Goal: Task Accomplishment & Management: Manage account settings

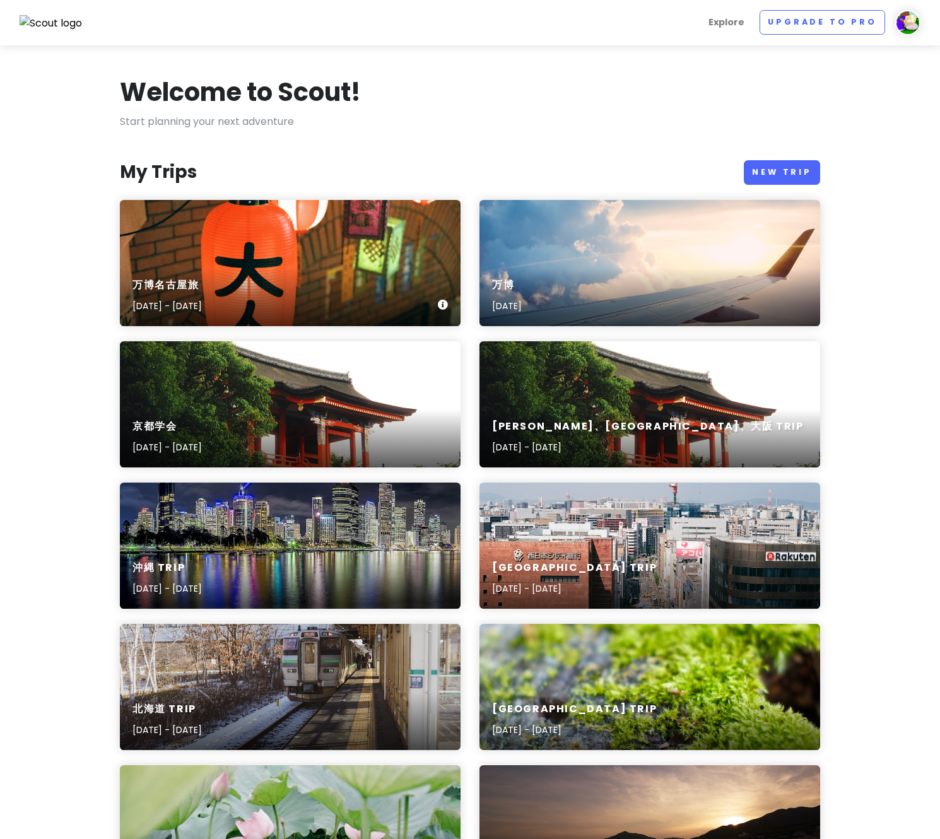
click at [312, 238] on div "万博名古屋旅 [DATE] - [DATE]" at bounding box center [290, 263] width 341 height 126
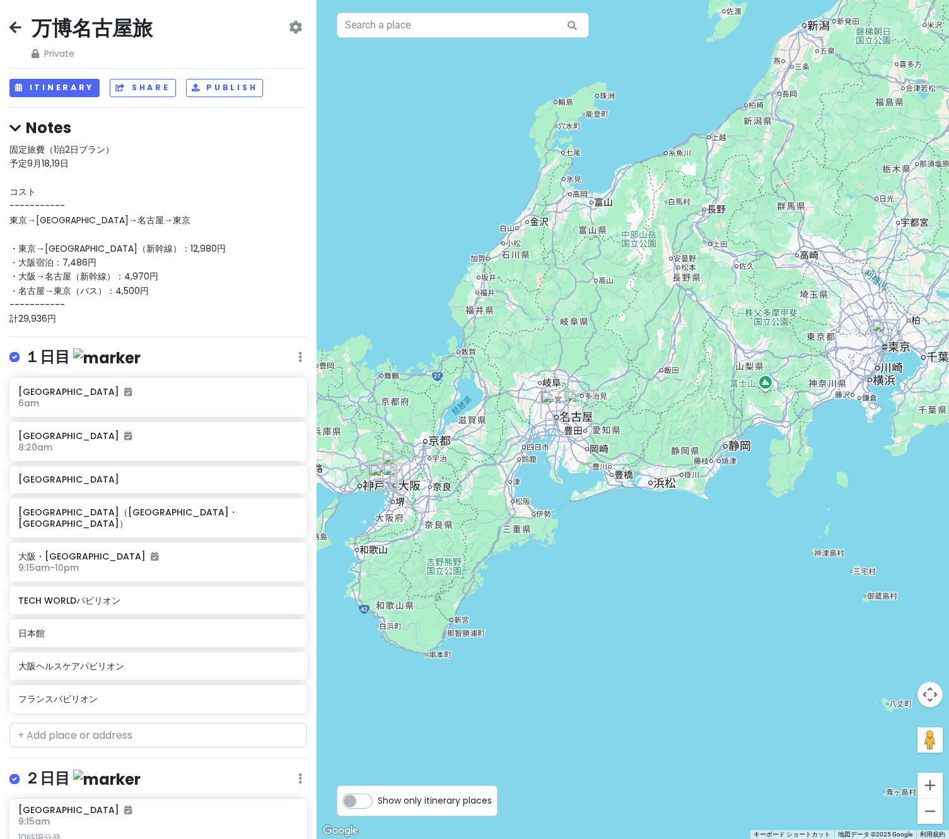
drag, startPoint x: 458, startPoint y: 503, endPoint x: 580, endPoint y: 506, distance: 121.7
click at [580, 506] on div at bounding box center [633, 419] width 632 height 839
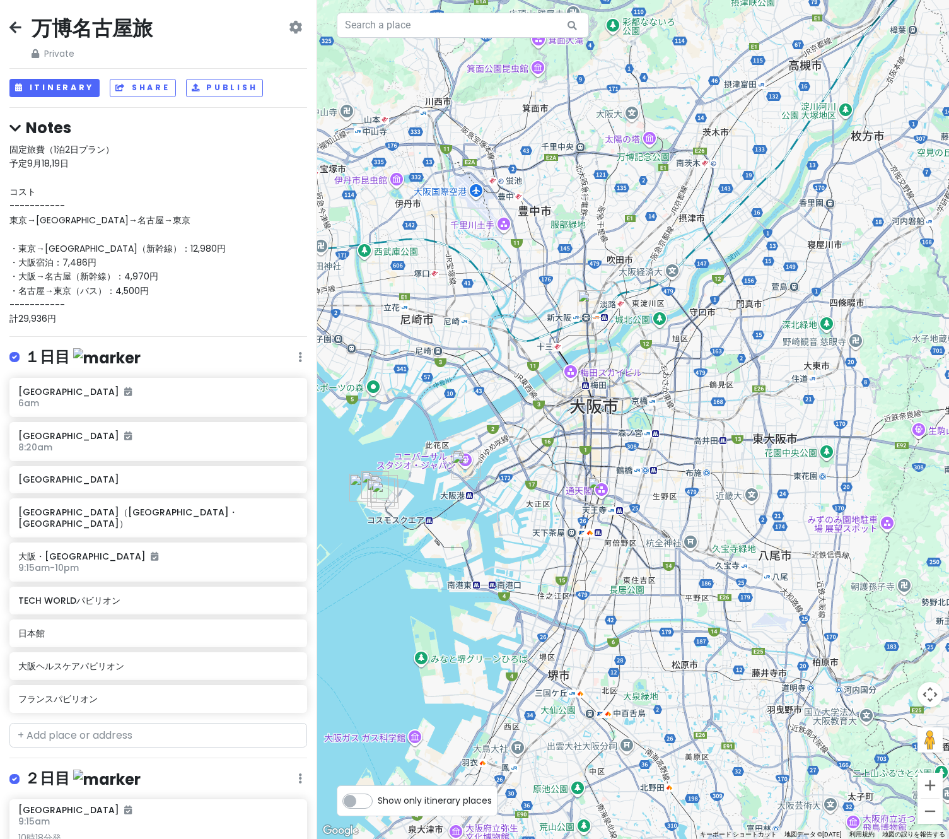
drag, startPoint x: 450, startPoint y: 443, endPoint x: 583, endPoint y: 439, distance: 132.5
click at [583, 439] on div at bounding box center [633, 419] width 632 height 839
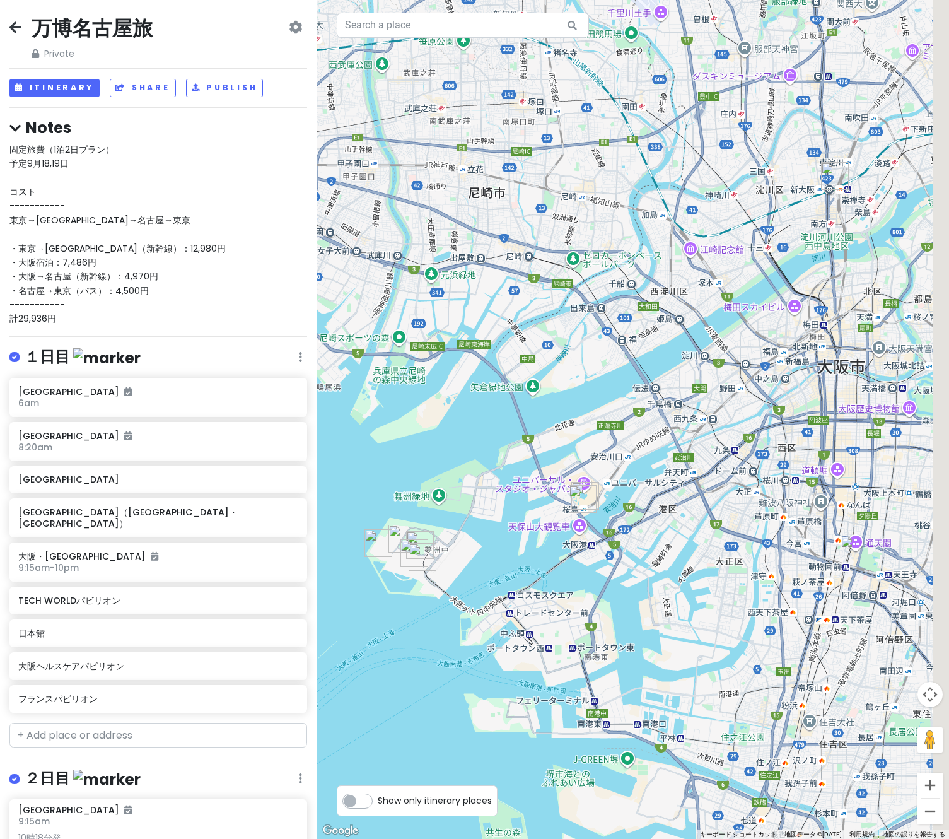
drag, startPoint x: 605, startPoint y: 475, endPoint x: 542, endPoint y: 497, distance: 66.8
click at [569, 497] on img "桜島駅バスターミナル（大阪・関西万博会場シャトルバス乗降場）" at bounding box center [583, 499] width 28 height 28
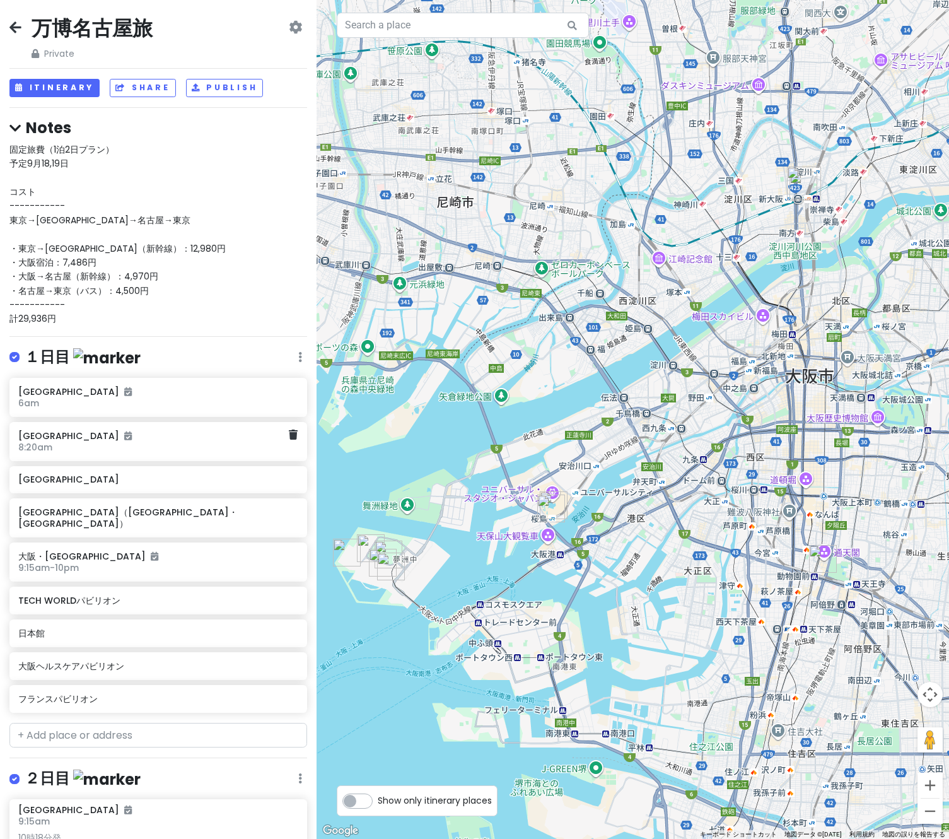
click at [94, 438] on h6 "[GEOGRAPHIC_DATA]" at bounding box center [153, 435] width 271 height 11
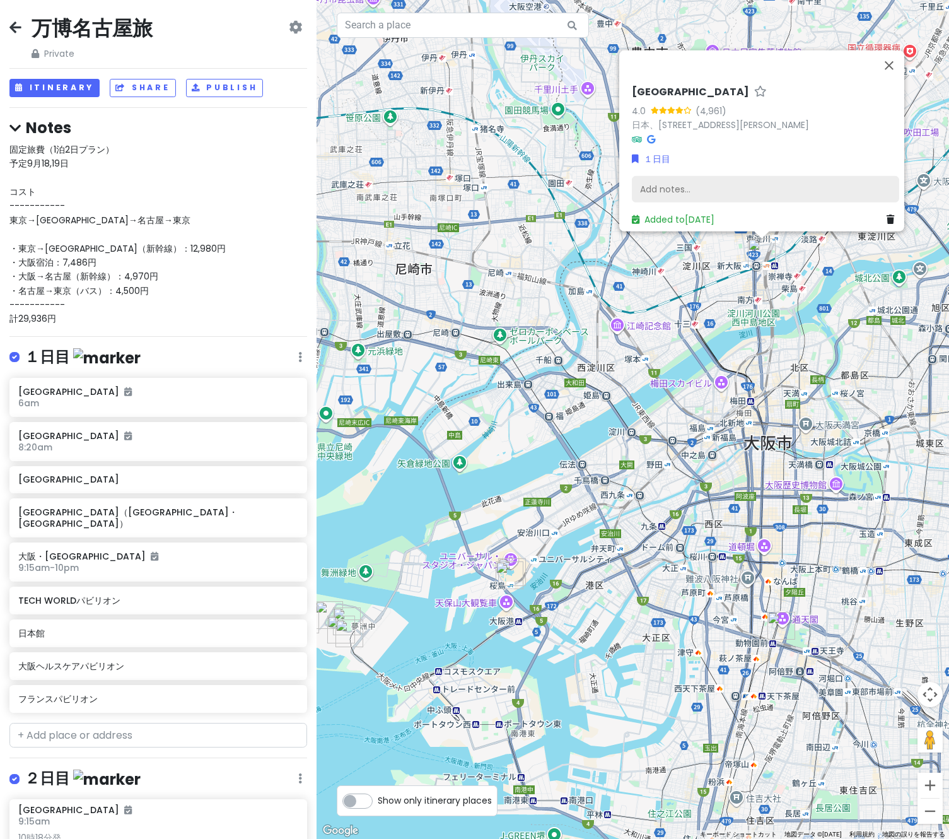
click at [682, 185] on div "Add notes..." at bounding box center [765, 189] width 267 height 26
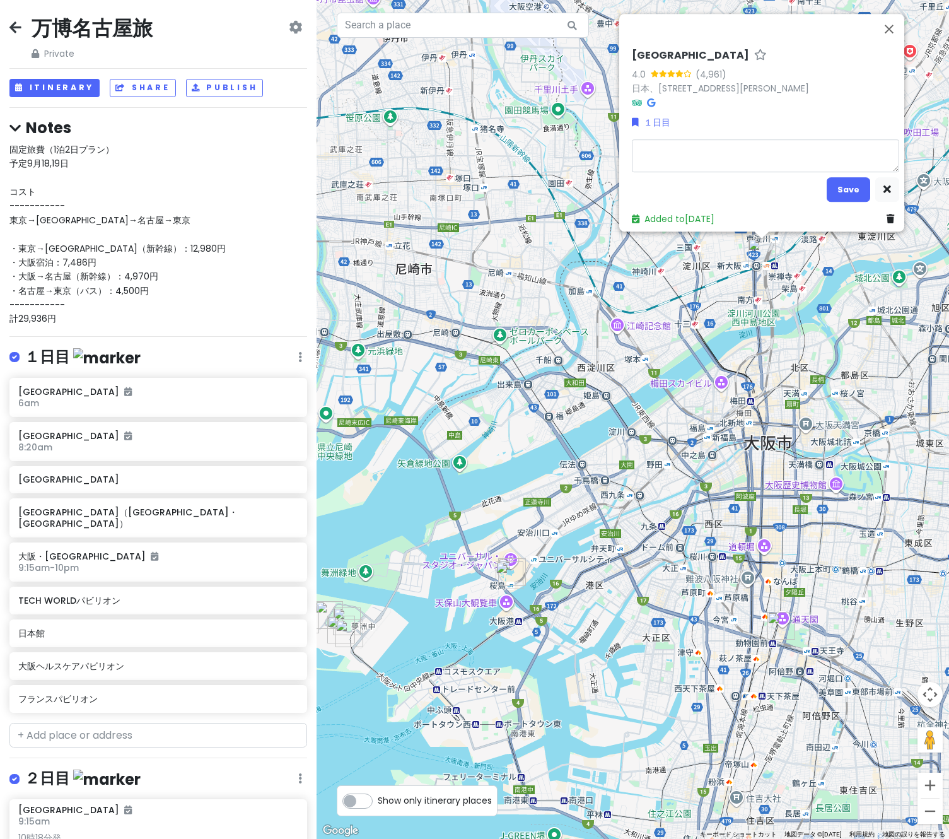
type textarea "x"
type textarea "8"
type textarea "x"
type textarea "8z"
type textarea "x"
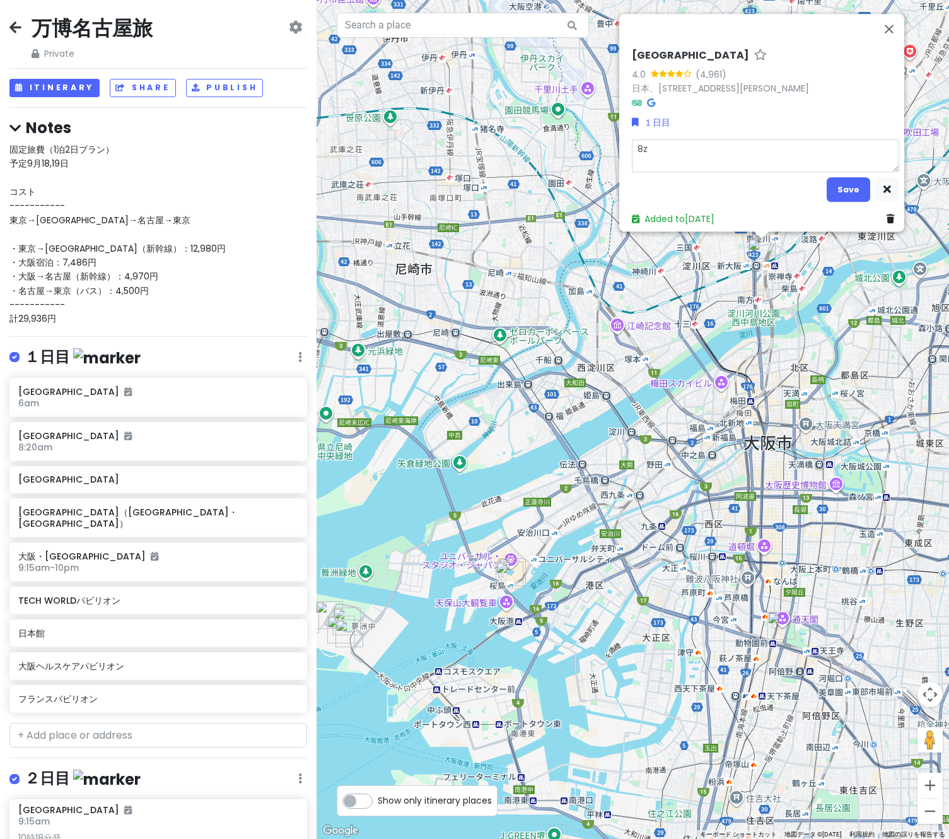
type textarea "8zi"
type textarea "x"
type textarea "8zi"
type textarea "x"
type textarea "8zi"
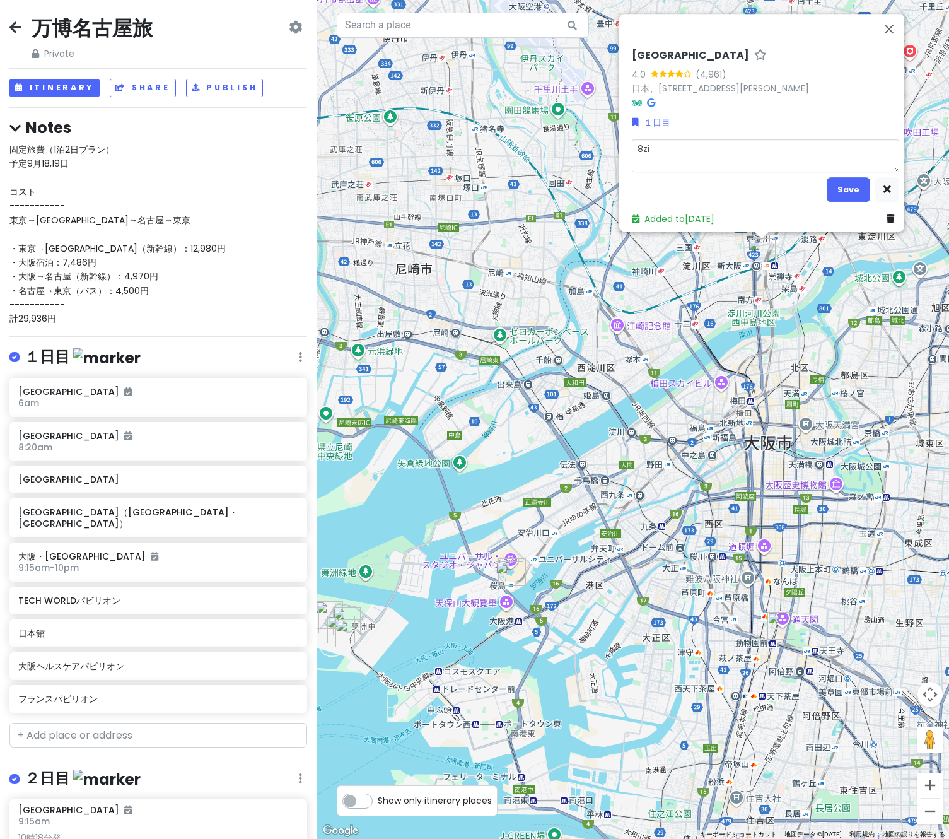
type textarea "x"
type textarea "8z"
type textarea "x"
type textarea "8"
type textarea "x"
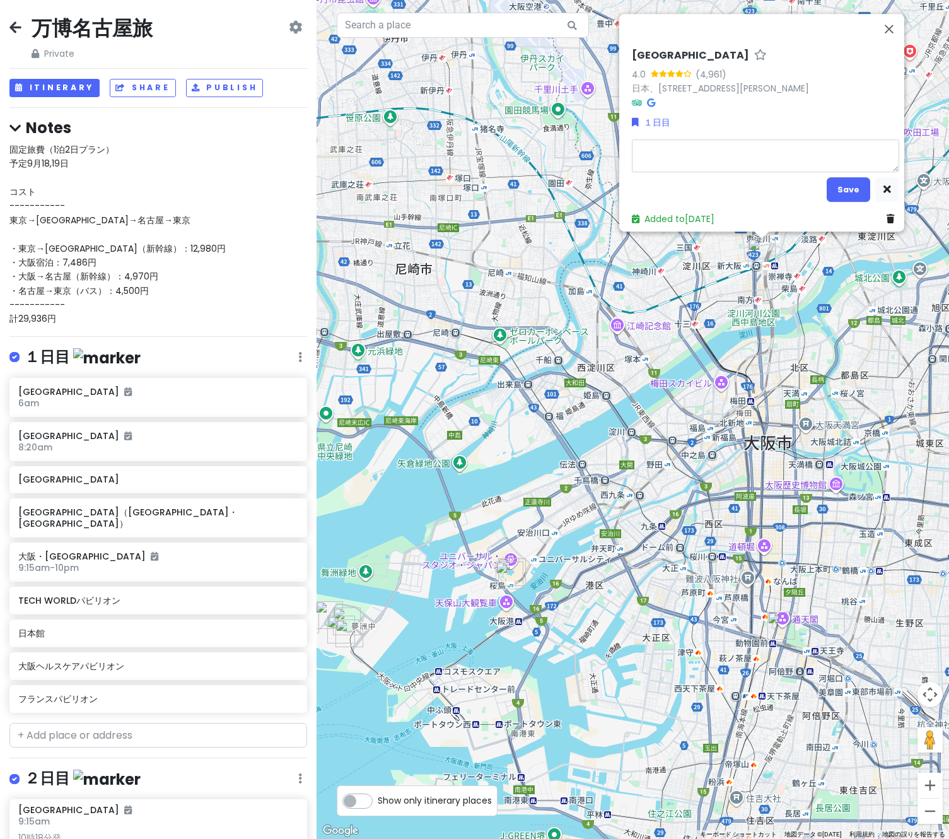
type textarea "８"
type textarea "x"
type textarea "８ｚ"
type textarea "x"
type textarea "８じ"
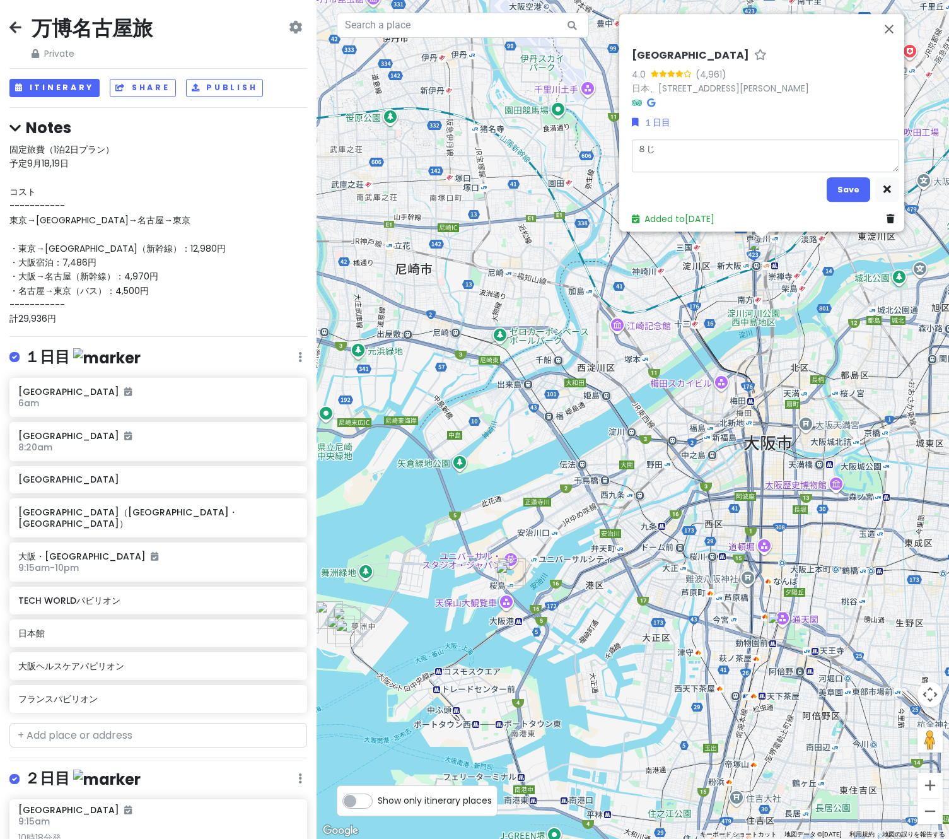
type textarea "x"
type textarea "8次"
type textarea "x"
type textarea "8️⃣次"
type textarea "x"
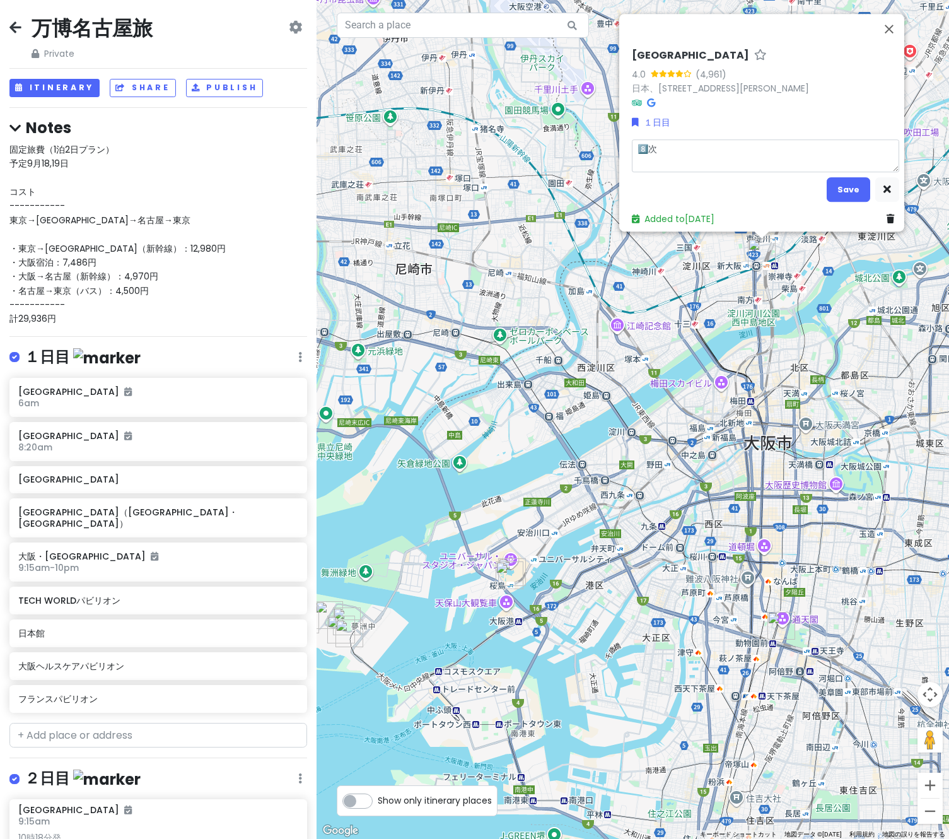
type textarea "8️⃣"
type textarea "x"
type textarea "８"
type textarea "x"
type textarea "8"
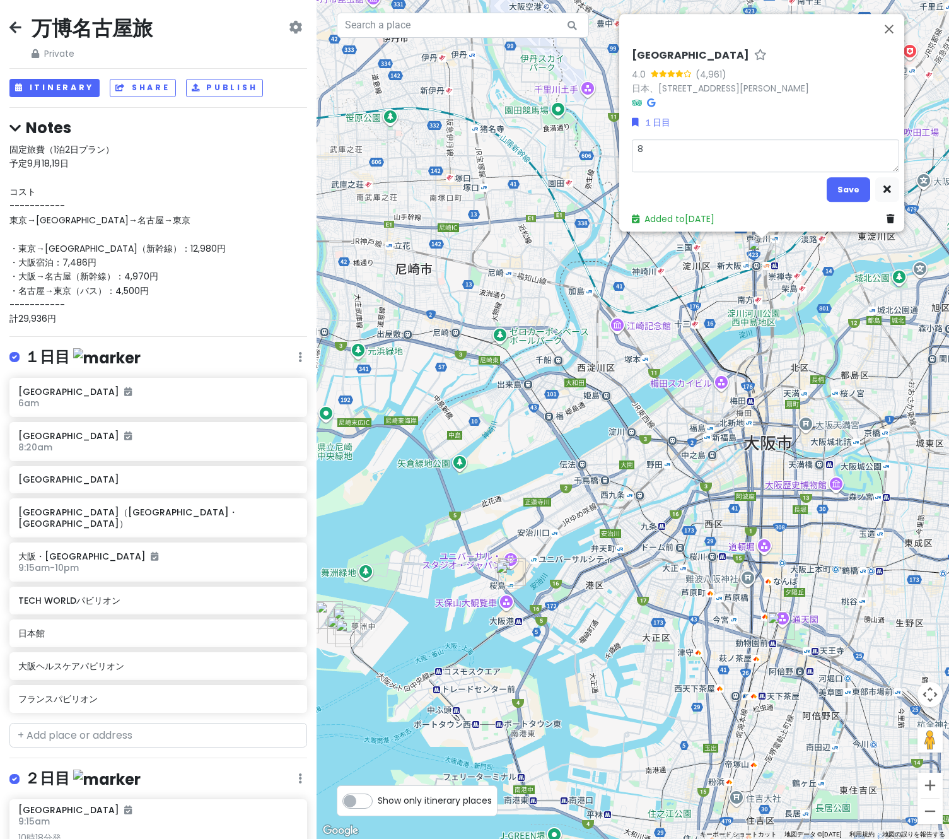
type textarea "x"
type textarea "8ｚ"
type textarea "x"
type textarea "8じ"
type textarea "x"
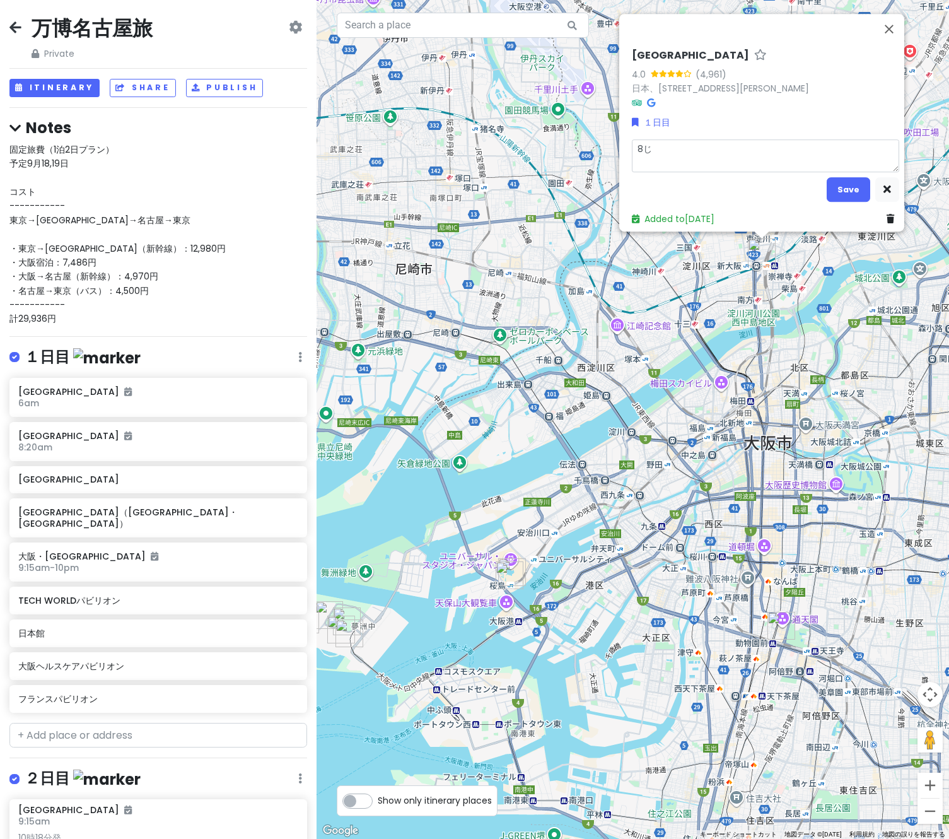
type textarea "8次"
type textarea "x"
type textarea "8時"
type textarea "x"
type textarea "8時２"
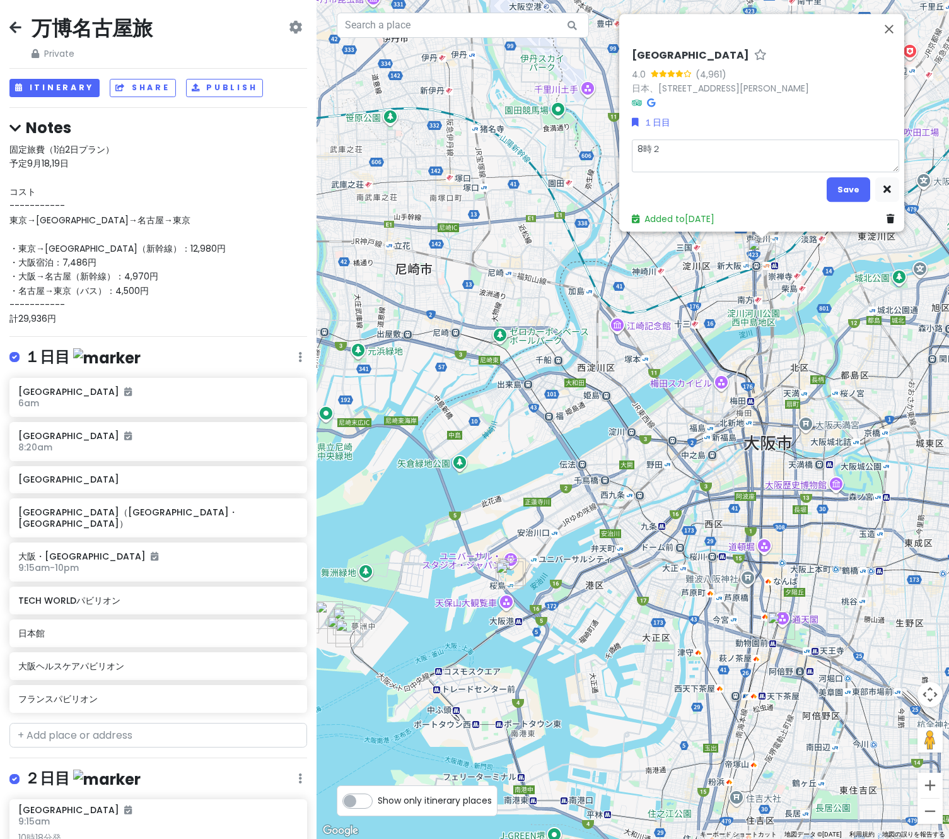
type textarea "x"
type textarea "8時２２"
type textarea "x"
type textarea "8時２２ｈ"
type textarea "x"
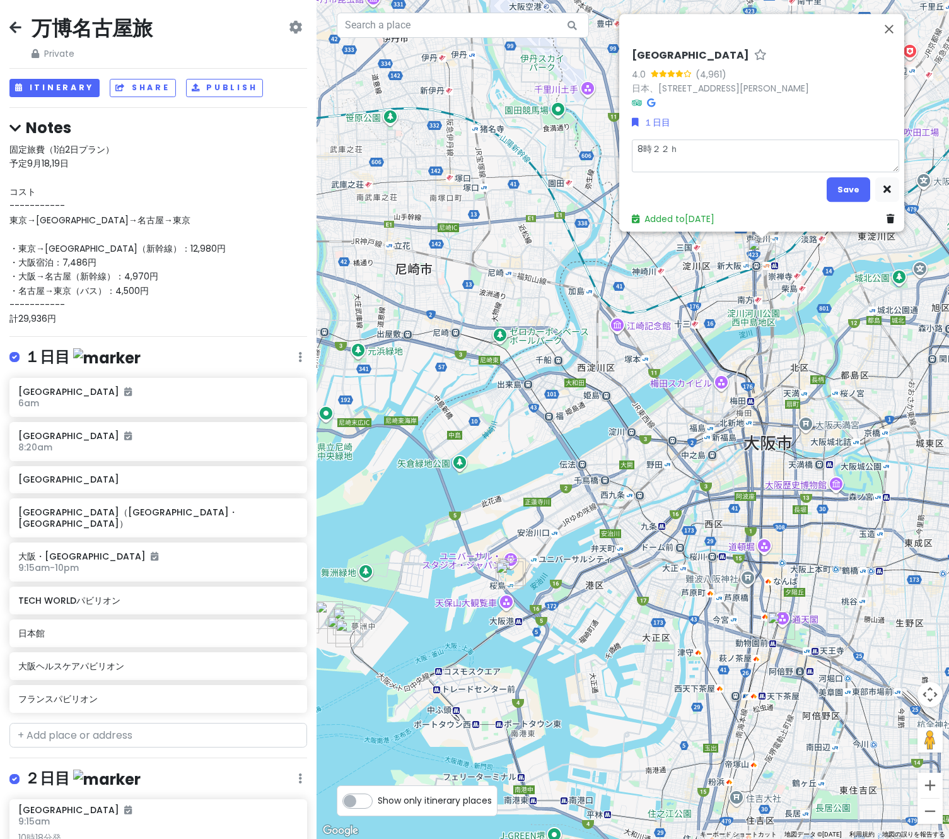
type textarea "8時２２ふ"
type textarea "x"
type textarea "8時２２ふｎ"
type textarea "x"
type textarea "8時２２ふん"
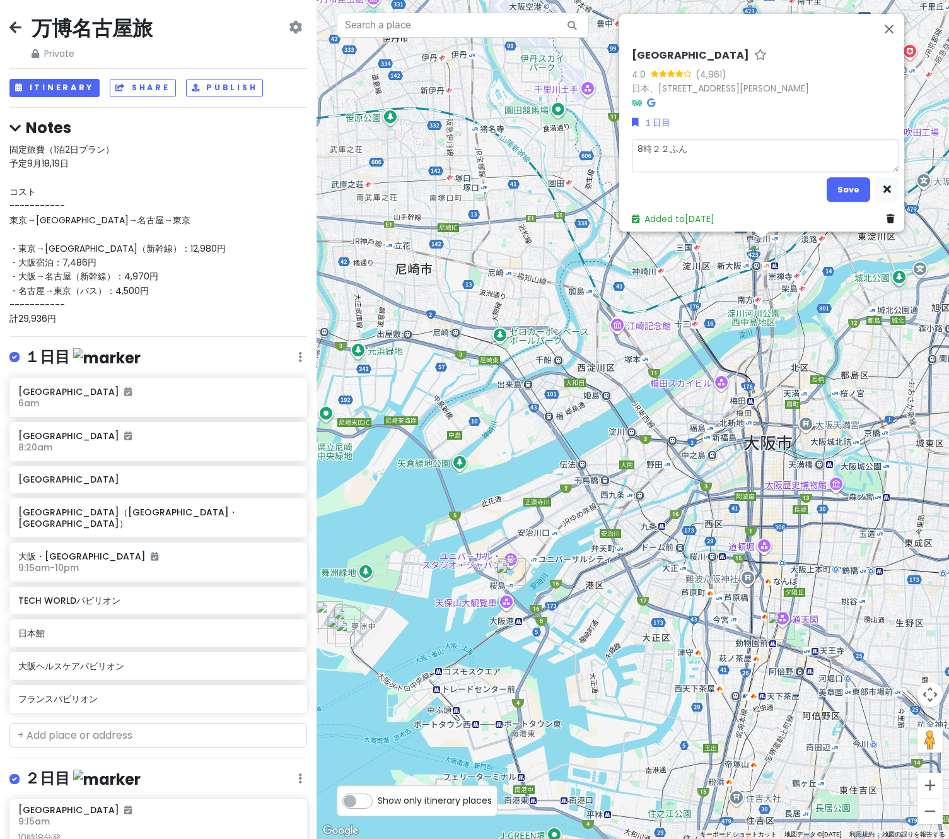
type textarea "x"
type textarea "8時22分"
type textarea "x"
type textarea "8時22分ｔｙ"
type textarea "x"
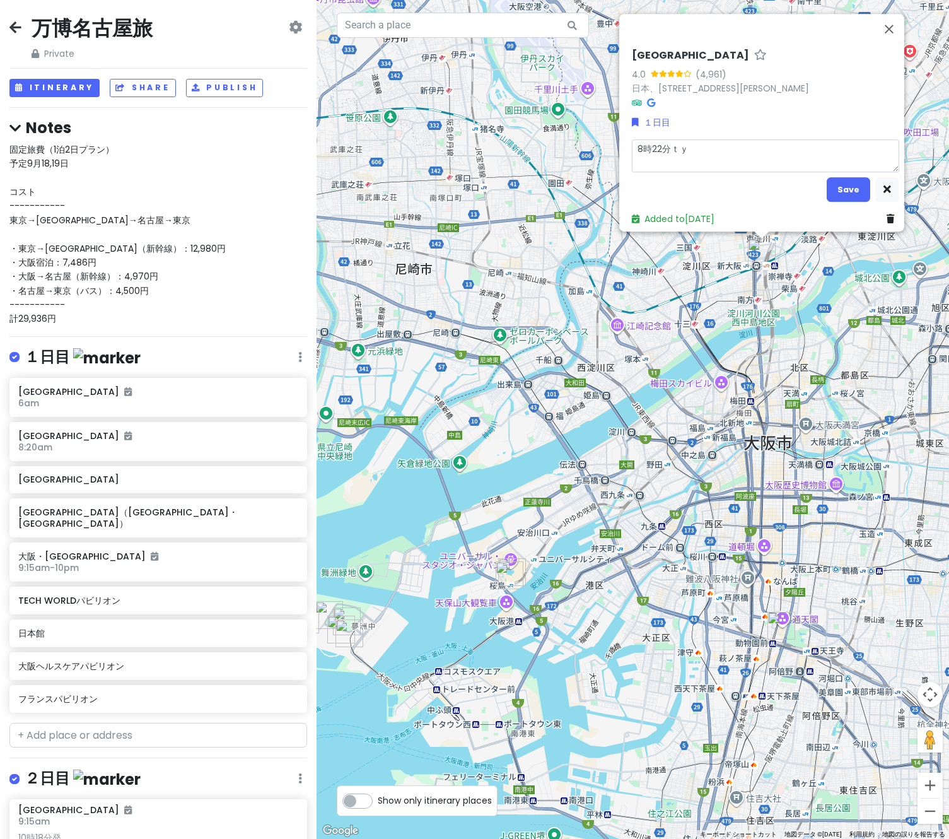
type textarea "8時22分ちゃ"
type textarea "x"
type textarea "8時22分ちゃｋ"
type textarea "x"
type textarea "8時22分ちゃく"
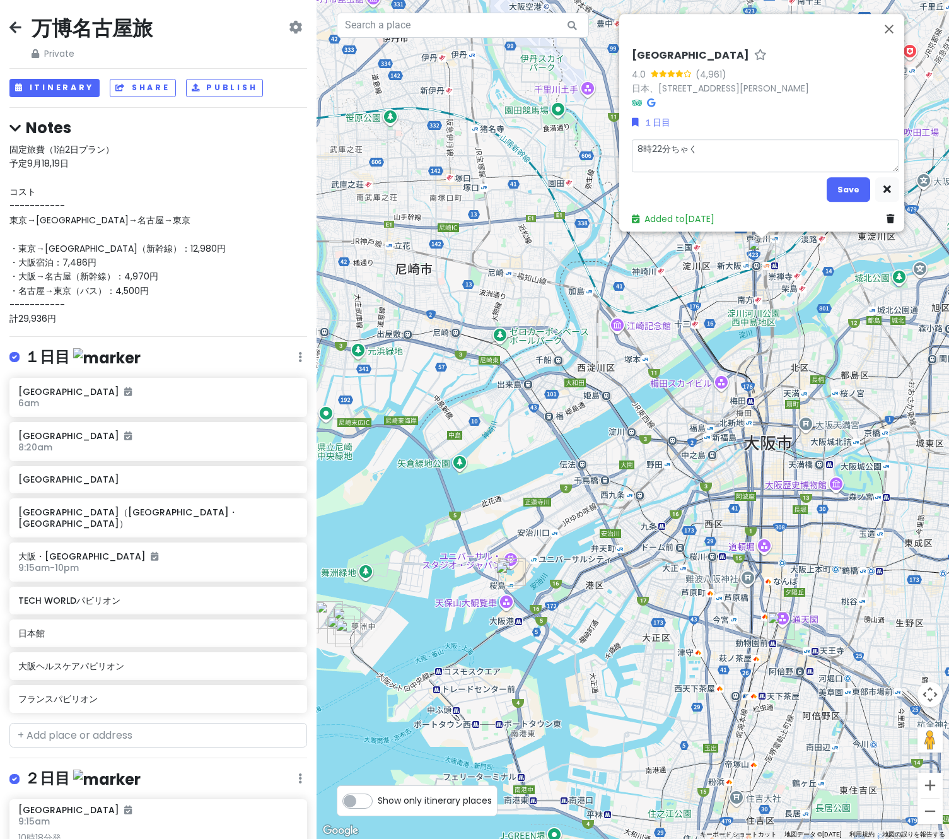
type textarea "x"
type textarea "8時22分着"
click at [841, 182] on button "Save" at bounding box center [849, 189] width 44 height 25
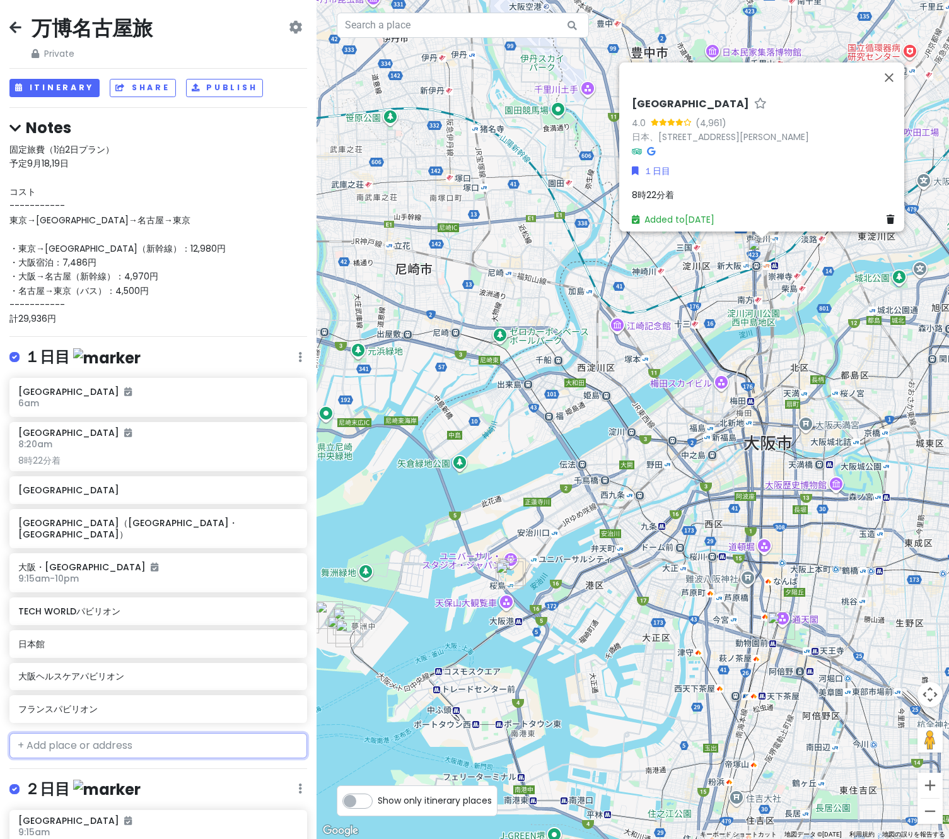
click at [81, 737] on input "text" at bounding box center [158, 745] width 298 height 25
click at [231, 492] on h6 "[GEOGRAPHIC_DATA]" at bounding box center [153, 489] width 271 height 11
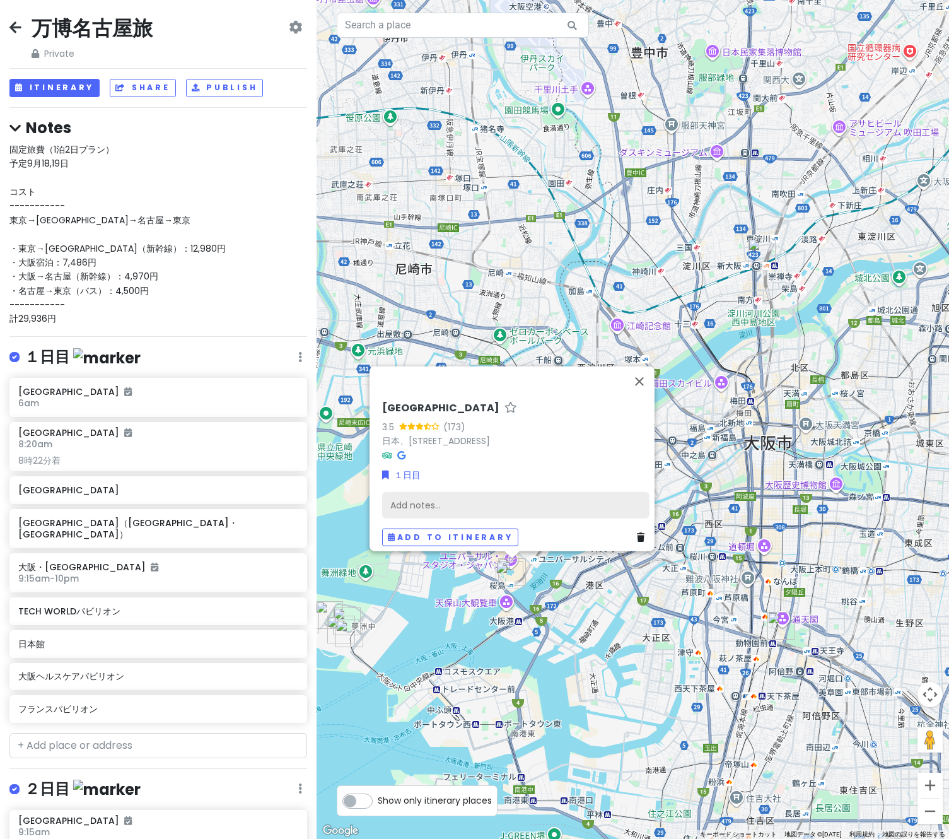
click at [540, 503] on div "Add notes..." at bounding box center [515, 505] width 267 height 26
click at [442, 532] on button "Add to itinerary" at bounding box center [450, 537] width 136 height 18
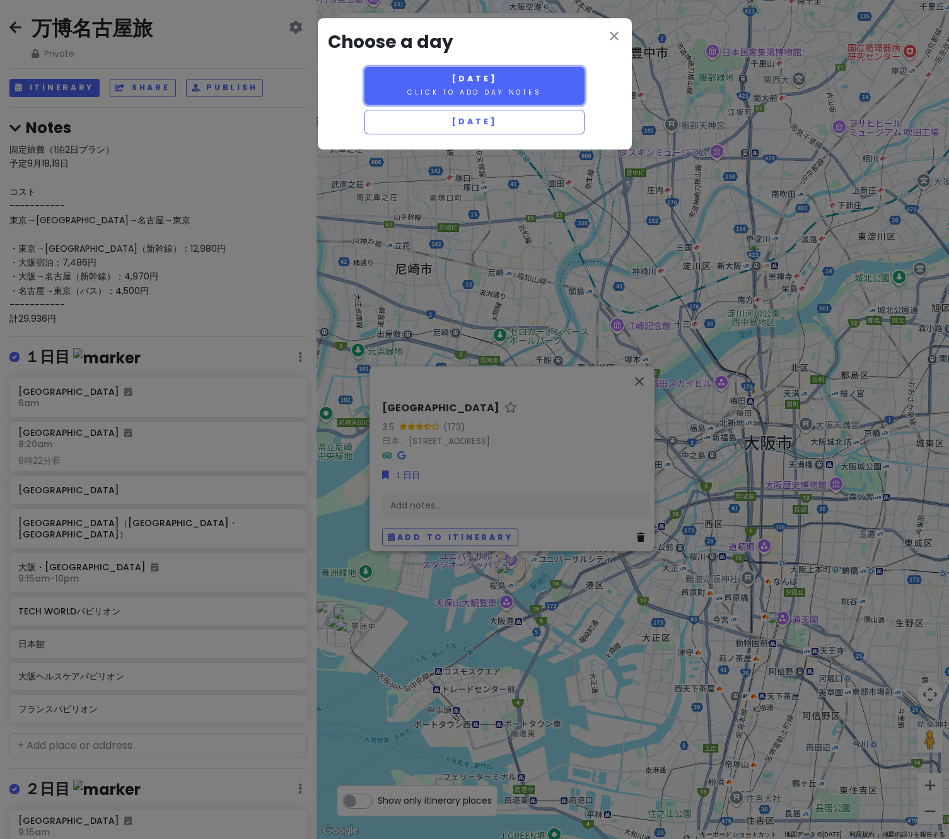
click at [535, 81] on button "[DATE] Click to add day notes" at bounding box center [474, 86] width 221 height 38
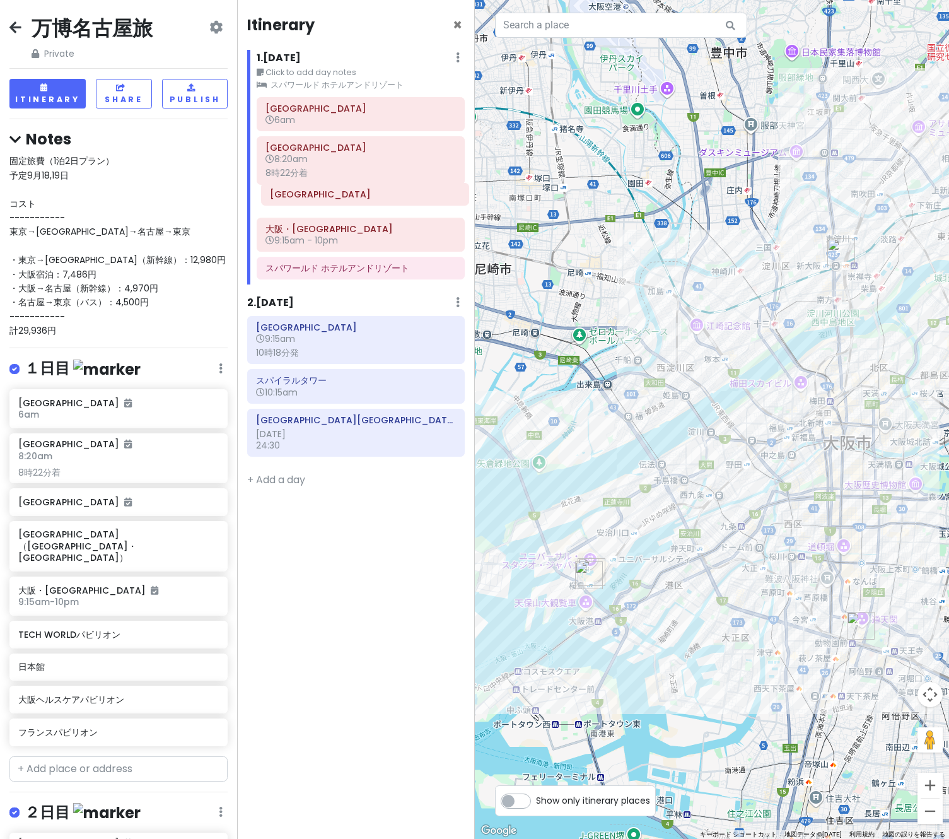
drag, startPoint x: 380, startPoint y: 265, endPoint x: 384, endPoint y: 191, distance: 73.9
click at [384, 191] on div "[GEOGRAPHIC_DATA] 6am [GEOGRAPHIC_DATA] 8:20am 8時22分着 [GEOGRAPHIC_DATA]・[GEOGRA…" at bounding box center [360, 191] width 226 height 188
click at [434, 201] on icon at bounding box center [437, 201] width 10 height 10
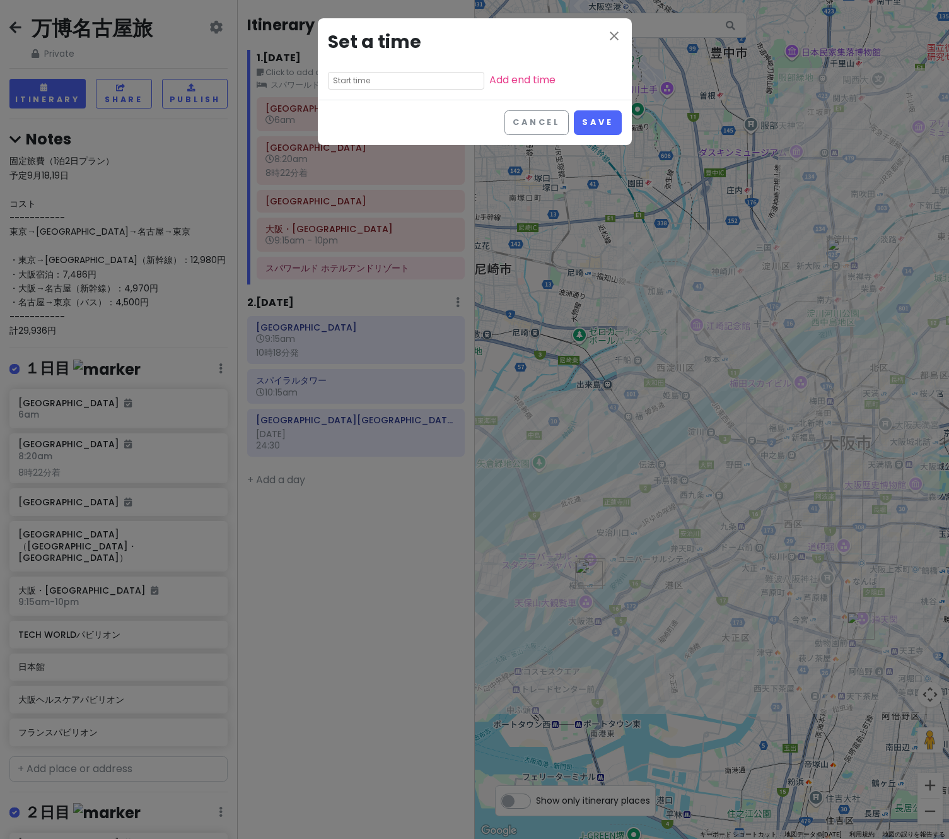
click at [406, 79] on input "text" at bounding box center [406, 81] width 156 height 18
click at [342, 170] on li "09" at bounding box center [346, 172] width 35 height 15
type input "9:35 pm"
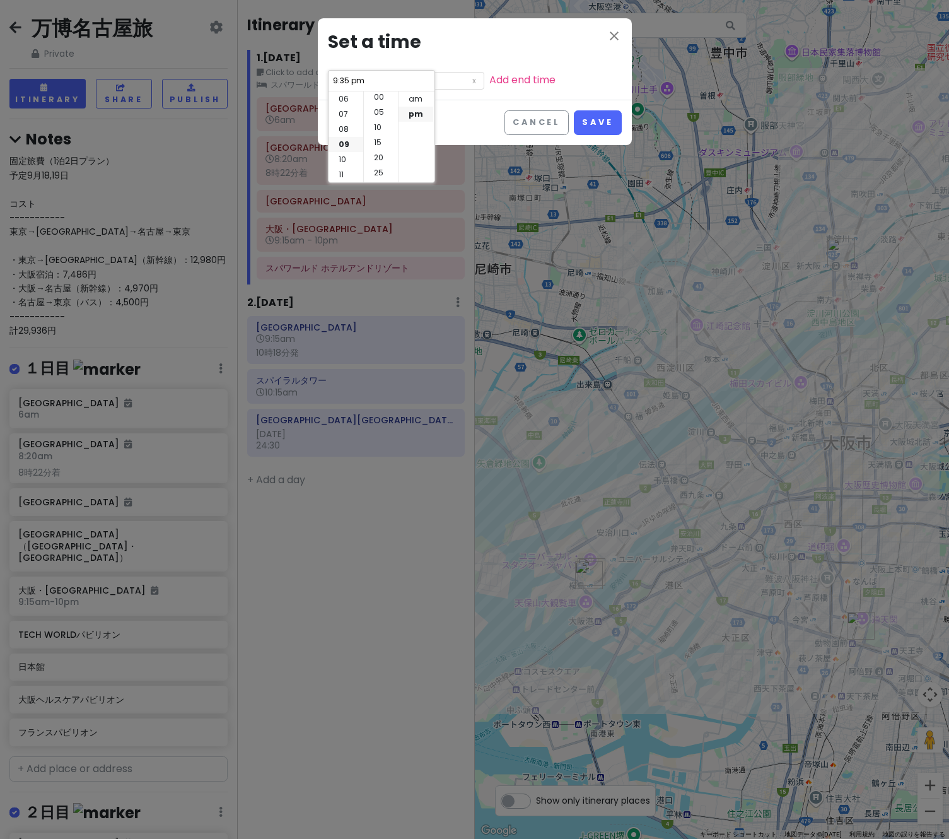
scroll to position [0, 0]
click at [378, 125] on li "10" at bounding box center [381, 129] width 34 height 15
type input "9:10 pm"
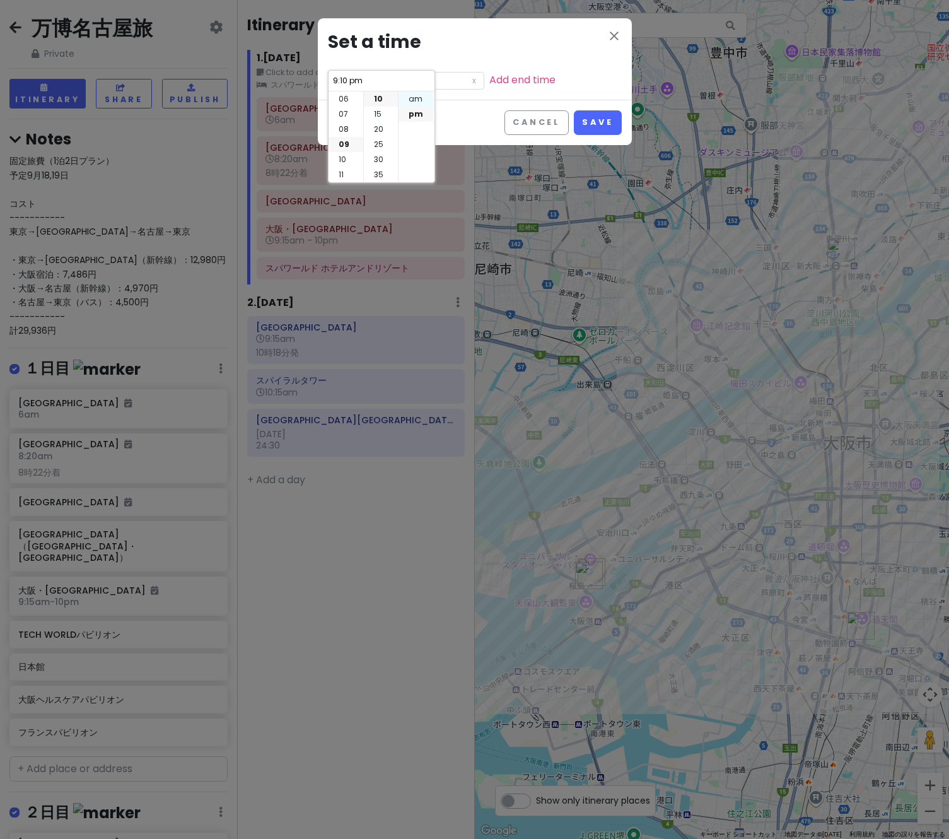
click at [422, 96] on li "am" at bounding box center [416, 98] width 35 height 15
type input "9:10 am"
click at [598, 119] on button "Save" at bounding box center [597, 122] width 47 height 25
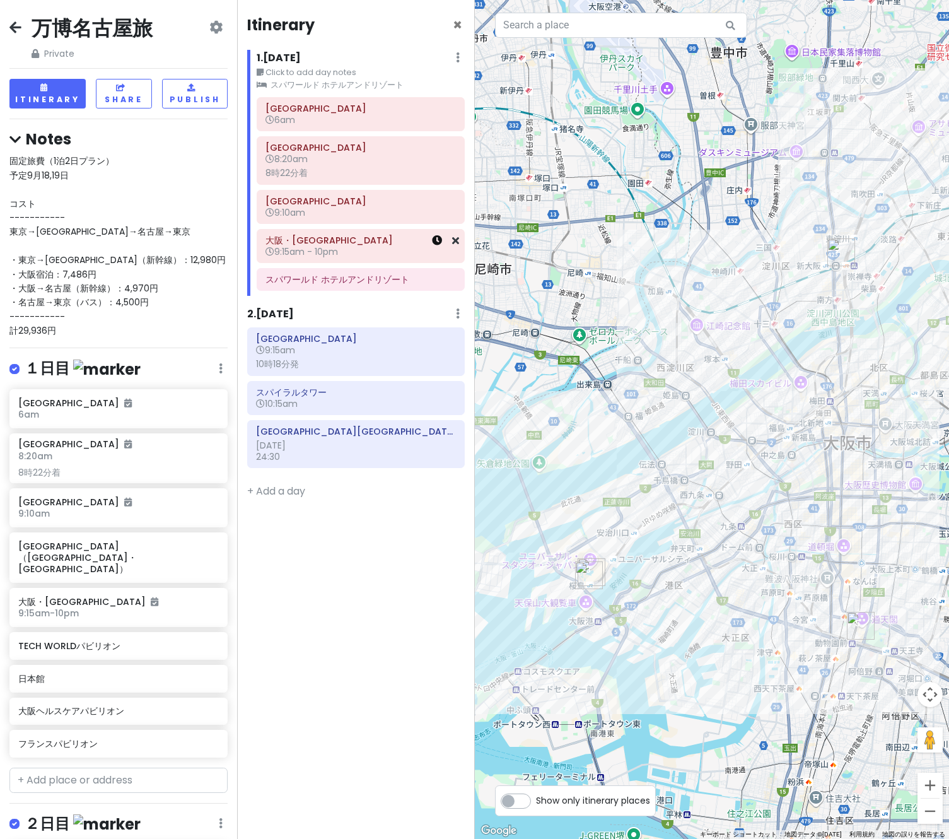
click at [436, 242] on icon at bounding box center [437, 240] width 10 height 10
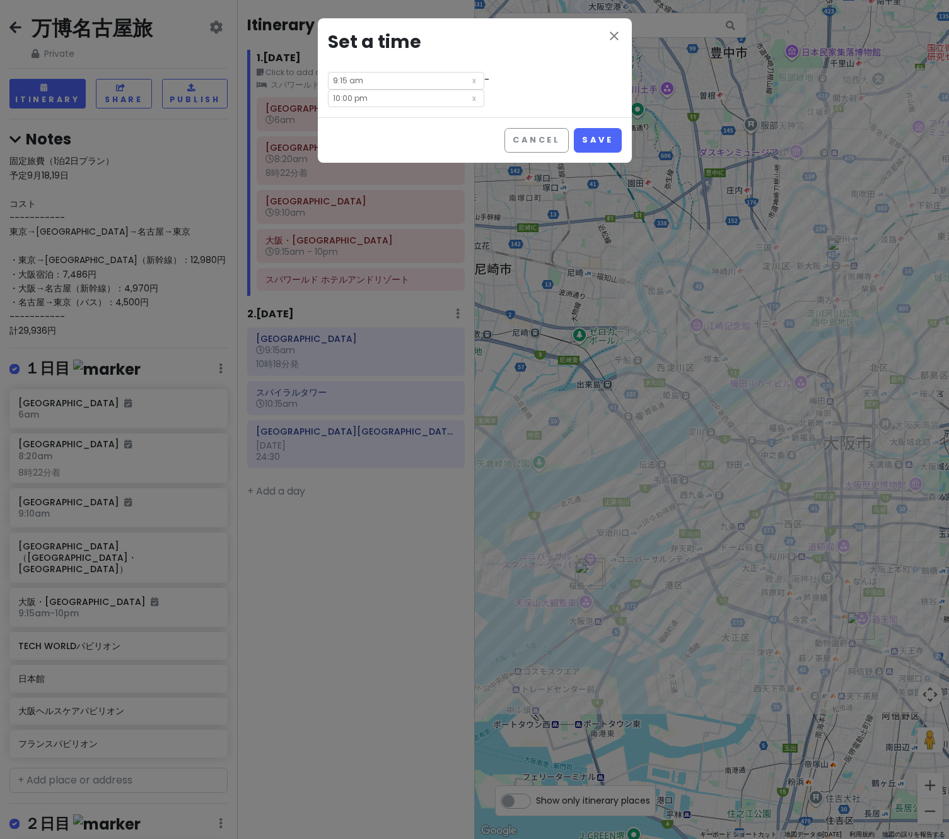
click at [353, 84] on input "9:15 am" at bounding box center [406, 81] width 156 height 18
click at [378, 146] on li "30" at bounding box center [381, 144] width 34 height 15
type input "9:30 am"
type input "10:15 pm"
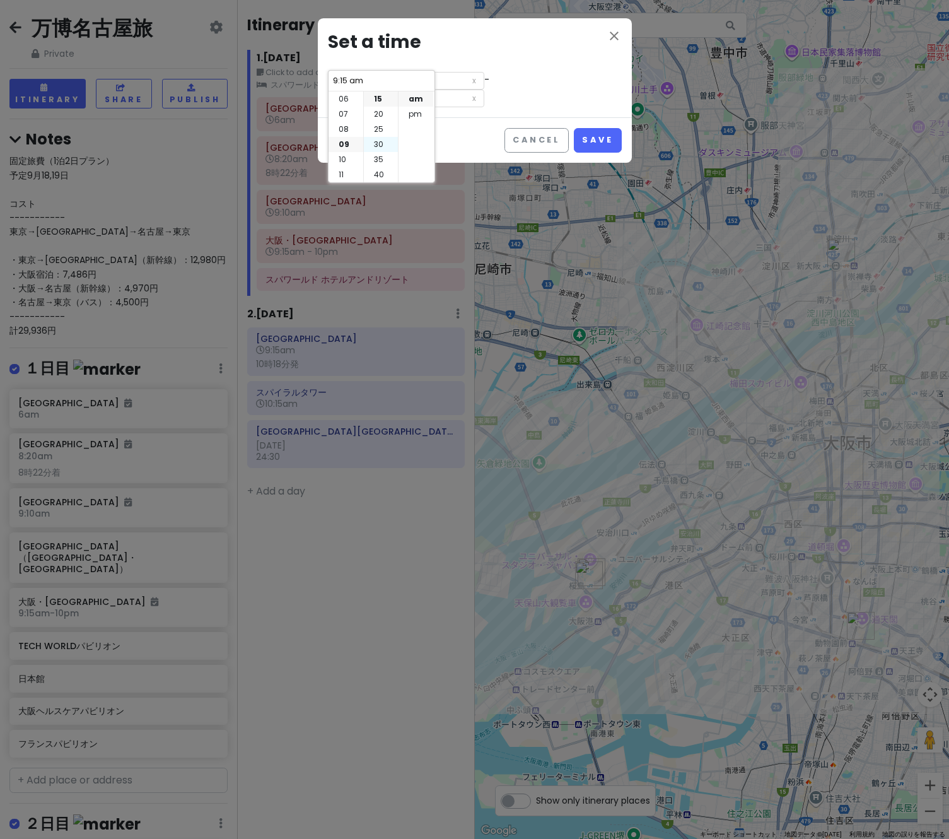
type input "9:30 am"
click at [484, 90] on input "10:15 pm" at bounding box center [406, 99] width 156 height 18
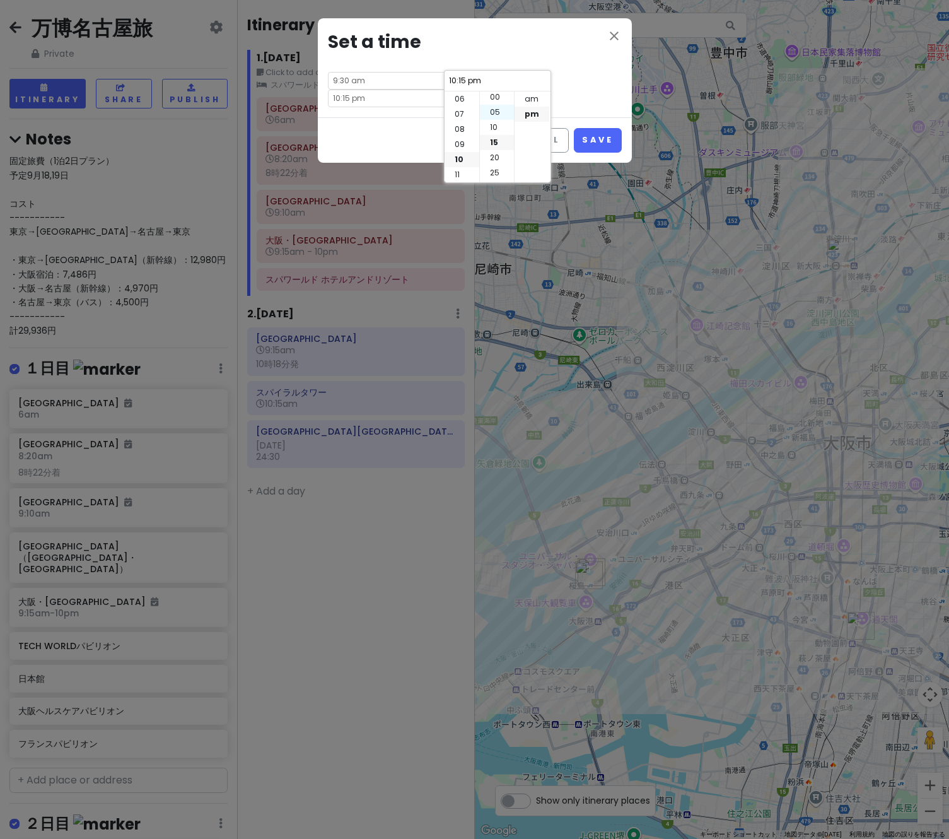
scroll to position [0, 0]
click at [491, 128] on li "10" at bounding box center [497, 129] width 34 height 15
type input "10:10 pm"
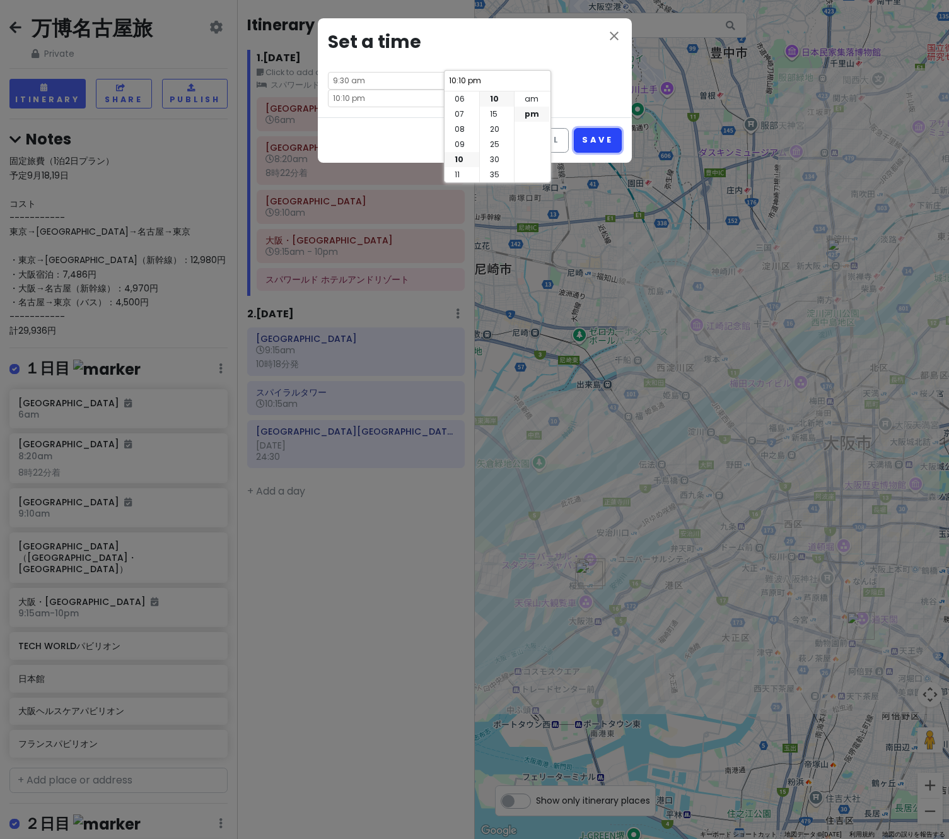
click at [611, 128] on button "Save" at bounding box center [597, 140] width 47 height 25
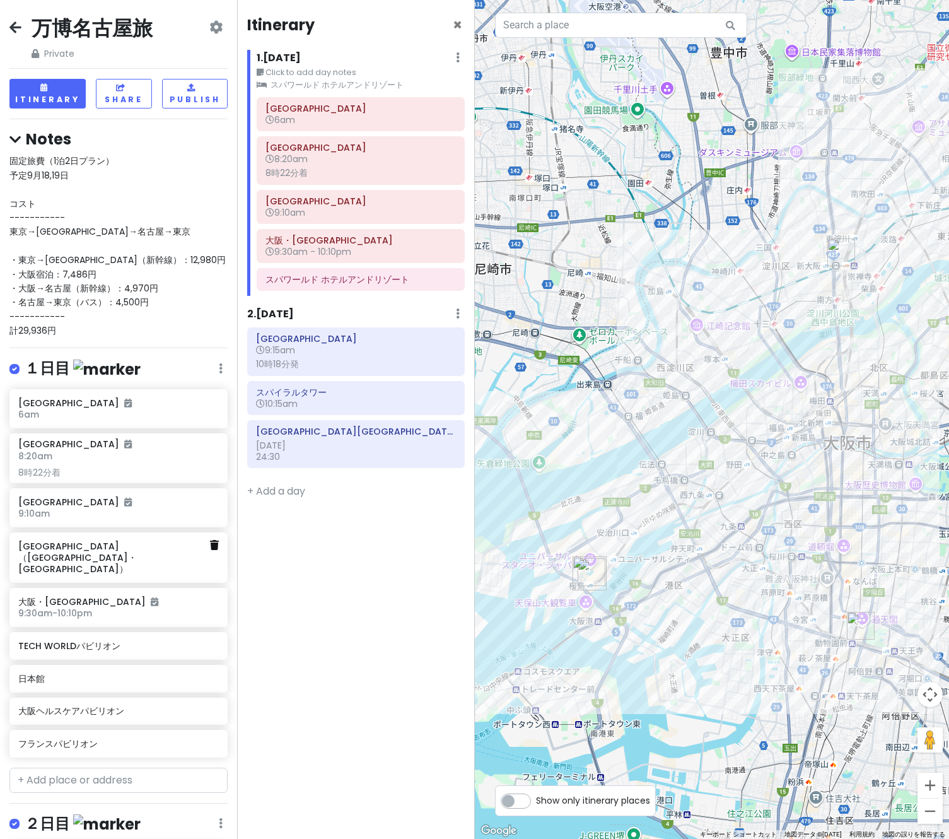
click at [210, 543] on icon at bounding box center [214, 545] width 9 height 10
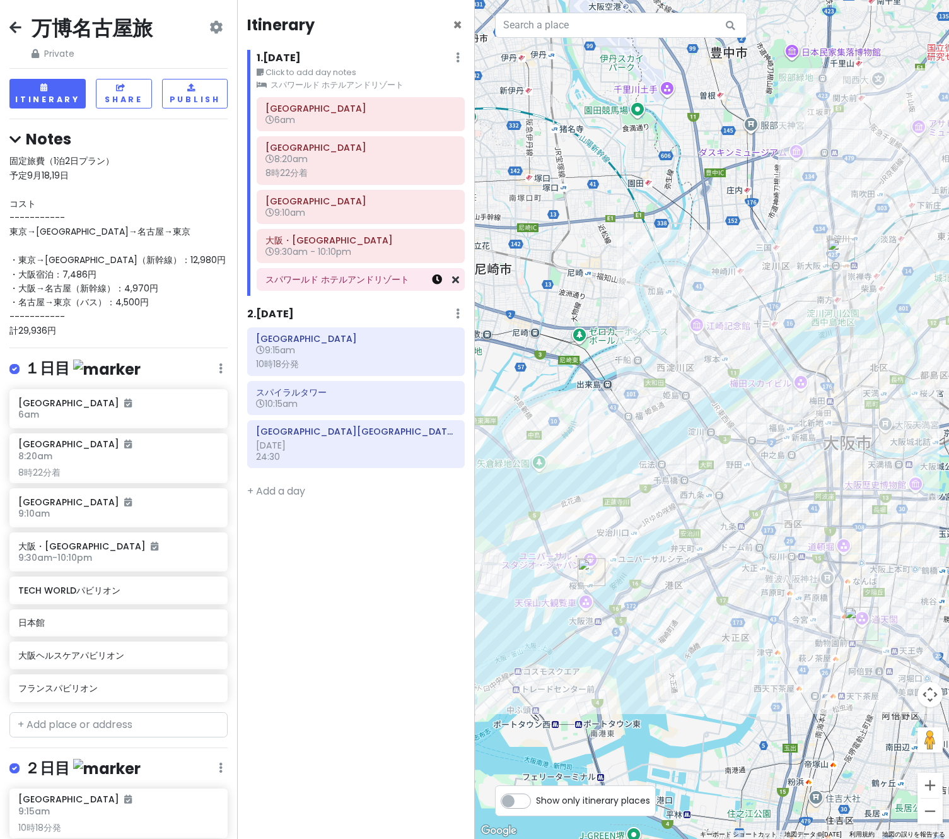
click at [439, 278] on icon at bounding box center [437, 279] width 10 height 10
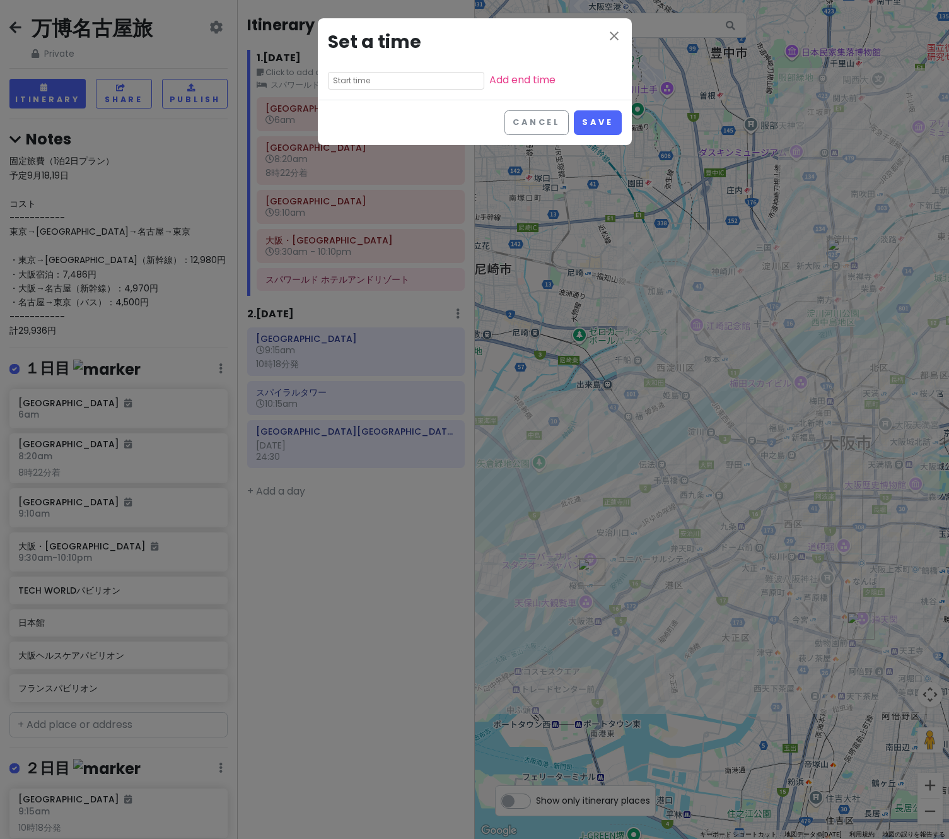
click at [412, 248] on div "close Set a time Add end time Cancel Save" at bounding box center [474, 419] width 949 height 839
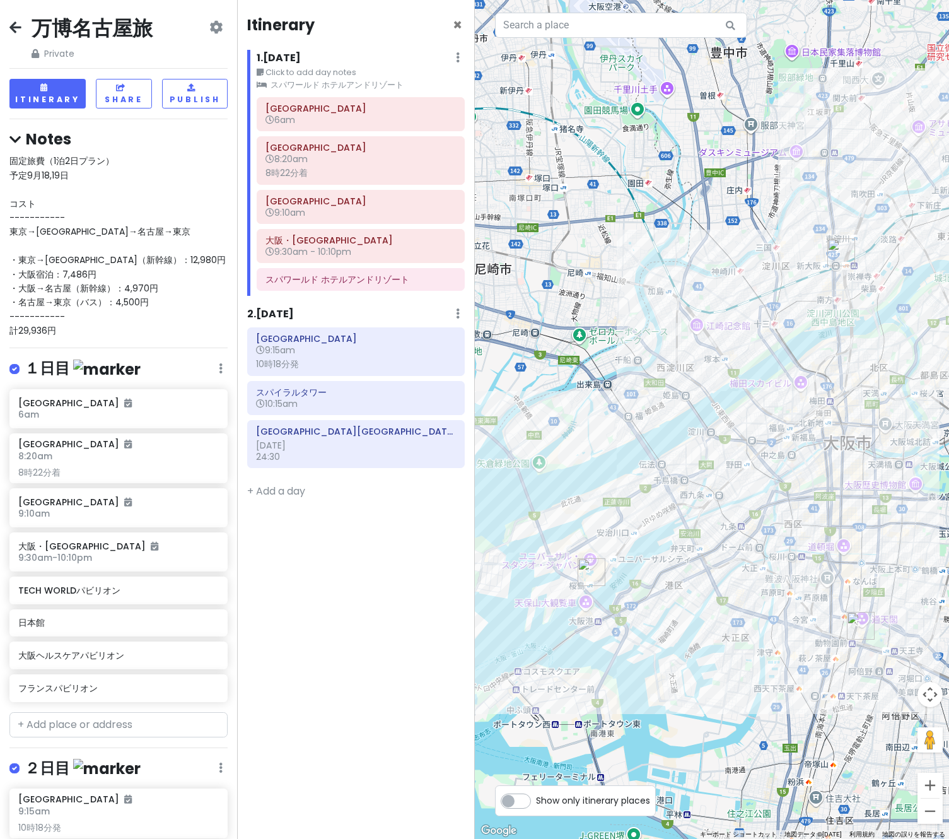
click at [428, 248] on h6 "9:30am - 10:10pm" at bounding box center [360, 251] width 190 height 11
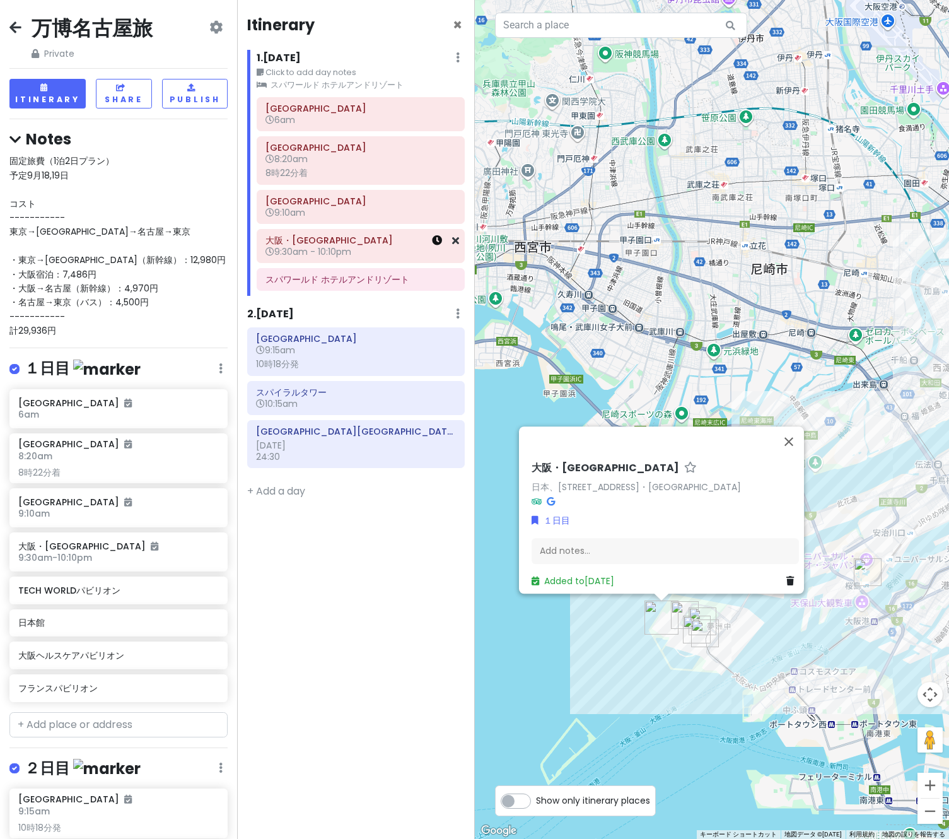
click at [440, 242] on icon at bounding box center [437, 240] width 10 height 10
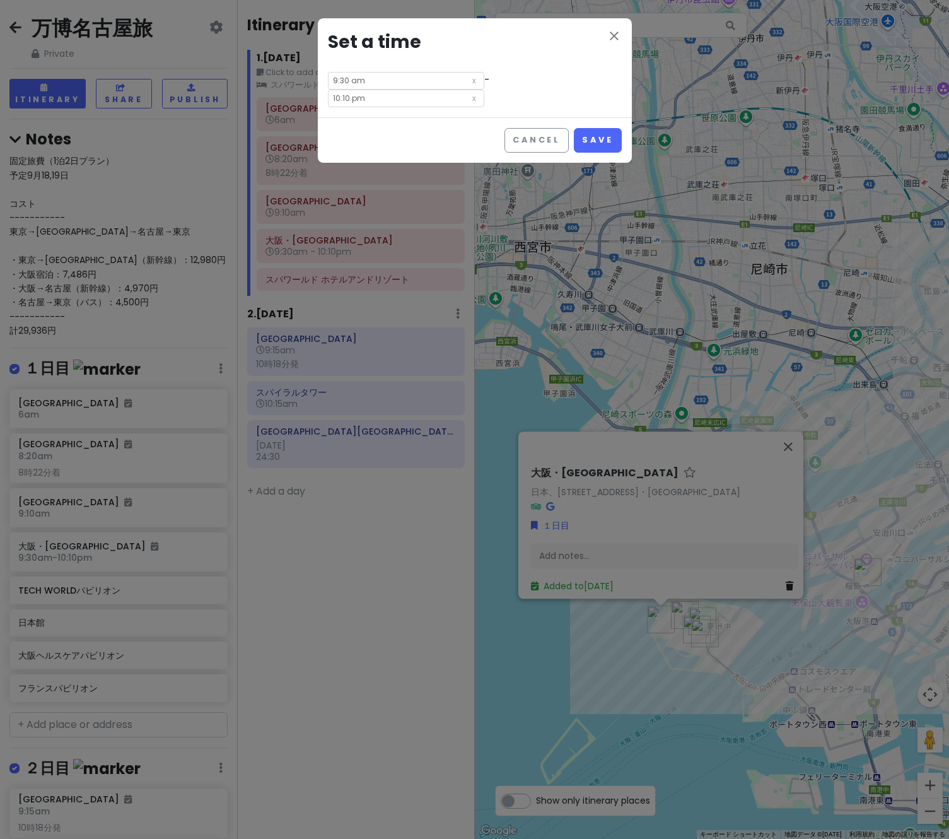
click at [484, 90] on input "10:10 pm" at bounding box center [406, 99] width 156 height 18
click at [493, 100] on li "00" at bounding box center [497, 98] width 34 height 15
type input "10:00 pm"
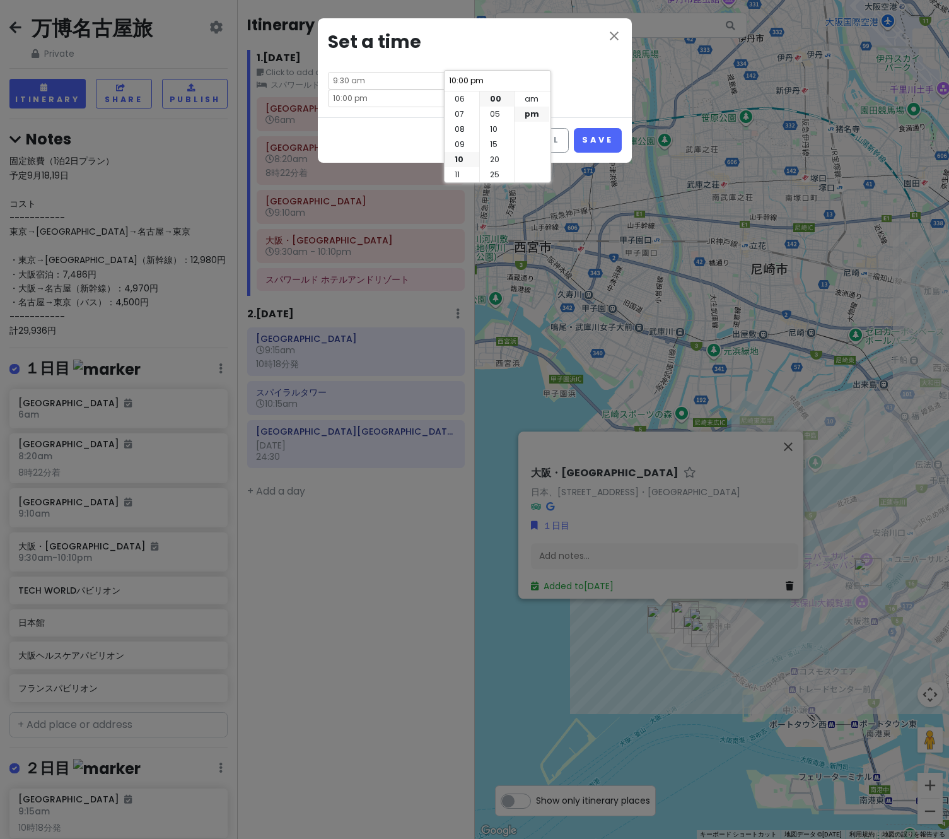
click at [587, 94] on div "close Set a time 9:30 am - 10:00 pm" at bounding box center [475, 67] width 314 height 99
click at [586, 128] on button "Save" at bounding box center [597, 140] width 47 height 25
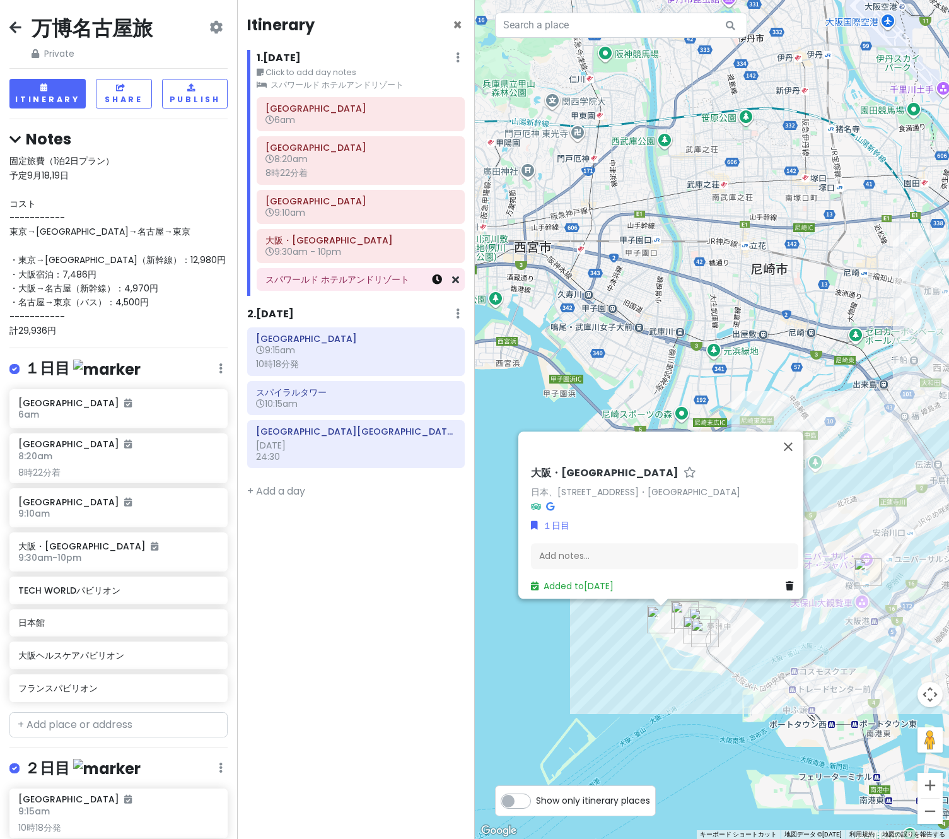
click at [438, 278] on icon at bounding box center [437, 279] width 10 height 10
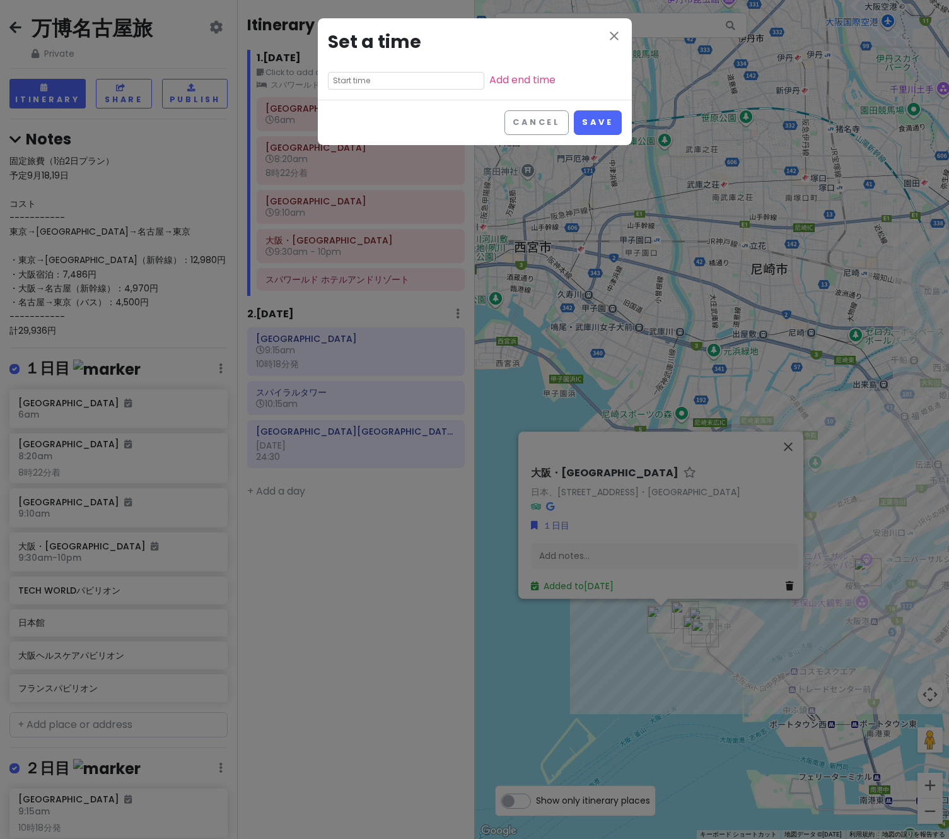
click at [376, 78] on input "text" at bounding box center [406, 81] width 156 height 18
click at [347, 153] on li "10" at bounding box center [346, 159] width 35 height 15
type input "10:35 pm"
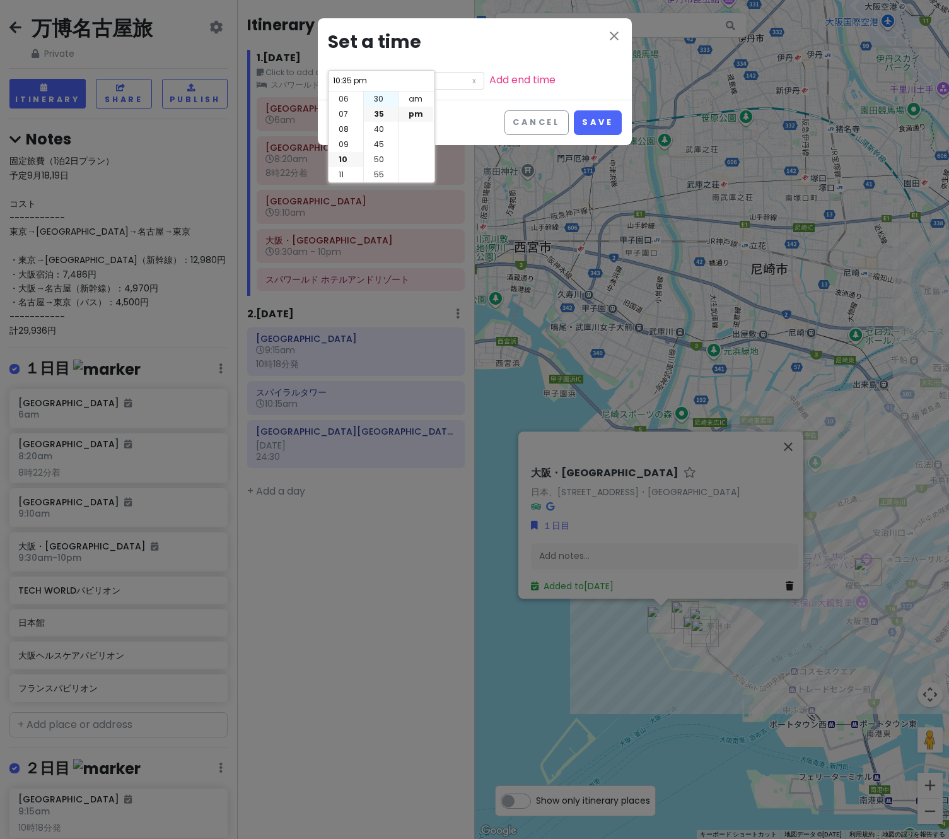
click at [381, 97] on li "30" at bounding box center [381, 98] width 34 height 15
type input "10:30 pm"
click at [600, 122] on button "Save" at bounding box center [597, 122] width 47 height 25
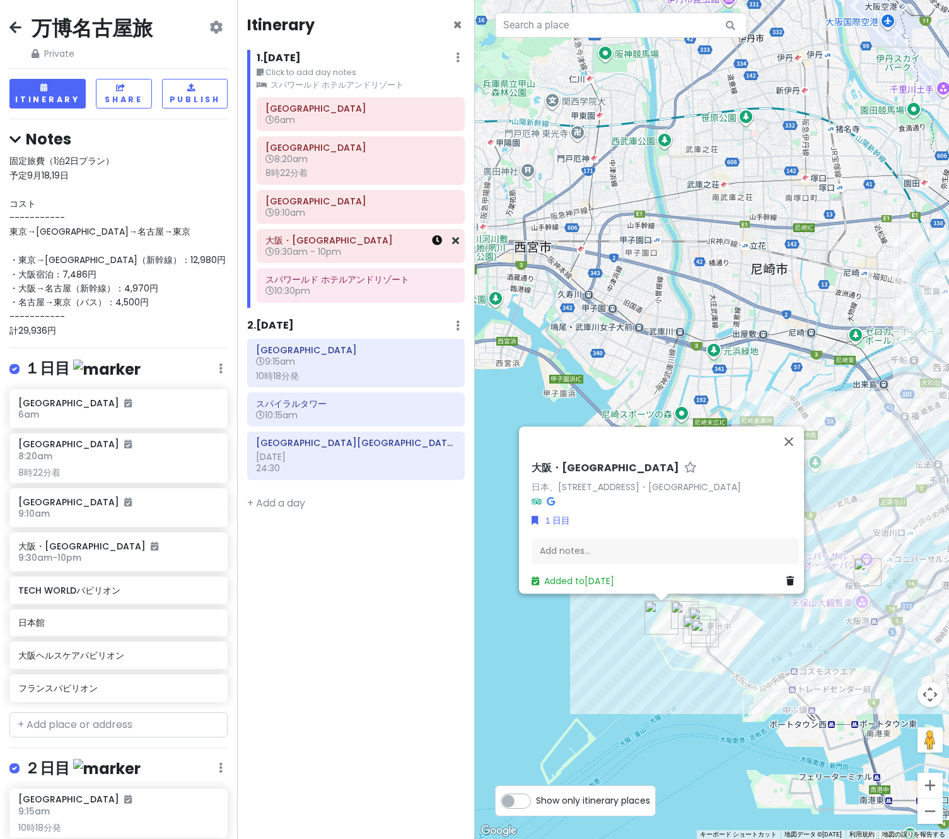
click at [439, 234] on link at bounding box center [437, 240] width 10 height 15
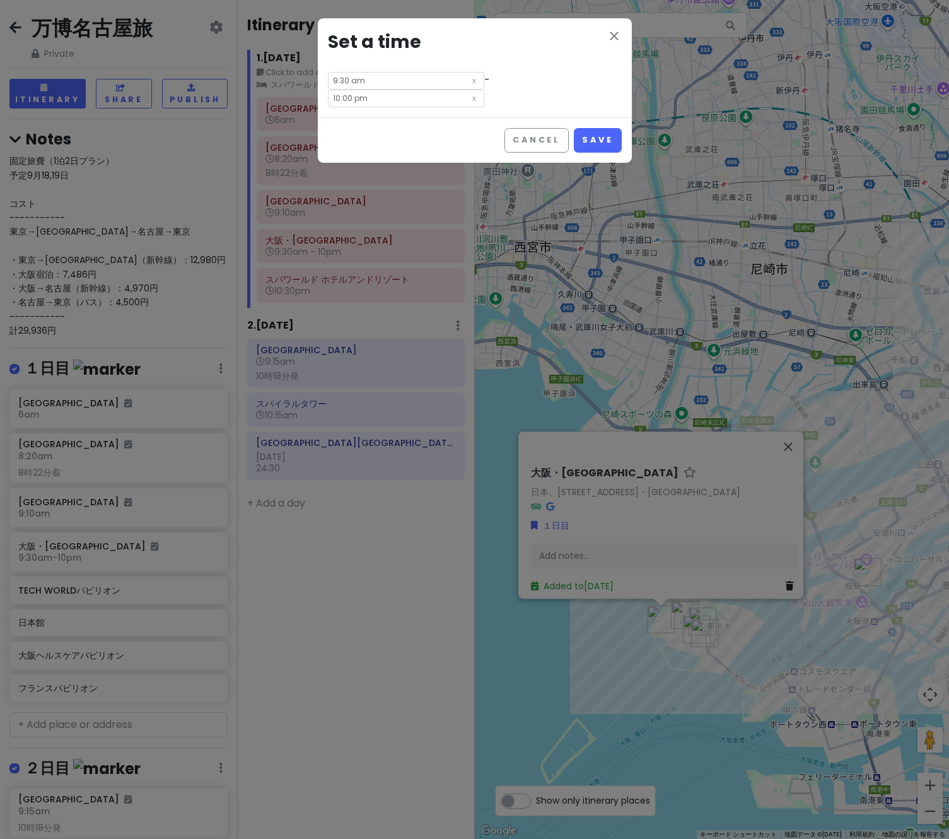
click at [386, 86] on input "9:30 am" at bounding box center [406, 81] width 156 height 18
click at [472, 90] on input "10:00 pm" at bounding box center [406, 99] width 156 height 18
click at [460, 143] on li "09" at bounding box center [462, 144] width 35 height 15
type input "9:00 pm"
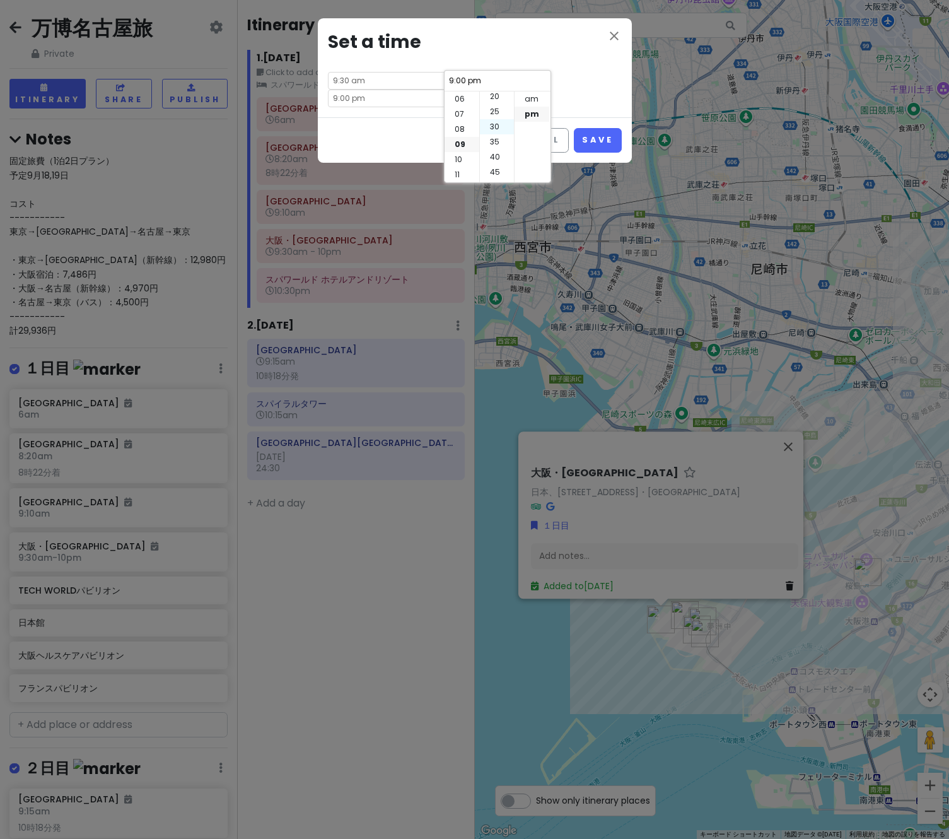
click at [496, 129] on li "30" at bounding box center [497, 126] width 34 height 15
type input "9:30 pm"
click at [598, 128] on button "Save" at bounding box center [597, 140] width 47 height 25
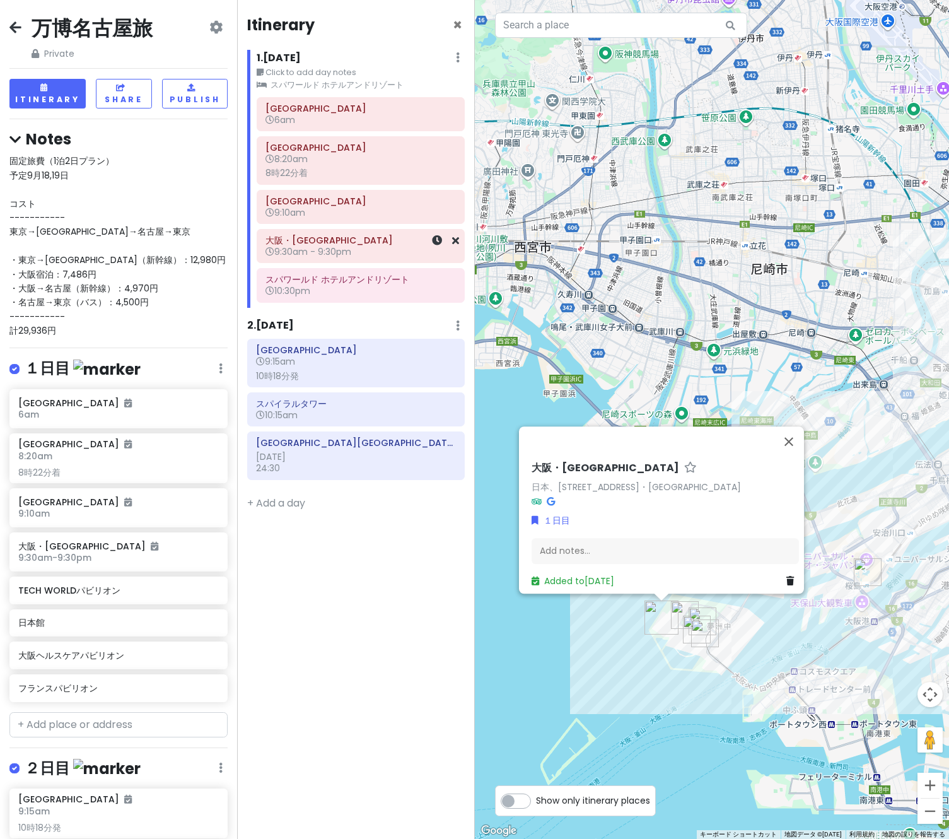
click at [442, 242] on div at bounding box center [438, 246] width 42 height 33
click at [438, 240] on icon at bounding box center [437, 240] width 10 height 10
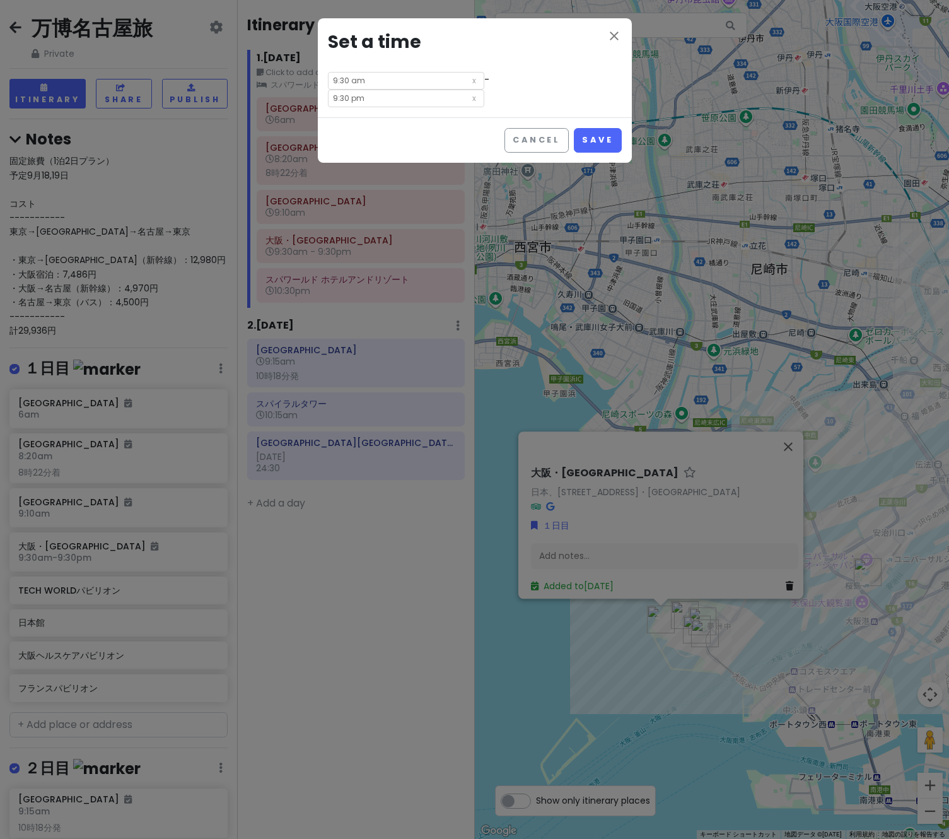
click at [484, 90] on input "9:30 pm" at bounding box center [406, 99] width 156 height 18
click at [501, 146] on li "45" at bounding box center [497, 144] width 34 height 15
type input "9:45 pm"
click at [608, 128] on button "Save" at bounding box center [597, 140] width 47 height 25
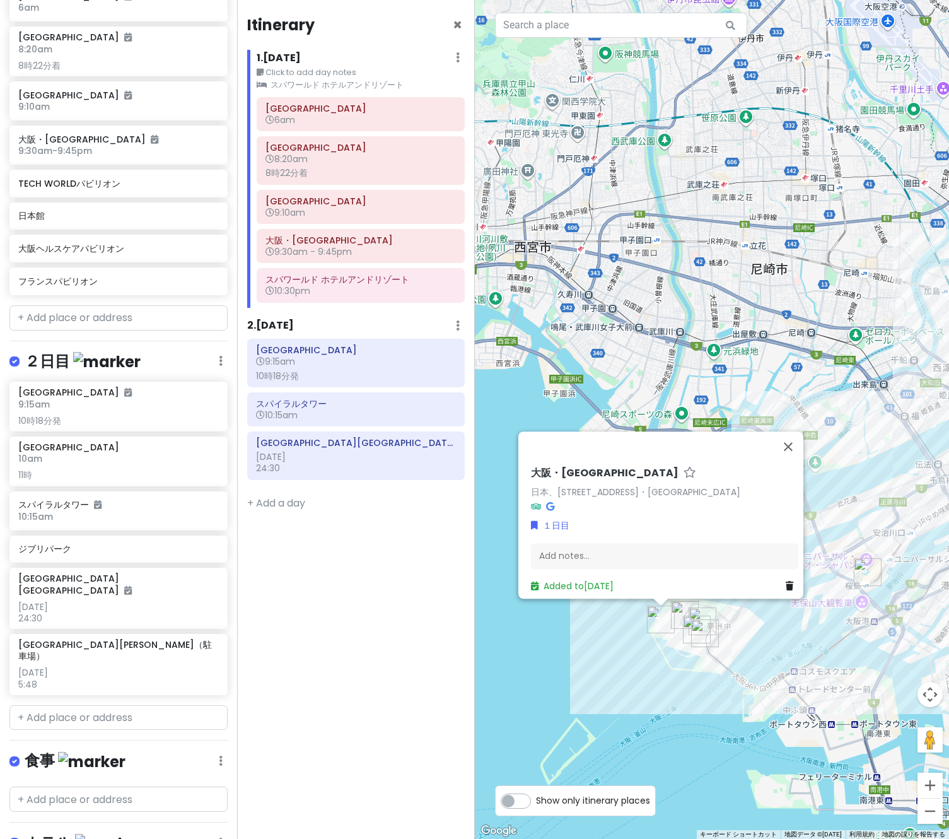
scroll to position [504, 0]
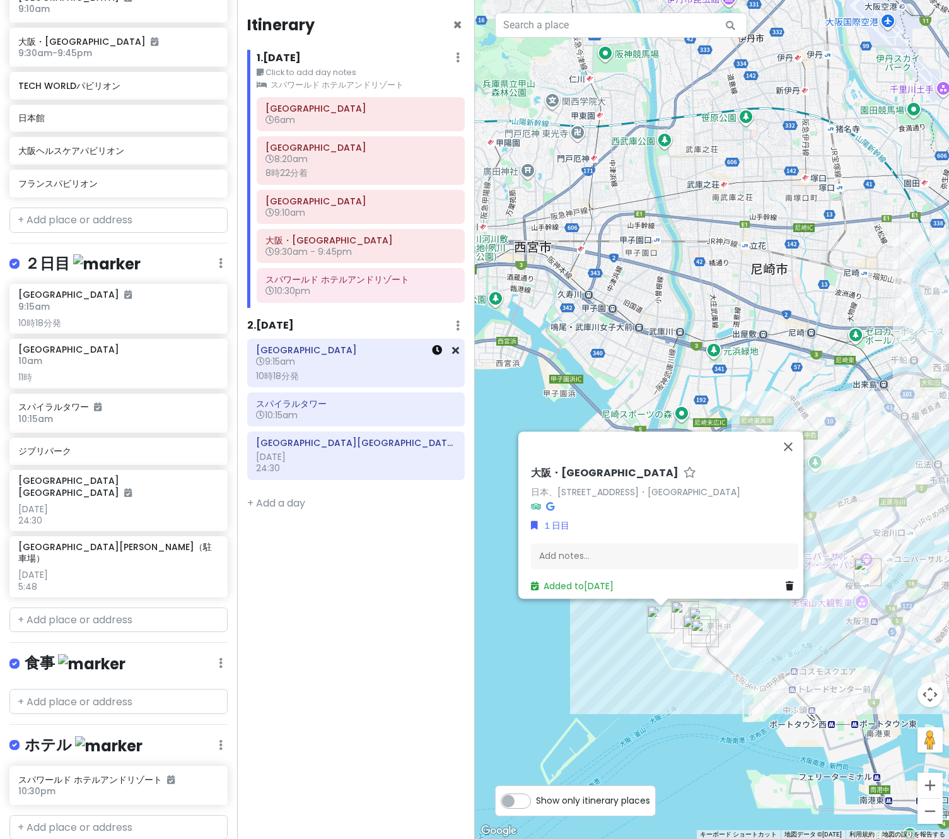
click at [436, 351] on icon at bounding box center [437, 350] width 10 height 10
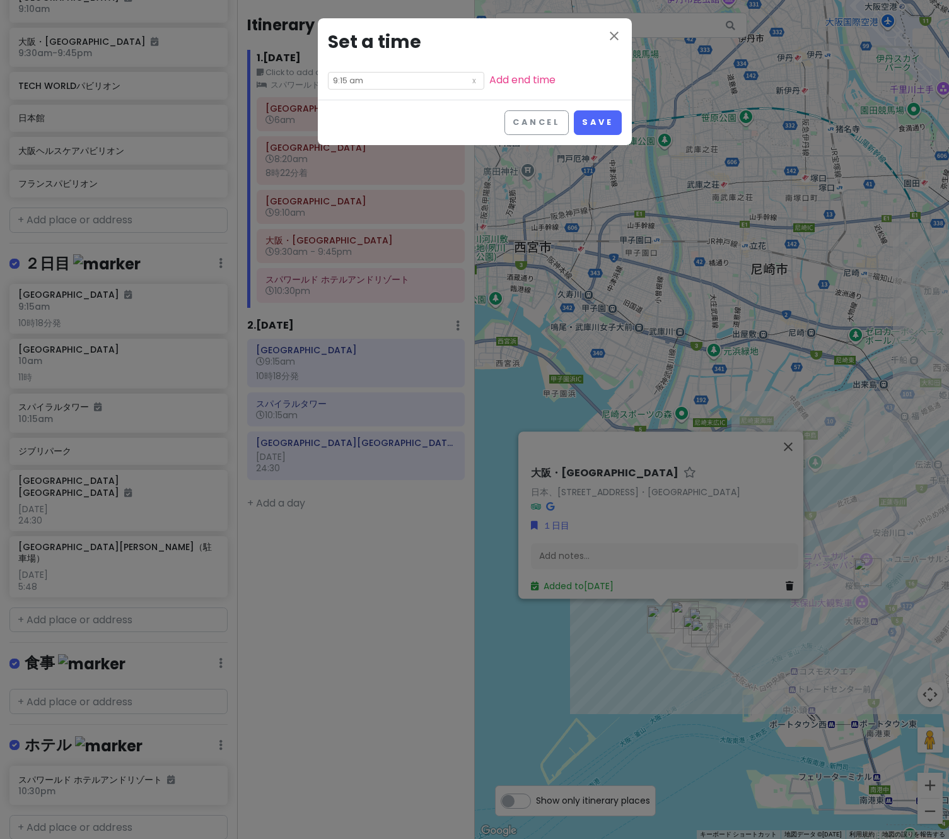
click at [386, 78] on input "9:15 am" at bounding box center [406, 81] width 156 height 18
click at [378, 144] on li "45" at bounding box center [381, 144] width 34 height 15
type input "9:45 am"
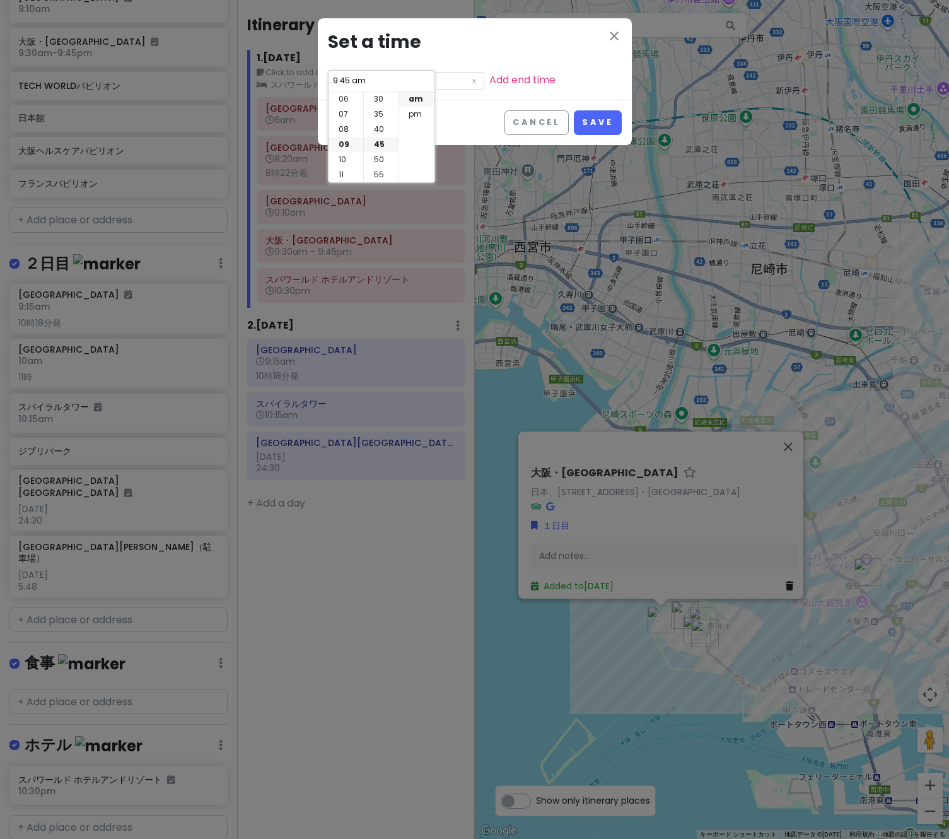
click at [568, 73] on div "close Set a time 9:45 am Add end time" at bounding box center [475, 58] width 314 height 81
click at [606, 122] on button "Save" at bounding box center [597, 122] width 47 height 25
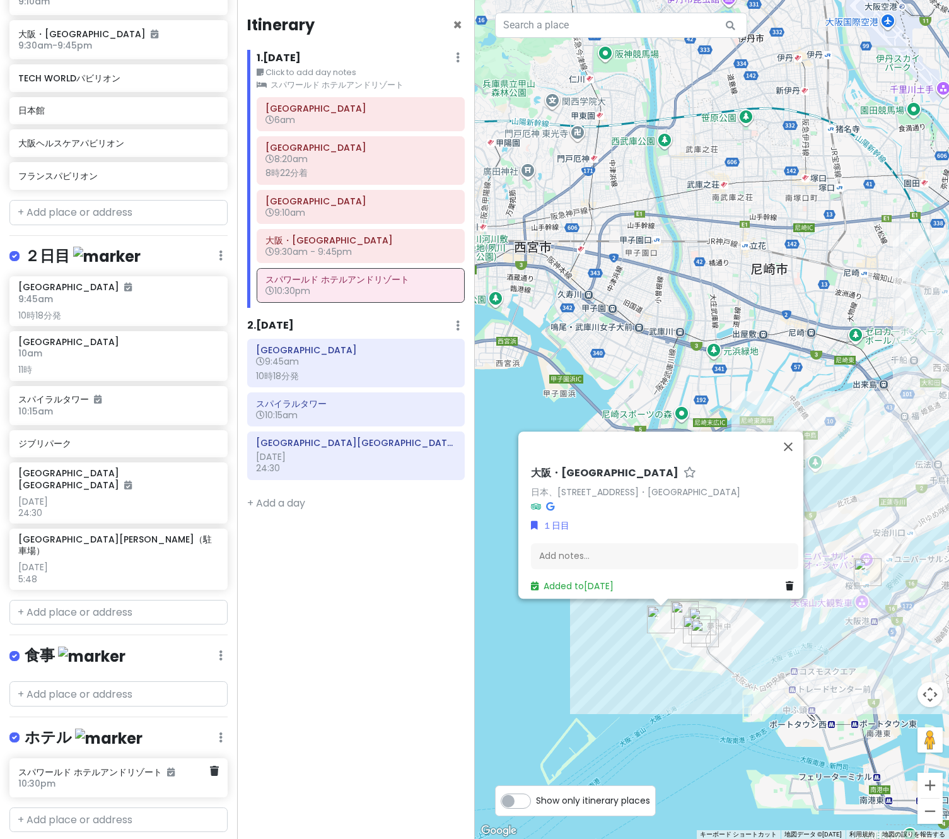
scroll to position [513, 0]
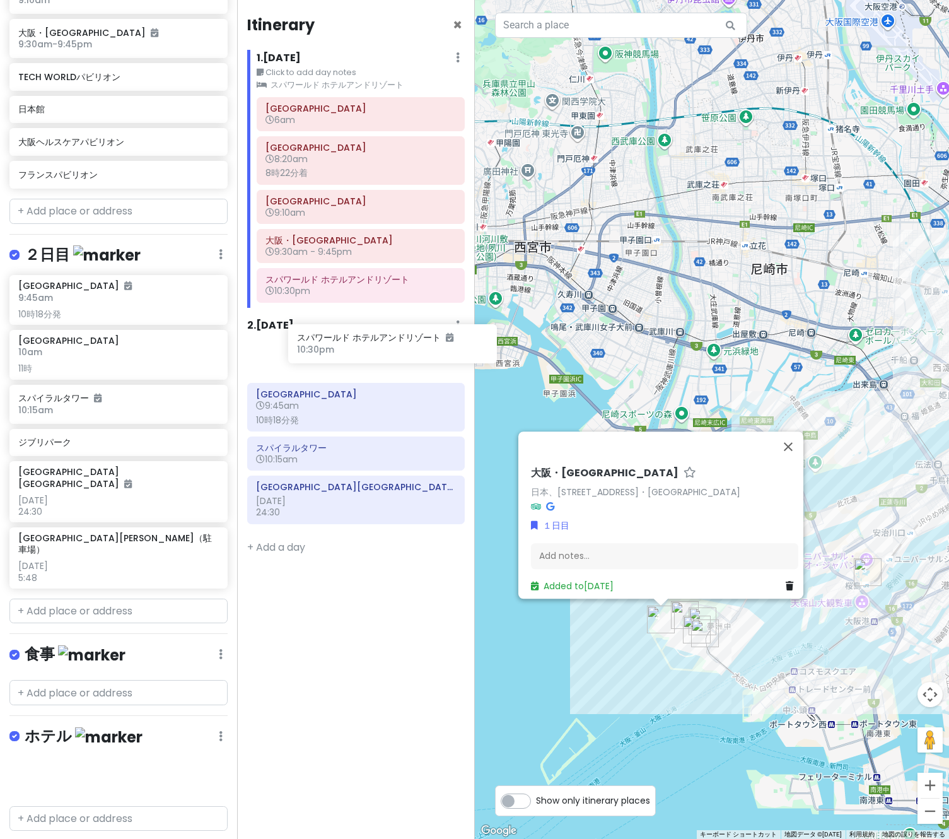
drag, startPoint x: 72, startPoint y: 768, endPoint x: 351, endPoint y: 354, distance: 499.3
click at [351, 354] on div "万博名古屋旅 Private Change Dates Make a Copy Delete Trip Go Pro ⚡️ Give Feedback 💡 S…" at bounding box center [474, 419] width 949 height 839
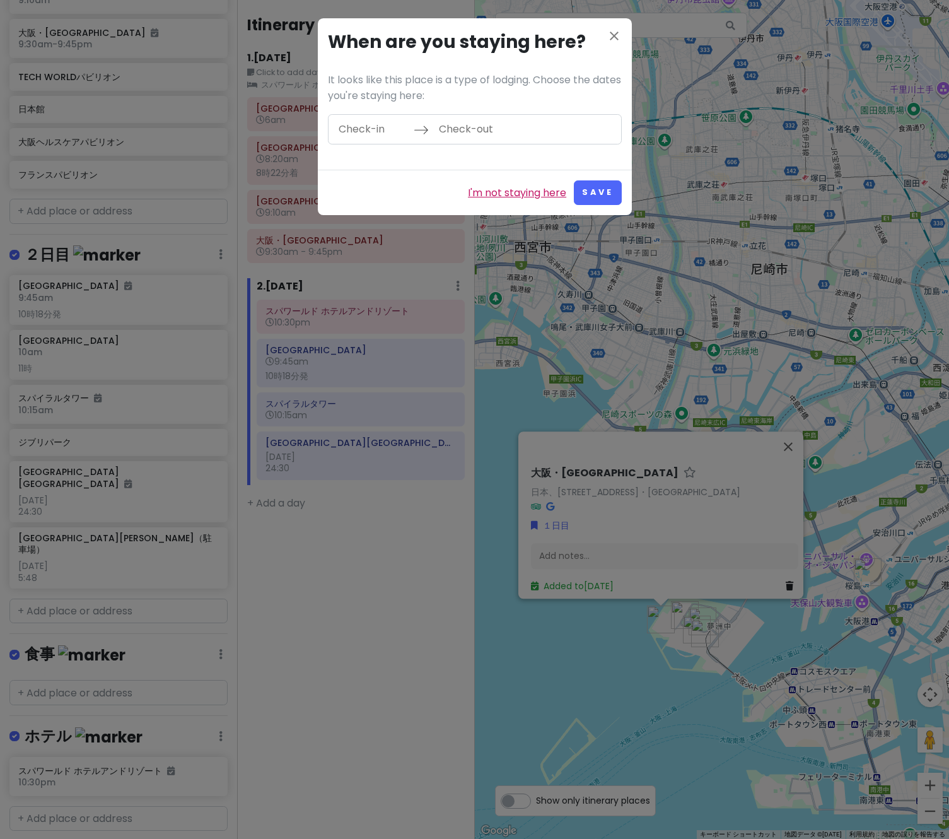
click at [501, 189] on link "I'm not staying here" at bounding box center [517, 193] width 98 height 16
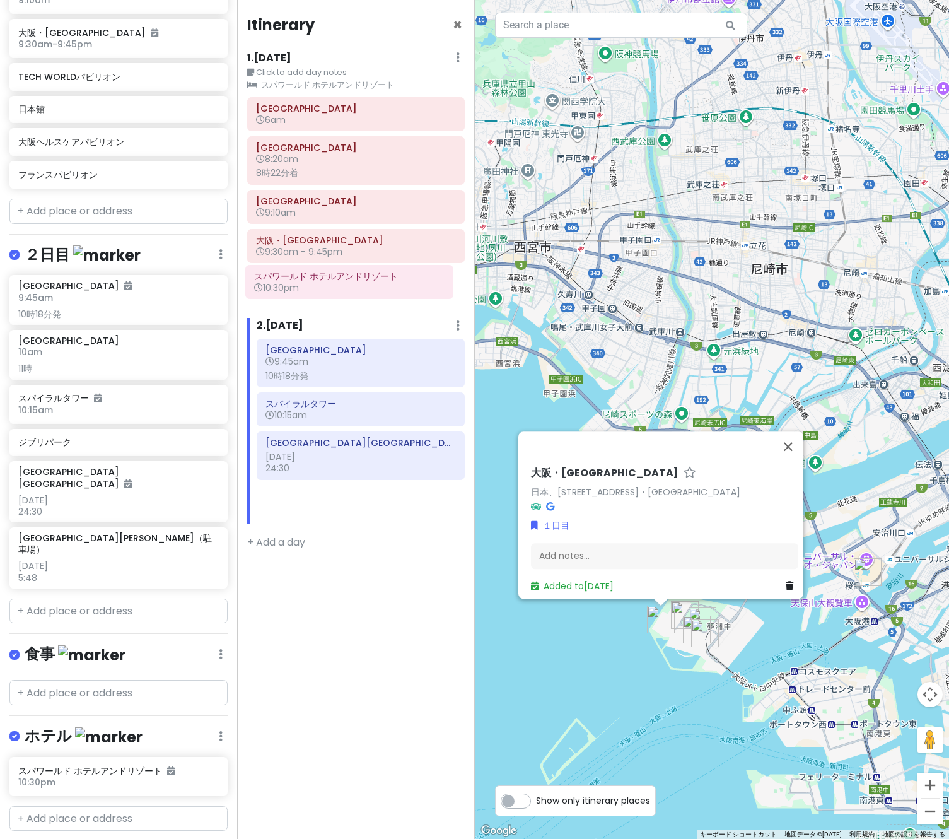
drag, startPoint x: 351, startPoint y: 305, endPoint x: 340, endPoint y: 270, distance: 36.5
click at [340, 270] on div "Itinerary × 1 . [DATE] Edit Day Notes Clear Lodging Delete Day Click to add day…" at bounding box center [355, 419] width 237 height 839
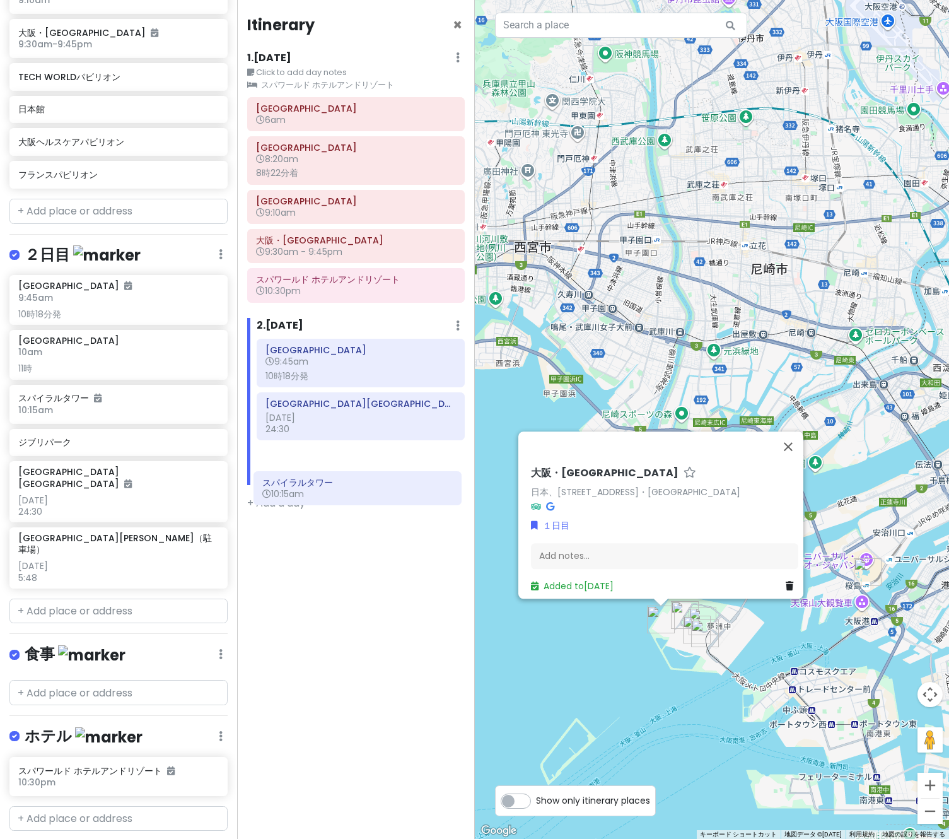
drag, startPoint x: 375, startPoint y: 417, endPoint x: 371, endPoint y: 496, distance: 78.9
click at [371, 496] on div "Itinerary × 1 . [DATE] Edit Day Notes Clear Lodging Delete Day Click to add day…" at bounding box center [355, 419] width 237 height 839
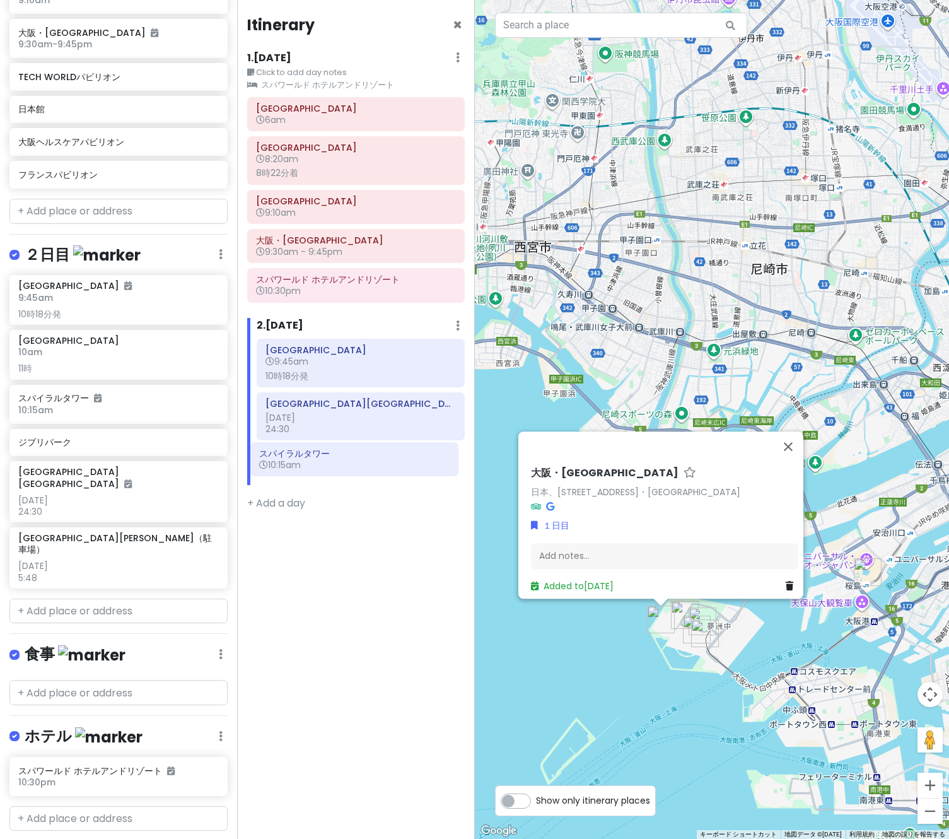
drag, startPoint x: 370, startPoint y: 419, endPoint x: 364, endPoint y: 461, distance: 42.7
click at [364, 461] on div "[GEOGRAPHIC_DATA] 9:45am 10時18分発 [GEOGRAPHIC_DATA] 10:15am [GEOGRAPHIC_DATA] [D…" at bounding box center [360, 412] width 226 height 146
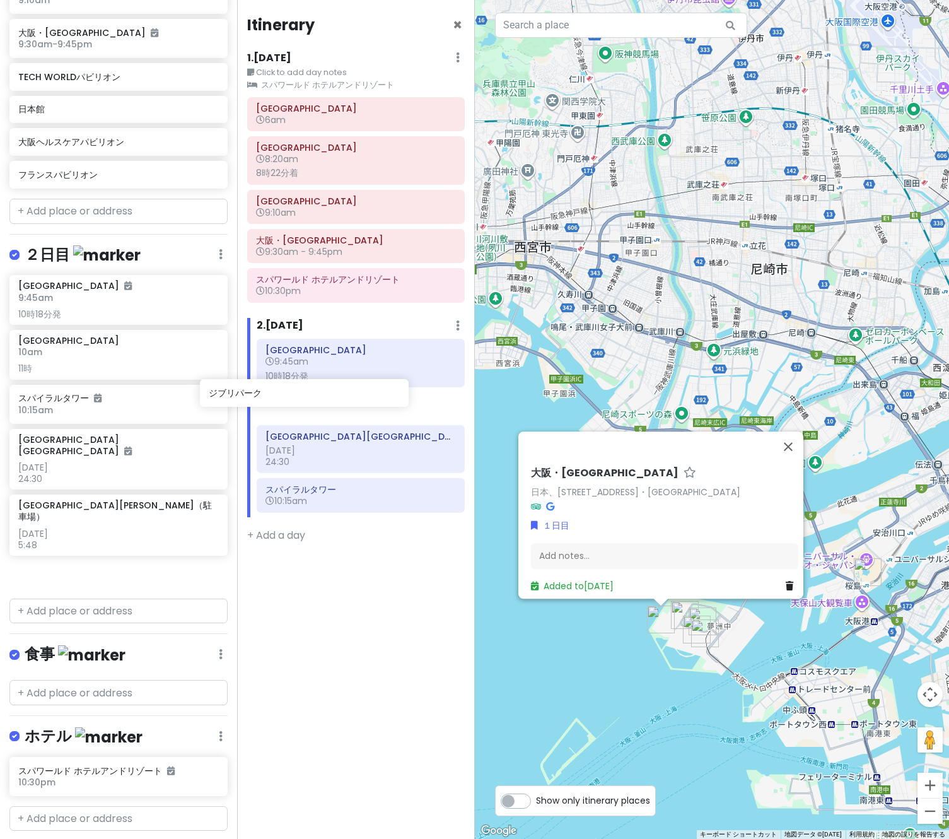
drag, startPoint x: 90, startPoint y: 445, endPoint x: 299, endPoint y: 415, distance: 211.5
click at [299, 415] on div "万博名古屋旅 Private Change Dates Make a Copy Delete Trip Go Pro ⚡️ Give Feedback 💡 S…" at bounding box center [474, 419] width 949 height 839
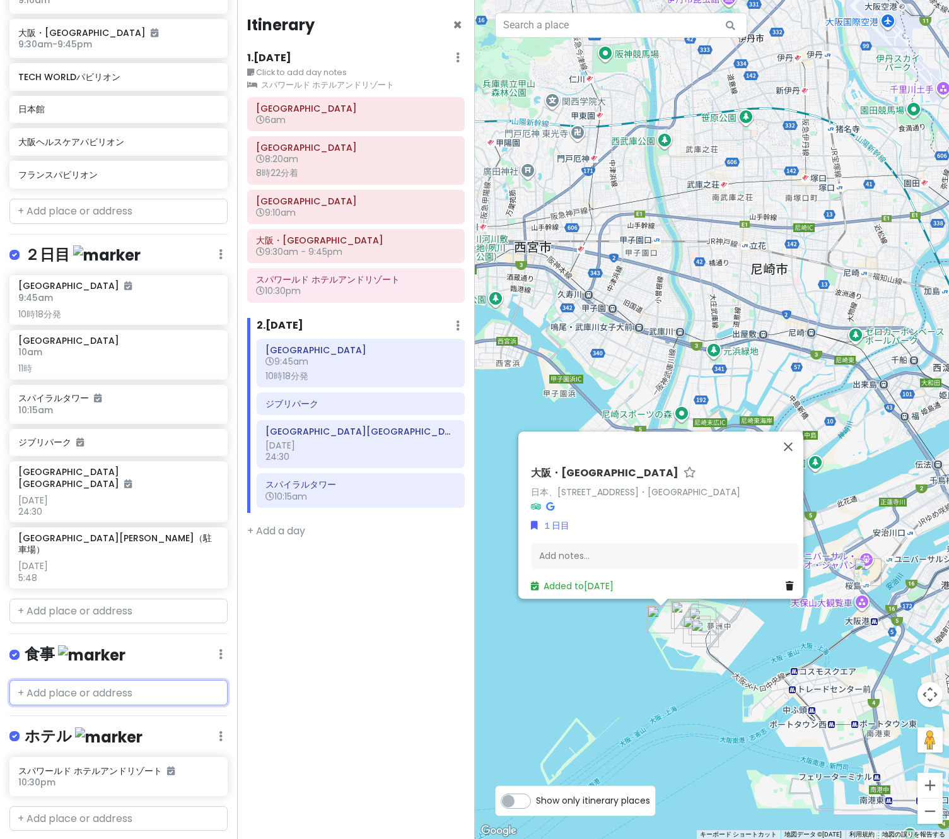
click at [88, 680] on input "text" at bounding box center [118, 692] width 218 height 25
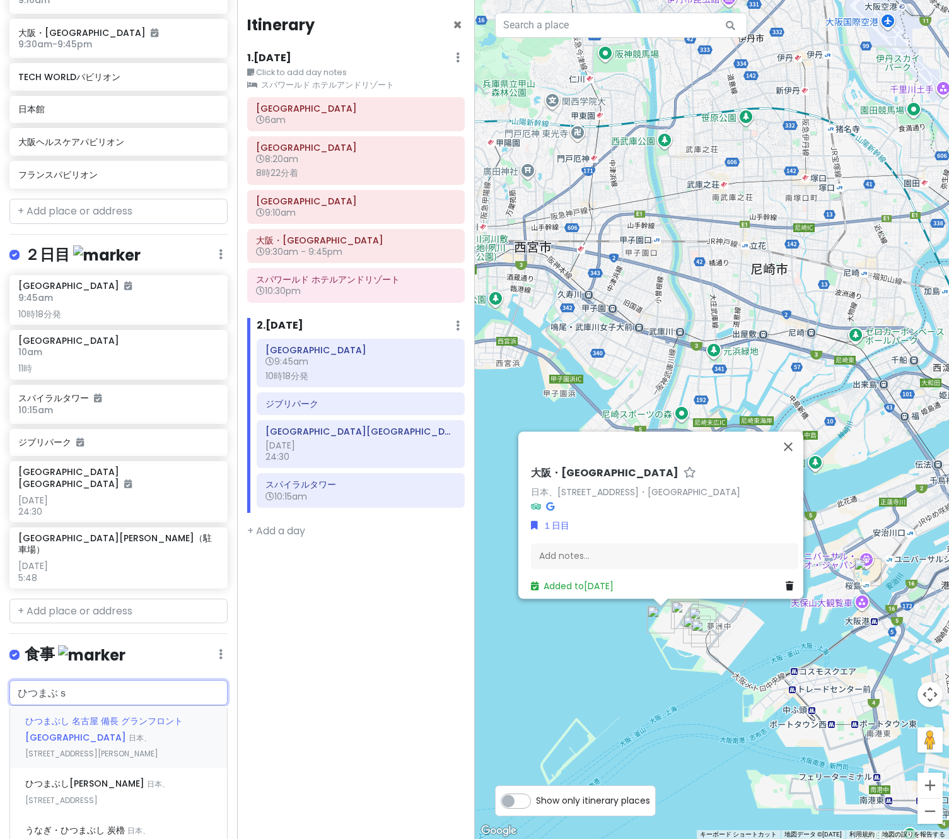
type input "ひつまぶし"
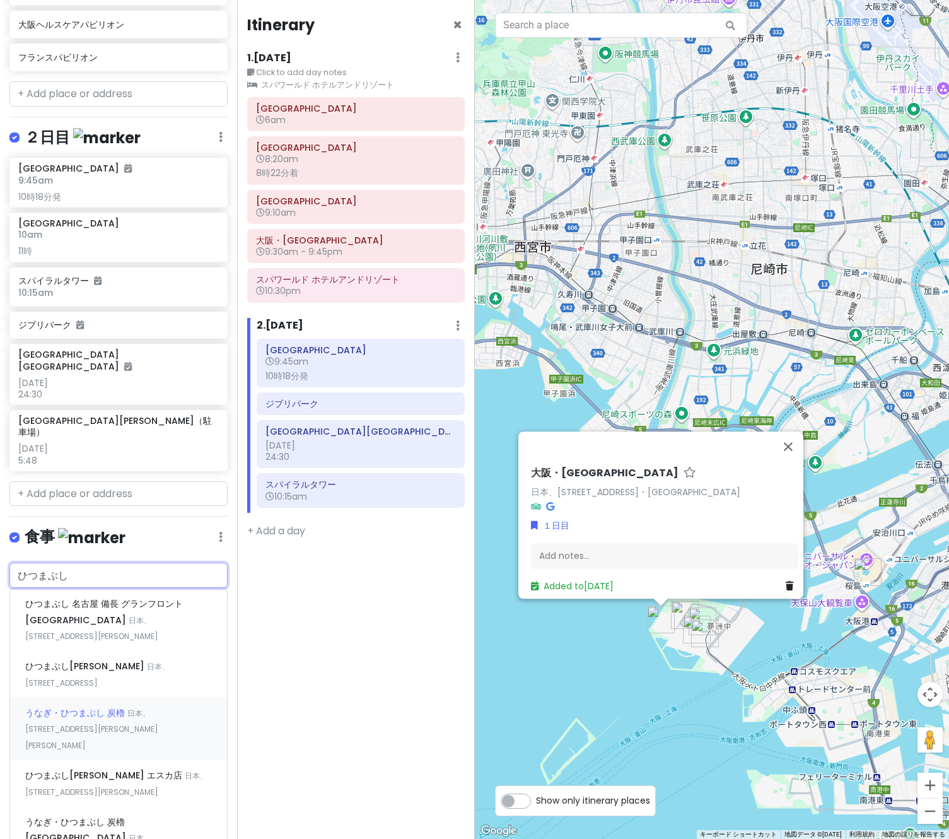
scroll to position [639, 0]
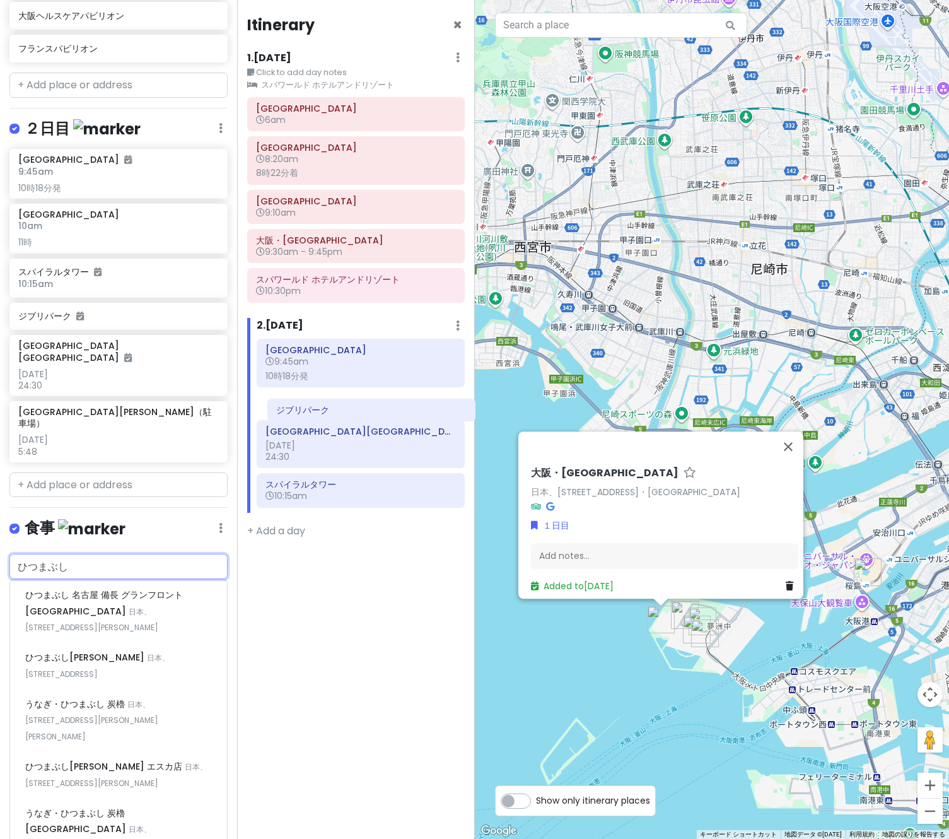
drag, startPoint x: 349, startPoint y: 412, endPoint x: 360, endPoint y: 419, distance: 12.4
click at [360, 419] on div "[GEOGRAPHIC_DATA] 9:45am 10時18分発 [GEOGRAPHIC_DATA] [DATE] 24:30 [GEOGRAPHIC_DAT…" at bounding box center [360, 426] width 226 height 174
drag, startPoint x: 93, startPoint y: 540, endPoint x: -8, endPoint y: 546, distance: 101.1
click at [0, 546] on html "万博名古屋旅 Private Change Dates Make a Copy Delete Trip Go Pro ⚡️ Give Feedback 💡 S…" at bounding box center [474, 419] width 949 height 839
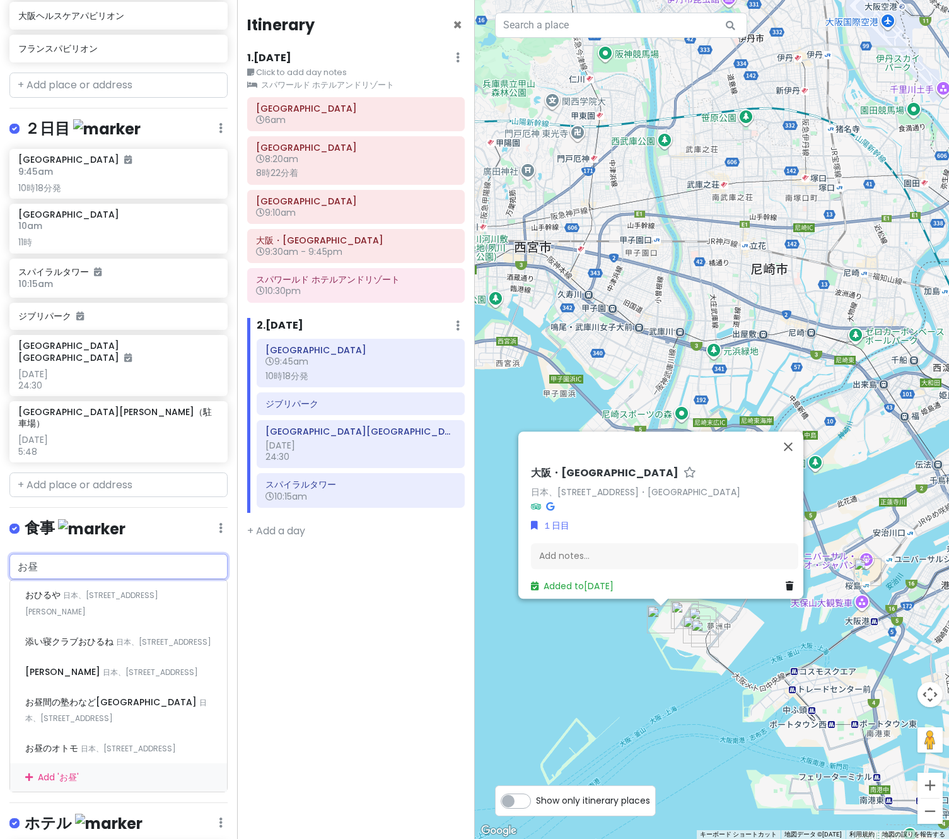
type input "お"
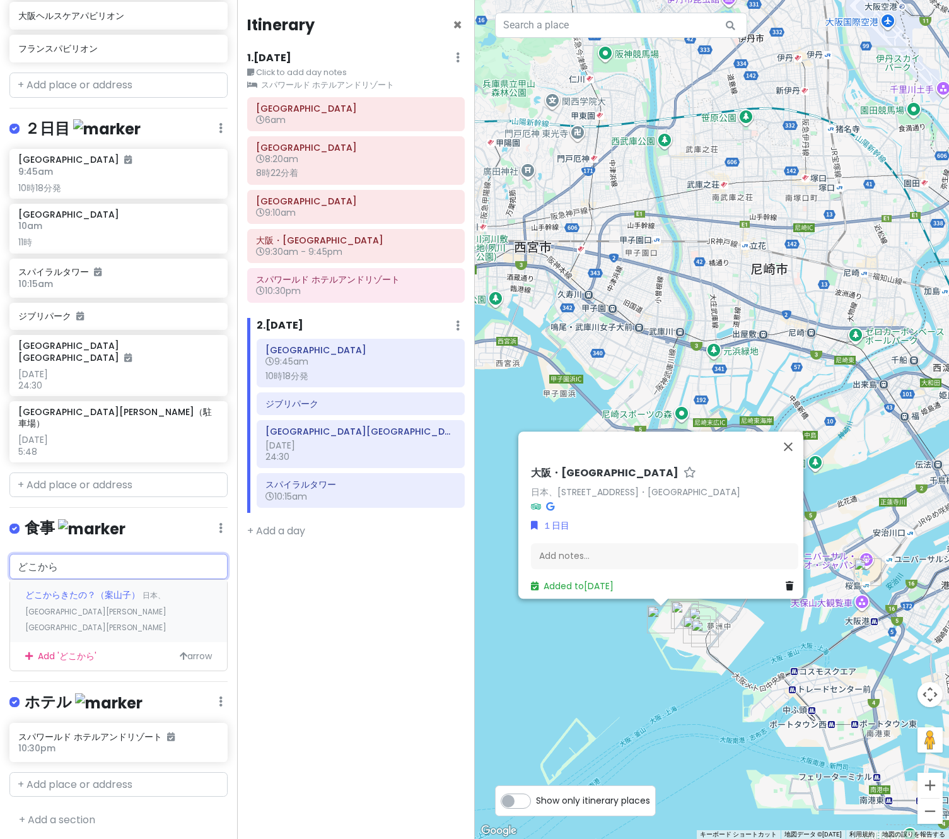
scroll to position [600, 0]
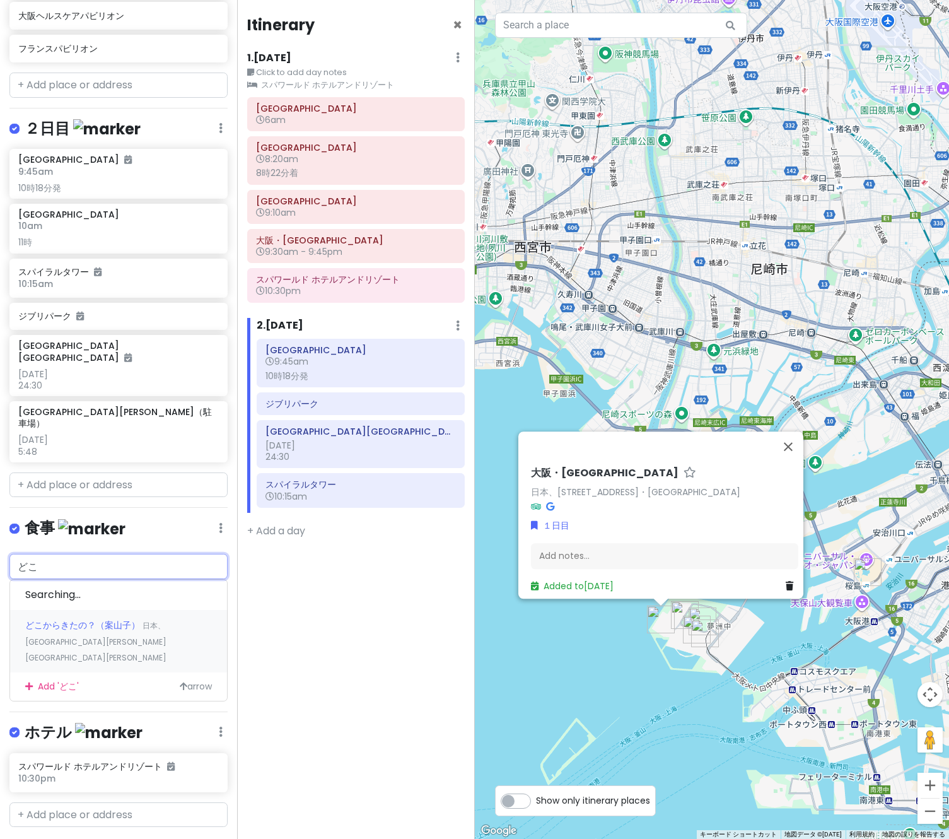
type input "ど"
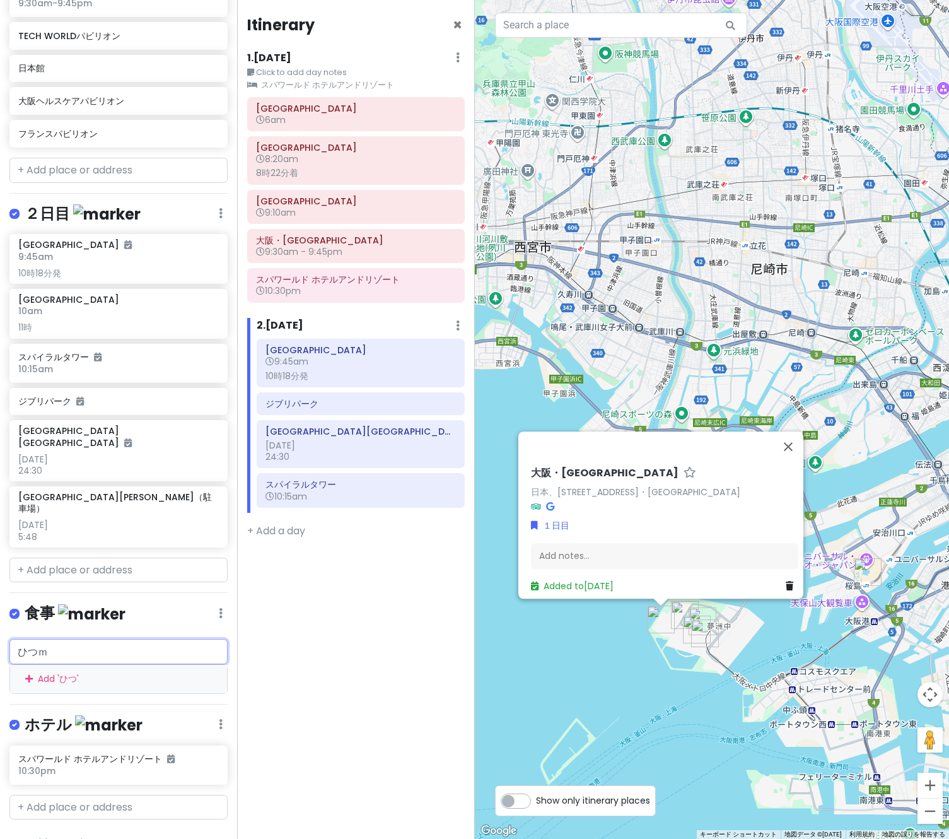
scroll to position [639, 0]
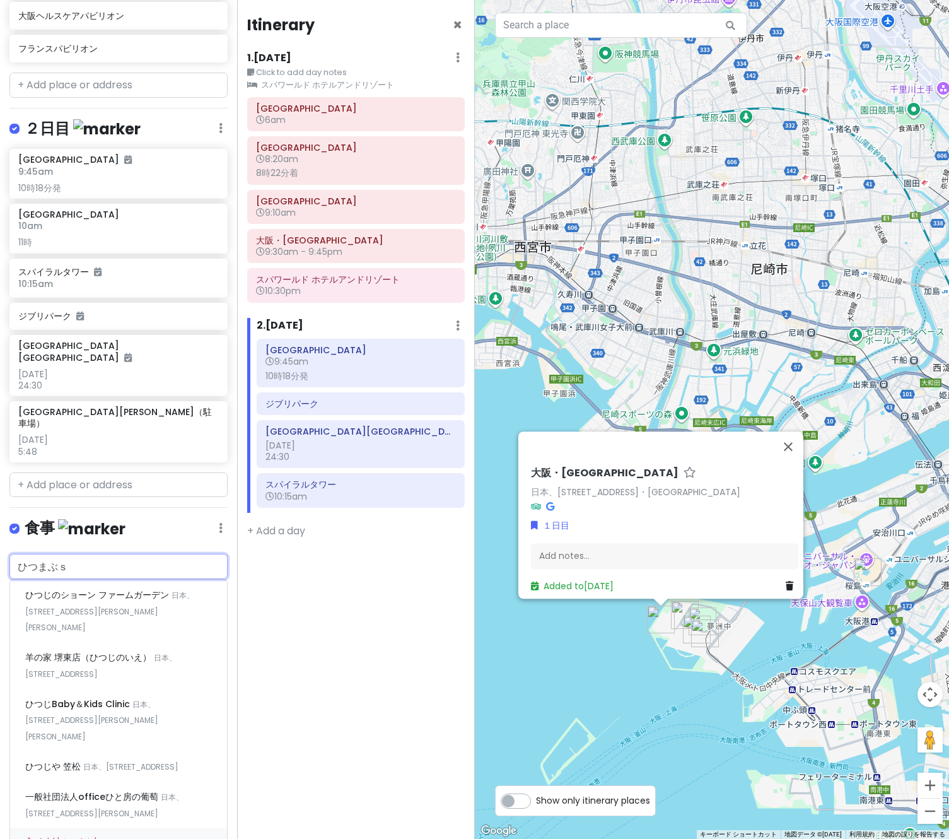
type input "ひつまぶし"
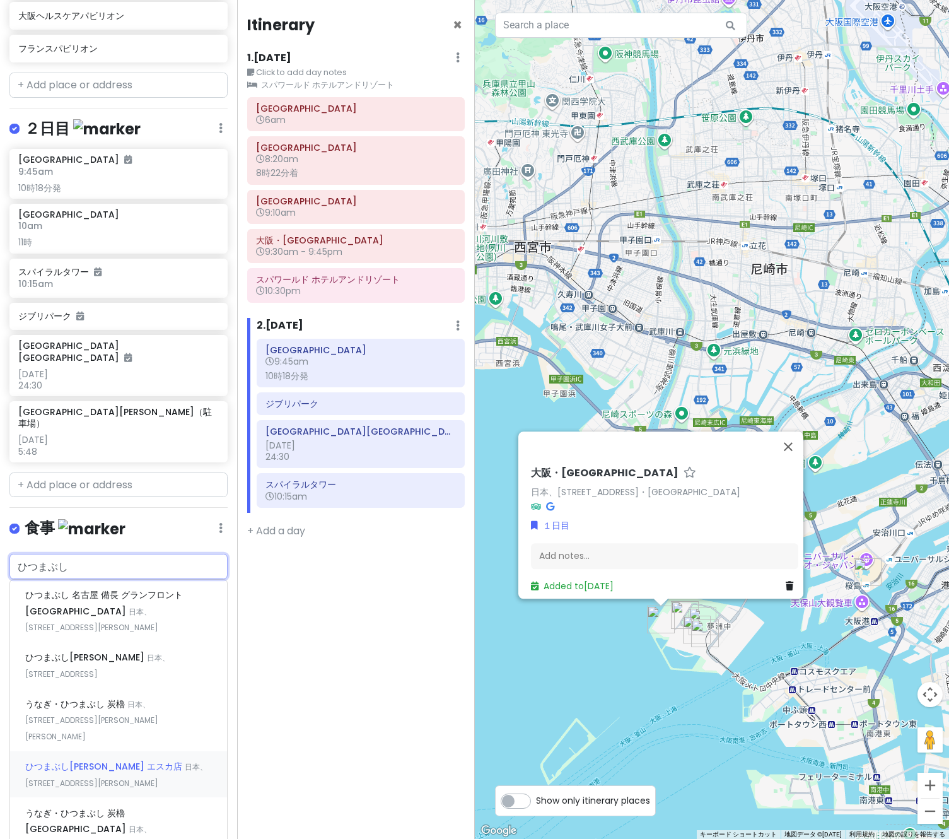
click at [148, 761] on span "日本、[STREET_ADDRESS][PERSON_NAME]" at bounding box center [116, 774] width 182 height 27
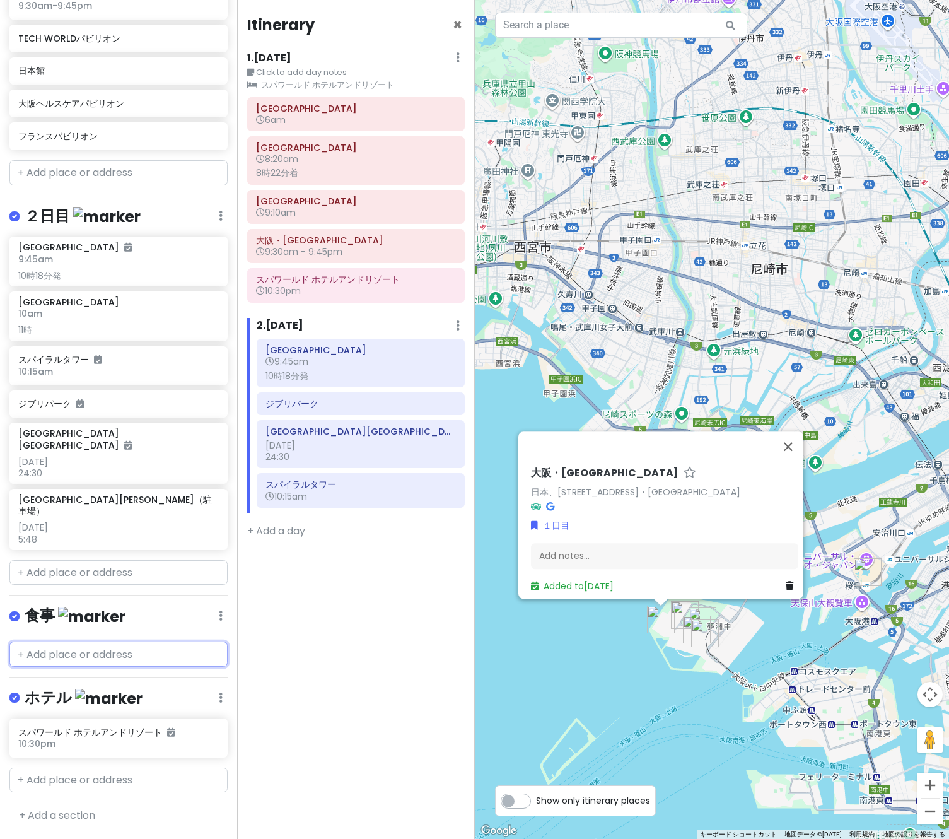
scroll to position [557, 0]
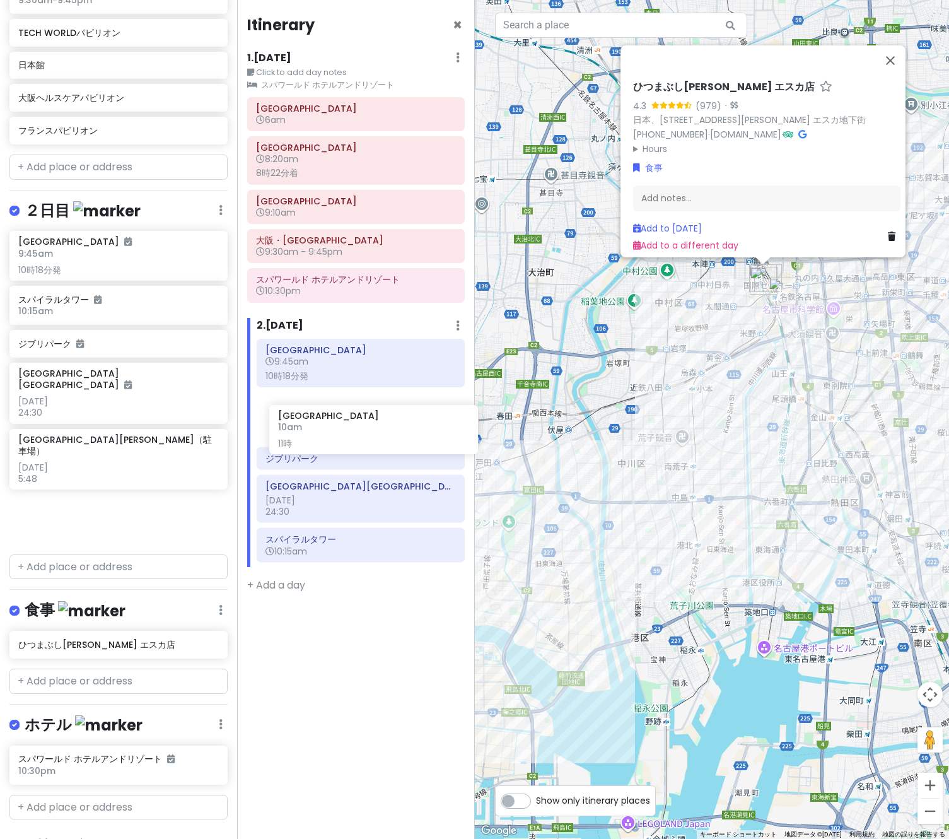
drag, startPoint x: 74, startPoint y: 313, endPoint x: 334, endPoint y: 434, distance: 286.6
click at [334, 434] on div "万博名古屋旅 Private Change Dates Make a Copy Delete Trip Go Pro ⚡️ Give Feedback 💡 S…" at bounding box center [474, 419] width 949 height 839
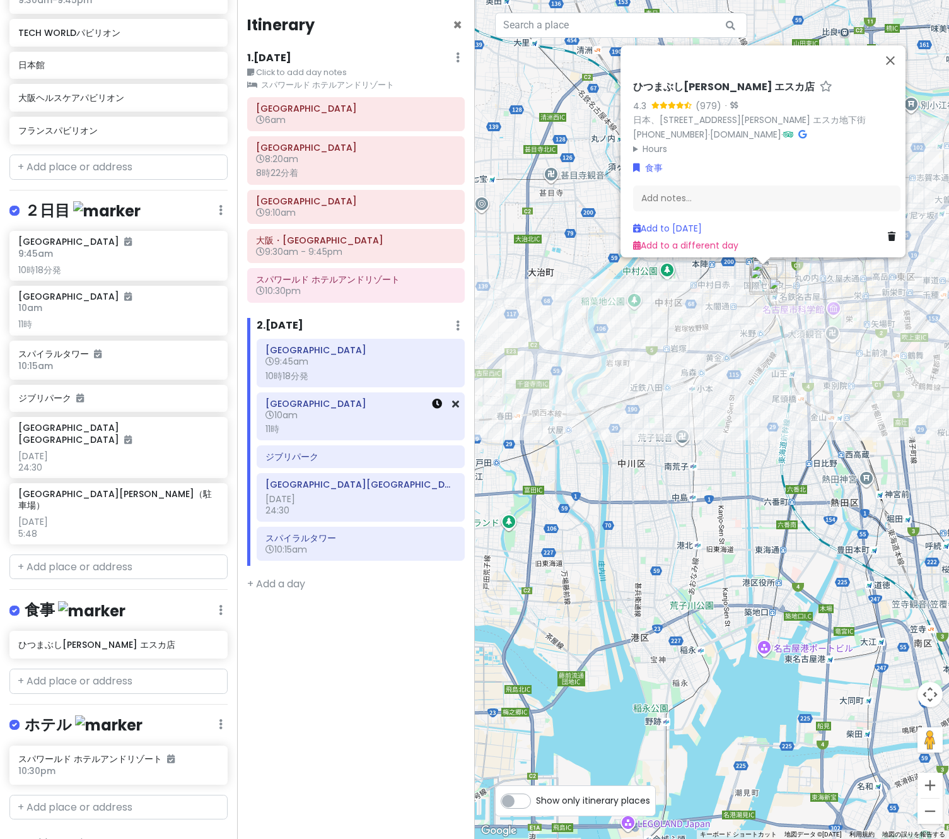
click at [440, 409] on link at bounding box center [437, 404] width 10 height 15
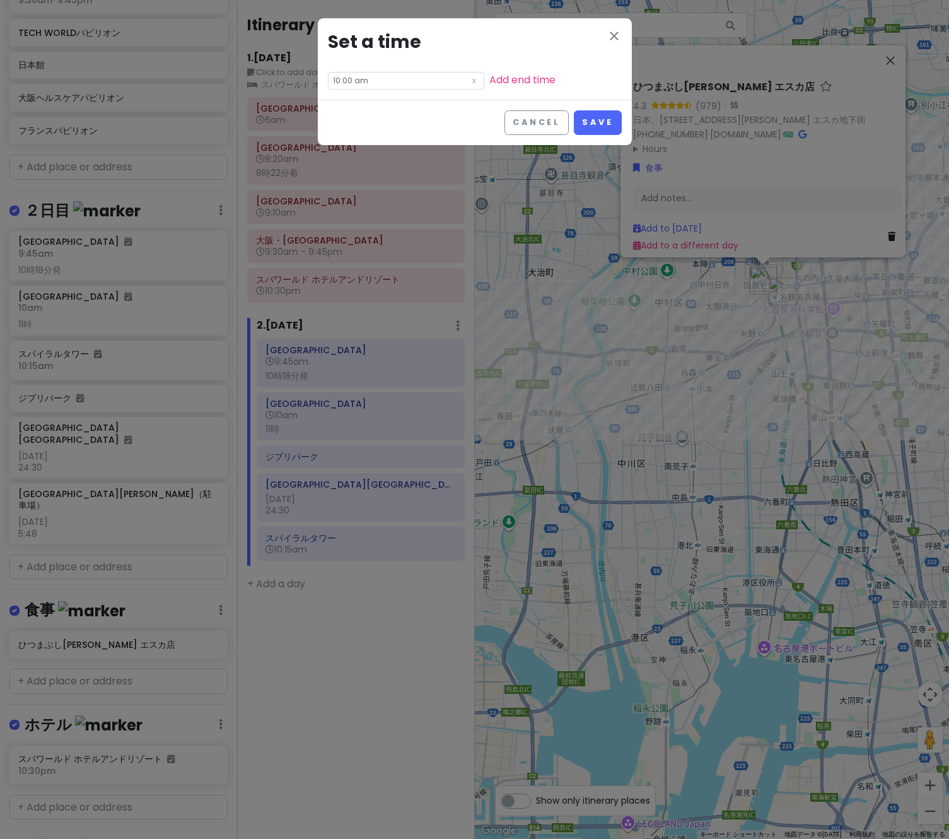
click at [406, 79] on input "10:00 am" at bounding box center [406, 81] width 156 height 18
click at [338, 172] on li "11" at bounding box center [346, 174] width 35 height 15
type input "11:00 am"
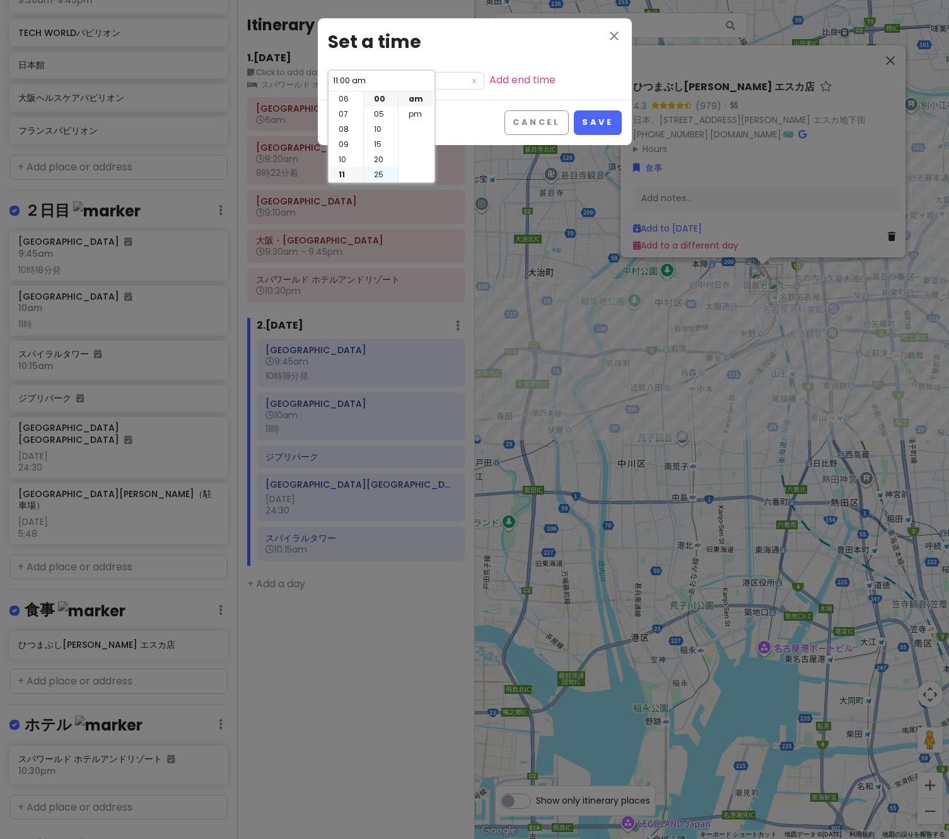
click at [381, 169] on li "25" at bounding box center [381, 174] width 34 height 15
type input "11:25 am"
click at [621, 116] on button "Save" at bounding box center [597, 122] width 47 height 25
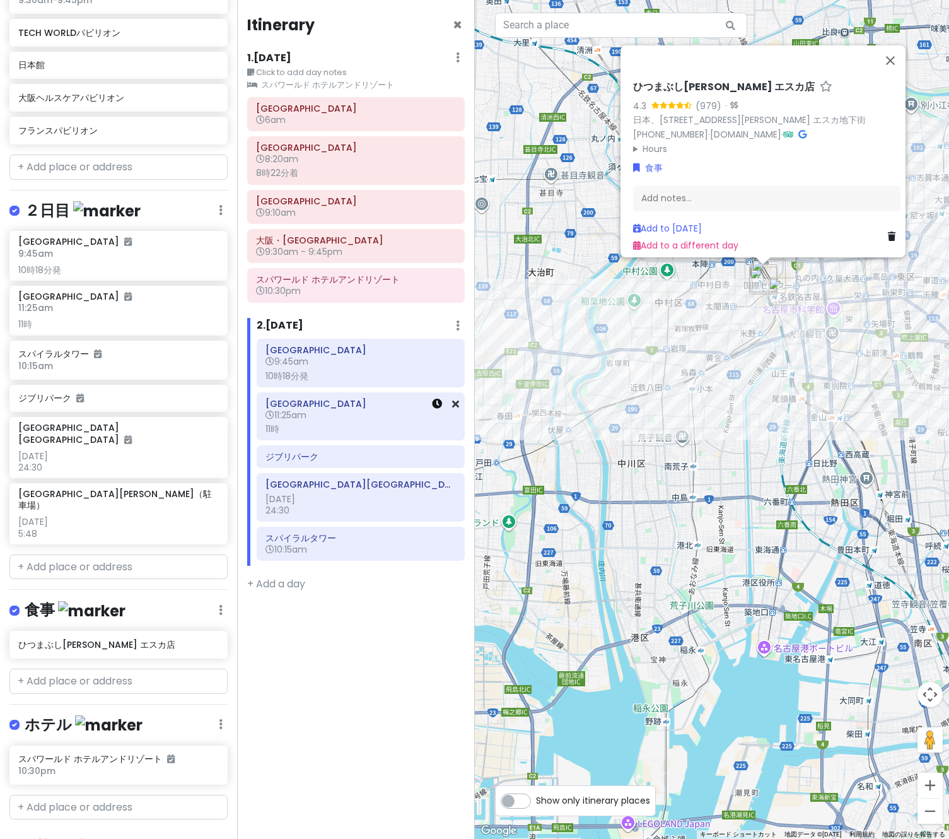
click at [439, 403] on icon at bounding box center [437, 404] width 10 height 10
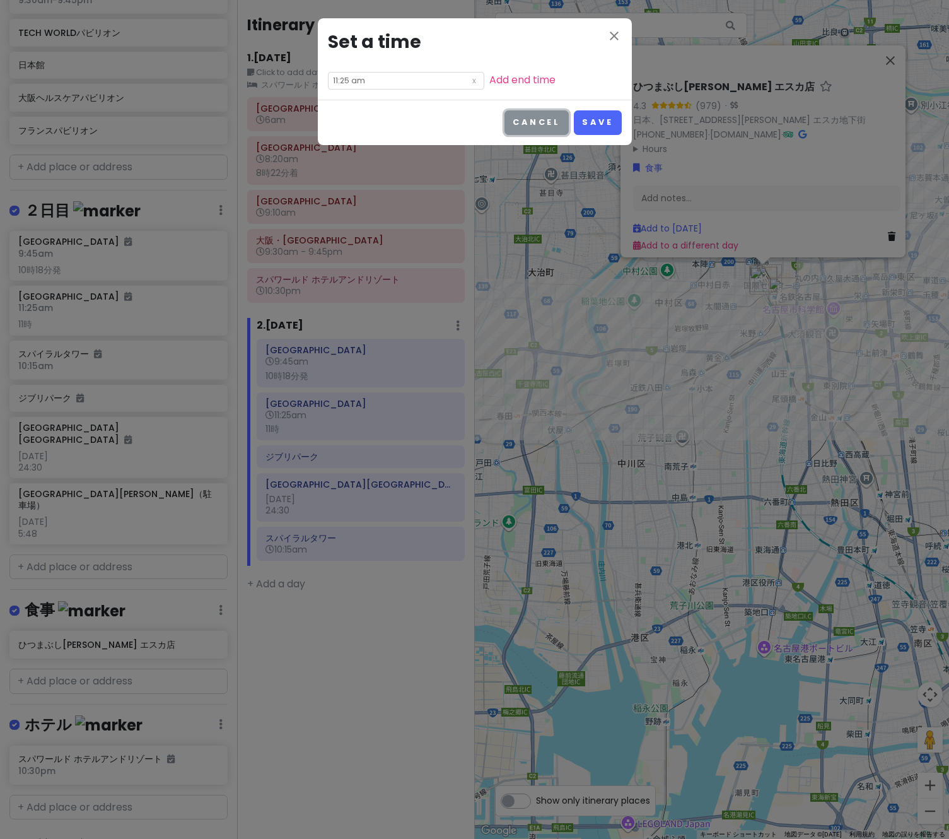
click at [535, 124] on button "Cancel" at bounding box center [536, 122] width 64 height 25
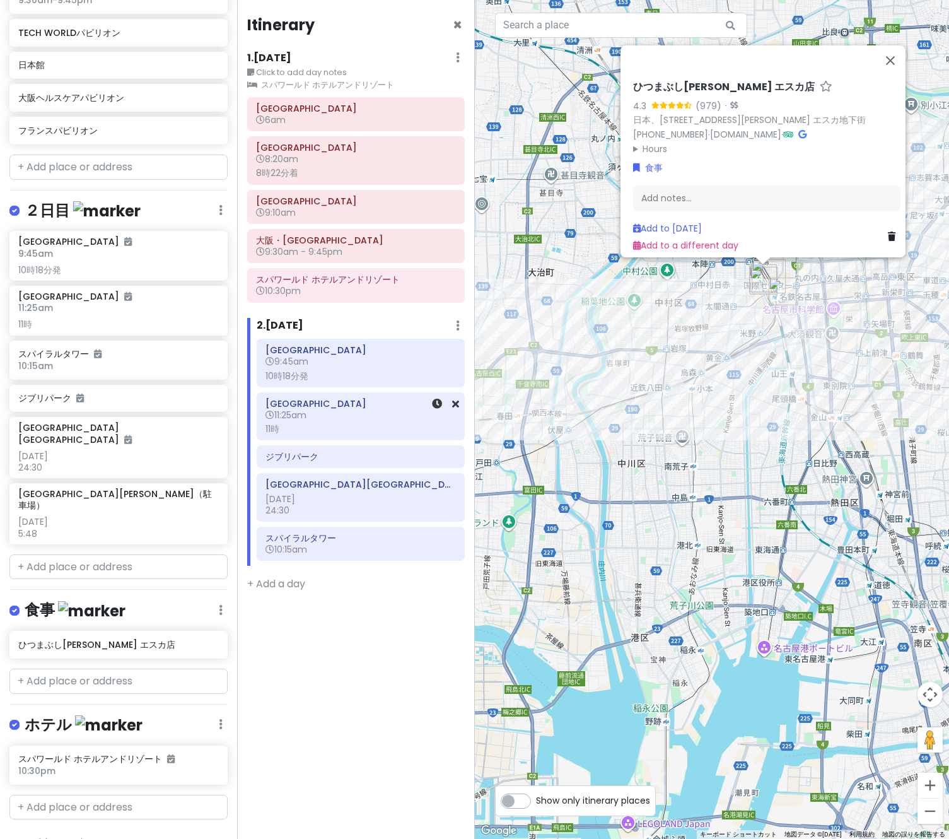
click at [370, 437] on div "[GEOGRAPHIC_DATA] 11:25am 11時" at bounding box center [360, 416] width 190 height 43
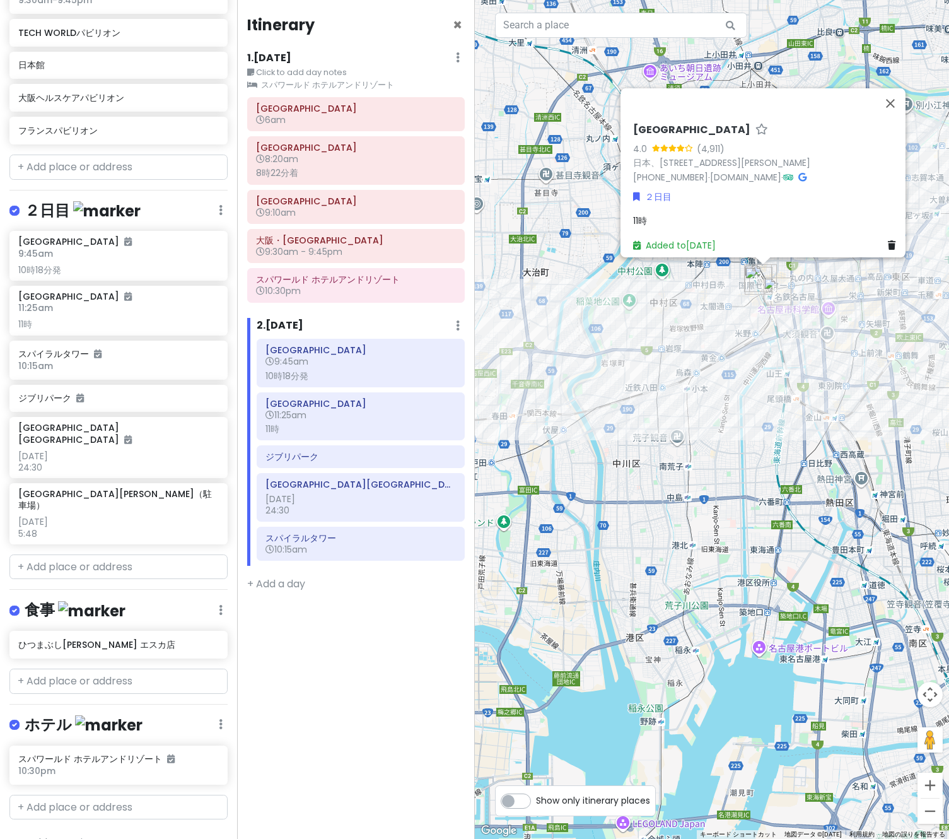
click at [701, 206] on div "[GEOGRAPHIC_DATA] 4.0 (4,911) 日本、[STREET_ADDRESS][PERSON_NAME] [PHONE_NUMBER] ·…" at bounding box center [766, 188] width 277 height 139
click at [636, 216] on span "11時" at bounding box center [640, 220] width 14 height 13
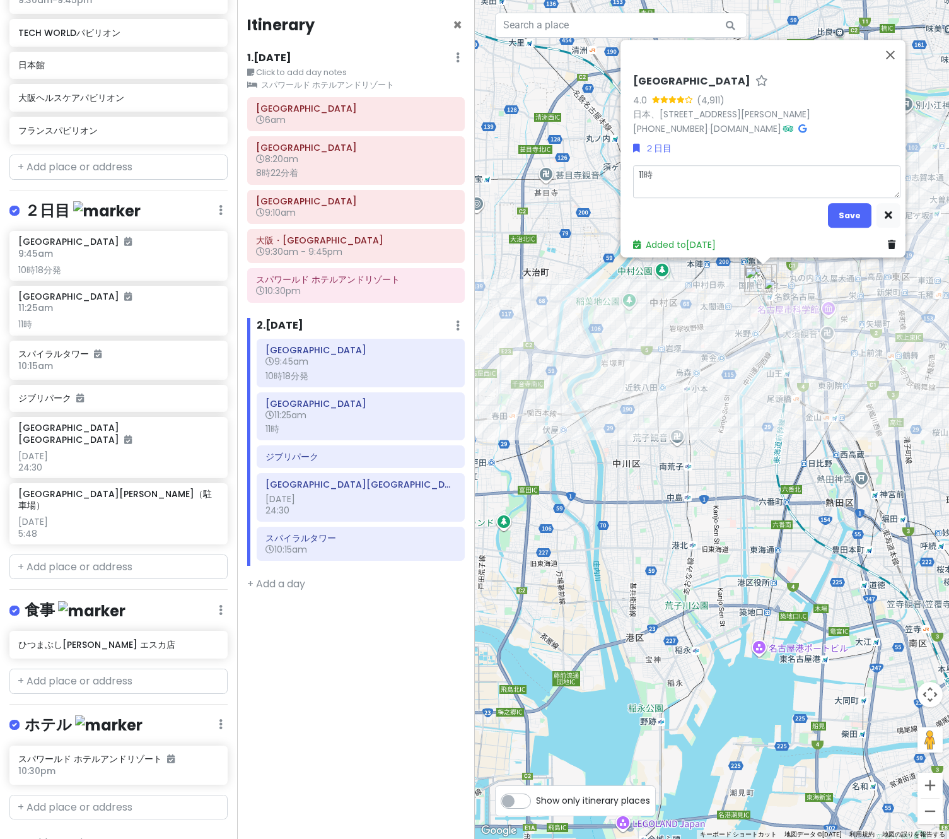
click at [745, 177] on textarea "11時" at bounding box center [766, 181] width 267 height 33
click at [685, 169] on textarea "11時" at bounding box center [766, 181] width 267 height 33
type textarea "x"
type textarea "11時４"
type textarea "x"
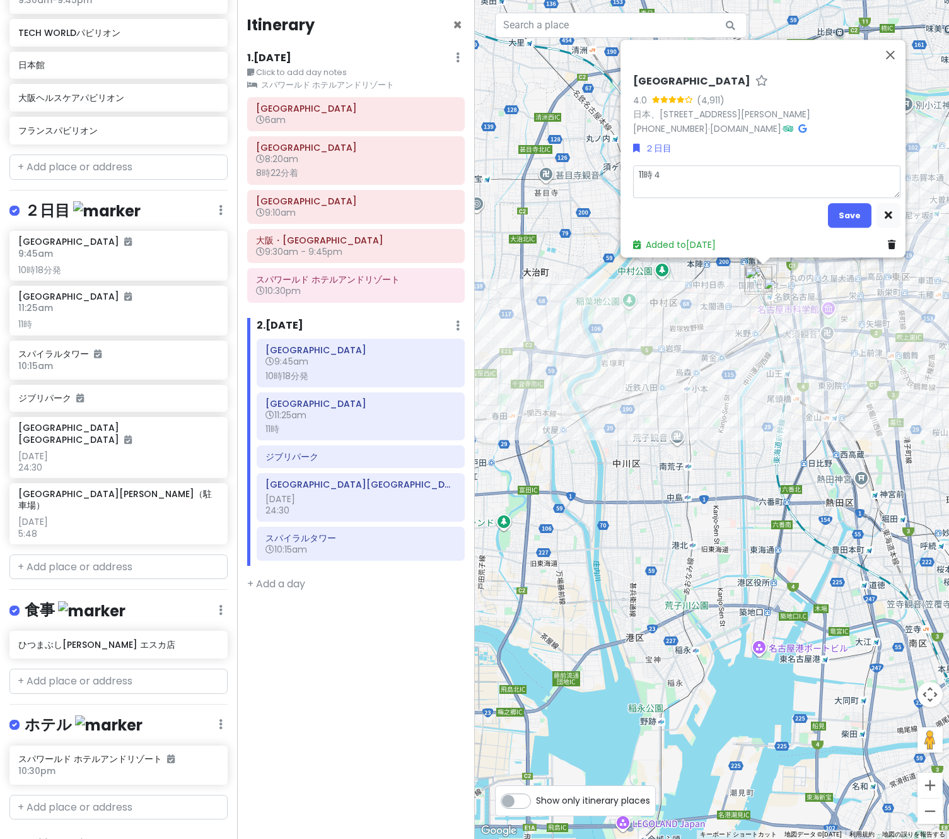
type textarea "11時４２"
type textarea "x"
type textarea "11[DEMOGRAPHIC_DATA]４２ｈ"
type textarea "x"
type textarea "11時４２ふ"
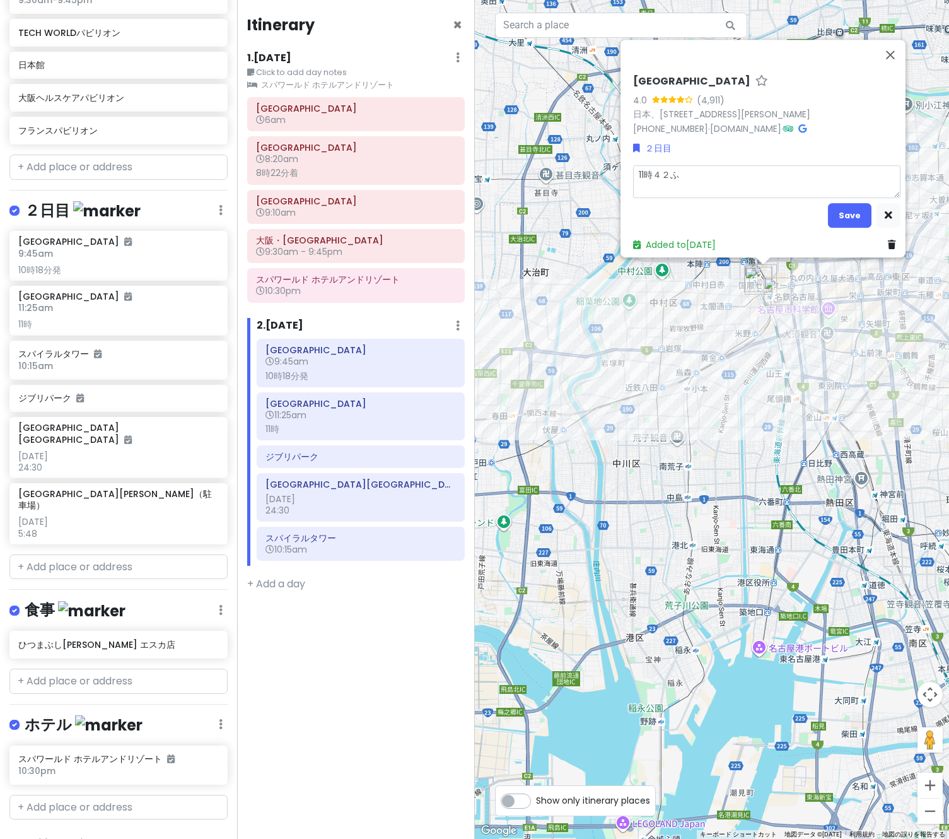
type textarea "x"
type textarea "11時４２ふｎ"
type textarea "x"
type textarea "11時４２ふん"
type textarea "x"
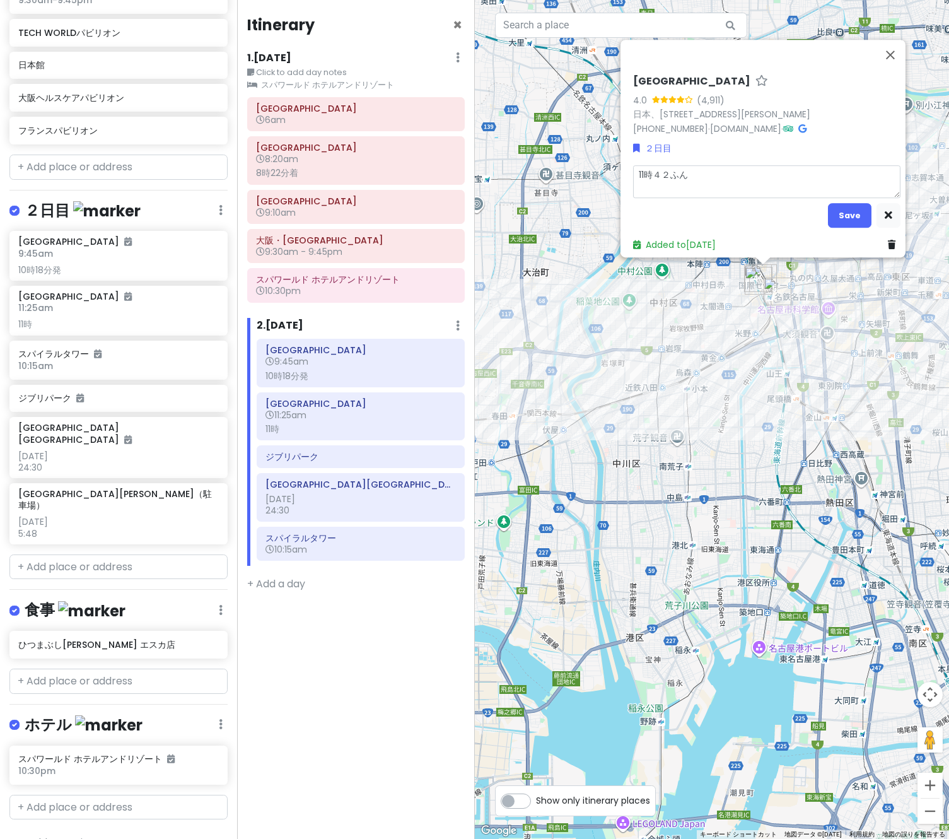
type textarea "11時42分"
type textarea "x"
type textarea "11時42分ｔ"
type textarea "x"
type textarea "11時42分ｔｙ"
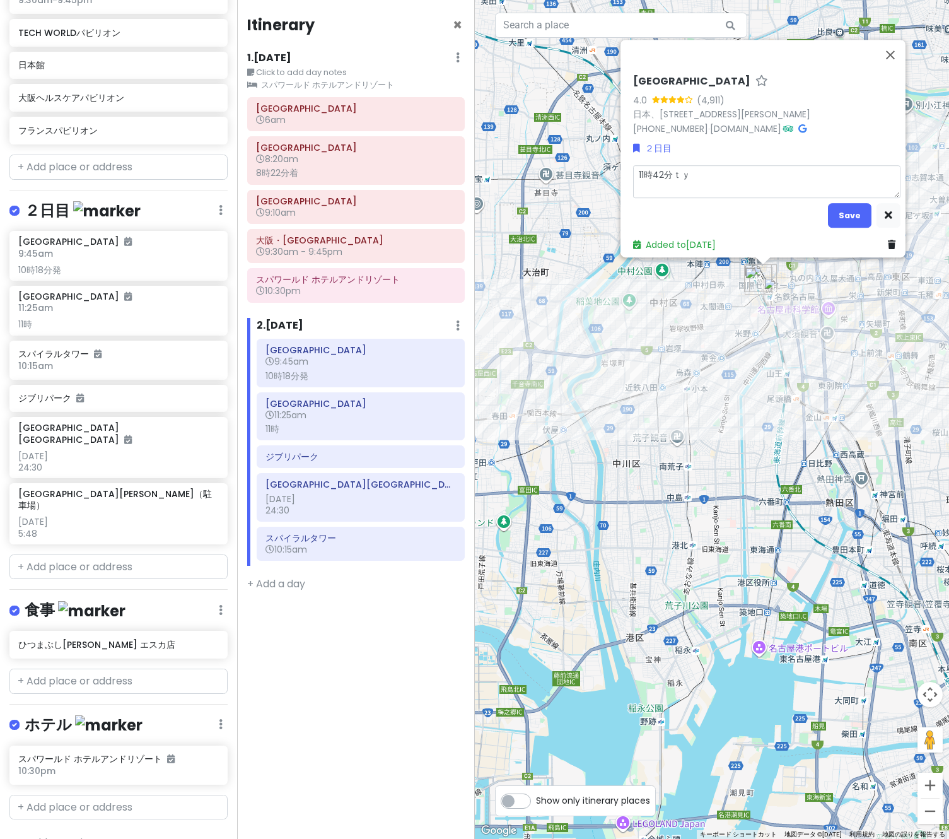
type textarea "x"
type textarea "11時42分ちゃ"
type textarea "x"
type textarea "11時42分ちゃｋ"
type textarea "x"
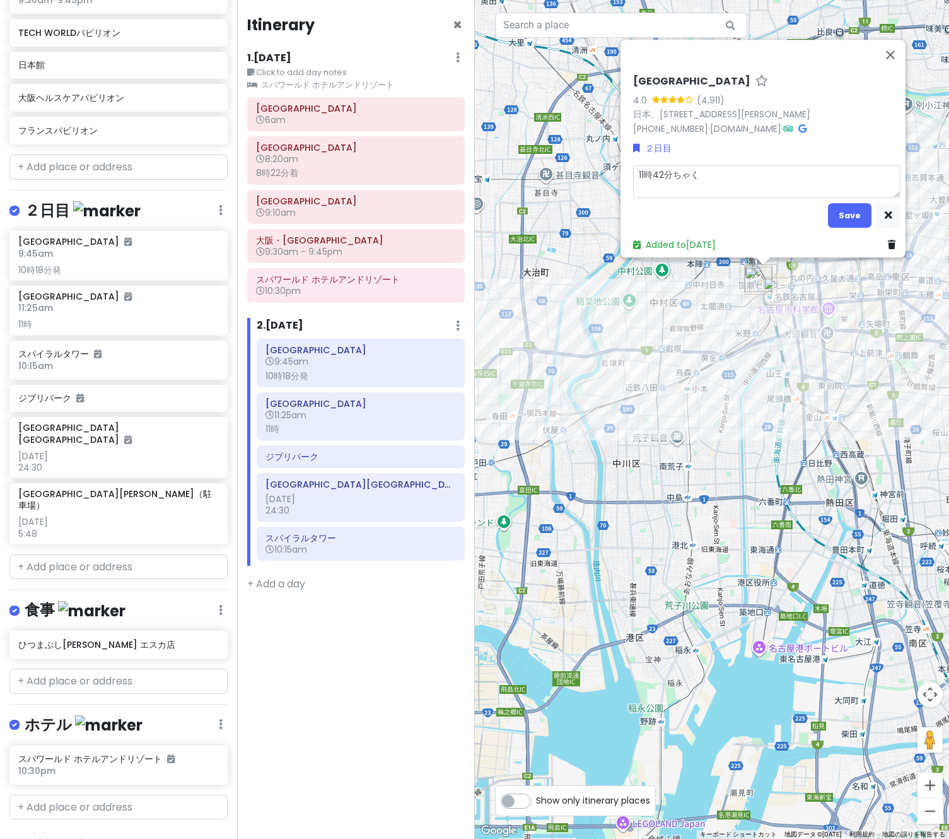
type textarea "11時42分着"
type textarea "x"
type textarea "11時42分着"
click at [837, 215] on button "Save" at bounding box center [850, 215] width 44 height 25
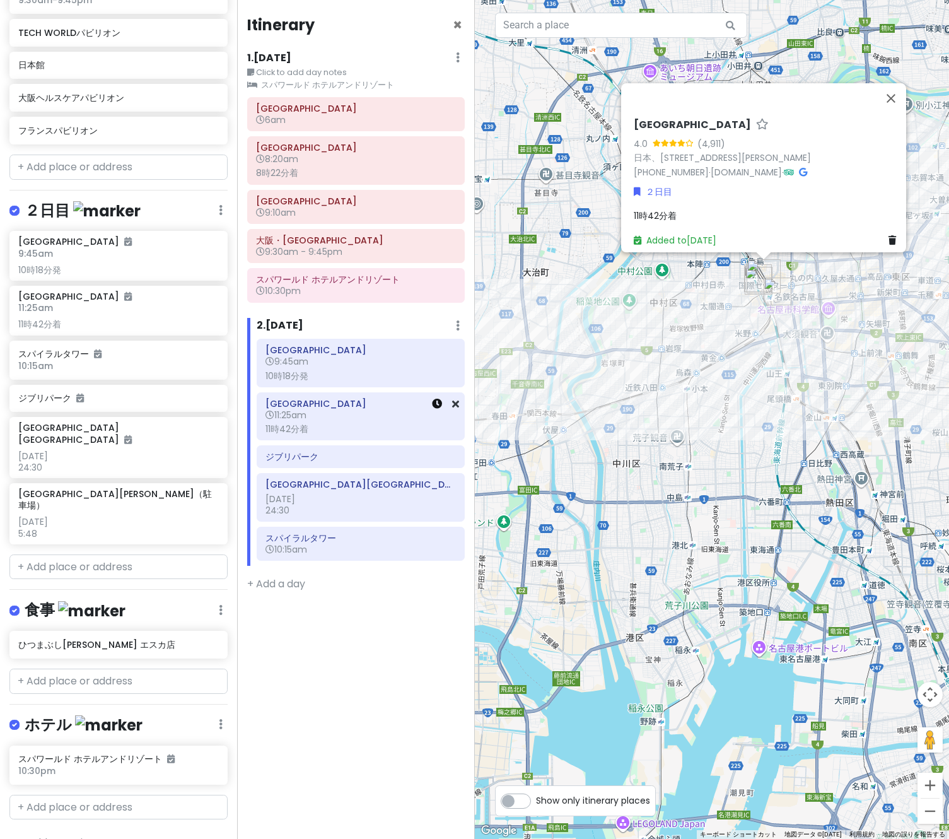
click at [436, 406] on icon at bounding box center [437, 404] width 10 height 10
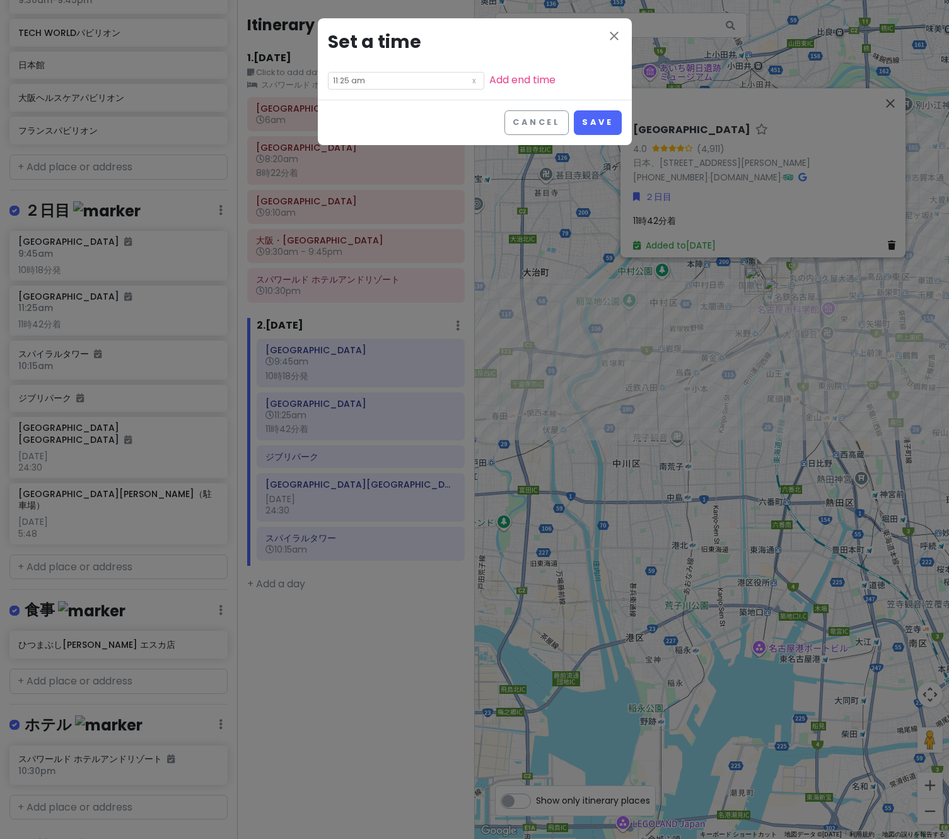
click at [384, 78] on input "11:25 am" at bounding box center [406, 81] width 156 height 18
click at [381, 161] on li "45" at bounding box center [381, 159] width 34 height 15
type input "11:45 am"
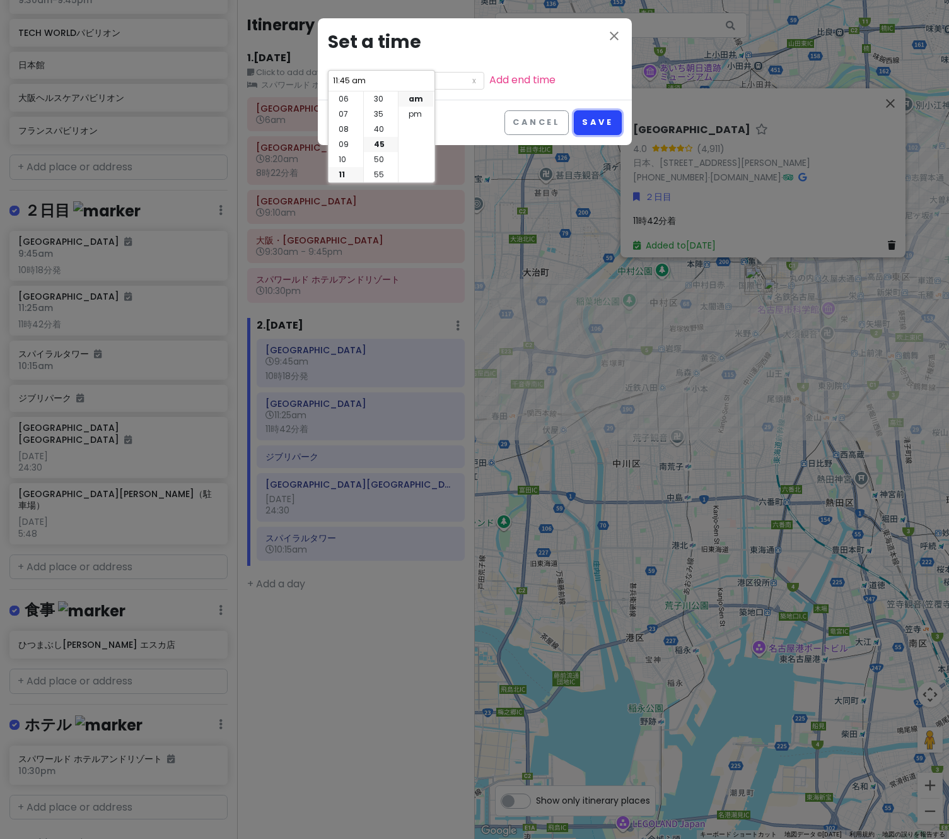
click at [603, 119] on button "Save" at bounding box center [597, 122] width 47 height 25
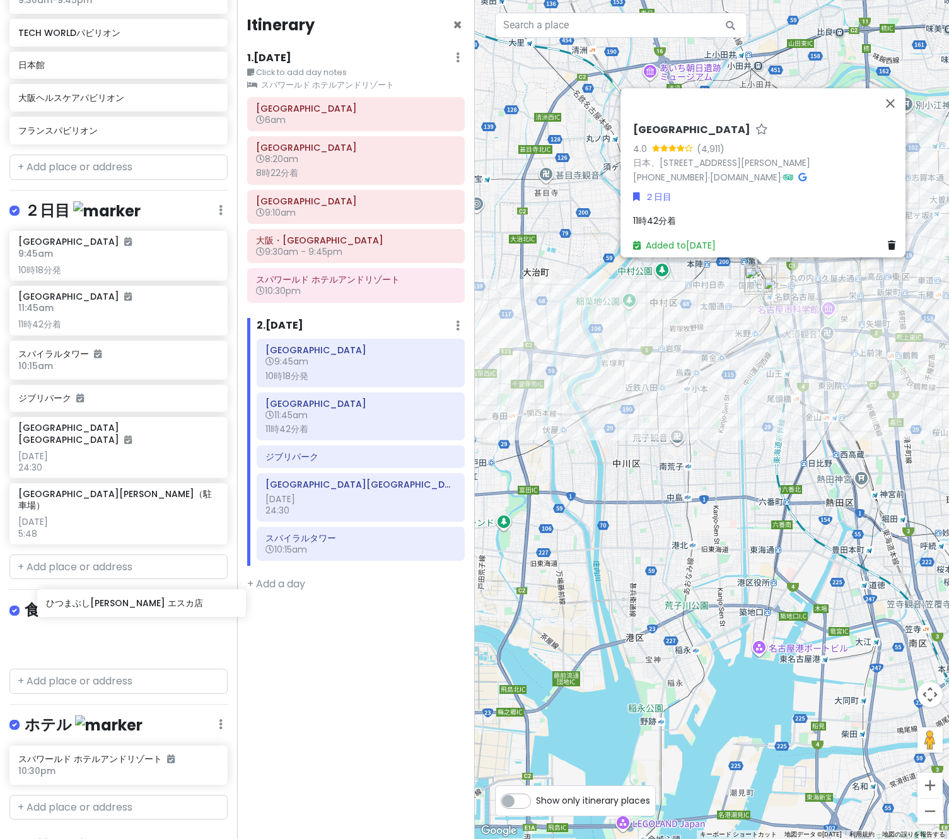
scroll to position [535, 0]
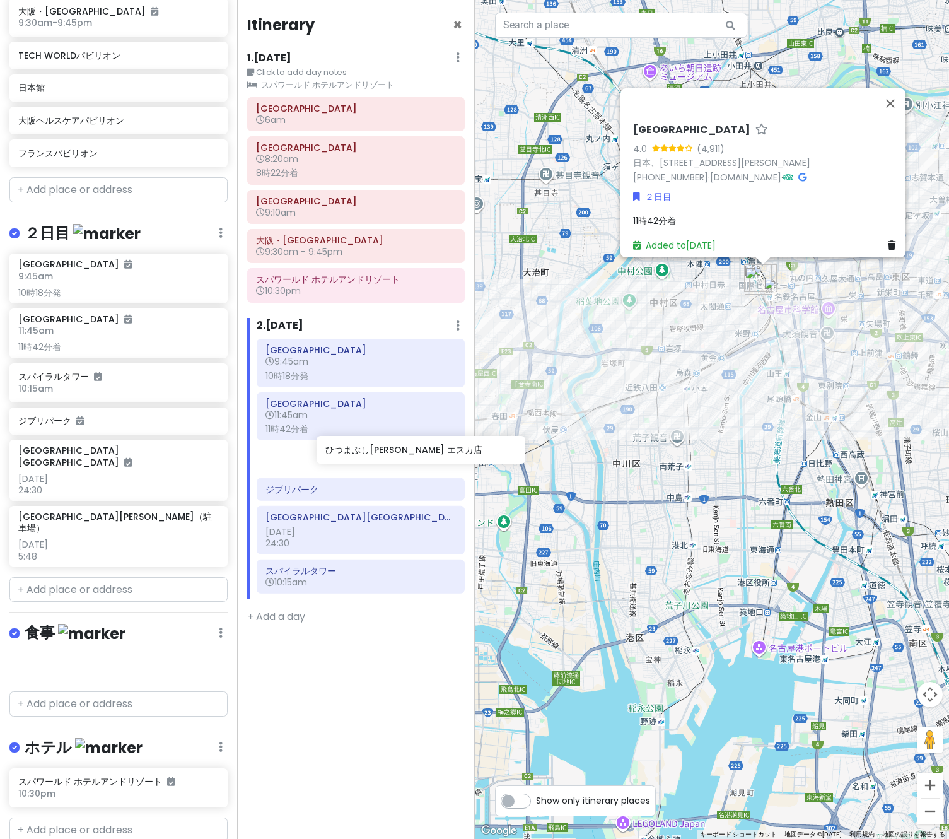
drag, startPoint x: 86, startPoint y: 621, endPoint x: 378, endPoint y: 464, distance: 331.2
click at [378, 464] on div "万博名古屋旅 Private Change Dates Make a Copy Delete Trip Go Pro ⚡️ Give Feedback 💡 S…" at bounding box center [474, 419] width 949 height 839
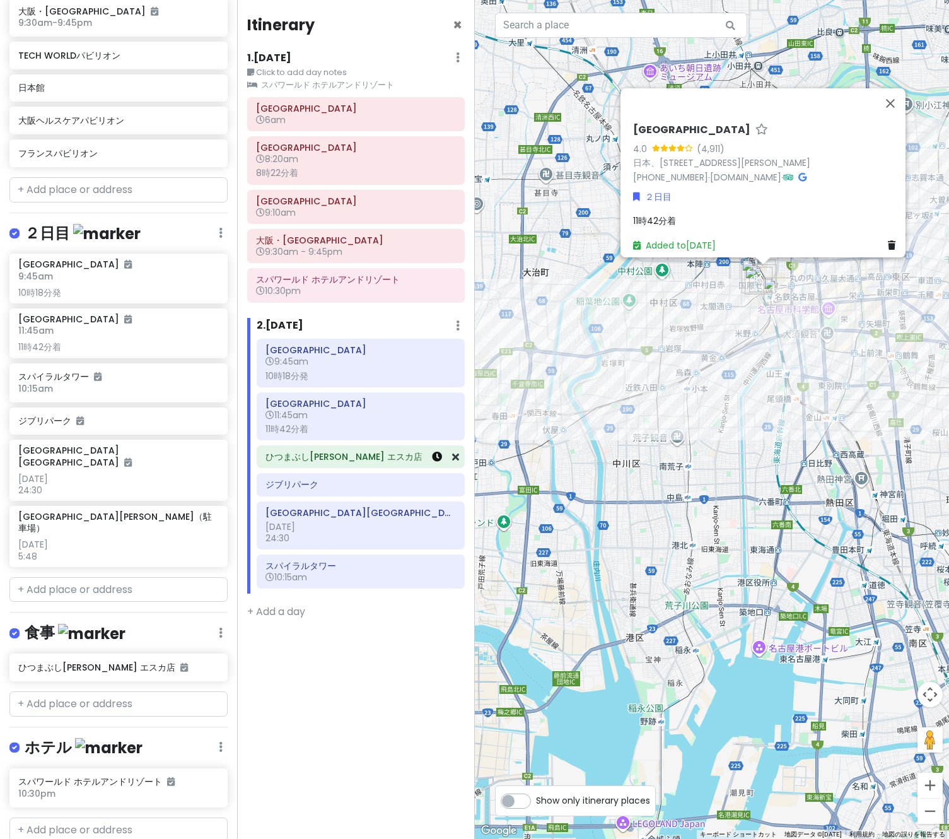
click at [438, 460] on icon at bounding box center [437, 457] width 10 height 10
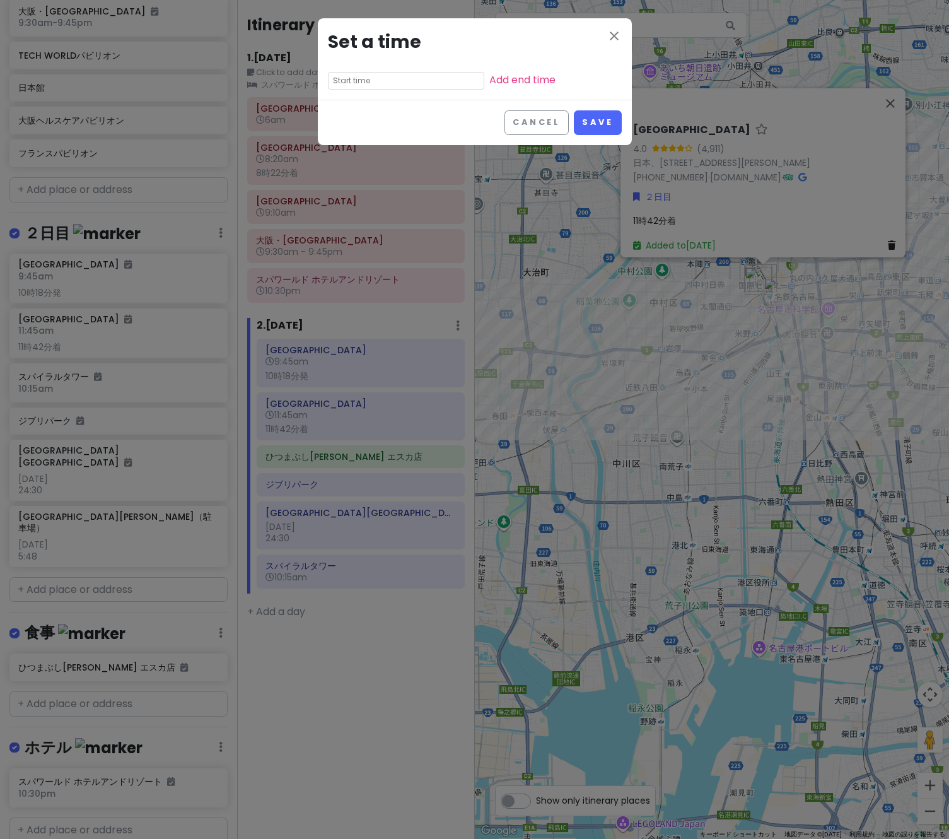
click at [370, 84] on input "text" at bounding box center [406, 81] width 156 height 18
click at [457, 87] on div "close Set a time Add end time" at bounding box center [475, 58] width 314 height 81
click at [489, 78] on link "Add end time" at bounding box center [522, 80] width 66 height 15
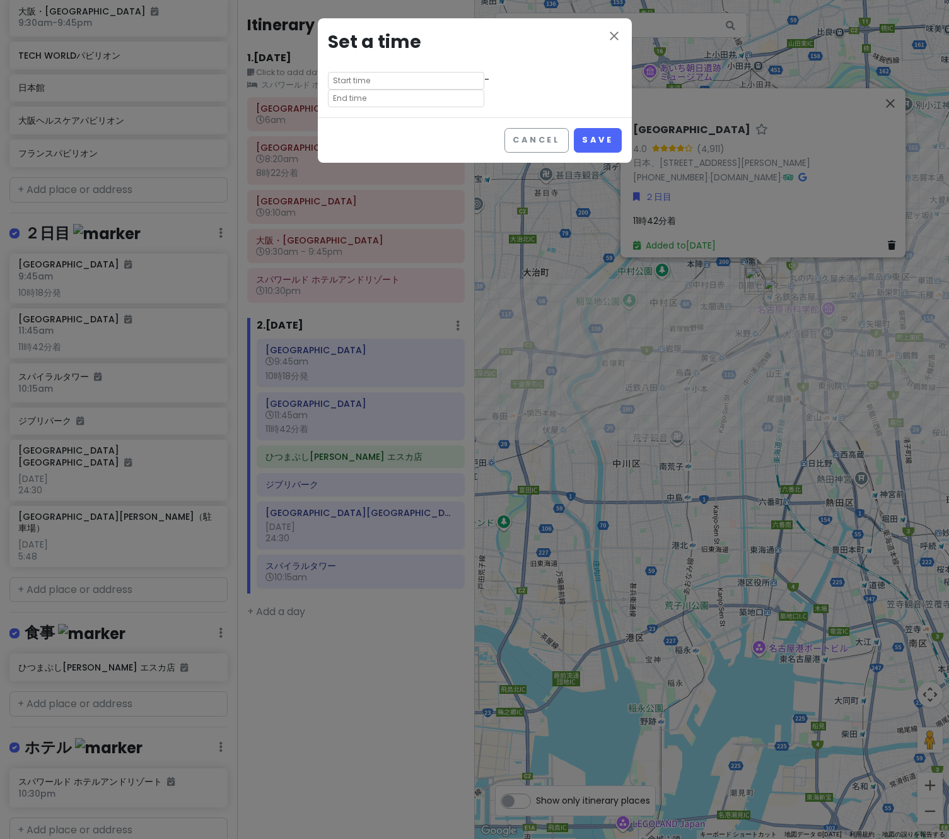
click at [474, 90] on input "text" at bounding box center [406, 99] width 156 height 18
click at [460, 120] on li "01" at bounding box center [462, 114] width 35 height 15
type input "1:35 pm"
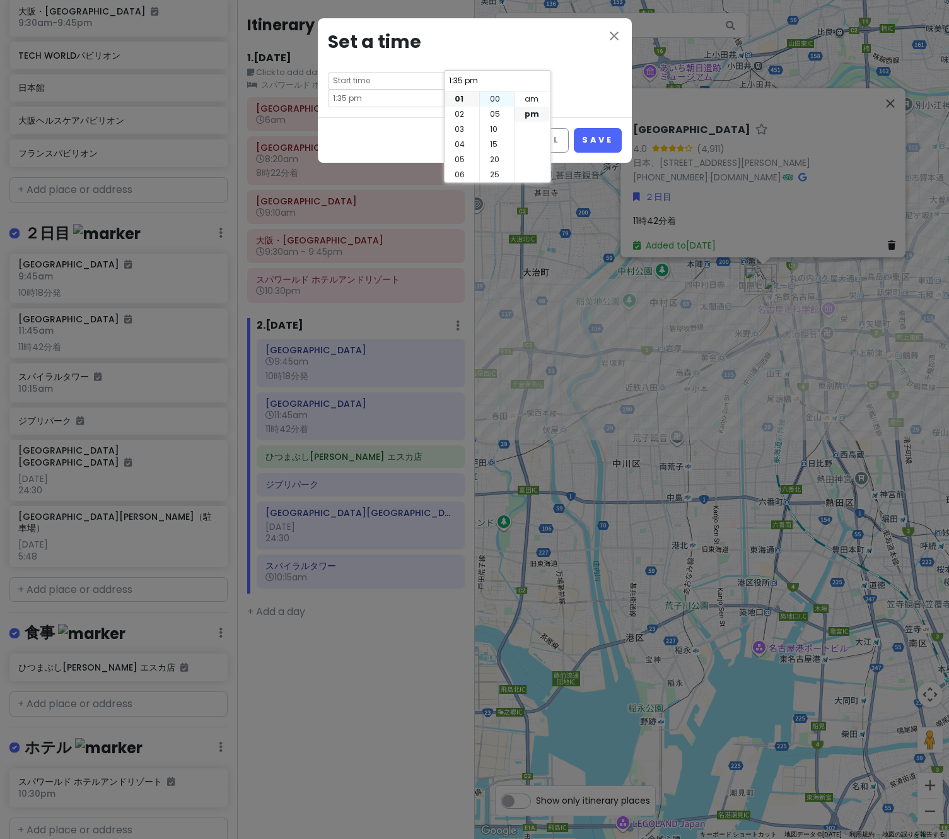
click at [491, 103] on li "00" at bounding box center [497, 98] width 34 height 15
type input "1:00 pm"
click at [581, 91] on div "close Set a time - 1:00 pm" at bounding box center [475, 67] width 314 height 99
click at [603, 128] on button "Save" at bounding box center [597, 140] width 47 height 25
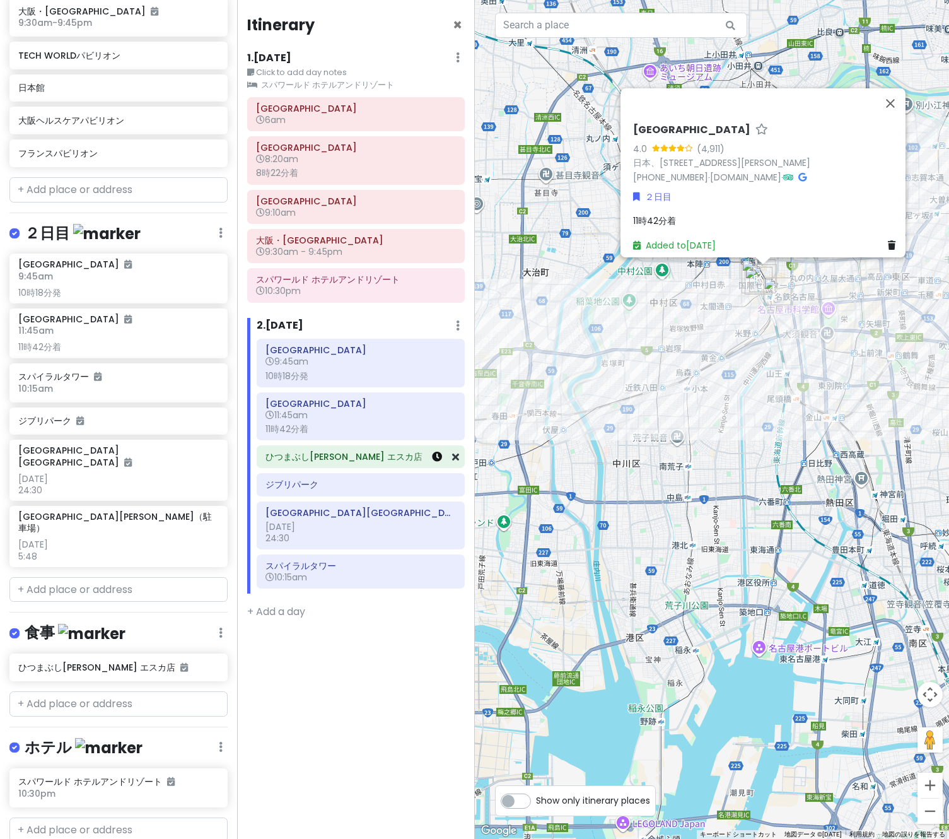
click at [436, 458] on icon at bounding box center [437, 457] width 10 height 10
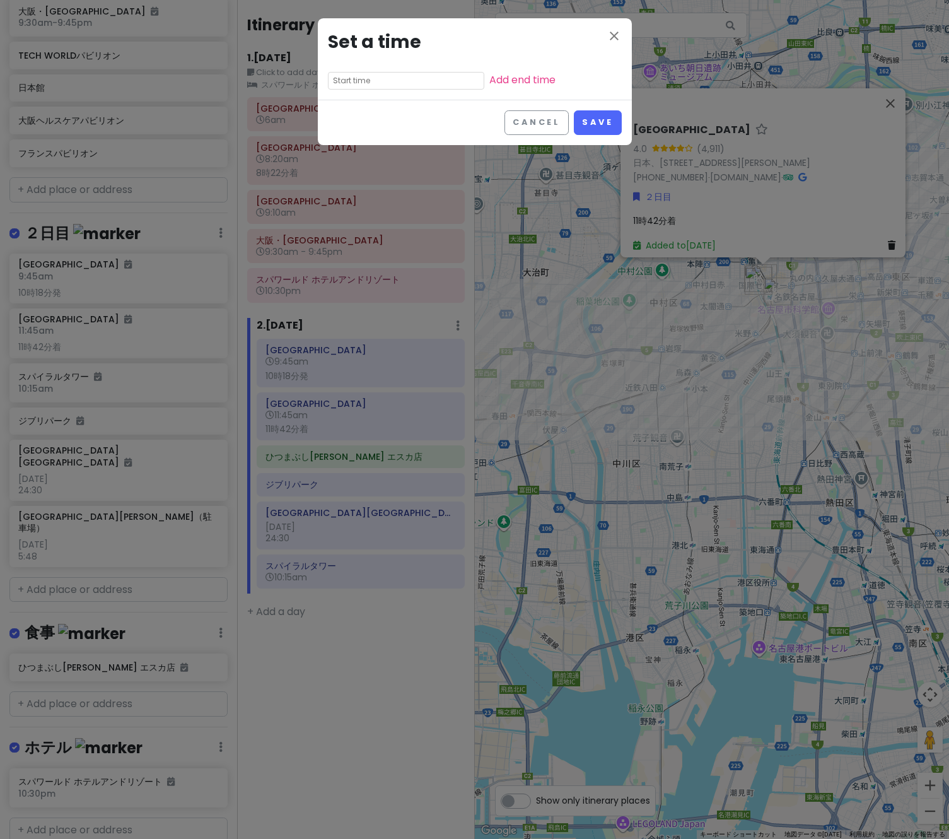
click at [376, 69] on div "close Set a time Add end time" at bounding box center [475, 58] width 314 height 81
click at [370, 79] on input "text" at bounding box center [406, 81] width 156 height 18
click at [409, 102] on li "am" at bounding box center [416, 98] width 35 height 15
type input "12:35 am"
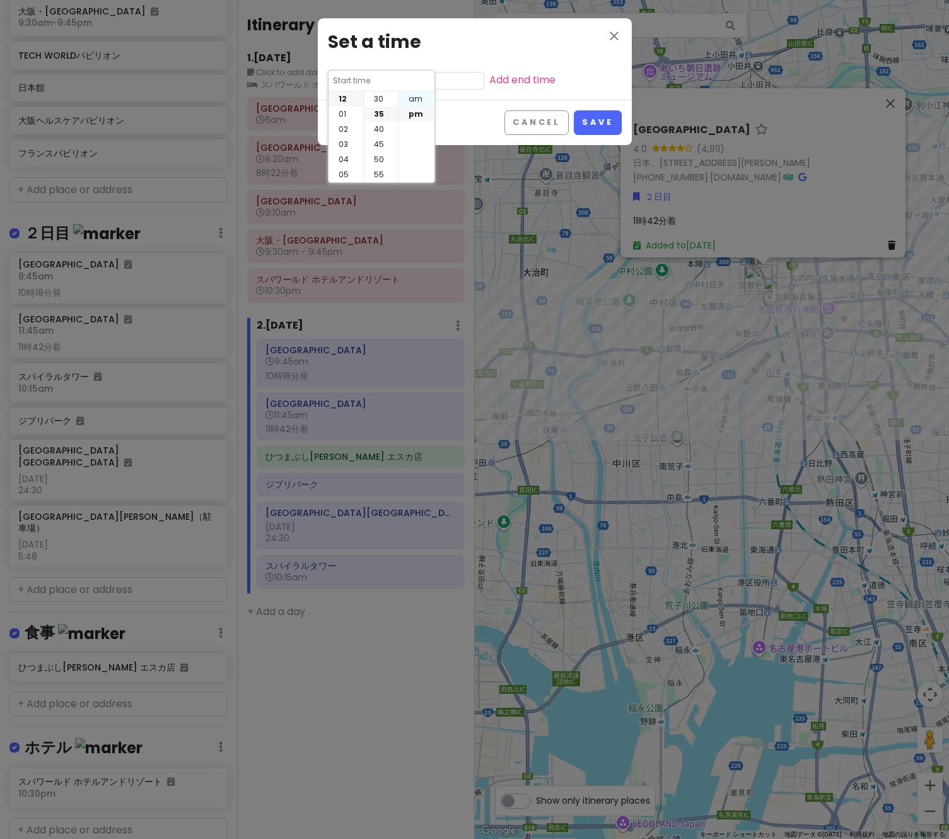
type input "12:35 am"
click at [349, 171] on li "11" at bounding box center [346, 174] width 35 height 15
type input "11:35 am"
click at [554, 102] on div "Cancel Save" at bounding box center [475, 122] width 314 height 45
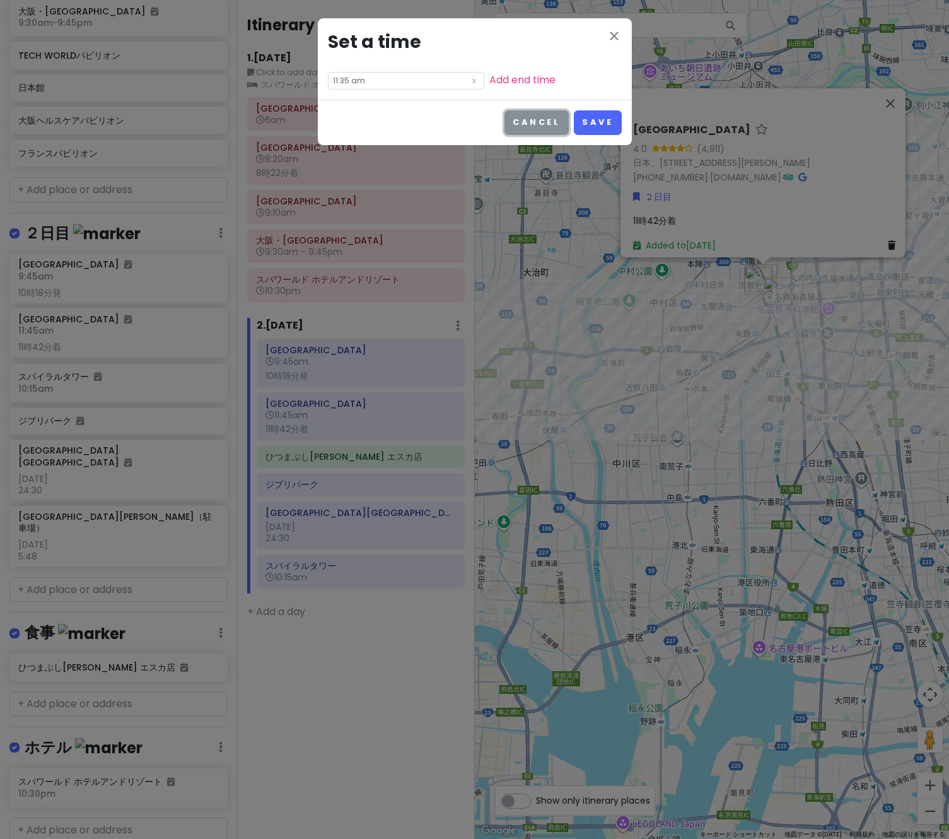
click at [544, 124] on button "Cancel" at bounding box center [536, 122] width 64 height 25
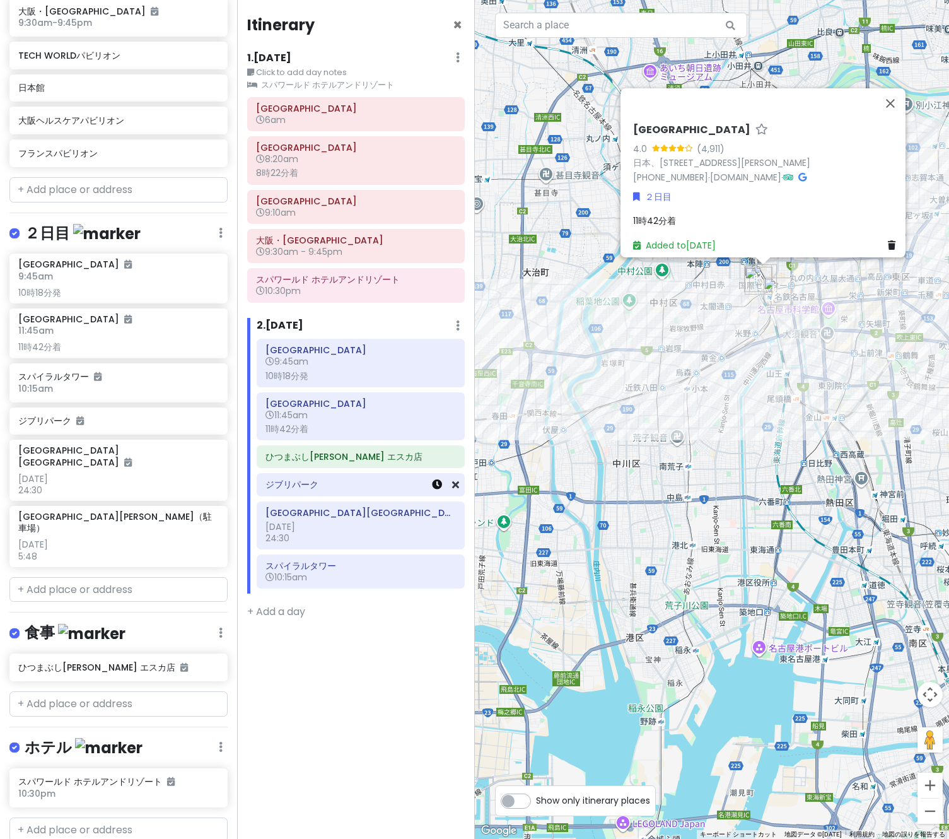
click at [438, 486] on icon at bounding box center [437, 484] width 10 height 10
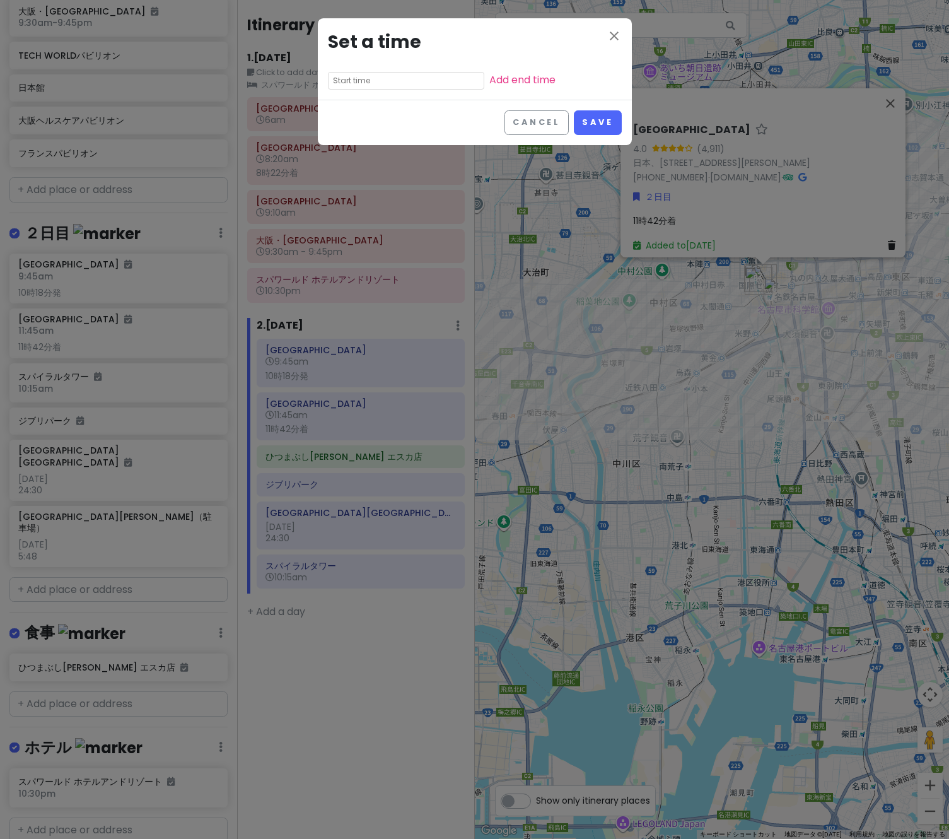
click at [373, 79] on input "text" at bounding box center [406, 81] width 156 height 18
click at [348, 128] on li "02" at bounding box center [346, 129] width 35 height 15
type input "2:35 pm"
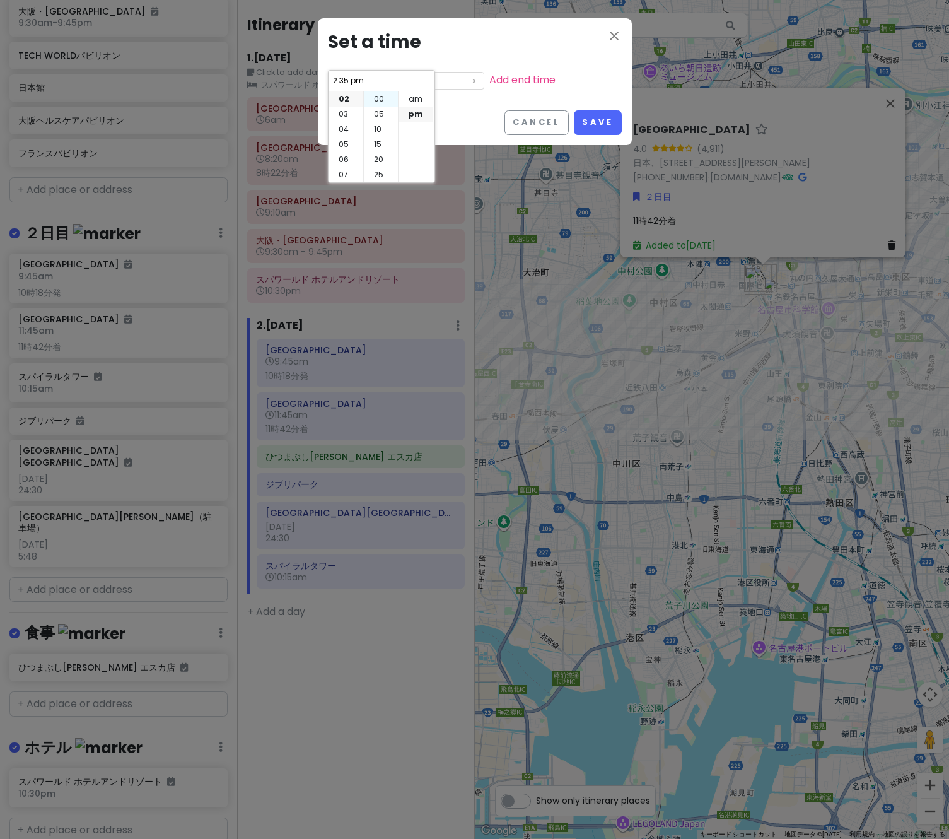
click at [384, 102] on li "00" at bounding box center [381, 98] width 34 height 15
type input "2:00 pm"
click at [595, 127] on button "Save" at bounding box center [597, 122] width 47 height 25
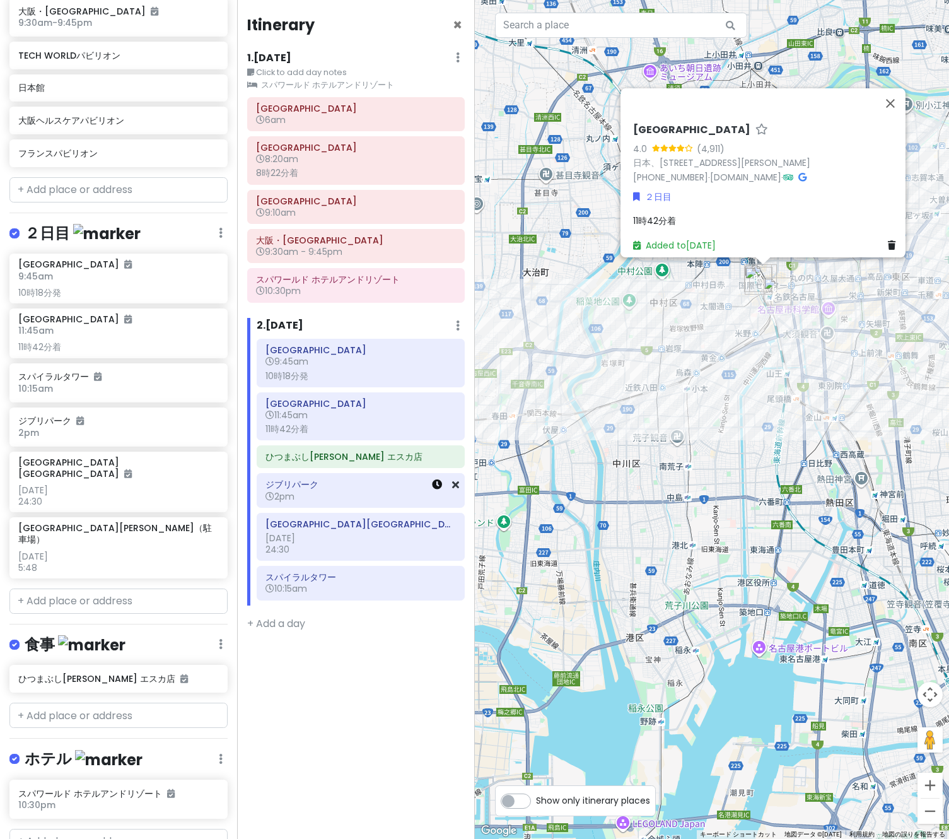
click at [436, 488] on icon at bounding box center [437, 484] width 10 height 10
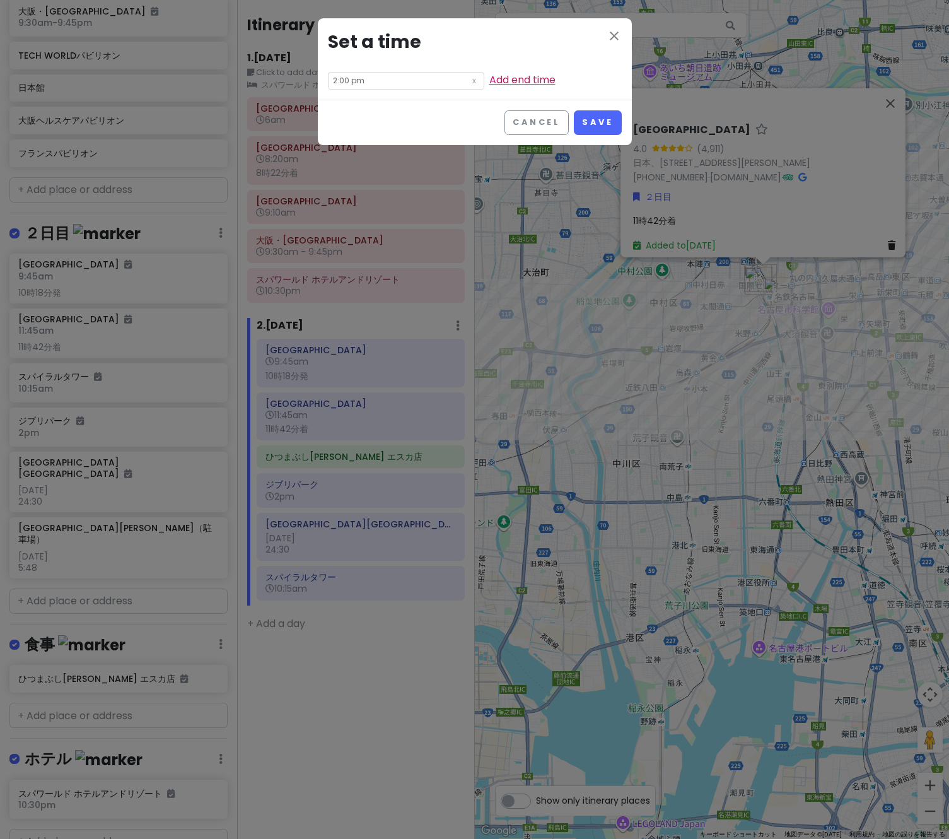
click at [489, 78] on link "Add end time" at bounding box center [522, 80] width 66 height 15
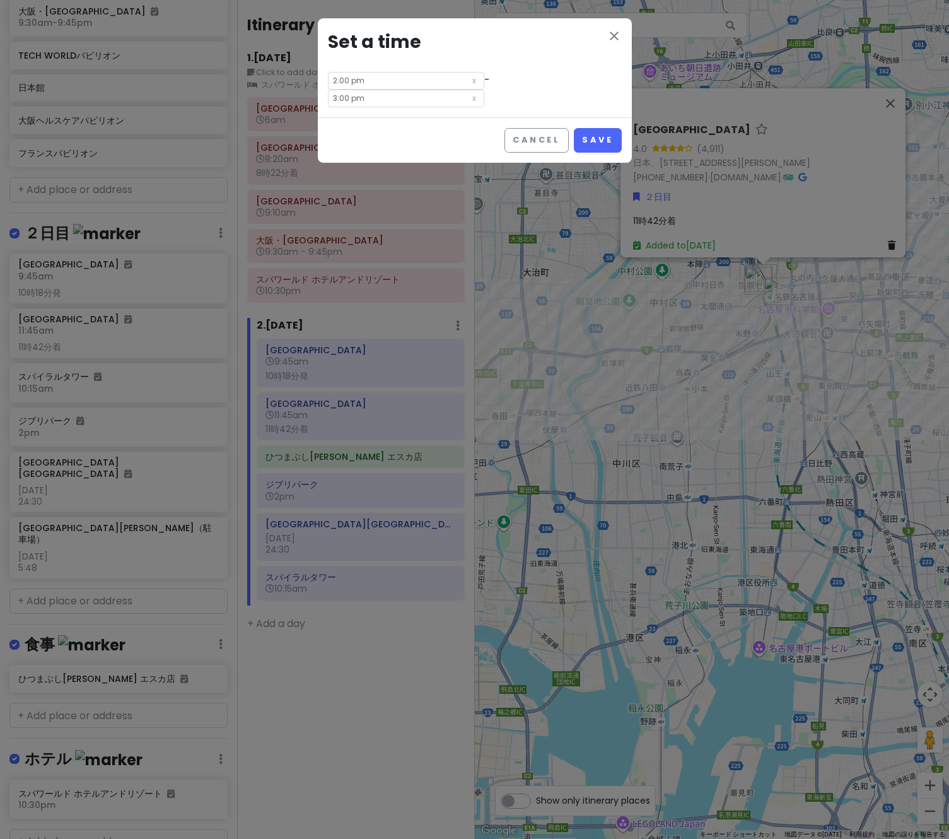
click at [480, 90] on input "3:00 pm" at bounding box center [406, 99] width 156 height 18
click at [458, 149] on li "05" at bounding box center [462, 146] width 35 height 15
type input "5:00 pm"
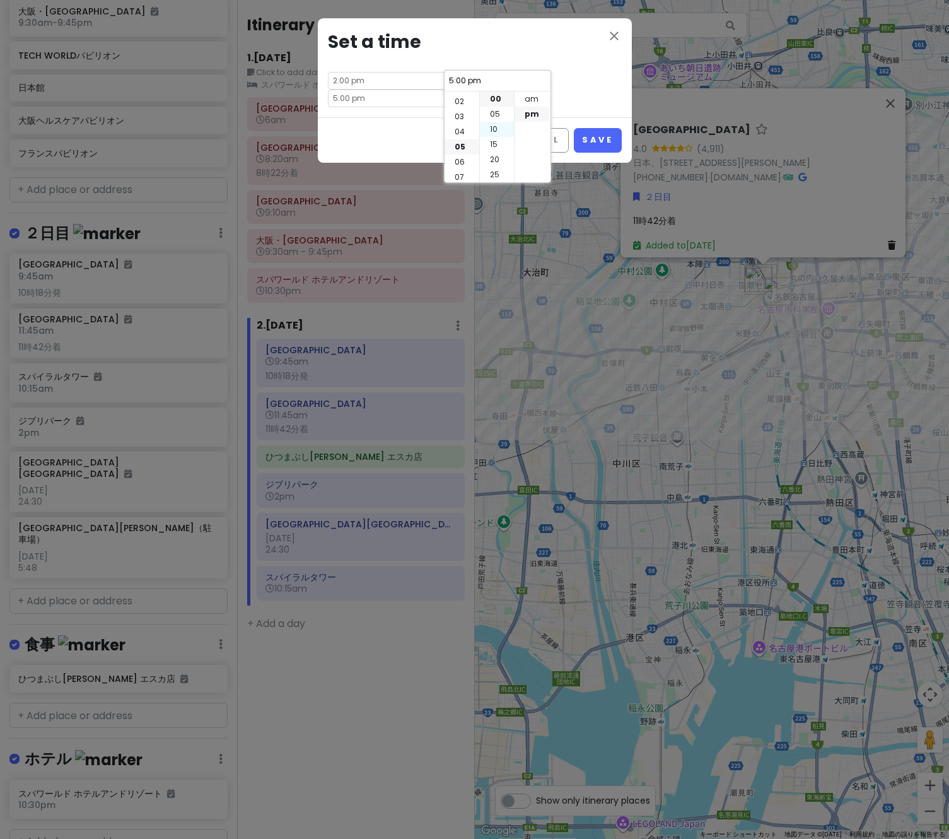
scroll to position [76, 0]
click at [496, 139] on li "35" at bounding box center [497, 141] width 34 height 15
type input "5:35 pm"
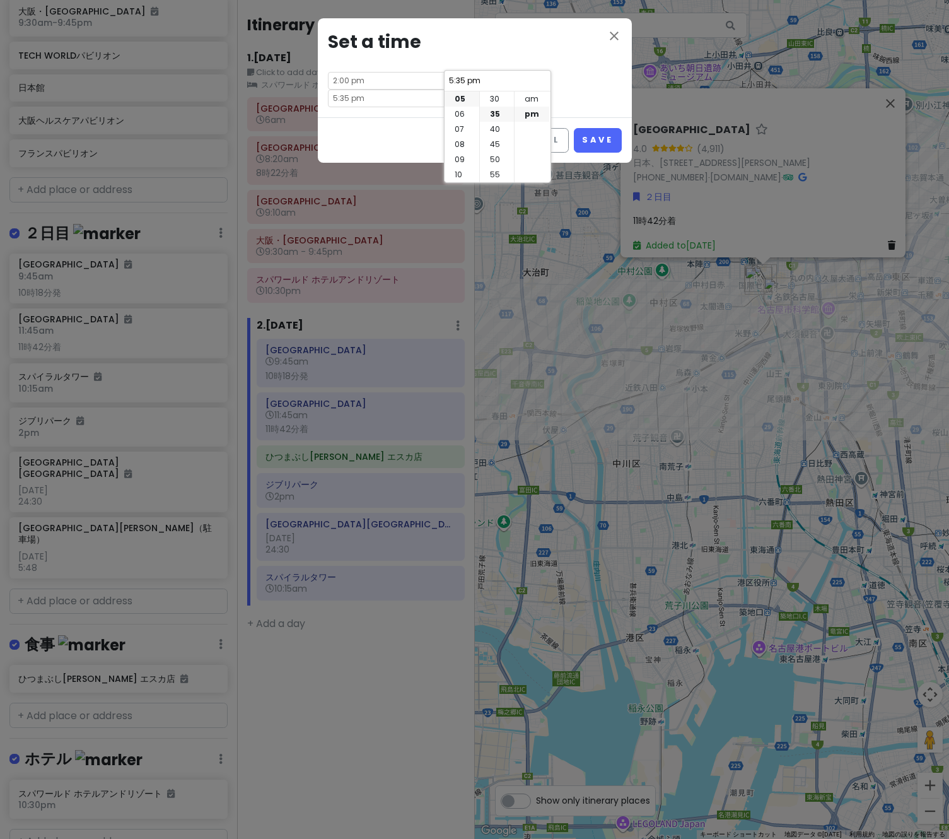
click at [600, 117] on div "Cancel Save" at bounding box center [475, 139] width 314 height 45
click at [484, 90] on input "5:35 pm" at bounding box center [406, 99] width 156 height 18
click at [496, 107] on li "05" at bounding box center [497, 114] width 34 height 15
type input "5:05 pm"
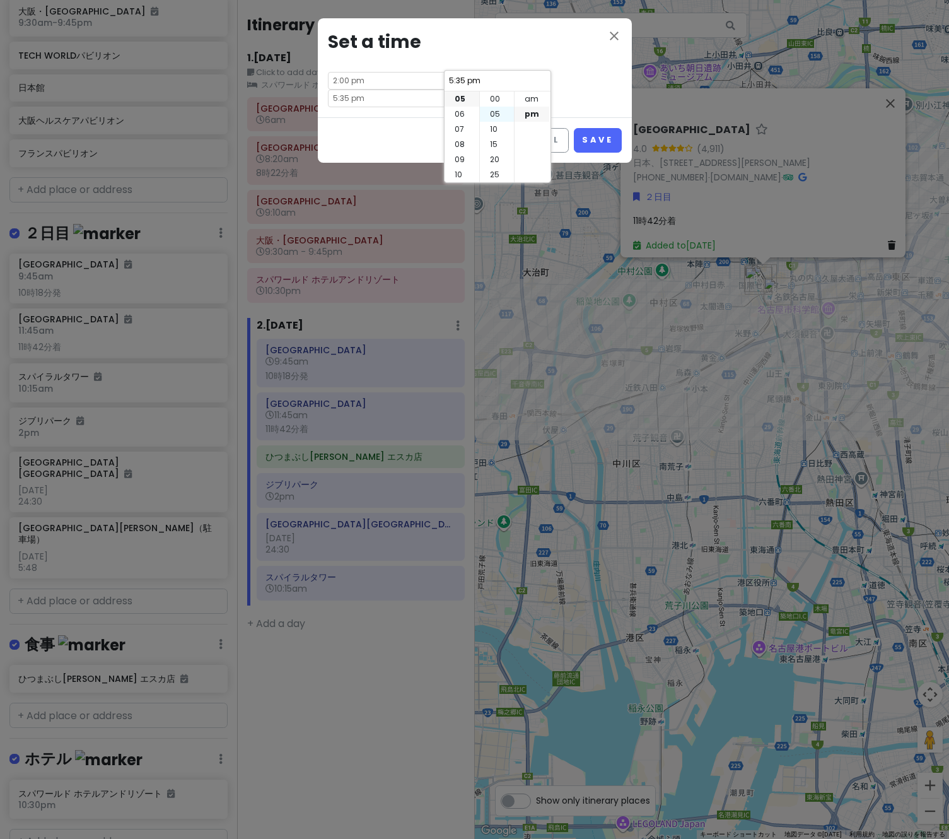
type input "5:05 pm"
click at [494, 102] on li "00" at bounding box center [497, 98] width 34 height 15
type input "5:00 pm"
click at [571, 69] on div "close Set a time 2:00 pm - 5:00 pm" at bounding box center [475, 67] width 314 height 99
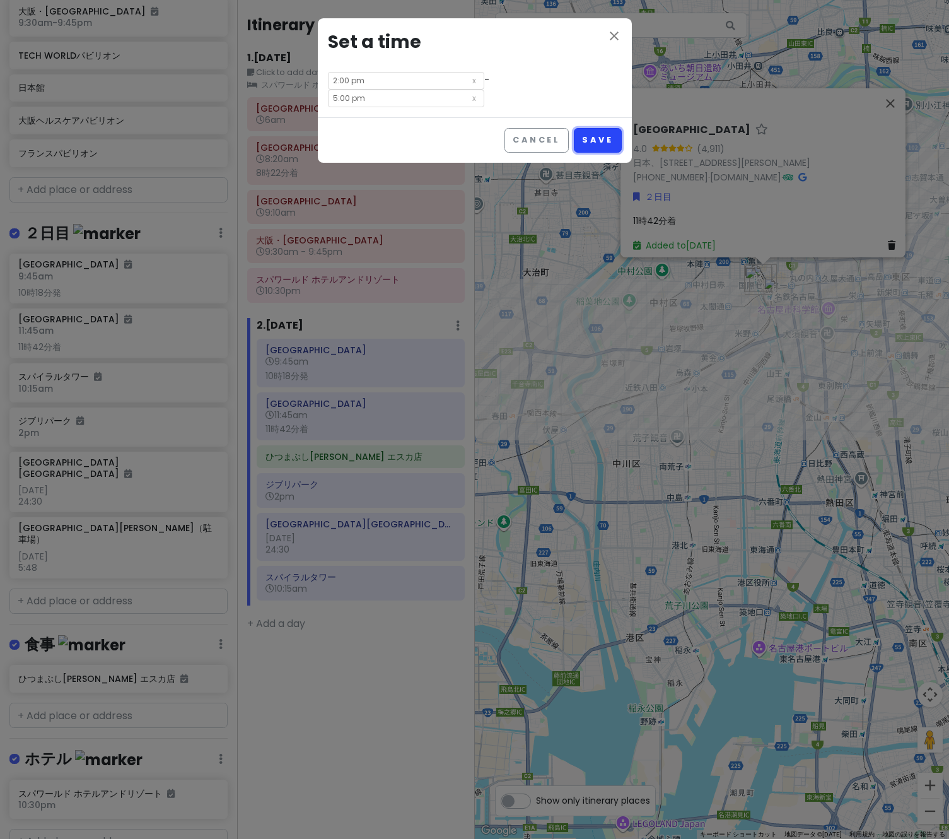
click at [608, 128] on button "Save" at bounding box center [597, 140] width 47 height 25
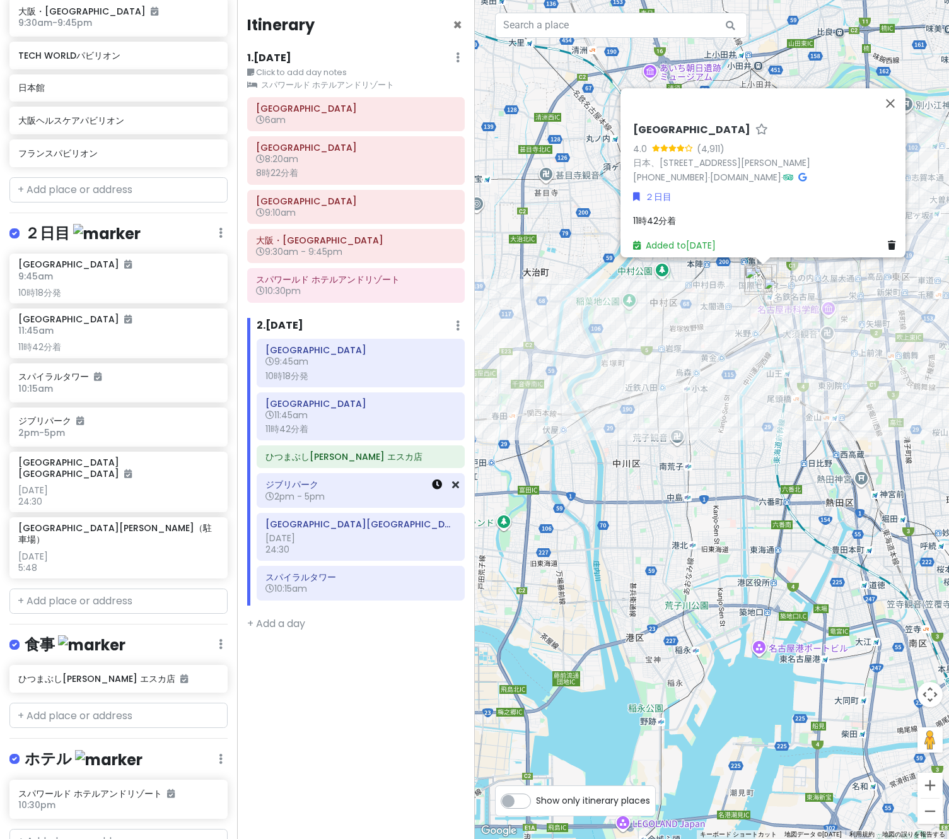
click at [441, 486] on icon at bounding box center [437, 484] width 10 height 10
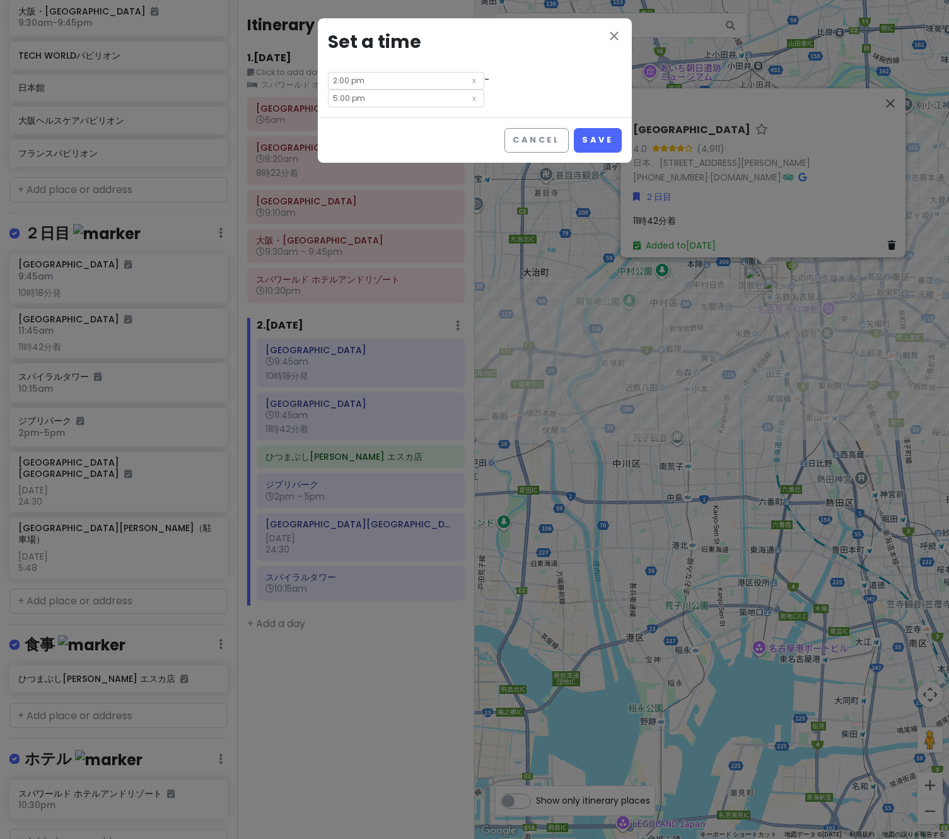
click at [484, 90] on input "5:00 pm" at bounding box center [406, 99] width 156 height 18
click at [501, 125] on li "30" at bounding box center [497, 126] width 34 height 15
type input "5:30 pm"
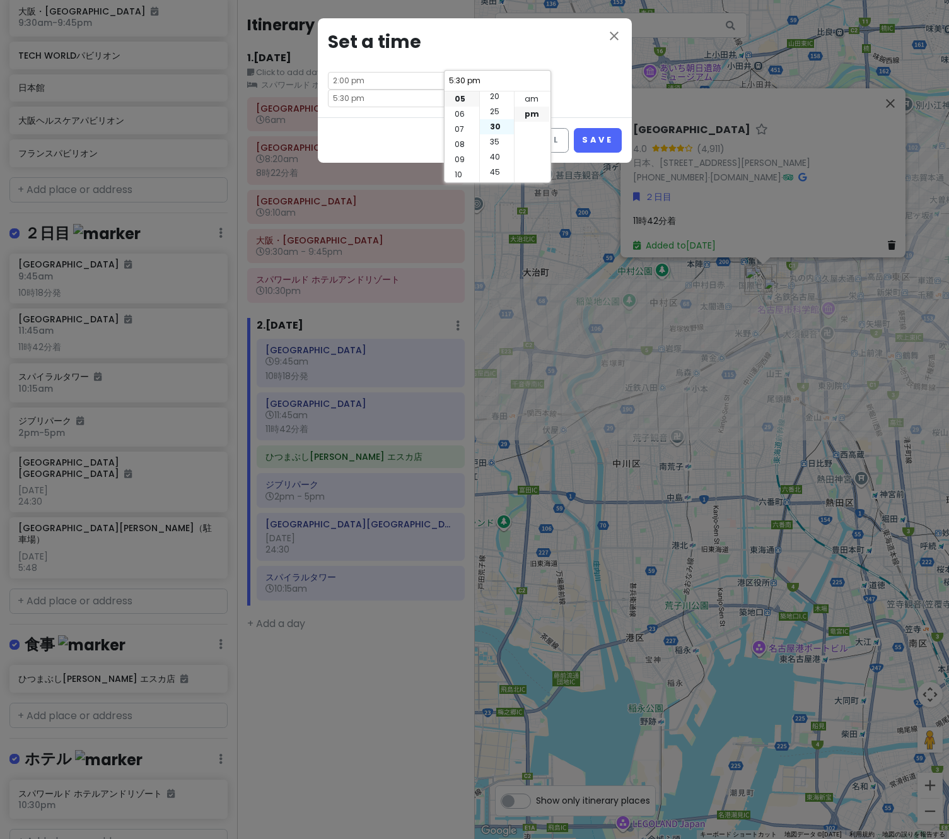
scroll to position [91, 0]
click at [562, 76] on div "close Set a time 2:00 pm - 5:30 pm" at bounding box center [475, 67] width 314 height 99
click at [595, 128] on button "Save" at bounding box center [597, 140] width 47 height 25
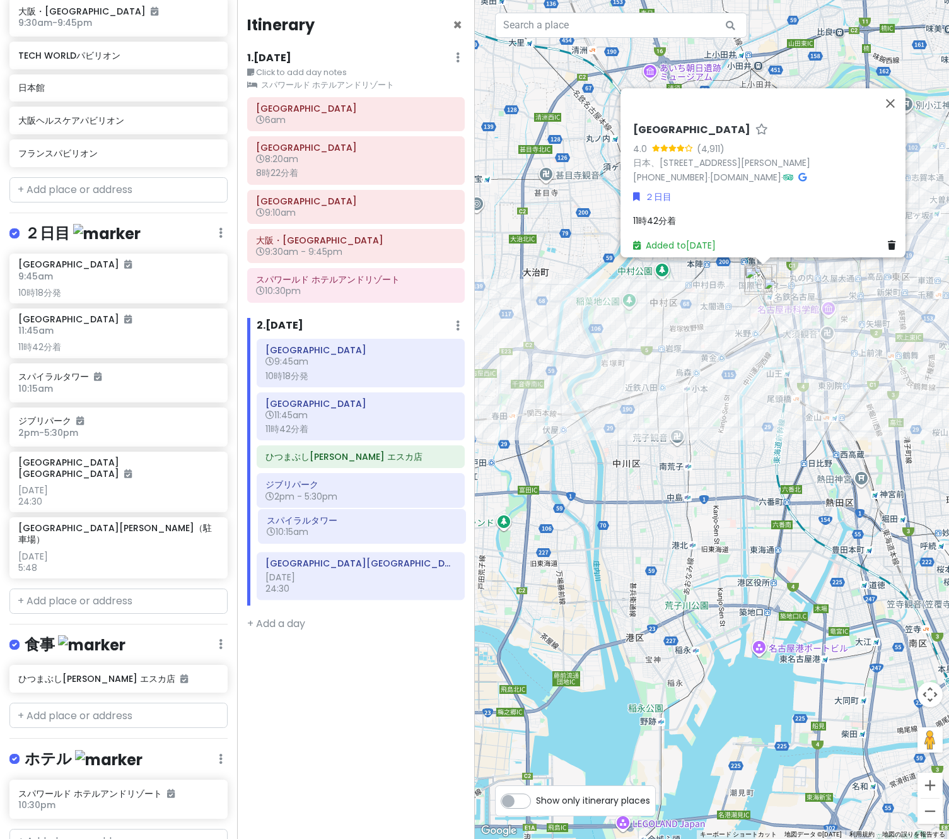
drag, startPoint x: 411, startPoint y: 593, endPoint x: 412, endPoint y: 533, distance: 59.9
click at [412, 533] on div "[GEOGRAPHIC_DATA] 9:45am 10時18分発 [GEOGRAPHIC_DATA] 11:45am 11時42分着 ひつまぶし[PERSON…" at bounding box center [360, 472] width 226 height 266
click at [460, 527] on div "スパイラルタワー 10:15am" at bounding box center [360, 529] width 206 height 33
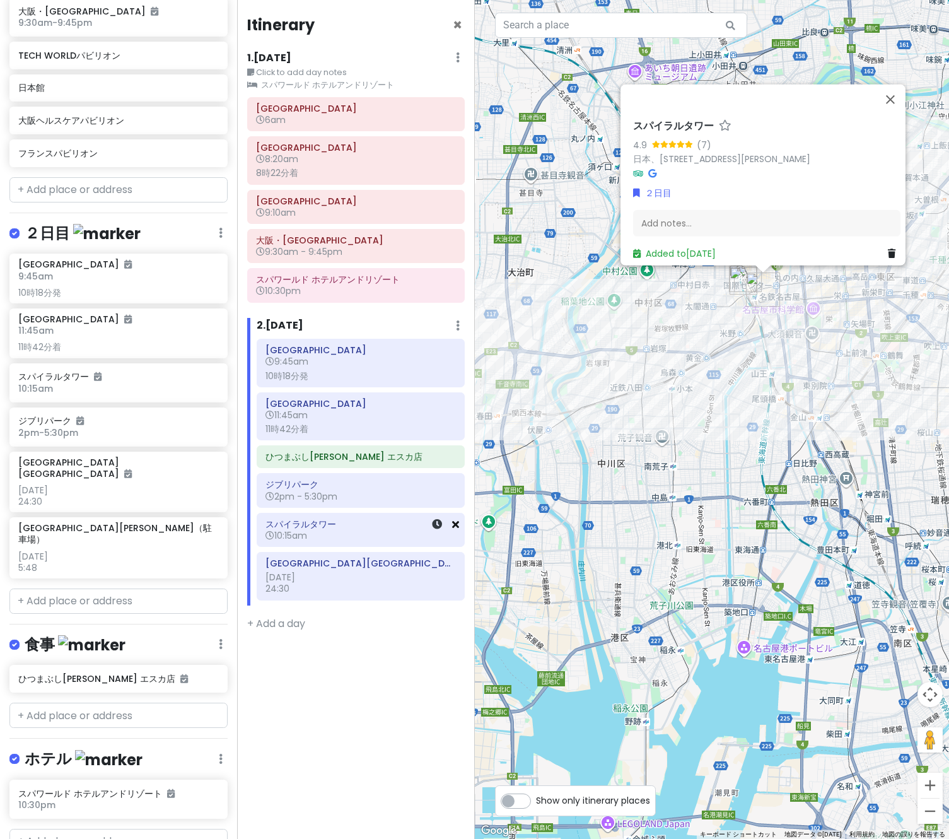
click at [458, 520] on icon at bounding box center [455, 524] width 7 height 10
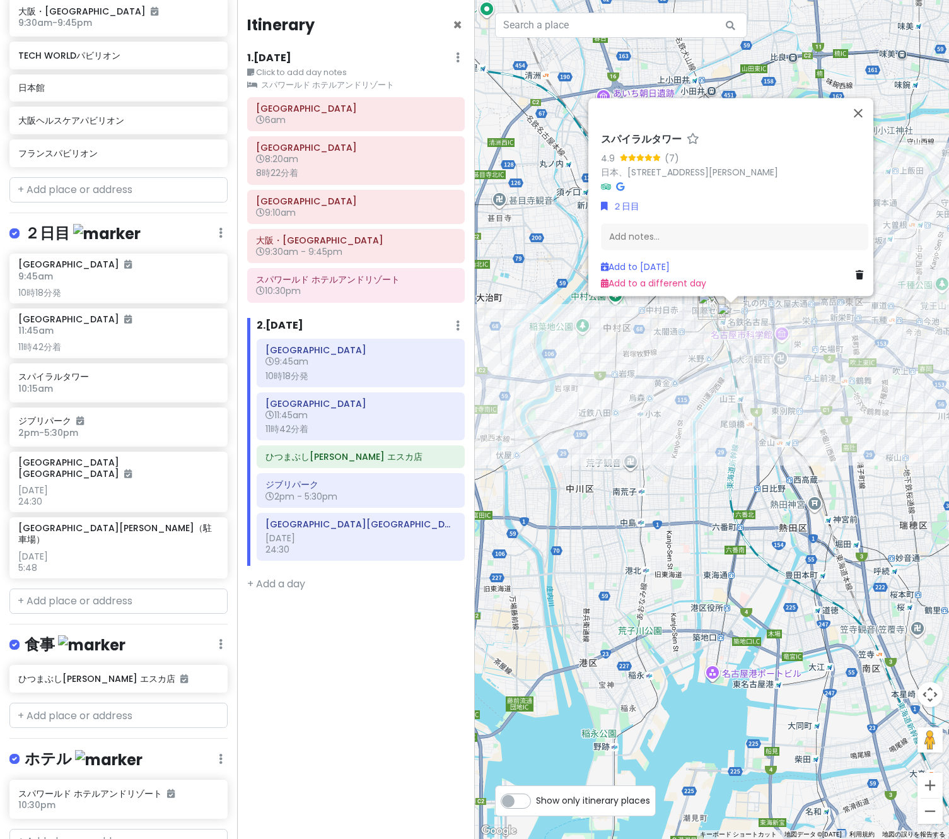
drag, startPoint x: 762, startPoint y: 416, endPoint x: 660, endPoint y: 492, distance: 127.9
click at [660, 492] on div "スパイラルタワー 4.9 (7) 日本、[STREET_ADDRESS][PERSON_NAME] Add notes... Add to [DATE] Ad…" at bounding box center [712, 419] width 475 height 839
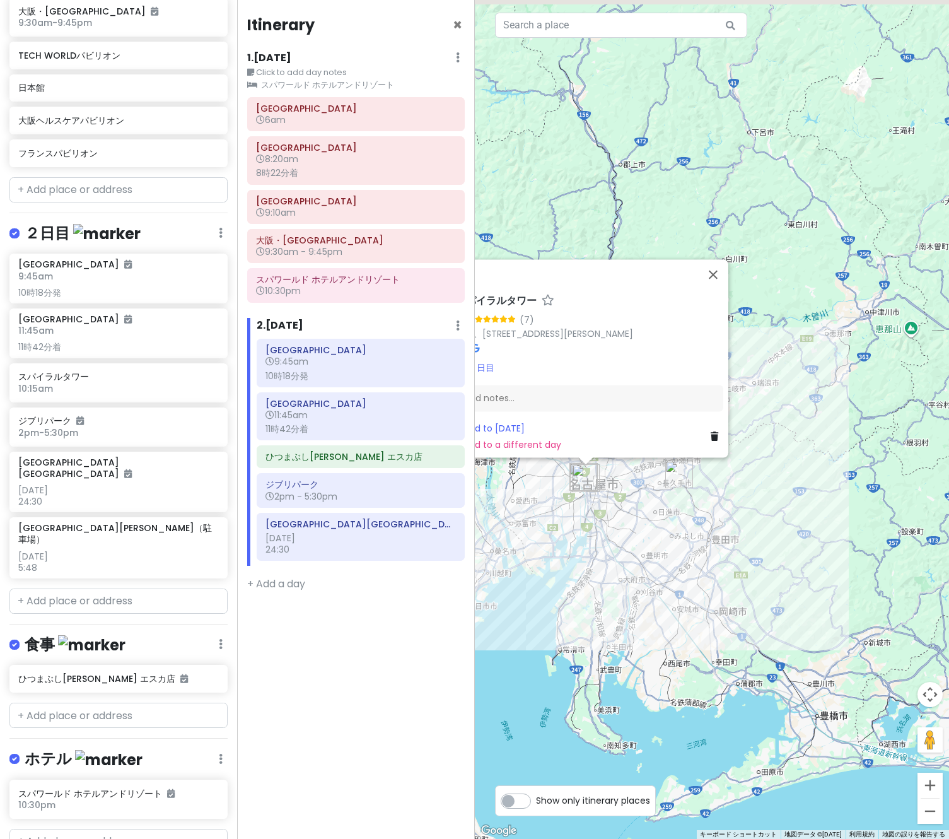
drag, startPoint x: 805, startPoint y: 506, endPoint x: 731, endPoint y: 528, distance: 77.0
click at [731, 528] on div "スパイラルタワー 4.9 (7) 日本、[STREET_ADDRESS][PERSON_NAME] Add notes... Add to [DATE] Ad…" at bounding box center [712, 419] width 475 height 839
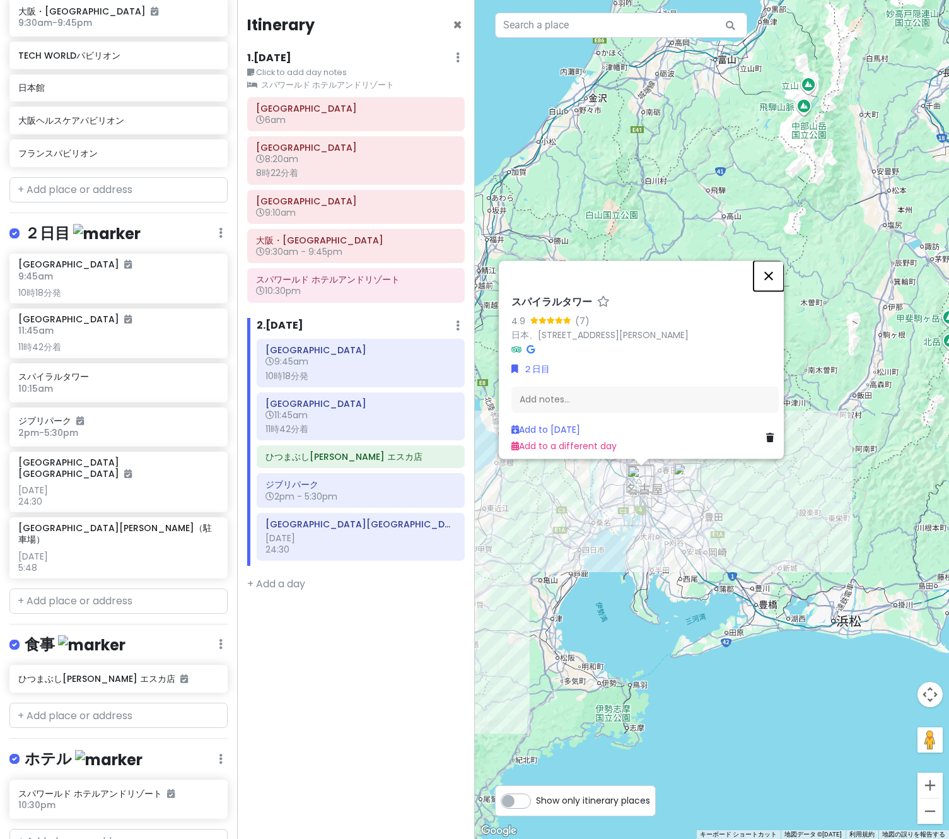
click at [775, 264] on button "閉じる" at bounding box center [769, 275] width 30 height 30
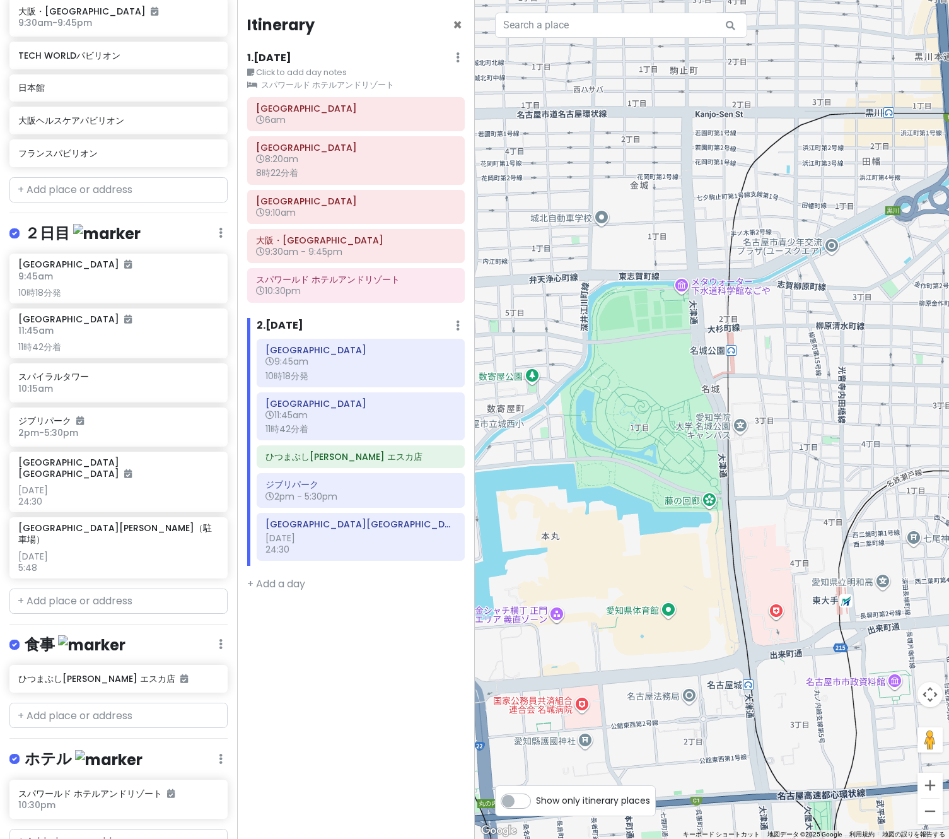
drag, startPoint x: 510, startPoint y: 436, endPoint x: 630, endPoint y: 442, distance: 120.0
click at [630, 442] on div at bounding box center [712, 419] width 475 height 839
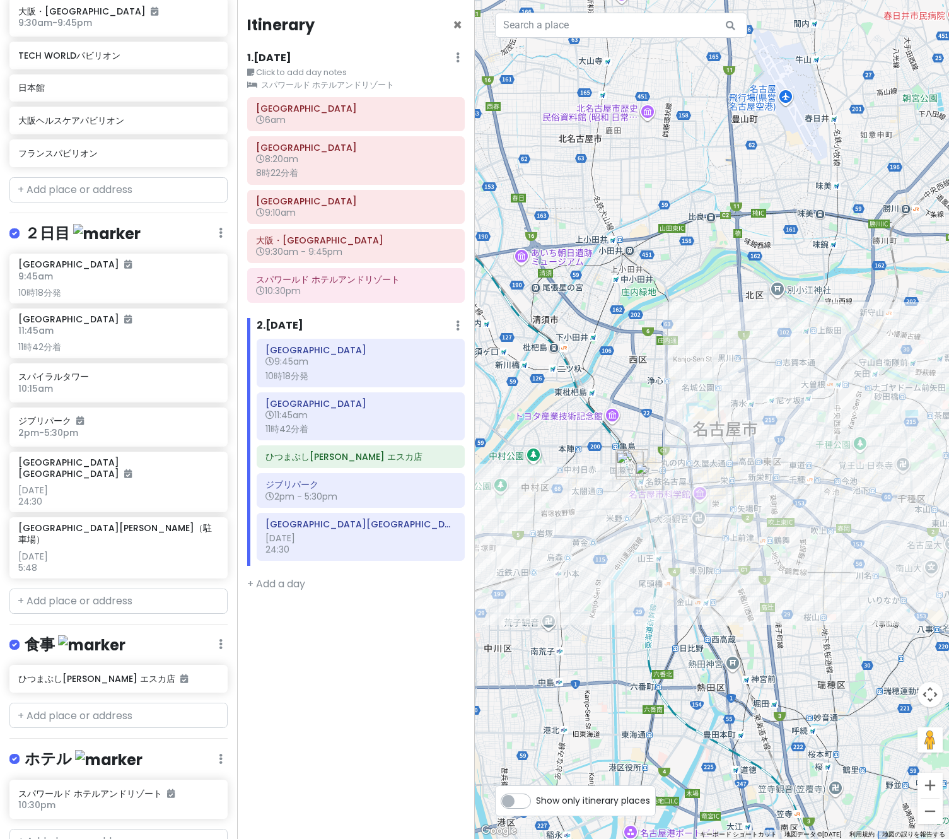
drag, startPoint x: 607, startPoint y: 586, endPoint x: 699, endPoint y: 521, distance: 113.2
click at [699, 521] on div at bounding box center [712, 419] width 475 height 839
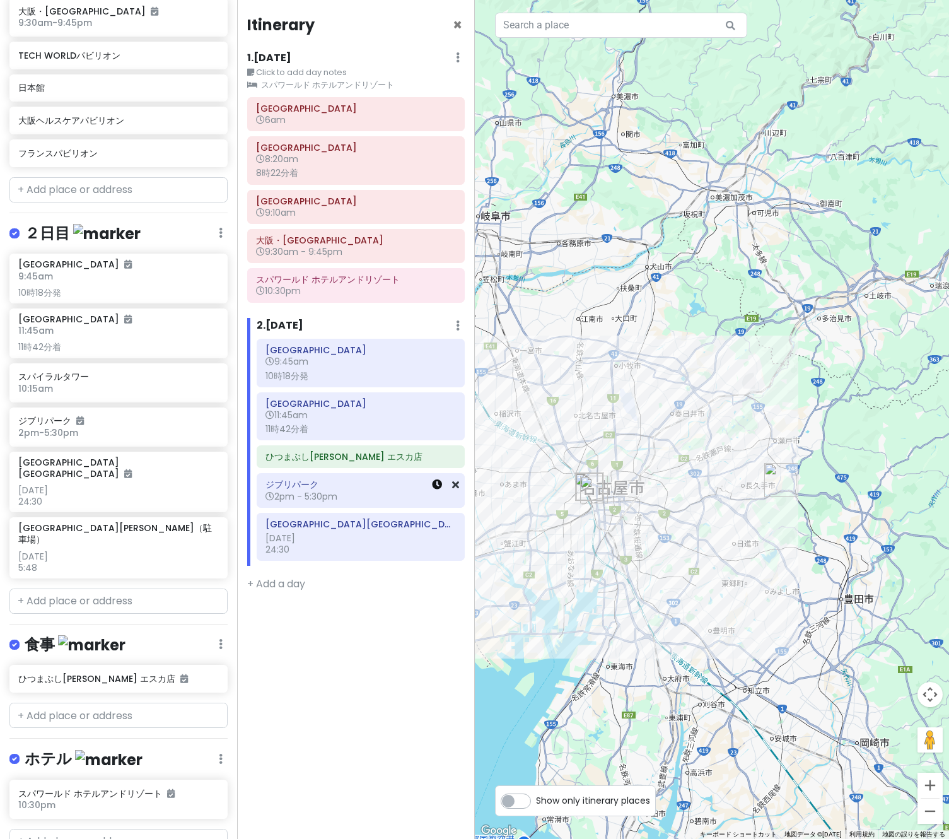
click at [434, 485] on icon at bounding box center [437, 484] width 10 height 10
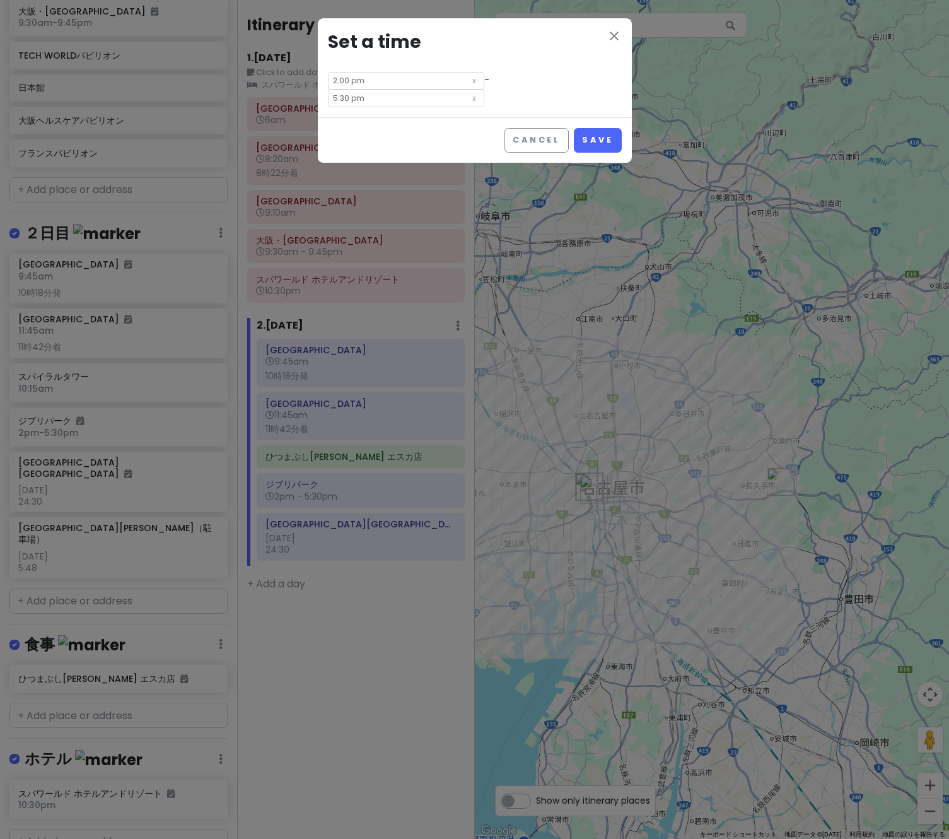
click at [480, 90] on input "5:30 pm" at bounding box center [406, 99] width 156 height 18
click at [460, 114] on li "06" at bounding box center [462, 114] width 35 height 15
type input "6:30 pm"
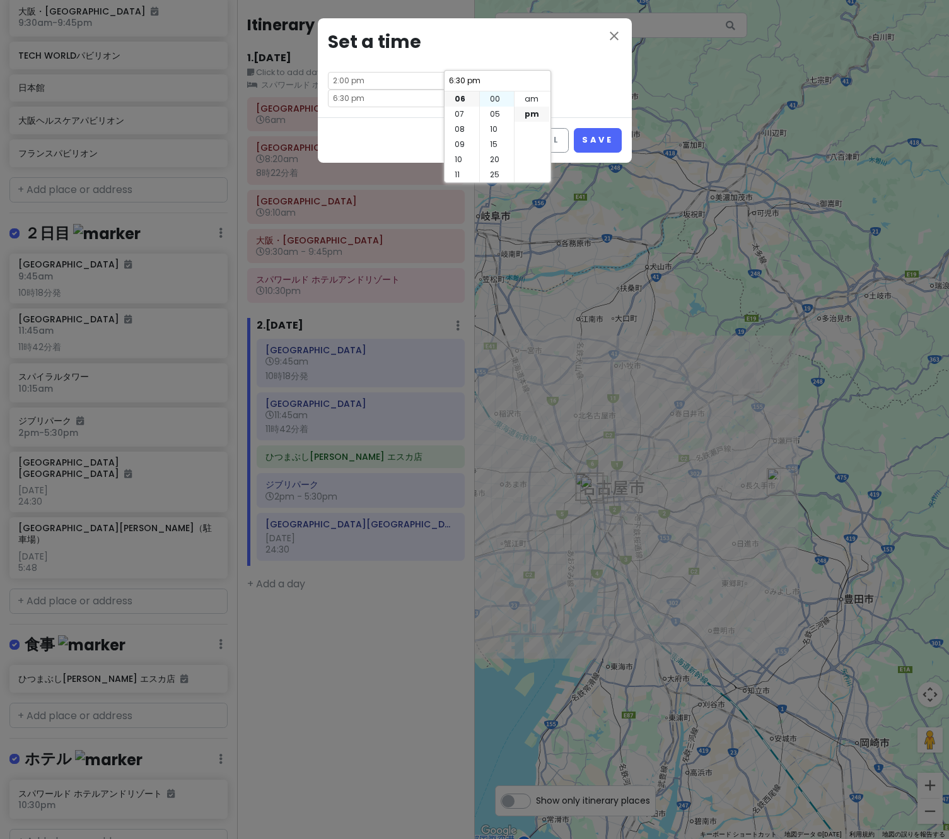
click at [494, 94] on li "00" at bounding box center [497, 98] width 34 height 15
type input "6:00 pm"
click at [574, 83] on div "close Set a time 2:00 pm - 6:00 pm" at bounding box center [475, 67] width 314 height 99
click at [600, 128] on button "Save" at bounding box center [597, 140] width 47 height 25
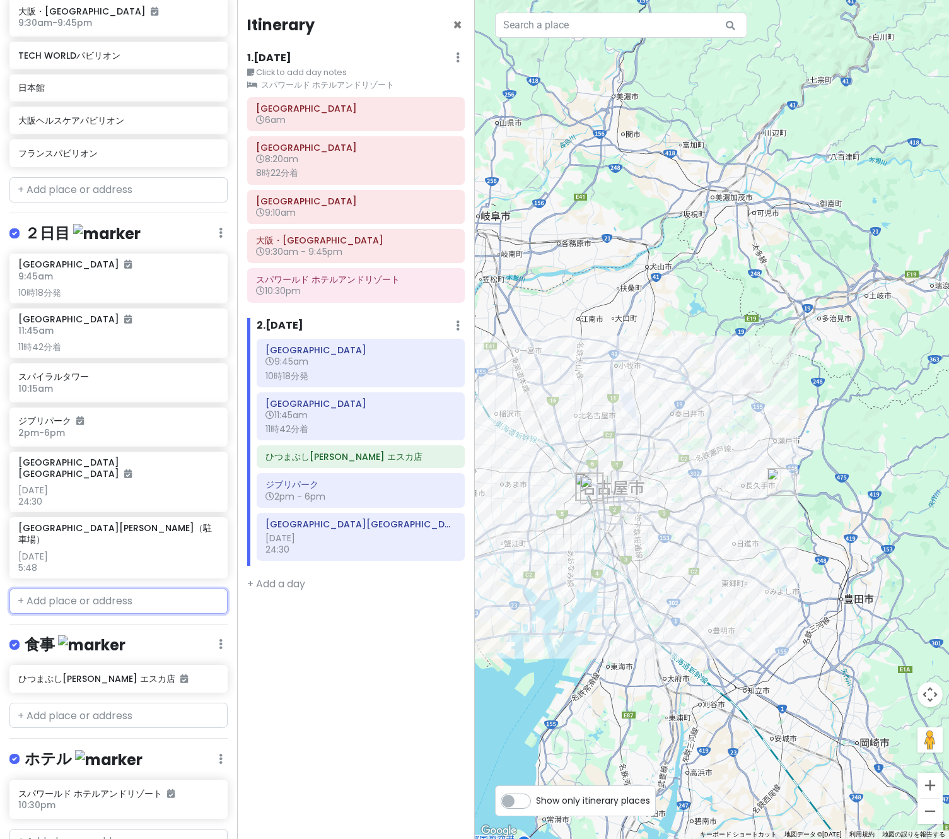
click at [96, 588] on input "text" at bounding box center [118, 600] width 218 height 25
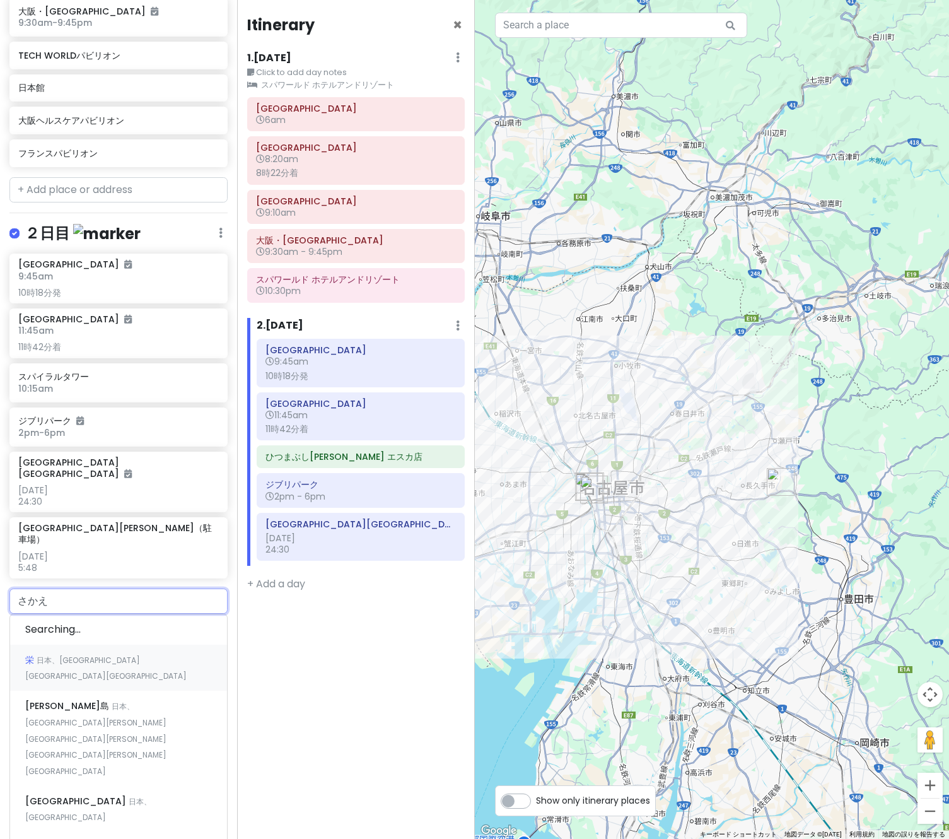
type input "栄"
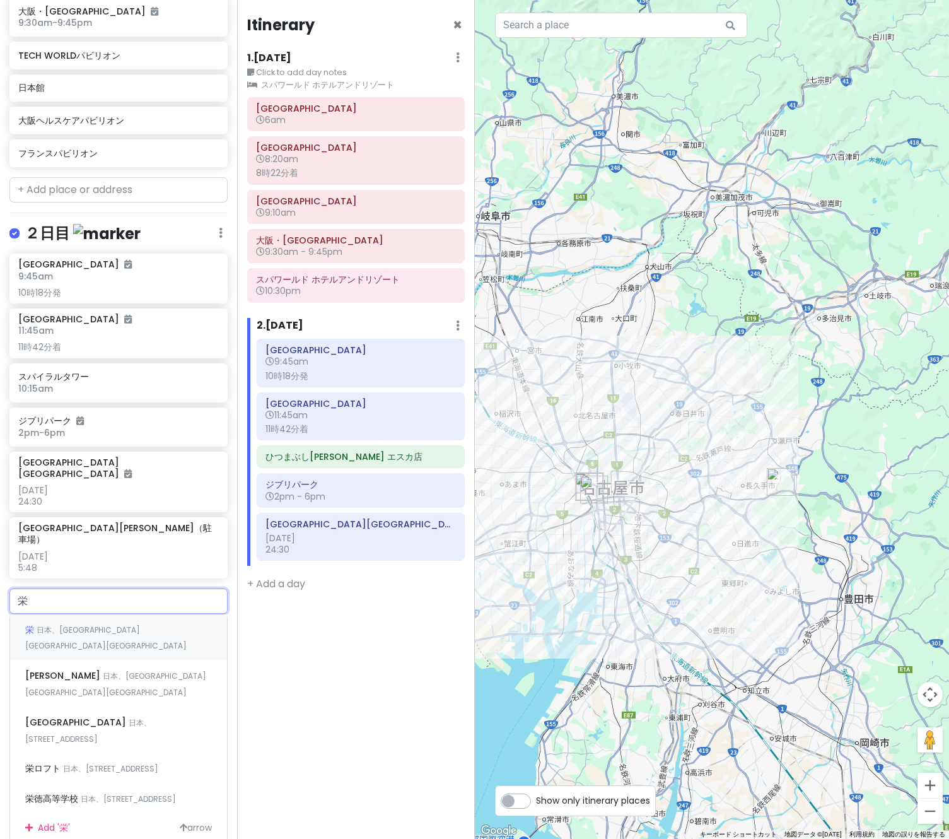
click at [119, 624] on span "日本、[GEOGRAPHIC_DATA][GEOGRAPHIC_DATA][GEOGRAPHIC_DATA]" at bounding box center [105, 637] width 161 height 27
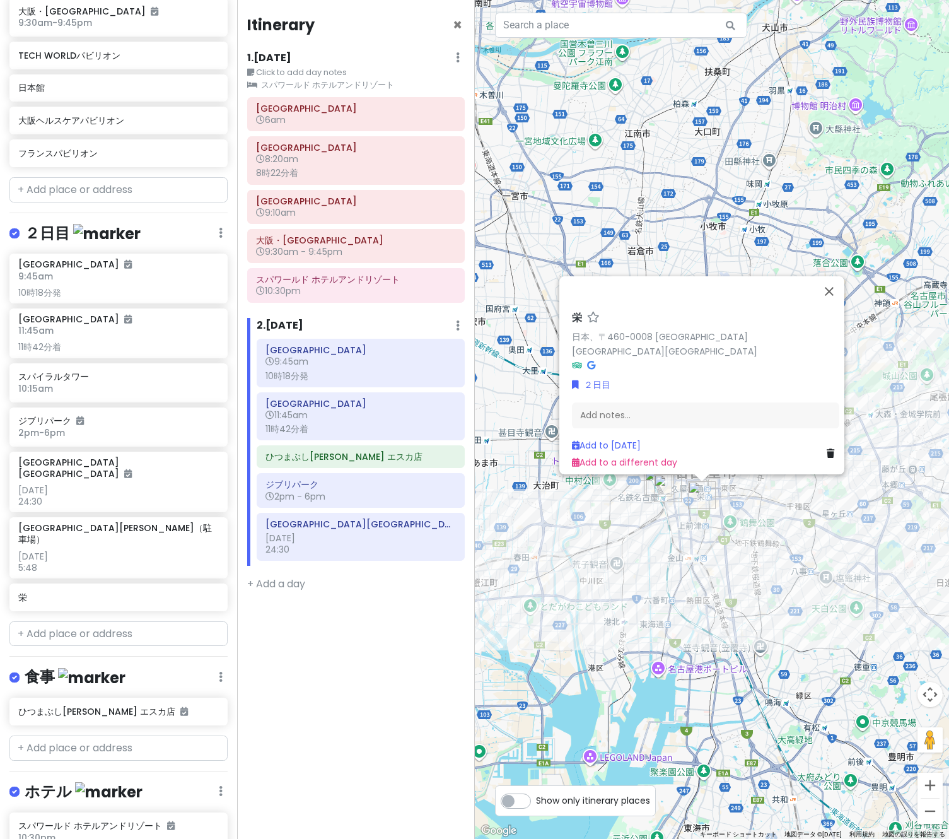
click at [754, 585] on div "栄 日本、[STREET_ADDRESS] Add notes... Add to [DATE] Add to a different day" at bounding box center [712, 419] width 475 height 839
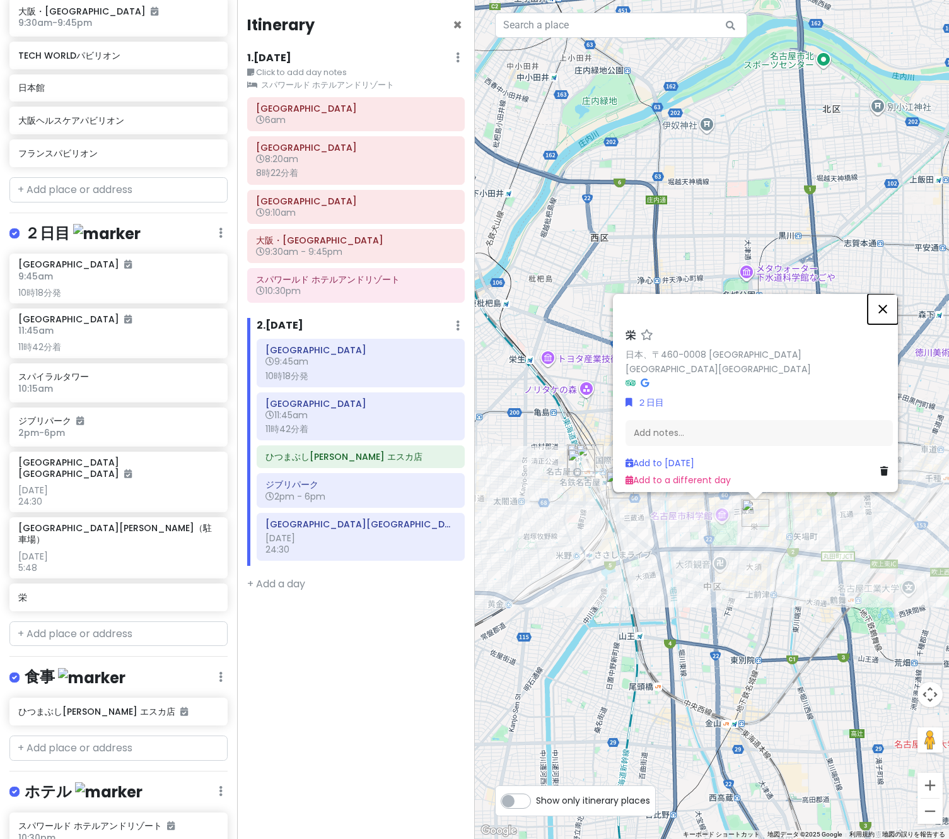
click at [885, 313] on button "閉じる" at bounding box center [883, 309] width 30 height 30
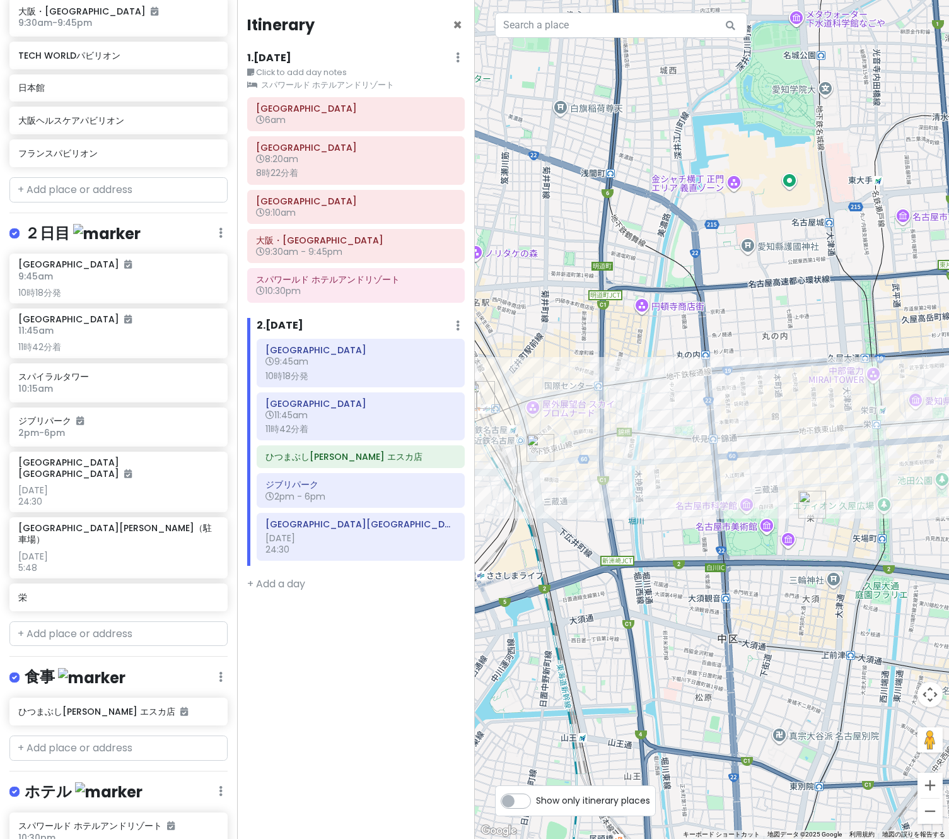
drag, startPoint x: 680, startPoint y: 516, endPoint x: 633, endPoint y: 502, distance: 49.5
click at [633, 502] on div at bounding box center [712, 419] width 475 height 839
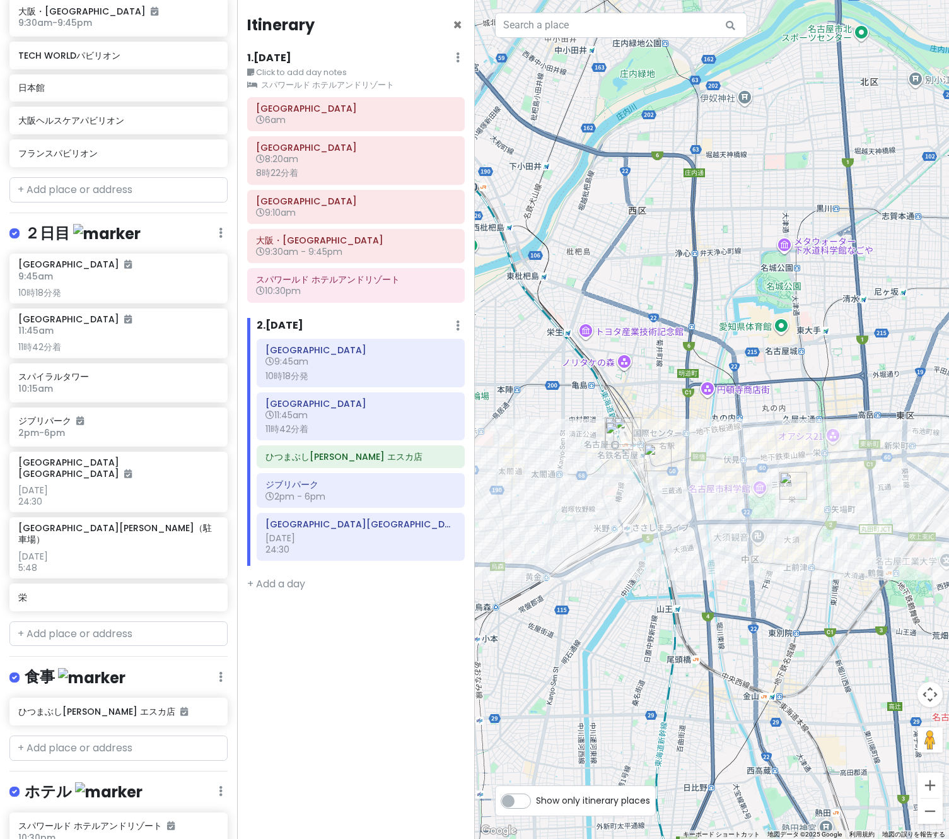
drag, startPoint x: 803, startPoint y: 500, endPoint x: 630, endPoint y: 541, distance: 178.2
click at [630, 541] on div at bounding box center [712, 419] width 475 height 839
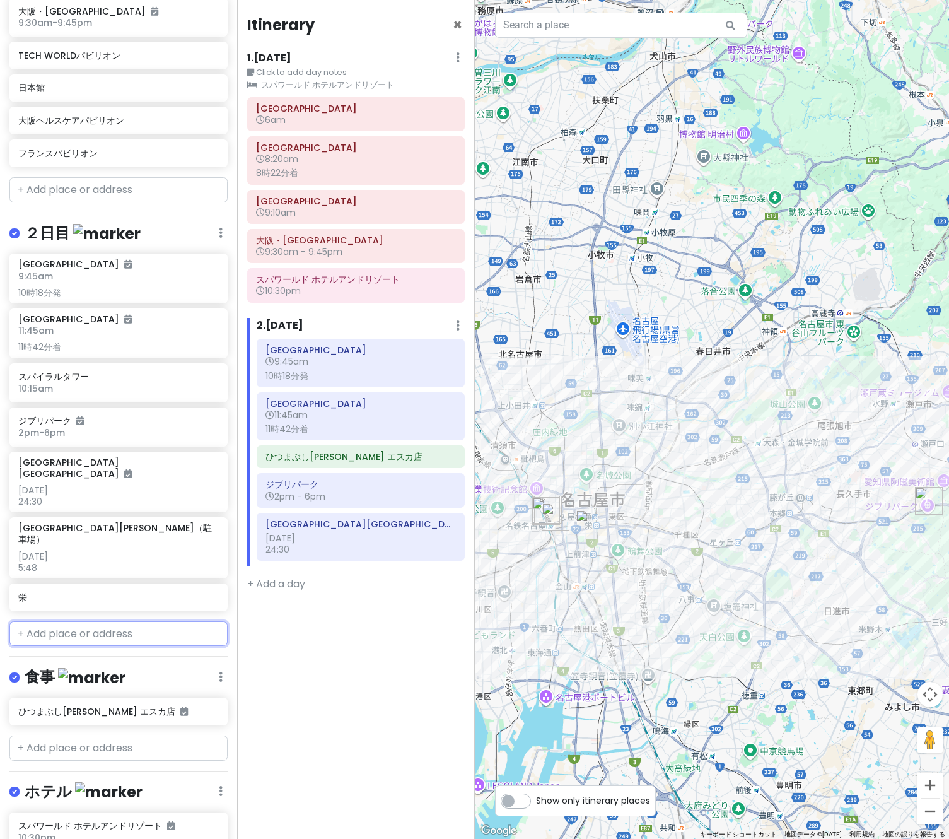
click at [49, 621] on input "text" at bounding box center [118, 633] width 218 height 25
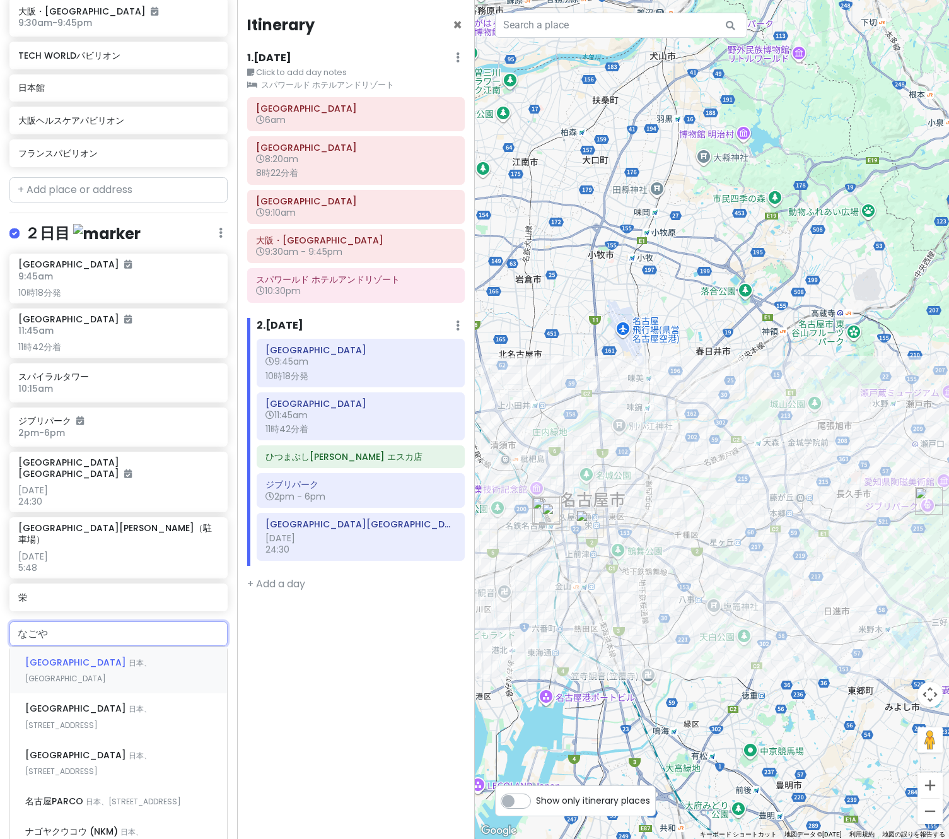
type input "名古屋"
click at [92, 750] on span "日本、[STREET_ADDRESS]" at bounding box center [88, 763] width 126 height 27
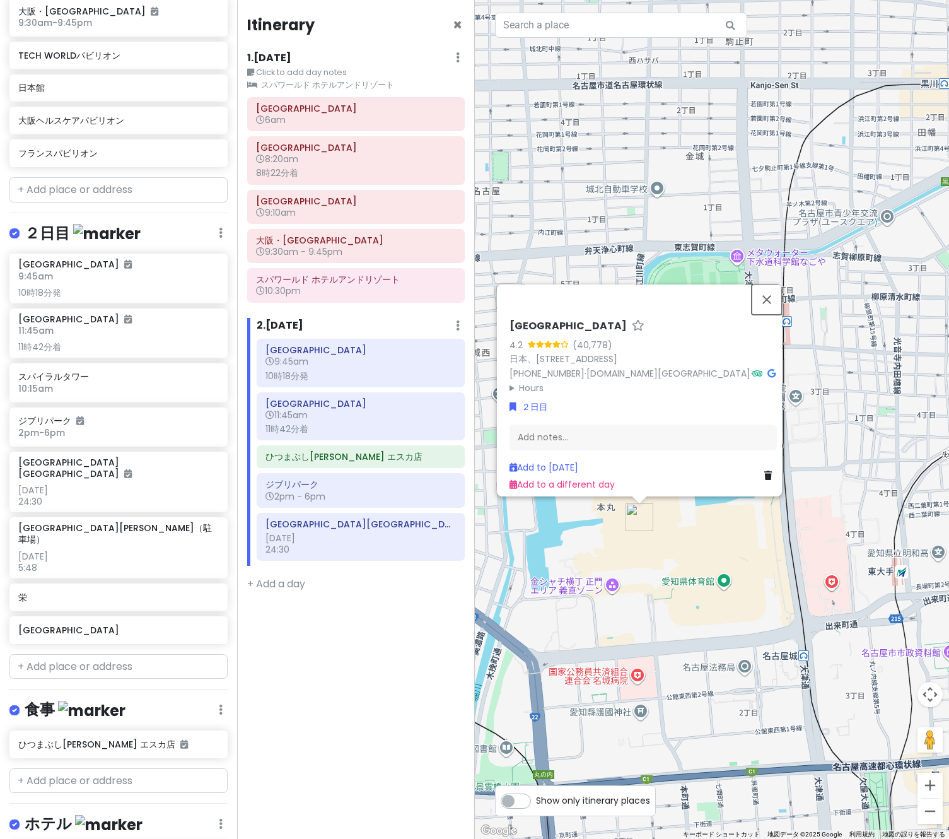
drag, startPoint x: 760, startPoint y: 289, endPoint x: 690, endPoint y: 346, distance: 90.2
click at [760, 289] on button "閉じる" at bounding box center [767, 299] width 30 height 30
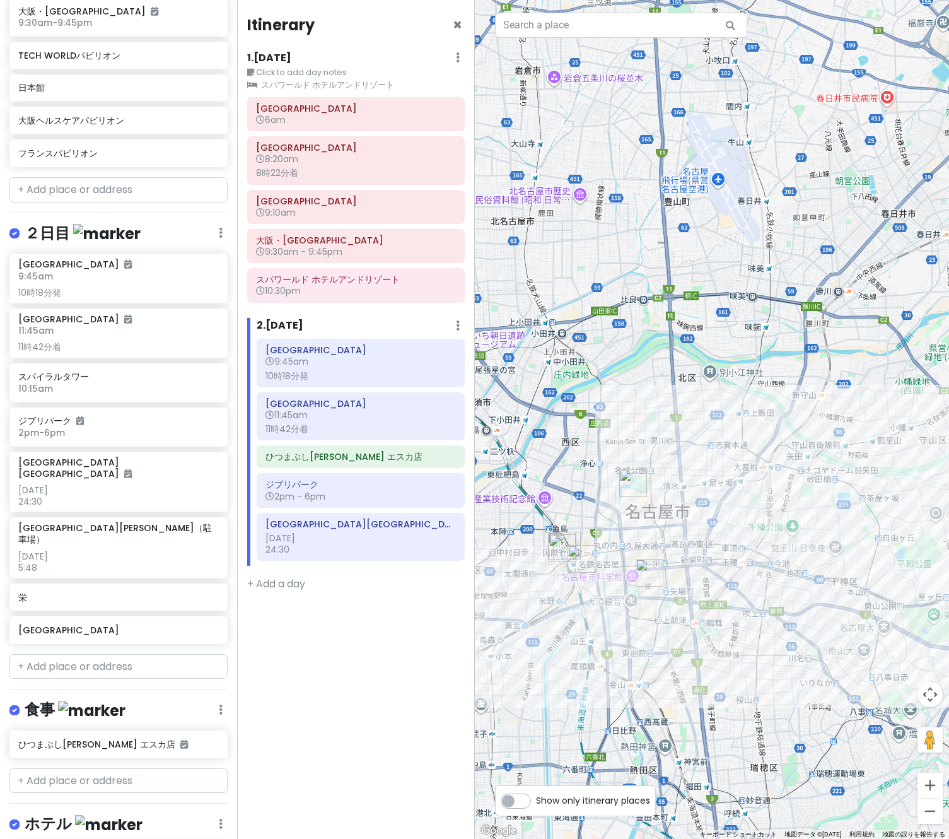
drag, startPoint x: 698, startPoint y: 551, endPoint x: 676, endPoint y: 510, distance: 46.0
click at [676, 510] on div at bounding box center [712, 419] width 475 height 839
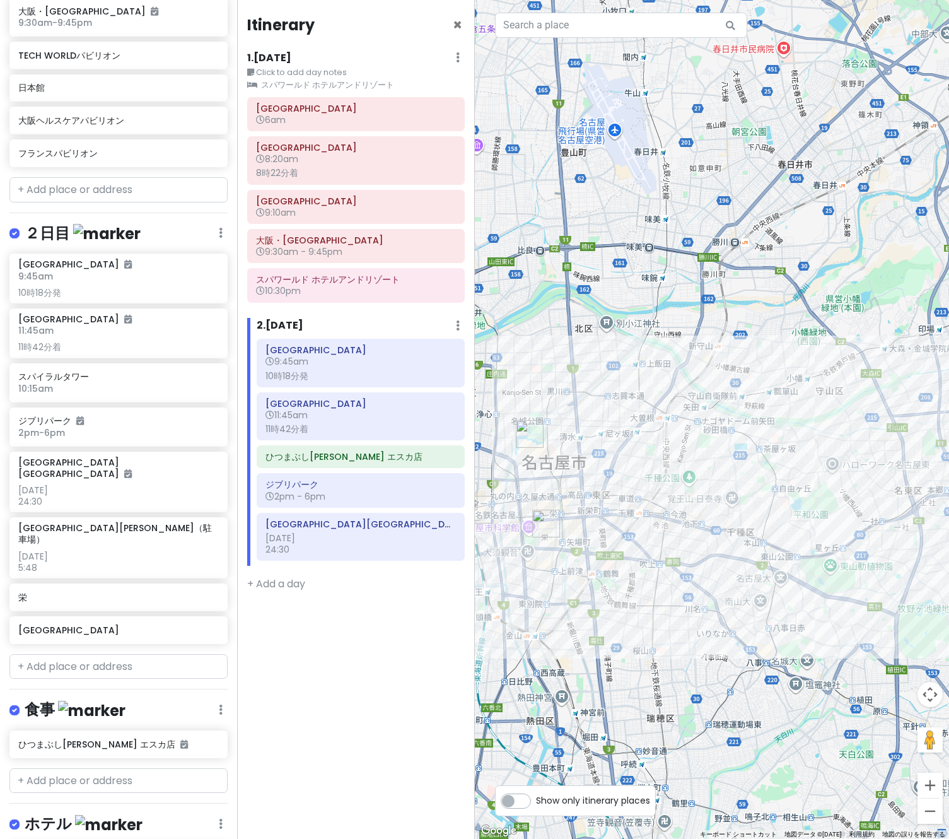
drag, startPoint x: 720, startPoint y: 546, endPoint x: 594, endPoint y: 488, distance: 138.3
click at [594, 488] on div at bounding box center [712, 419] width 475 height 839
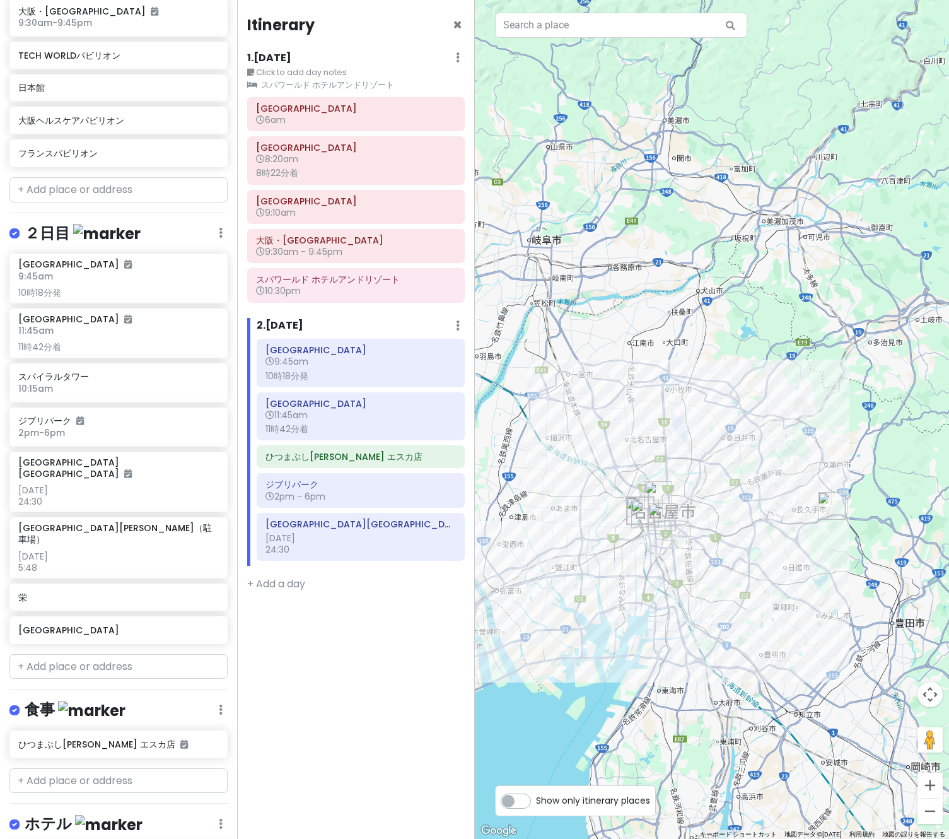
drag, startPoint x: 712, startPoint y: 552, endPoint x: 762, endPoint y: 552, distance: 50.4
click at [762, 552] on div at bounding box center [712, 419] width 475 height 839
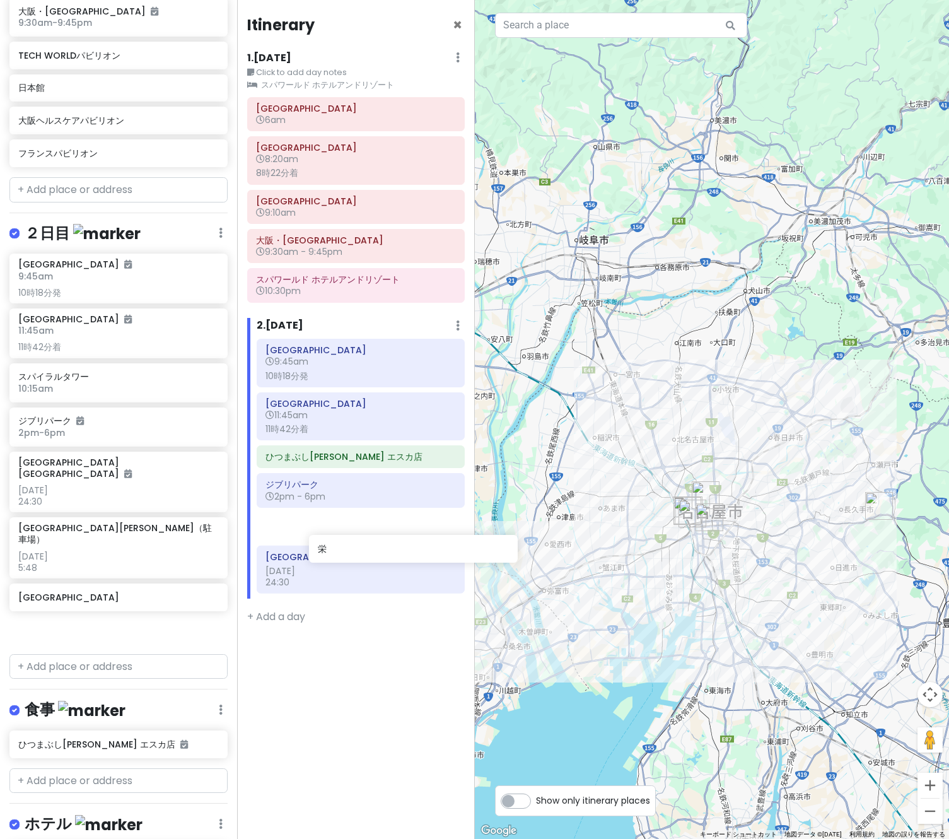
drag, startPoint x: 53, startPoint y: 578, endPoint x: 360, endPoint y: 546, distance: 308.7
click at [360, 546] on div "万博名古屋旅 Private Change Dates Make a Copy Delete Trip Go Pro ⚡️ Give Feedback 💡 S…" at bounding box center [474, 419] width 949 height 839
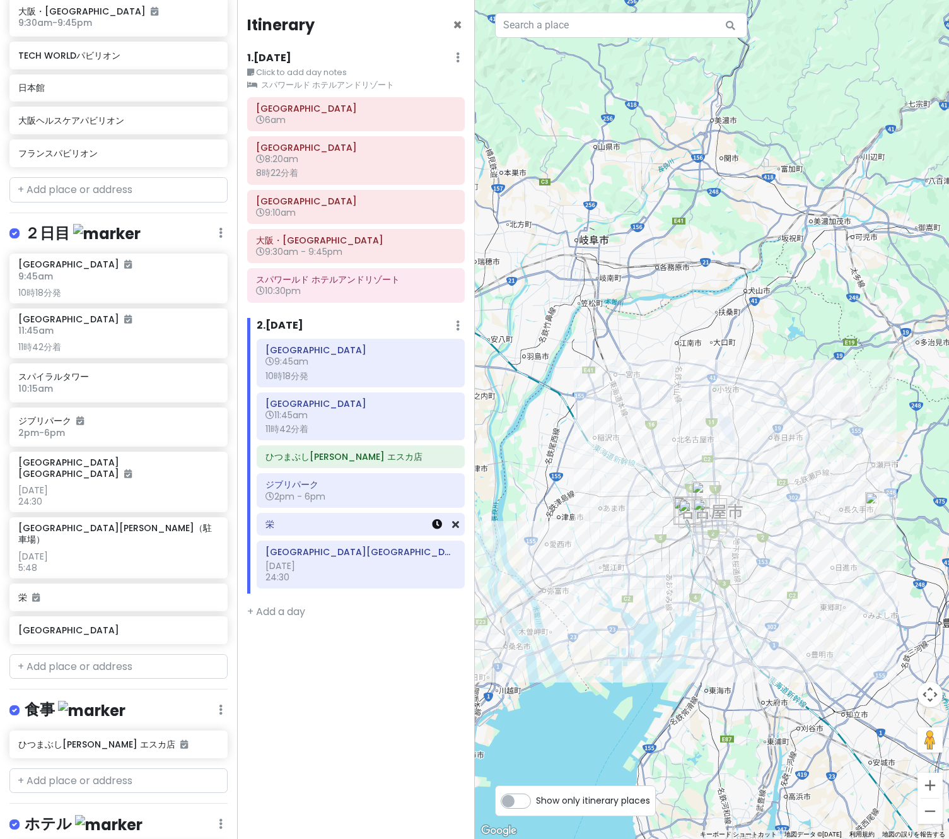
click at [434, 525] on icon at bounding box center [437, 524] width 10 height 10
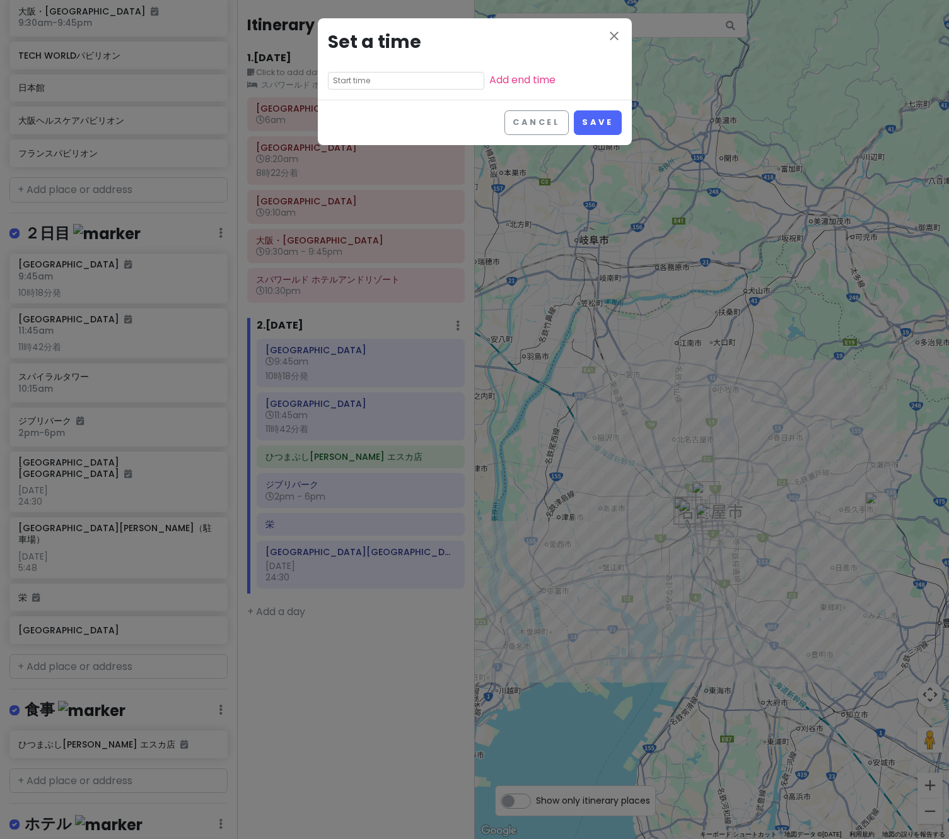
click at [371, 83] on input "text" at bounding box center [406, 81] width 156 height 18
click at [348, 111] on li "07" at bounding box center [346, 114] width 35 height 15
type input "7:35 pm"
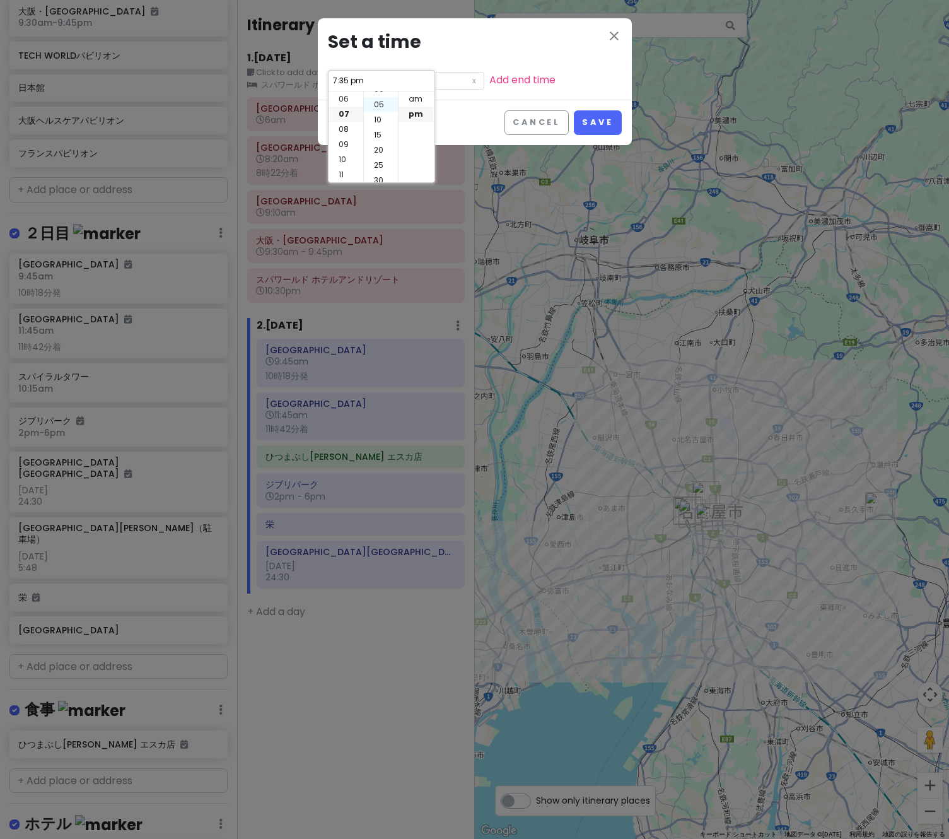
scroll to position [0, 0]
click at [380, 95] on li "00" at bounding box center [381, 98] width 34 height 15
type input "7:00 pm"
click at [606, 125] on button "Save" at bounding box center [597, 122] width 47 height 25
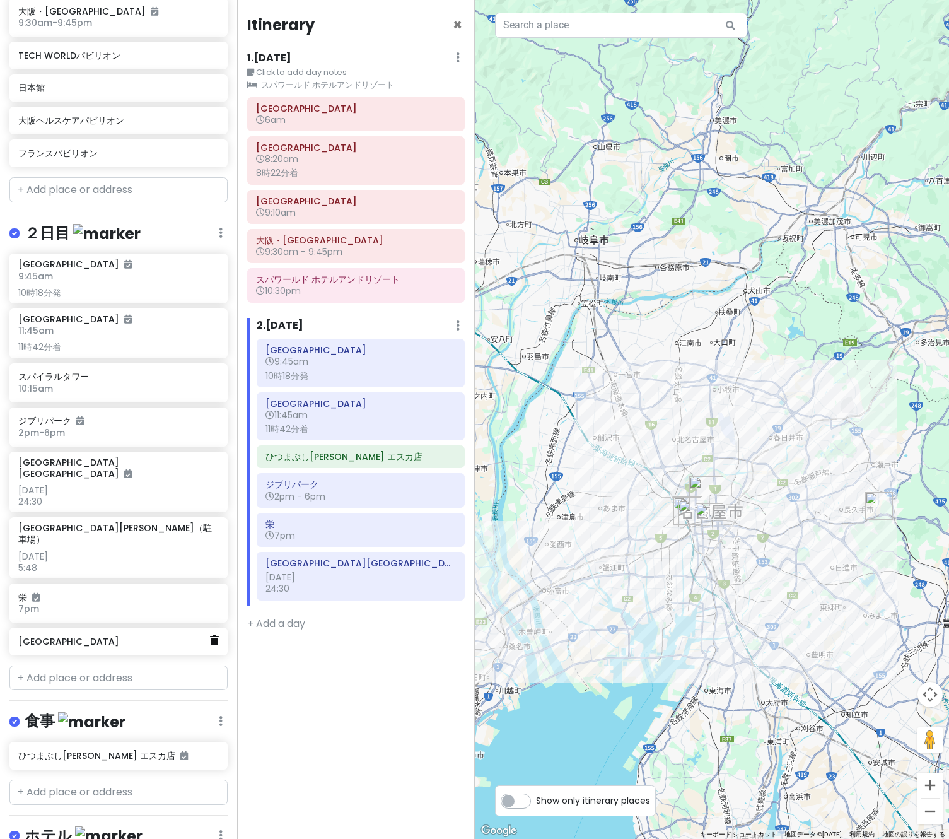
click at [210, 635] on icon at bounding box center [214, 640] width 9 height 10
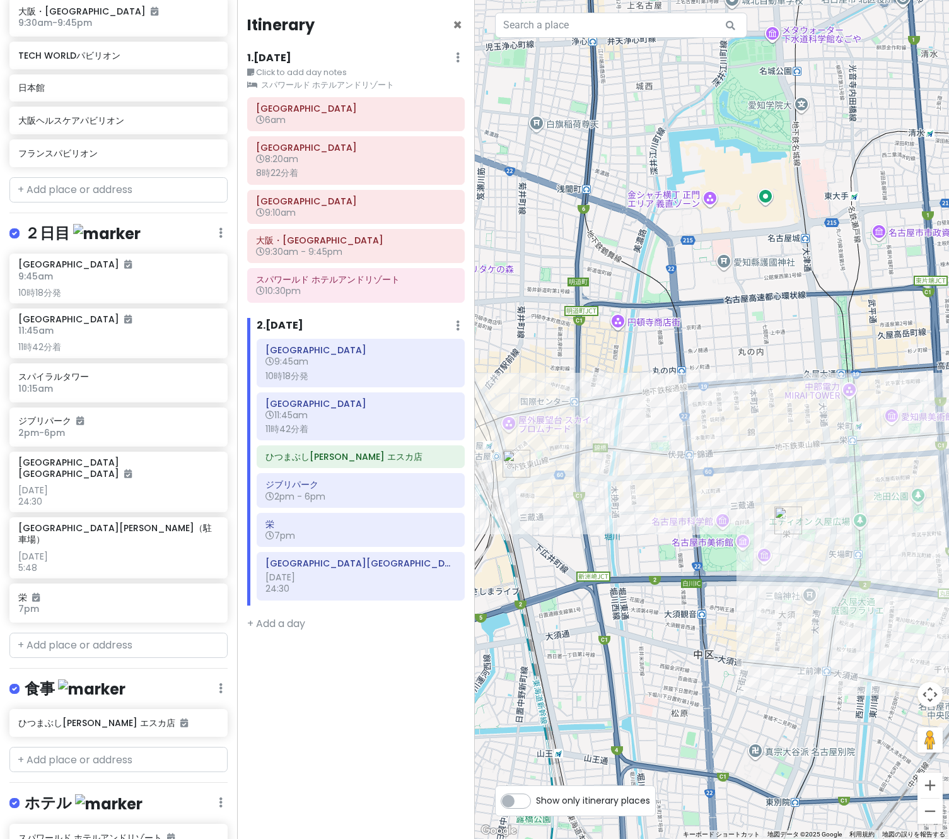
drag, startPoint x: 657, startPoint y: 458, endPoint x: 775, endPoint y: 489, distance: 122.1
click at [775, 489] on div at bounding box center [712, 419] width 475 height 839
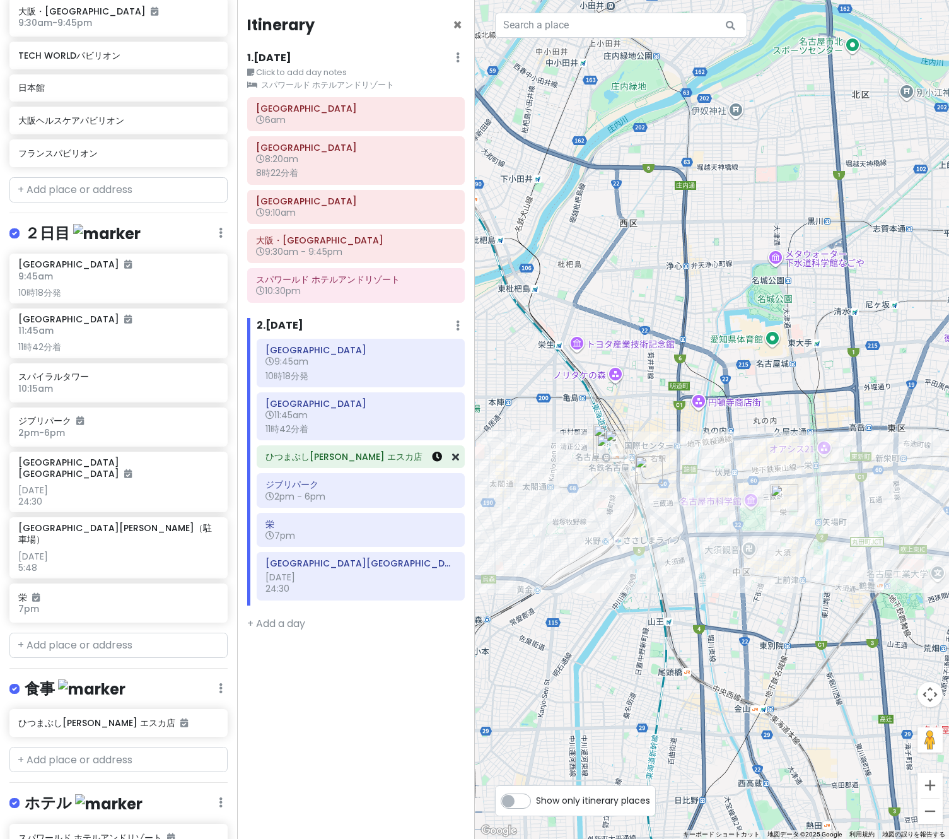
click at [438, 458] on icon at bounding box center [437, 457] width 10 height 10
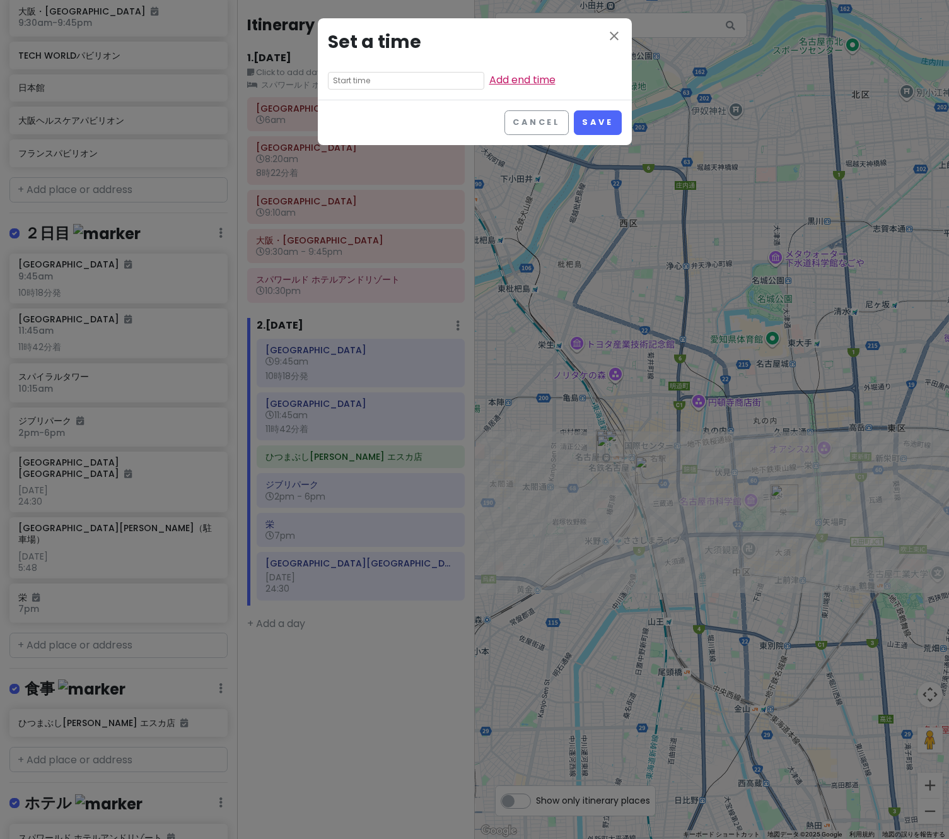
click at [489, 83] on link "Add end time" at bounding box center [522, 80] width 66 height 15
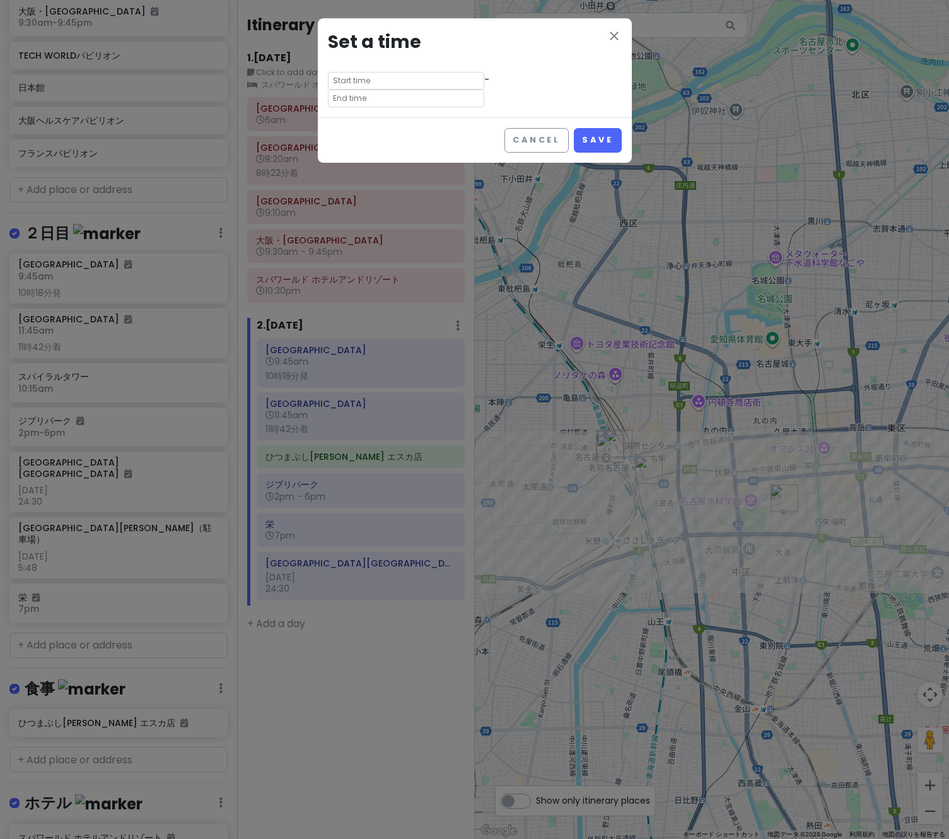
click at [461, 90] on input "text" at bounding box center [406, 99] width 156 height 18
click at [458, 114] on li "01" at bounding box center [462, 114] width 35 height 15
type input "1:35 pm"
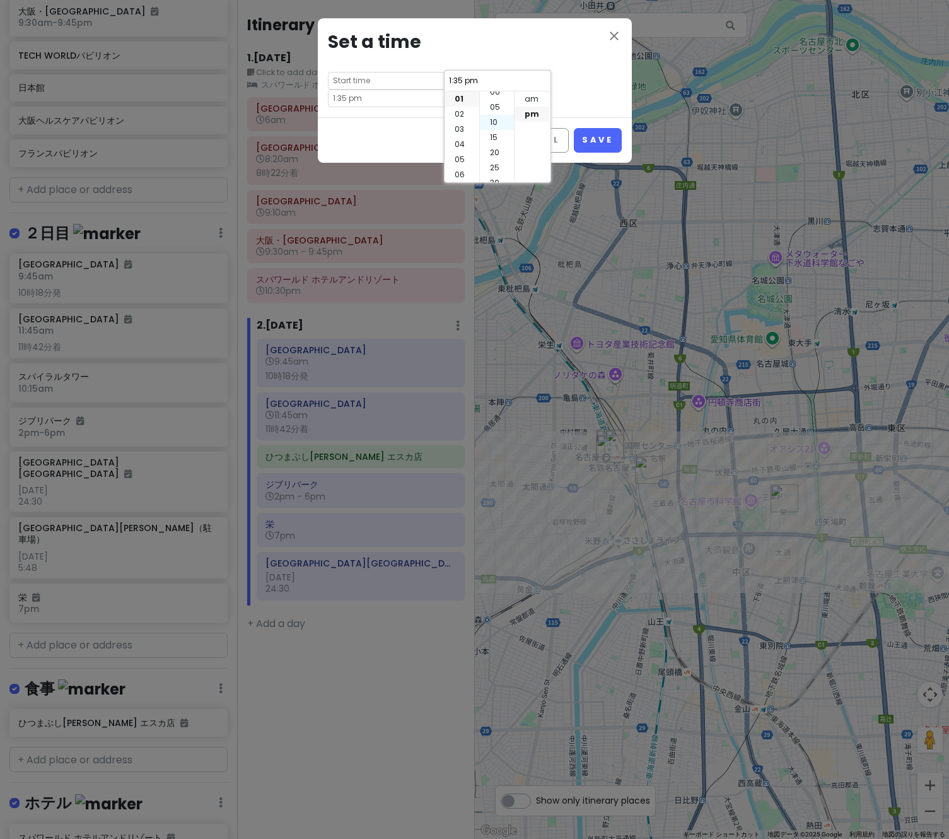
scroll to position [0, 0]
click at [485, 102] on li "00" at bounding box center [497, 98] width 34 height 15
type input "1:00 pm"
click at [403, 84] on input "text" at bounding box center [406, 81] width 156 height 18
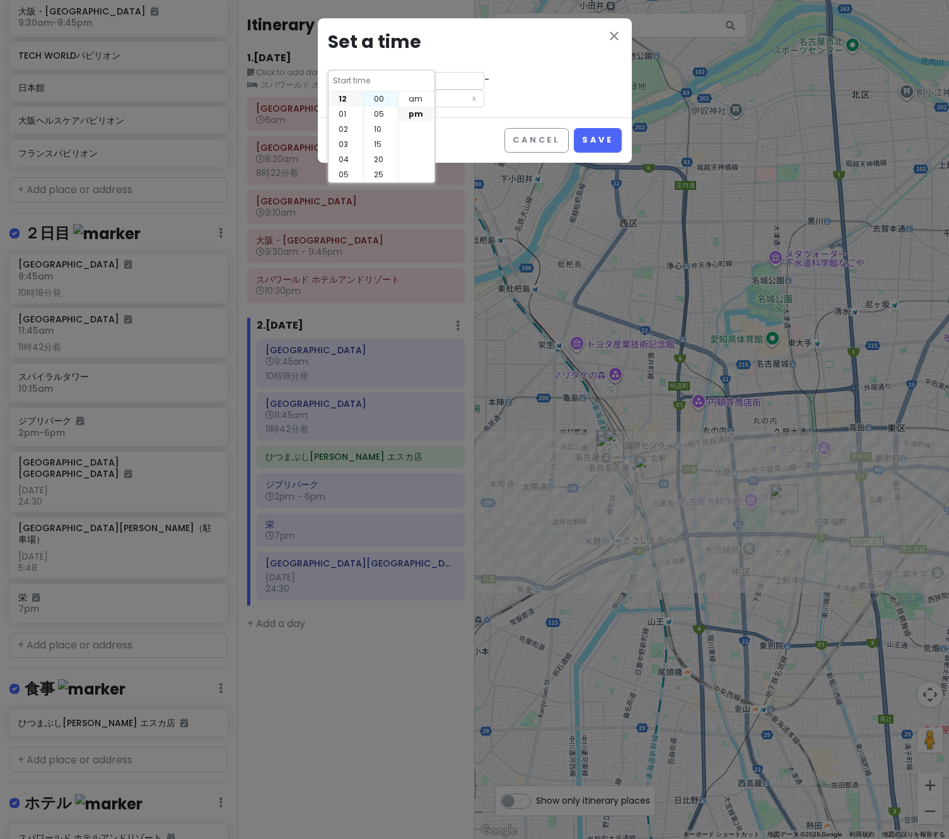
click at [381, 98] on li "00" at bounding box center [381, 98] width 34 height 15
type input "12:00 pm"
drag, startPoint x: 570, startPoint y: 79, endPoint x: 583, endPoint y: 102, distance: 25.4
click at [571, 79] on div "close Set a time 12:00 pm - 1:00 pm" at bounding box center [475, 67] width 314 height 99
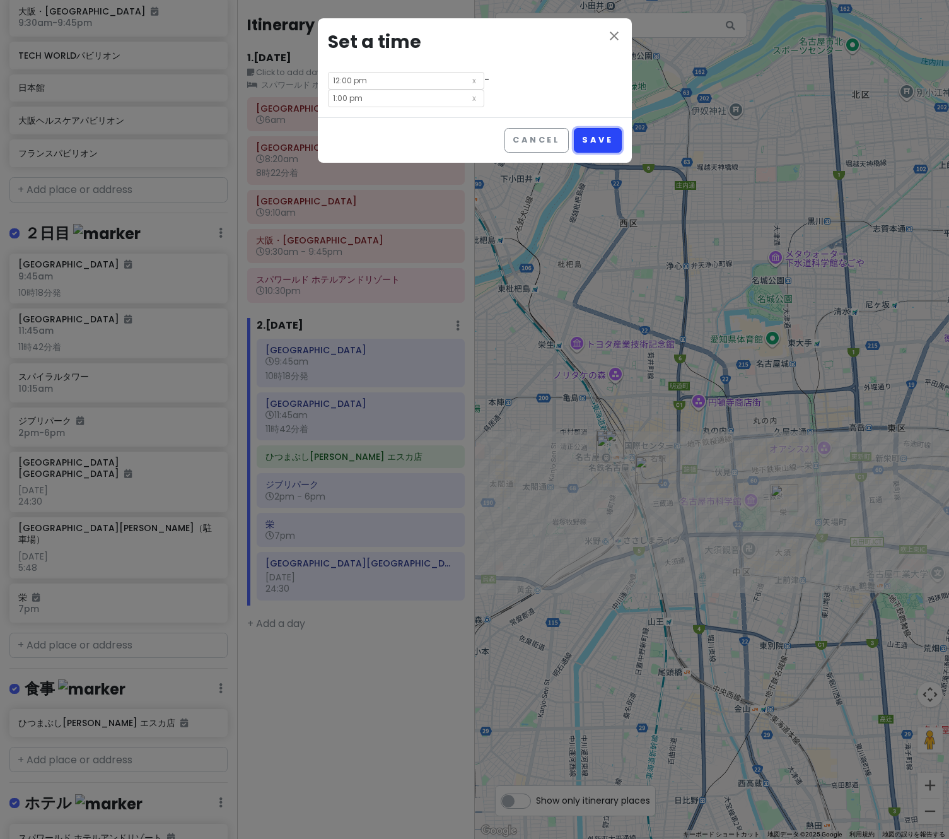
click at [600, 128] on button "Save" at bounding box center [597, 140] width 47 height 25
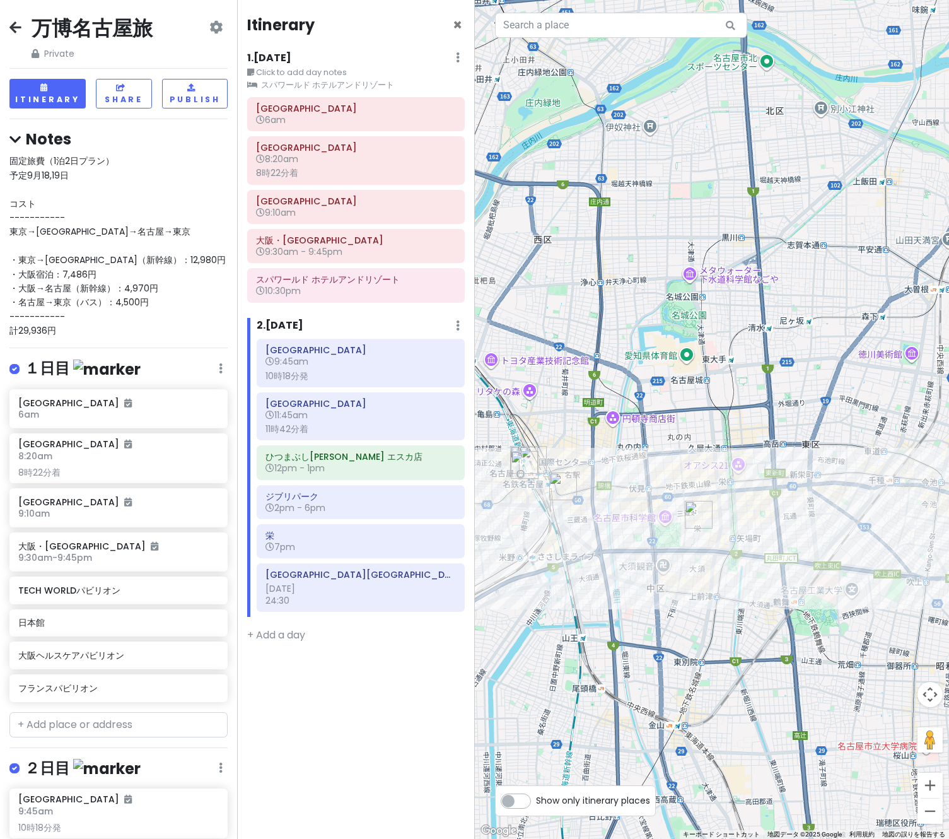
drag, startPoint x: 606, startPoint y: 472, endPoint x: 690, endPoint y: 527, distance: 100.6
click at [690, 527] on img "栄" at bounding box center [699, 515] width 28 height 28
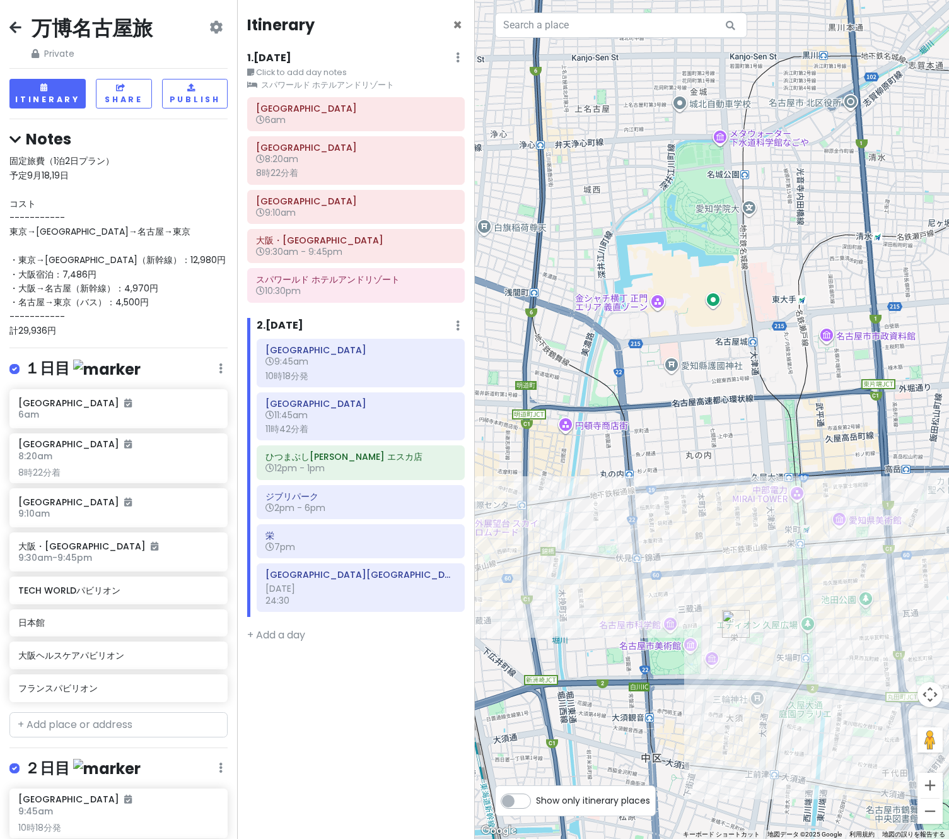
drag, startPoint x: 674, startPoint y: 442, endPoint x: 778, endPoint y: 376, distance: 123.3
click at [778, 376] on div "矢印キーを押すと移動します。" at bounding box center [712, 419] width 475 height 839
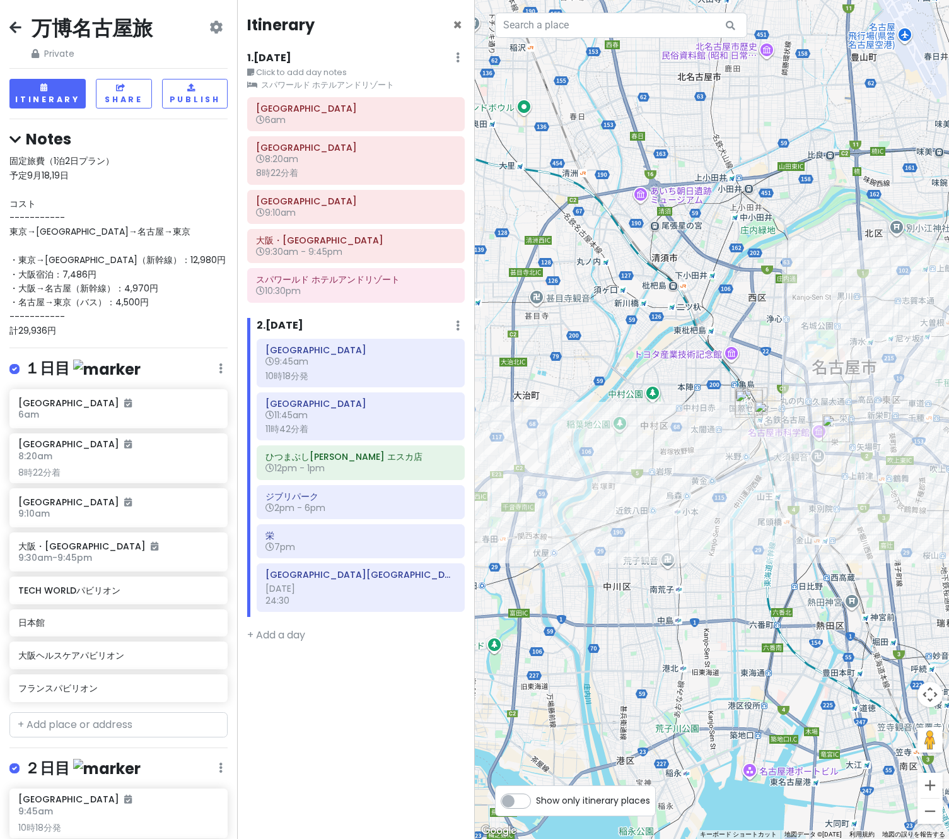
drag, startPoint x: 740, startPoint y: 573, endPoint x: 805, endPoint y: 511, distance: 88.8
click at [805, 511] on div "矢印キーを押すと移動します。" at bounding box center [712, 419] width 475 height 839
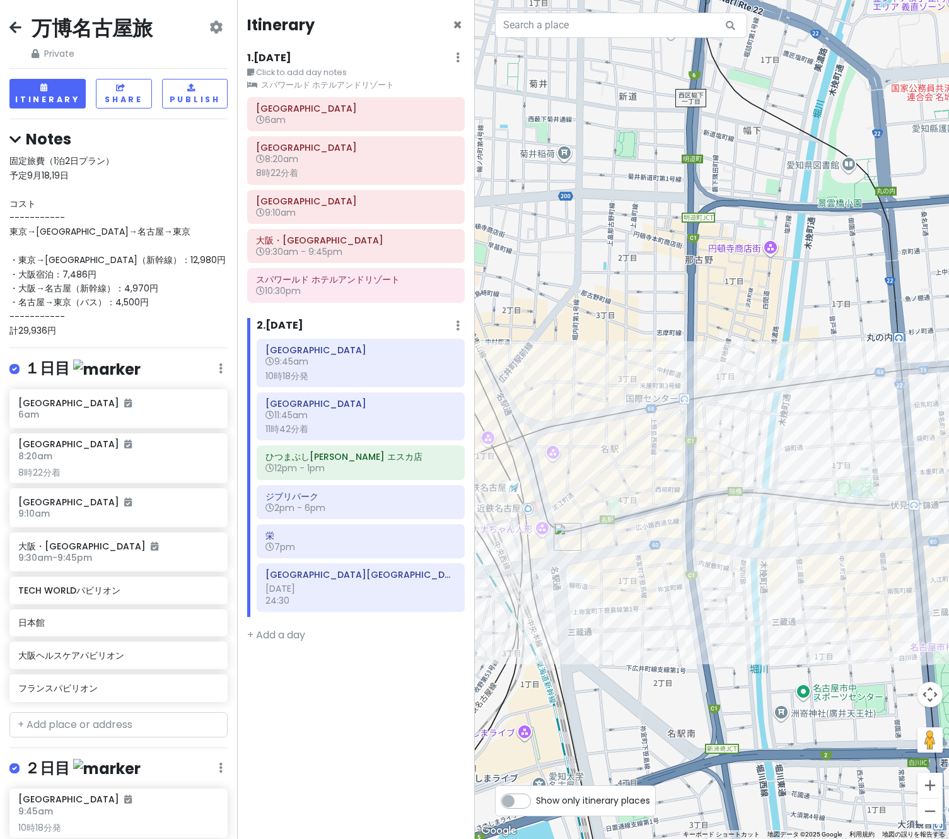
click at [559, 452] on div "矢印キーを押すと移動します。" at bounding box center [712, 419] width 475 height 839
click at [553, 456] on div "矢印キーを押すと移動します。" at bounding box center [712, 419] width 475 height 839
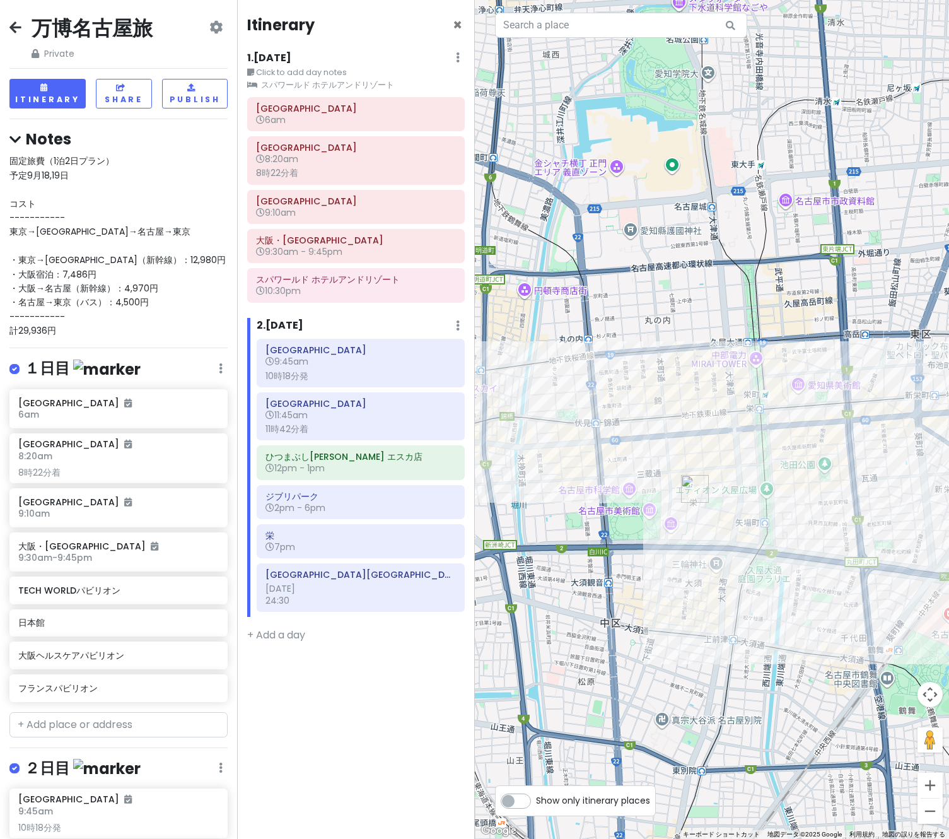
drag, startPoint x: 737, startPoint y: 588, endPoint x: 704, endPoint y: 578, distance: 34.5
click at [704, 578] on div "矢印キーを押すと移動します。" at bounding box center [712, 419] width 475 height 839
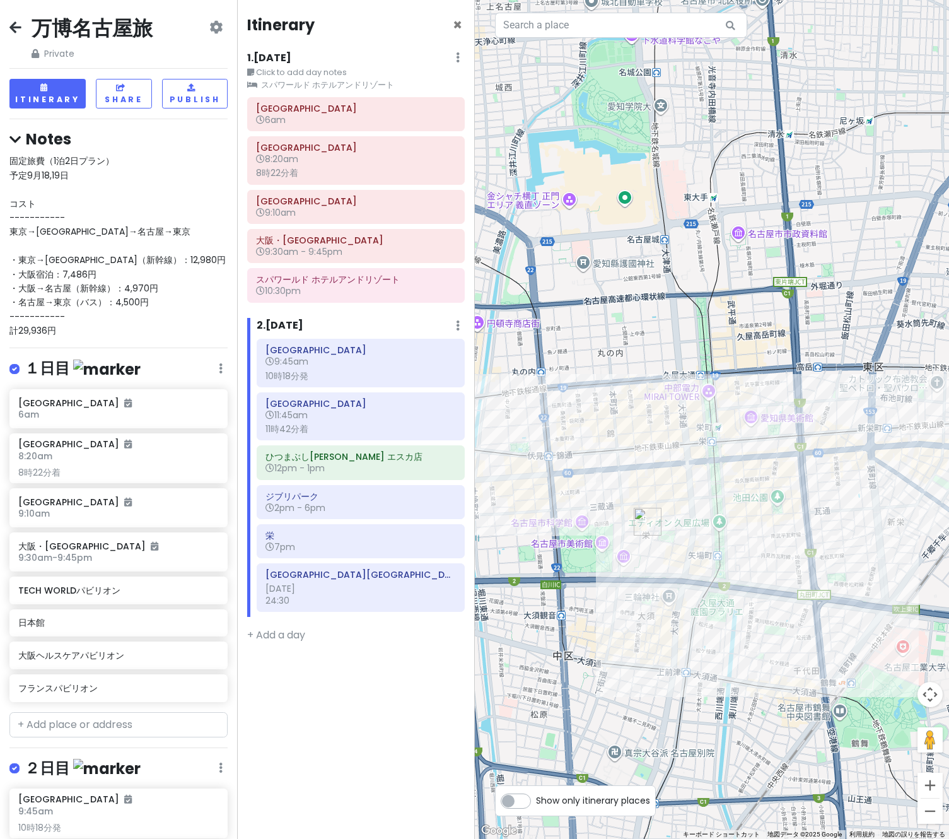
drag, startPoint x: 710, startPoint y: 544, endPoint x: 657, endPoint y: 579, distance: 63.3
click at [657, 579] on div "矢印キーを押すと移動します。" at bounding box center [712, 419] width 475 height 839
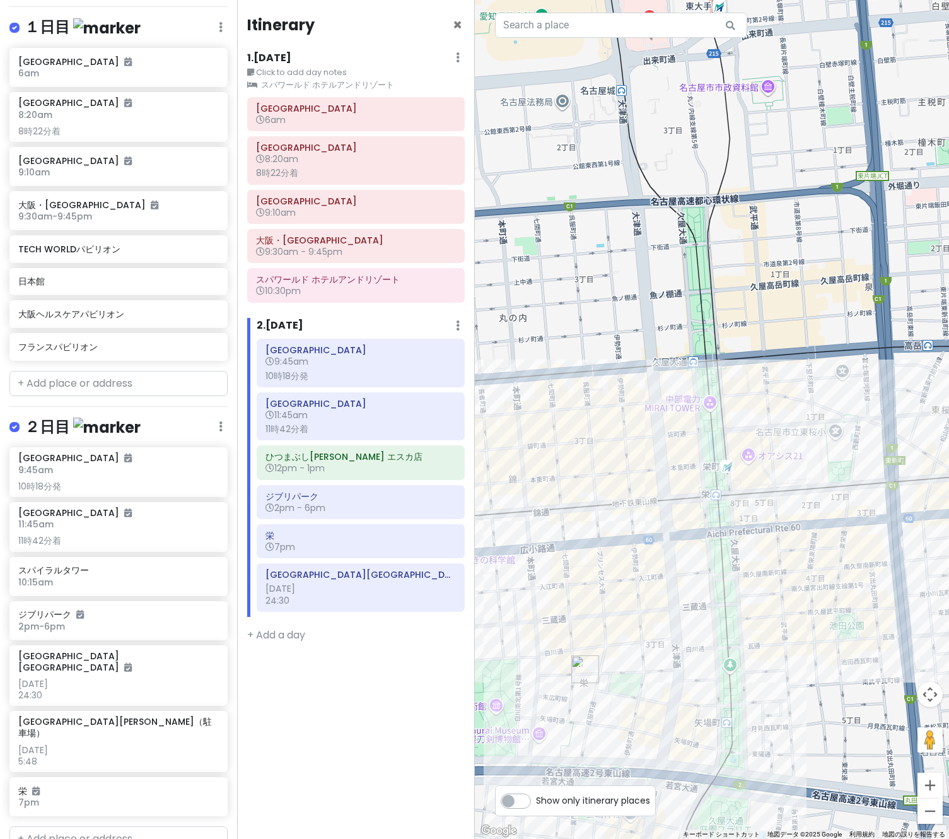
scroll to position [504, 0]
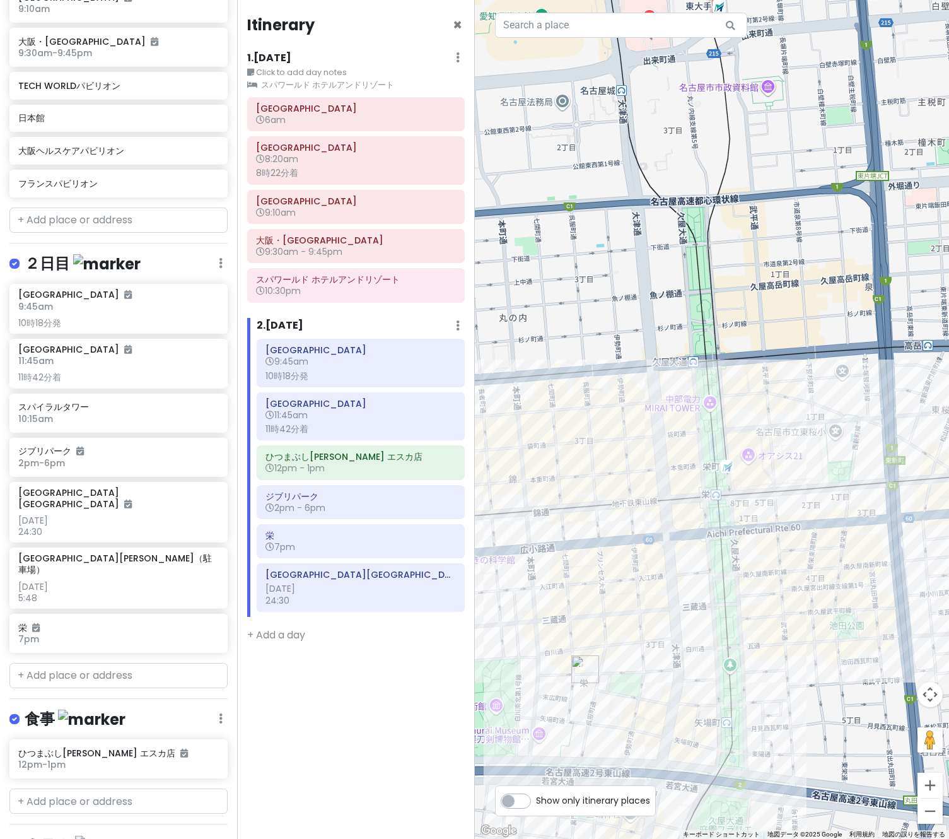
click at [83, 634] on div "万博名古屋旅 Private Change Dates Make a Copy Delete Trip Go Pro ⚡️ Give Feedback 💡 S…" at bounding box center [118, 419] width 237 height 839
click at [95, 622] on h6 "栄" at bounding box center [113, 627] width 191 height 11
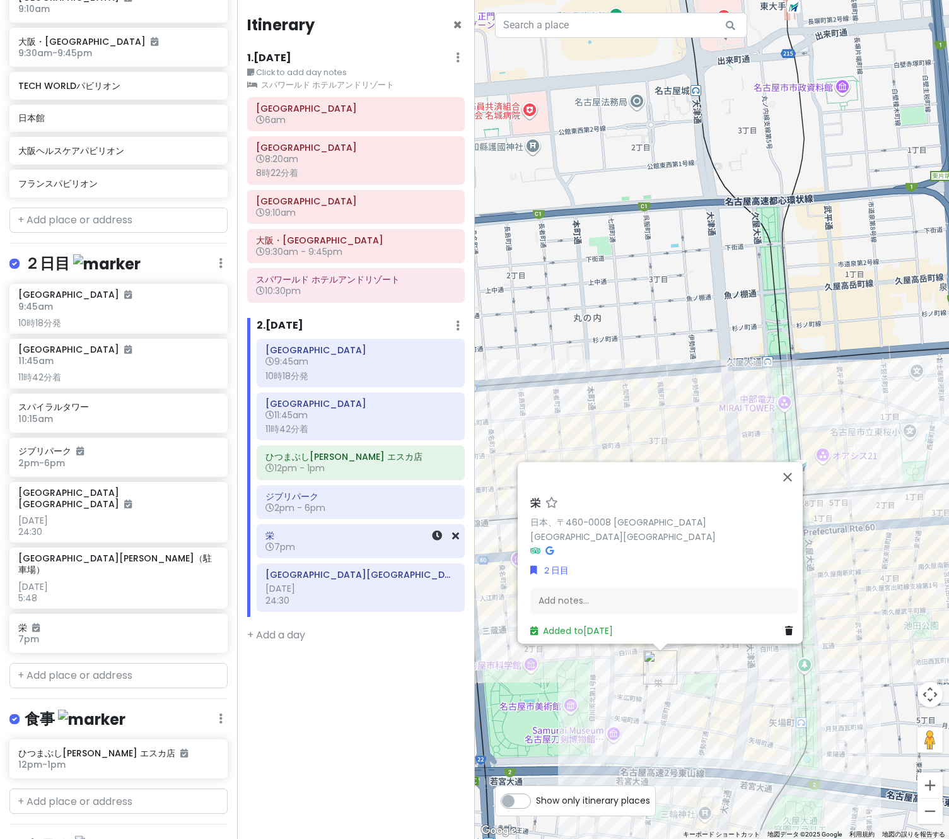
click at [460, 533] on div "栄 7pm" at bounding box center [360, 541] width 206 height 33
click at [214, 614] on div "栄 7pm" at bounding box center [118, 633] width 218 height 39
click at [210, 621] on icon at bounding box center [214, 626] width 9 height 10
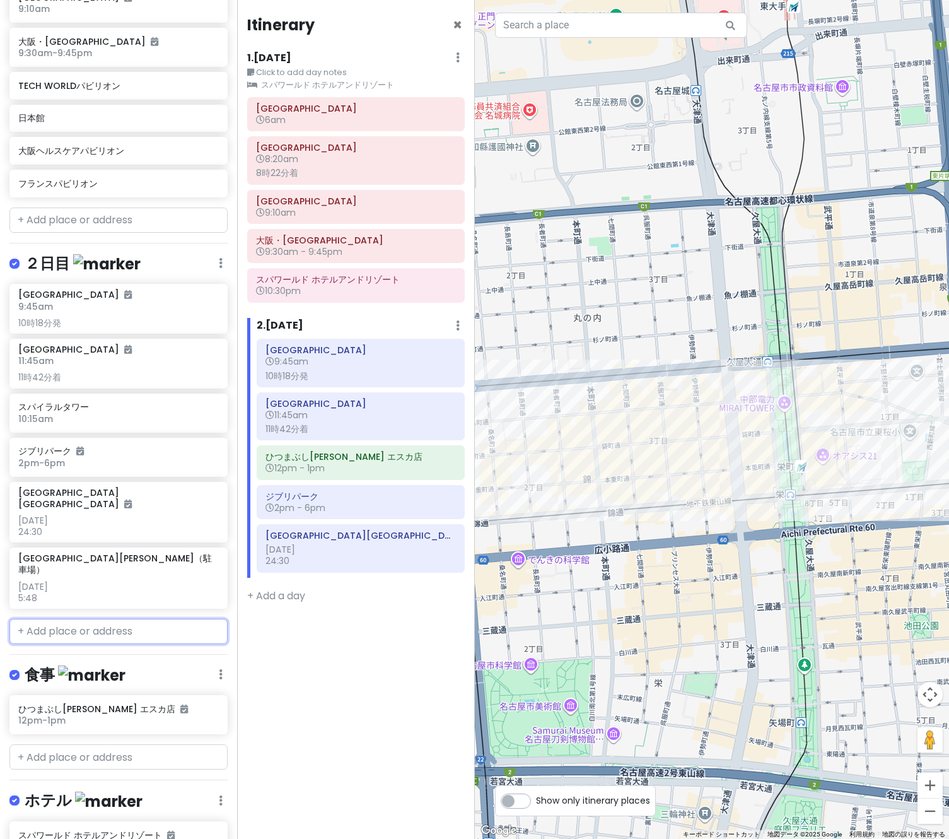
click at [93, 619] on input "text" at bounding box center [118, 631] width 218 height 25
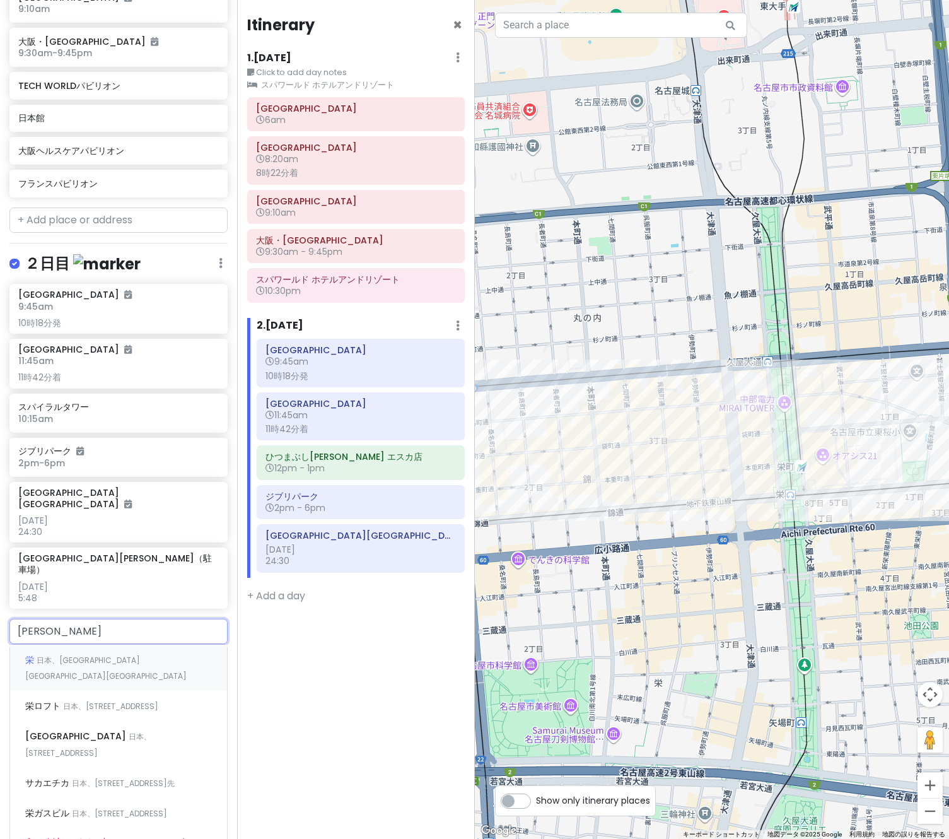
type input "[GEOGRAPHIC_DATA]"
click at [91, 644] on div "[GEOGRAPHIC_DATA] 日本、[STREET_ADDRESS]" at bounding box center [118, 667] width 217 height 47
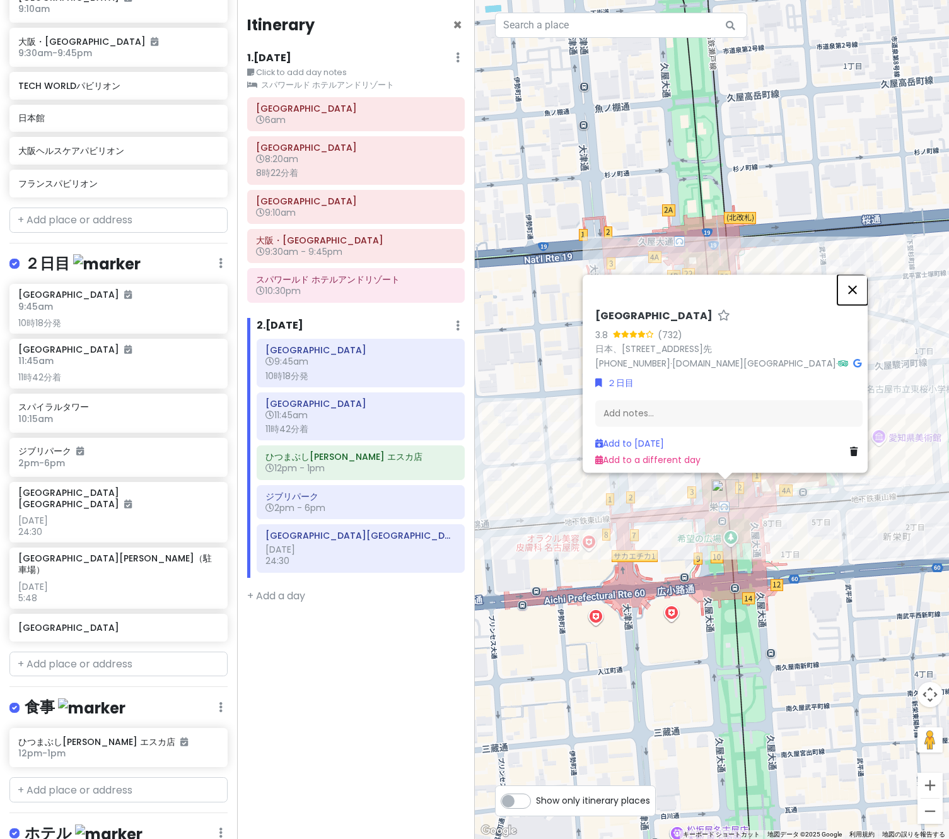
click at [860, 291] on button "閉じる" at bounding box center [852, 289] width 30 height 30
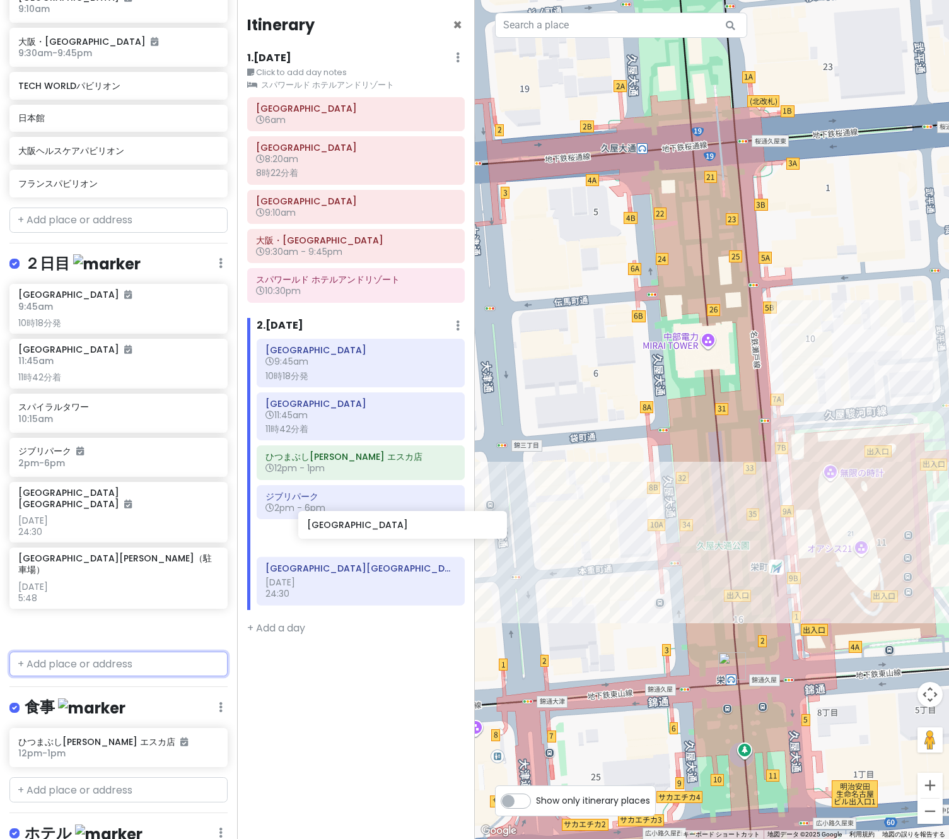
drag, startPoint x: 72, startPoint y: 607, endPoint x: 359, endPoint y: 532, distance: 296.7
click at [359, 532] on div "万博名古屋旅 Private Change Dates Make a Copy Delete Trip Go Pro ⚡️ Give Feedback 💡 S…" at bounding box center [474, 419] width 949 height 839
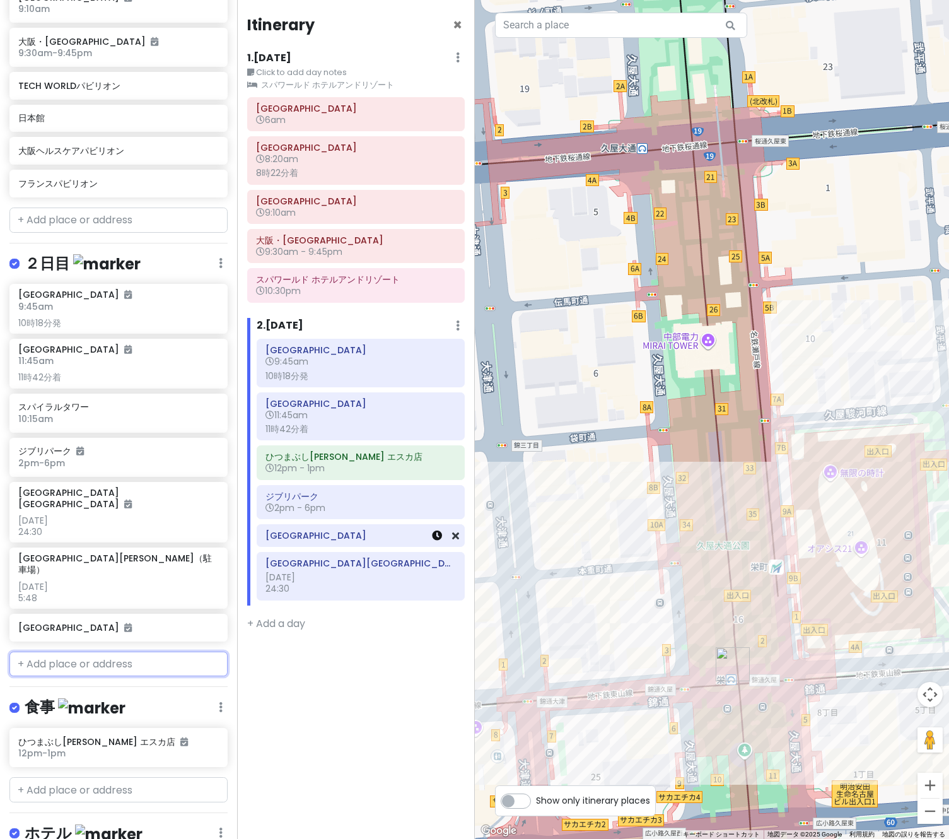
click at [438, 535] on icon at bounding box center [437, 535] width 10 height 10
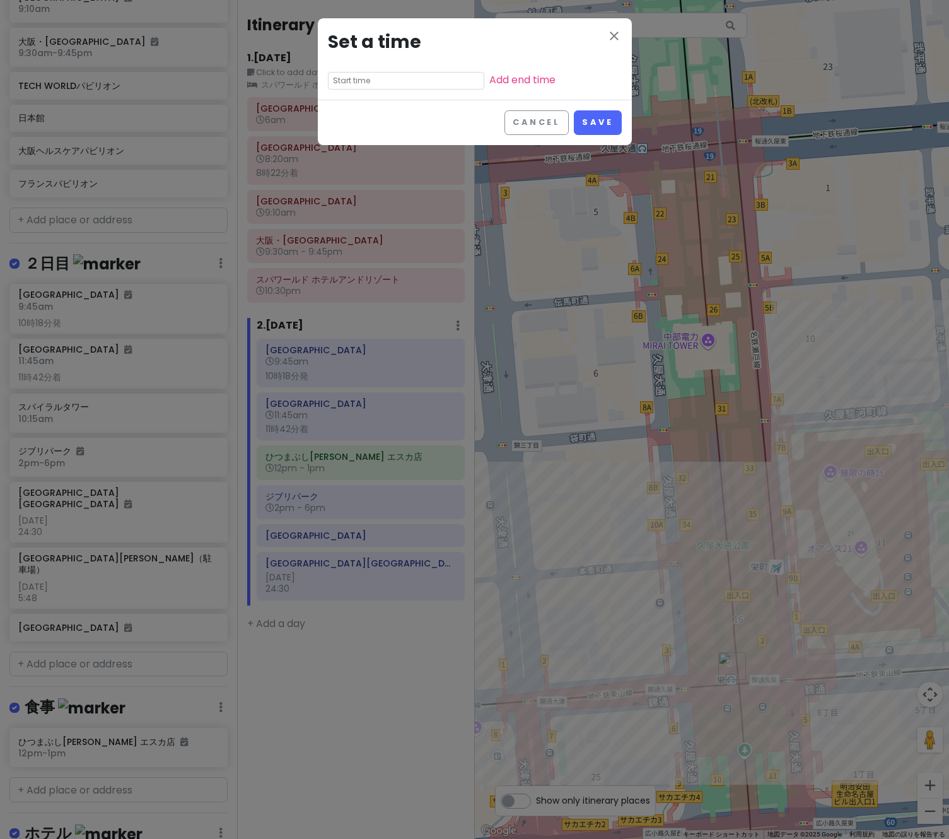
click at [397, 78] on input "text" at bounding box center [406, 81] width 156 height 18
click at [348, 117] on li "07" at bounding box center [346, 114] width 35 height 15
type input "7:35 pm"
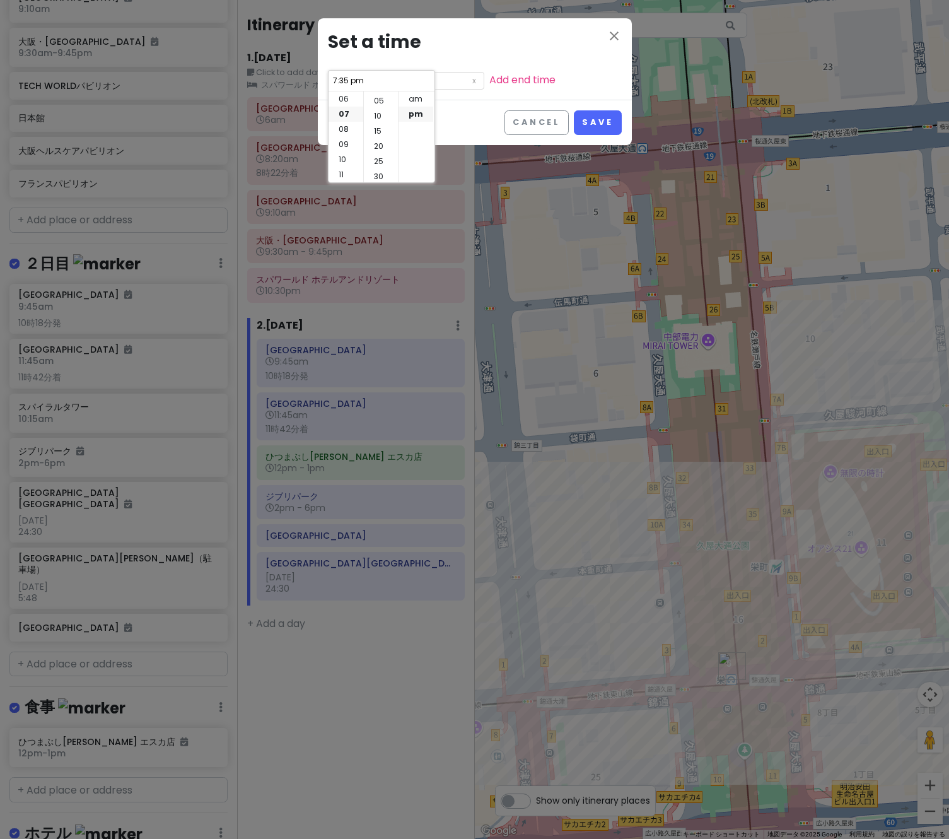
scroll to position [0, 0]
click at [378, 96] on li "00" at bounding box center [381, 98] width 34 height 15
type input "7:00 pm"
click at [592, 122] on button "Save" at bounding box center [597, 122] width 47 height 25
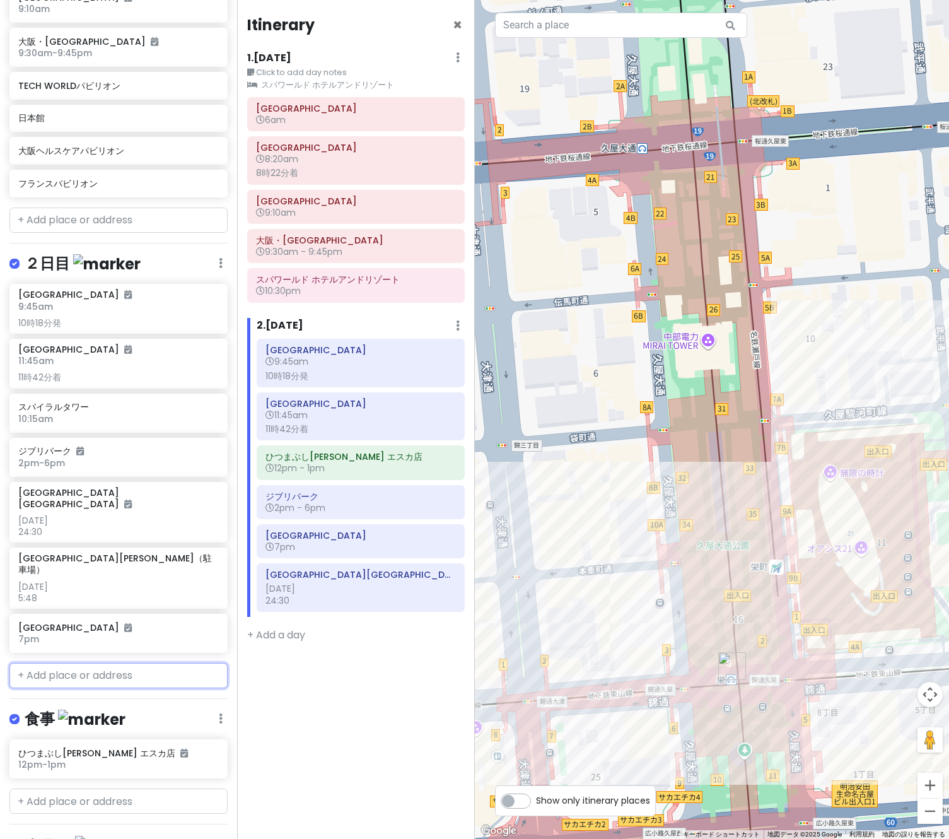
click at [121, 663] on input "text" at bounding box center [118, 675] width 218 height 25
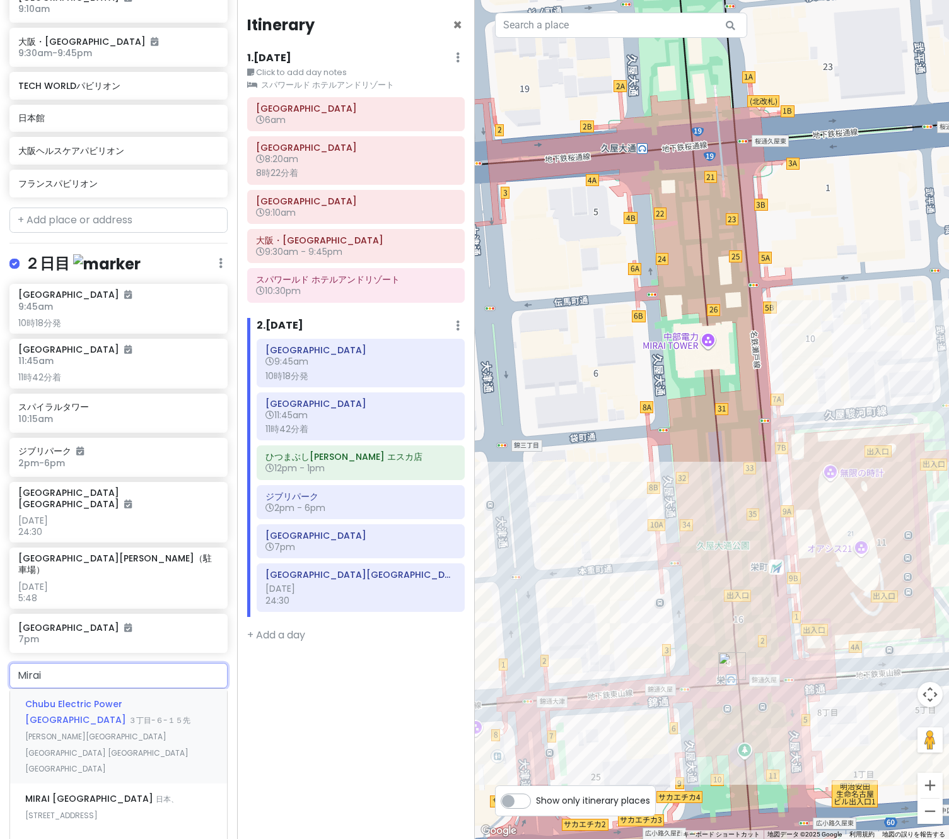
click at [129, 663] on input "Mirai" at bounding box center [118, 675] width 218 height 25
type input "Mirai"
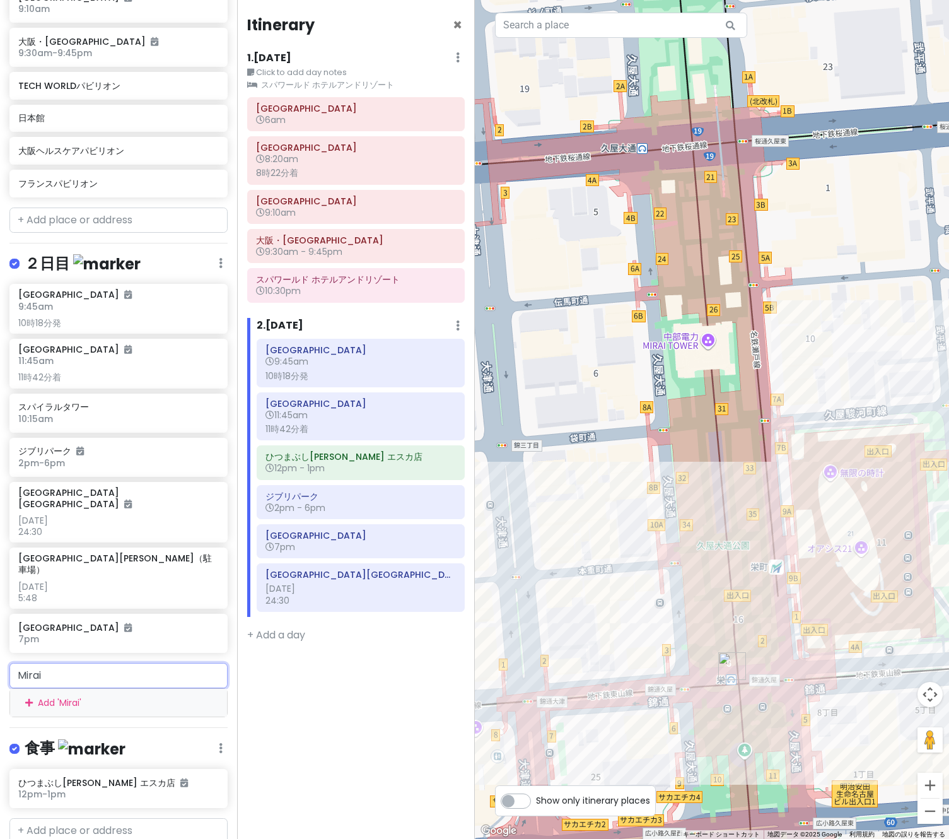
drag, startPoint x: 64, startPoint y: 650, endPoint x: -43, endPoint y: 653, distance: 107.2
click at [0, 653] on html "万博名古屋旅 Private Change Dates Make a Copy Delete Trip Go Pro ⚡️ Give Feedback 💡 S…" at bounding box center [474, 419] width 949 height 839
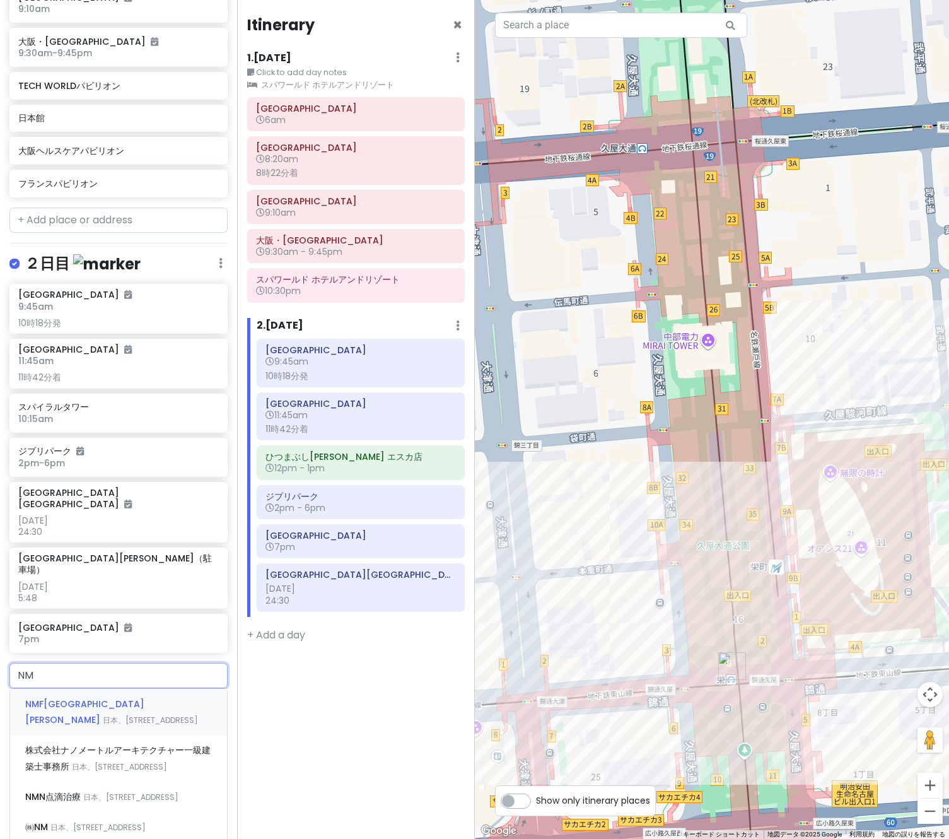
type input "N"
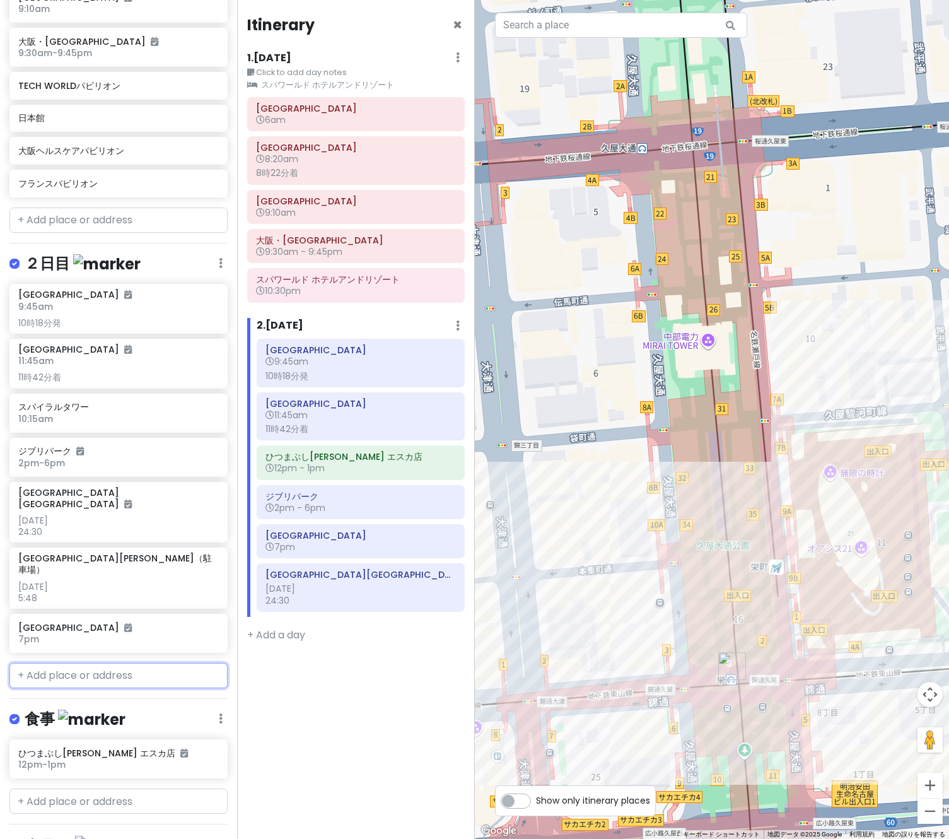
click at [79, 663] on input "text" at bounding box center [118, 675] width 218 height 25
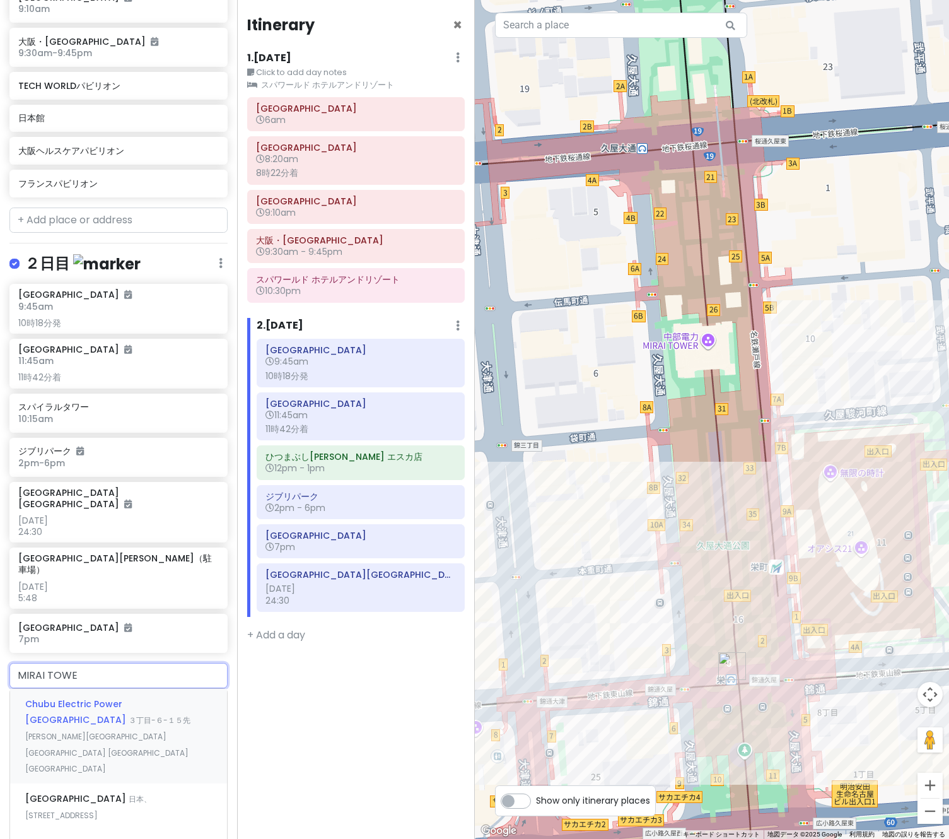
type input "[GEOGRAPHIC_DATA]"
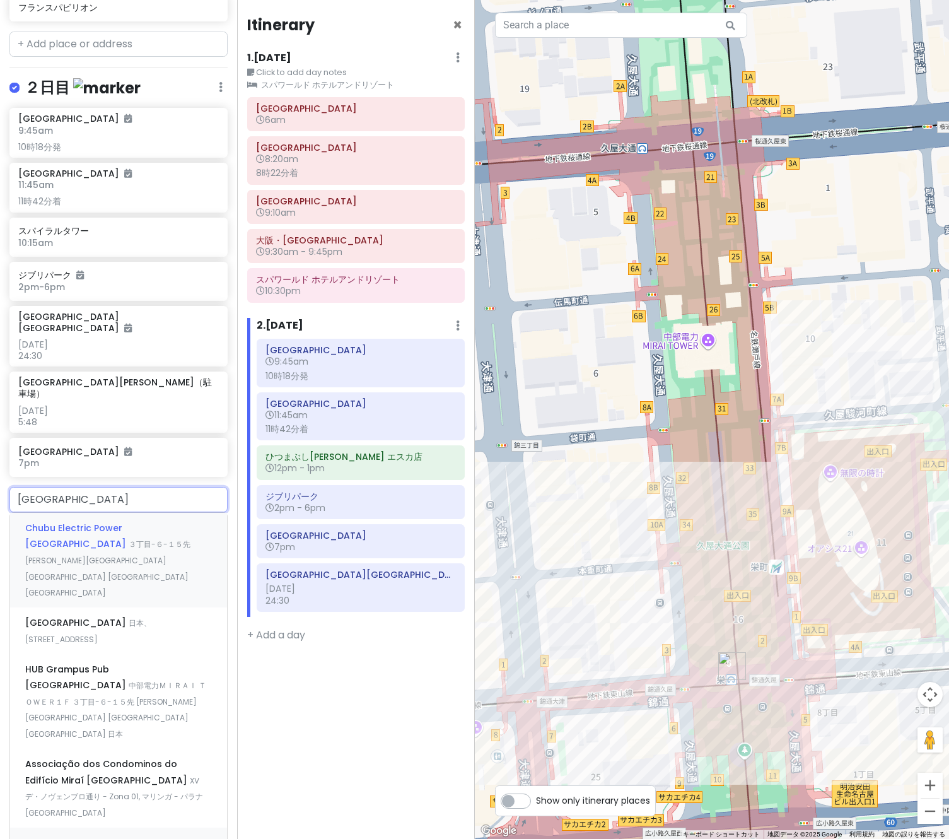
scroll to position [757, 0]
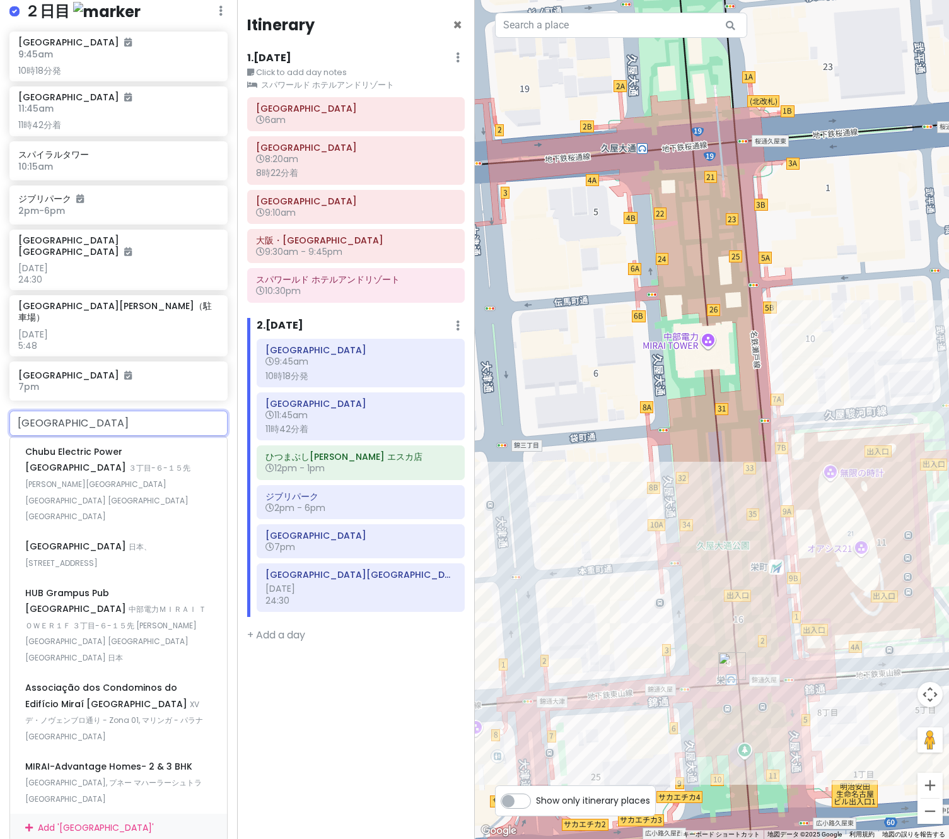
drag, startPoint x: 8, startPoint y: 402, endPoint x: -108, endPoint y: 402, distance: 115.4
click at [0, 402] on html "万博名古屋旅 Private Change Dates Make a Copy Delete Trip Go Pro ⚡️ Give Feedback 💡 S…" at bounding box center [474, 419] width 949 height 839
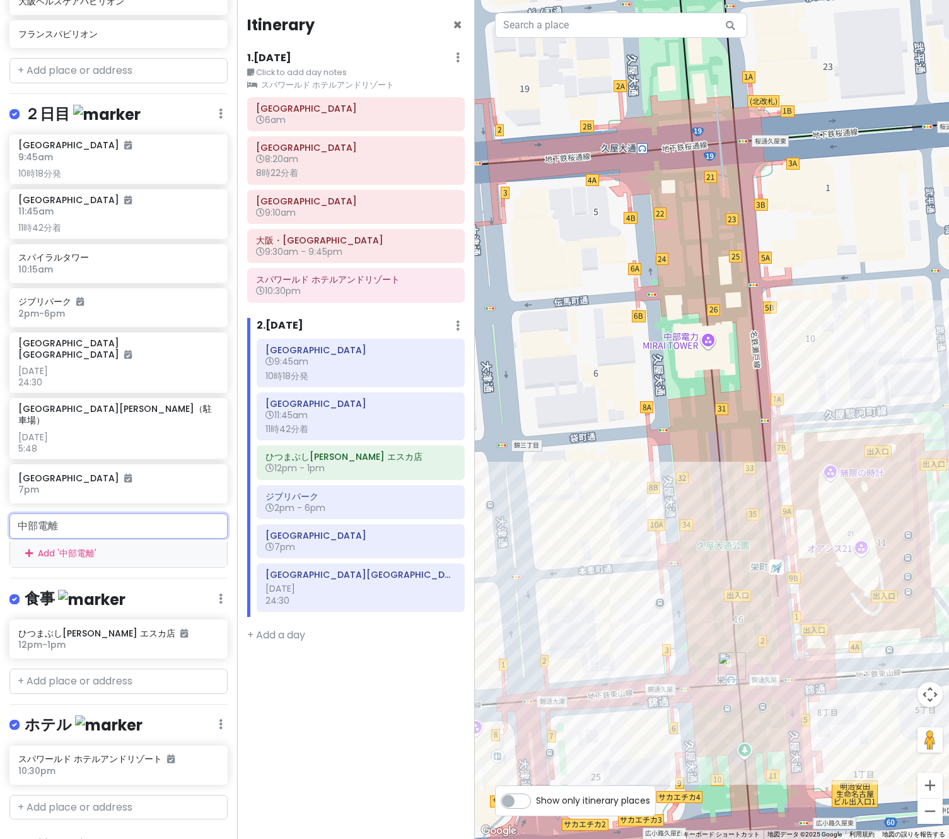
type input "[PERSON_NAME]"
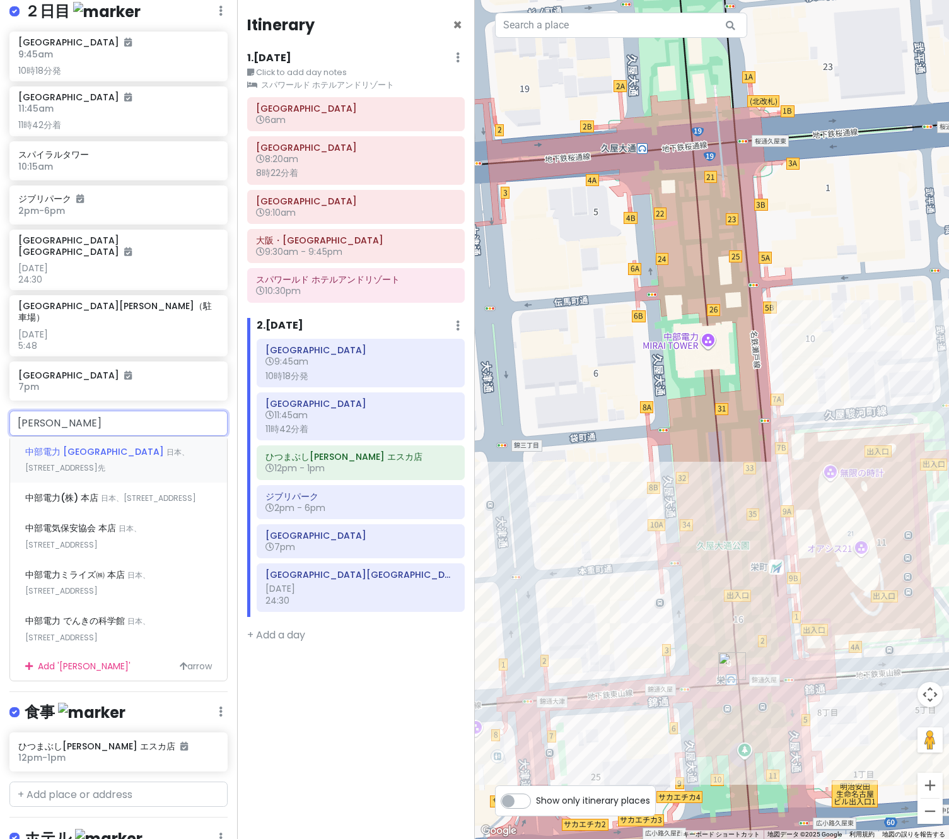
click at [149, 439] on div "中部電力 MIRAI TOWER 日本、[STREET_ADDRESS]先" at bounding box center [118, 459] width 217 height 47
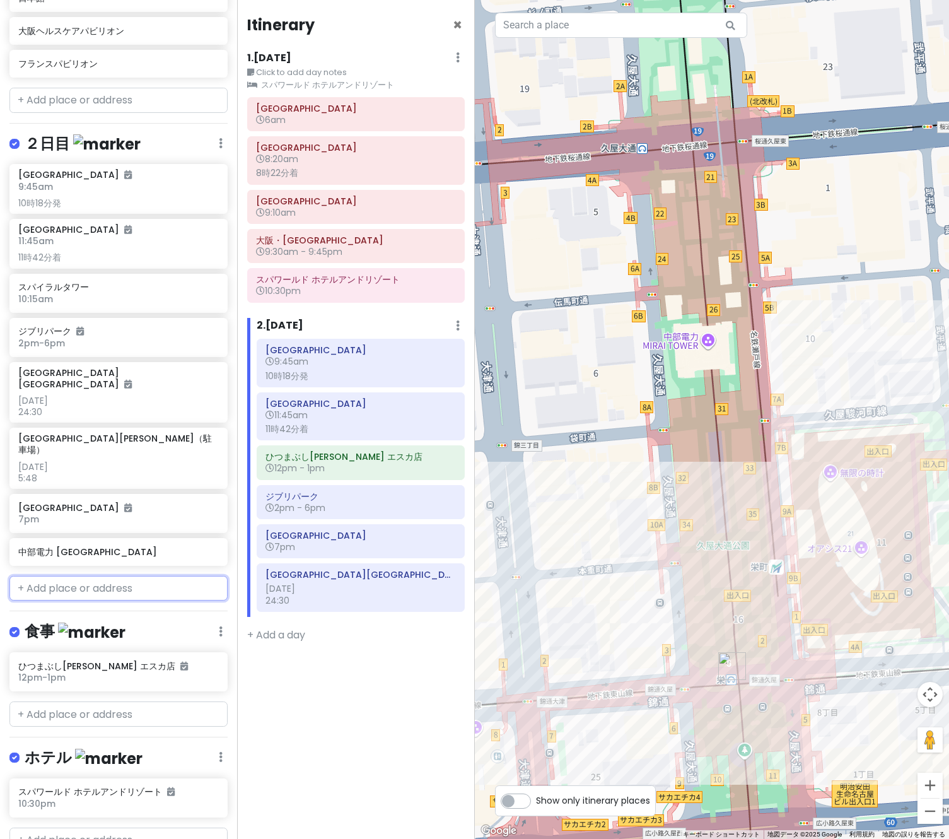
scroll to position [657, 0]
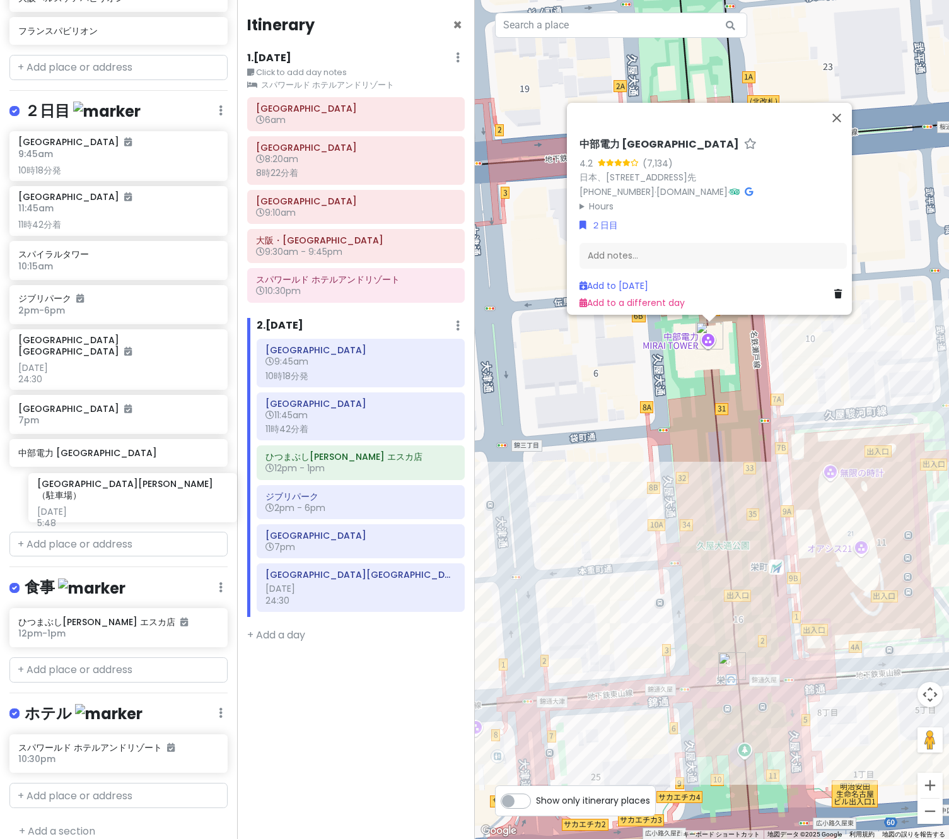
drag, startPoint x: 94, startPoint y: 409, endPoint x: 105, endPoint y: 486, distance: 78.4
click at [112, 516] on div "万博名古屋旅 Private Change Dates Make a Copy Delete Trip Go Pro ⚡️ Give Feedback 💡 S…" at bounding box center [118, 419] width 237 height 839
drag, startPoint x: 97, startPoint y: 357, endPoint x: 91, endPoint y: 498, distance: 141.4
click at [91, 498] on div "[GEOGRAPHIC_DATA] 9:45am 10時18分発 [GEOGRAPHIC_DATA] 11:45am 11時42分着 [GEOGRAPHIC_…" at bounding box center [118, 328] width 237 height 395
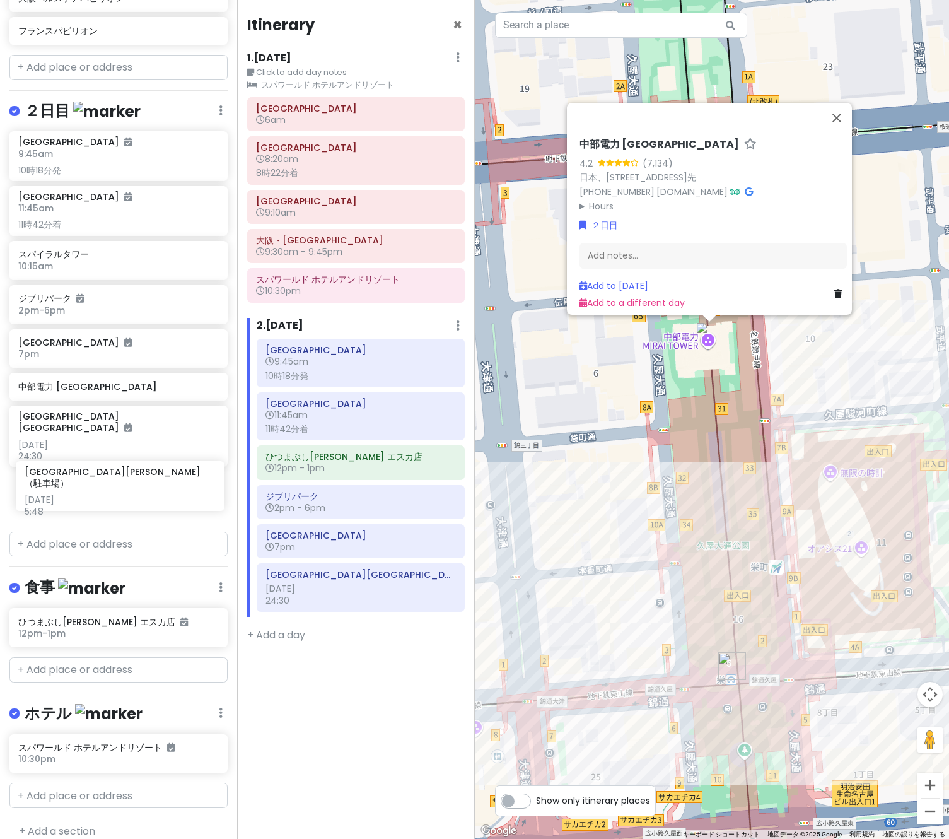
drag, startPoint x: 94, startPoint y: 346, endPoint x: 100, endPoint y: 480, distance: 134.5
click at [100, 480] on div "[GEOGRAPHIC_DATA] 9:45am 10時18分発 [GEOGRAPHIC_DATA] 11:45am 11時42分着 [GEOGRAPHIC_…" at bounding box center [118, 328] width 237 height 395
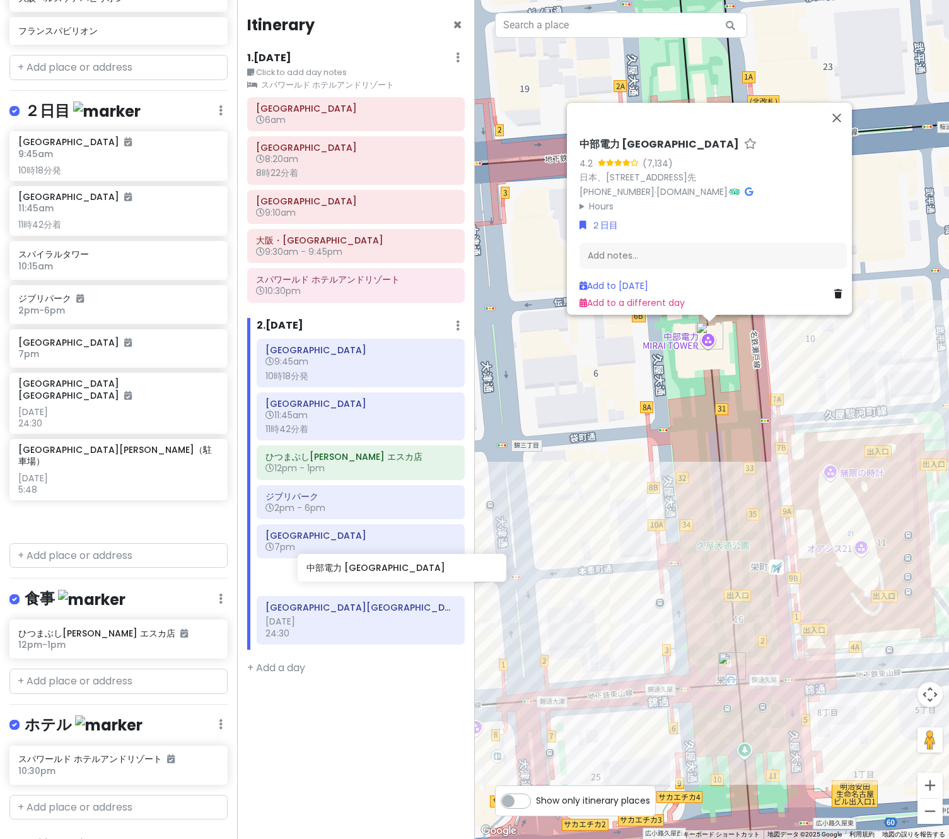
drag, startPoint x: 83, startPoint y: 387, endPoint x: 371, endPoint y: 569, distance: 341.3
click at [371, 569] on div "万博名古屋旅 Private Change Dates Make a Copy Delete Trip Go Pro ⚡️ Give Feedback 💡 S…" at bounding box center [474, 419] width 949 height 839
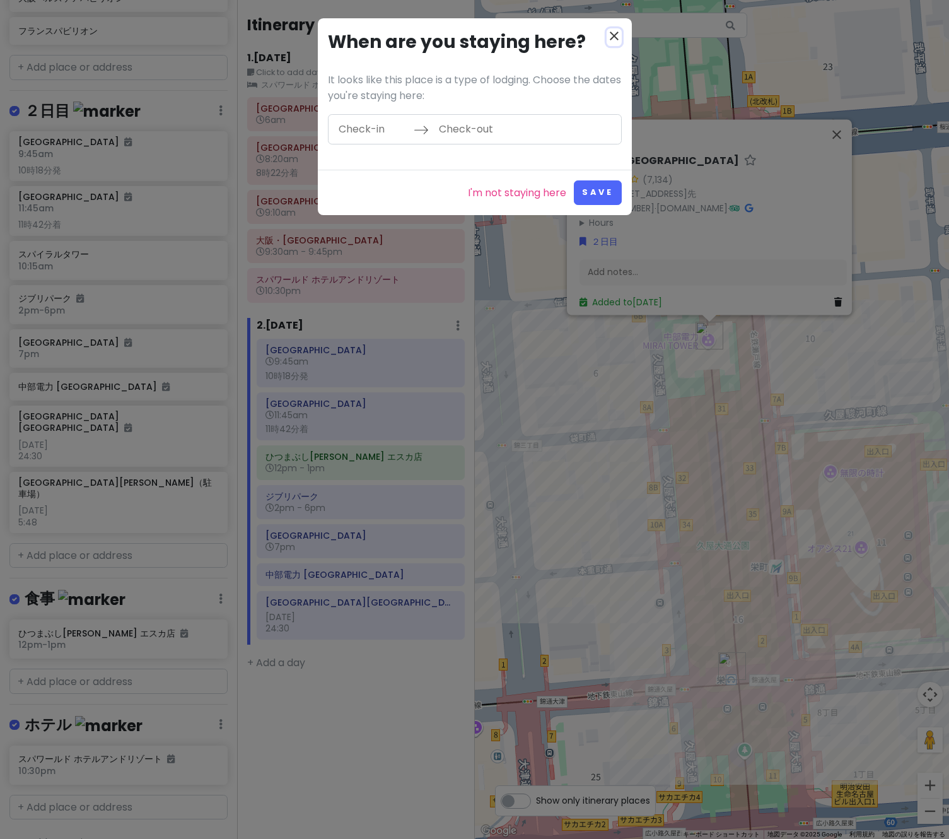
click at [621, 30] on icon "close" at bounding box center [614, 35] width 15 height 15
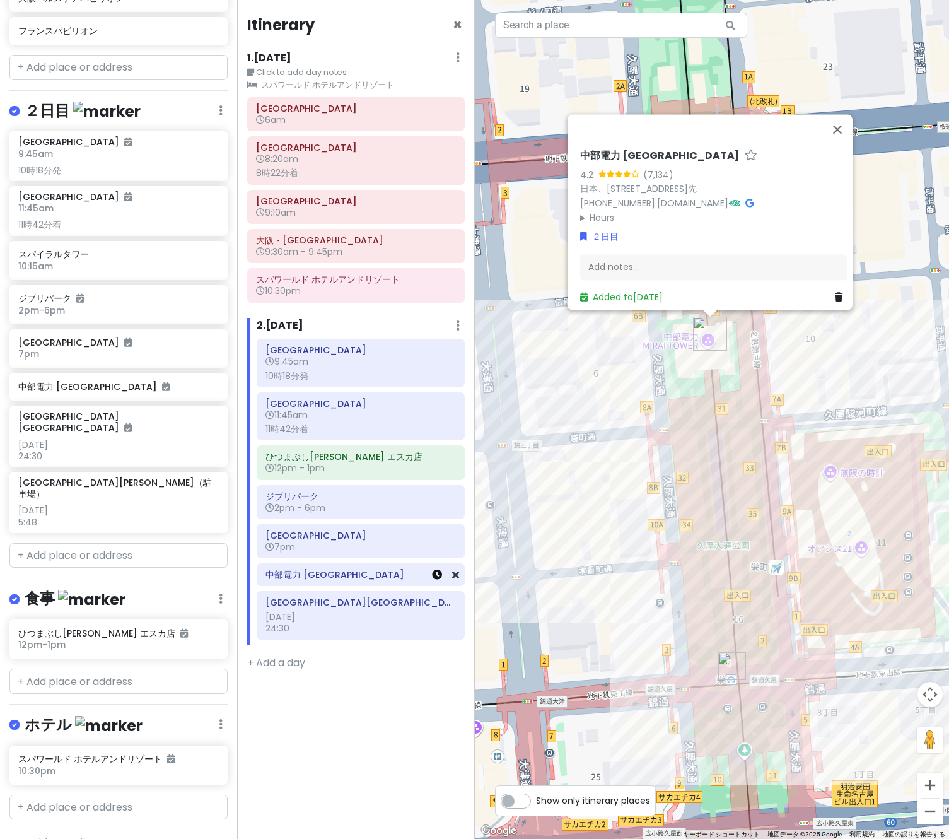
click at [439, 577] on icon at bounding box center [437, 574] width 10 height 10
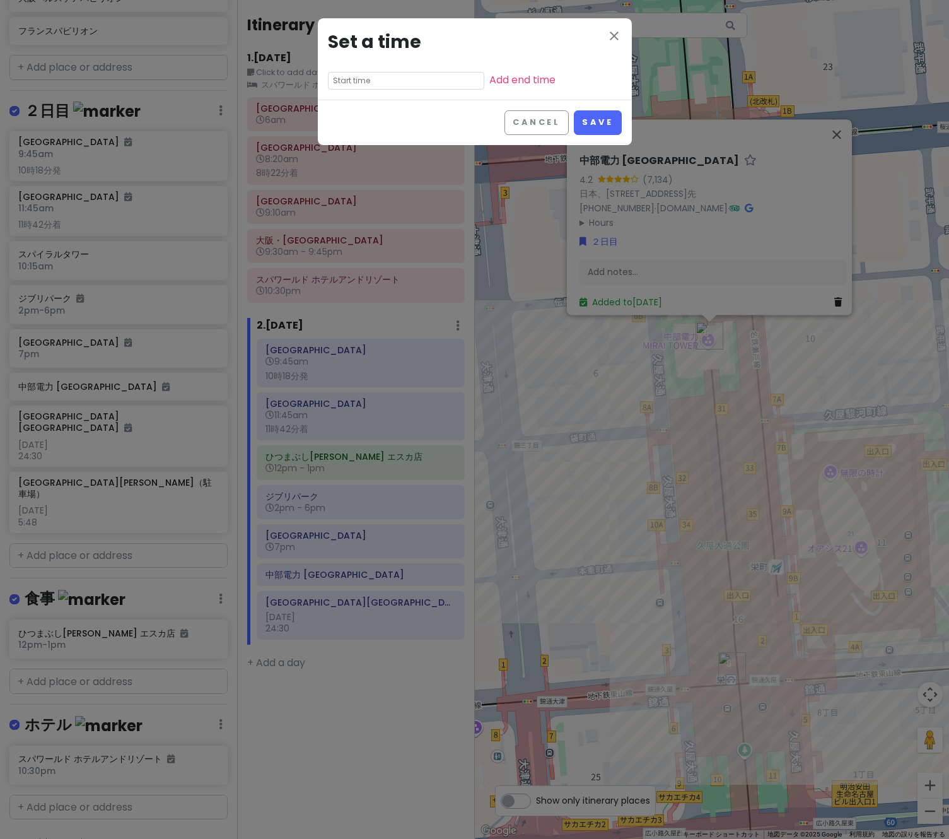
click at [395, 81] on input "text" at bounding box center [406, 81] width 156 height 18
click at [346, 141] on li "07" at bounding box center [346, 141] width 35 height 15
type input "7:35 pm"
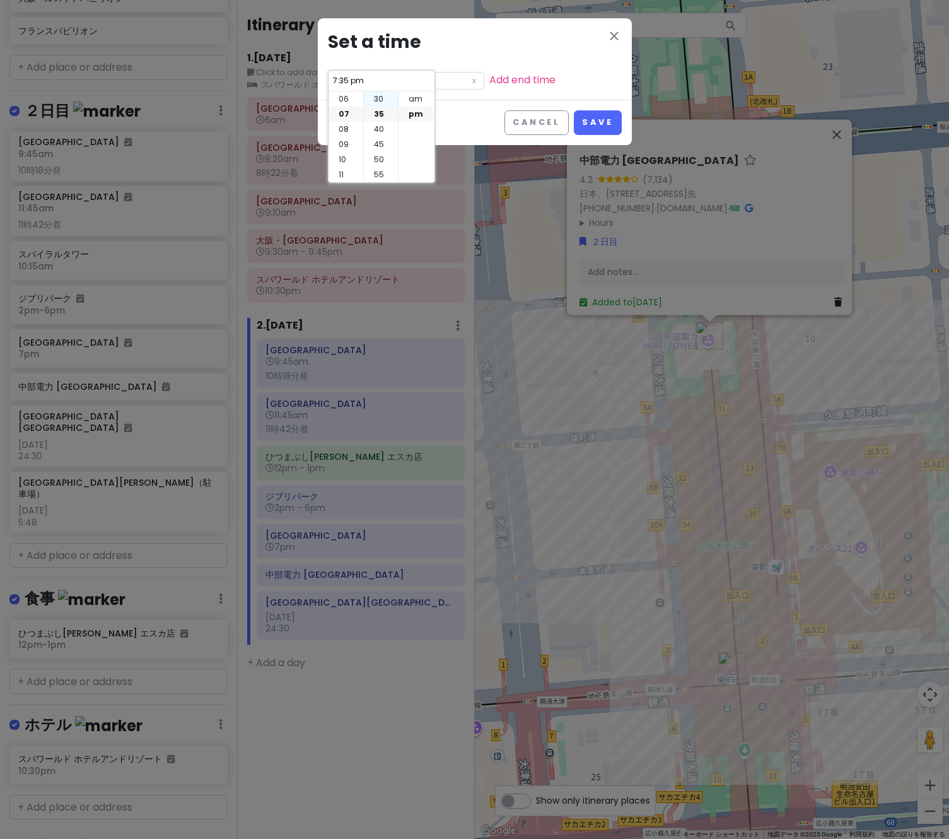
click at [378, 103] on li "30" at bounding box center [381, 98] width 34 height 15
type input "7:30 pm"
click at [576, 87] on div "close Set a time 7:30 pm Add end time" at bounding box center [475, 58] width 314 height 81
click at [606, 117] on button "Save" at bounding box center [597, 122] width 47 height 25
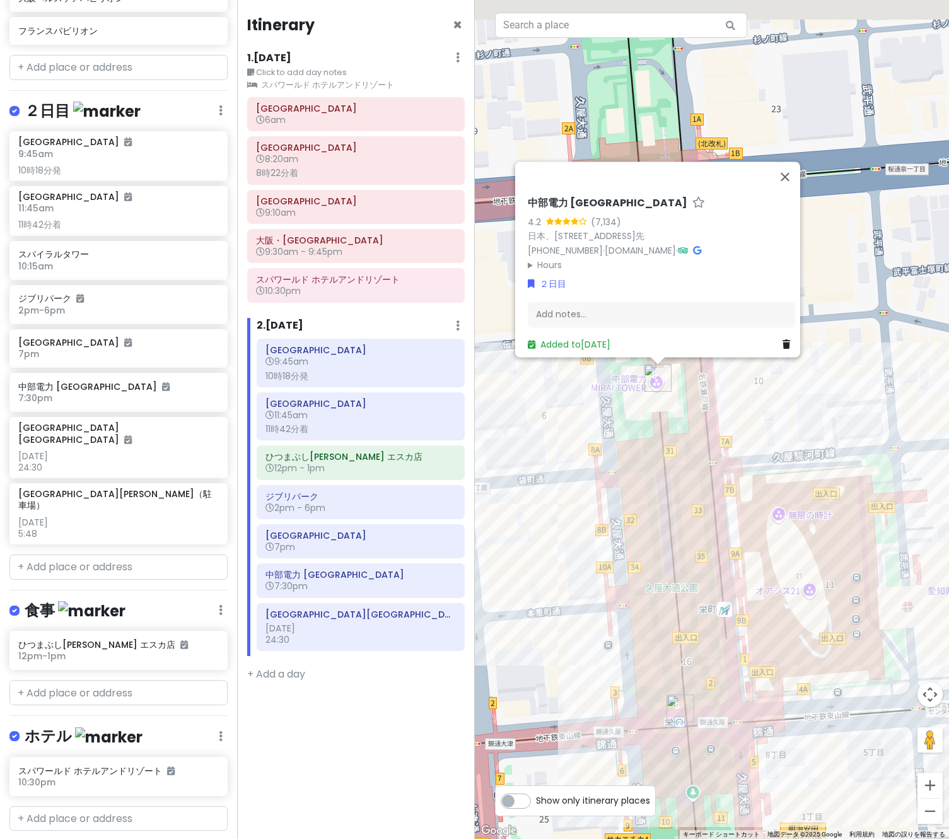
drag, startPoint x: 690, startPoint y: 533, endPoint x: 644, endPoint y: 560, distance: 52.9
click at [644, 560] on div "矢印キーを押すと移動します。 中部電力 [GEOGRAPHIC_DATA] 4.2 (7,134) 日本、[STREET_ADDRESS] [PHONE_NU…" at bounding box center [712, 419] width 475 height 839
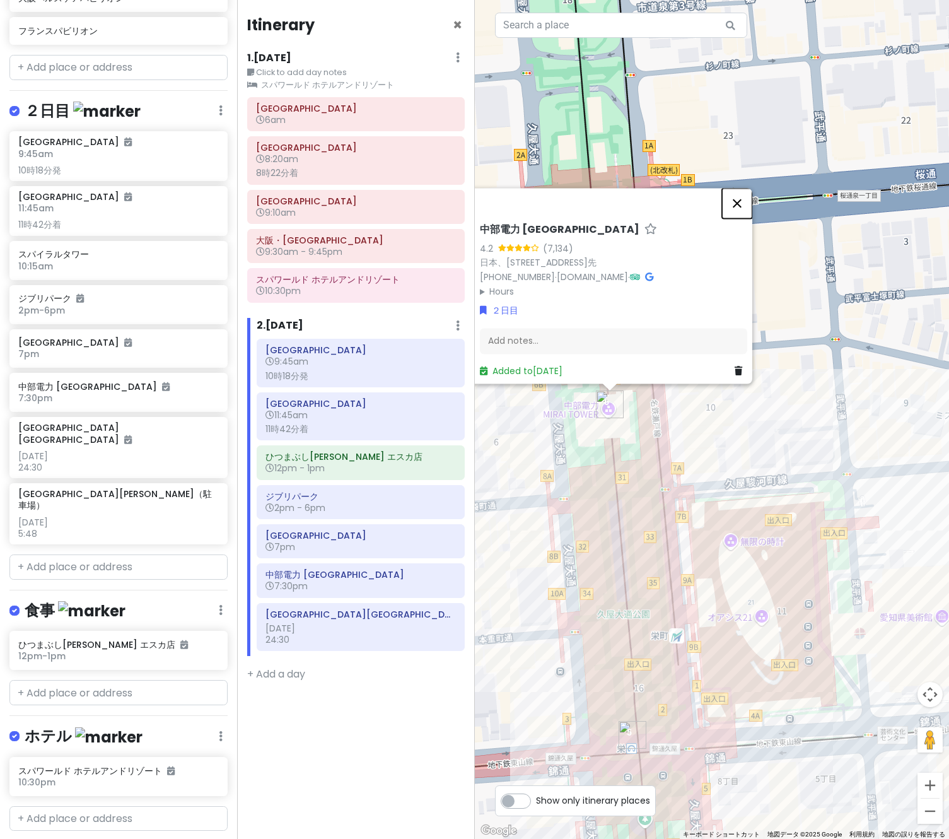
click at [740, 197] on button "閉じる" at bounding box center [737, 203] width 30 height 30
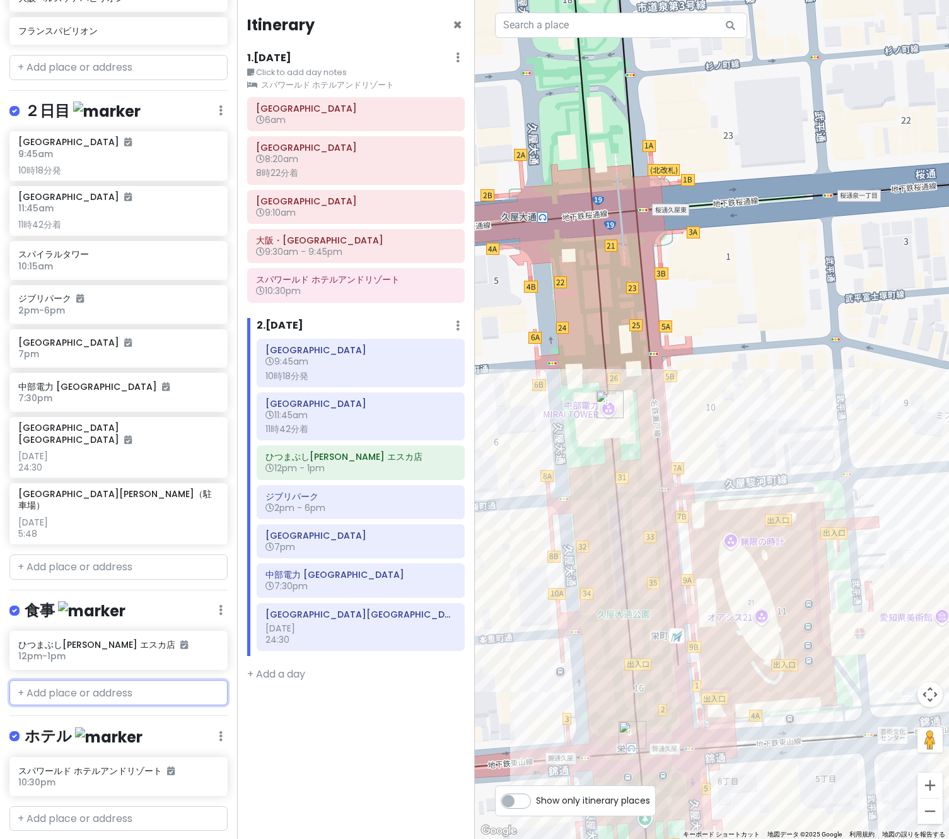
click at [93, 680] on input "text" at bounding box center [118, 692] width 218 height 25
type input "夜ご飯"
click at [143, 752] on div "Add ' 夜ご飯 '" at bounding box center [118, 766] width 217 height 28
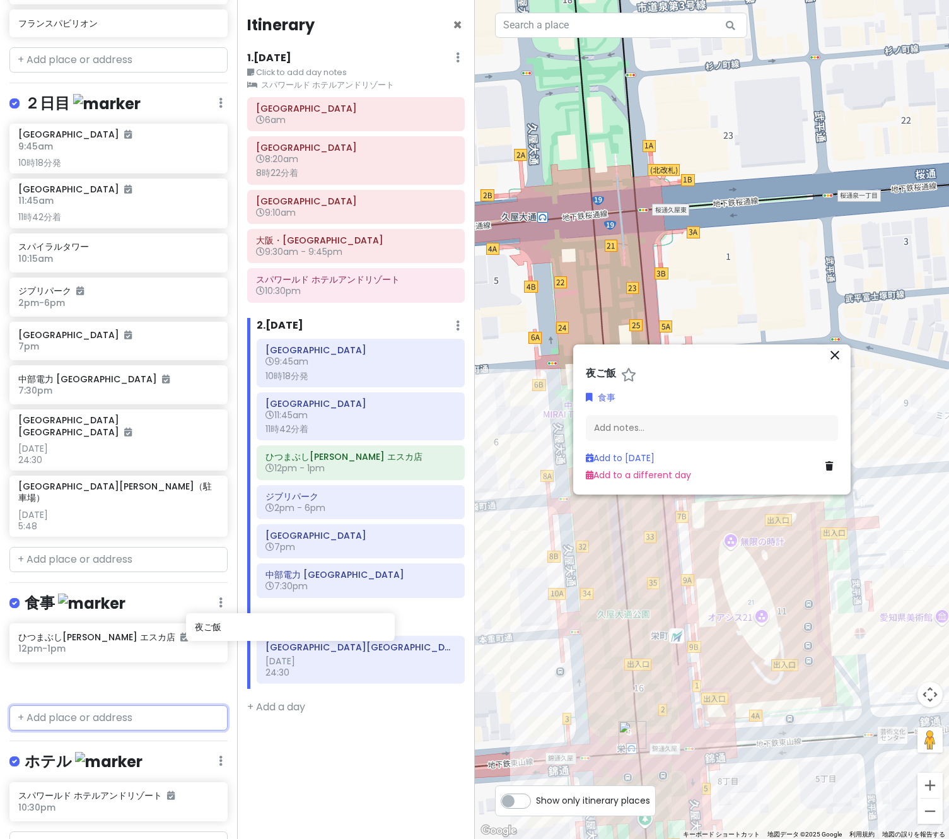
scroll to position [665, 0]
drag, startPoint x: 72, startPoint y: 667, endPoint x: 344, endPoint y: 603, distance: 279.9
click at [344, 603] on div "万博名古屋旅 Private Change Dates Make a Copy Delete Trip Go Pro ⚡️ Give Feedback 💡 S…" at bounding box center [474, 419] width 949 height 839
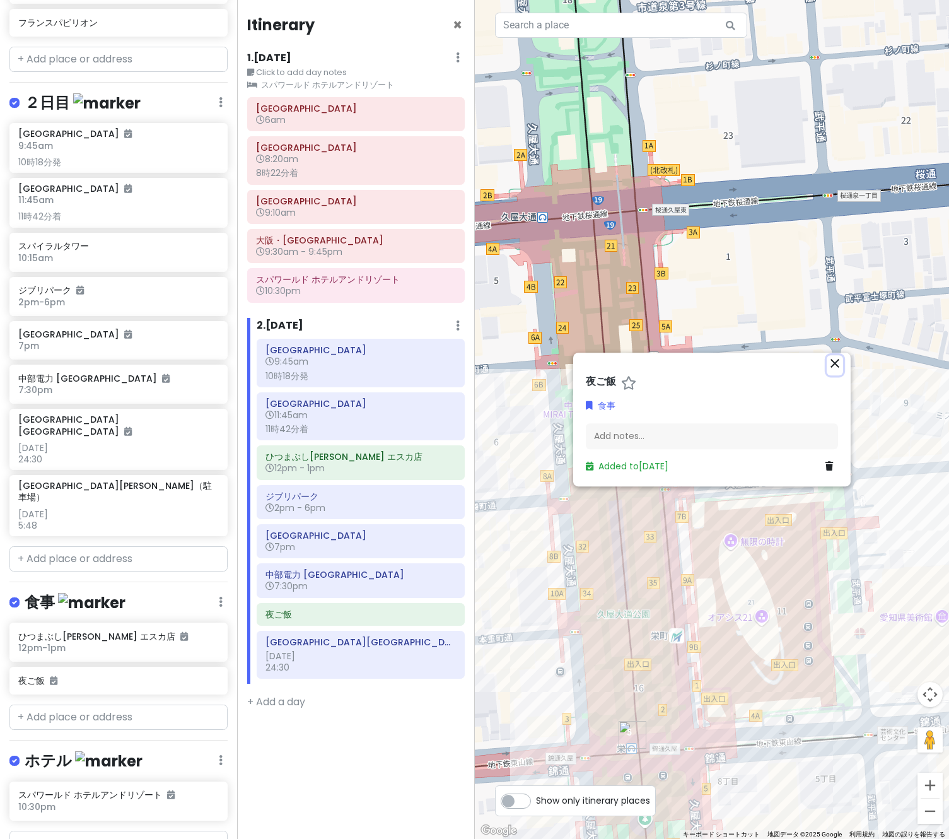
click at [833, 358] on icon "close" at bounding box center [834, 363] width 15 height 15
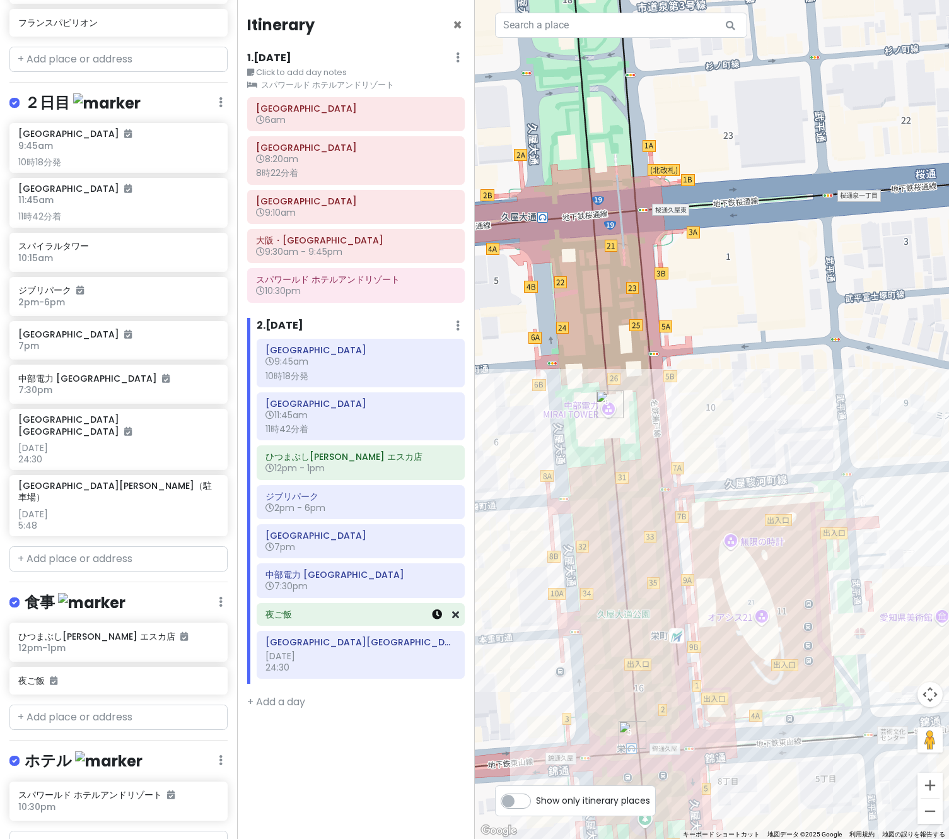
click at [441, 612] on icon at bounding box center [437, 614] width 10 height 10
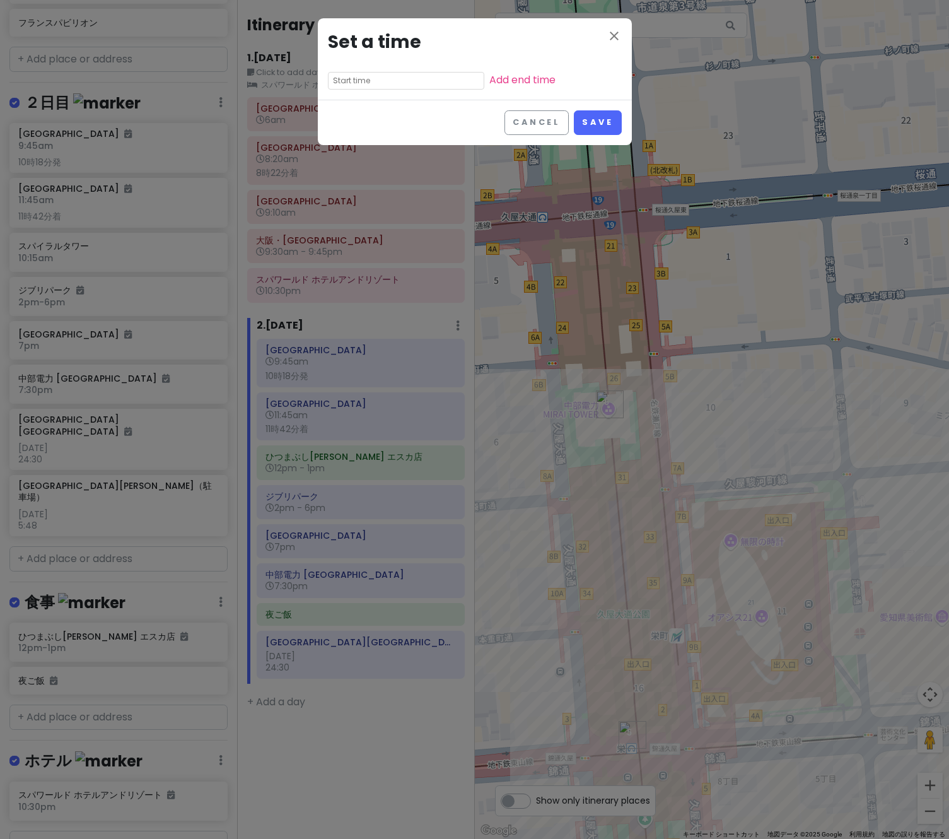
click at [344, 78] on input "text" at bounding box center [406, 81] width 156 height 18
click at [346, 156] on li "08" at bounding box center [346, 156] width 35 height 15
type input "8:35 pm"
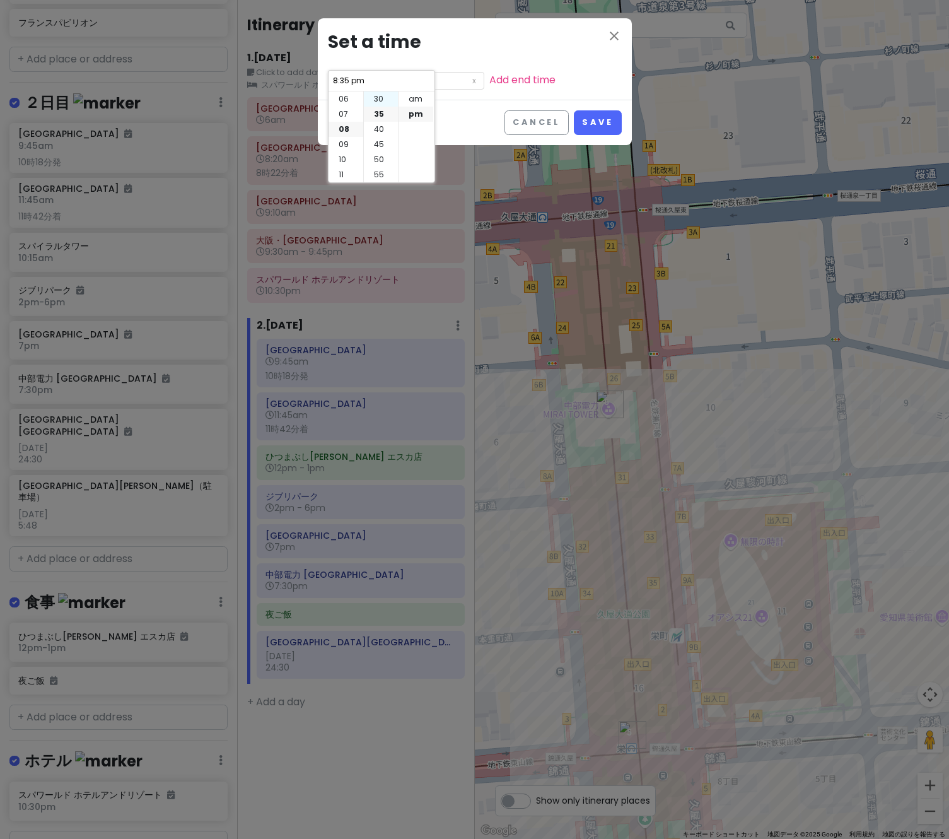
click at [378, 101] on li "30" at bounding box center [381, 98] width 34 height 15
type input "8:30 pm"
click at [467, 92] on div "close Set a time 8:30 pm Add end time" at bounding box center [475, 58] width 314 height 81
click at [489, 81] on link "Add end time" at bounding box center [522, 80] width 66 height 15
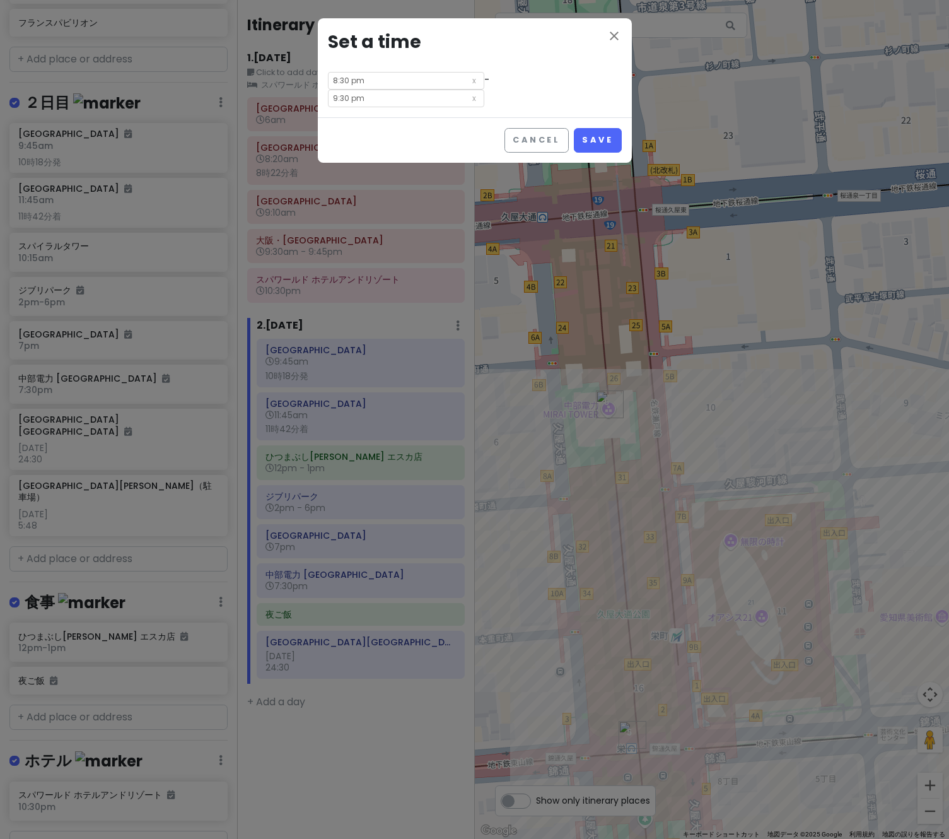
click at [484, 90] on input "9:30 pm" at bounding box center [406, 99] width 156 height 18
click at [460, 156] on li "10" at bounding box center [462, 159] width 35 height 15
type input "10:30 pm"
click at [602, 87] on div "close Set a time 8:30 pm - 10:30 pm" at bounding box center [475, 67] width 314 height 99
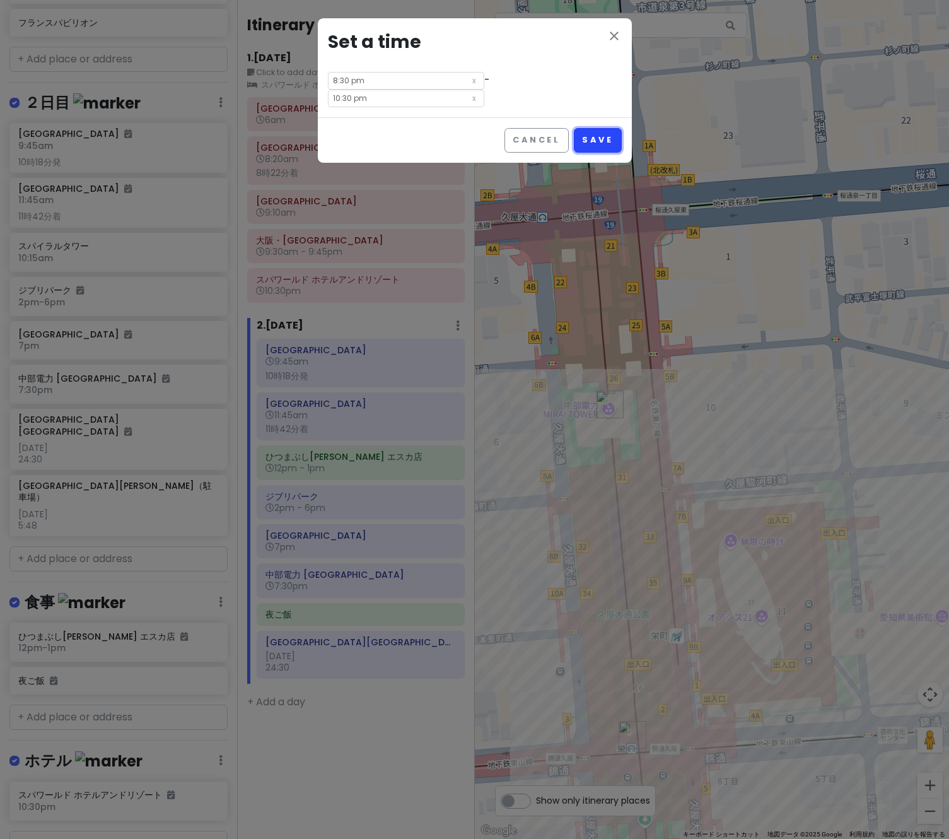
click at [594, 129] on button "Save" at bounding box center [597, 140] width 47 height 25
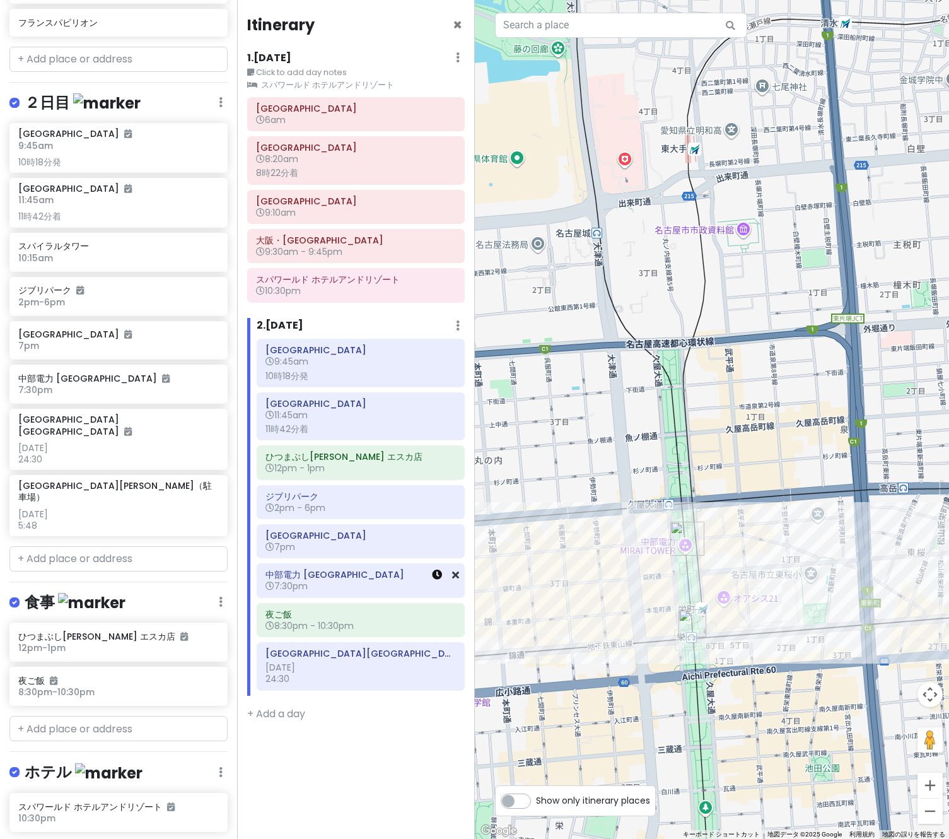
click at [436, 576] on icon at bounding box center [437, 574] width 10 height 10
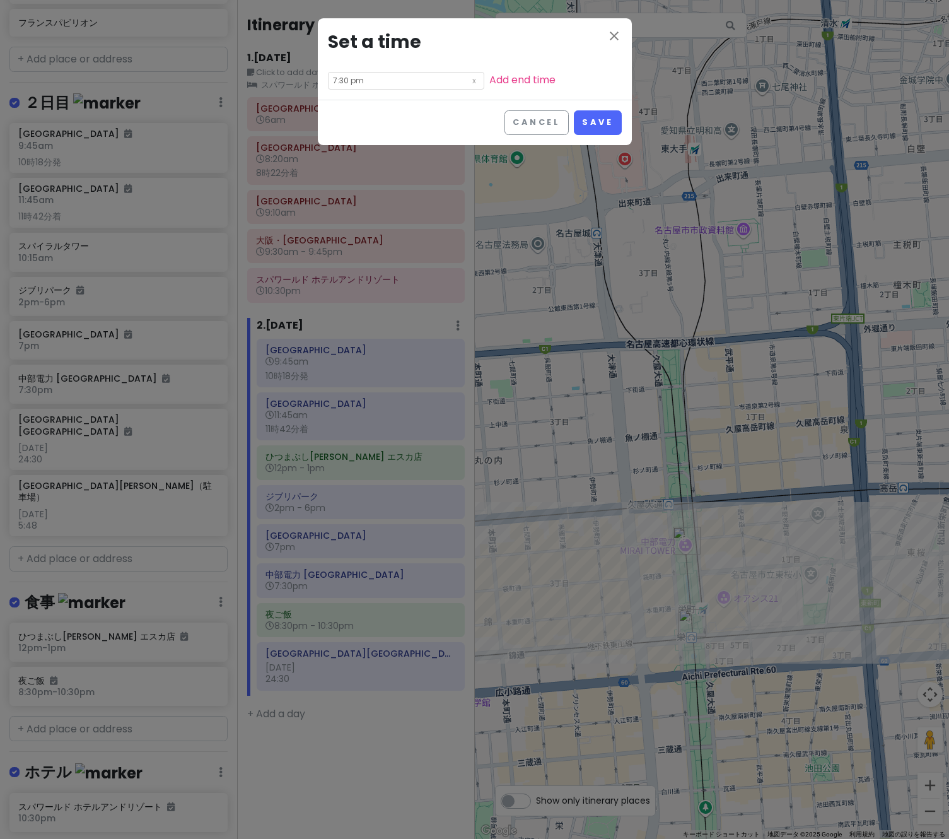
click at [364, 81] on input "7:30 pm" at bounding box center [406, 81] width 156 height 18
click at [349, 133] on li "08" at bounding box center [346, 129] width 35 height 15
type input "8:30 pm"
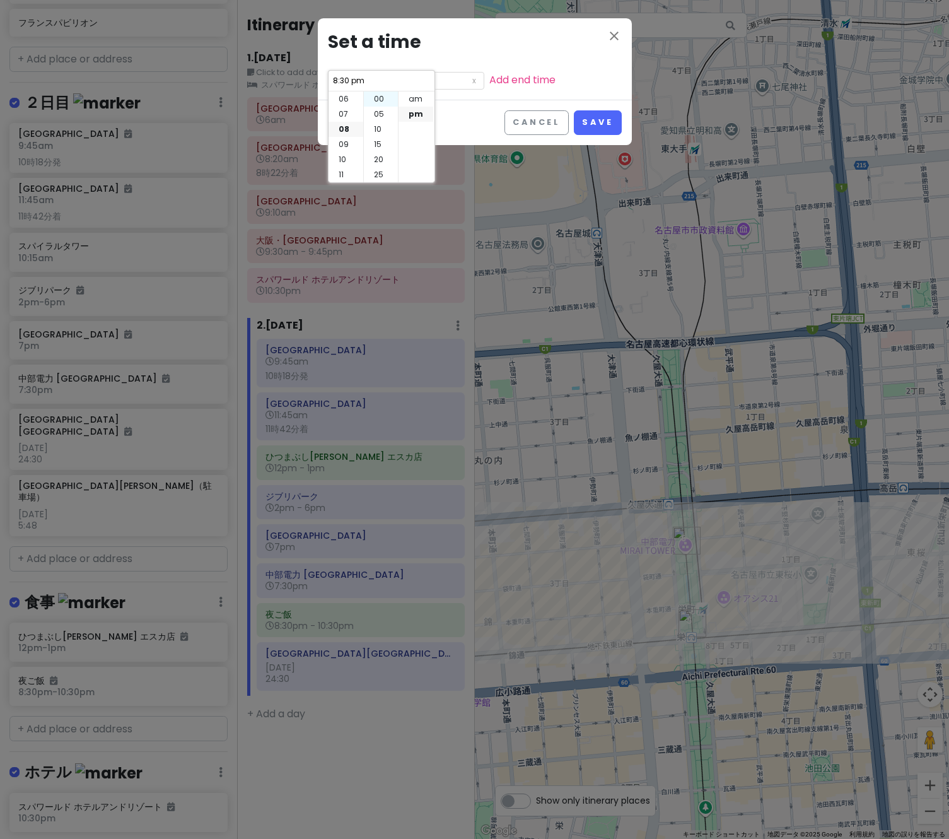
click at [379, 93] on li "00" at bounding box center [381, 98] width 34 height 15
type input "8:00 pm"
click at [562, 83] on div "close Set a time 8:00 pm Add end time" at bounding box center [475, 58] width 314 height 81
click at [592, 120] on button "Save" at bounding box center [597, 122] width 47 height 25
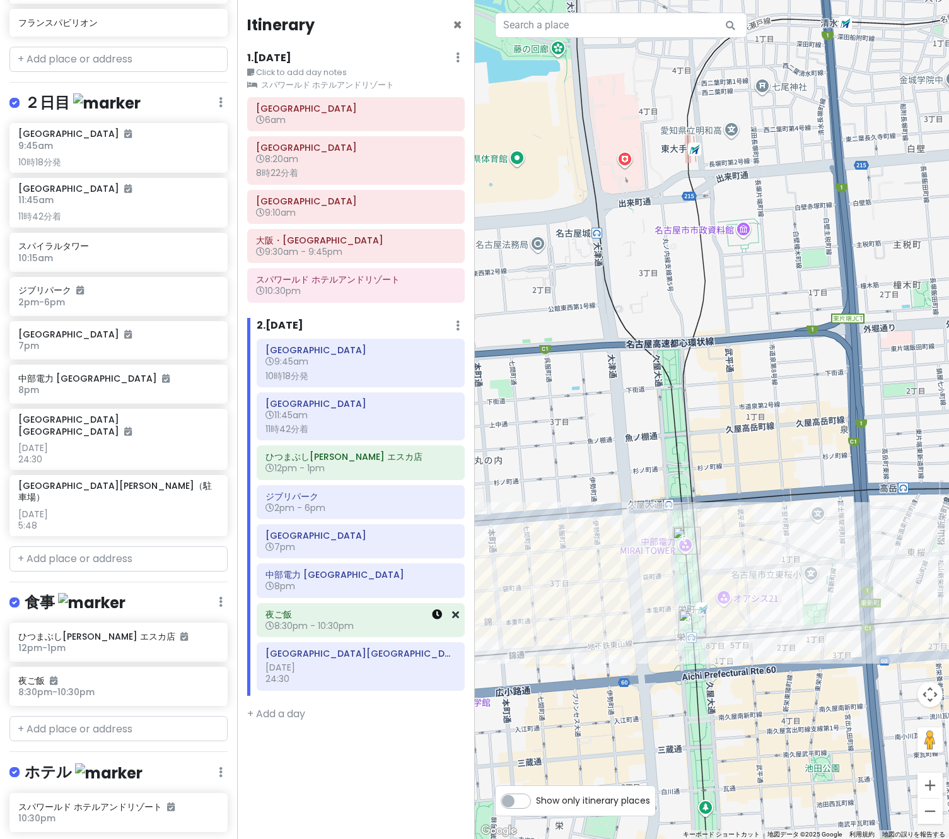
click at [440, 617] on icon at bounding box center [437, 614] width 10 height 10
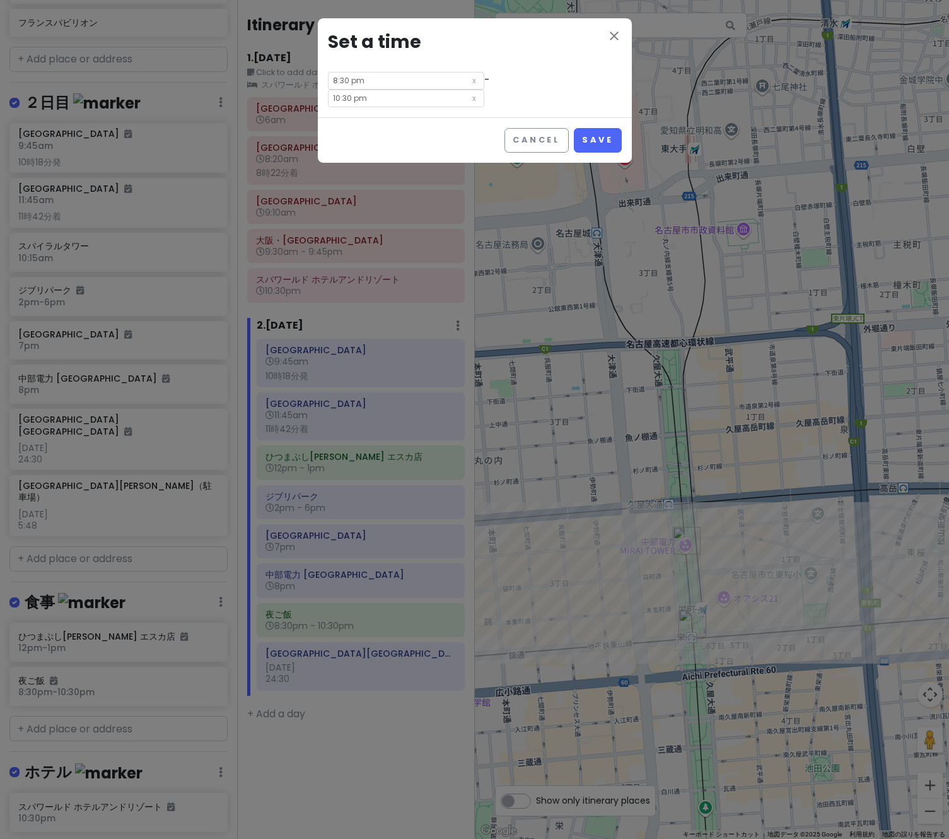
click at [375, 81] on input "8:30 pm" at bounding box center [406, 81] width 156 height 18
click at [349, 148] on li "09" at bounding box center [346, 144] width 35 height 15
type input "9:30 pm"
type input "11:30 pm"
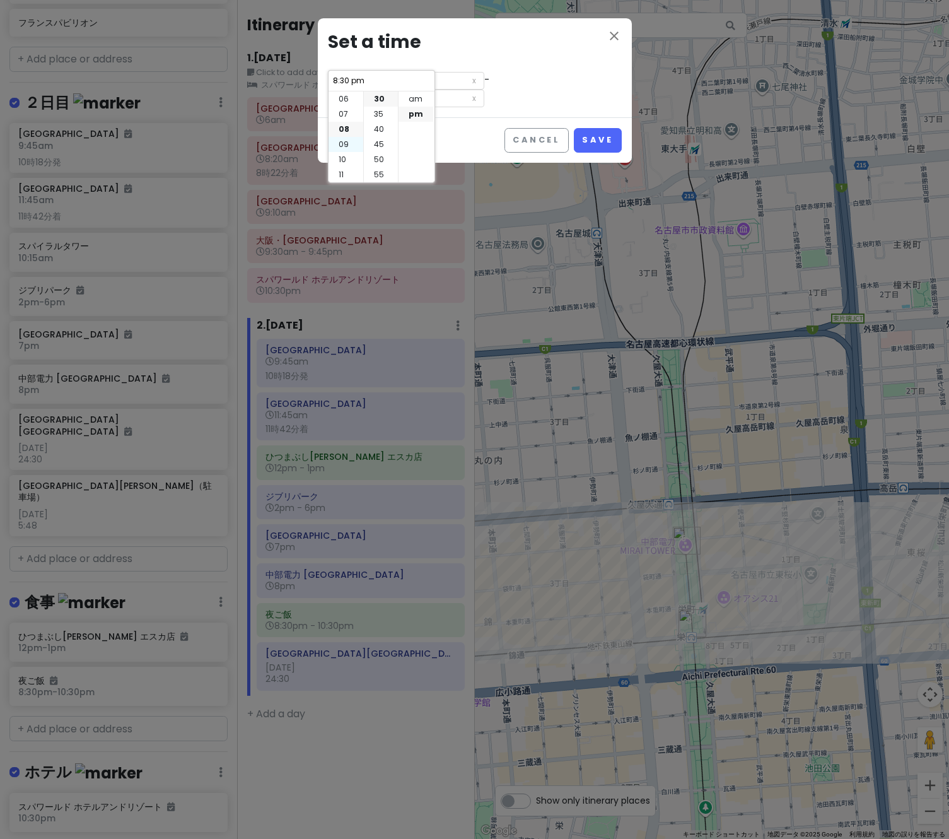
type input "9:30 pm"
click at [494, 117] on div "Cancel Save" at bounding box center [475, 139] width 314 height 45
click at [606, 128] on button "Save" at bounding box center [597, 140] width 47 height 25
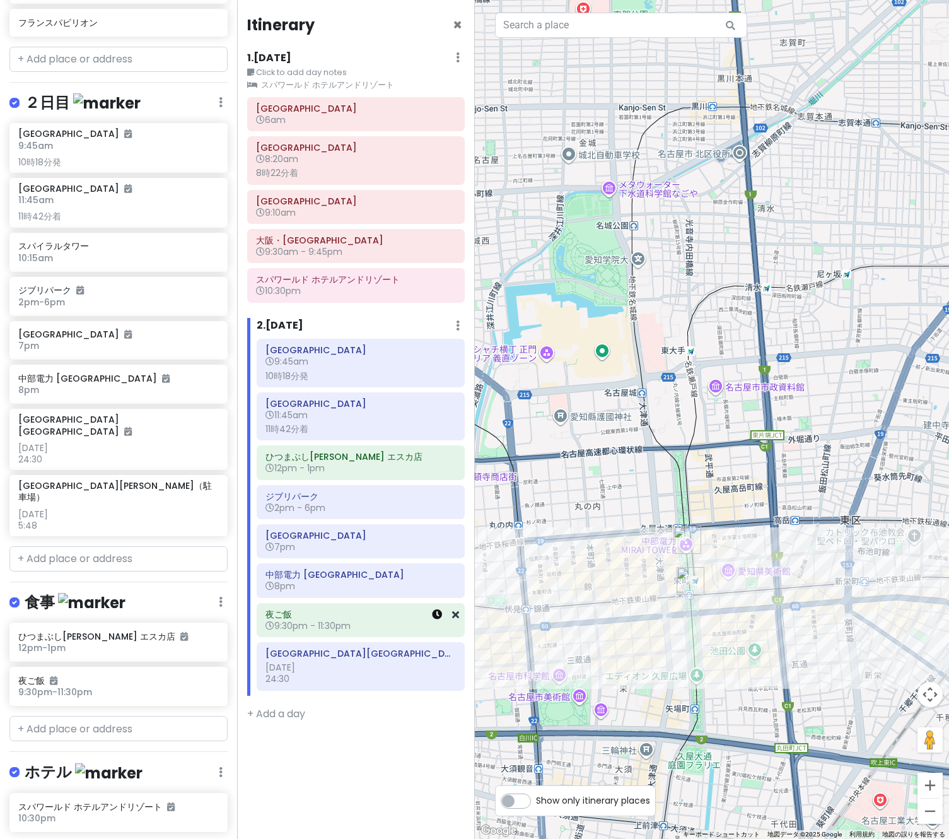
click at [439, 615] on icon at bounding box center [437, 614] width 10 height 10
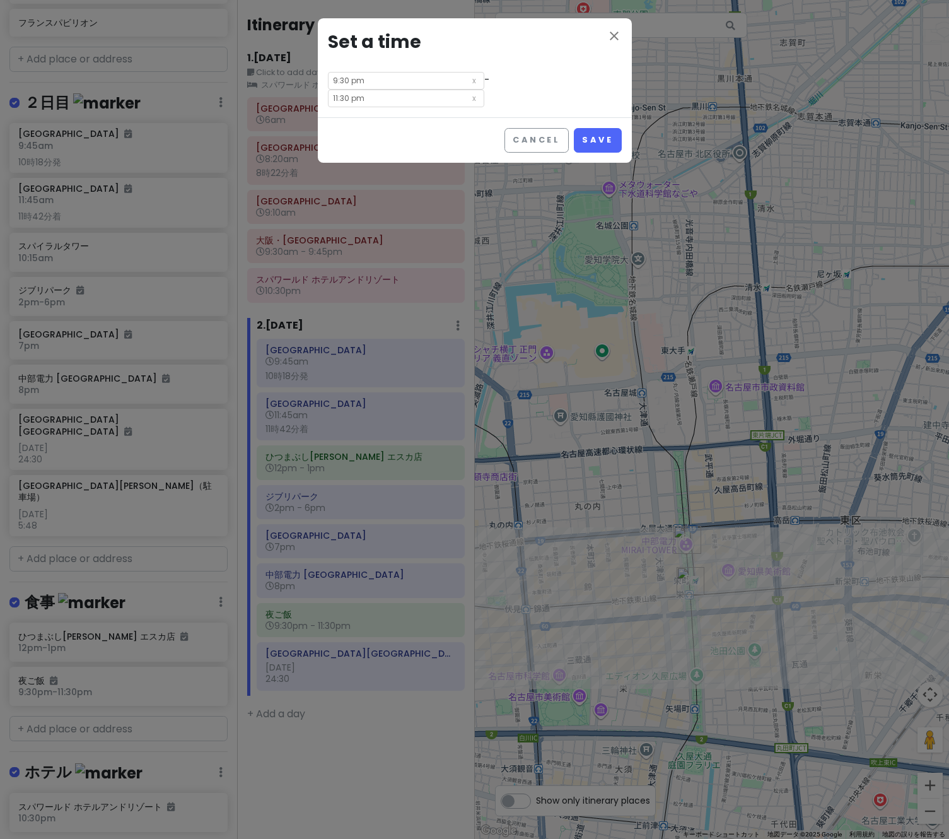
click at [386, 84] on input "9:30 pm" at bounding box center [406, 81] width 156 height 18
click at [375, 102] on li "00" at bounding box center [381, 98] width 34 height 15
type input "9:00 pm"
type input "11:00 pm"
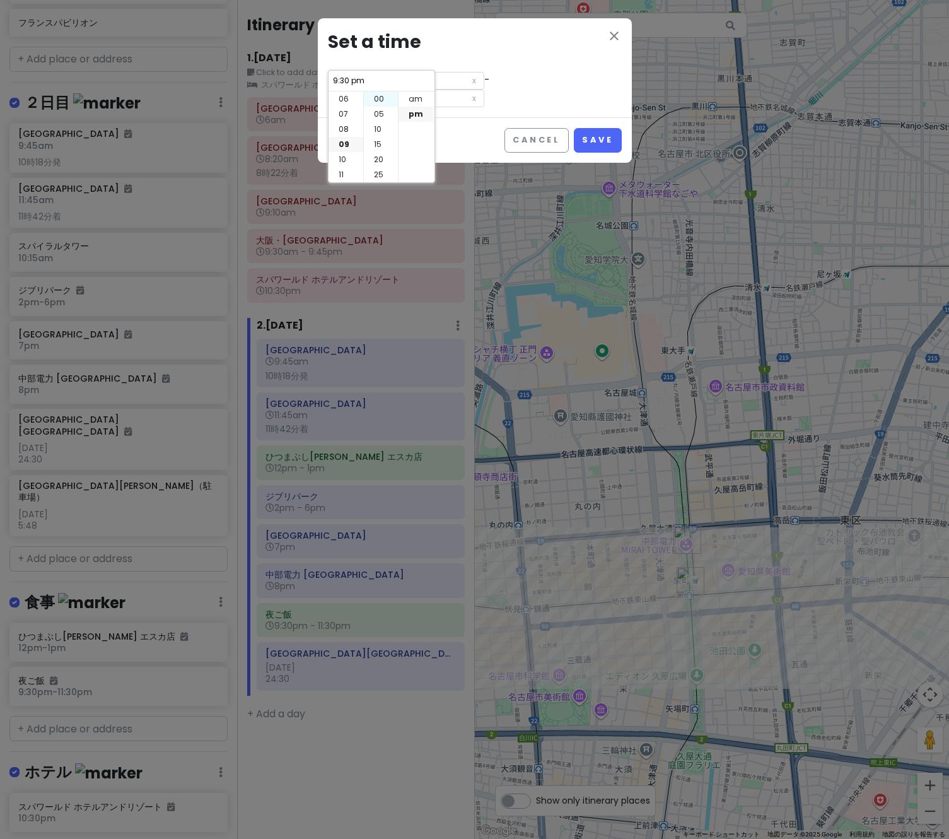
type input "9:00 pm"
click at [472, 96] on div "close Set a time 9:00 pm - 11:00 pm" at bounding box center [475, 67] width 314 height 99
click at [609, 128] on button "Save" at bounding box center [597, 140] width 47 height 25
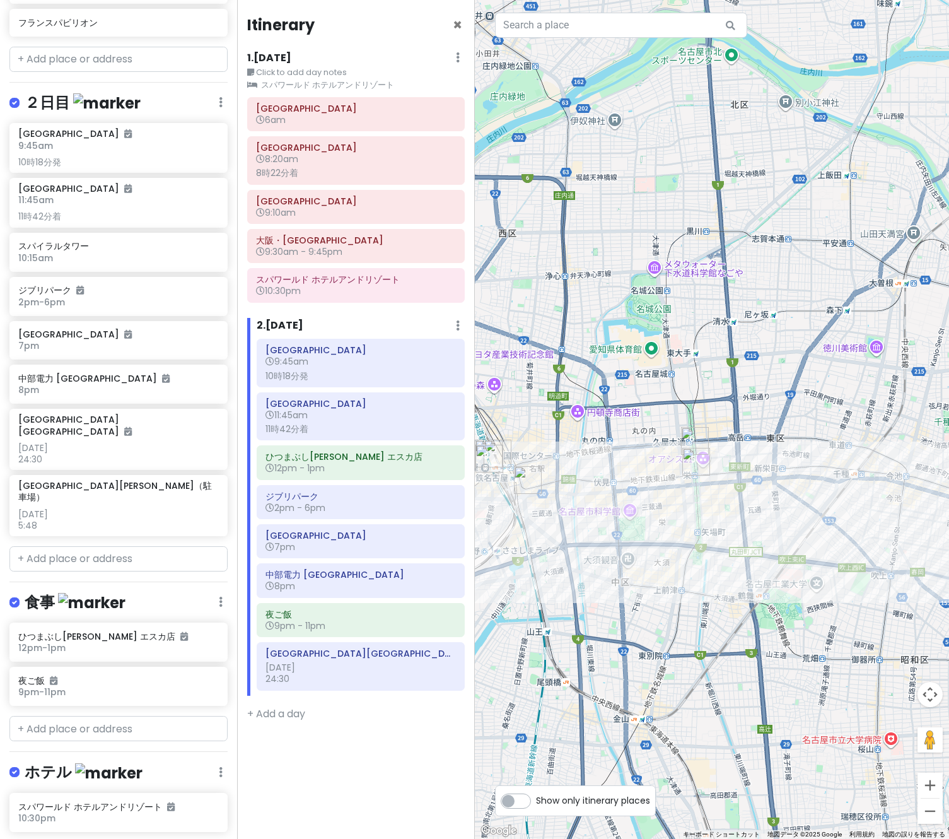
drag, startPoint x: 680, startPoint y: 520, endPoint x: 694, endPoint y: 539, distance: 23.5
click at [694, 539] on div "矢印キーを押すと移動します。" at bounding box center [712, 419] width 475 height 839
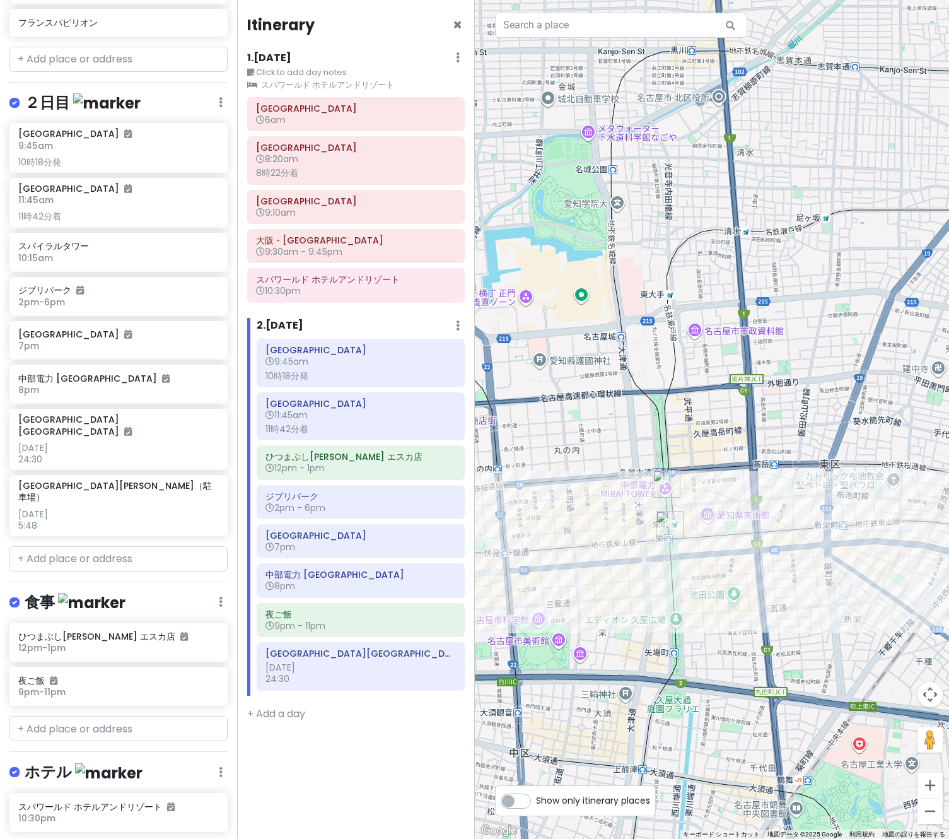
drag, startPoint x: 750, startPoint y: 486, endPoint x: 710, endPoint y: 544, distance: 70.8
click at [710, 544] on div "矢印キーを押すと移動します。" at bounding box center [712, 419] width 475 height 839
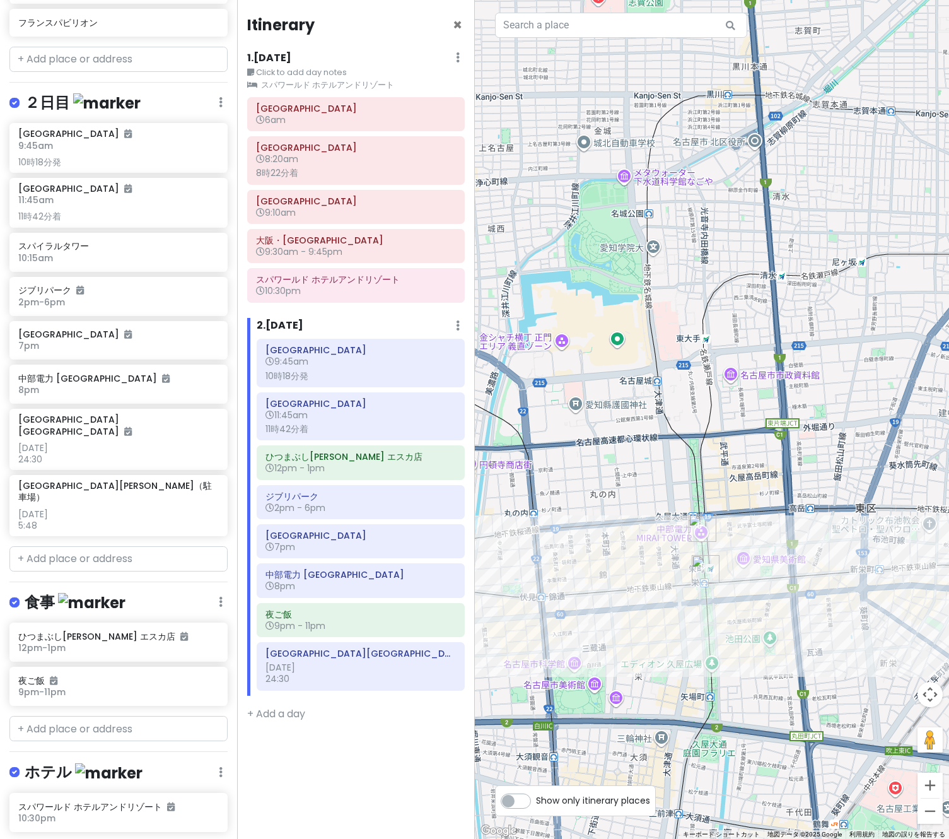
drag, startPoint x: 656, startPoint y: 441, endPoint x: 697, endPoint y: 500, distance: 71.5
click at [697, 510] on div "矢印キーを押すと移動します。" at bounding box center [712, 419] width 475 height 839
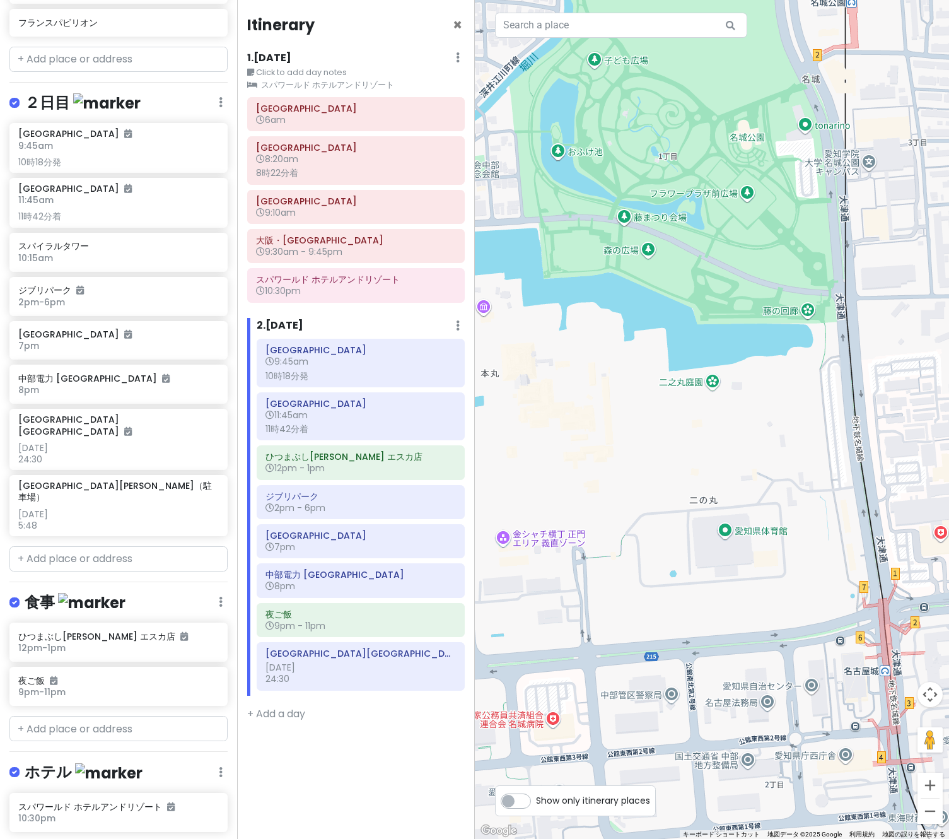
drag, startPoint x: 691, startPoint y: 448, endPoint x: 702, endPoint y: 445, distance: 11.6
click at [702, 445] on div "矢印キーを押すと移動します。" at bounding box center [712, 419] width 475 height 839
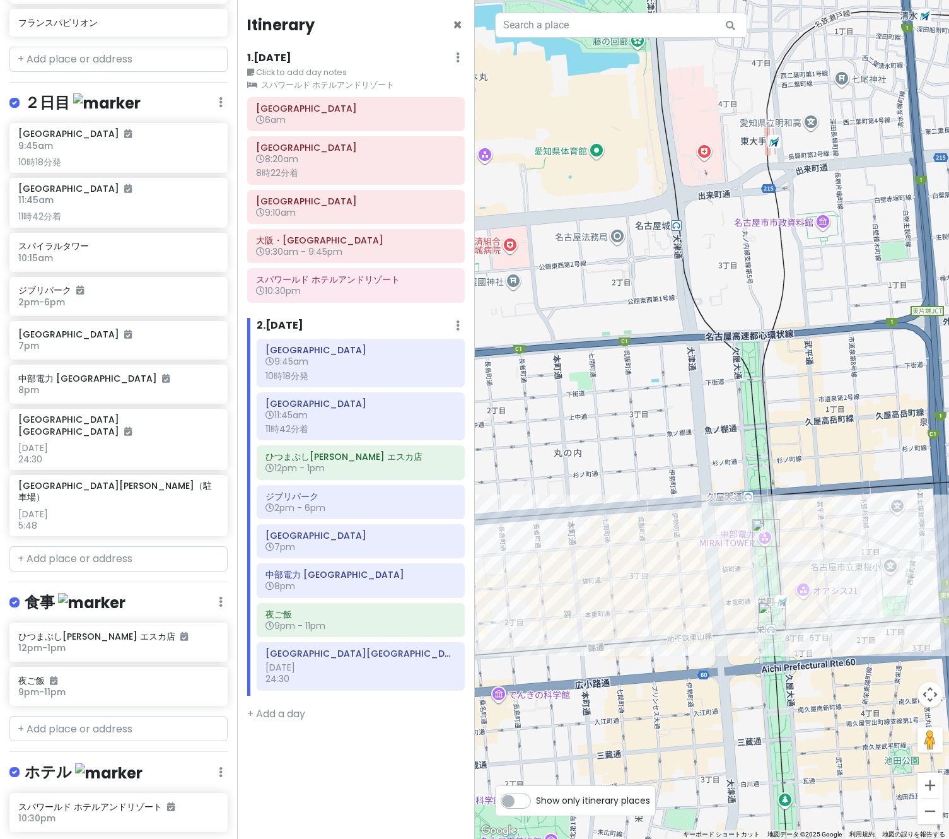
drag, startPoint x: 830, startPoint y: 645, endPoint x: 708, endPoint y: 325, distance: 342.3
click at [708, 325] on div "矢印キーを押すと移動します。" at bounding box center [712, 419] width 475 height 839
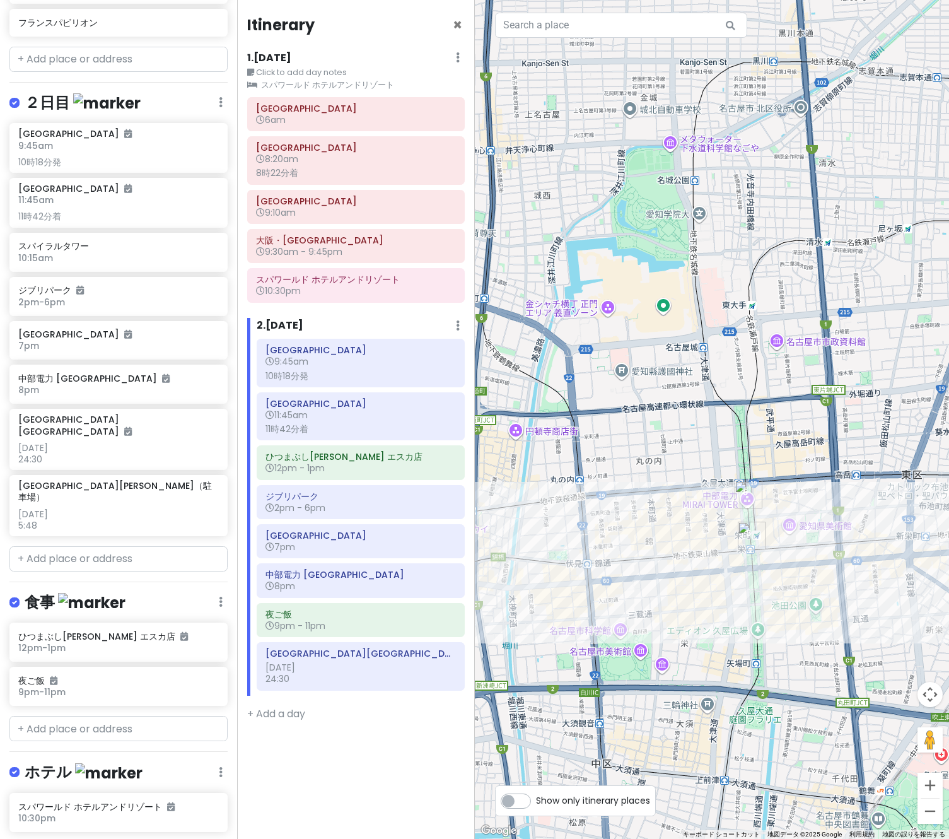
click at [770, 354] on div "矢印キーを押すと移動します。" at bounding box center [712, 419] width 475 height 839
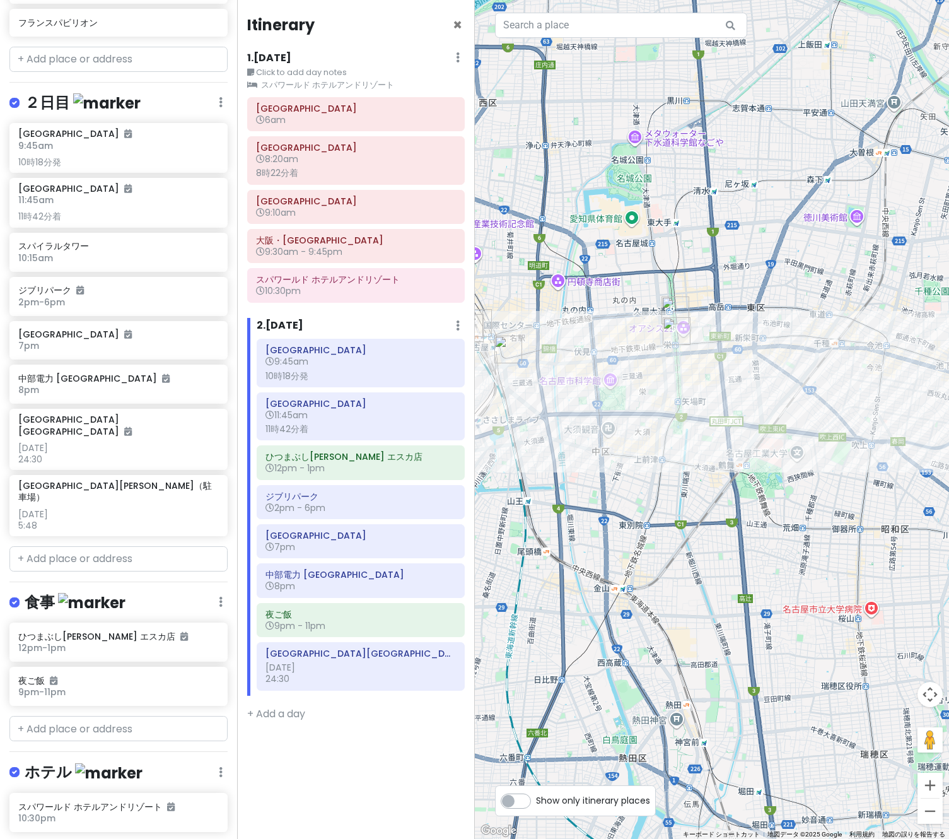
drag, startPoint x: 844, startPoint y: 549, endPoint x: 704, endPoint y: 452, distance: 170.4
click at [704, 452] on div "矢印キーを押すと移動します。" at bounding box center [712, 419] width 475 height 839
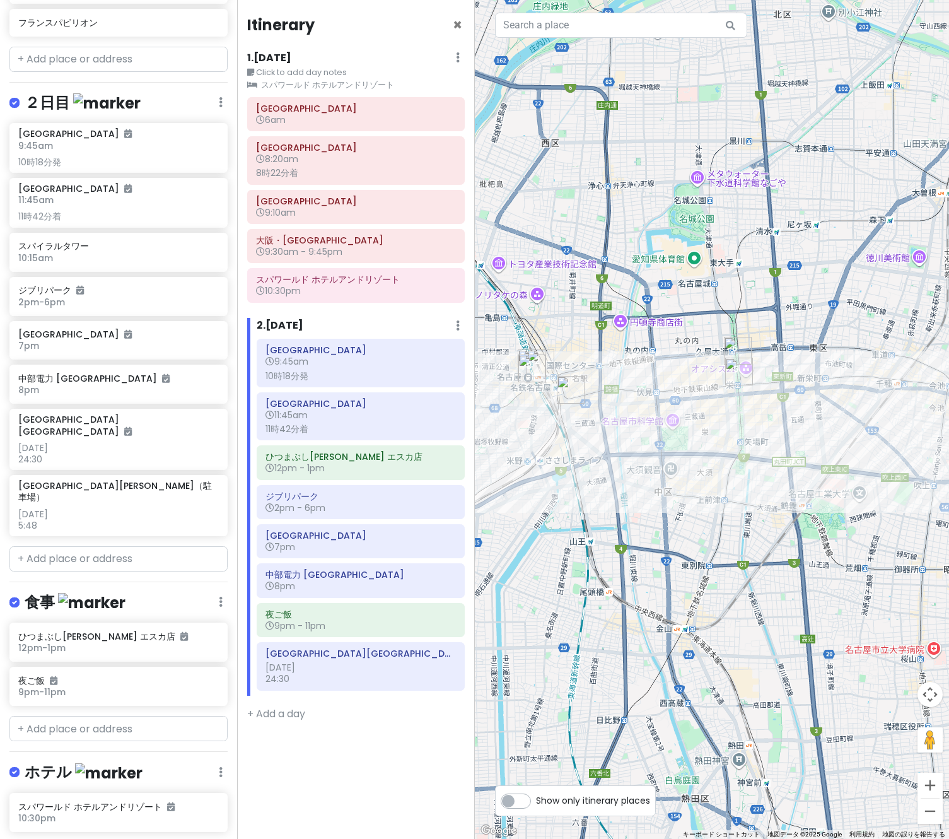
drag, startPoint x: 589, startPoint y: 383, endPoint x: 675, endPoint y: 445, distance: 105.9
click at [675, 445] on div "矢印キーを押すと移動します。" at bounding box center [712, 419] width 475 height 839
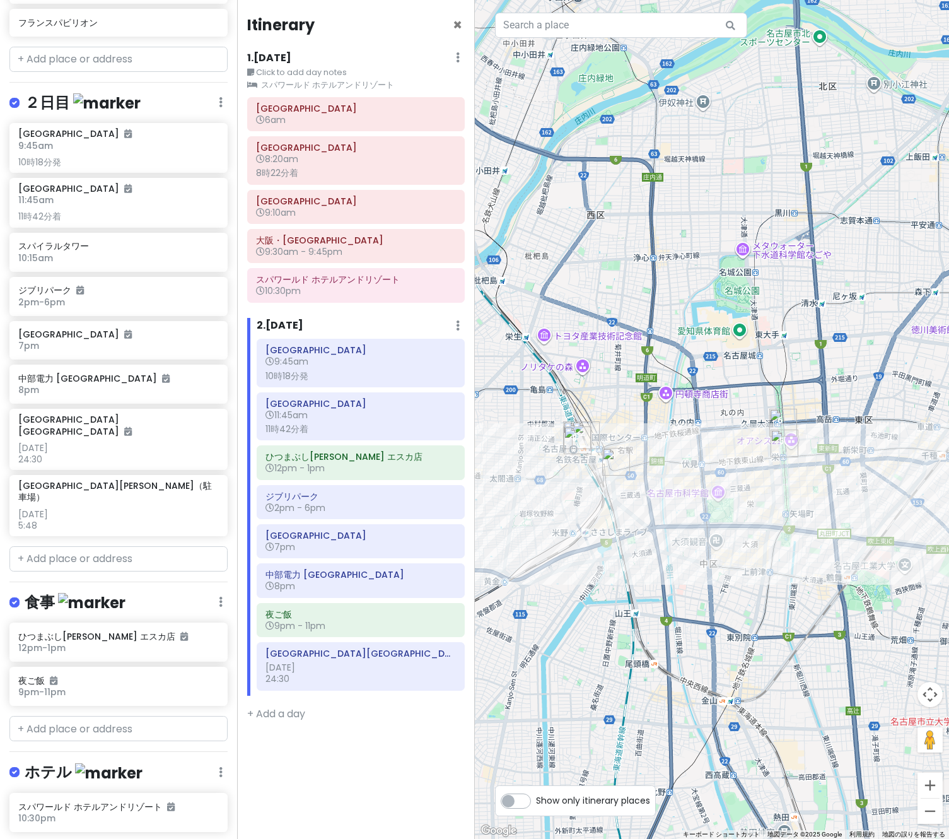
drag, startPoint x: 788, startPoint y: 478, endPoint x: 801, endPoint y: 508, distance: 32.7
click at [801, 508] on div "矢印キーを押すと移動します。" at bounding box center [712, 419] width 475 height 839
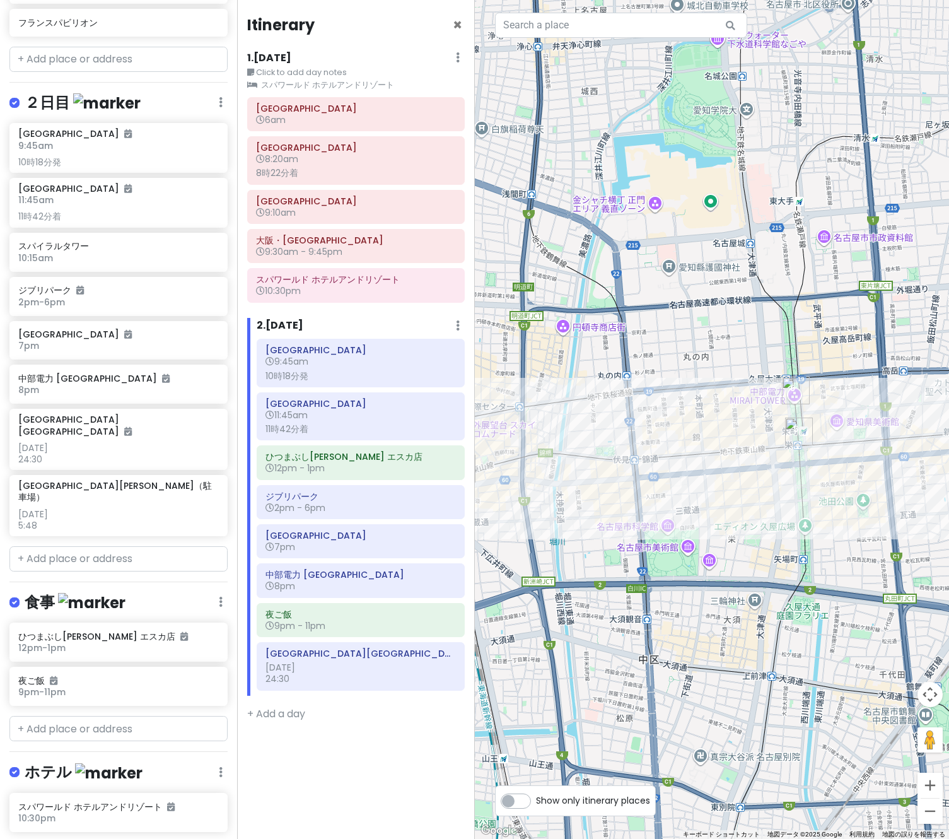
drag, startPoint x: 778, startPoint y: 496, endPoint x: 848, endPoint y: 588, distance: 115.8
click at [848, 588] on div "矢印キーを押すと移動します。" at bounding box center [712, 419] width 475 height 839
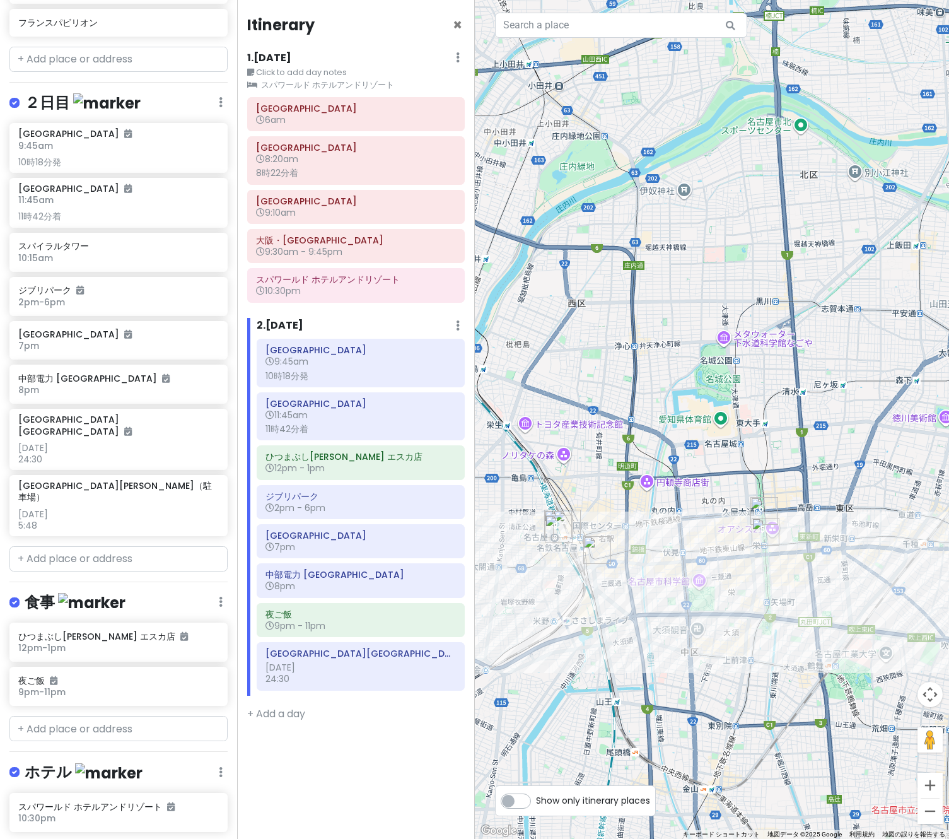
drag, startPoint x: 882, startPoint y: 537, endPoint x: 778, endPoint y: 516, distance: 106.1
click at [778, 516] on div "矢印キーを押すと移動します。" at bounding box center [712, 419] width 475 height 839
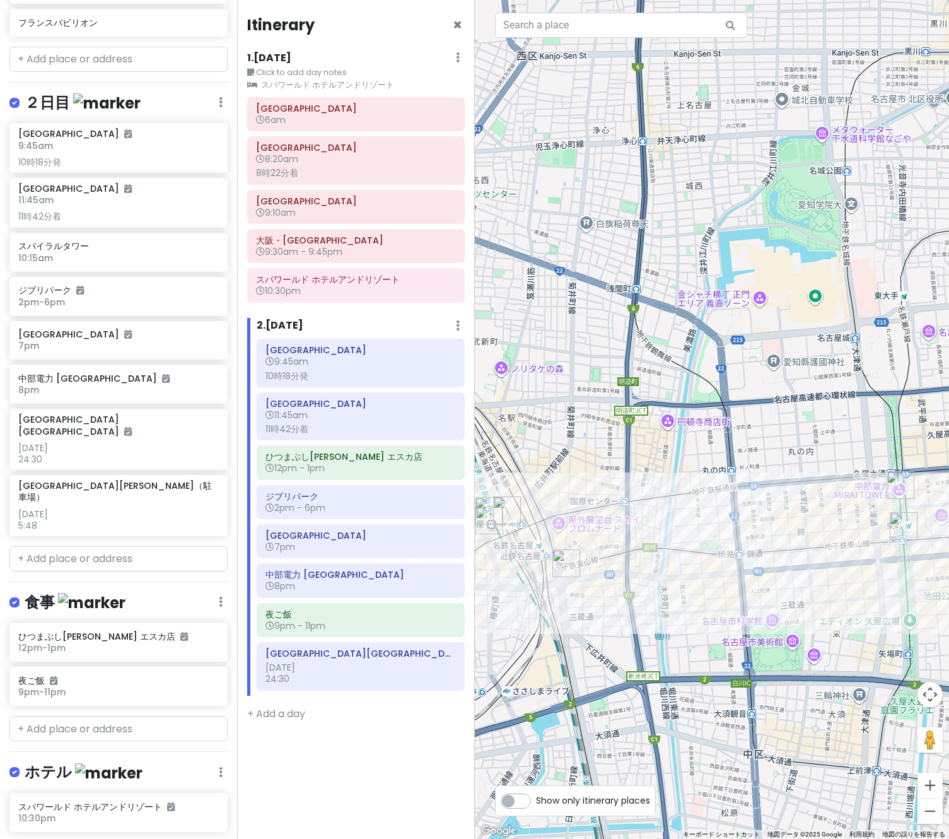
drag, startPoint x: 644, startPoint y: 537, endPoint x: 738, endPoint y: 525, distance: 95.3
click at [738, 525] on div "矢印キーを押すと移動します。" at bounding box center [712, 419] width 475 height 839
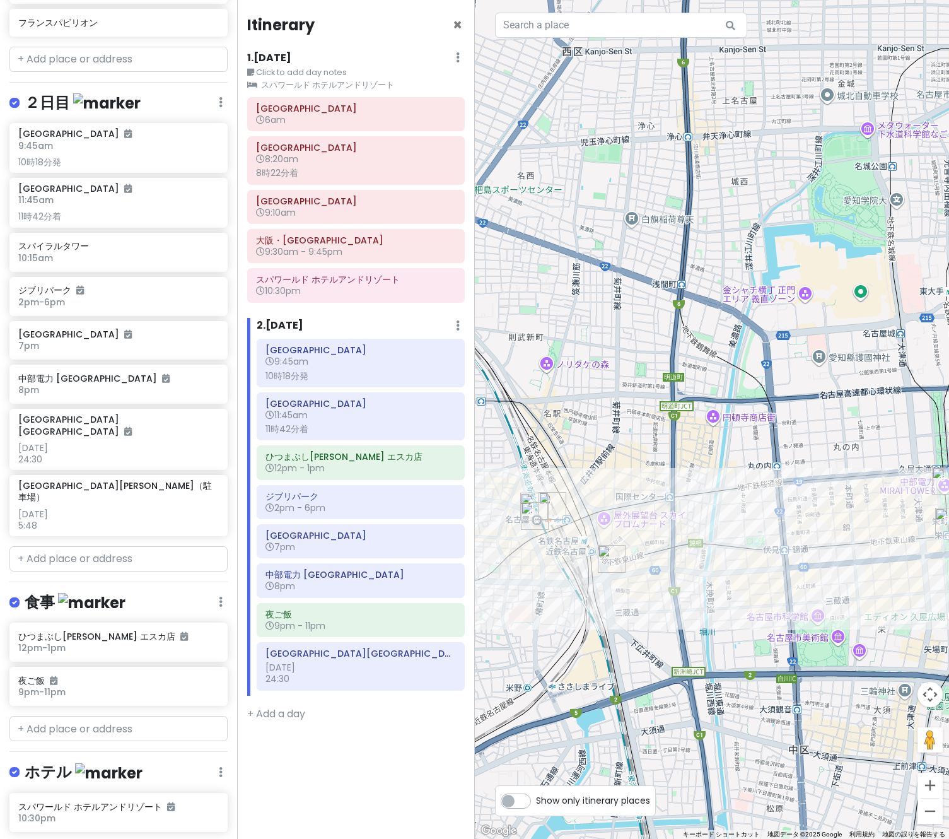
drag, startPoint x: 603, startPoint y: 518, endPoint x: 649, endPoint y: 511, distance: 45.8
click at [649, 511] on div "矢印キーを押すと移動します。" at bounding box center [712, 419] width 475 height 839
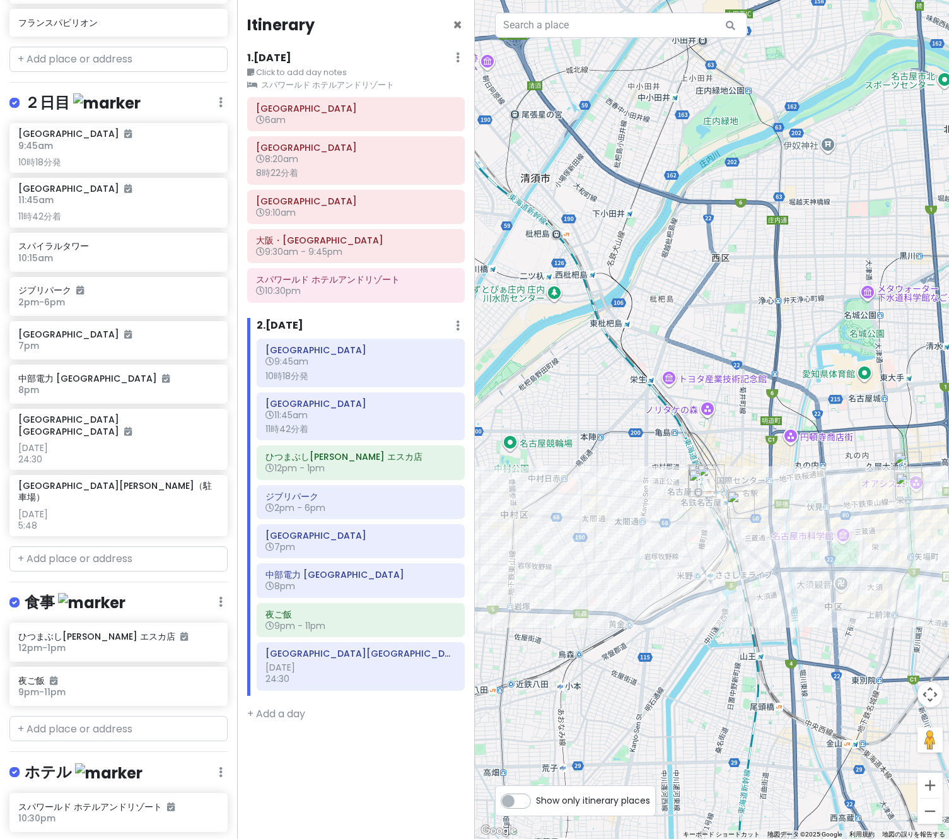
click at [788, 481] on div "矢印キーを押すと移動します。" at bounding box center [712, 419] width 475 height 839
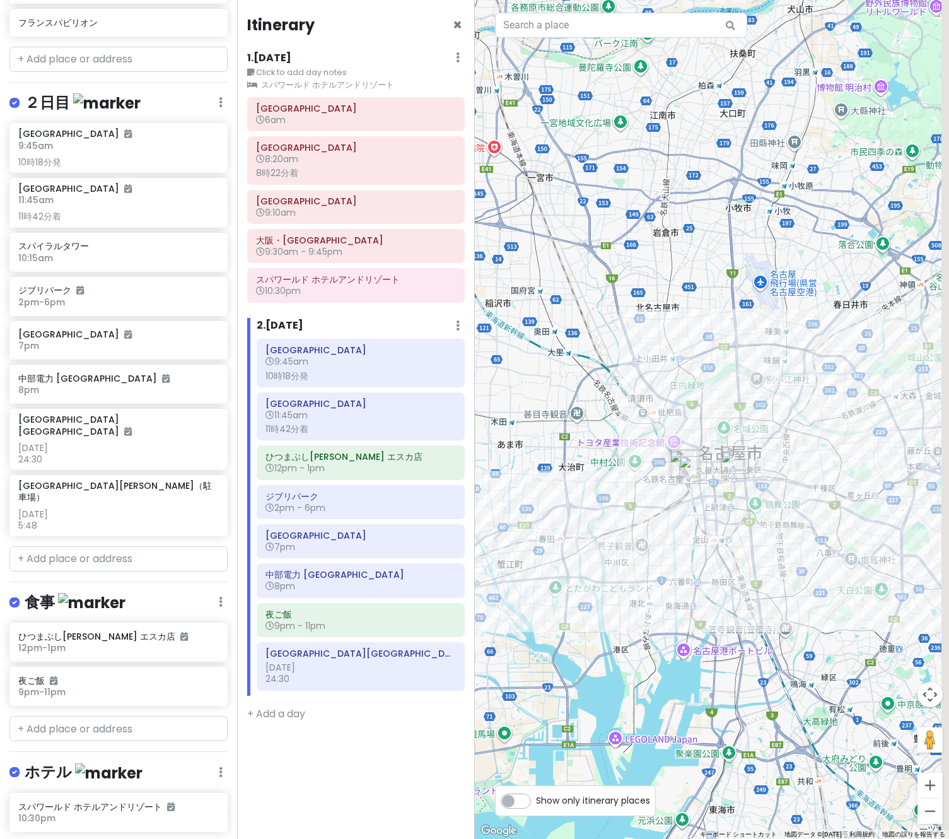
drag, startPoint x: 794, startPoint y: 473, endPoint x: 704, endPoint y: 482, distance: 90.0
click at [721, 479] on img "栄駅" at bounding box center [735, 465] width 28 height 28
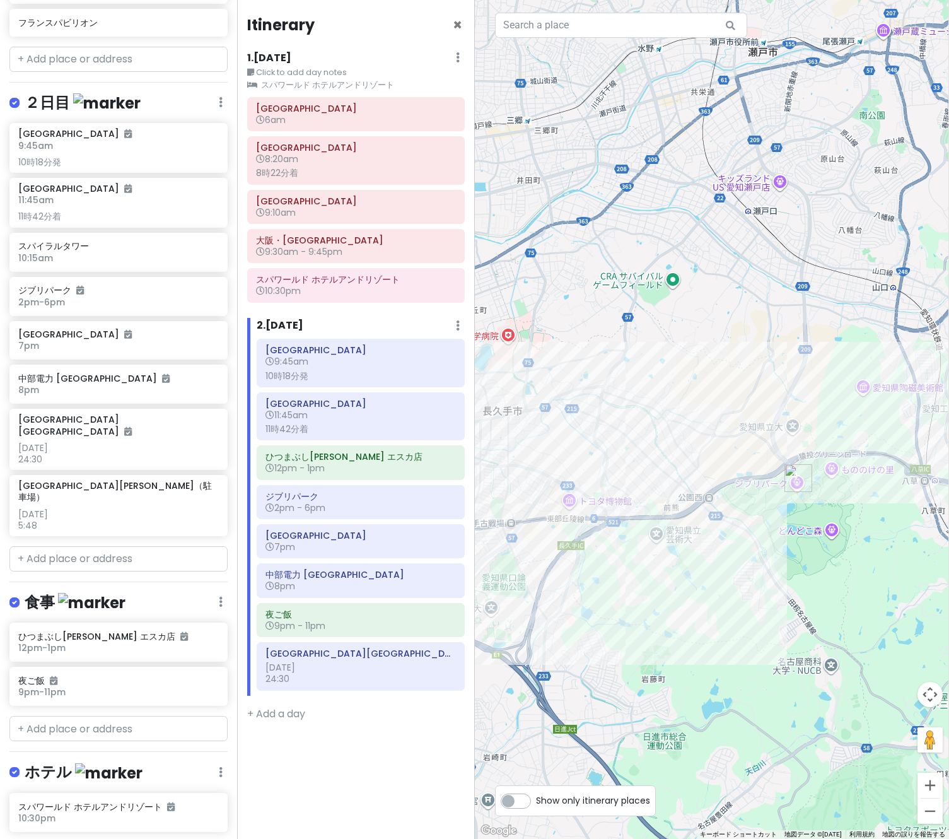
click at [816, 489] on div at bounding box center [712, 419] width 475 height 839
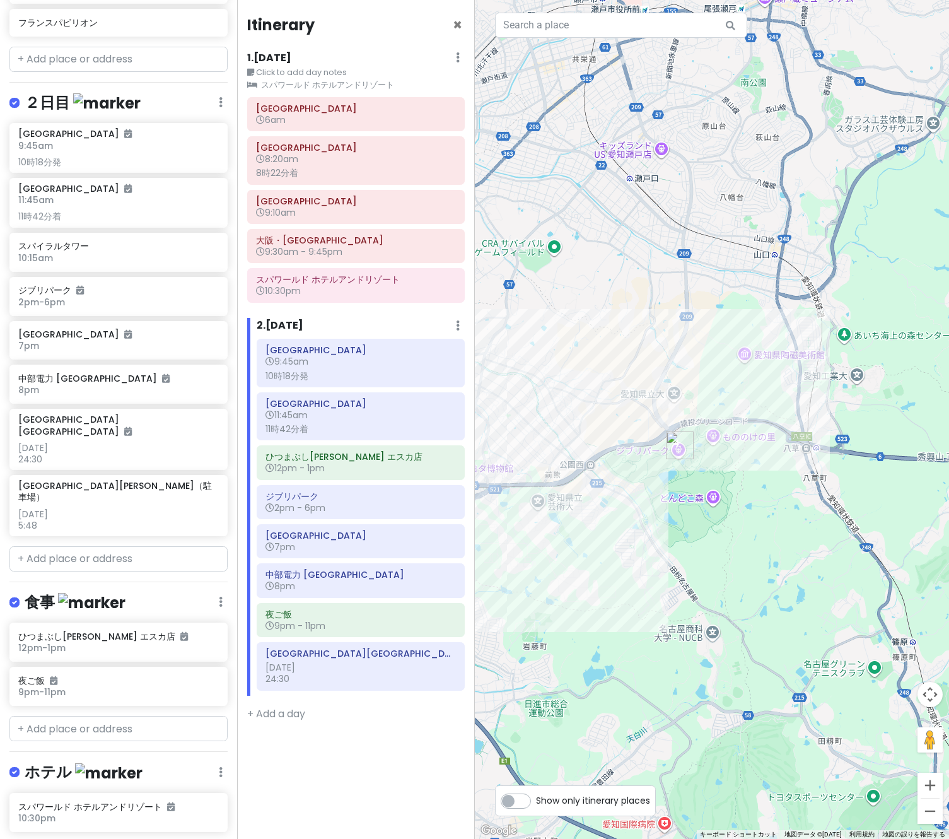
drag, startPoint x: 844, startPoint y: 503, endPoint x: 725, endPoint y: 470, distance: 124.2
click at [725, 470] on div at bounding box center [712, 419] width 475 height 839
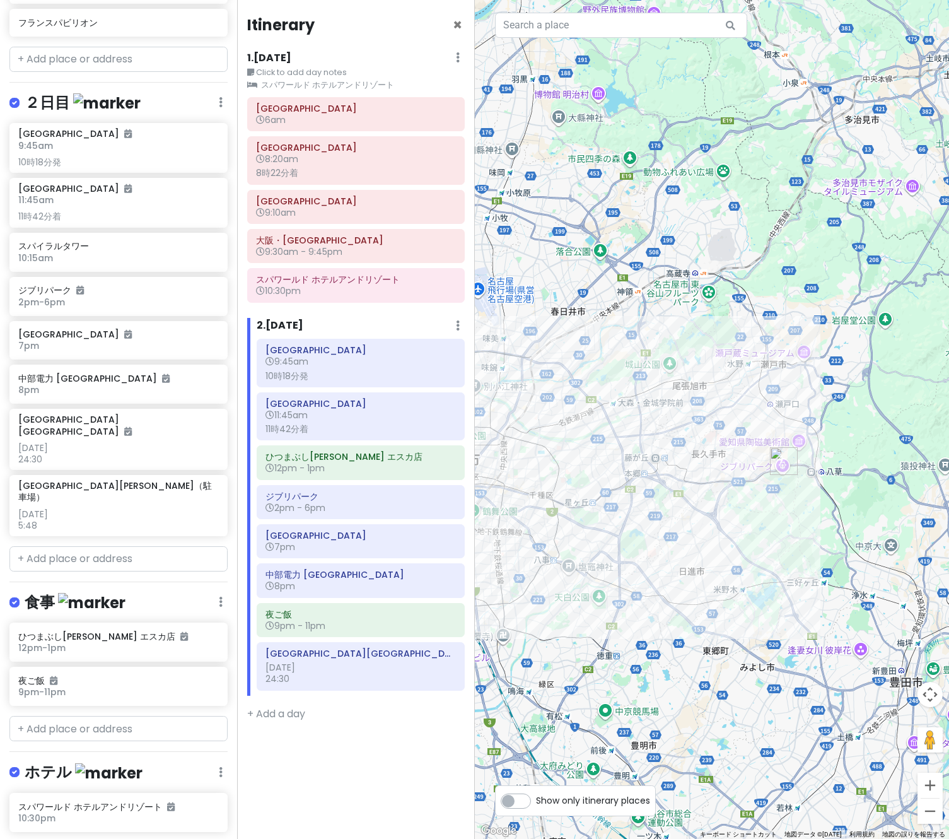
drag, startPoint x: 701, startPoint y: 459, endPoint x: 773, endPoint y: 482, distance: 75.6
click at [773, 482] on div at bounding box center [712, 419] width 475 height 839
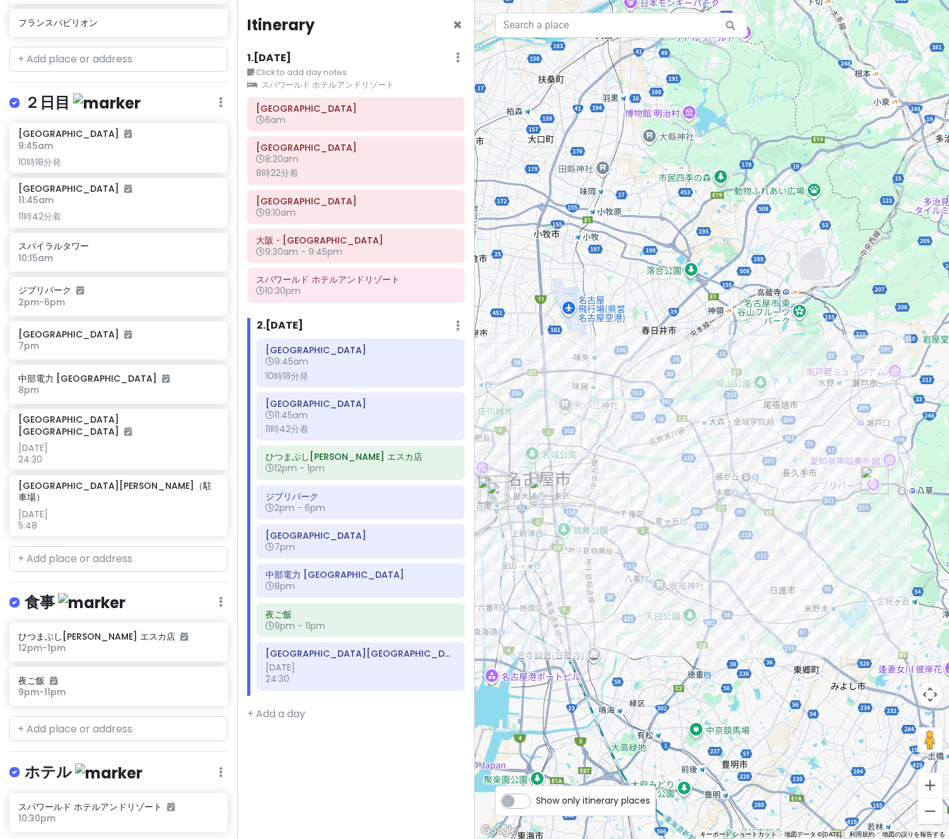
drag, startPoint x: 614, startPoint y: 413, endPoint x: 704, endPoint y: 432, distance: 91.5
click at [704, 432] on div at bounding box center [712, 419] width 475 height 839
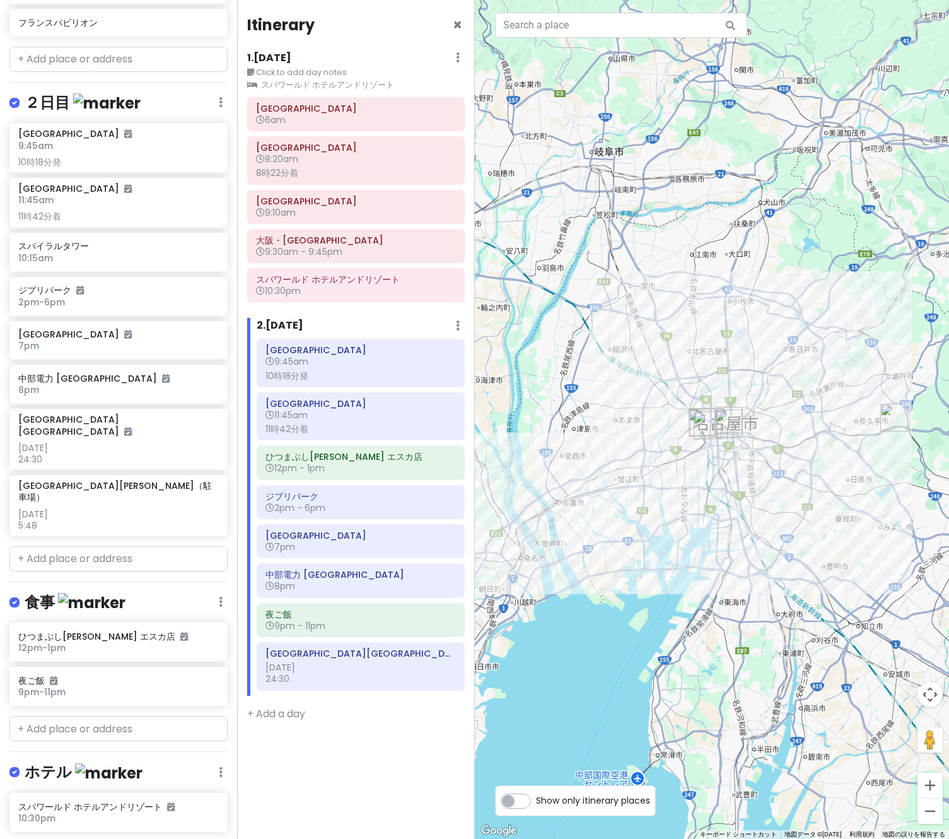
click at [732, 453] on div at bounding box center [712, 419] width 475 height 839
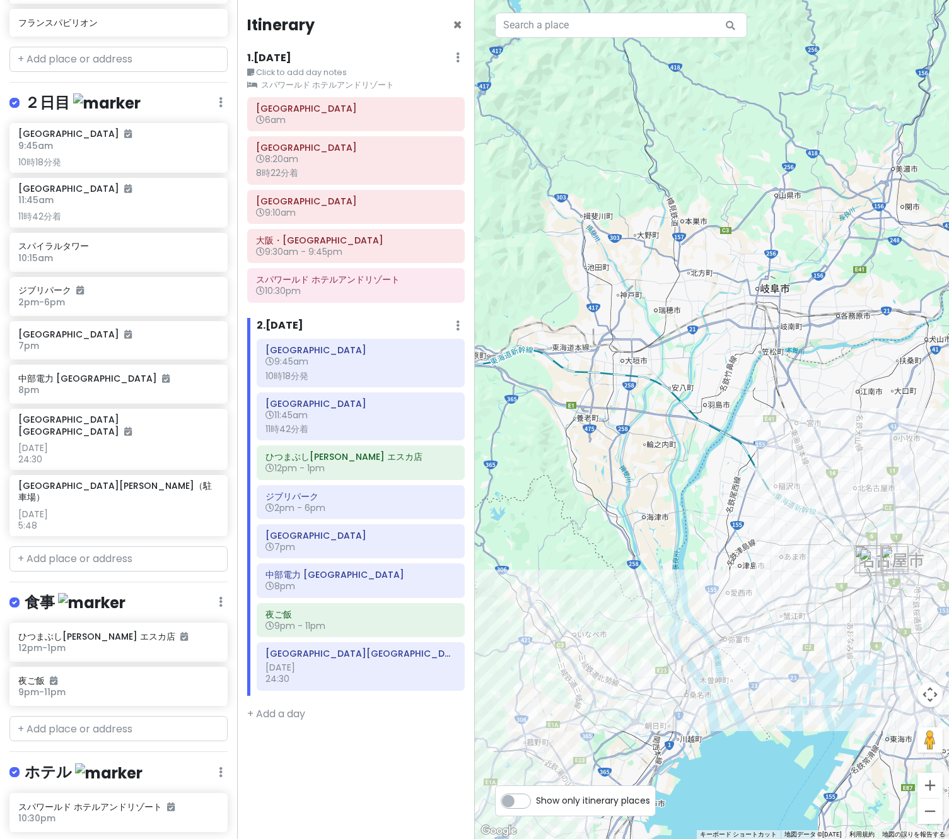
drag, startPoint x: 701, startPoint y: 414, endPoint x: 866, endPoint y: 551, distance: 215.0
click at [866, 551] on img "スパイラルタワー" at bounding box center [874, 562] width 28 height 28
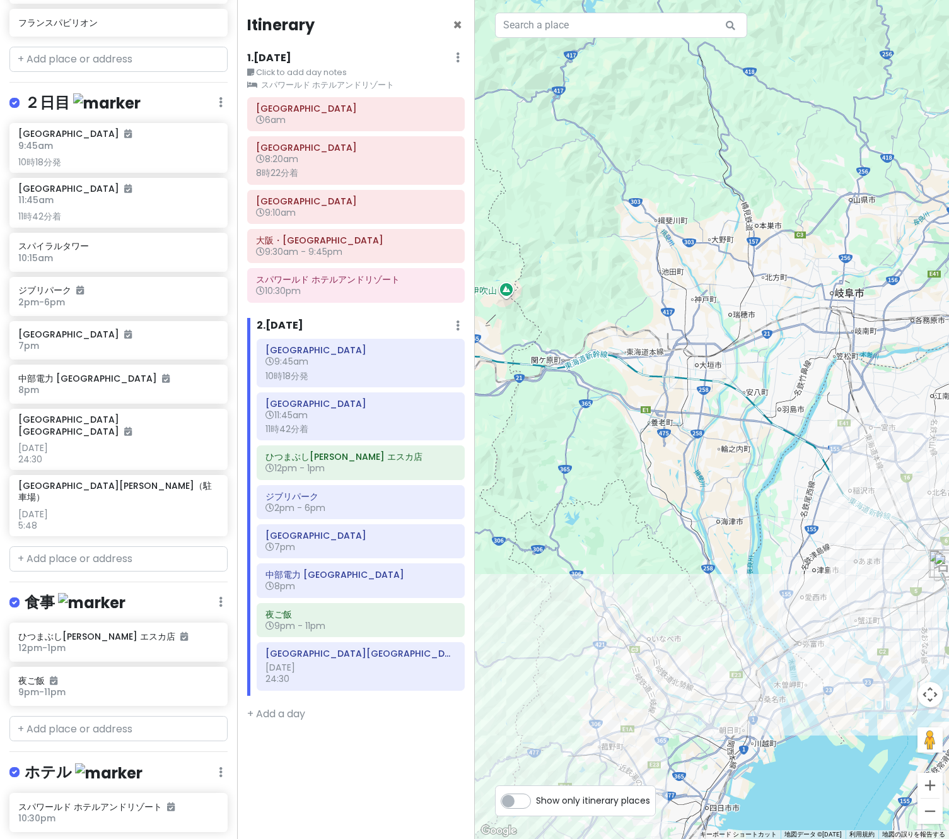
drag, startPoint x: 665, startPoint y: 445, endPoint x: 740, endPoint y: 450, distance: 75.8
click at [740, 450] on div at bounding box center [712, 419] width 475 height 839
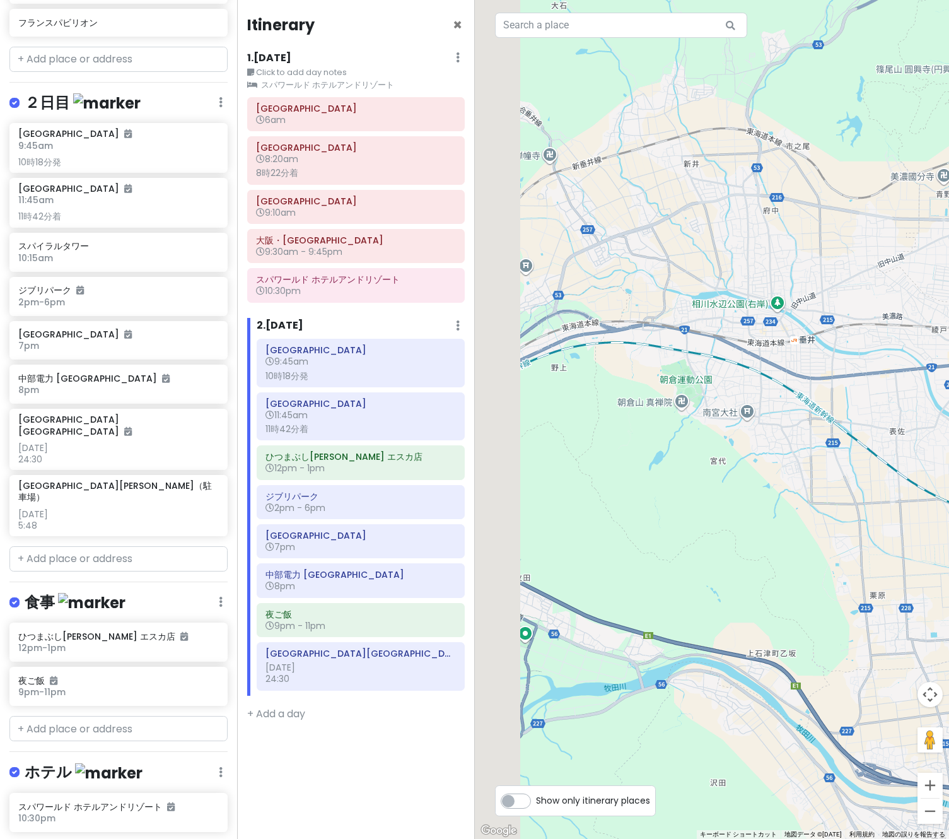
drag, startPoint x: 565, startPoint y: 391, endPoint x: 842, endPoint y: 404, distance: 277.7
click at [842, 404] on div at bounding box center [712, 419] width 475 height 839
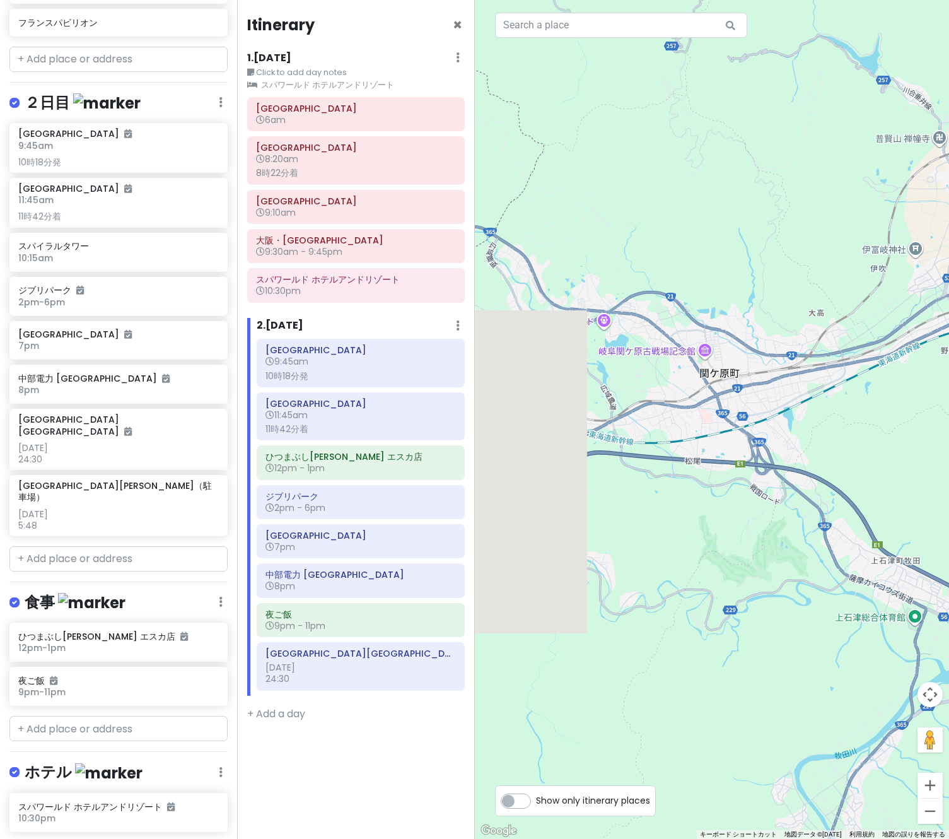
drag, startPoint x: 671, startPoint y: 419, endPoint x: 893, endPoint y: 392, distance: 223.7
click at [893, 392] on div at bounding box center [712, 419] width 475 height 839
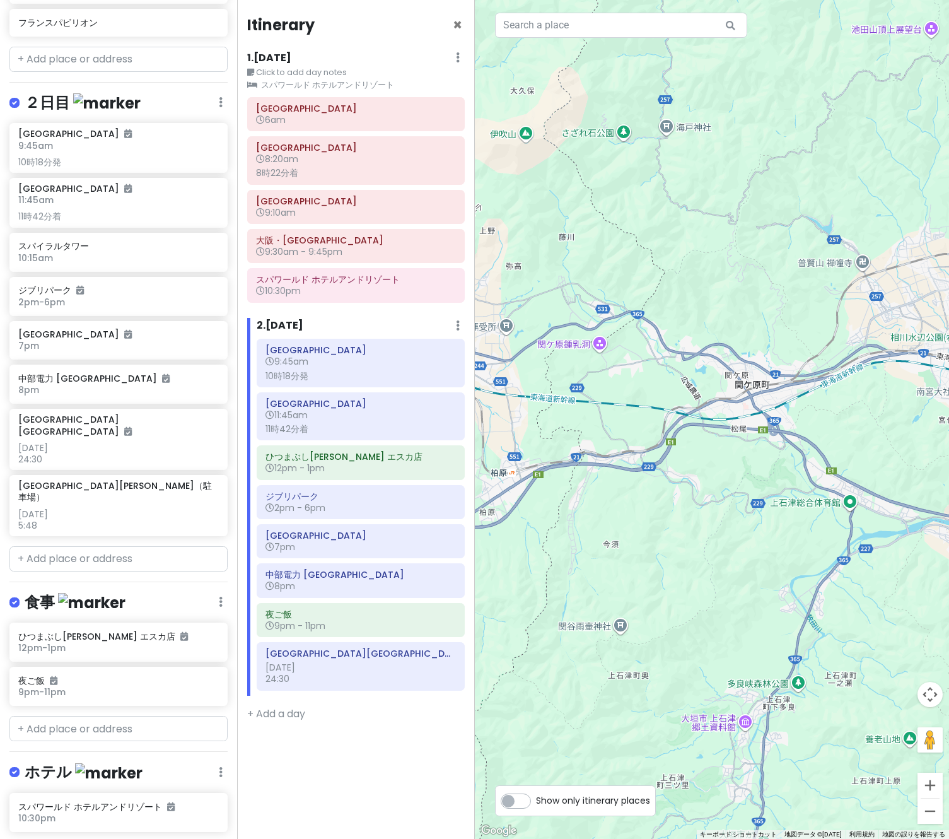
drag, startPoint x: 795, startPoint y: 438, endPoint x: 808, endPoint y: 443, distance: 13.6
click at [808, 443] on div at bounding box center [712, 419] width 475 height 839
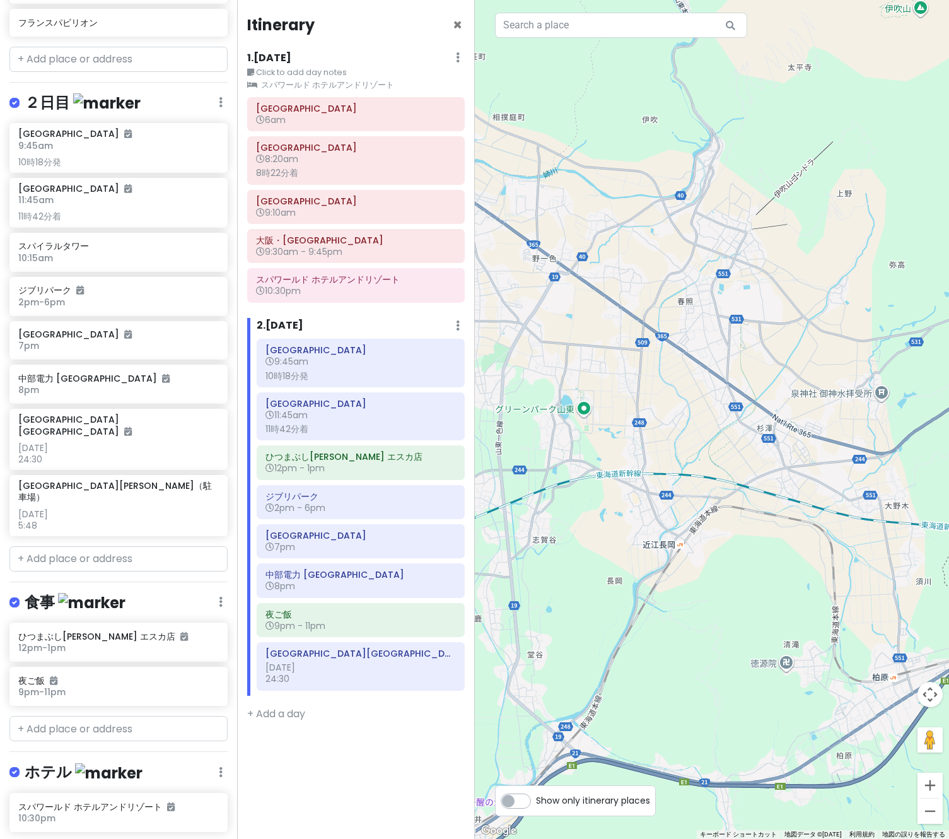
drag, startPoint x: 805, startPoint y: 438, endPoint x: 515, endPoint y: 407, distance: 291.1
click at [515, 407] on div at bounding box center [712, 419] width 475 height 839
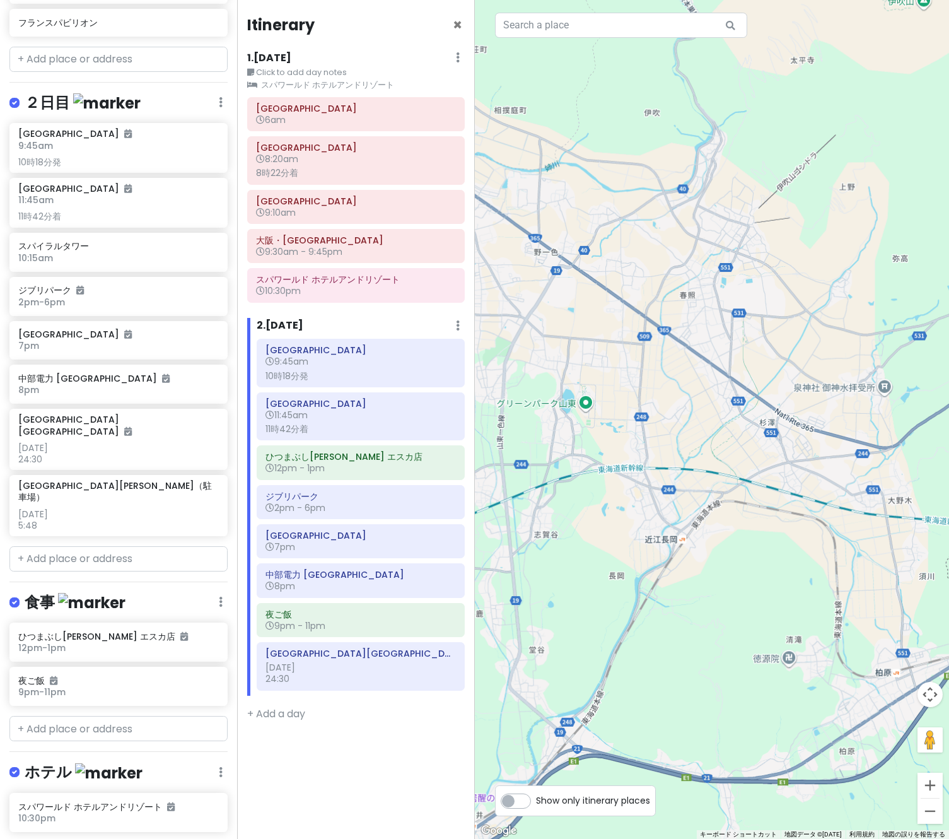
drag, startPoint x: 781, startPoint y: 475, endPoint x: 918, endPoint y: 415, distance: 149.4
click at [918, 415] on div at bounding box center [712, 419] width 475 height 839
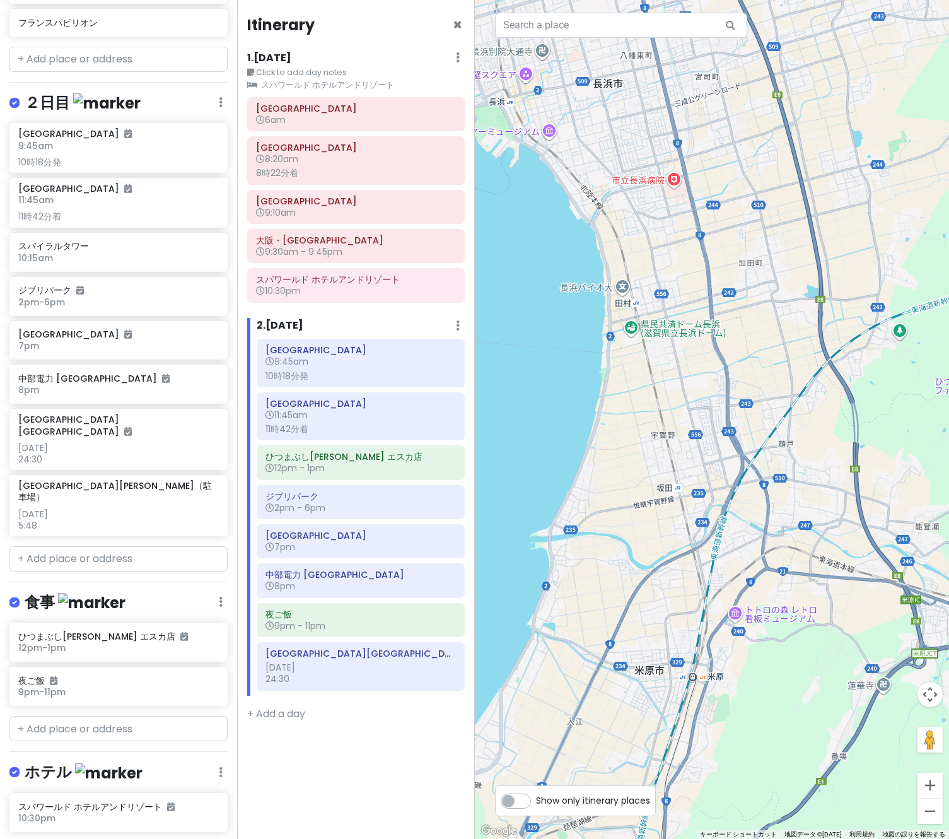
drag, startPoint x: 818, startPoint y: 437, endPoint x: 718, endPoint y: 458, distance: 101.8
click at [718, 458] on div at bounding box center [712, 419] width 475 height 839
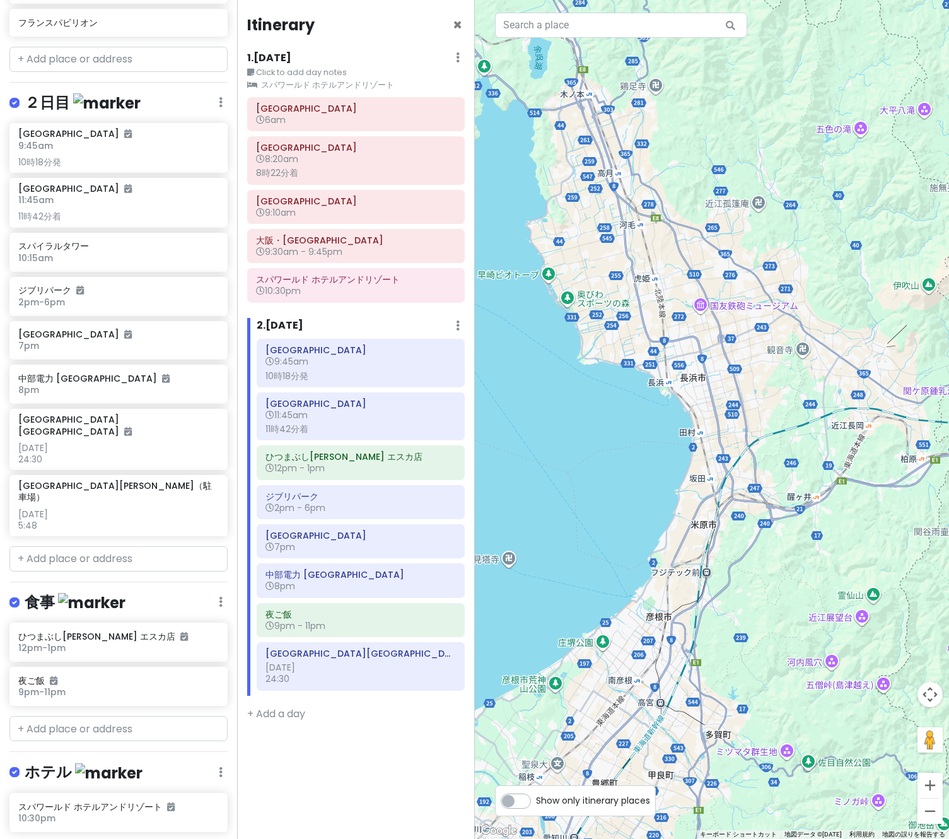
drag, startPoint x: 788, startPoint y: 467, endPoint x: 597, endPoint y: 461, distance: 190.5
click at [608, 465] on div at bounding box center [712, 419] width 475 height 839
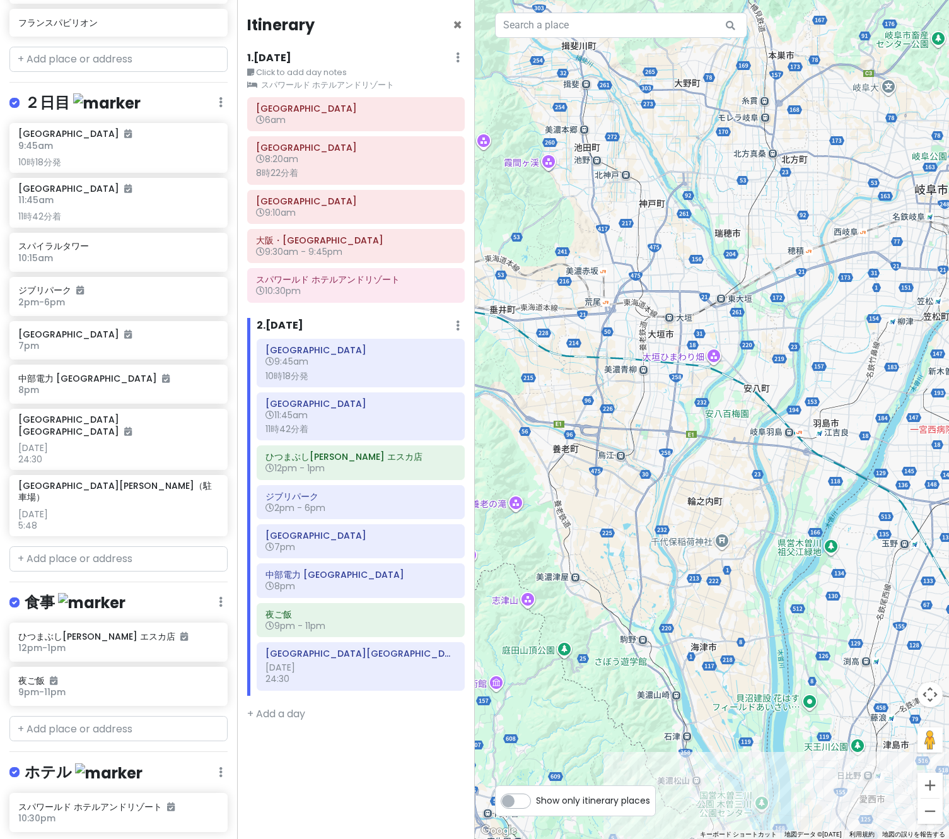
drag, startPoint x: 706, startPoint y: 506, endPoint x: 695, endPoint y: 421, distance: 85.8
click at [695, 421] on div at bounding box center [712, 419] width 475 height 839
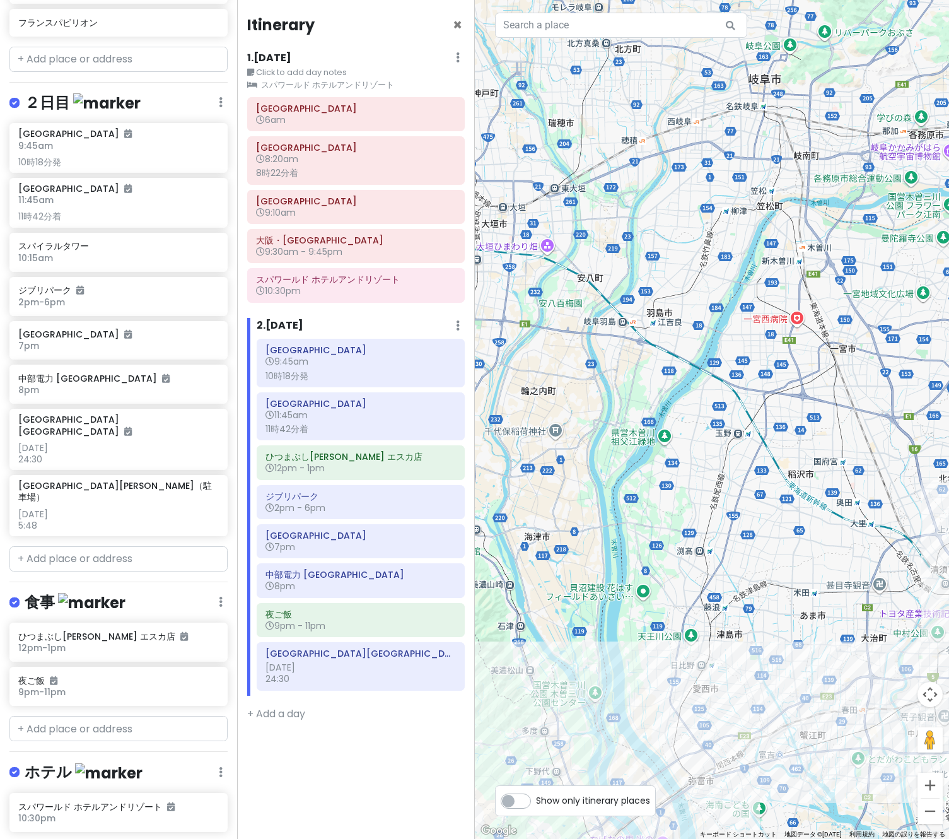
drag, startPoint x: 689, startPoint y: 396, endPoint x: 648, endPoint y: 370, distance: 48.8
click at [648, 370] on div at bounding box center [712, 419] width 475 height 839
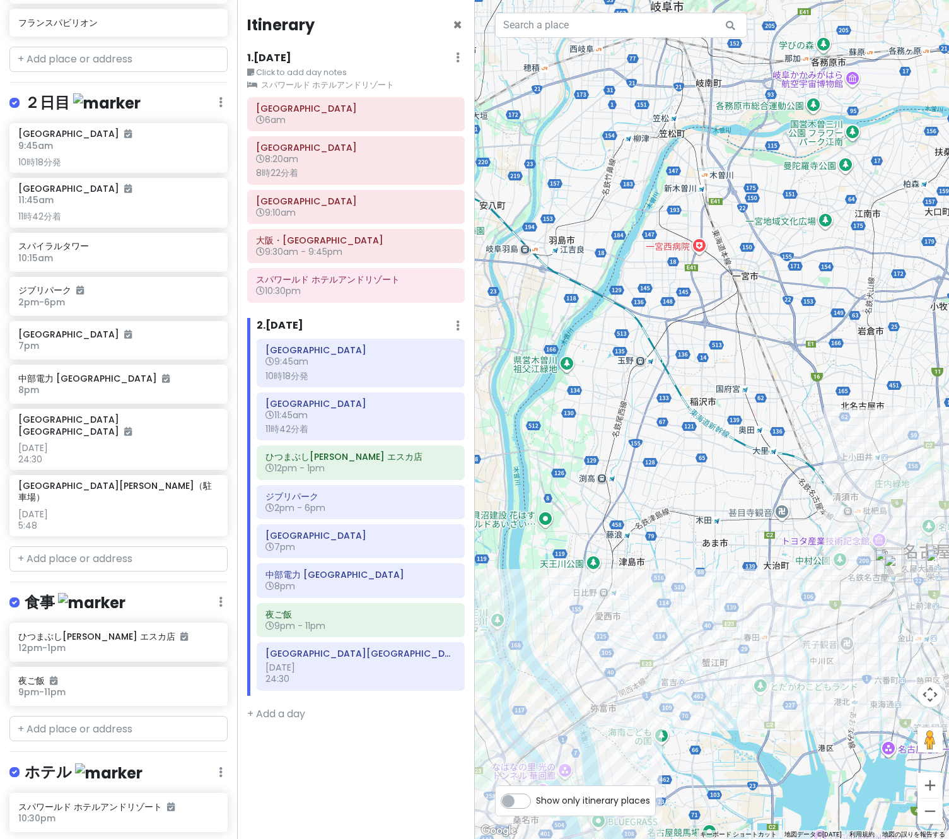
drag, startPoint x: 713, startPoint y: 446, endPoint x: 603, endPoint y: 364, distance: 137.0
click at [603, 364] on div at bounding box center [712, 419] width 475 height 839
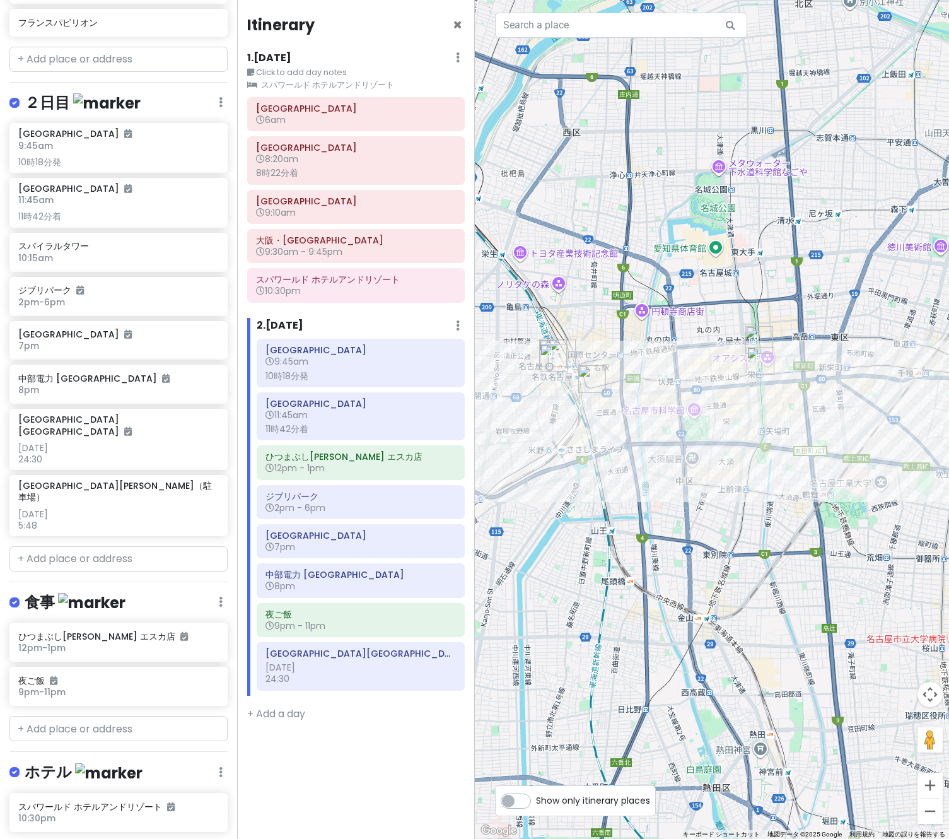
click at [832, 511] on div at bounding box center [712, 419] width 475 height 839
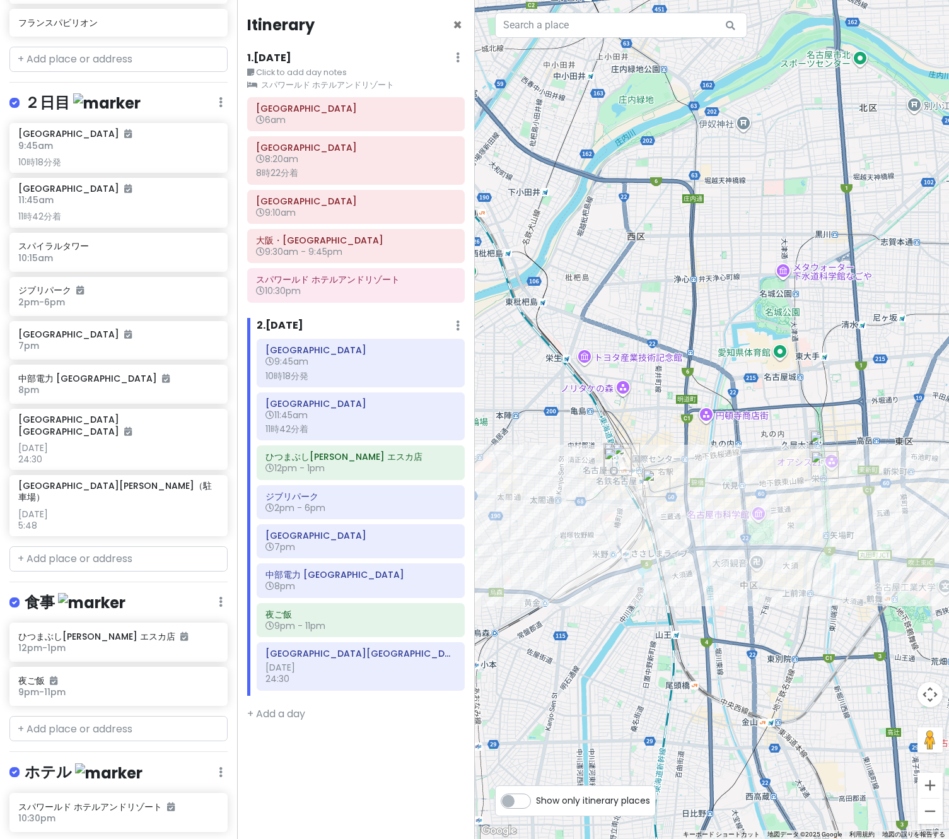
drag, startPoint x: 726, startPoint y: 446, endPoint x: 779, endPoint y: 533, distance: 101.7
click at [779, 533] on div at bounding box center [712, 419] width 475 height 839
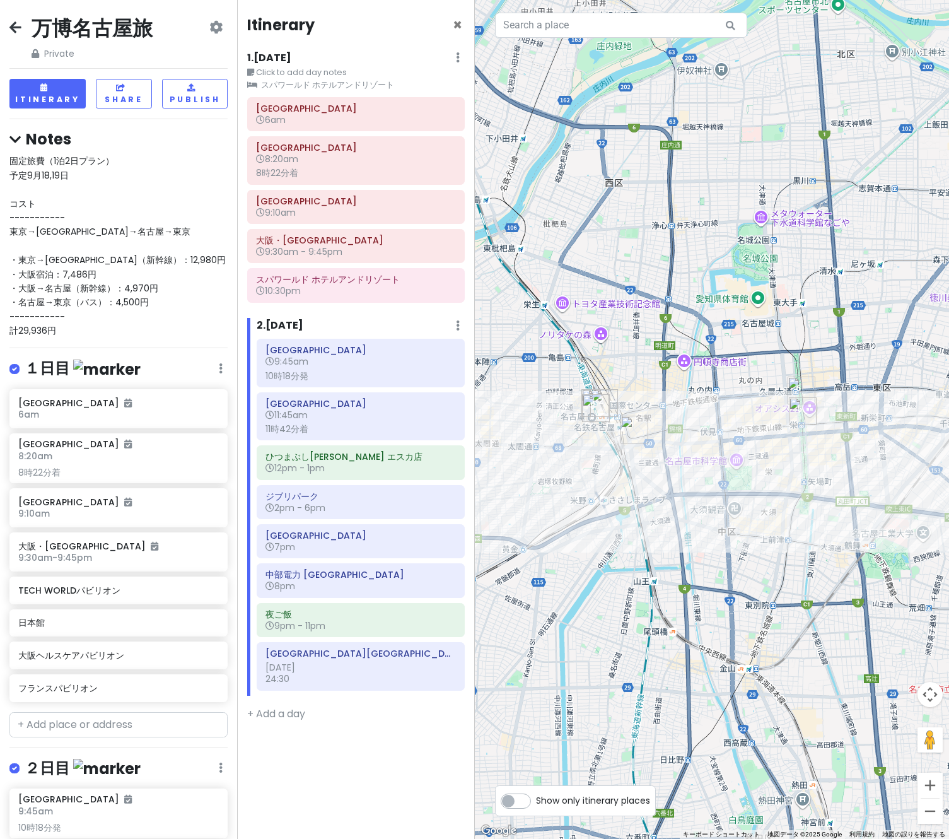
click at [146, 298] on div "固定旅費（1泊2日プラン） 予定9月18,19日 コスト ----------- 東京→[GEOGRAPHIC_DATA]→[GEOGRAPHIC_DATA]…" at bounding box center [118, 246] width 218 height 184
type textarea "x"
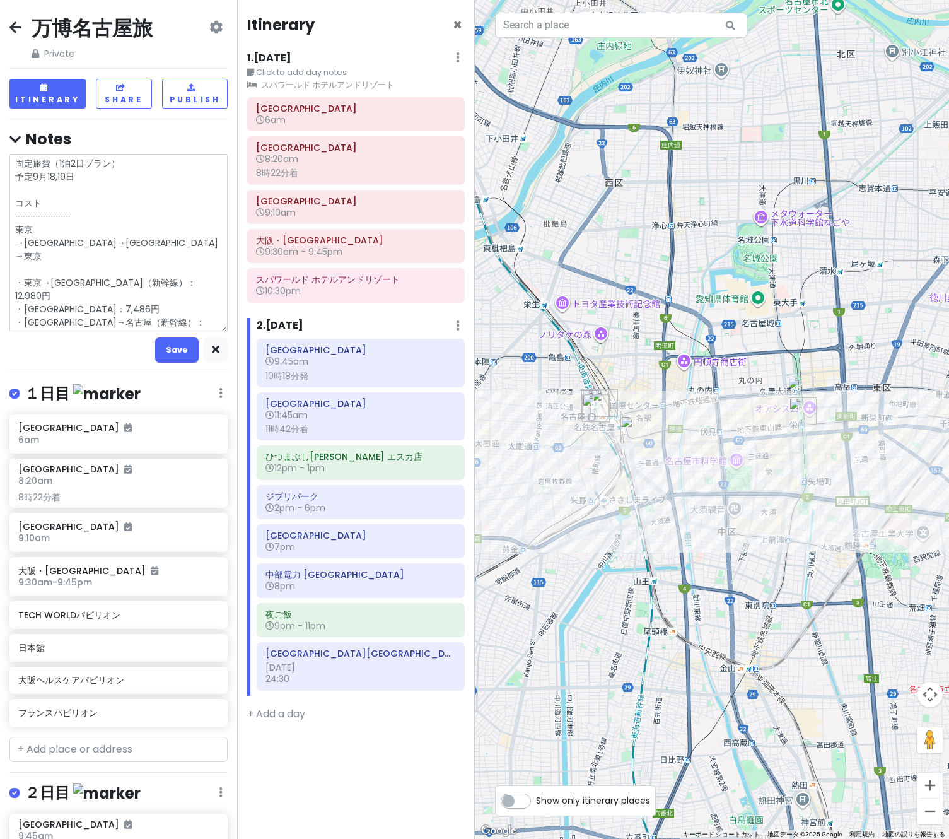
click at [158, 295] on textarea "固定旅費（1泊2日プラン） 予定9月18,19日 コスト ----------- 東京→[GEOGRAPHIC_DATA]→[GEOGRAPHIC_DATA]…" at bounding box center [118, 243] width 218 height 178
click at [204, 354] on button "button" at bounding box center [216, 349] width 24 height 25
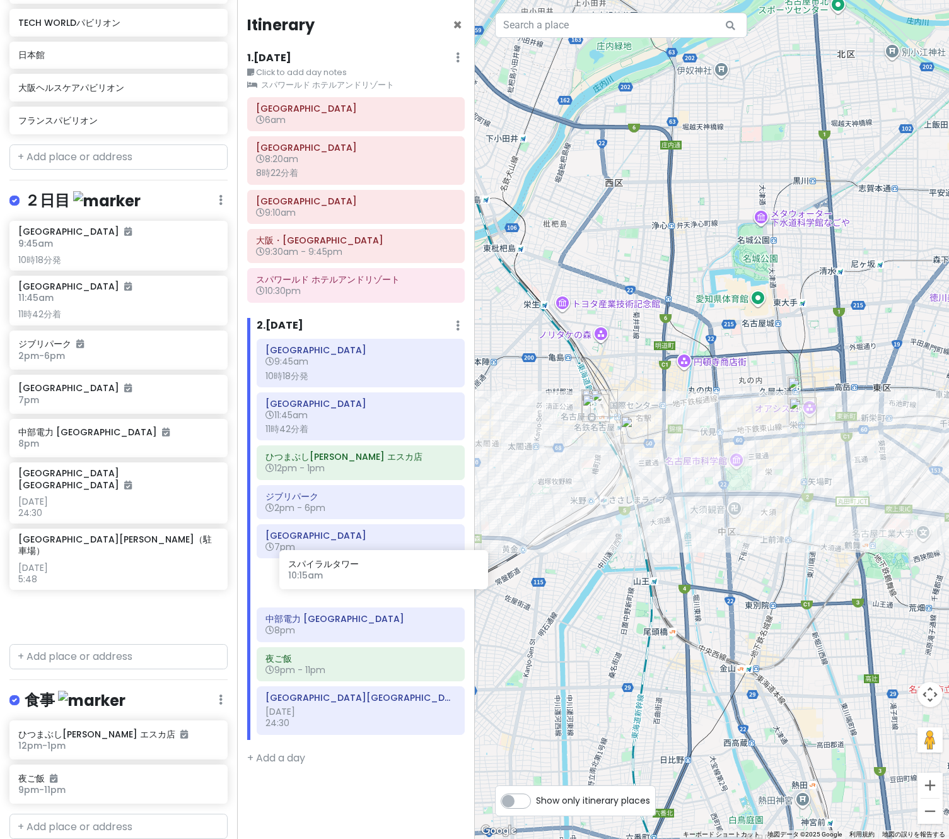
scroll to position [0, 1]
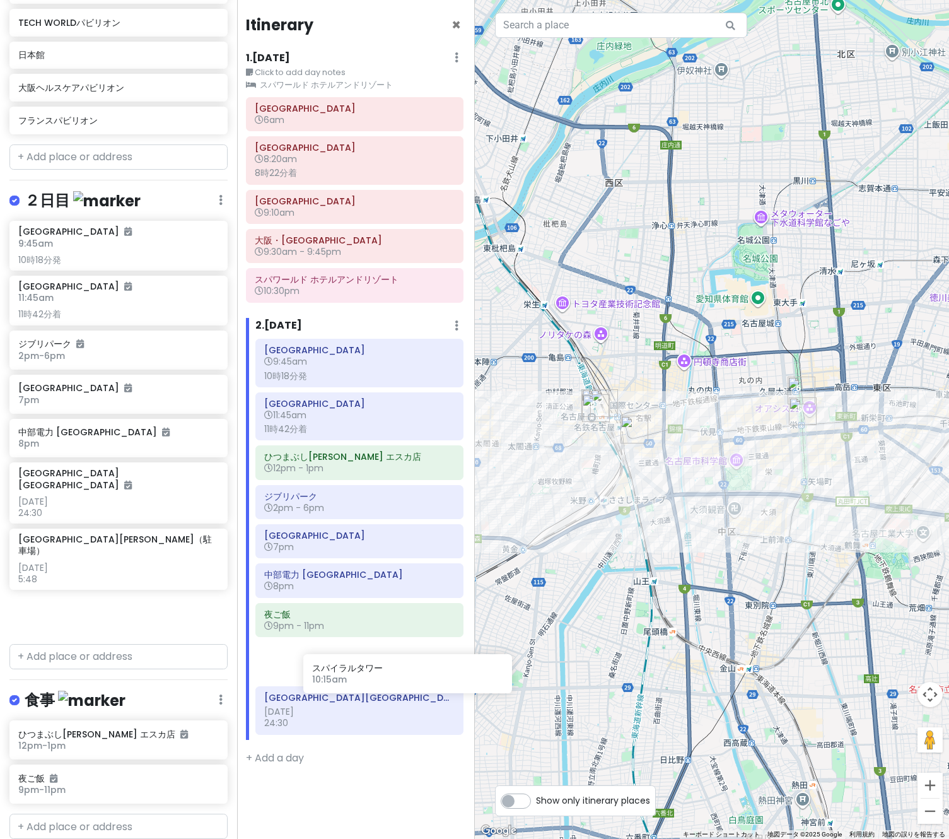
drag, startPoint x: 102, startPoint y: 357, endPoint x: 395, endPoint y: 683, distance: 438.9
click at [395, 683] on div "万博名古屋旅 Private Change Dates Make a Copy Delete Trip Go Pro ⚡️ Give Feedback 💡 S…" at bounding box center [474, 419] width 949 height 839
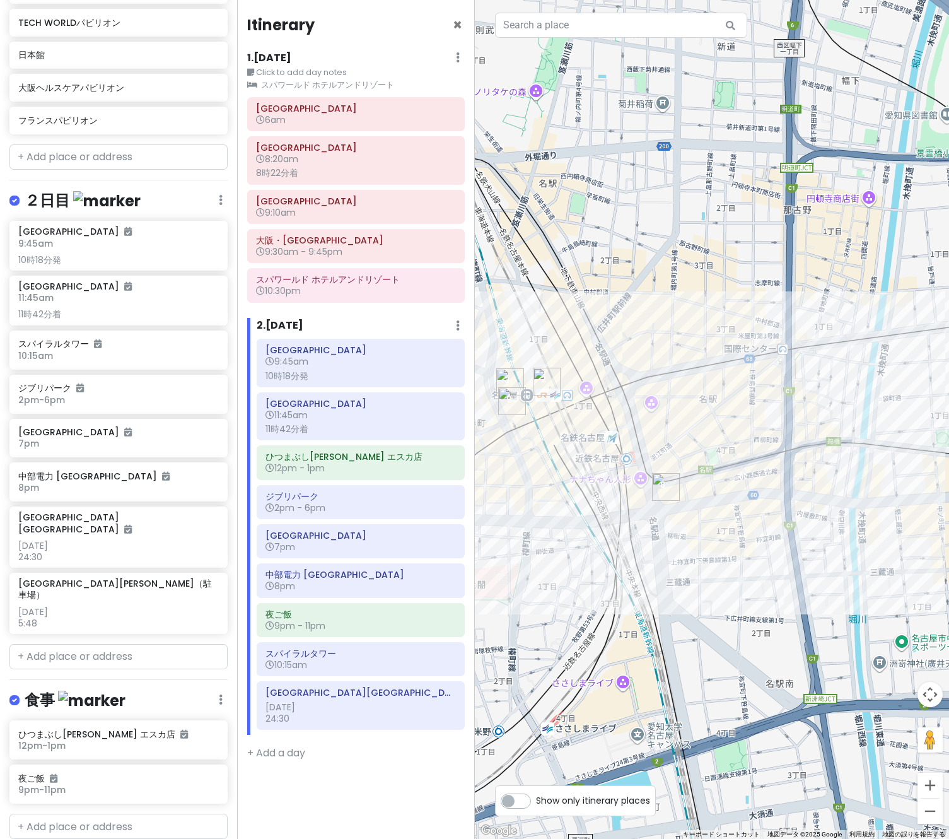
drag, startPoint x: 573, startPoint y: 459, endPoint x: 622, endPoint y: 491, distance: 57.9
click at [622, 491] on div at bounding box center [712, 419] width 475 height 839
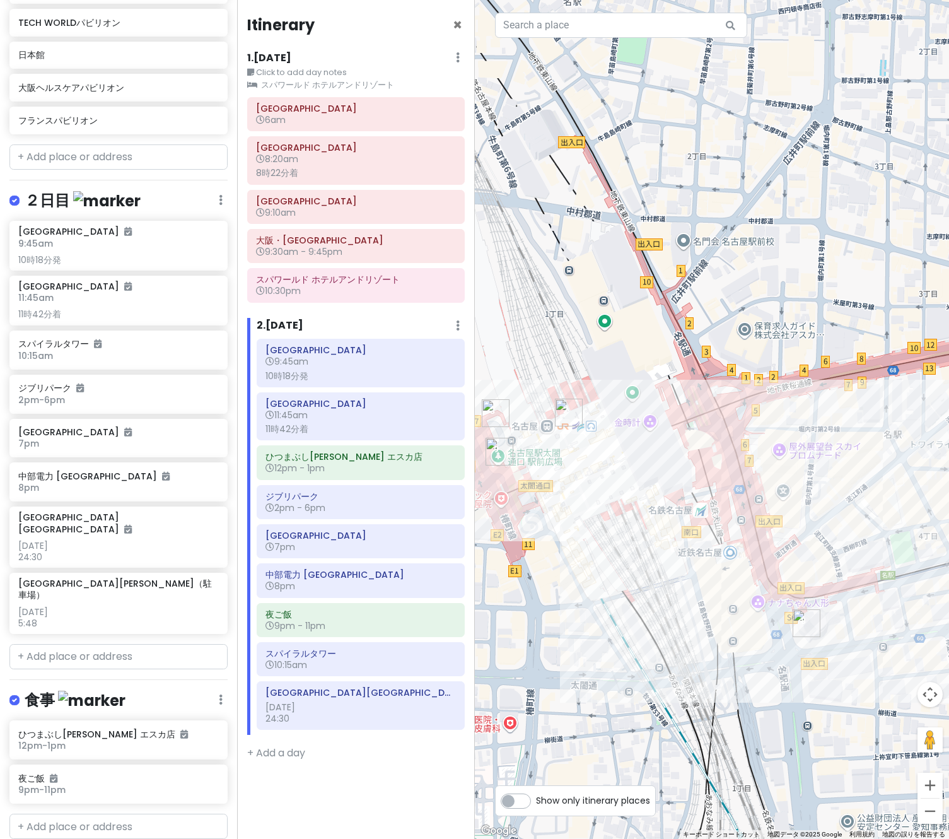
drag, startPoint x: 754, startPoint y: 586, endPoint x: 661, endPoint y: 561, distance: 96.1
click at [661, 561] on div at bounding box center [712, 419] width 475 height 839
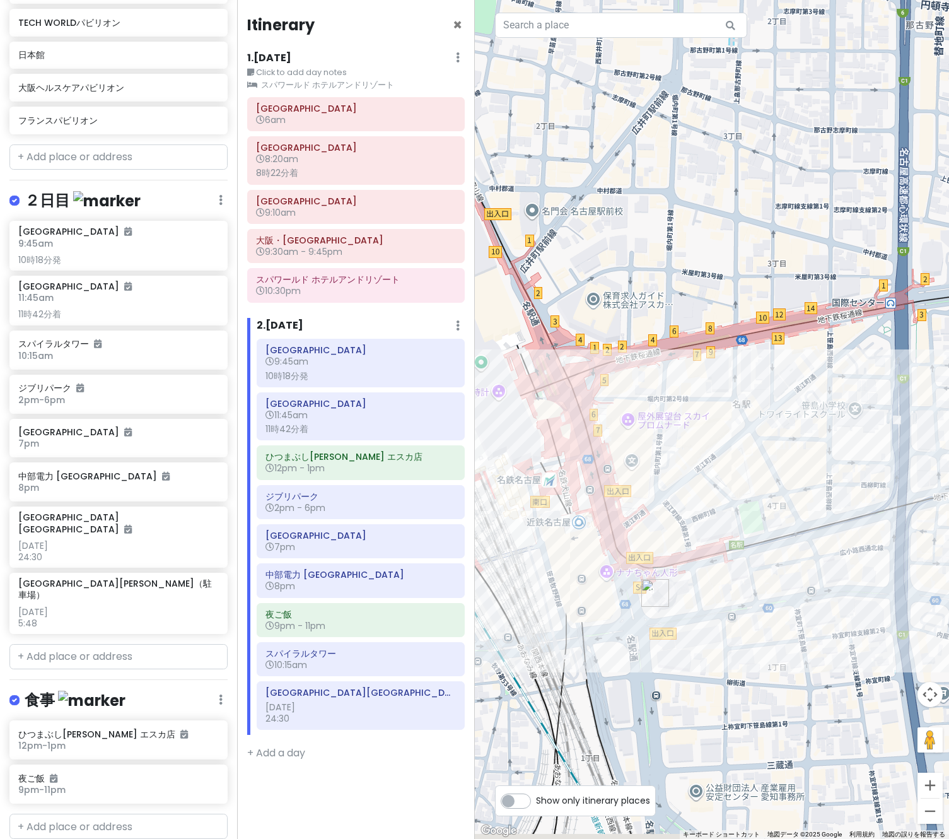
drag, startPoint x: 810, startPoint y: 651, endPoint x: 657, endPoint y: 620, distance: 155.8
click at [657, 620] on div at bounding box center [712, 419] width 475 height 839
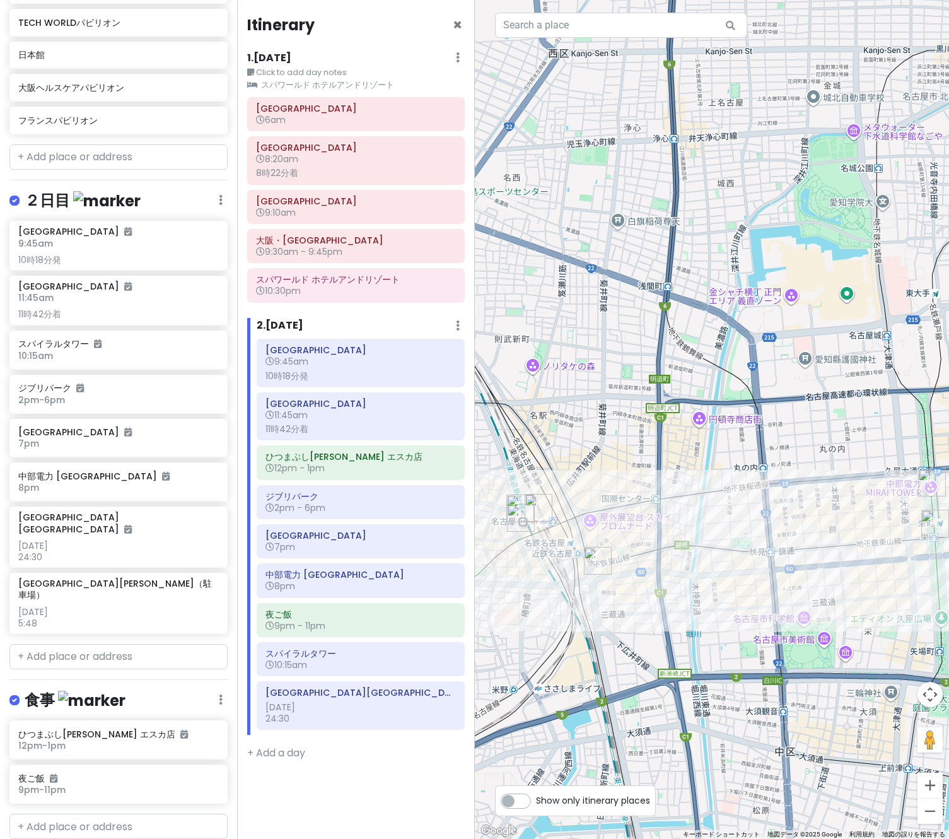
drag, startPoint x: 704, startPoint y: 617, endPoint x: 731, endPoint y: 578, distance: 47.6
click at [731, 578] on div at bounding box center [712, 419] width 475 height 839
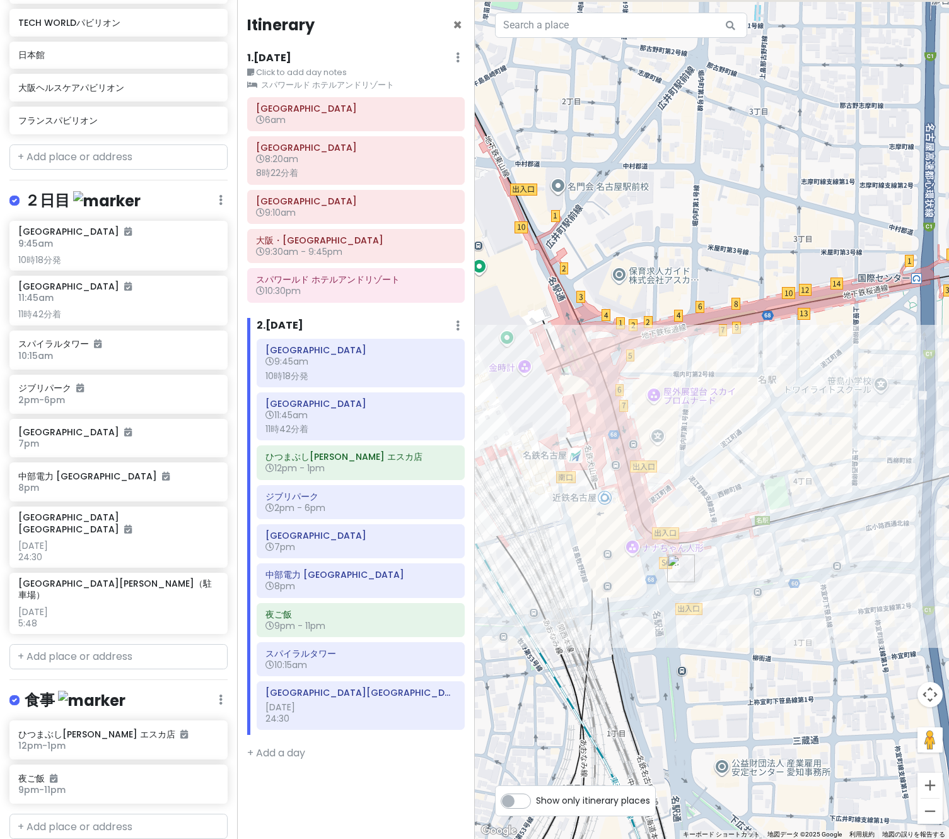
drag, startPoint x: 624, startPoint y: 492, endPoint x: 679, endPoint y: 511, distance: 57.8
click at [679, 511] on div at bounding box center [712, 419] width 475 height 839
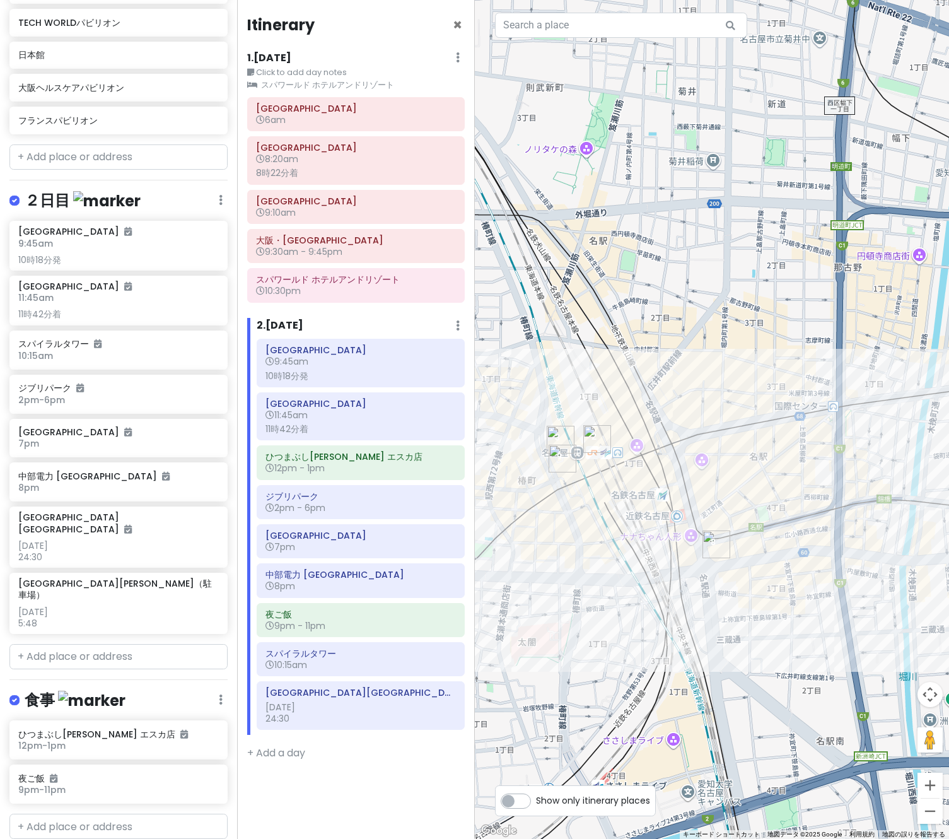
drag, startPoint x: 702, startPoint y: 551, endPoint x: 723, endPoint y: 560, distance: 22.3
click at [723, 560] on div at bounding box center [712, 419] width 475 height 839
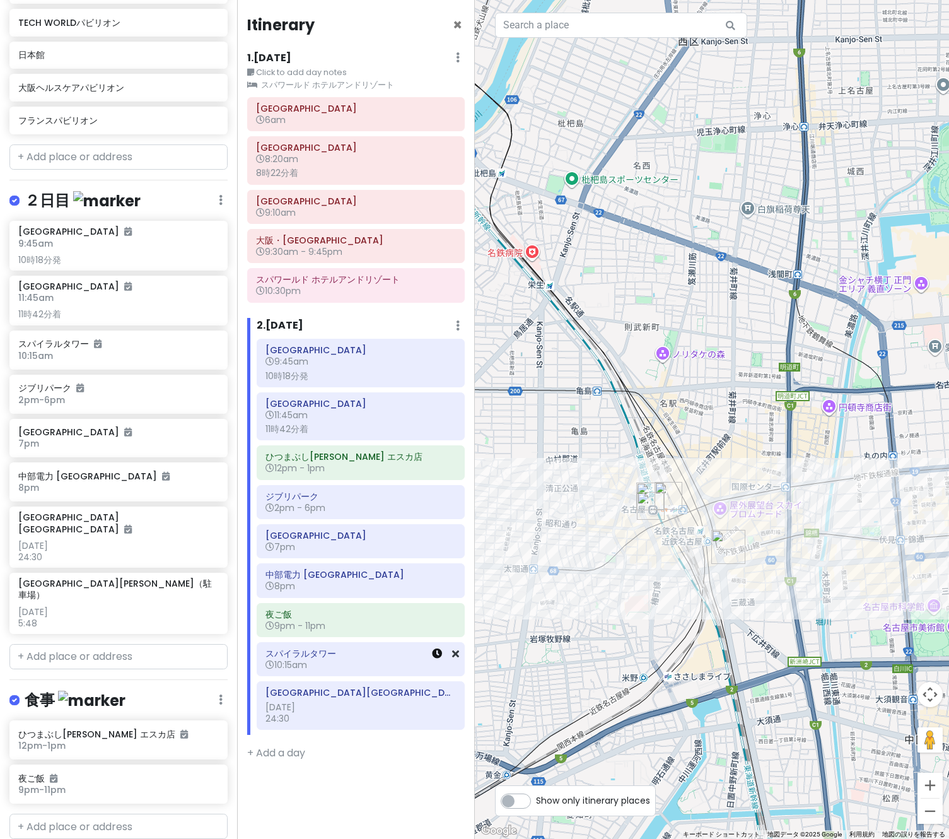
click at [441, 655] on icon at bounding box center [437, 653] width 10 height 10
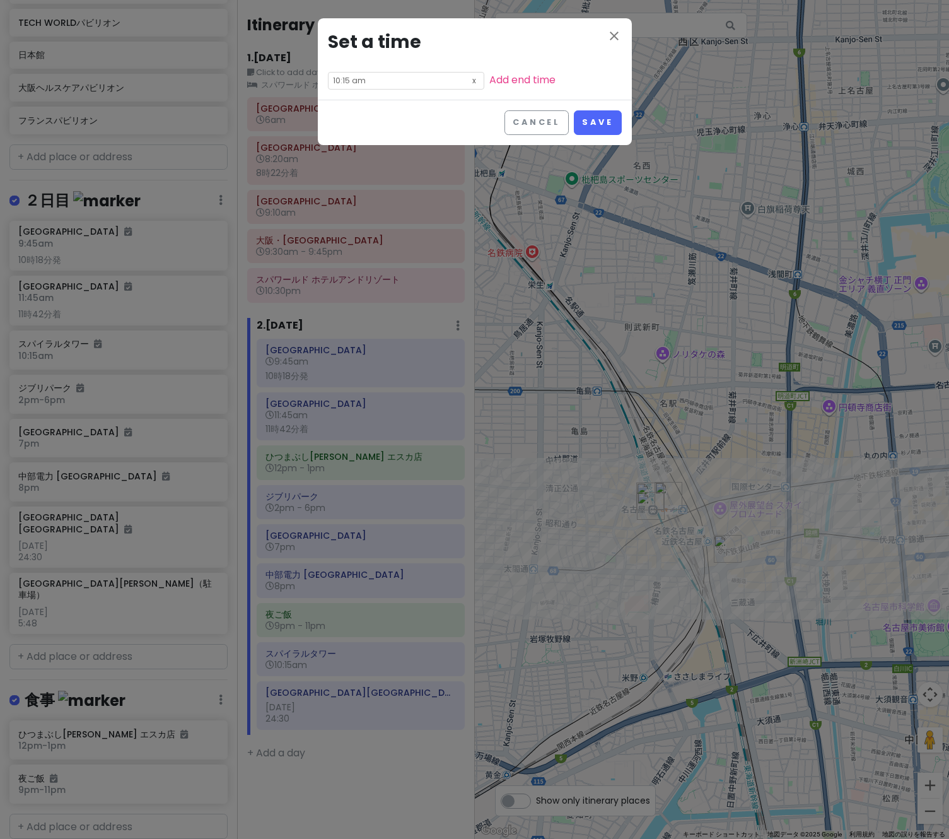
click at [468, 83] on icon at bounding box center [474, 80] width 13 height 15
click at [593, 119] on button "Save" at bounding box center [597, 122] width 47 height 25
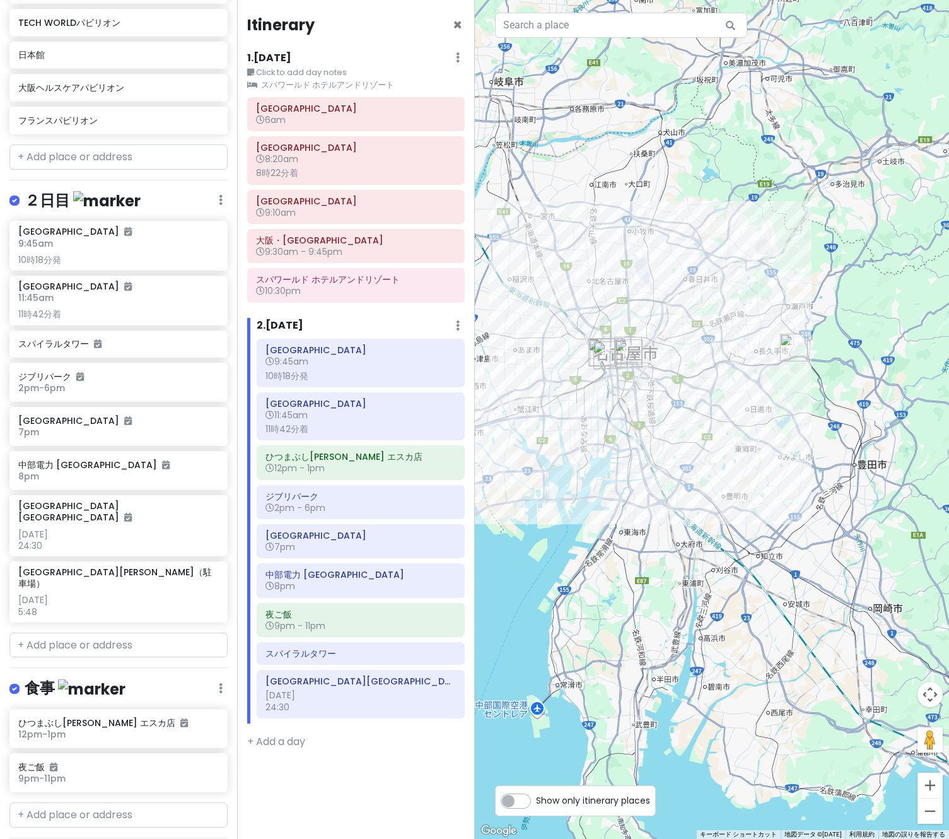
drag, startPoint x: 691, startPoint y: 533, endPoint x: 684, endPoint y: 405, distance: 128.2
click at [684, 405] on div at bounding box center [712, 419] width 475 height 839
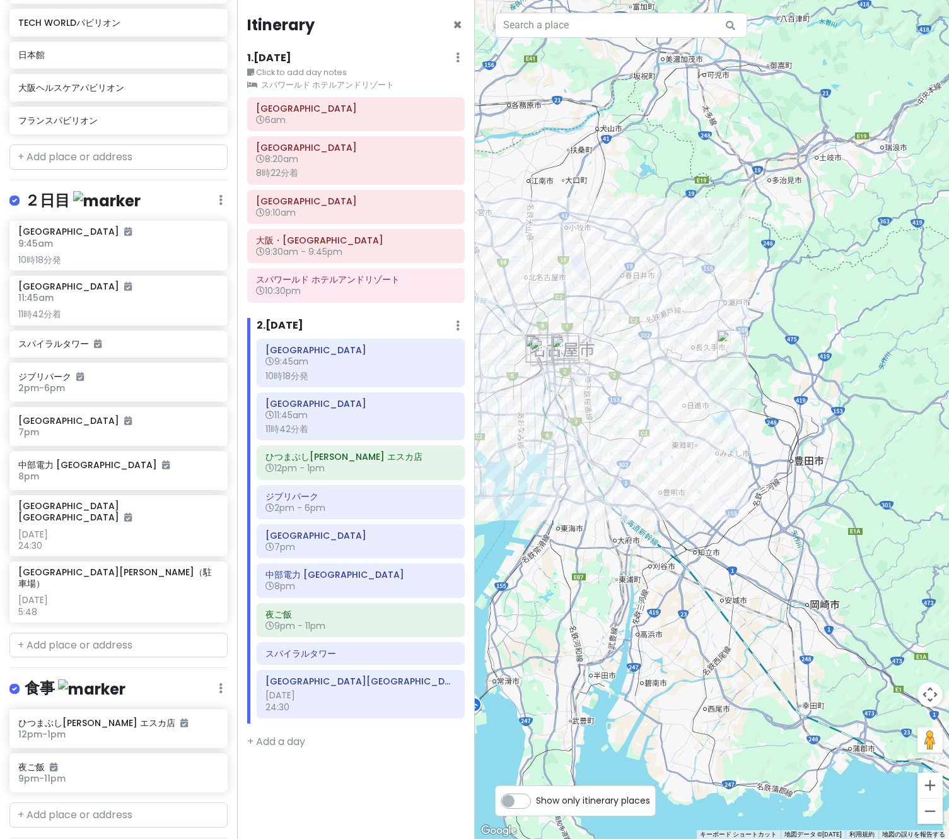
click at [721, 667] on div at bounding box center [712, 419] width 475 height 839
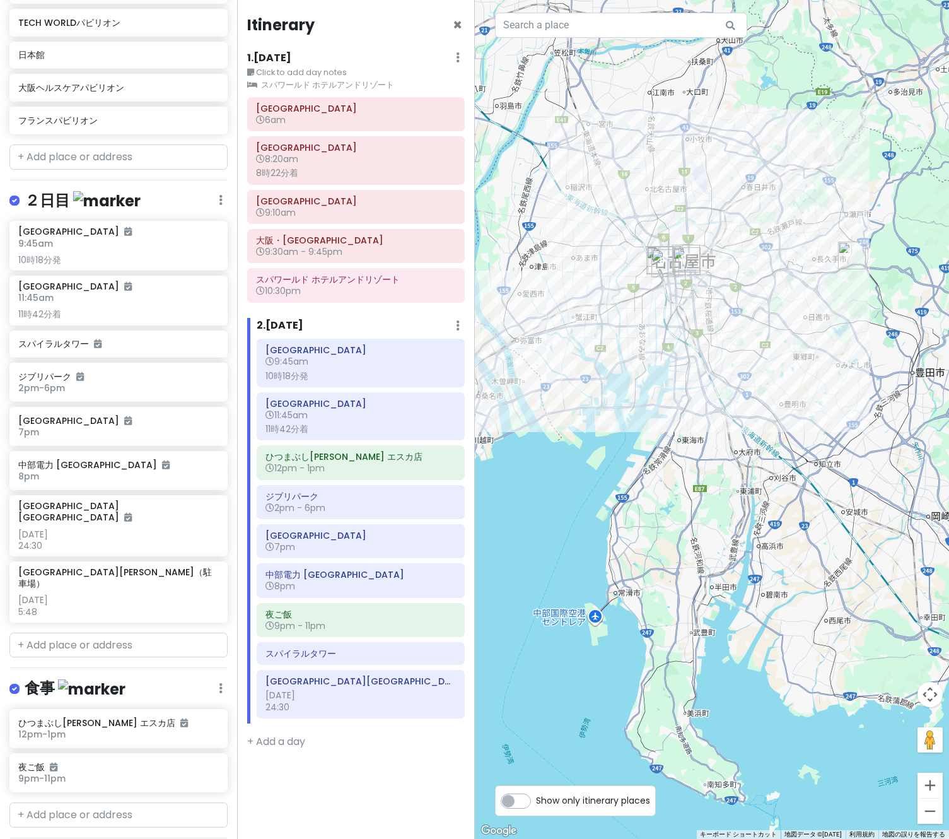
drag, startPoint x: 715, startPoint y: 620, endPoint x: 822, endPoint y: 540, distance: 133.8
click at [822, 540] on div at bounding box center [712, 419] width 475 height 839
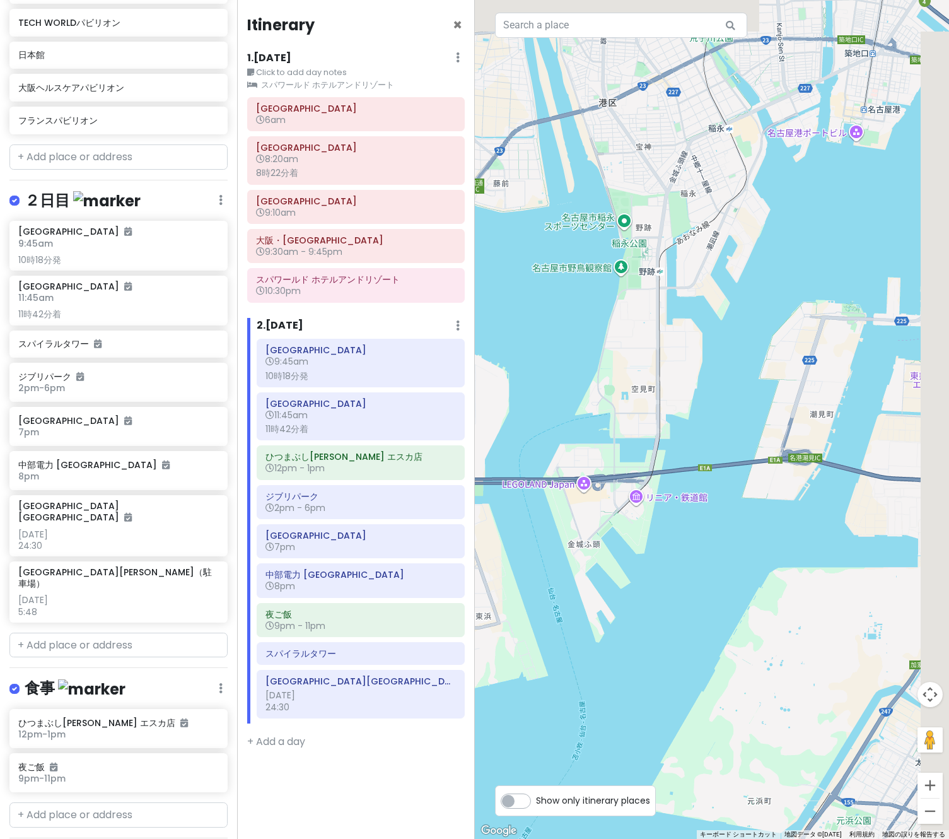
drag, startPoint x: 701, startPoint y: 486, endPoint x: 487, endPoint y: 763, distance: 350.3
click at [487, 763] on div at bounding box center [712, 419] width 475 height 839
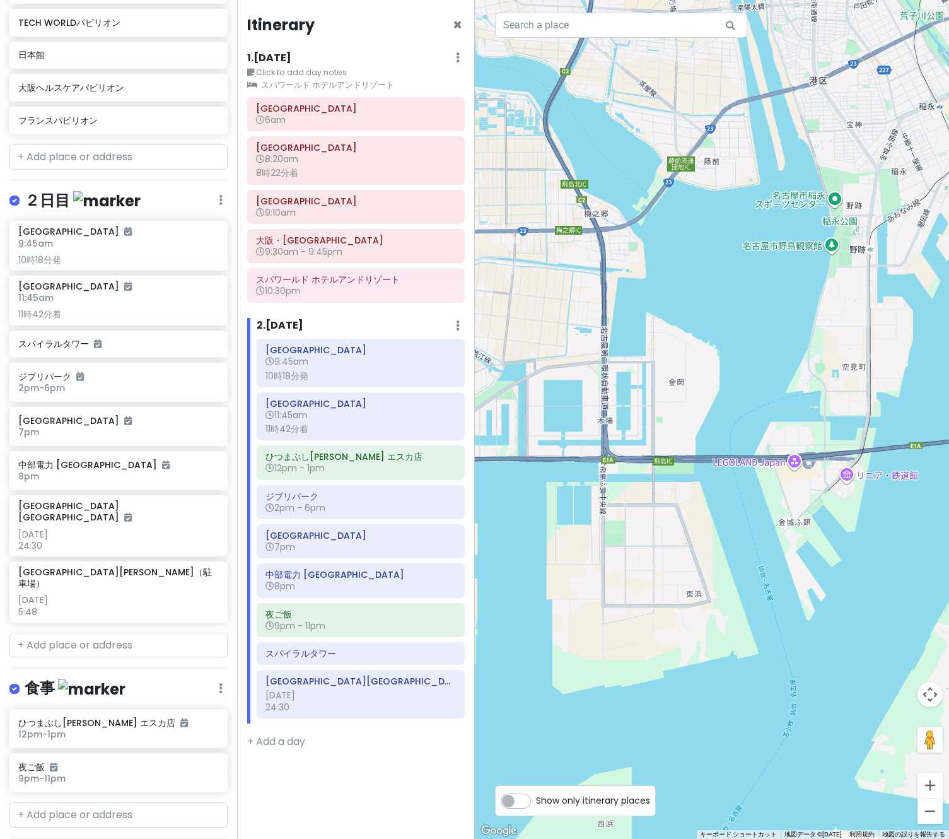
drag, startPoint x: 636, startPoint y: 585, endPoint x: 863, endPoint y: 533, distance: 232.8
click at [863, 533] on div at bounding box center [712, 419] width 475 height 839
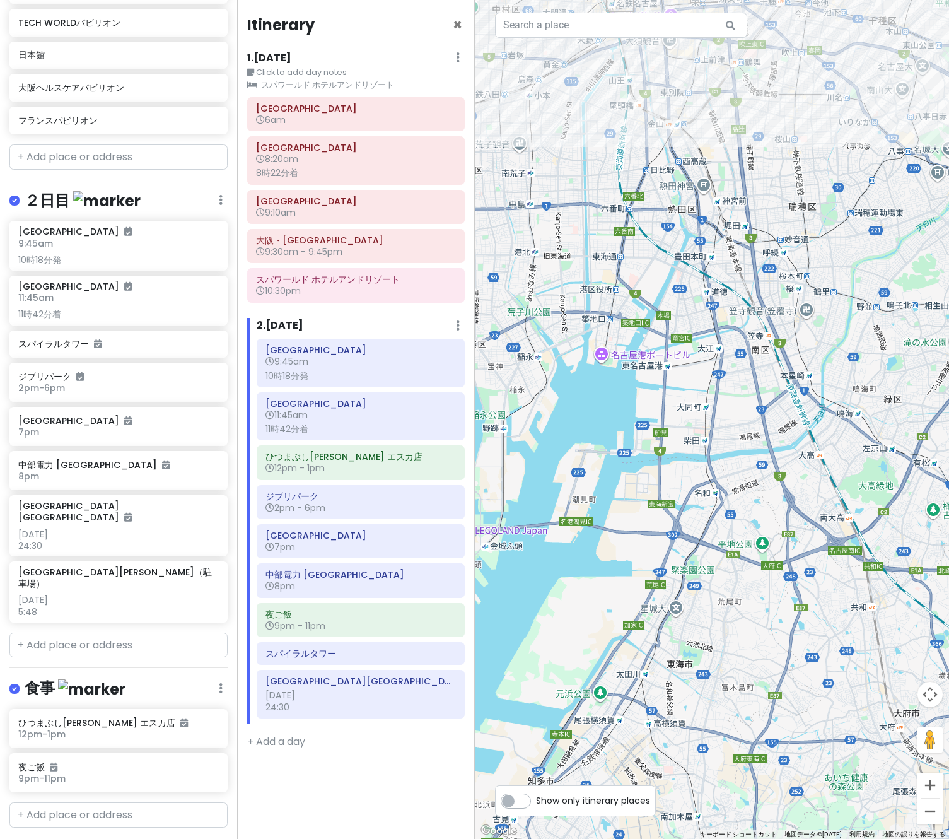
drag, startPoint x: 597, startPoint y: 741, endPoint x: 652, endPoint y: 683, distance: 79.8
click at [652, 683] on div at bounding box center [712, 419] width 475 height 839
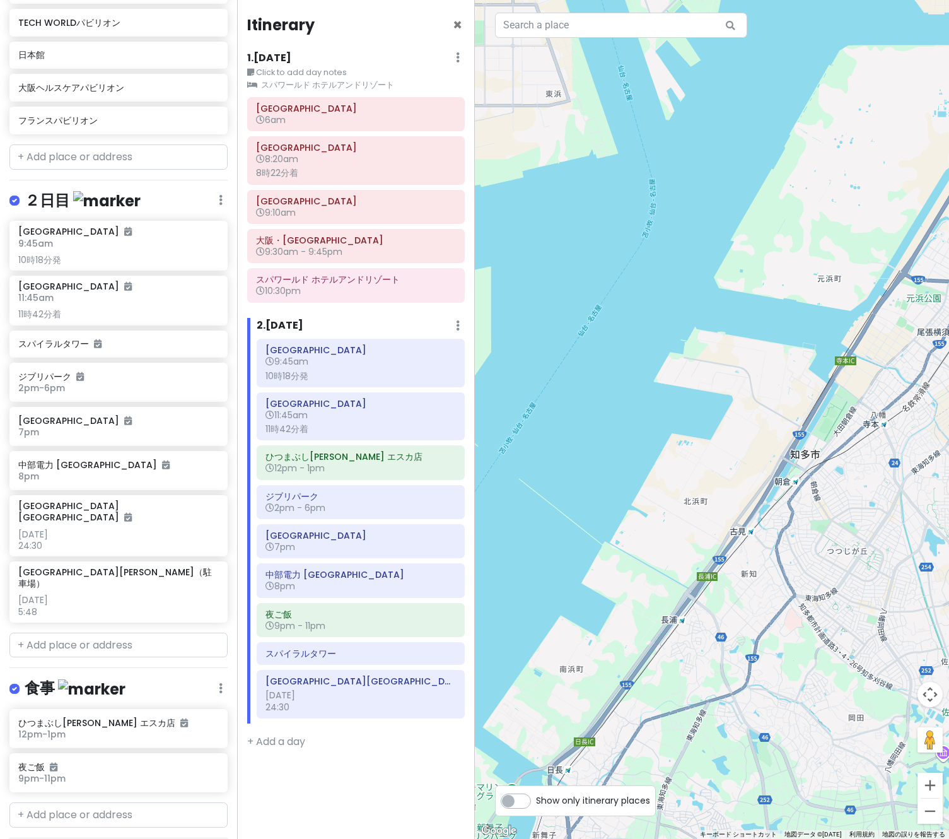
drag, startPoint x: 641, startPoint y: 609, endPoint x: 817, endPoint y: 338, distance: 323.0
click at [817, 338] on div at bounding box center [712, 419] width 475 height 839
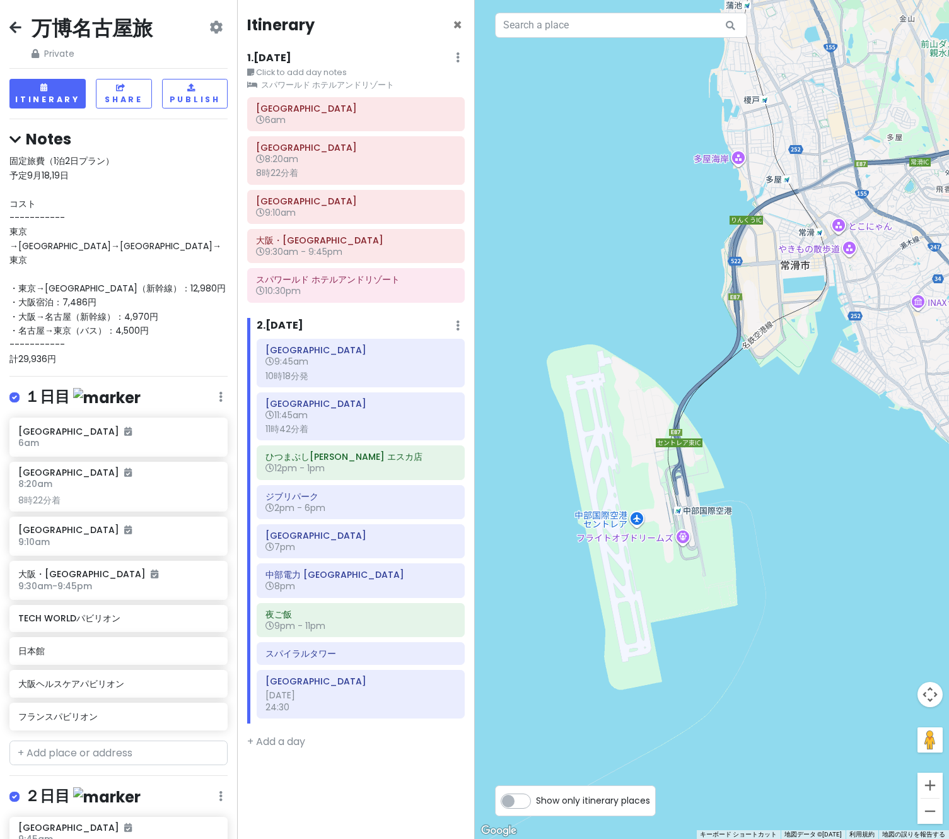
scroll to position [568, 0]
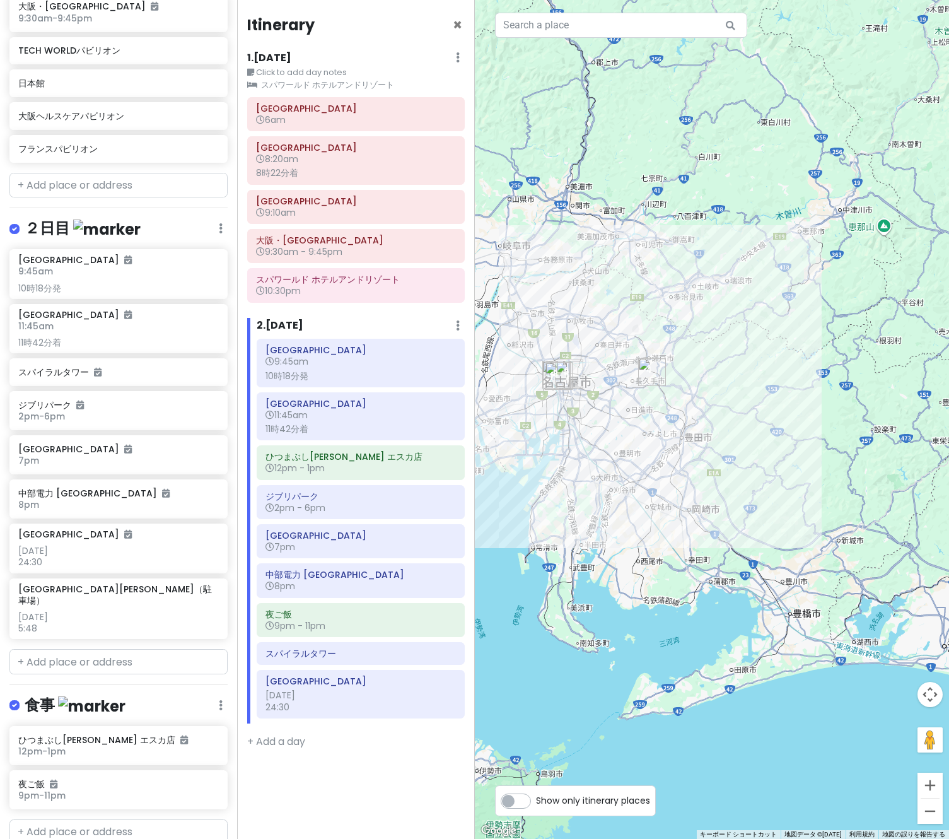
drag, startPoint x: 702, startPoint y: 610, endPoint x: 671, endPoint y: 614, distance: 31.7
click at [671, 614] on div at bounding box center [712, 419] width 475 height 839
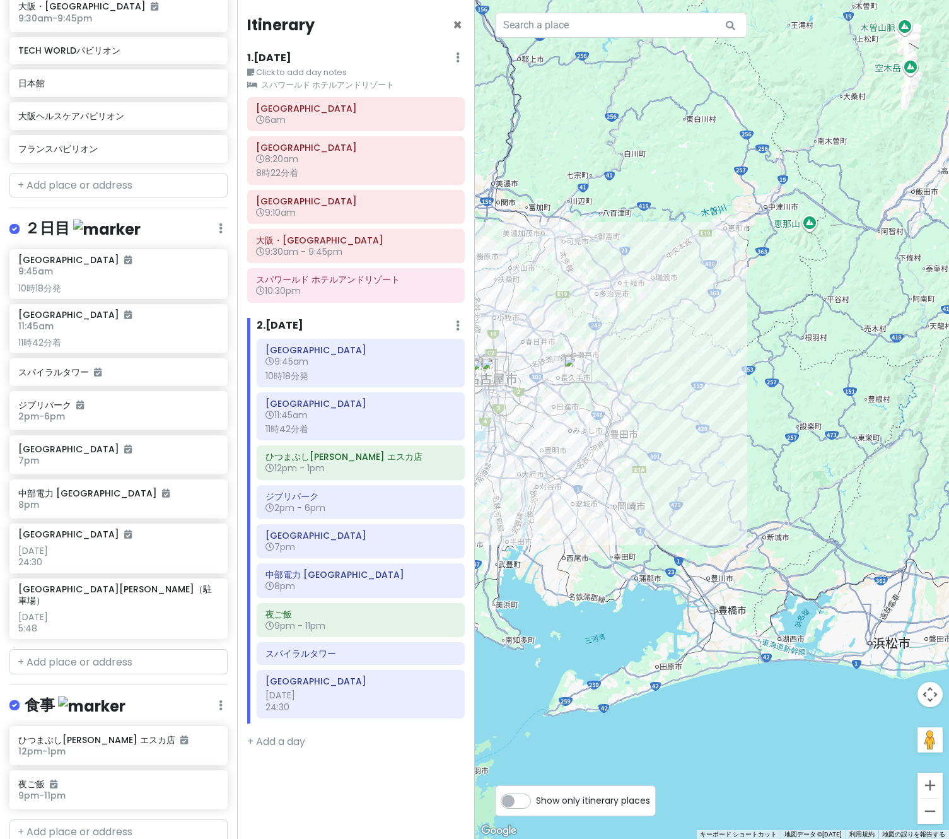
drag, startPoint x: 665, startPoint y: 606, endPoint x: 588, endPoint y: 603, distance: 77.0
click at [588, 603] on div at bounding box center [712, 419] width 475 height 839
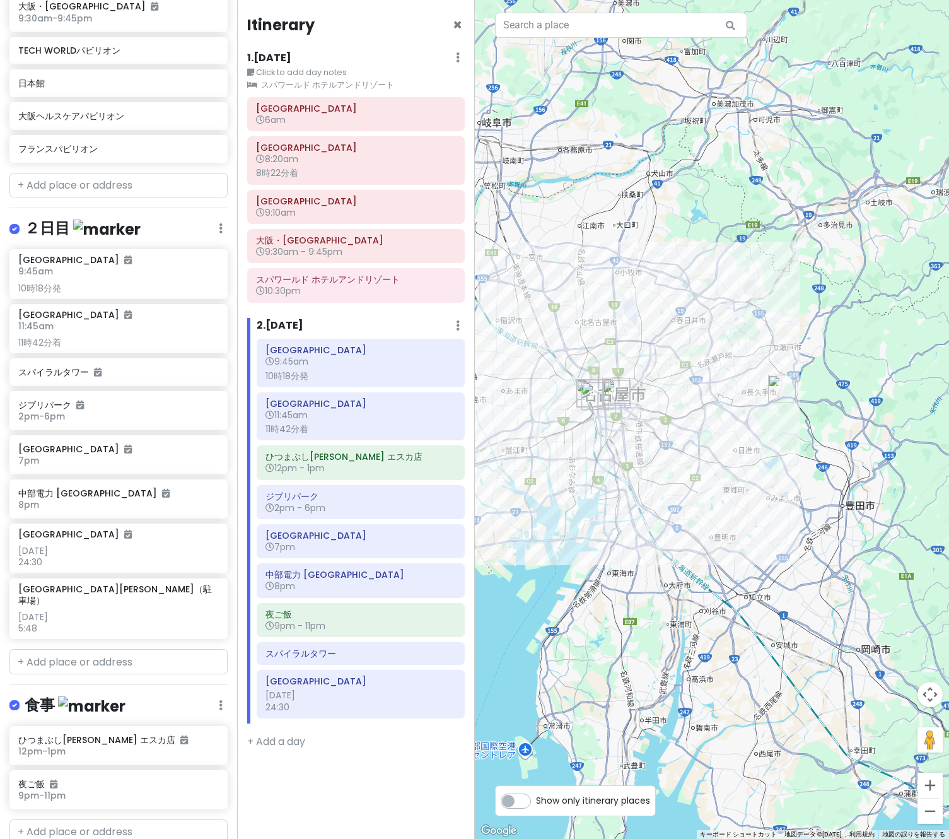
drag, startPoint x: 622, startPoint y: 502, endPoint x: 858, endPoint y: 650, distance: 278.7
click at [858, 650] on div at bounding box center [712, 419] width 475 height 839
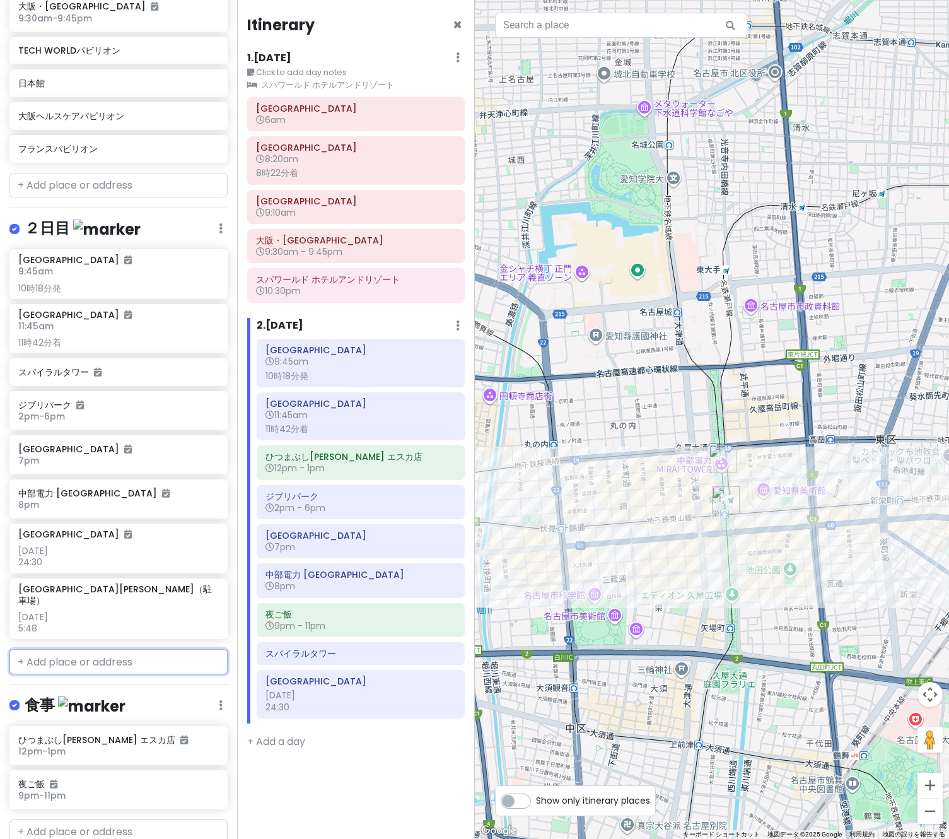
click at [118, 649] on input "text" at bounding box center [118, 661] width 218 height 25
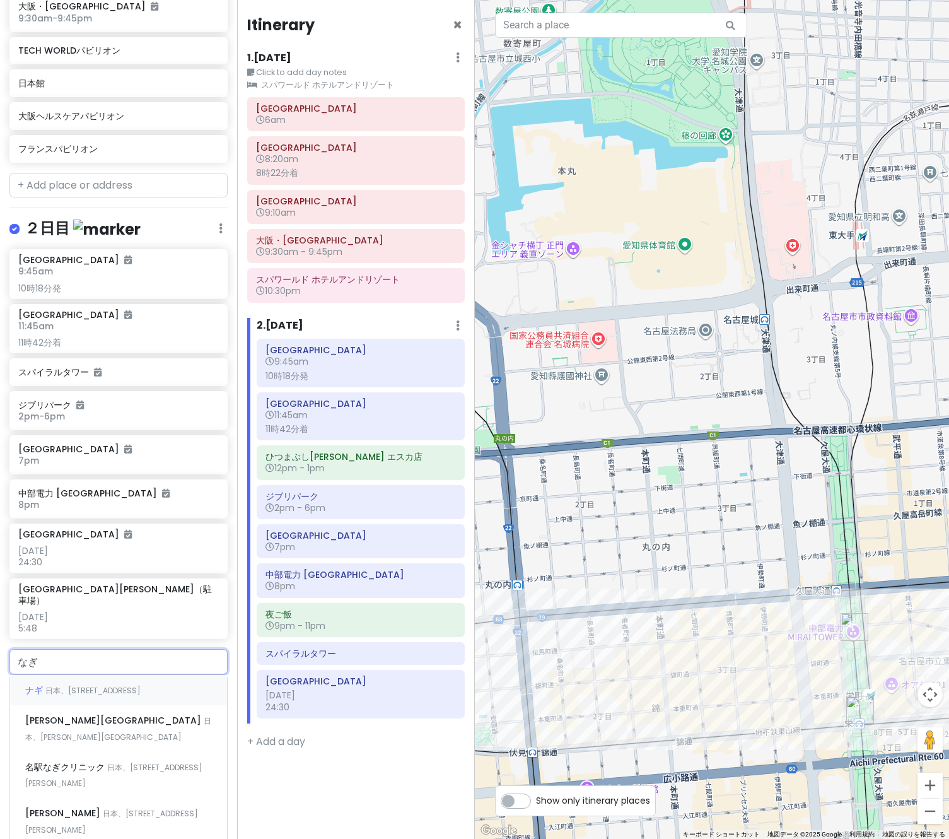
type input "な"
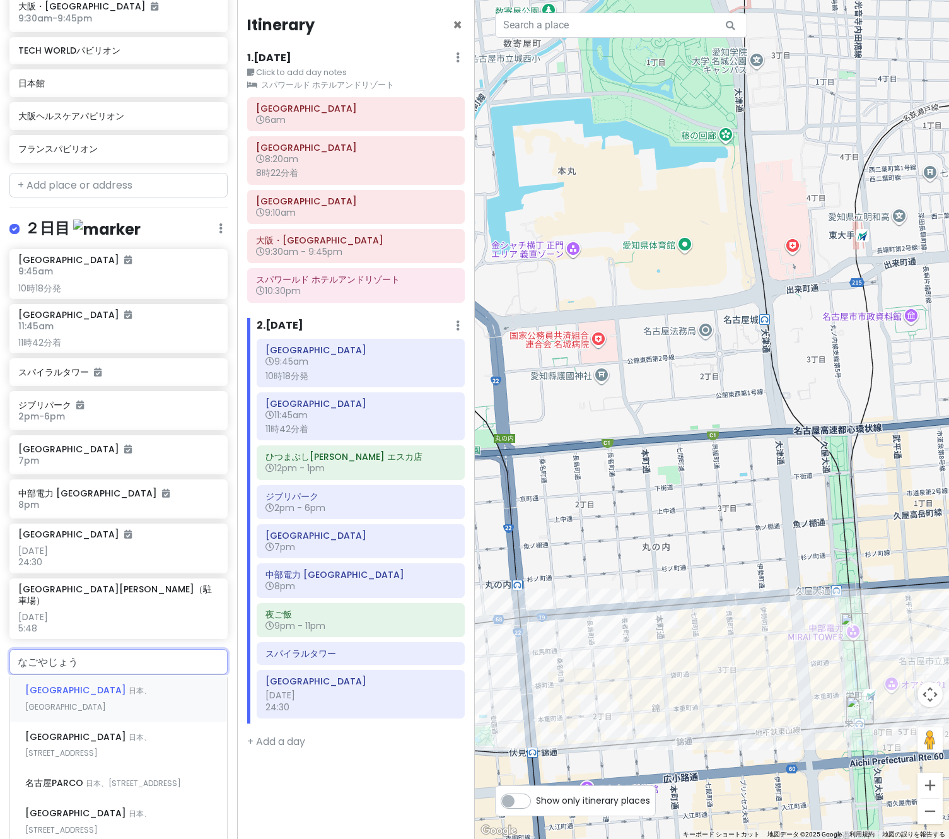
type input "[GEOGRAPHIC_DATA]"
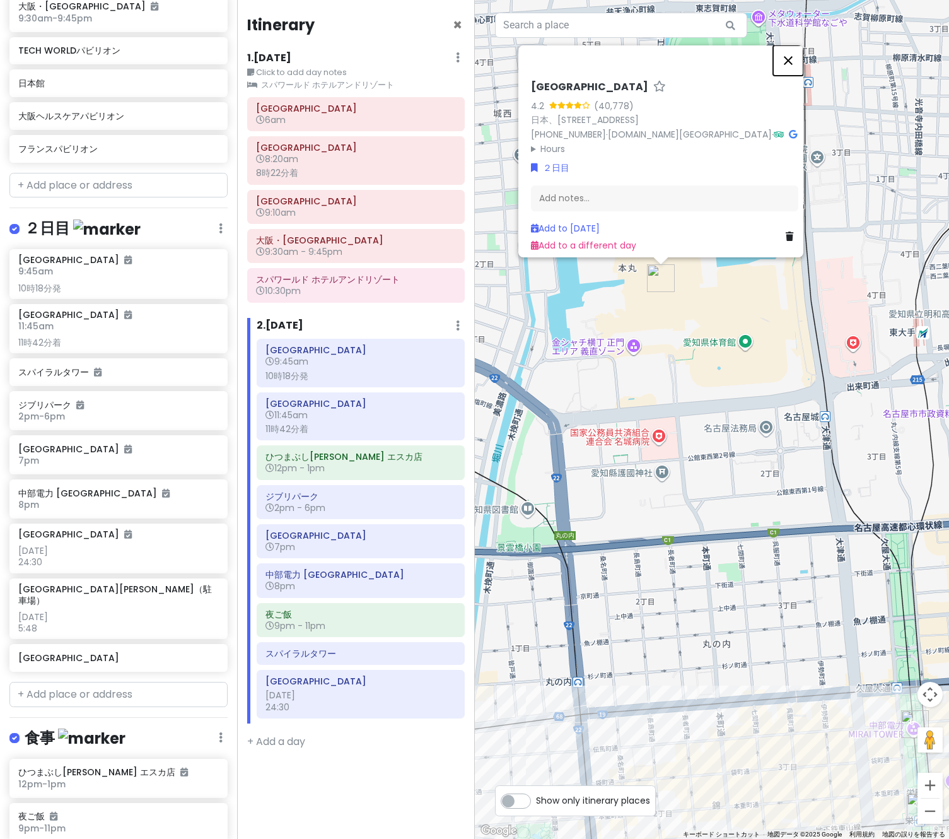
click at [797, 51] on button "閉じる" at bounding box center [788, 60] width 30 height 30
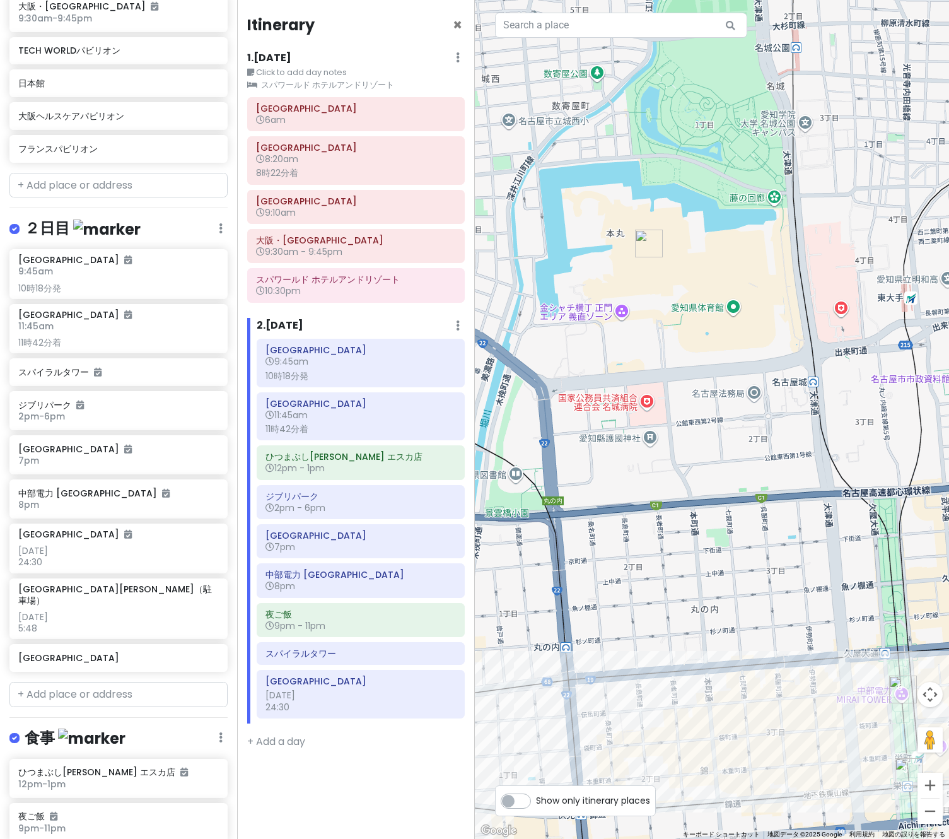
drag, startPoint x: 716, startPoint y: 489, endPoint x: 677, endPoint y: 402, distance: 94.8
click at [677, 402] on div at bounding box center [712, 419] width 475 height 839
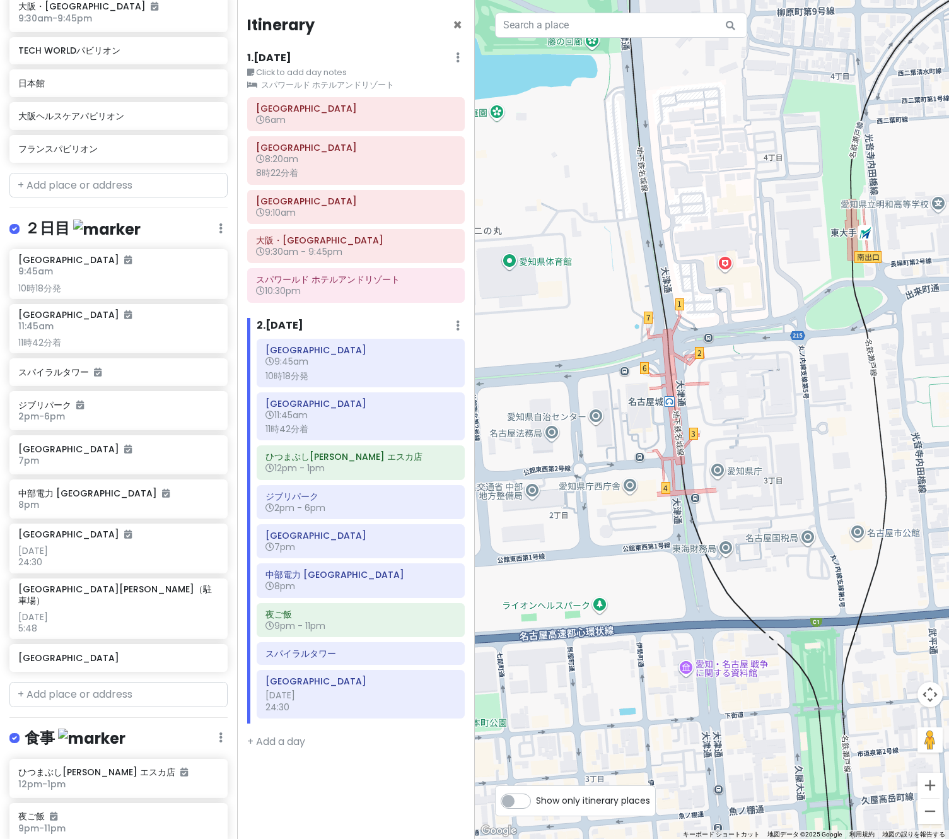
drag, startPoint x: 648, startPoint y: 522, endPoint x: 775, endPoint y: 355, distance: 210.1
click at [775, 355] on div at bounding box center [712, 419] width 475 height 839
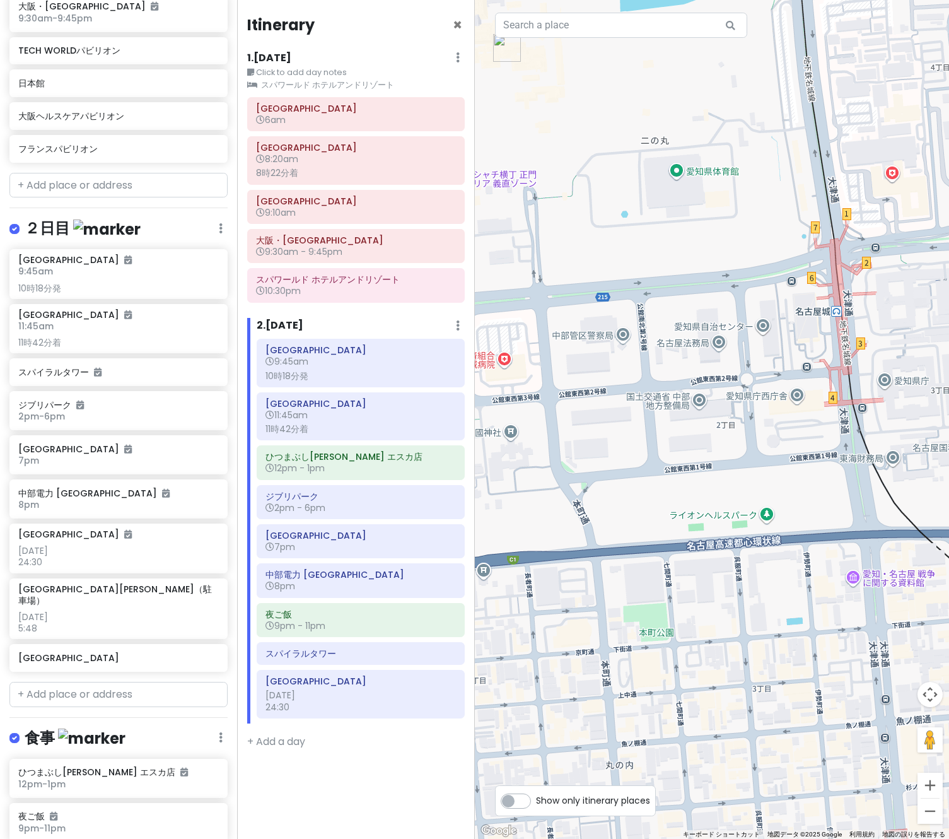
drag, startPoint x: 628, startPoint y: 451, endPoint x: 690, endPoint y: 475, distance: 66.3
click at [690, 475] on div at bounding box center [712, 419] width 475 height 839
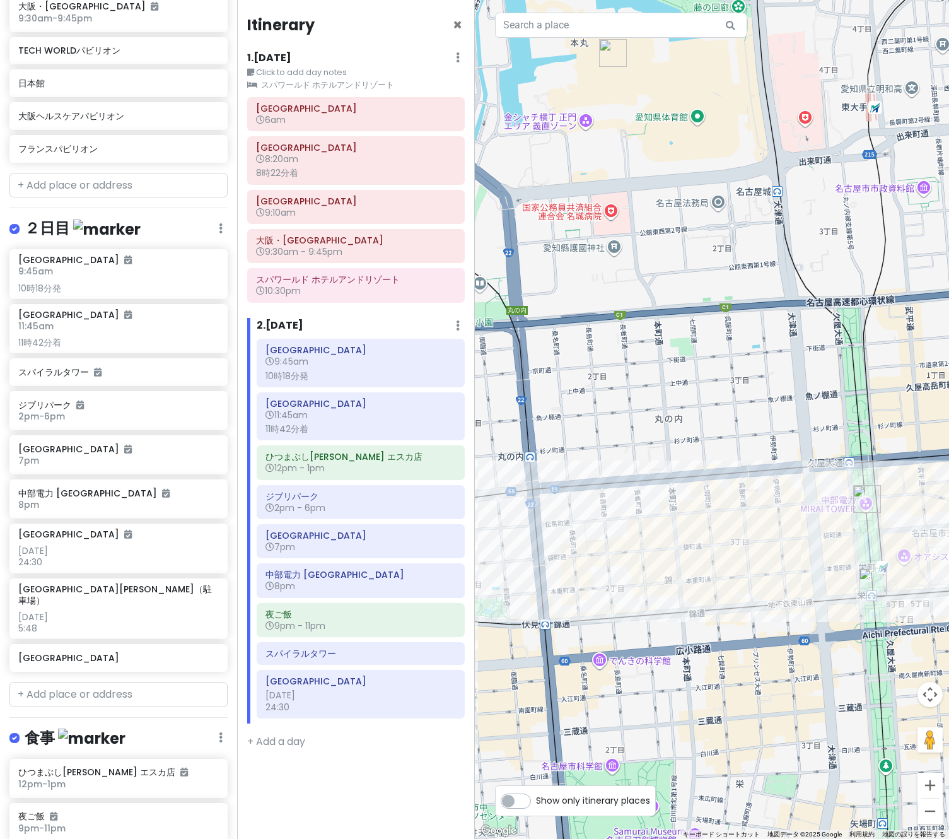
drag, startPoint x: 668, startPoint y: 472, endPoint x: 690, endPoint y: 273, distance: 199.9
click at [690, 273] on div at bounding box center [712, 419] width 475 height 839
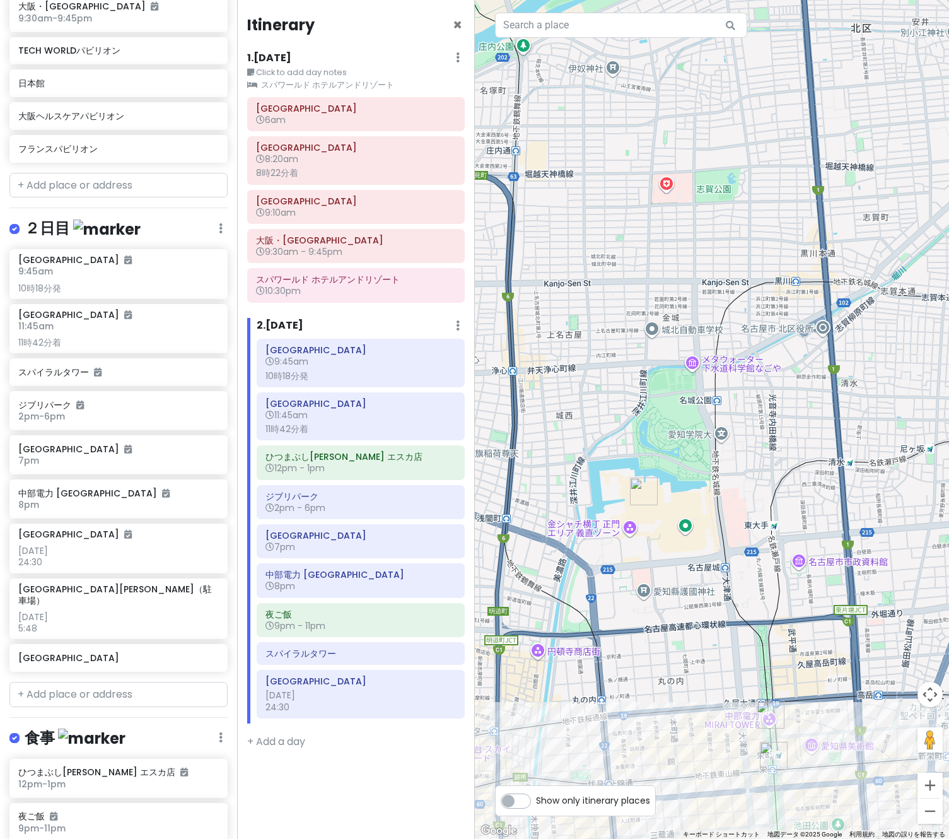
drag, startPoint x: 674, startPoint y: 293, endPoint x: 668, endPoint y: 601, distance: 307.8
click at [668, 601] on div at bounding box center [712, 419] width 475 height 839
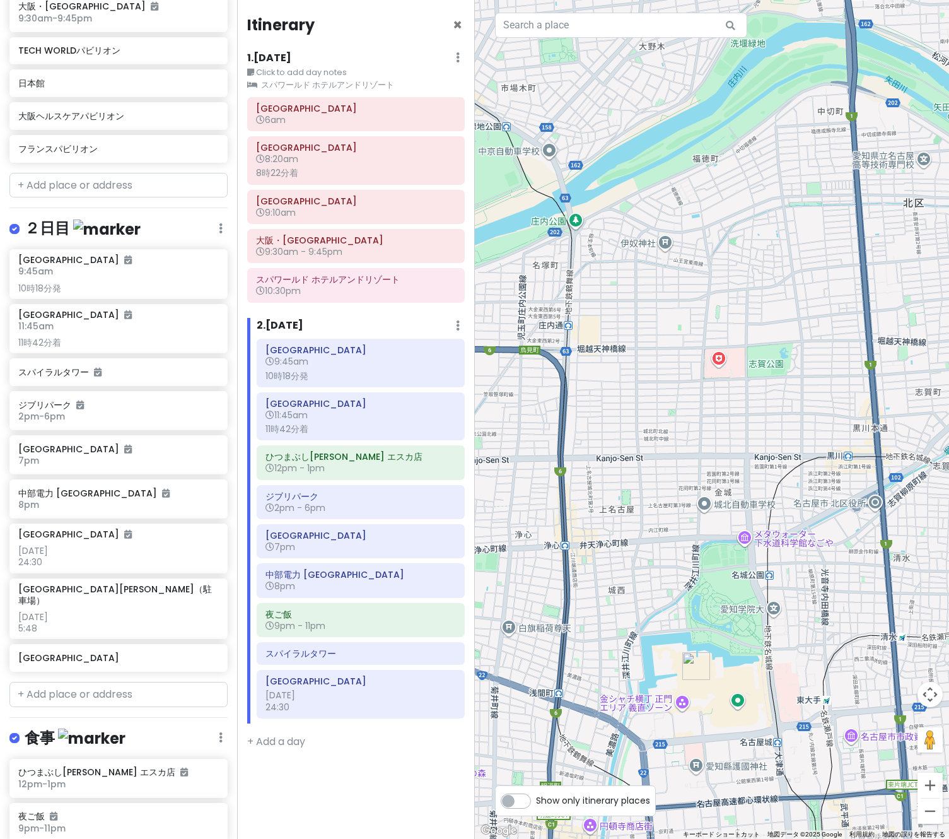
drag, startPoint x: 706, startPoint y: 393, endPoint x: 759, endPoint y: 568, distance: 182.7
click at [759, 568] on div at bounding box center [712, 419] width 475 height 839
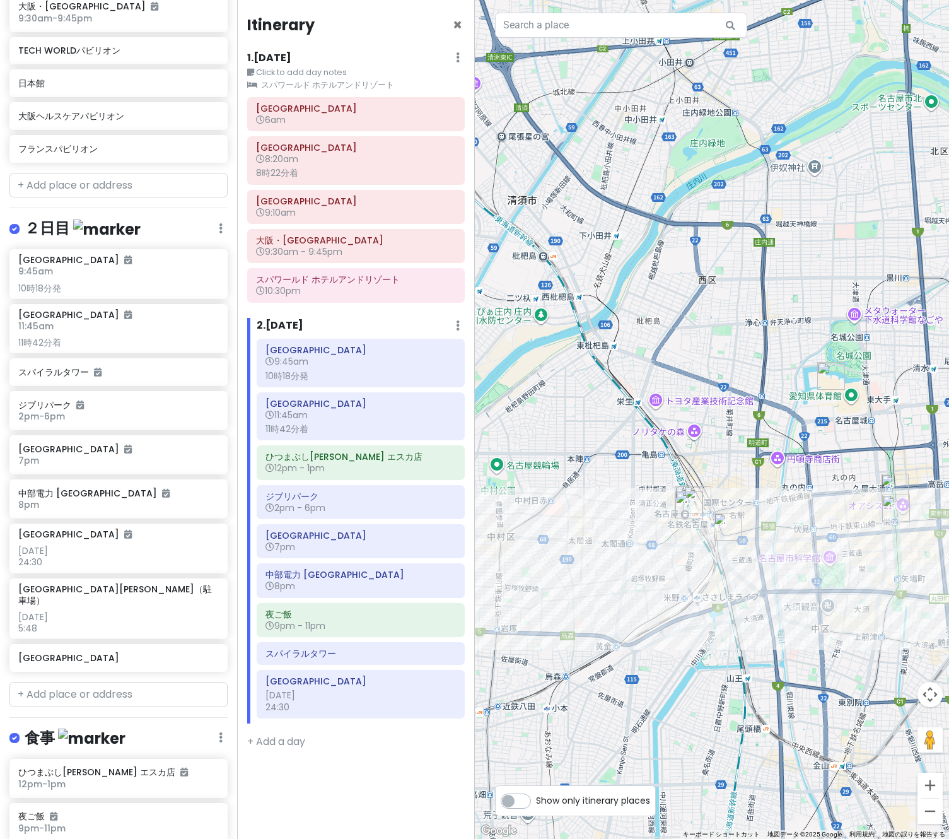
drag, startPoint x: 753, startPoint y: 433, endPoint x: 848, endPoint y: 320, distance: 146.8
click at [848, 320] on div at bounding box center [712, 419] width 475 height 839
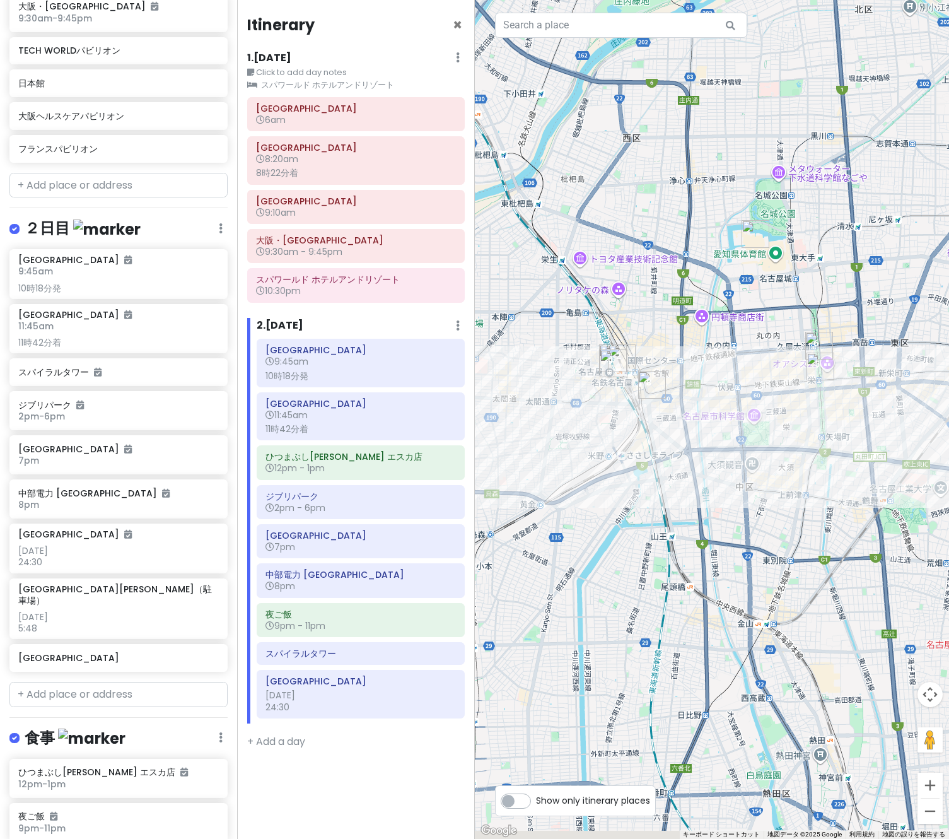
drag, startPoint x: 805, startPoint y: 437, endPoint x: 715, endPoint y: 289, distance: 173.5
click at [715, 289] on div at bounding box center [712, 419] width 475 height 839
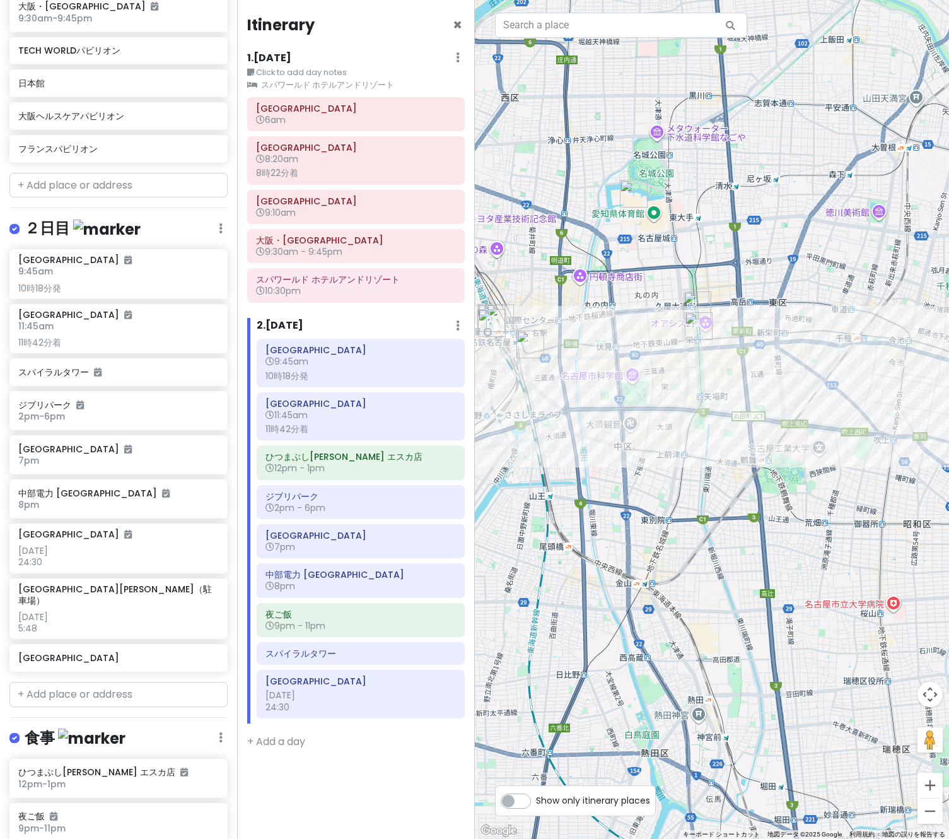
drag, startPoint x: 733, startPoint y: 376, endPoint x: 619, endPoint y: 380, distance: 113.6
click at [619, 380] on div at bounding box center [712, 419] width 475 height 839
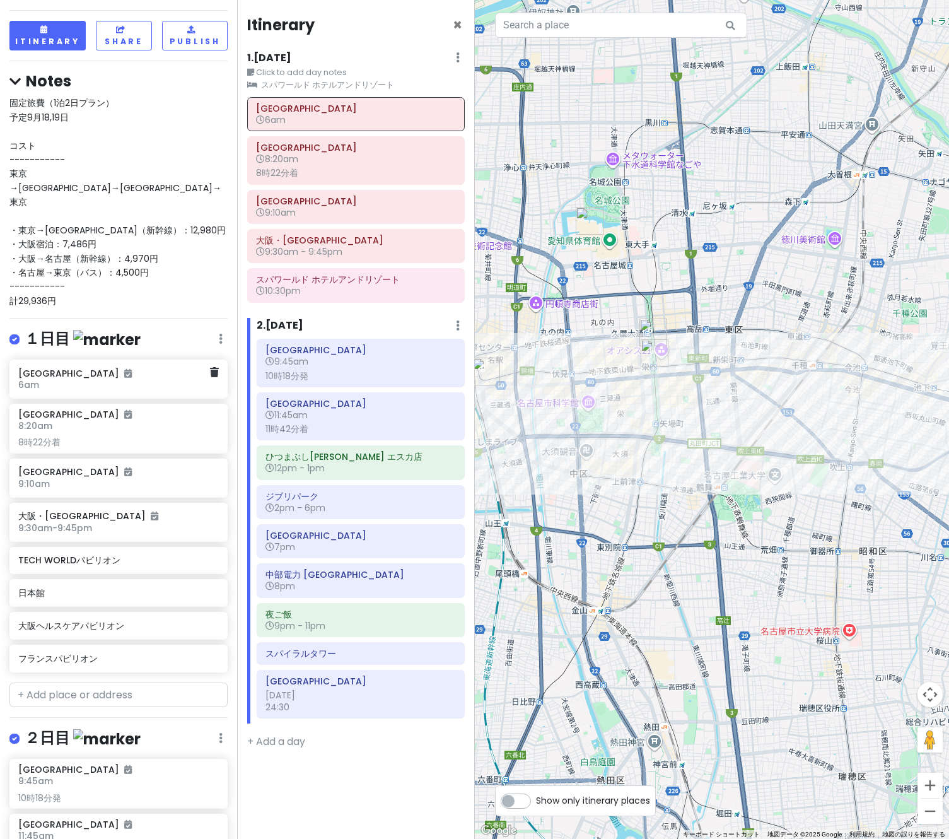
scroll to position [63, 0]
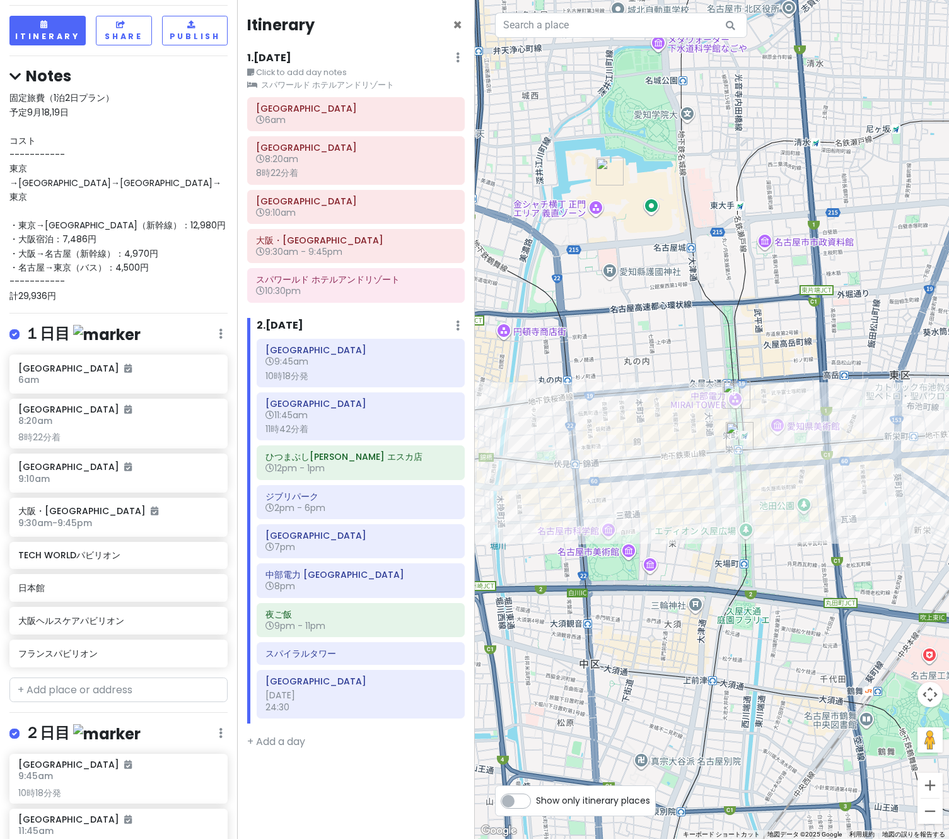
drag, startPoint x: 624, startPoint y: 363, endPoint x: 688, endPoint y: 456, distance: 112.8
click at [688, 456] on div at bounding box center [712, 419] width 475 height 839
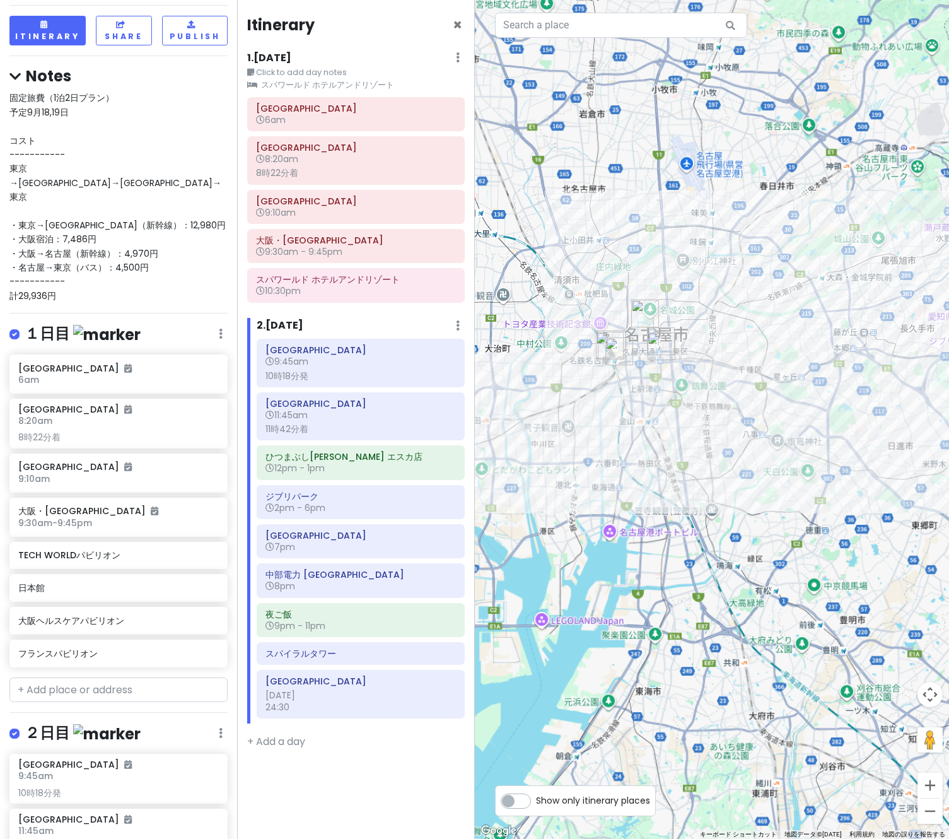
drag, startPoint x: 644, startPoint y: 346, endPoint x: 747, endPoint y: 333, distance: 103.6
click at [745, 333] on div at bounding box center [712, 419] width 475 height 839
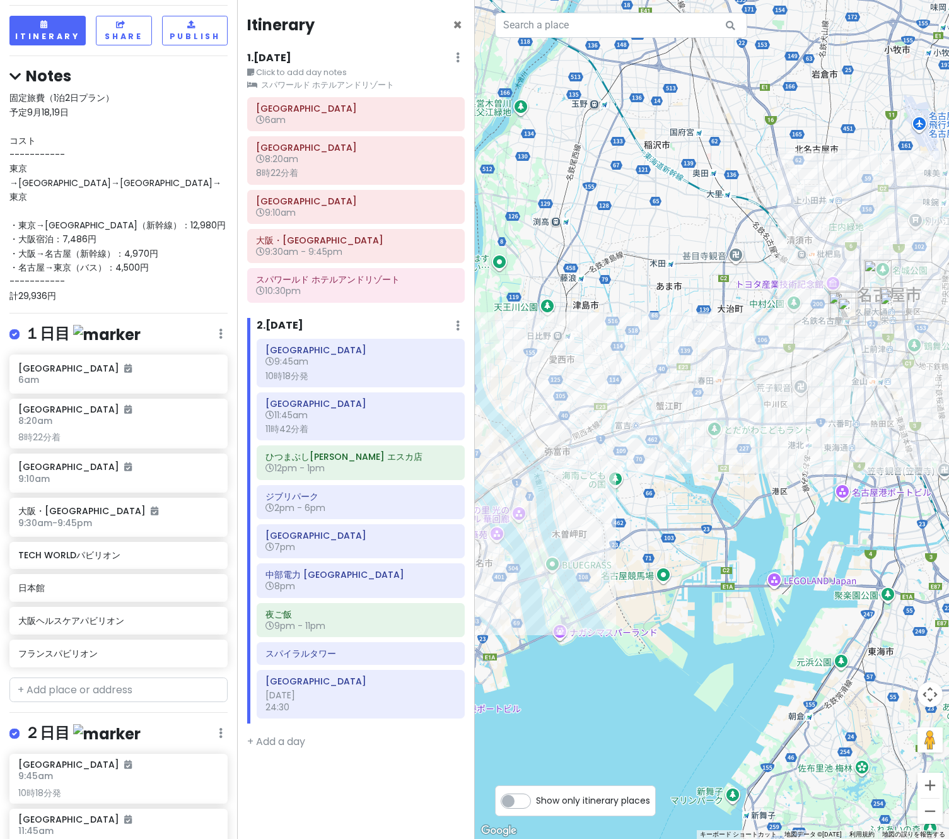
drag, startPoint x: 702, startPoint y: 327, endPoint x: 816, endPoint y: 283, distance: 121.8
click at [816, 283] on div at bounding box center [712, 419] width 475 height 839
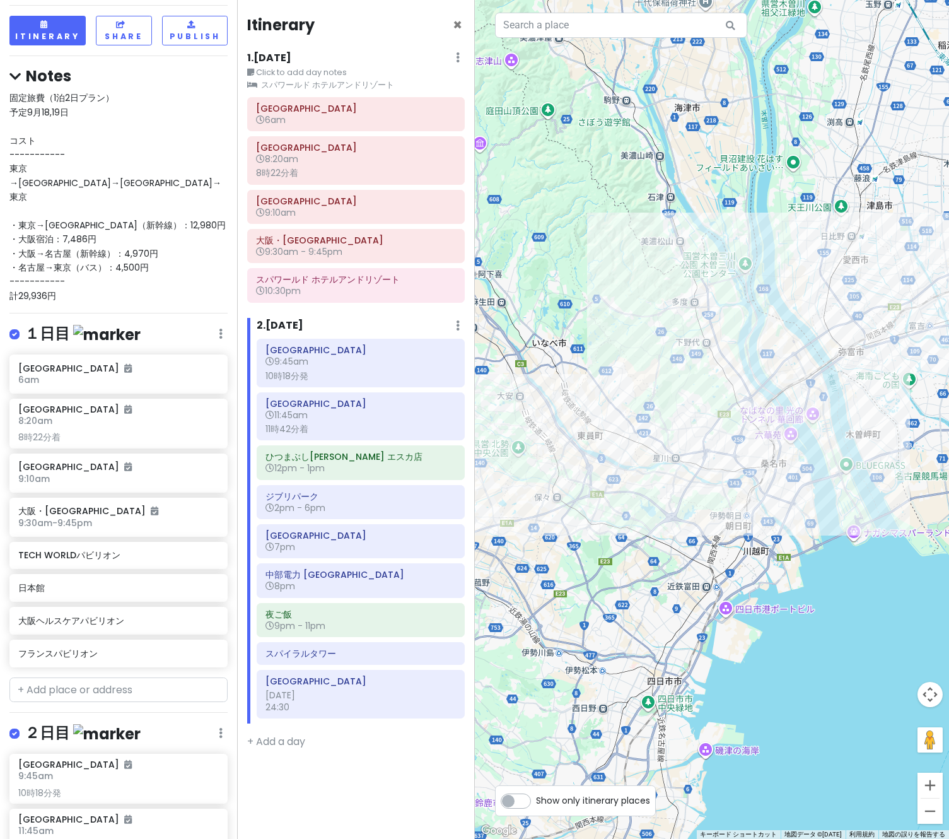
drag, startPoint x: 658, startPoint y: 337, endPoint x: 813, endPoint y: 297, distance: 159.7
click at [813, 297] on div at bounding box center [712, 419] width 475 height 839
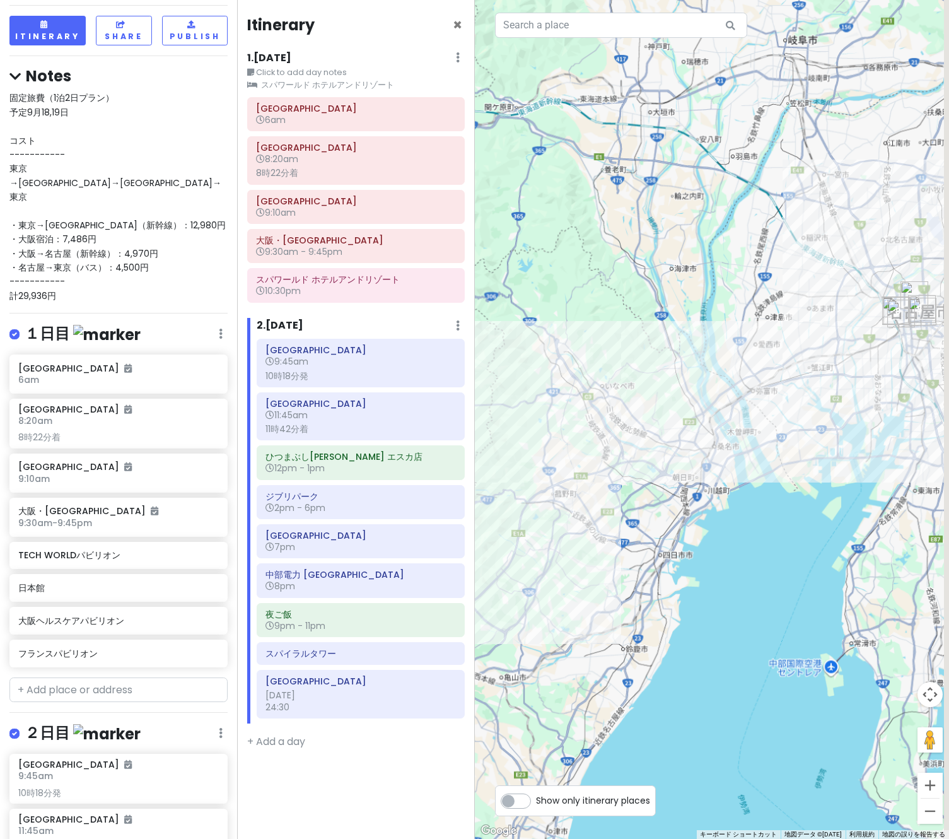
drag, startPoint x: 712, startPoint y: 397, endPoint x: 598, endPoint y: 437, distance: 120.3
click at [598, 437] on div at bounding box center [712, 419] width 475 height 839
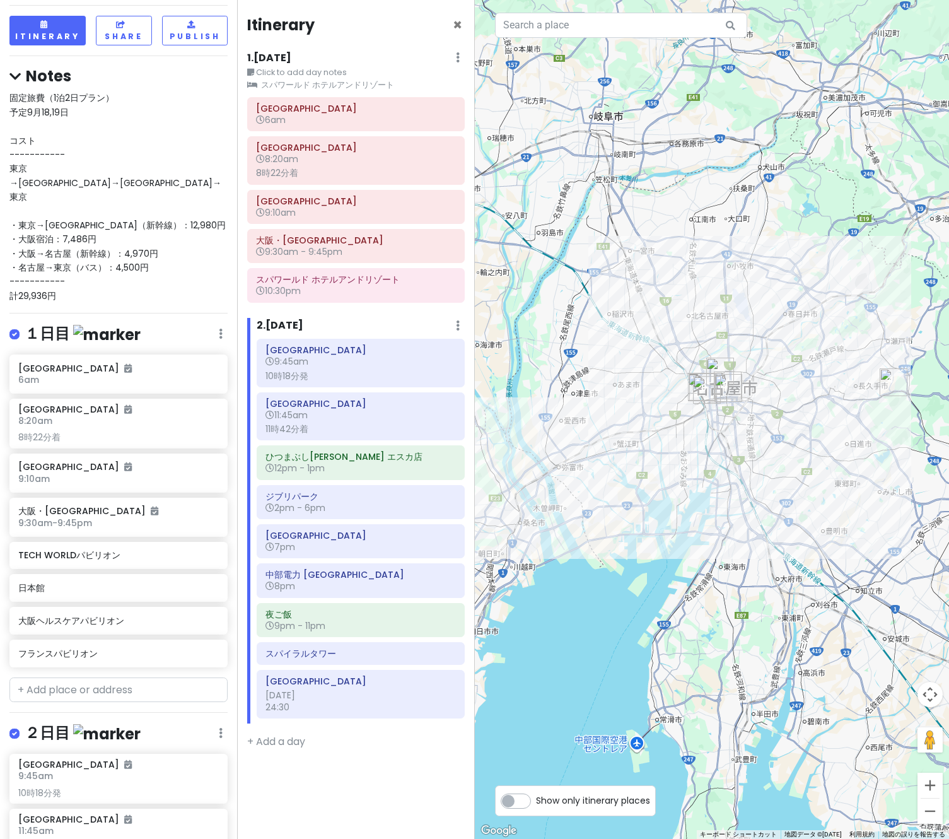
drag, startPoint x: 773, startPoint y: 383, endPoint x: 761, endPoint y: 405, distance: 25.1
click at [762, 404] on div at bounding box center [712, 419] width 475 height 839
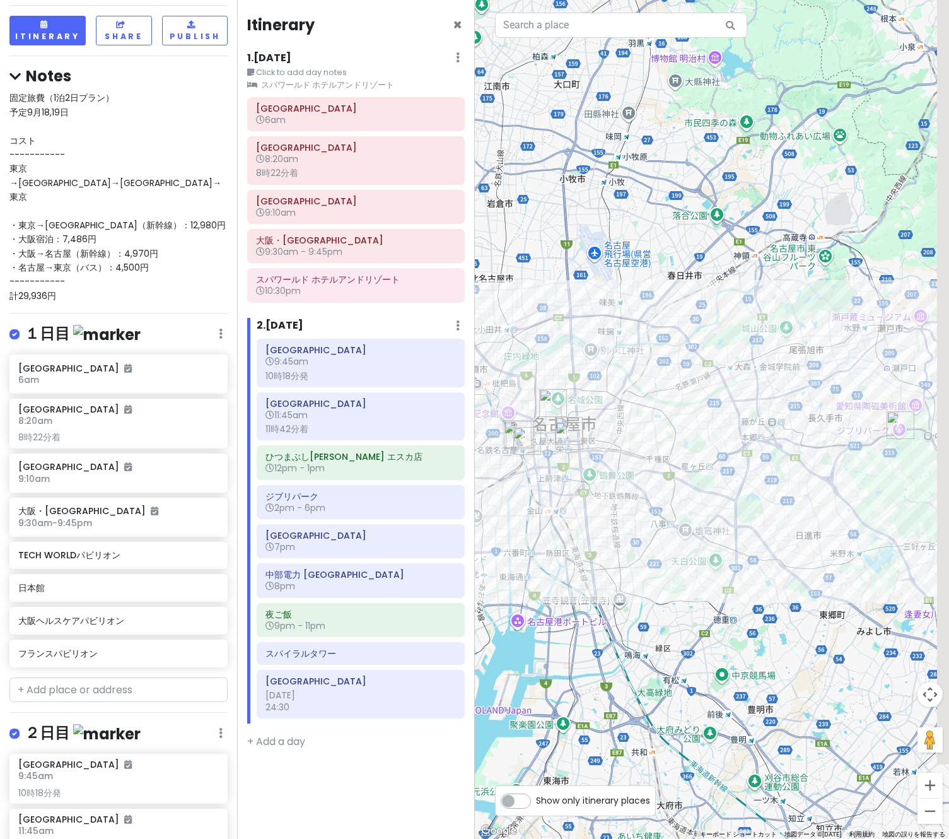
click at [639, 451] on div at bounding box center [712, 419] width 475 height 839
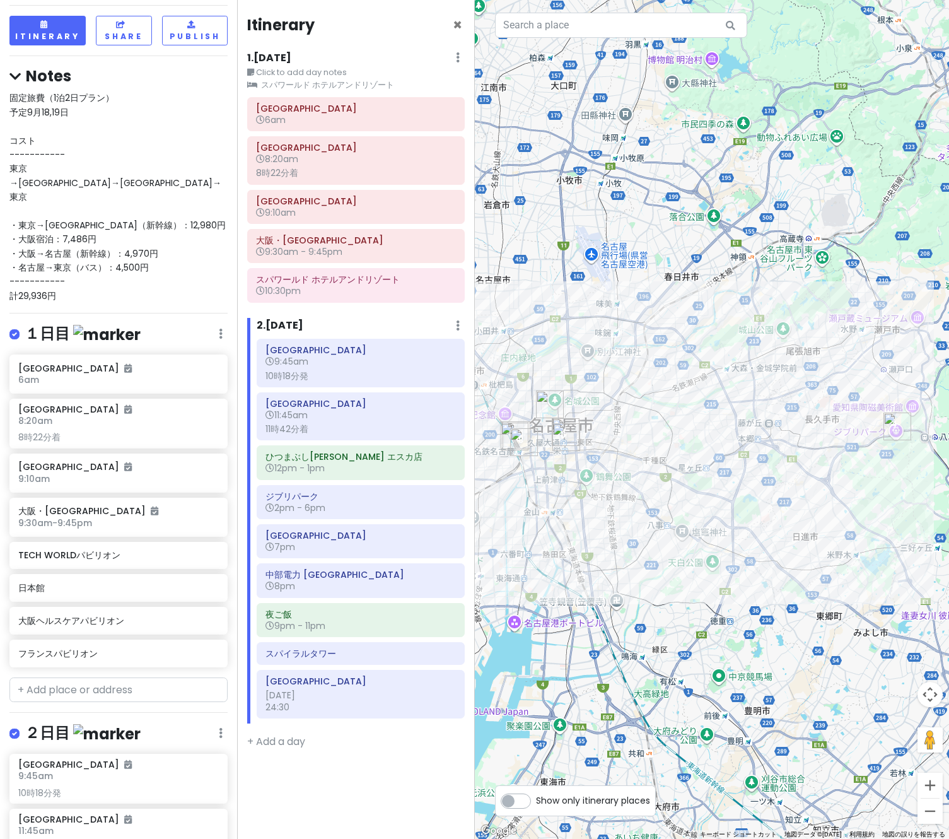
click at [117, 232] on div "固定旅費（1泊2日プラン） 予定9月18,19日 コスト ----------- 東京→[GEOGRAPHIC_DATA]→[GEOGRAPHIC_DATA]…" at bounding box center [118, 197] width 218 height 212
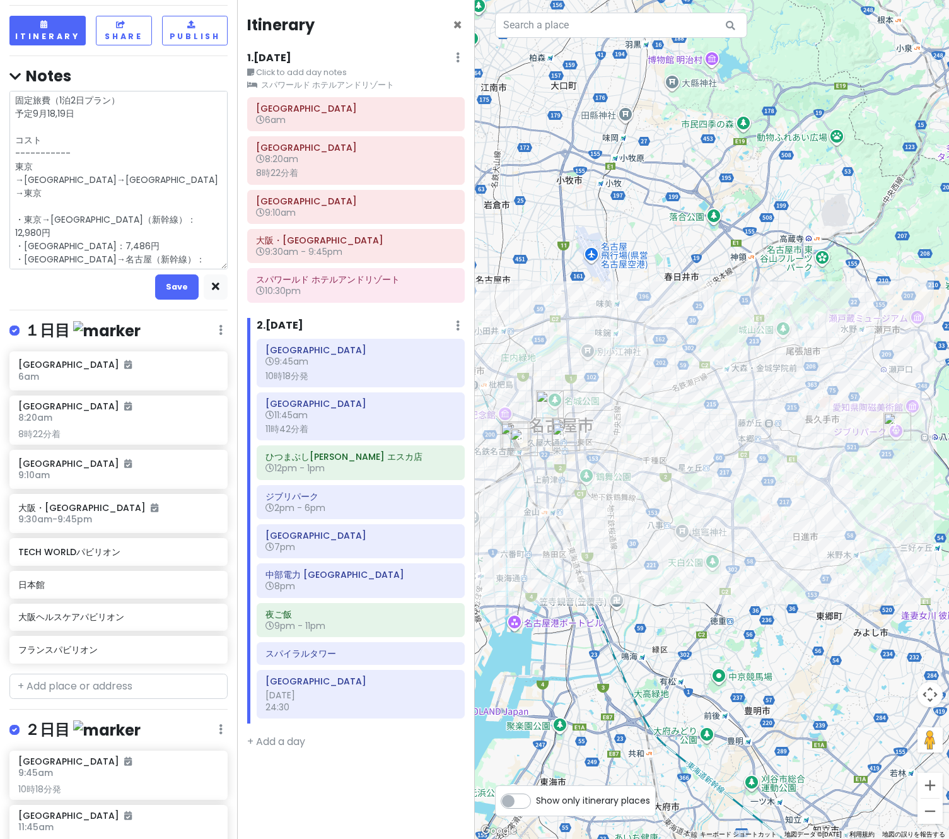
click at [161, 217] on textarea "固定旅費（1泊2日プラン） 予定9月18,19日 コスト ----------- 東京→[GEOGRAPHIC_DATA]→[GEOGRAPHIC_DATA]…" at bounding box center [118, 180] width 218 height 178
click at [160, 236] on textarea "固定旅費（1泊2日プラン） 予定9月18,19日 コスト ----------- 東京→[GEOGRAPHIC_DATA]→[GEOGRAPHIC_DATA]…" at bounding box center [118, 180] width 218 height 178
drag, startPoint x: 153, startPoint y: 231, endPoint x: -2, endPoint y: 234, distance: 154.5
click at [0, 234] on html "万博名古屋旅 Private Change Dates Make a Copy Delete Trip Go Pro ⚡️ Give Feedback 💡 S…" at bounding box center [474, 419] width 949 height 839
click at [162, 231] on textarea "固定旅費（1泊2日プラン） 予定9月18,19日 コスト ----------- 東京→[GEOGRAPHIC_DATA]→[GEOGRAPHIC_DATA]…" at bounding box center [118, 180] width 218 height 178
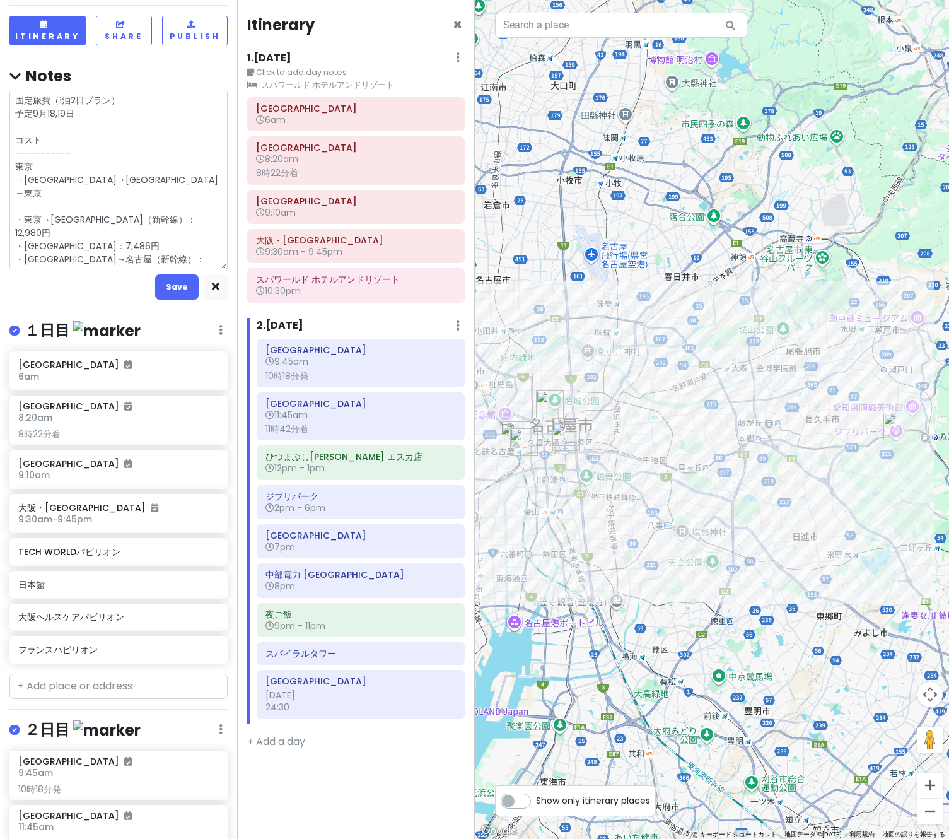
drag, startPoint x: 157, startPoint y: 228, endPoint x: -16, endPoint y: 230, distance: 173.4
click at [0, 230] on html "万博名古屋旅 Private Change Dates Make a Copy Delete Trip Go Pro ⚡️ Give Feedback 💡 S…" at bounding box center [474, 419] width 949 height 839
click at [154, 229] on textarea "固定旅費（1泊2日プラン） 予定9月18,19日 コスト ----------- 東京→[GEOGRAPHIC_DATA]→[GEOGRAPHIC_DATA]…" at bounding box center [118, 180] width 218 height 178
type textarea "x"
type textarea "固定旅費（1泊2日プラン） 予定9月18,19日 コスト ----------- 東京→大阪→名古屋→東京 ・東京→大阪（新幹線）：12,980円 ・大阪宿泊…"
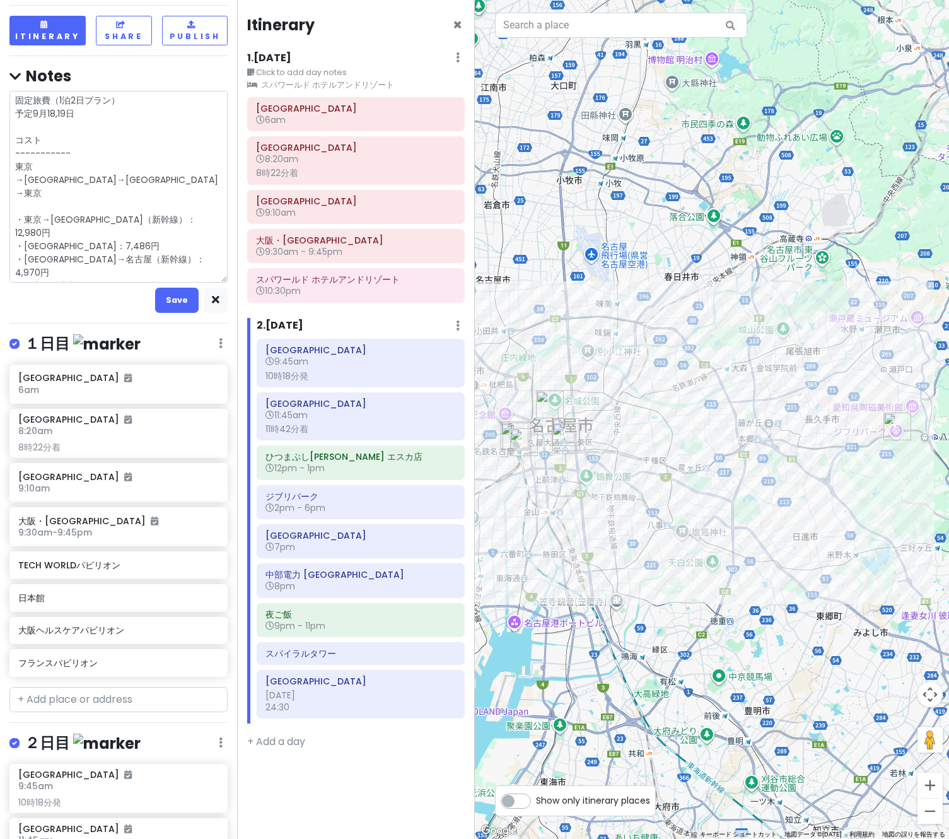
type textarea "x"
type textarea "固定旅費（1泊2日プラン） 予定9月18,19日 コスト ----------- 東京→大阪→名古屋→東京 ・東京→大阪（新幹線）：12,980円 ・大阪宿泊…"
drag, startPoint x: 105, startPoint y: 243, endPoint x: 20, endPoint y: 247, distance: 85.2
click at [20, 247] on textarea "固定旅費（1泊2日プラン） 予定9月18,19日 コスト ----------- 東京→大阪→名古屋→東京 ・東京→大阪（新幹線）：12,980円 ・大阪宿泊…" at bounding box center [118, 187] width 218 height 192
type textarea "x"
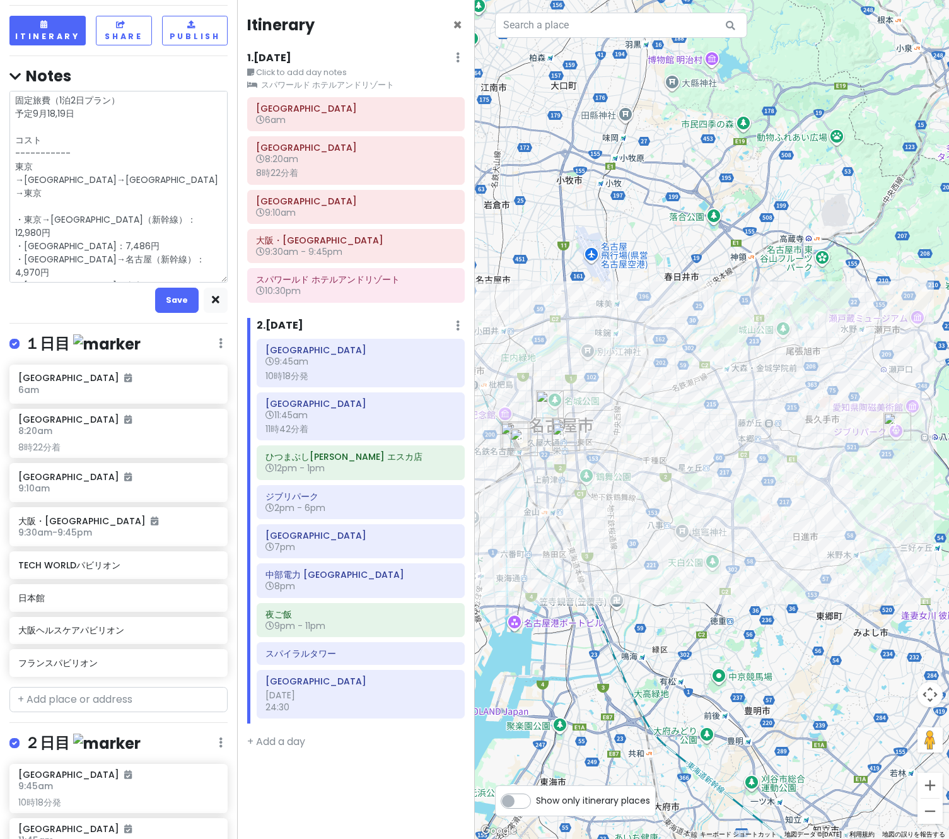
type textarea "固定旅費（1泊2日プラン） 予定9月18,19日 コスト ----------- 東京→大阪→名古屋→東京 ・東京→大阪（新幹線）：12,980円 ・大阪宿泊…"
type textarea "x"
type textarea "固定旅費（1泊2日プラン） 予定9月18,19日 コスト ----------- 東京→大阪→名古屋→東京 ・東京→大阪（新幹線）：12,980円 ・大阪宿泊…"
type textarea "x"
type textarea "固定旅費（1泊2日プラン） 予定9月18,19日 コスト ----------- 東京→大阪→名古屋→東京 ・東京→大阪（新幹線）：12,980円 ・大阪宿泊…"
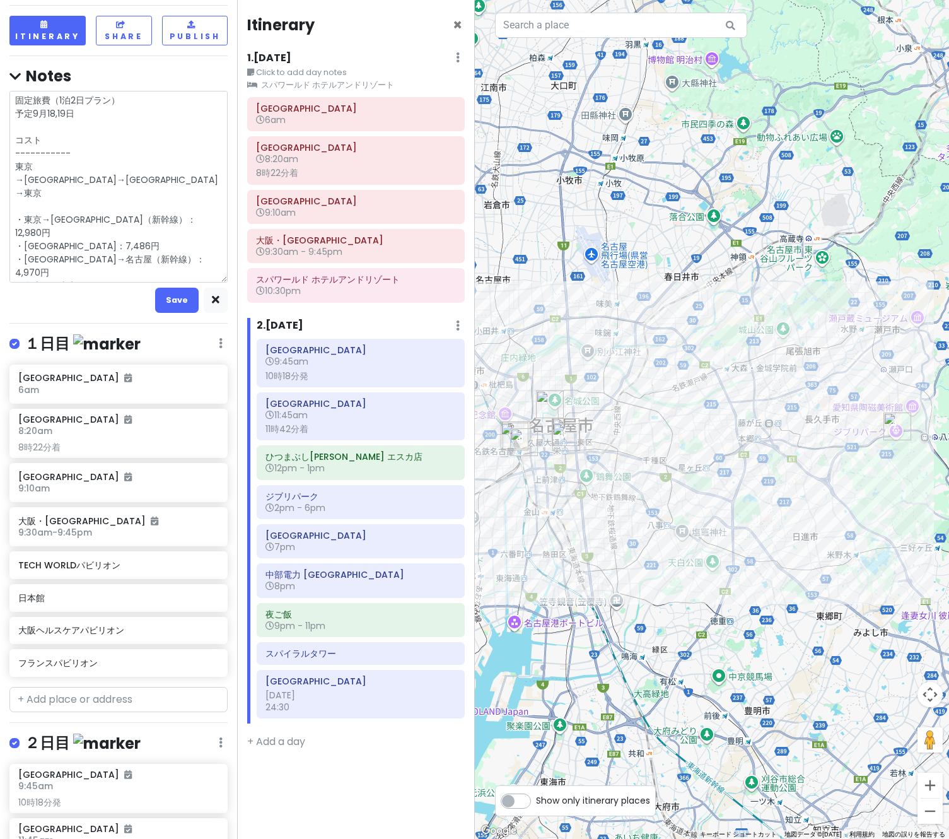
type textarea "x"
type textarea "固定旅費（1泊2日プラン） 予定9月18,19日 コスト ----------- 東京→大阪→名古屋→東京 ・東京→大阪（新幹線）：12,980円 ・大阪宿泊…"
type textarea "x"
type textarea "固定旅費（1泊2日プラン） 予定9月18,19日 コスト ----------- 東京→大阪→名古屋→東京 ・東京→大阪（新幹線）：12,980円 ・大阪宿泊…"
type textarea "x"
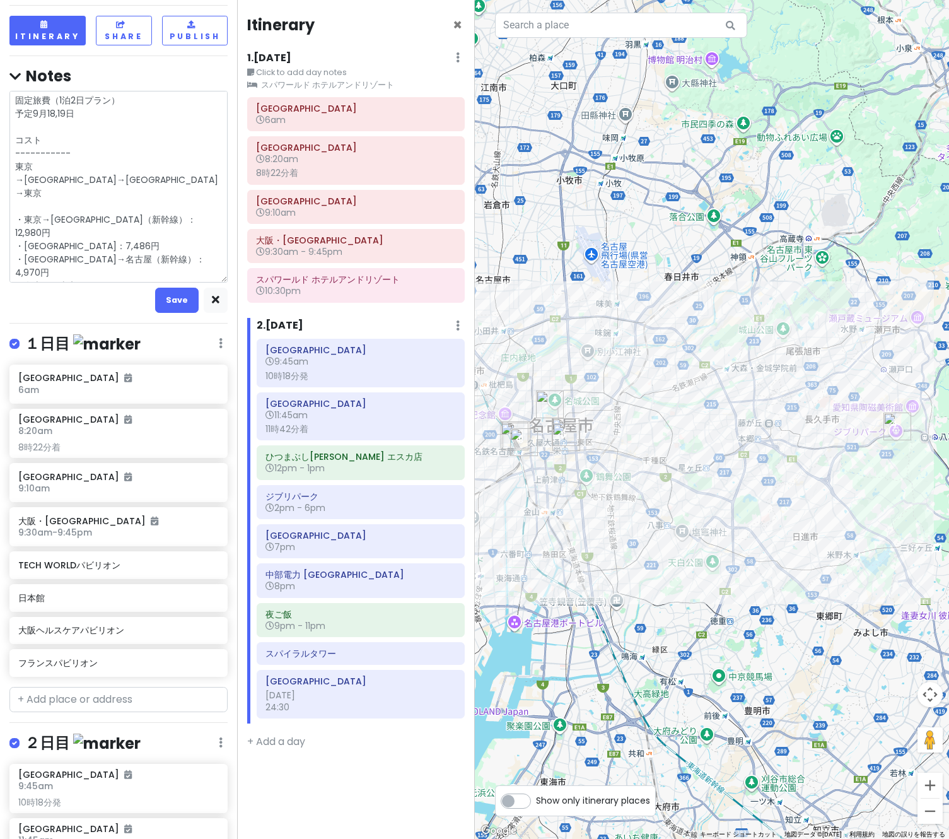
type textarea "固定旅費（1泊2日プラン） 予定9月18,19日 コスト ----------- 東京→大阪→名古屋→東京 ・東京→大阪（新幹線）：12,980円 ・大阪宿泊…"
type textarea "x"
type textarea "固定旅費（1泊2日プラン） 予定9月18,19日 コスト ----------- 東京→大阪→名古屋→東京 ・東京→大阪（新幹線）：12,980円 ・大阪宿泊…"
type textarea "x"
type textarea "固定旅費（1泊2日プラン） 予定9月18,19日 コスト ----------- 東京→大阪→名古屋→東京 ・東京→大阪（新幹線）：12,980円 ・大阪宿泊…"
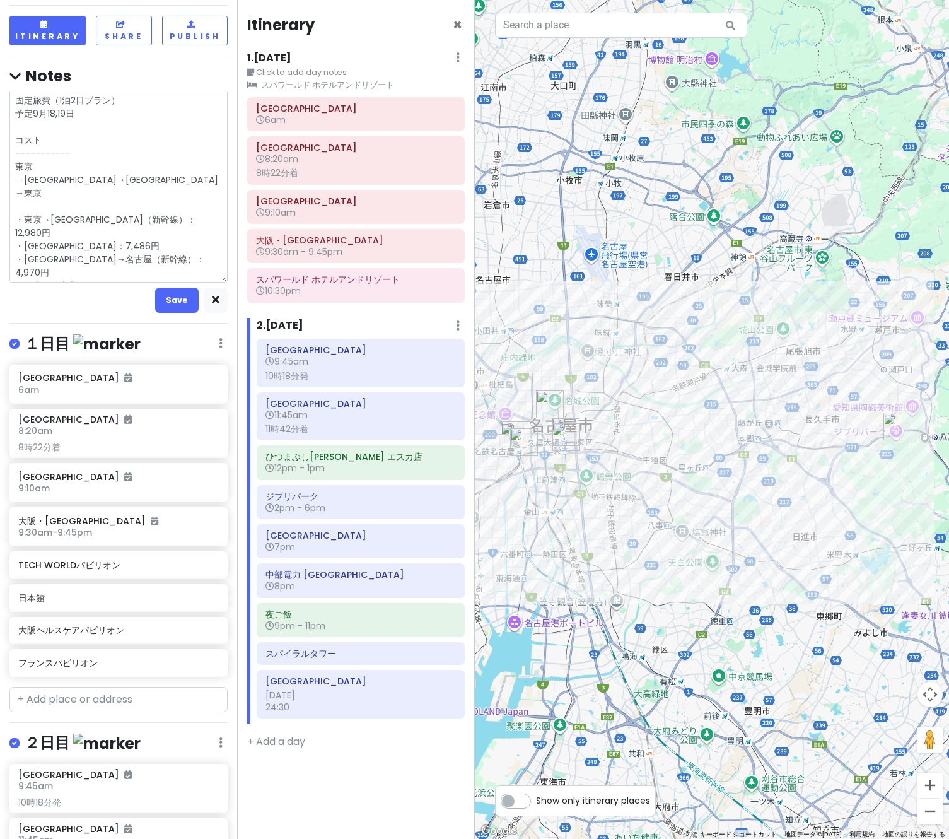
type textarea "x"
type textarea "固定旅費（1泊2日プラン） 予定9月18,19日 コスト ----------- 東京→大阪→名古屋→東京 ・東京→大阪（新幹線）：12,980円 ・大阪宿泊…"
click at [97, 245] on textarea "固定旅費（1泊2日プラン） 予定9月18,19日 コスト ----------- 東京→大阪→名古屋→東京 ・東京→大阪（新幹線）：12,980円 ・大阪宿泊…" at bounding box center [118, 187] width 218 height 192
type textarea "x"
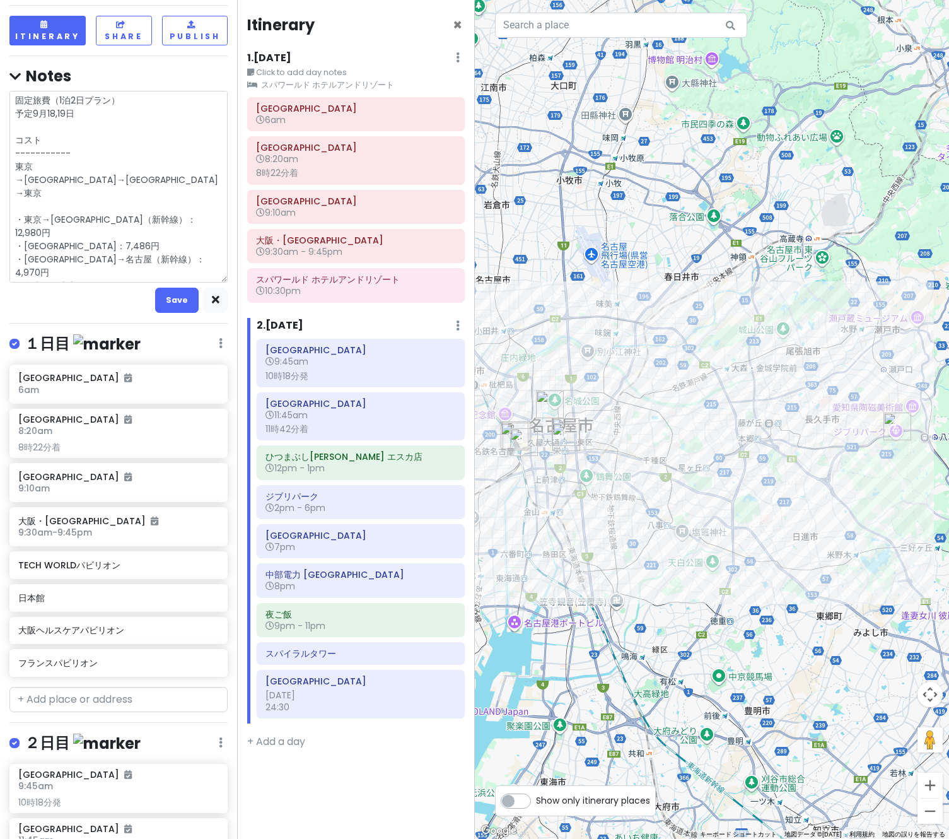
type textarea "固定旅費（1泊2日プラン） 予定9月18,19日 コスト ----------- 東京→大阪→名古屋→東京 ・東京→大阪（新幹線）：12,980円 ・大阪宿泊…"
type textarea "x"
type textarea "固定旅費（1泊2日プラン） 予定9月18,19日 コスト ----------- 東京→大阪→名古屋→東京 ・東京→大阪（新幹線）：12,980円 ・大阪宿泊…"
type textarea "x"
type textarea "固定旅費（1泊2日プラン） 予定9月18,19日 コスト ----------- 東京→大阪→名古屋→東京 ・東京→大阪（新幹線）：12,980円 ・大阪宿泊…"
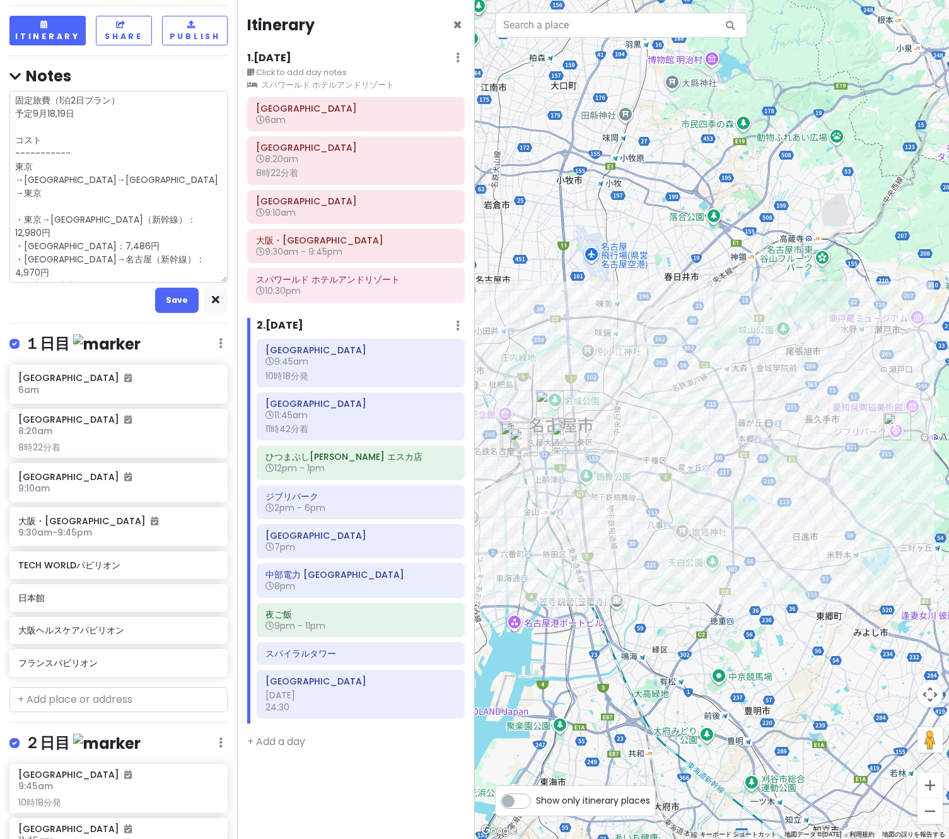
type textarea "x"
type textarea "固定旅費（1泊2日プラン） 予定9月18,19日 コスト ----------- 東京→大阪→名古屋→東京 ・東京→大阪（新幹線）：12,980円 ・大阪宿泊…"
type textarea "x"
type textarea "固定旅費（1泊2日プラン） 予定9月18,19日 コスト ----------- 東京→大阪→名古屋→東京 ・東京→大阪（新幹線）：12,980円 ・大阪宿泊…"
type textarea "x"
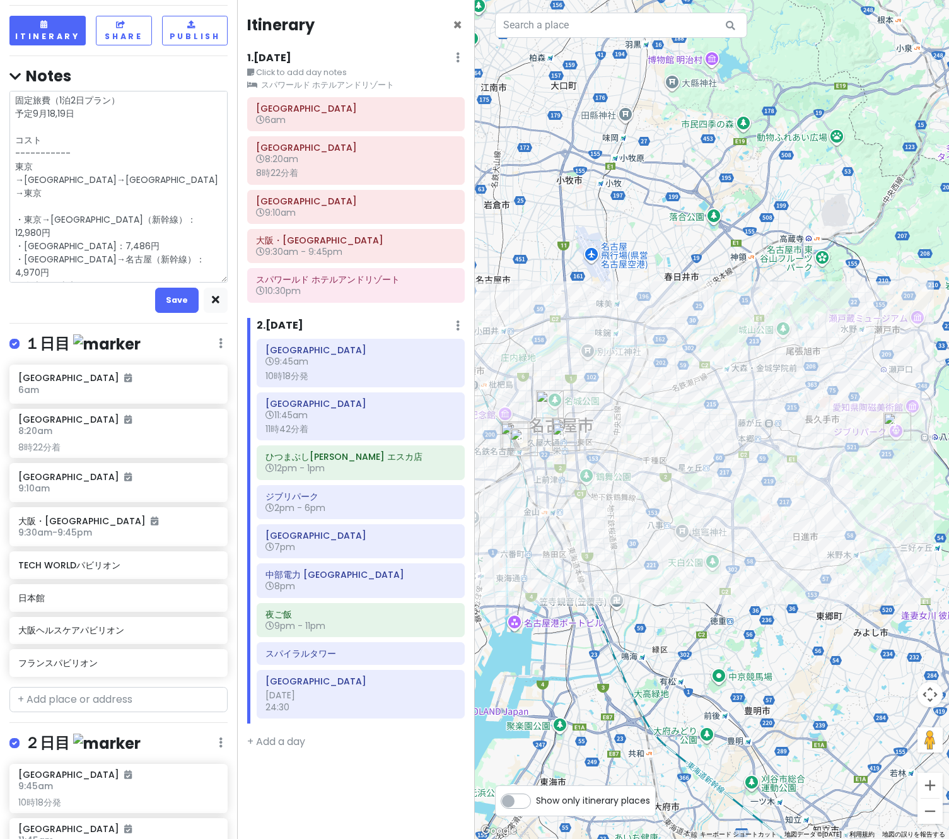
type textarea "固定旅費（1泊2日プラン） 予定9月18,19日 コスト ----------- 東京→大阪→名古屋→東京 ・東京→大阪（新幹線）：12,980円 ・大阪宿泊…"
type textarea "x"
type textarea "固定旅費（1泊2日プラン） 予定9月18,19日 コスト ----------- 東京→大阪→名古屋→東京 ・東京→大阪（新幹線）：12,980円 ・大阪宿泊…"
type textarea "x"
type textarea "固定旅費（1泊2日プラン） 予定9月18,19日 コスト ----------- 東京→大阪→名古屋→東京 ・東京→大阪（新幹線）：12,980円 ・大阪宿泊…"
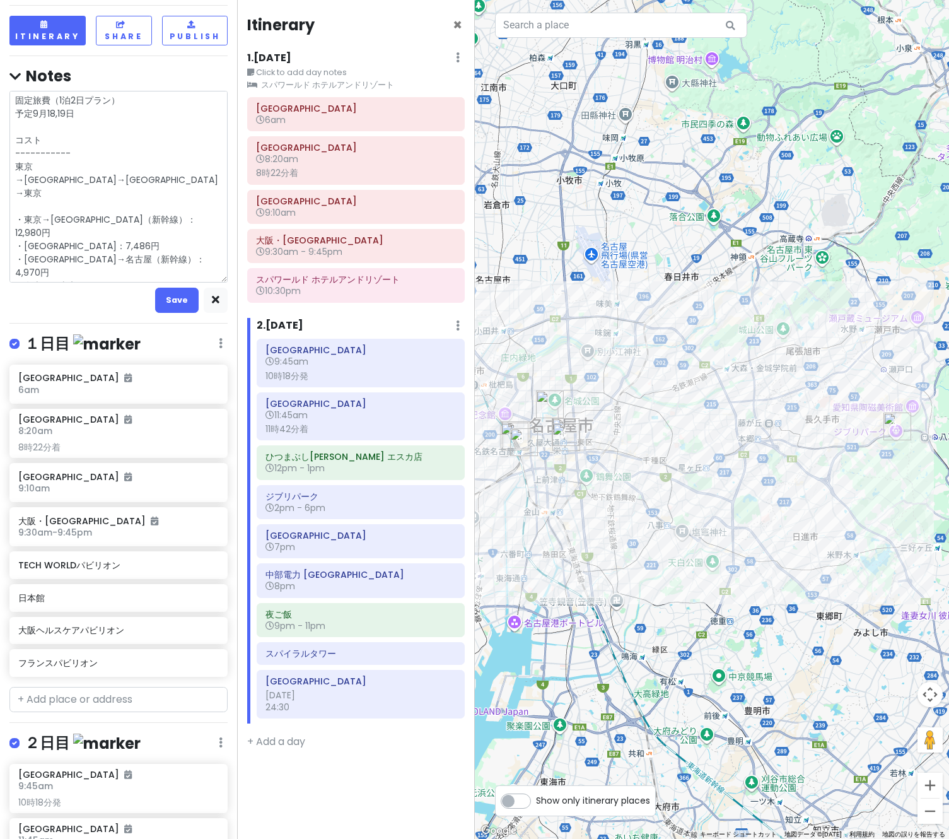
click at [122, 245] on textarea "固定旅費（1泊2日プラン） 予定9月18,19日 コスト ----------- 東京→大阪→名古屋→東京 ・東京→大阪（新幹線）：12,980円 ・大阪宿泊…" at bounding box center [118, 187] width 218 height 192
drag, startPoint x: 125, startPoint y: 245, endPoint x: -2, endPoint y: 251, distance: 127.5
click at [0, 251] on html "万博名古屋旅 Private Change Dates Make a Copy Delete Trip Go Pro ⚡️ Give Feedback 💡 S…" at bounding box center [474, 419] width 949 height 839
click at [157, 231] on textarea "固定旅費（1泊2日プラン） 予定9月18,19日 コスト ----------- 東京→大阪→名古屋→東京 ・東京→大阪（新幹線）：12,980円 ・大阪宿泊…" at bounding box center [118, 187] width 218 height 192
click at [129, 248] on textarea "固定旅費（1泊2日プラン） 予定9月18,19日 コスト ----------- 東京→大阪→名古屋→東京 ・東京→大阪（新幹線）：12,980円 ・大阪宿泊…" at bounding box center [118, 187] width 218 height 192
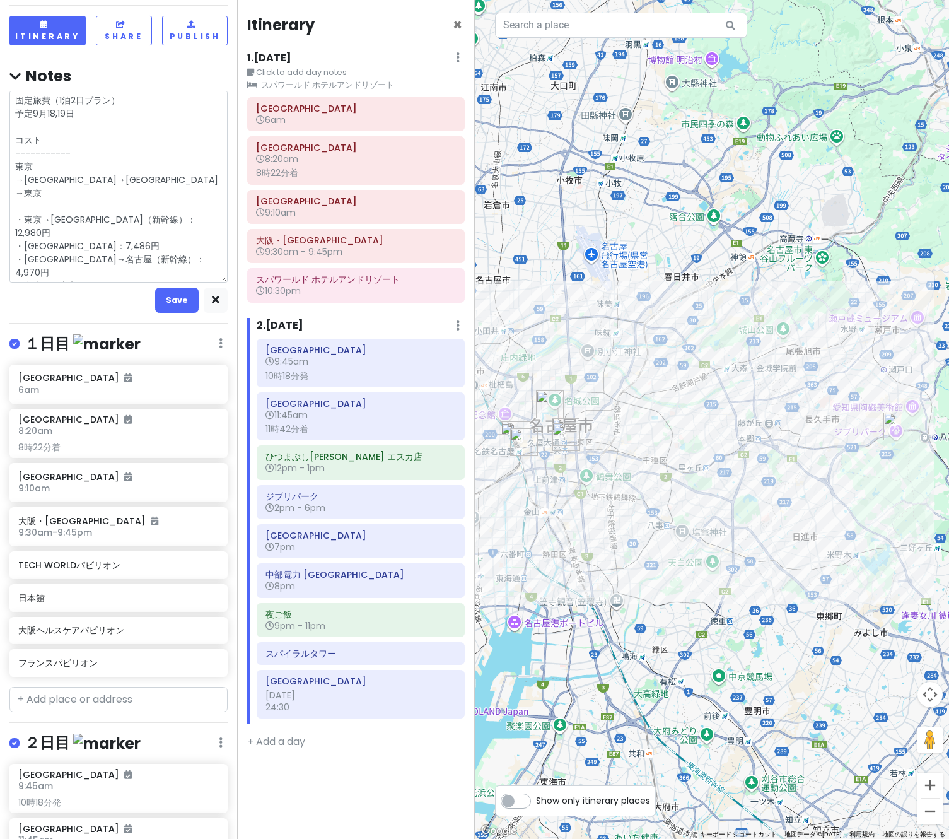
drag, startPoint x: 127, startPoint y: 247, endPoint x: 8, endPoint y: 236, distance: 120.3
click at [8, 236] on div "万博名古屋旅 Private Change Dates Make a Copy Delete Trip Go Pro ⚡️ Give Feedback 💡 S…" at bounding box center [118, 419] width 237 height 839
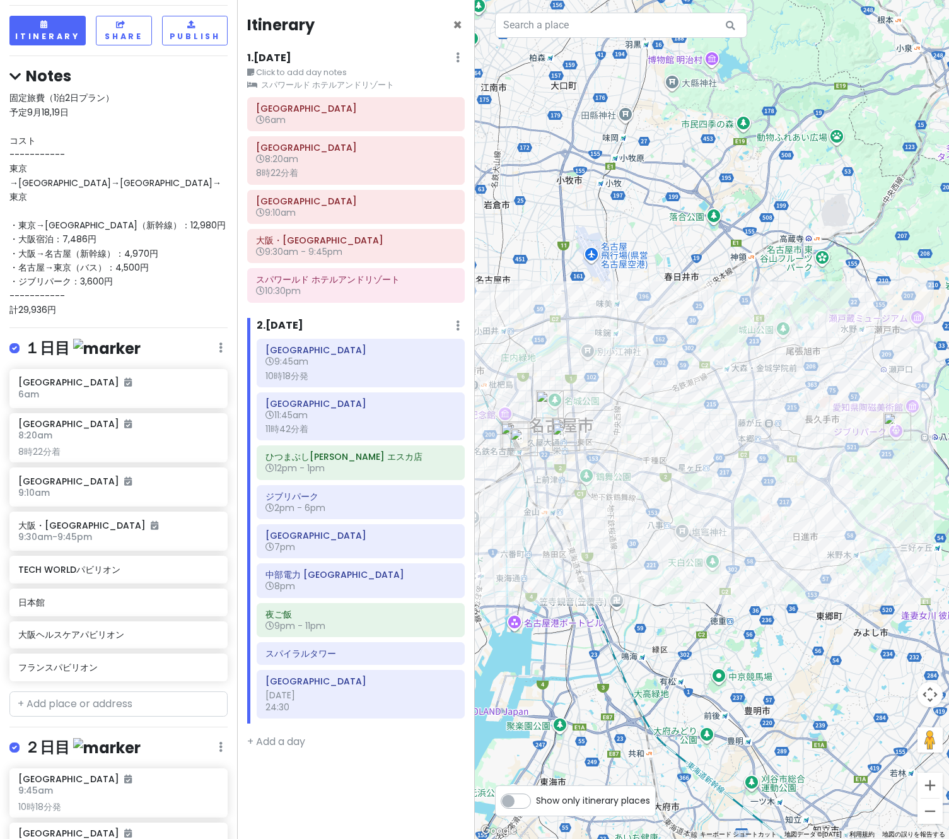
click at [4, 237] on div "万博名古屋旅 Private Change Dates Make a Copy Delete Trip Go Pro ⚡️ Give Feedback 💡 S…" at bounding box center [118, 419] width 237 height 839
click at [120, 253] on div "固定旅費（1泊2日プラン） 予定9月18,19日 コスト ----------- 東京→大阪→名古屋→東京 ・東京→大阪（新幹線）：12,980円 ・大阪宿泊…" at bounding box center [118, 204] width 218 height 226
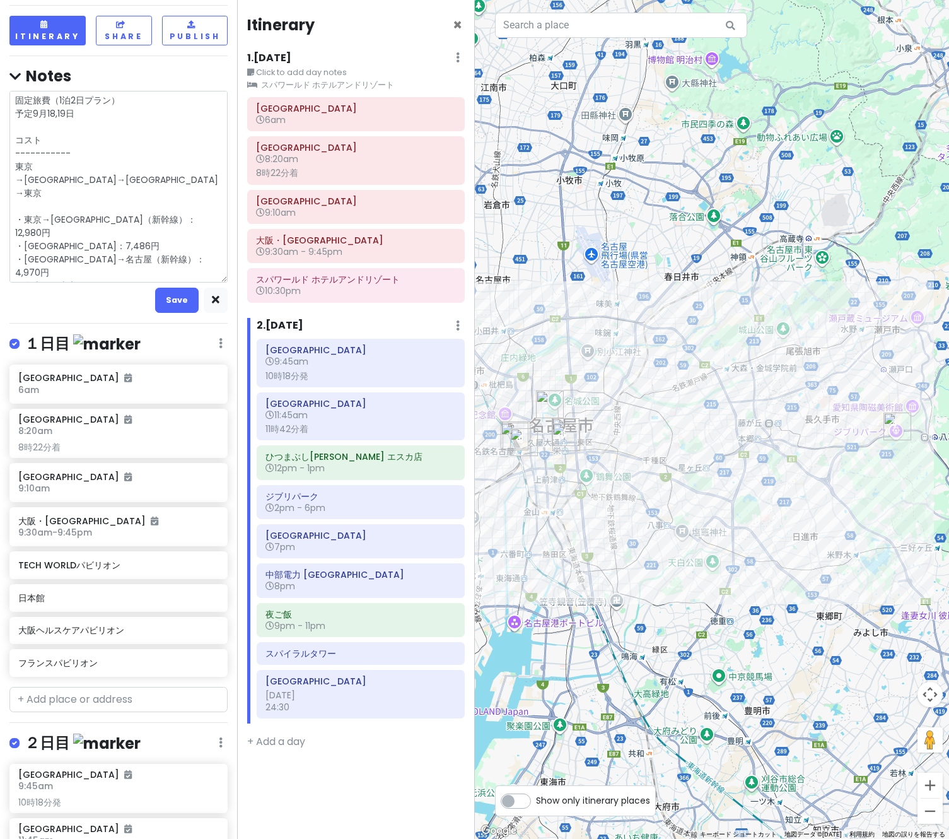
drag, startPoint x: 127, startPoint y: 242, endPoint x: -7, endPoint y: 240, distance: 133.7
click at [0, 240] on html "万博名古屋旅 Private Change Dates Make a Copy Delete Trip Go Pro ⚡️ Give Feedback 💡 S…" at bounding box center [474, 419] width 949 height 839
click at [130, 242] on textarea "固定旅費（1泊2日プラン） 予定9月18,19日 コスト ----------- 東京→大阪→名古屋→東京 ・東京→大阪（新幹線）：12,980円 ・大阪宿泊…" at bounding box center [118, 187] width 218 height 192
drag, startPoint x: 124, startPoint y: 245, endPoint x: -46, endPoint y: 251, distance: 169.7
click at [0, 251] on html "万博名古屋旅 Private Change Dates Make a Copy Delete Trip Go Pro ⚡️ Give Feedback 💡 S…" at bounding box center [474, 419] width 949 height 839
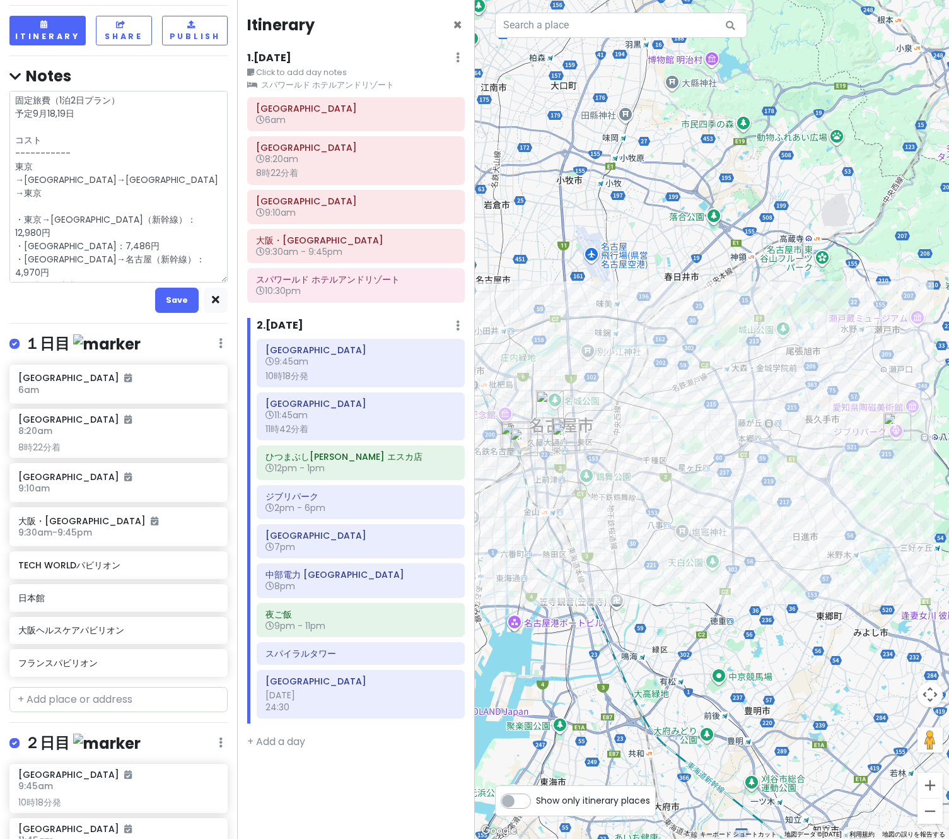
click at [138, 243] on textarea "固定旅費（1泊2日プラン） 予定9月18,19日 コスト ----------- 東京→大阪→名古屋→東京 ・東京→大阪（新幹線）：12,980円 ・大阪宿泊…" at bounding box center [118, 187] width 218 height 192
type textarea "x"
type textarea "固定旅費（1泊2日プラン） 予定9月18,19日 コスト ----------- 東京→大阪→名古屋→東京 ・東京→大阪（新幹線）：12,980円 ・大阪宿泊…"
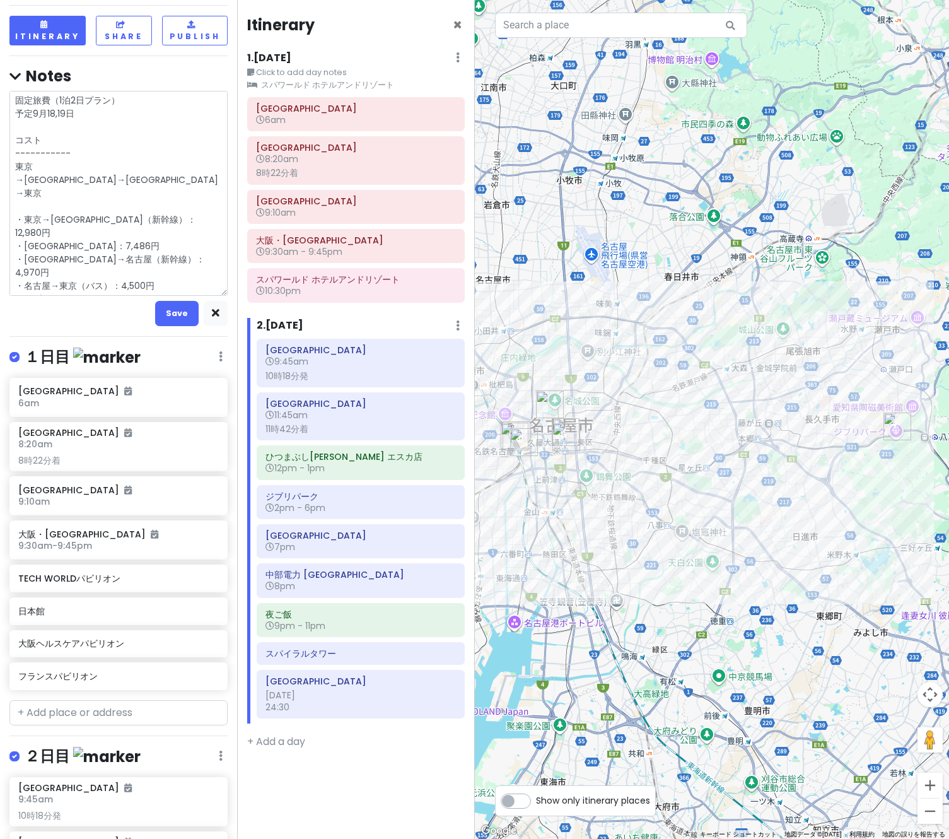
type textarea "x"
type textarea "固定旅費（1泊2日プラン） 予定9月18,19日 コスト ----------- 東京→大阪→名古屋→東京 ・東京→大阪（新幹線）：12,980円 ・大阪宿泊…"
click at [56, 257] on textarea "固定旅費（1泊2日プラン） 予定9月18,19日 コスト ----------- 東京→大阪→名古屋→東京 ・東京→大阪（新幹線）：12,980円 ・大阪宿泊…" at bounding box center [118, 193] width 218 height 205
type textarea "x"
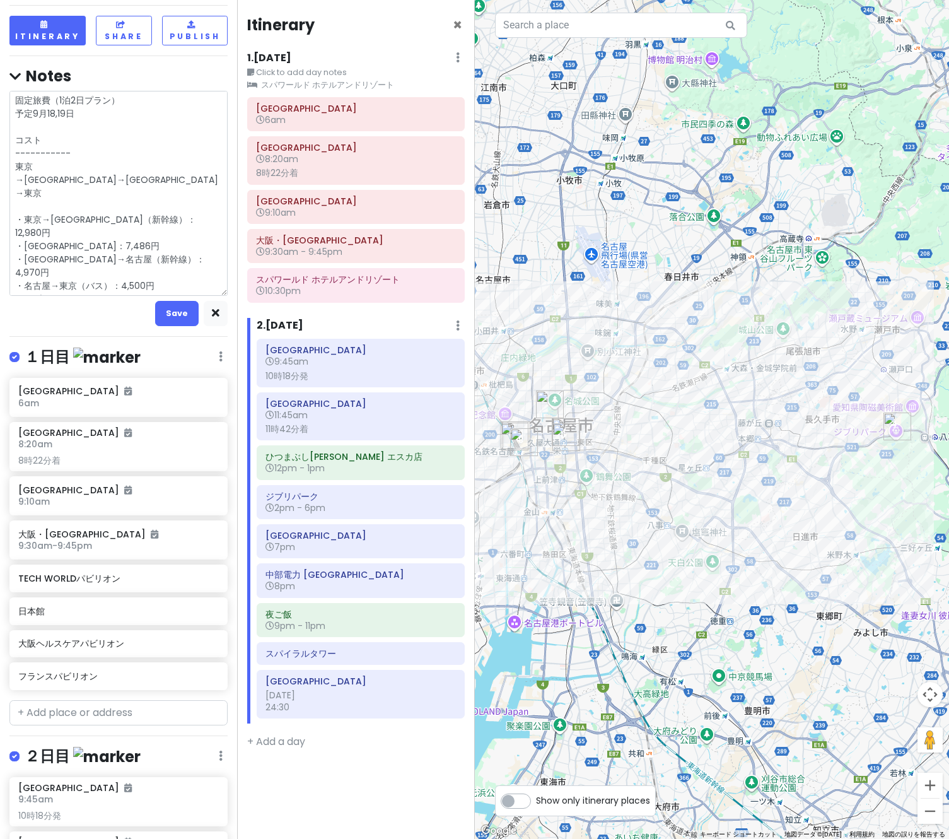
type textarea "固定旅費（1泊2日プラン） 予定9月18,19日 コスト ----------- 東京→大阪→名古屋→東京 ・東京→大阪（新幹線）：12,980円 ・大阪宿泊…"
type textarea "x"
type textarea "固定旅費（1泊2日プラン） 予定9月18,19日 コスト ----------- 東京→大阪→名古屋→東京 ・東京→大阪（新幹線）：12,980円 ・大阪宿泊…"
type textarea "x"
type textarea "固定旅費（1泊2日プラン） 予定9月18,19日 コスト ----------- 東京→大阪→名古屋→東京 ・東京→大阪（新幹線）：12,980円 ・大阪宿泊…"
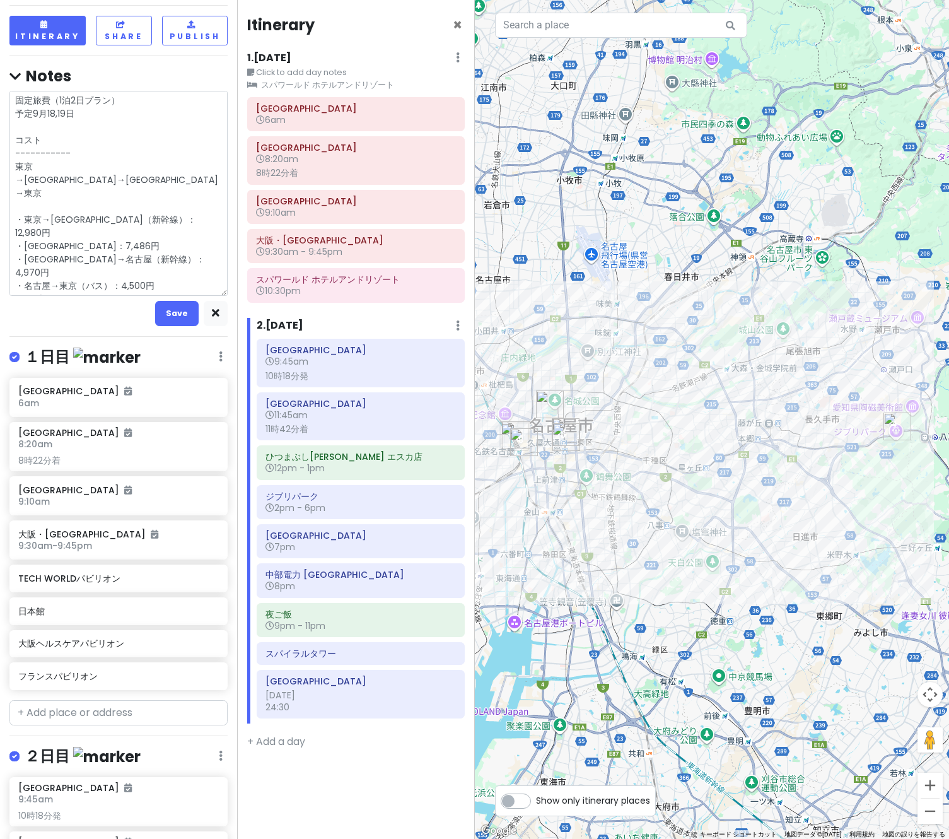
type textarea "x"
type textarea "固定旅費（1泊2日プラン） 予定9月18,19日 コスト ----------- 東京→大阪→名古屋→東京 ・東京→大阪（新幹線）：12,980円 ・大阪宿泊…"
type textarea "x"
type textarea "固定旅費（1泊2日プラン） 予定9月18,19日 コスト ----------- 東京→大阪→名古屋→東京 ・東京→大阪（新幹線）：12,980円 ・大阪宿泊…"
type textarea "x"
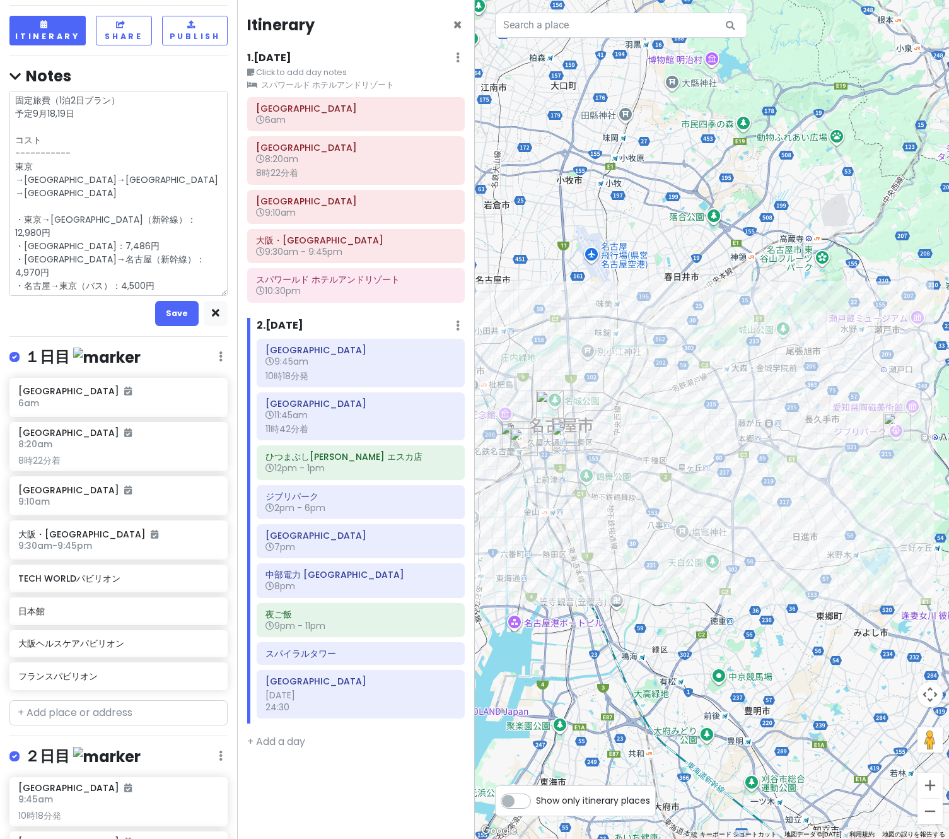
type textarea "固定旅費（1泊2日プラン） 予定9月18,19日 コスト ----------- 東京→大阪→名古屋→東京 ・東京→大阪（新幹線）：12,980円 ・大阪宿泊…"
type textarea "x"
type textarea "固定旅費（1泊2日プラン） 予定9月18,19日 コスト ----------- 東京→大阪→名古屋→東京 ・東京→大阪（新幹線）：12,980円 ・大阪宿泊…"
type textarea "x"
type textarea "固定旅費（1泊2日プラン） 予定9月18,19日 コスト ----------- 東京→大阪→名古屋→東京 ・東京→大阪（新幹線）：12,980円 ・大阪宿泊…"
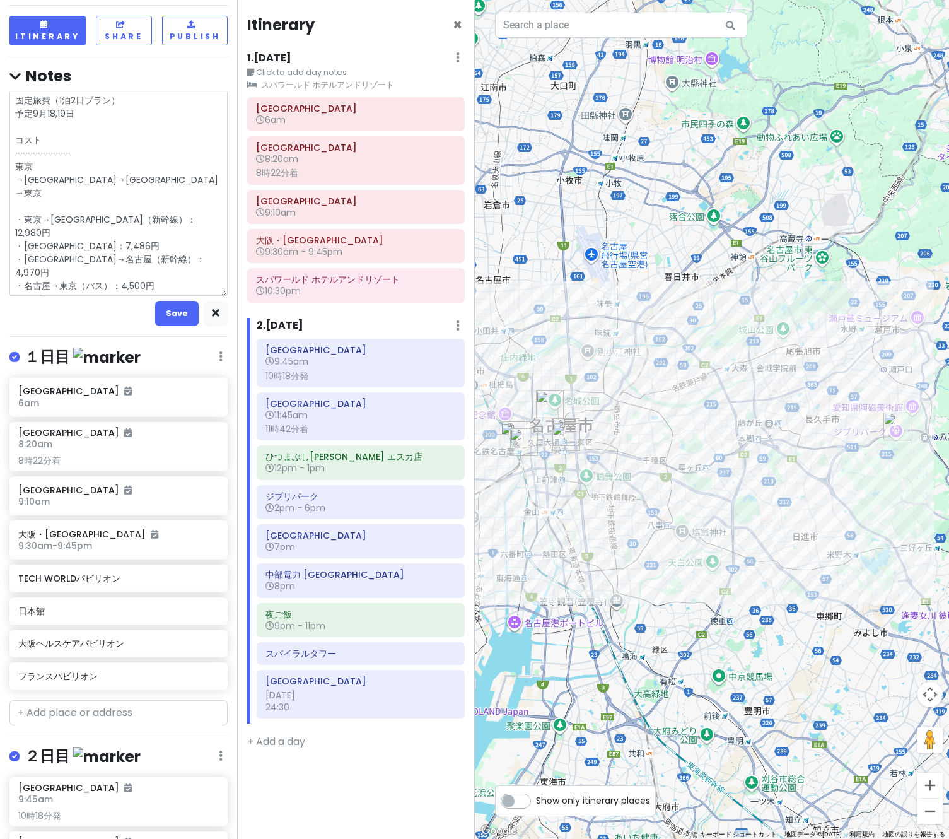
type textarea "x"
type textarea "固定旅費（1泊2日プラン） 予定9月18,19日 コスト ----------- 東京→大阪→名古屋→東京 ・東京→大阪（新幹線）：12,980円 ・大阪宿泊…"
type textarea "x"
type textarea "固定旅費（1泊2日プラン） 予定9月18,19日 コスト ----------- 東京→大阪→名古屋→東京 ・東京→大阪（新幹線）：12,980円 ・大阪宿泊…"
type textarea "x"
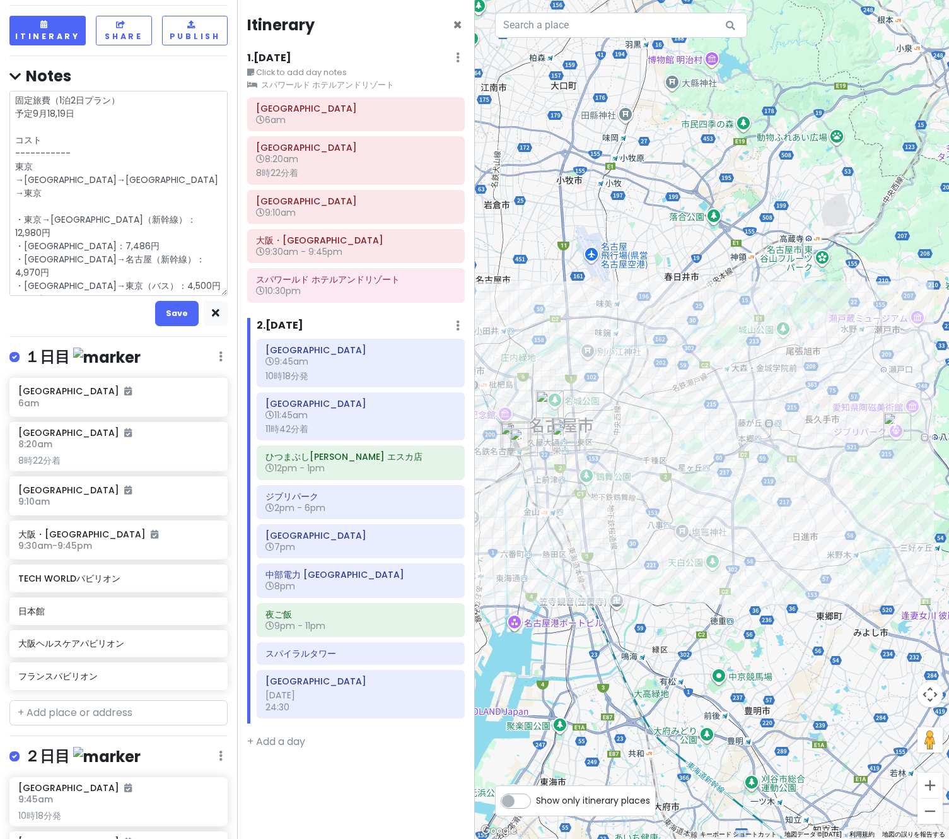
type textarea "固定旅費（1泊2日プラン） 予定9月18,19日 コスト ----------- 東京→大阪→名古屋→東京 ・東京→大阪（新幹線）：12,980円 ・大阪宿泊…"
type textarea "x"
type textarea "固定旅費（1泊2日プラン） 予定9月18,19日 コスト ----------- 東京→大阪→名古屋→東京 ・東京→大阪（新幹線）：12,980円 ・大阪宿泊…"
type textarea "x"
type textarea "固定旅費（1泊2日プラン） 予定9月18,19日 コスト ----------- 東京→大阪→名古屋→東京 ・東京→大阪（新幹線）：12,980円 ・大阪宿泊…"
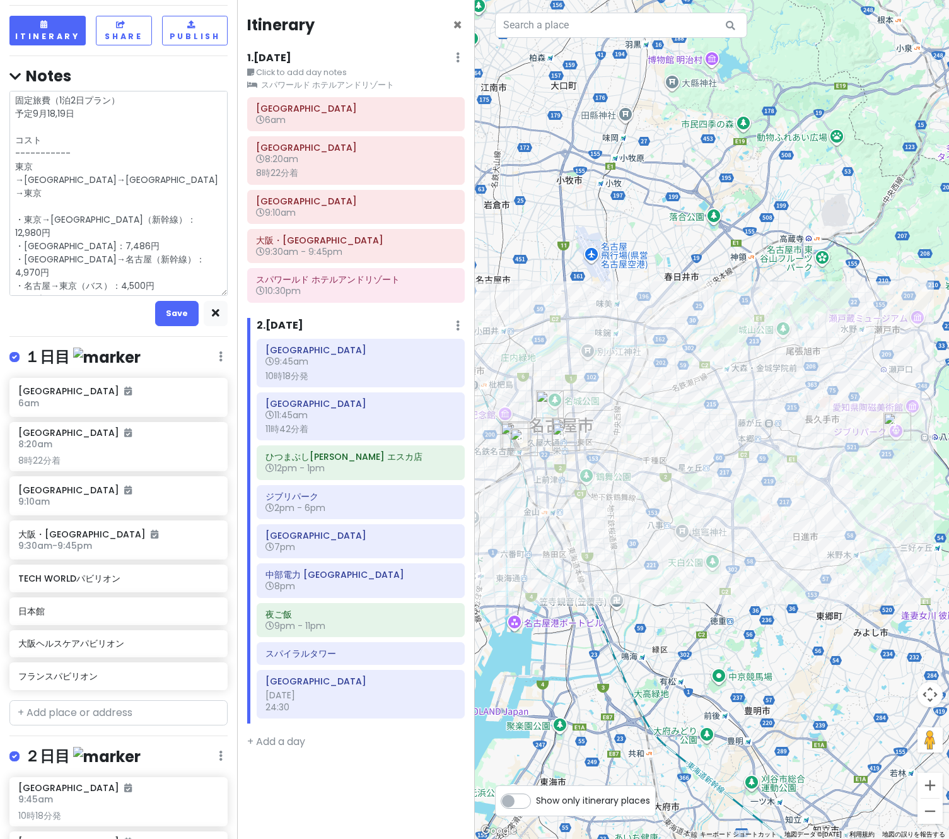
type textarea "x"
type textarea "固定旅費（1泊2日プラン） 予定9月18,19日 コスト ----------- 東京→大阪→名古屋→東京 ・東京→大阪（新幹線）：12,980円 ・大阪宿泊…"
type textarea "x"
type textarea "固定旅費（1泊2日プラン） 予定9月18,19日 コスト ----------- 東京→大阪→名古屋→東京 ・東京→大阪（新幹線）：12,980円 ・大阪宿泊…"
type textarea "x"
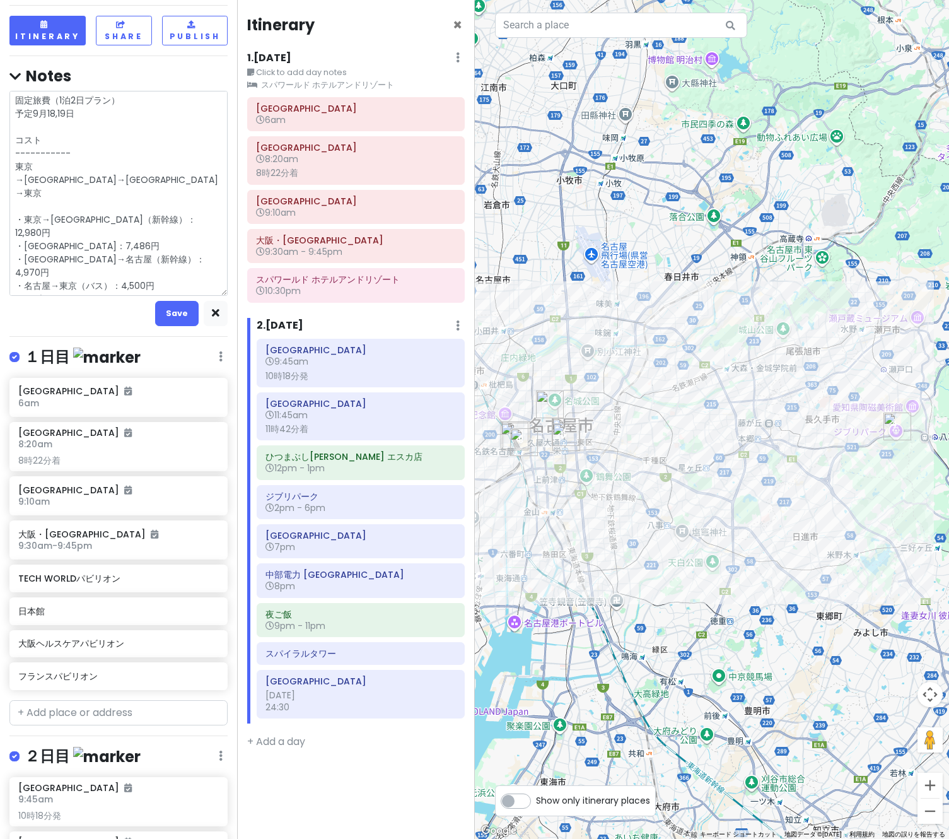
type textarea "固定旅費（1泊2日プラン） 予定9月18,19日 コスト ----------- 東京→大阪→名古屋→東京 ・東京→大阪（新幹線）：12,980円 ・大阪宿泊…"
type textarea "x"
type textarea "固定旅費（1泊2日プラン） 予定9月18,19日 コスト ----------- 東京→大阪→名古屋→東京 ・東京→大阪（新幹線）：12,980円 ・大阪宿泊…"
type textarea "x"
type textarea "固定旅費（1泊2日プラン） 予定9月18,19日 コスト ----------- 東京→大阪→名古屋→東京 ・東京→大阪（新幹線）：12,980円 ・大阪宿泊…"
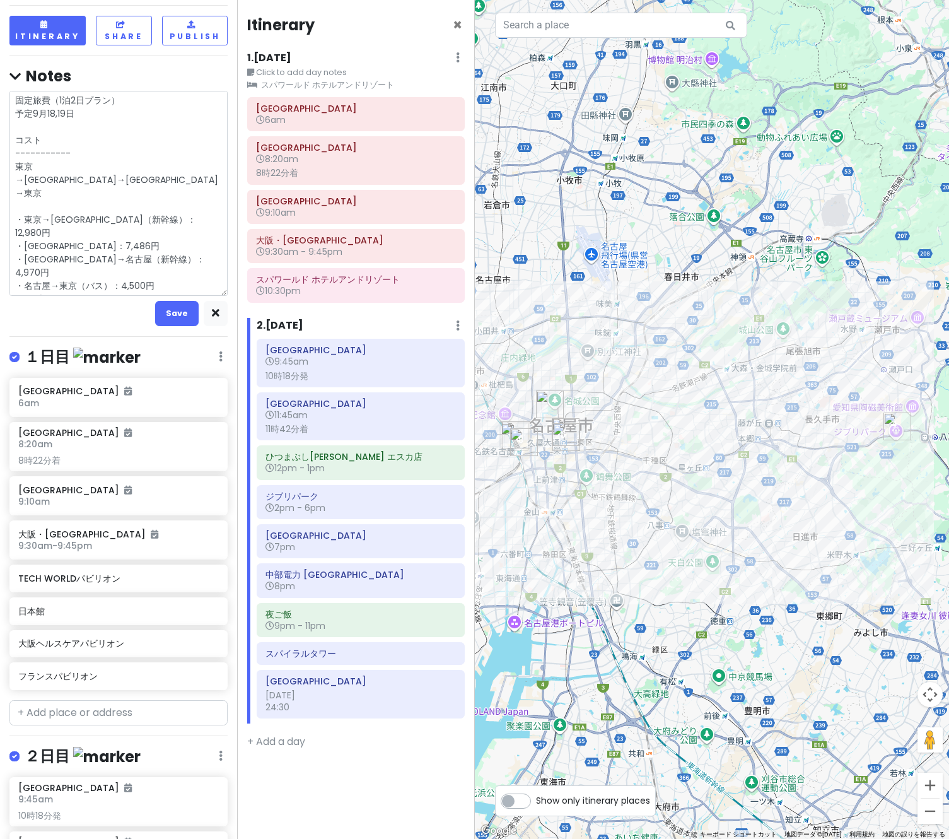
type textarea "x"
type textarea "固定旅費（1泊2日プラン） 予定9月18,19日 コスト ----------- 東京→大阪→名古屋→東京 ・東京→大阪（新幹線）：12,980円 ・大阪宿泊…"
type textarea "x"
type textarea "固定旅費（1泊2日プラン） 予定9月18,19日 コスト ----------- 東京→大阪→名古屋→東京 ・東京→大阪（新幹線）：12,980円 ・大阪宿泊…"
type textarea "x"
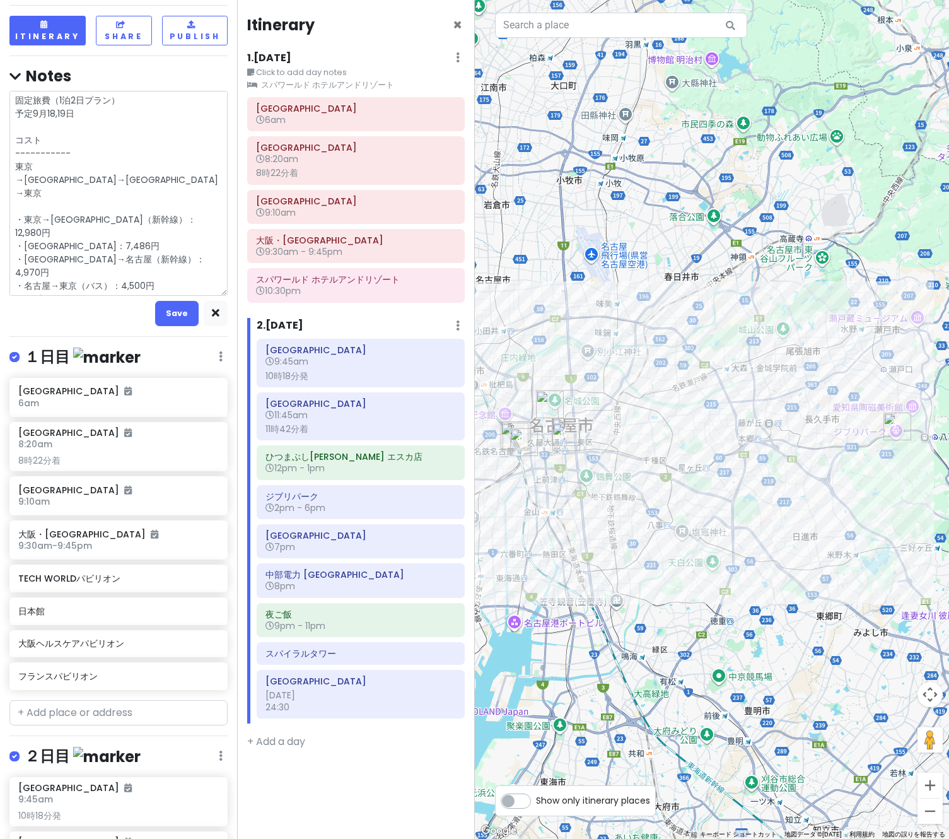
type textarea "固定旅費（1泊2日プラン） 予定9月18,19日 コスト ----------- 東京→大阪→名古屋→東京 ・東京→大阪（新幹線）：12,980円 ・大阪宿泊…"
type textarea "x"
type textarea "固定旅費（1泊2日プラン） 予定9月18,19日 コスト ----------- 東京→大阪→名古屋→東京 ・東京→大阪（新幹線）：12,980円 ・大阪宿泊…"
type textarea "x"
type textarea "固定旅費（1泊2日プラン） 予定9月18,19日 コスト ----------- 東京→大阪→名古屋→東京 ・東京→大阪（新幹線）：12,980円 ・大阪宿泊…"
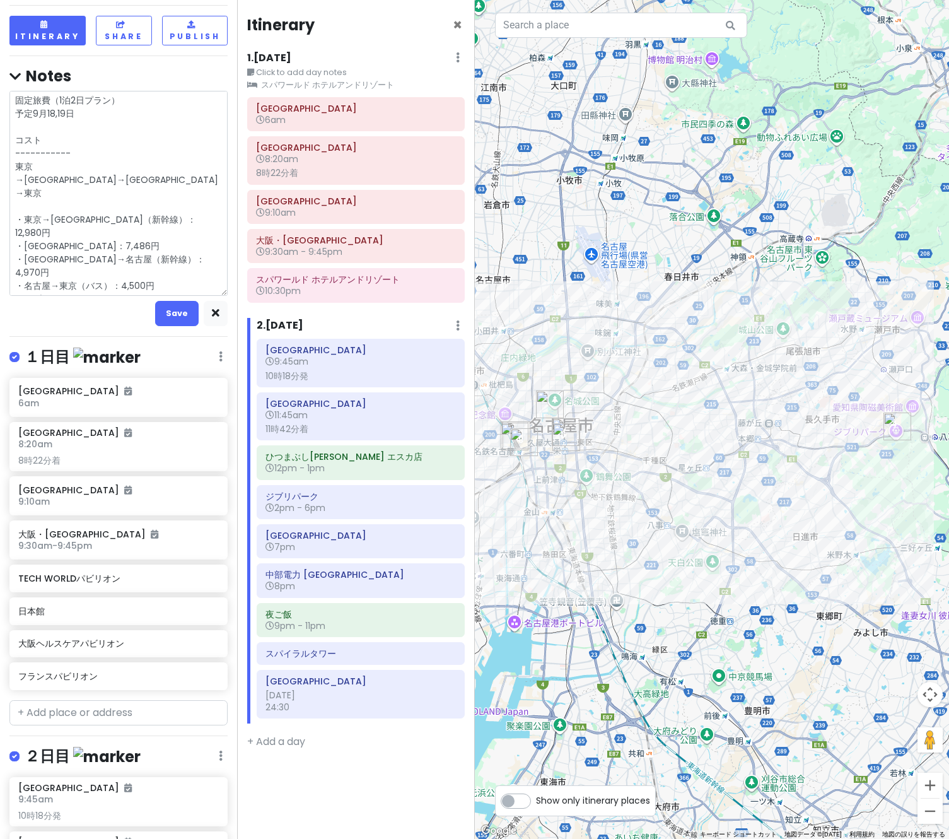
type textarea "x"
type textarea "固定旅費（1泊2日プラン） 予定9月18,19日 コスト ----------- 東京→大阪→名古屋→東京 ・東京→大阪（新幹線）：12,980円 ・大阪宿泊…"
type textarea "x"
type textarea "固定旅費（1泊2日プラン） 予定9月18,19日 コスト ----------- 東京→大阪→名古屋→東京 ・東京→大阪（新幹線）：12,980円 ・大阪宿泊…"
type textarea "x"
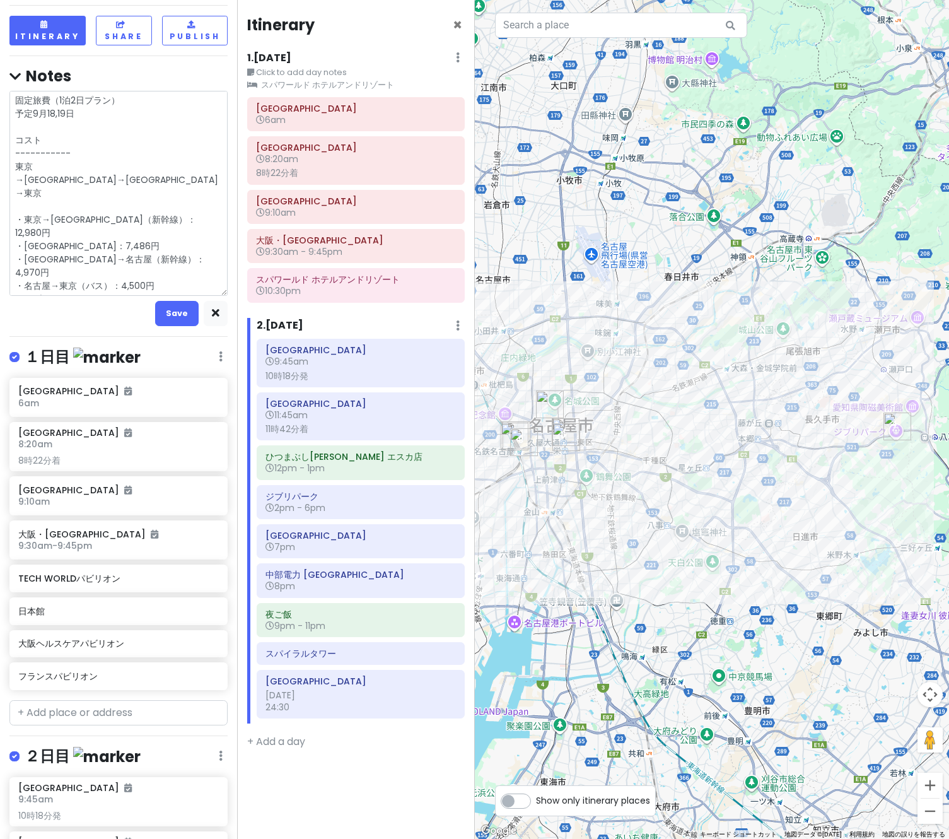
type textarea "固定旅費（1泊2日プラン） 予定9月18,19日 コスト ----------- 東京→大阪→名古屋→東京 ・東京→大阪（新幹線）：12,980円 ・大阪宿泊…"
type textarea "x"
type textarea "固定旅費（1泊2日プラン） 予定9月18,19日 コスト ----------- 東京→大阪→名古屋→東京 ・東京→大阪（新幹線）：12,980円 ・大阪宿泊…"
type textarea "x"
type textarea "固定旅費（1泊2日プラン） 予定9月18,19日 コスト ----------- 東京→大阪→名古屋→東京 ・東京→大阪（新幹線）：12,980円 ・大阪宿泊…"
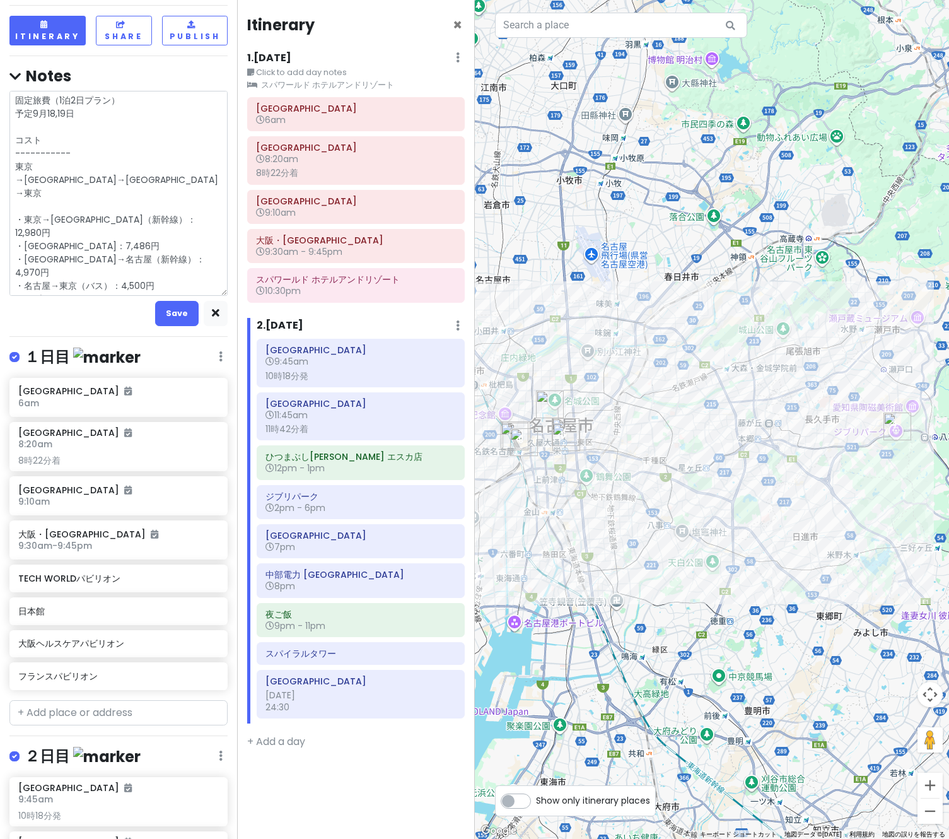
type textarea "x"
type textarea "固定旅費（1泊2日プラン） 予定9月18,19日 コスト ----------- 東京→大阪→名古屋→東京 ・東京→大阪（新幹線）：12,980円 ・大阪宿泊…"
type textarea "x"
type textarea "固定旅費（1泊2日プラン） 予定9月18,19日 コスト ----------- 東京→大阪→名古屋→東京 ・東京→大阪（新幹線）：12,980円 ・大阪宿泊…"
type textarea "x"
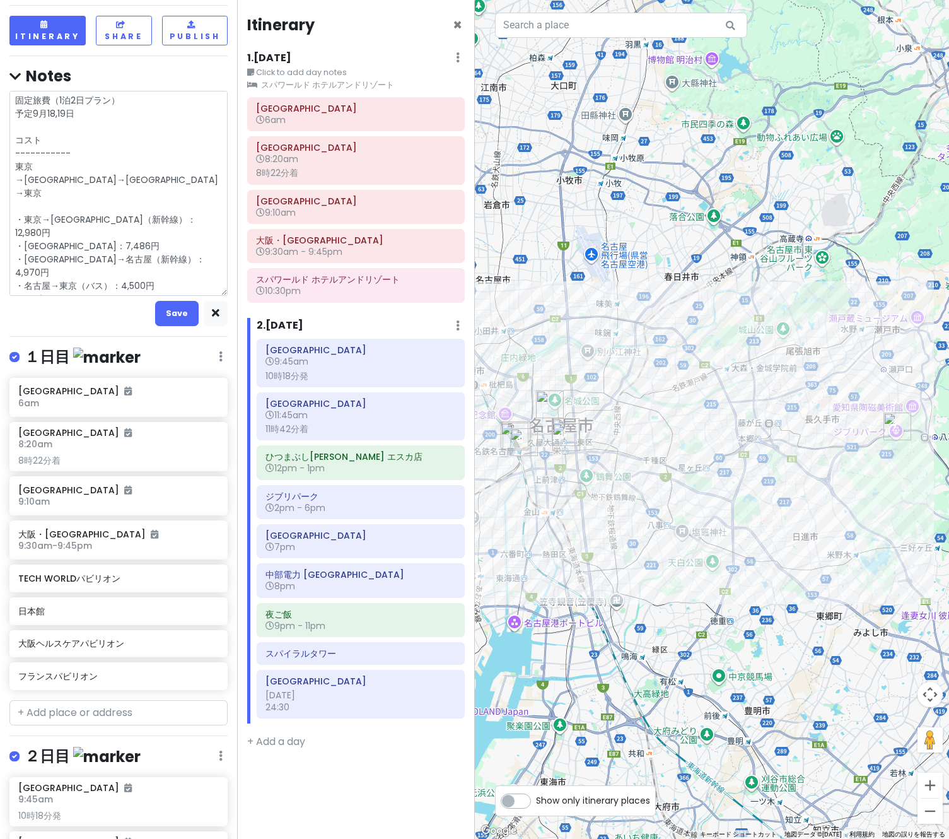
type textarea "固定旅費（1泊2日プラン） 予定9月18,19日 コスト ----------- 東京→大阪→名古屋→東京 ・東京→大阪（新幹線）：12,980円 ・大阪宿泊…"
type textarea "x"
type textarea "固定旅費（1泊2日プラン） 予定9月18,19日 コスト ----------- 東京→大阪→名古屋→東京 ・東京→大阪（新幹線）：12,980円 ・大阪宿泊…"
type textarea "x"
type textarea "固定旅費（1泊2日プラン） 予定9月18,19日 コスト ----------- 東京→大阪→名古屋→東京 ・東京→大阪（新幹線）：12,980円 ・大阪宿泊…"
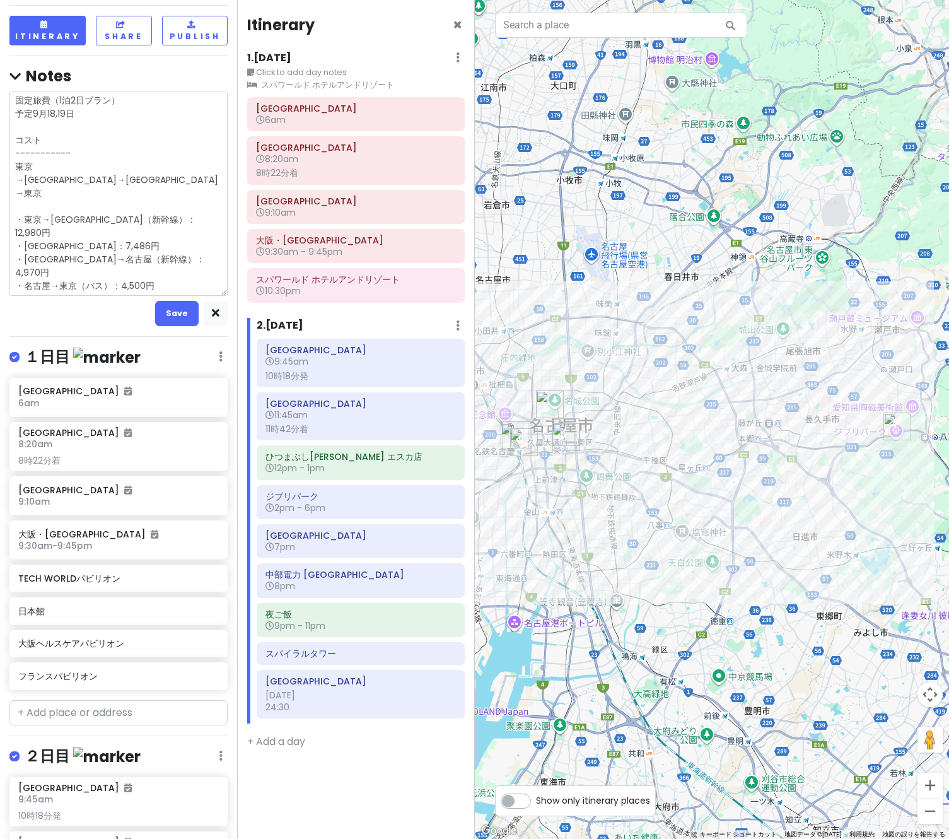
type textarea "x"
type textarea "固定旅費（1泊2日プラン） 予定9月18,19日 コスト ----------- 東京→大阪→名古屋→東京 ・東京→大阪（新幹線）：12,980円 ・大阪宿泊…"
type textarea "x"
type textarea "固定旅費（1泊2日プラン） 予定9月18,19日 コスト ----------- 東京→大阪→名古屋→東京 ・東京→大阪（新幹線）：12,980円 ・大阪宿泊…"
type textarea "x"
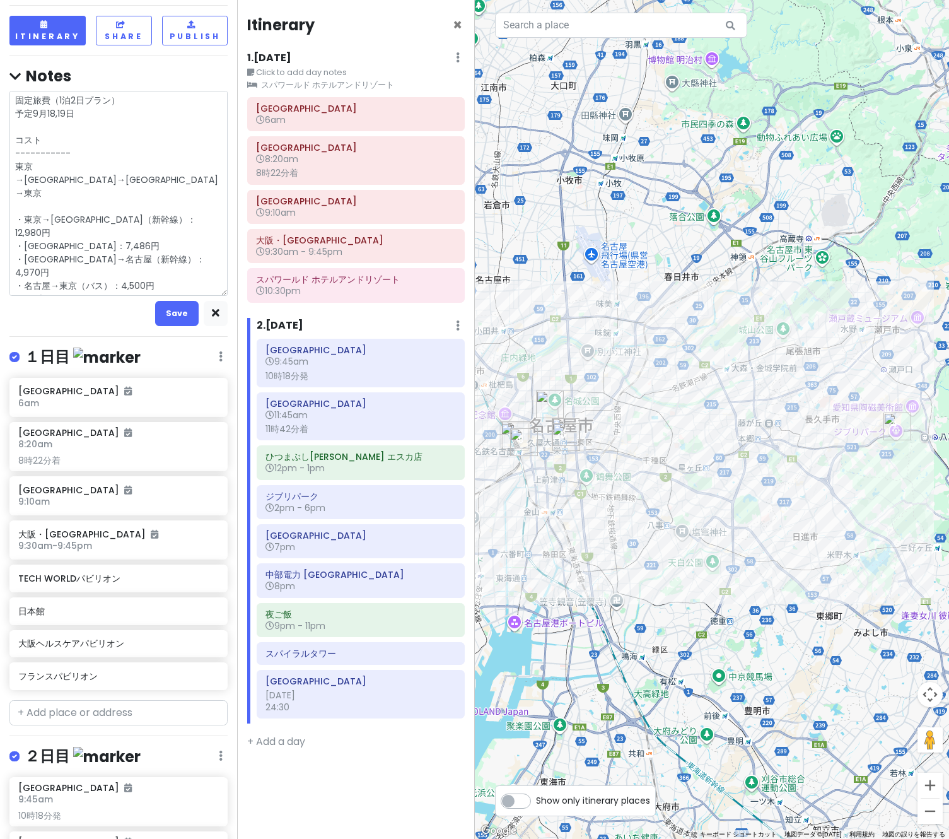
type textarea "固定旅費（1泊2日プラン） 予定9月18,19日 コスト ----------- 東京→大阪→名古屋→東京 ・東京→大阪（新幹線）：12,980円 ・大阪宿泊…"
type textarea "x"
type textarea "固定旅費（1泊2日プラン） 予定9月18,19日 コスト ----------- 東京→大阪→名古屋→東京 ・東京→大阪（新幹線）：12,980円 ・大阪宿泊…"
type textarea "x"
type textarea "固定旅費（1泊2日プラン） 予定9月18,19日 コスト ----------- 東京→大阪→名古屋→東京 ・東京→大阪（新幹線）：12,980円 ・大阪宿泊…"
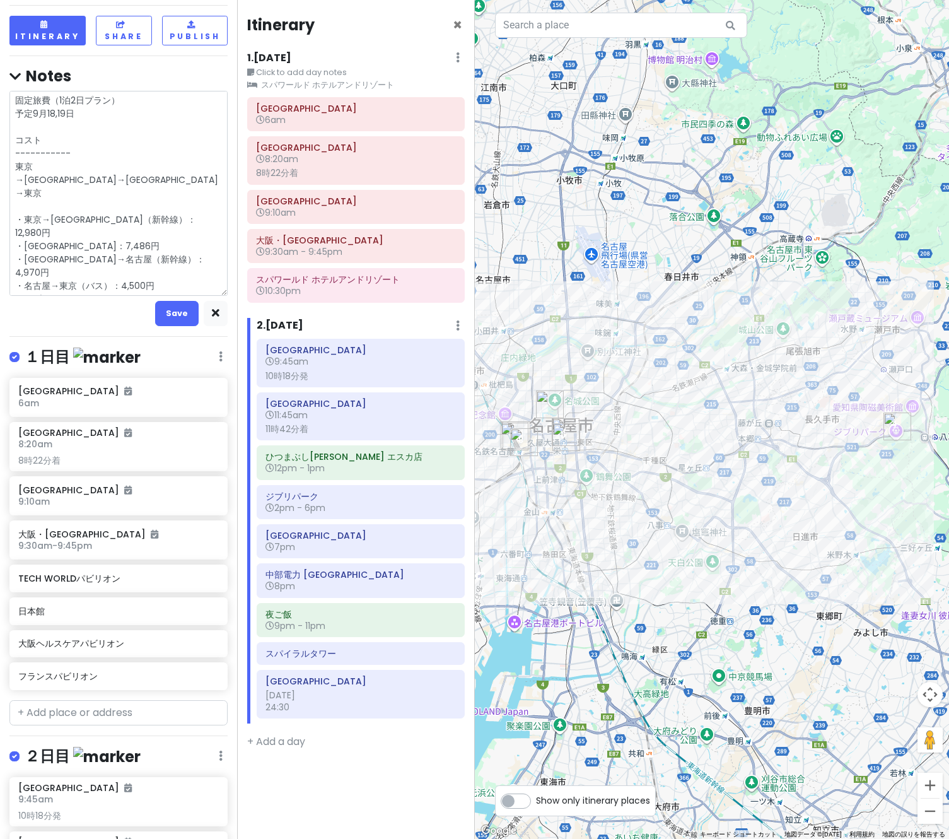
type textarea "x"
type textarea "固定旅費（1泊2日プラン） 予定9月18,19日 コスト ----------- 東京→大阪→名古屋→東京 ・東京→大阪（新幹線）：12,980円 ・大阪宿泊…"
type textarea "x"
type textarea "固定旅費（1泊2日プラン） 予定9月18,19日 コスト ----------- 東京→大阪→名古屋→東京 ・東京→大阪（新幹線）：12,980円 ・大阪宿泊…"
type textarea "x"
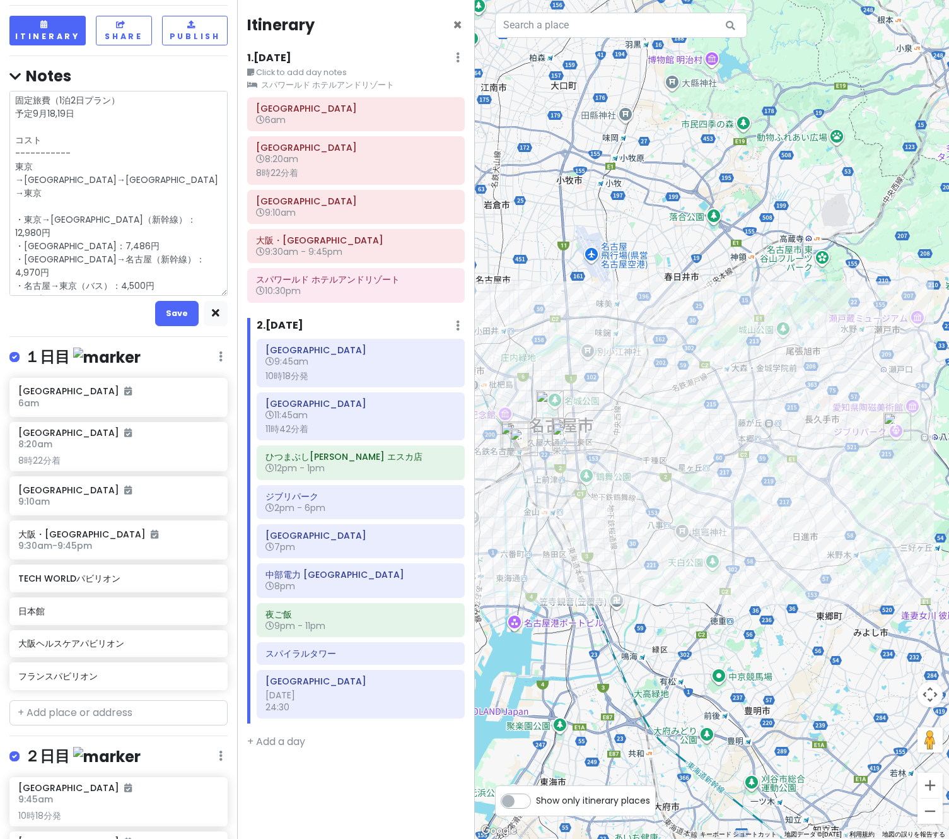
type textarea "固定旅費（1泊2日プラン） 予定9月18,19日 コスト ----------- 東京→大阪→名古屋→東京 ・東京→大阪（新幹線）：12,980円 ・大阪宿泊…"
type textarea "x"
type textarea "固定旅費（1泊2日プラン） 予定9月18,19日 コスト ----------- 東京→大阪→名古屋→東京 ・東京→大阪（新幹線）：12,980円 ・大阪宿泊…"
type textarea "x"
type textarea "固定旅費（1泊2日プラン） 予定9月18,19日 コスト ----------- 東京→大阪→名古屋→東京 ・東京→大阪（新幹線）：12,980円 ・大阪宿泊…"
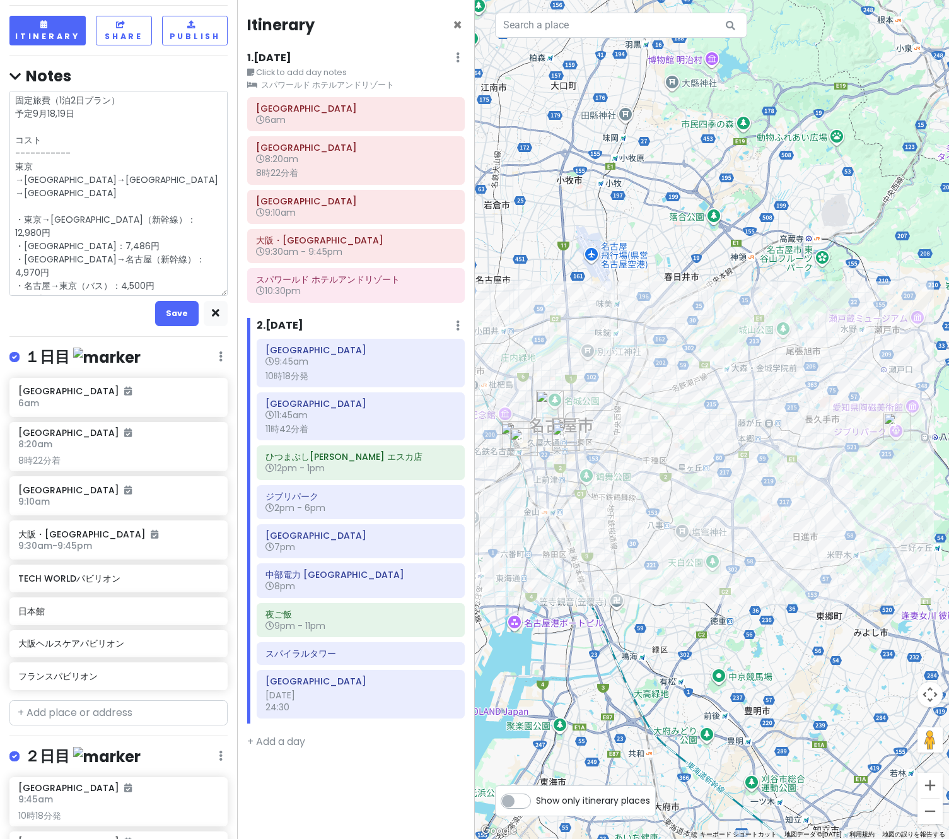
type textarea "x"
type textarea "固定旅費（1泊2日プラン） 予定9月18,19日 コスト ----------- 東京→大阪→名古屋→東京 ・東京→大阪（新幹線）：12,980円 ・大阪宿泊…"
type textarea "x"
type textarea "固定旅費（1泊2日プラン） 予定9月18,19日 コスト ----------- 東京→大阪→名古屋→東京 ・東京→大阪（新幹線）：12,980円 ・大阪宿泊…"
click at [88, 259] on textarea "固定旅費（1泊2日プラン） 予定9月18,19日 コスト ----------- 東京→大阪→名古屋→東京 ・東京→大阪（新幹線）：12,980円 ・大阪宿泊…" at bounding box center [118, 193] width 218 height 205
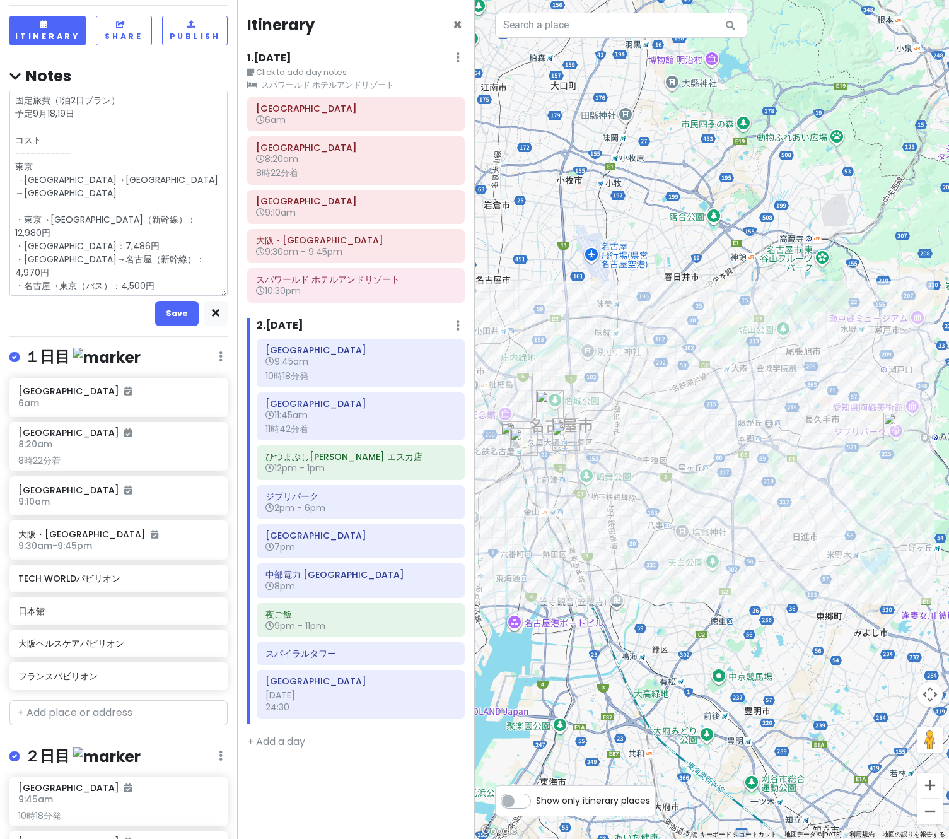
drag, startPoint x: 98, startPoint y: 258, endPoint x: 75, endPoint y: 260, distance: 23.5
click at [75, 260] on textarea "固定旅費（1泊2日プラン） 予定9月18,19日 コスト ----------- 東京→大阪→名古屋→東京 ・東京→大阪（新幹線）：12,980円 ・大阪宿泊…" at bounding box center [118, 193] width 218 height 205
type textarea "x"
type textarea "固定旅費（1泊2日プラン） 予定9月18,19日 コスト ----------- 東京→大阪→名古屋→東京 ・東京→大阪（新幹線）：12,980円 ・大阪宿泊…"
type textarea "x"
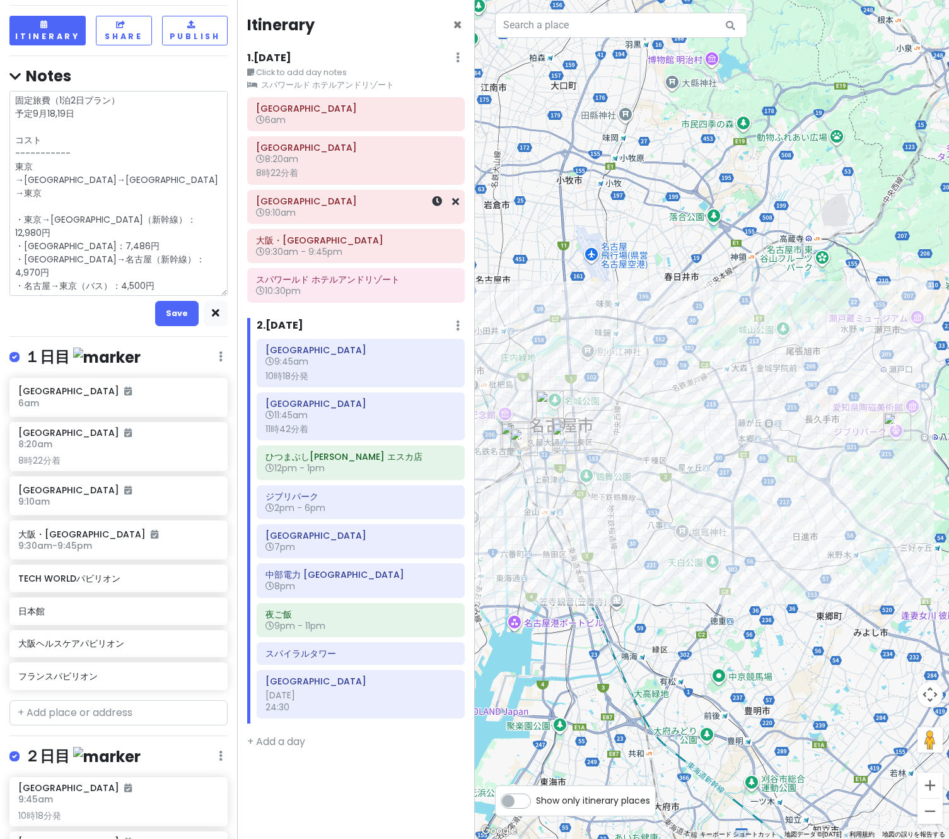
type textarea "固定旅費（1泊2日プラン） 予定9月18,19日 コスト ----------- 東京→大阪→名古屋→東京 ・東京→大阪（新幹線）：12,980円 ・大阪宿泊…"
type textarea "x"
type textarea "固定旅費（1泊2日プラン） 予定9月18,19日 コスト ----------- 東京→大阪→名古屋→東京 ・東京→大阪（新幹線）：12,980円 ・大阪宿泊…"
type textarea "x"
type textarea "固定旅費（1泊2日プラン） 予定9月18,19日 コスト ----------- 東京→大阪→名古屋→東京 ・東京→大阪（新幹線）：12,980円 ・大阪宿泊…"
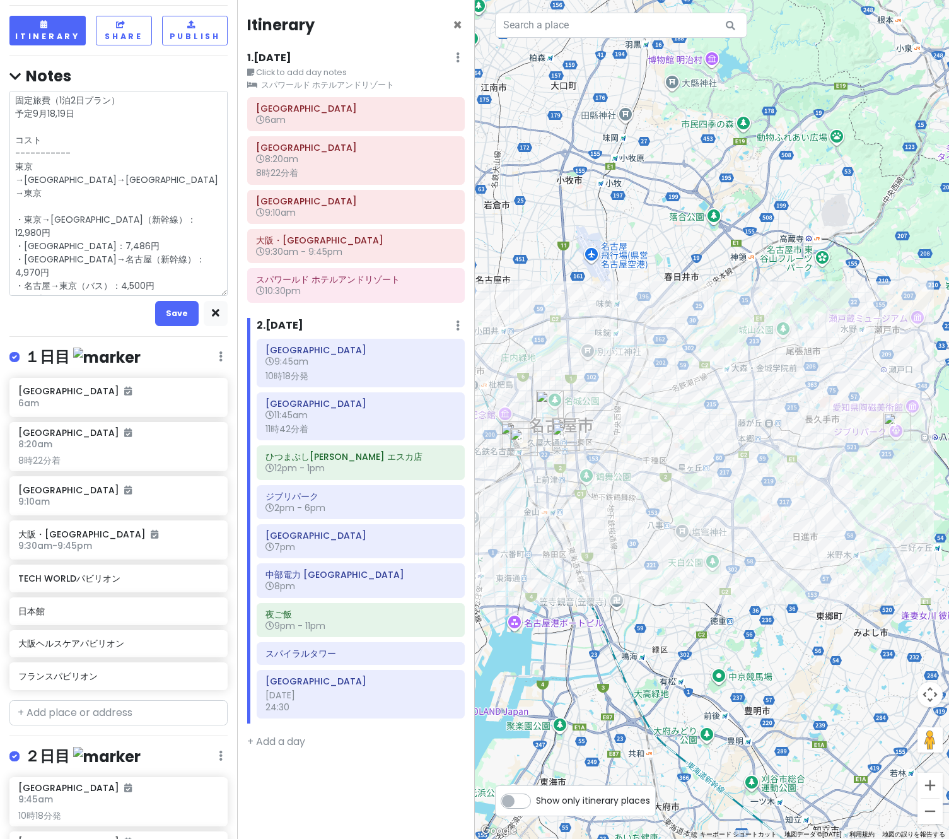
drag, startPoint x: 107, startPoint y: 259, endPoint x: 1, endPoint y: 267, distance: 105.6
click at [1, 267] on div "万博名古屋旅 Private Change Dates Make a Copy Delete Trip Go Pro ⚡️ Give Feedback 💡 S…" at bounding box center [118, 419] width 237 height 839
click at [127, 255] on textarea "固定旅費（1泊2日プラン） 予定9月18,19日 コスト ----------- 東京→大阪→名古屋→東京 ・東京→大阪（新幹線）：12,980円 ・大阪宿泊…" at bounding box center [118, 193] width 218 height 205
drag, startPoint x: 108, startPoint y: 253, endPoint x: 20, endPoint y: 258, distance: 88.4
click at [20, 258] on textarea "固定旅費（1泊2日プラン） 予定9月18,19日 コスト ----------- 東京→大阪→名古屋→東京 ・東京→大阪（新幹線）：12,980円 ・大阪宿泊…" at bounding box center [118, 193] width 218 height 205
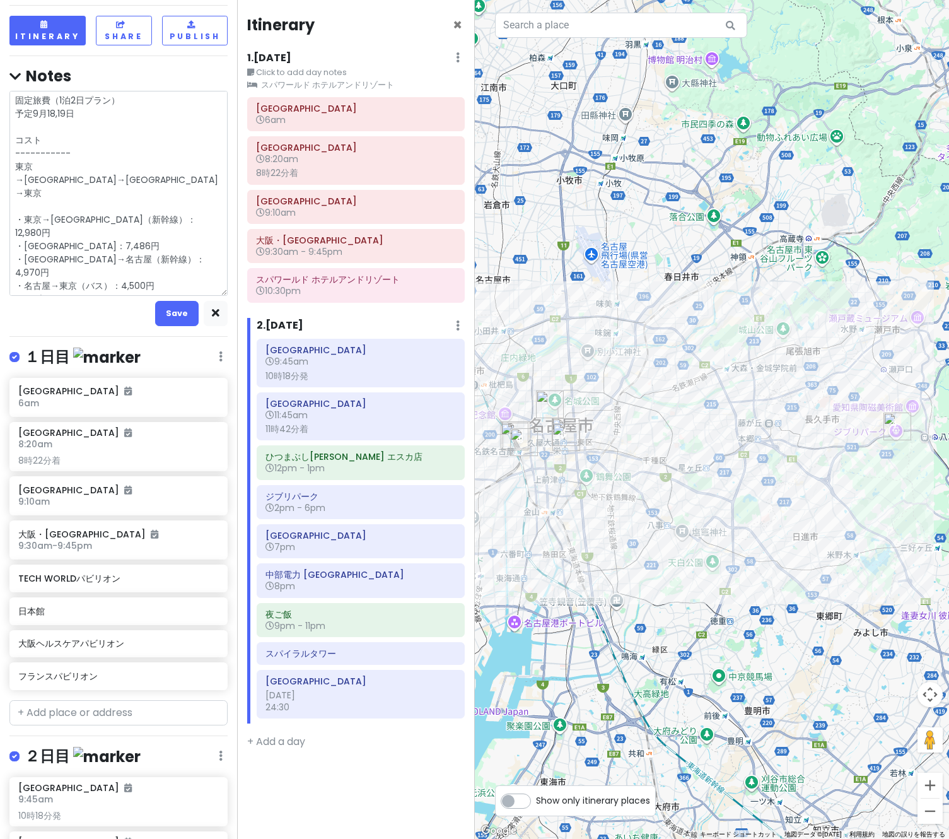
drag, startPoint x: 124, startPoint y: 259, endPoint x: -4, endPoint y: 262, distance: 127.4
click at [0, 262] on html "万博名古屋旅 Private Change Dates Make a Copy Delete Trip Go Pro ⚡️ Give Feedback 💡 S…" at bounding box center [474, 419] width 949 height 839
type textarea "x"
type textarea "固定旅費（1泊2日プラン） 予定9月18,19日 コスト ----------- 東京→大阪→名古屋→東京 ・東京→大阪（新幹線）：12,980円 ・大阪宿泊…"
type textarea "x"
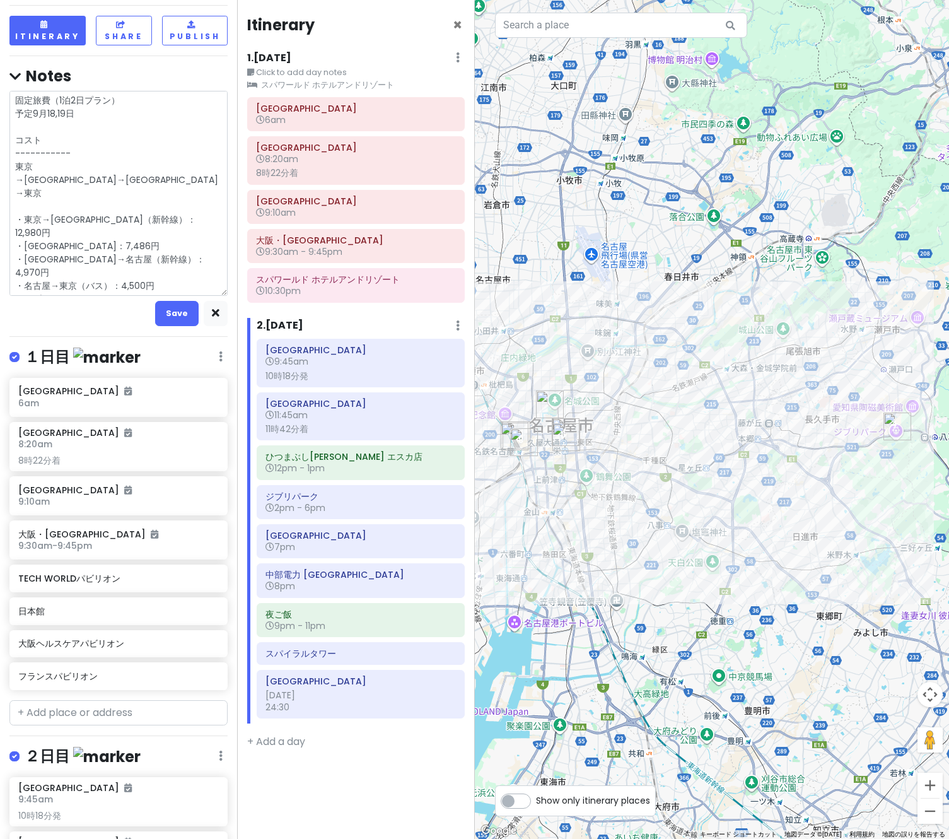
type textarea "固定旅費（1泊2日プラン） 予定9月18,19日 コスト ----------- 東京→大阪→名古屋→東京 ・東京→大阪（新幹線）：12,980円 ・大阪宿泊…"
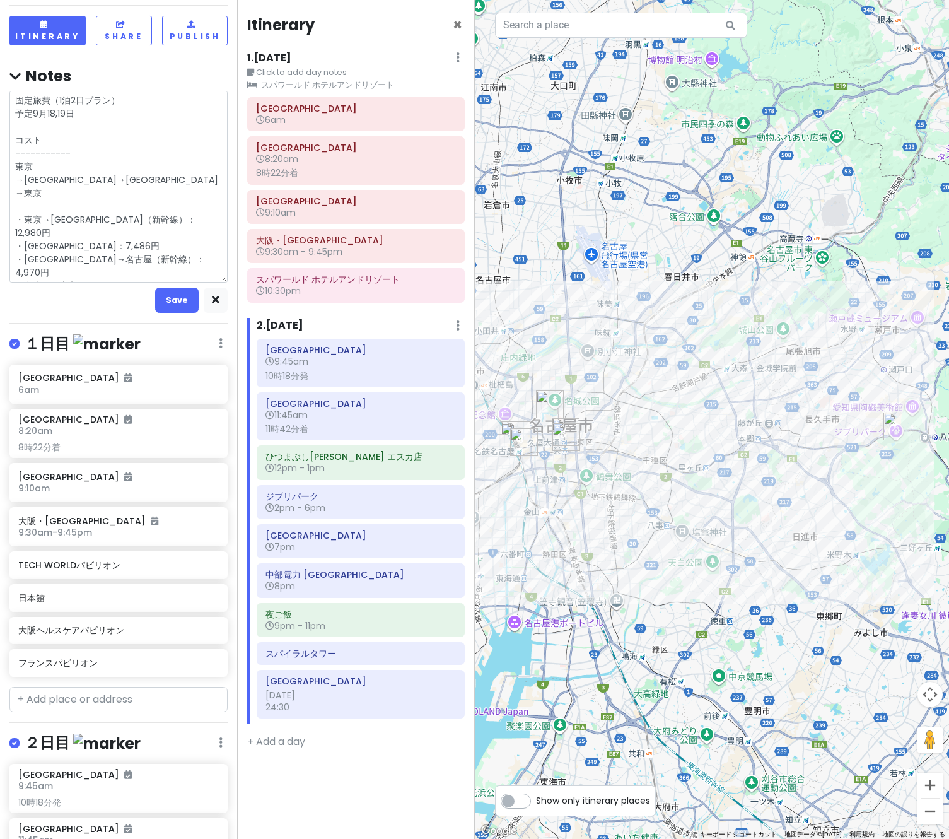
click at [165, 192] on textarea "固定旅費（1泊2日プラン） 予定9月18,19日 コスト ----------- 東京→大阪→名古屋→東京 ・東京→大阪（新幹線）：12,980円 ・大阪宿泊…" at bounding box center [118, 187] width 218 height 192
type textarea "x"
type textarea "固定旅費（1泊2日プラン） 予定9月18,19日 コスト ----------- 東京→大阪→名古屋→東京 ・東京→大阪（新幹線）：12,980円 ・大阪宿泊…"
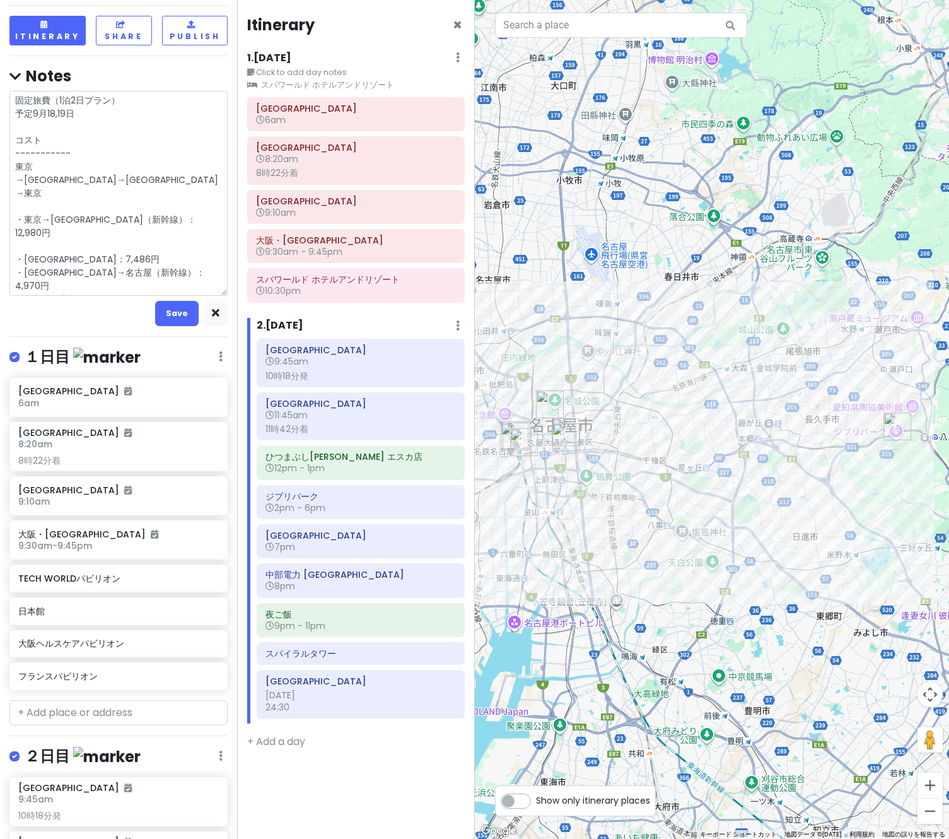
type textarea "x"
type textarea "固定旅費（1泊2日プラン） 予定9月18,19日 コスト ----------- 東京→大阪→名古屋→東京 ・東京→大阪（新幹線）：12,980円 ・夢洲行バ…"
drag, startPoint x: 149, startPoint y: 258, endPoint x: -18, endPoint y: 265, distance: 167.3
click at [0, 265] on html "万博名古屋旅 Private Change Dates Make a Copy Delete Trip Go Pro ⚡️ Give Feedback 💡 S…" at bounding box center [474, 419] width 949 height 839
type textarea "x"
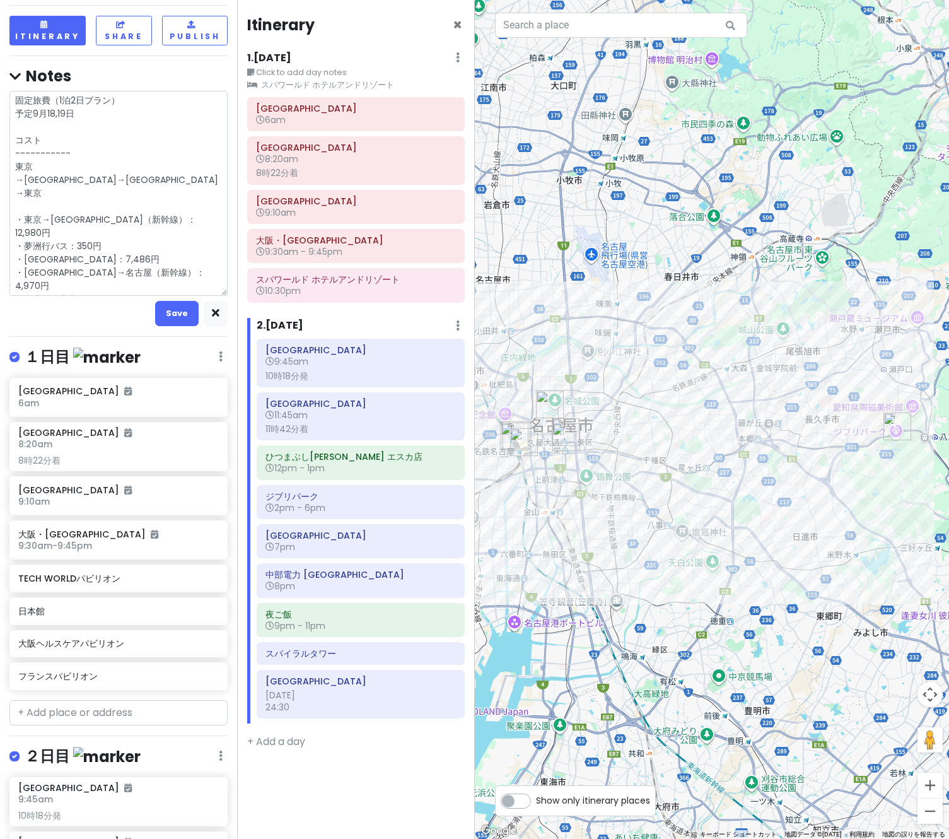
type textarea "固定旅費（1泊2日プラン） 予定9月18,19日 コスト ----------- 東京→大阪→名古屋→東京 ・東京→大阪（新幹線）：12,980円 ・夢洲行バ…"
type textarea "x"
type textarea "固定旅費（1泊2日プラン） 予定9月18,19日 コスト ----------- 東京→大阪→名古屋→東京 ・東京→大阪（新幹線）：12,980円 ・夢洲行バ…"
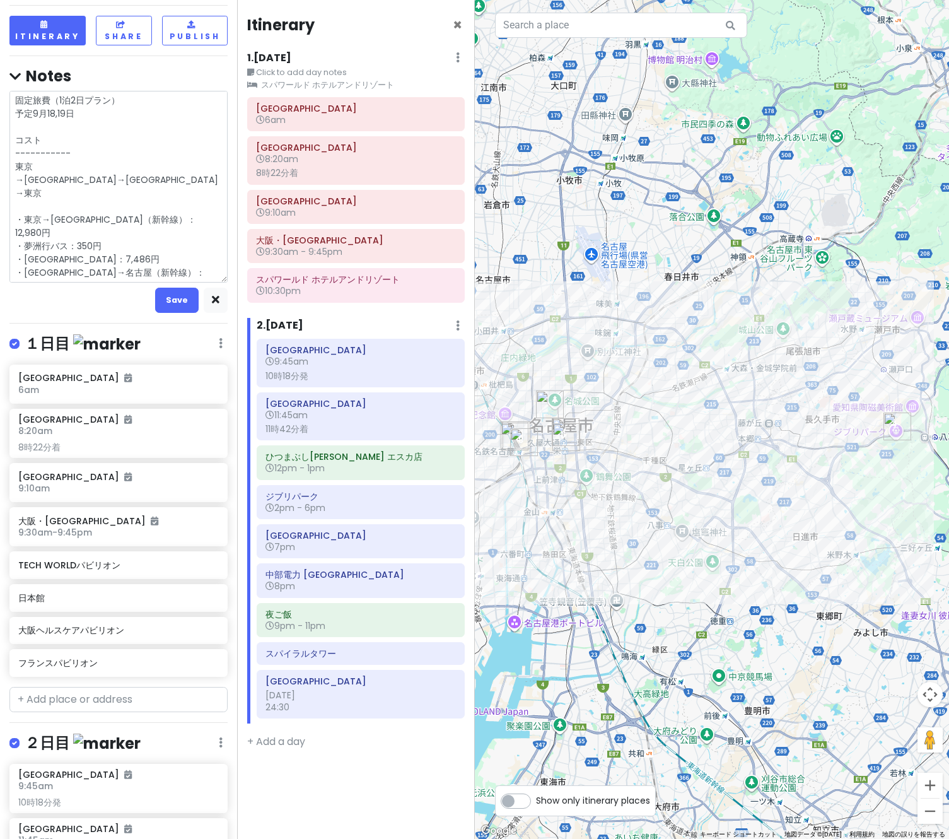
type textarea "x"
type textarea "固定旅費（1泊2日プラン） 予定9月18,19日 コスト ----------- 東京→大阪→名古屋→東京 ・東京→大阪（新幹線）：12,980円 ・夢洲行バ…"
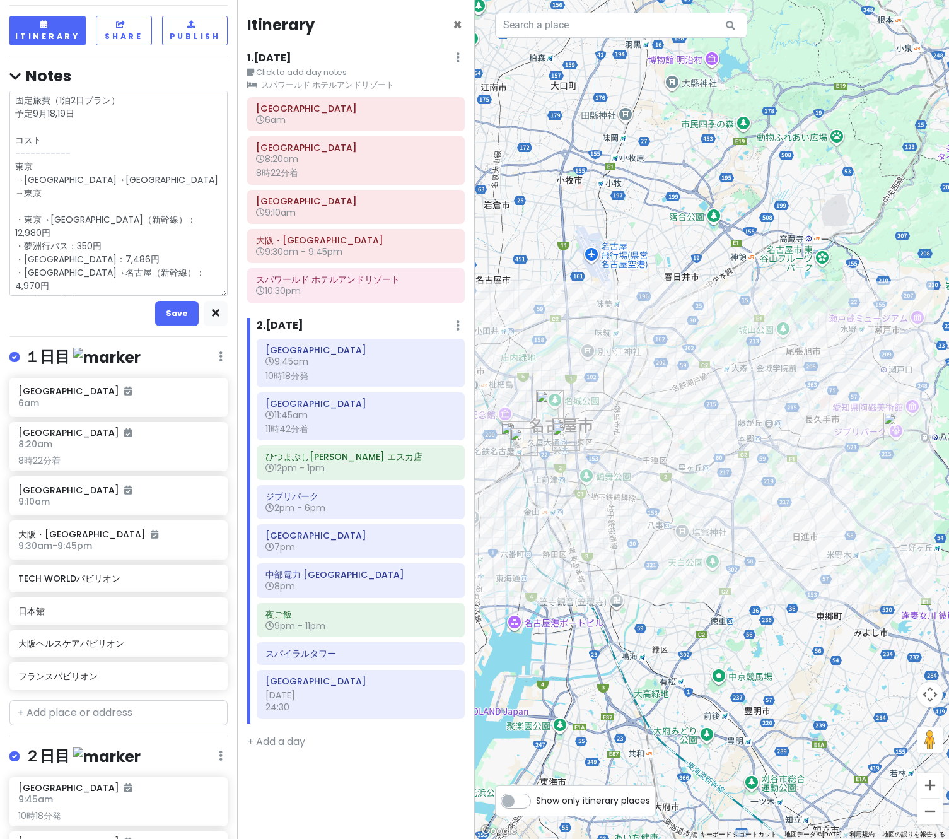
type textarea "x"
type textarea "固定旅費（1泊2日プラン） 予定9月18,19日 コスト ----------- 東京→大阪→名古屋→東京 ・東京→大阪（新幹線）：12,980円 ・夢洲行バ…"
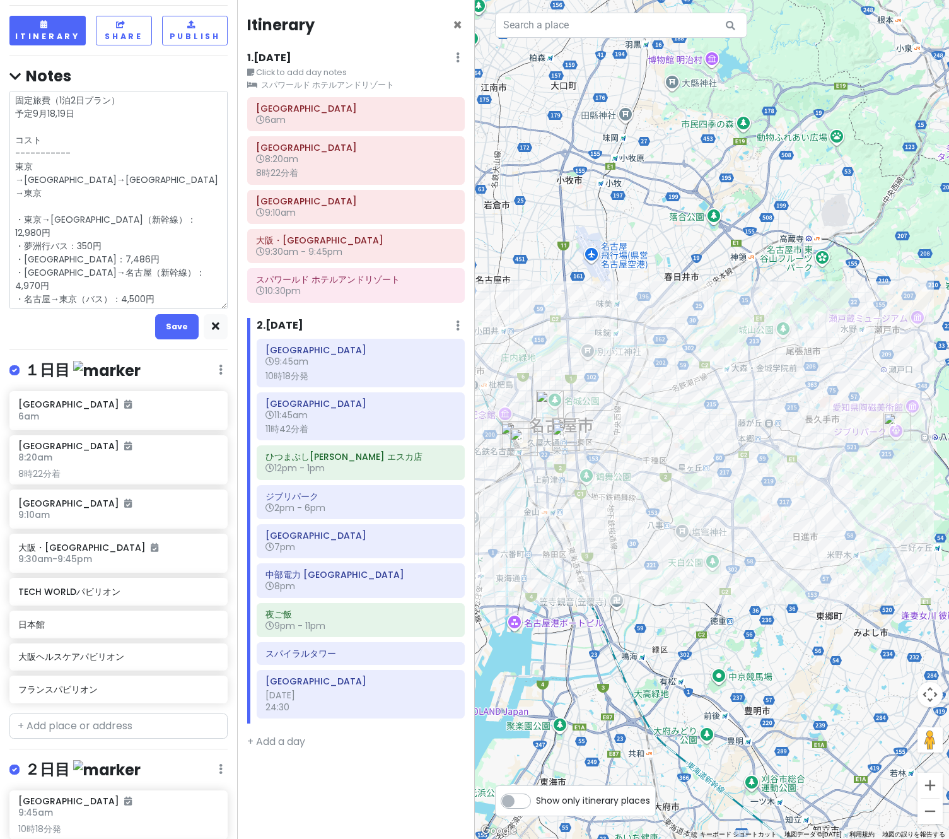
type textarea "x"
type textarea "固定旅費（1泊2日プラン） 予定9月18,19日 コスト ----------- 東京→大阪→名古屋→東京 ・東京→大阪（新幹線）：12,980円 ・夢洲行バ…"
click at [113, 256] on textarea "固定旅費（1泊2日プラン） 予定9月18,19日 コスト ----------- 東京→大阪→名古屋→東京 ・東京→大阪（新幹線）：12,980円 ・夢洲行バ…" at bounding box center [118, 200] width 218 height 218
type textarea "x"
type textarea "固定旅費（1泊2日プラン） 予定9月18,19日 コスト ----------- 東京→大阪→名古屋→東京 ・東京→大阪（新幹線）：12,980円 ・夢洲行バ…"
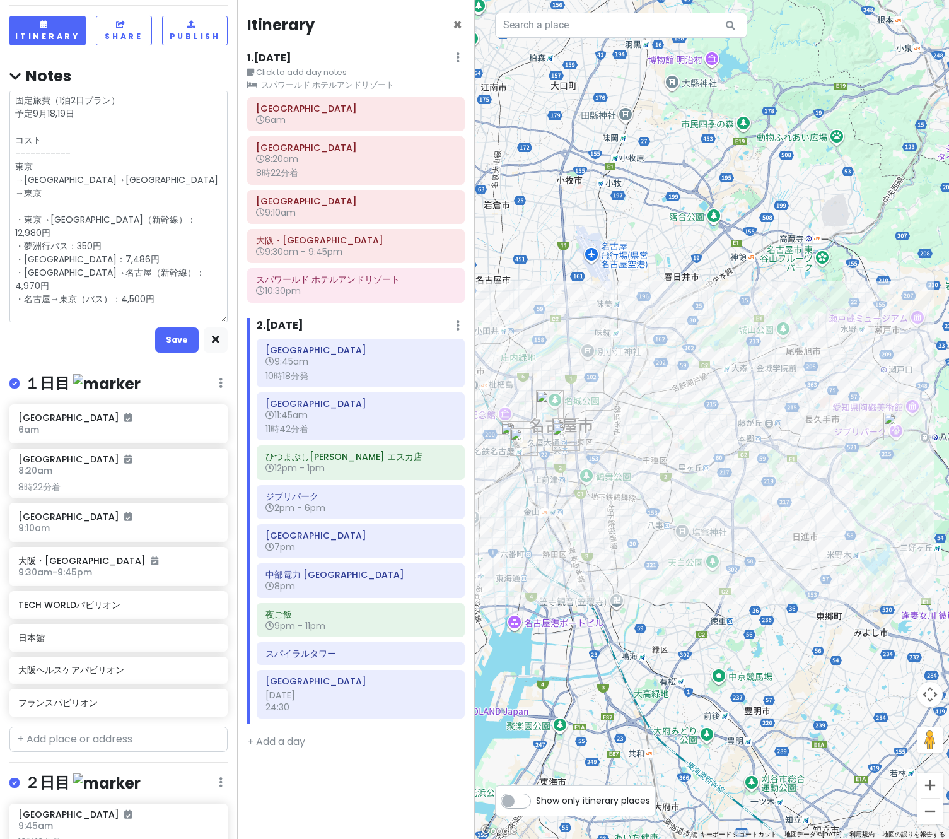
type textarea "x"
type textarea "固定旅費（1泊2日プラン） 予定9月18,19日 コスト ----------- 東京→大阪→名古屋→東京 ・東京→大阪（新幹線）：12,980円 ・夢洲行バ…"
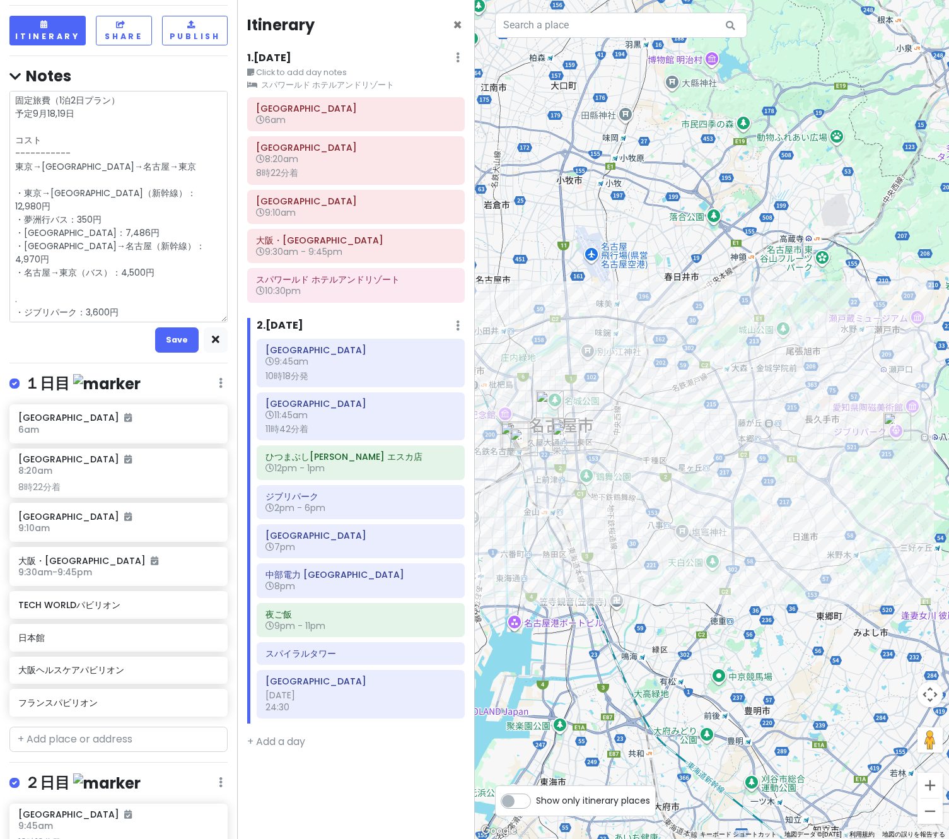
type textarea "x"
type textarea "固定旅費（1泊2日プラン） 予定9月18,19日 コスト ----------- 東京→大阪→名古屋→東京 ・東京→大阪（新幹線）：12,980円 ・夢洲行バ…"
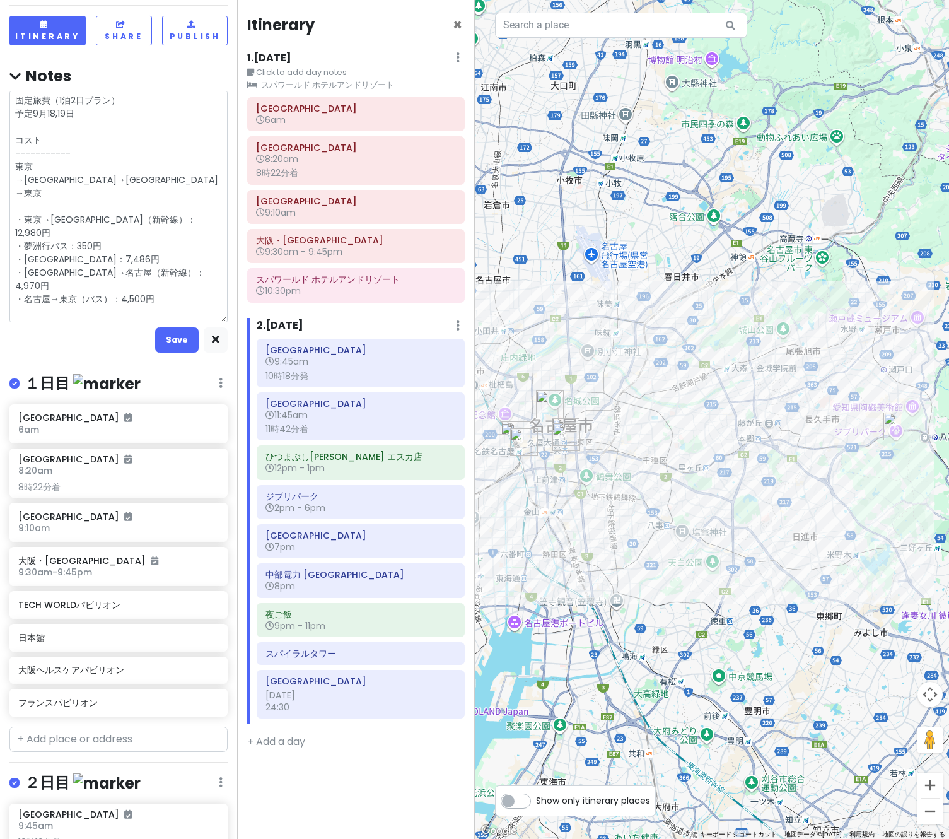
type textarea "x"
type textarea "固定旅費（1泊2日プラン） 予定9月18,19日 コスト ----------- 東京→大阪→名古屋→東京 ・東京→大阪（新幹線）：12,980円 ・夢洲行バ…"
type textarea "x"
type textarea "固定旅費（1泊2日プラン） 予定9月18,19日 コスト ----------- 東京→大阪→名古屋→東京 ・東京→大阪（新幹線）：12,980円 ・夢洲行バ…"
type textarea "x"
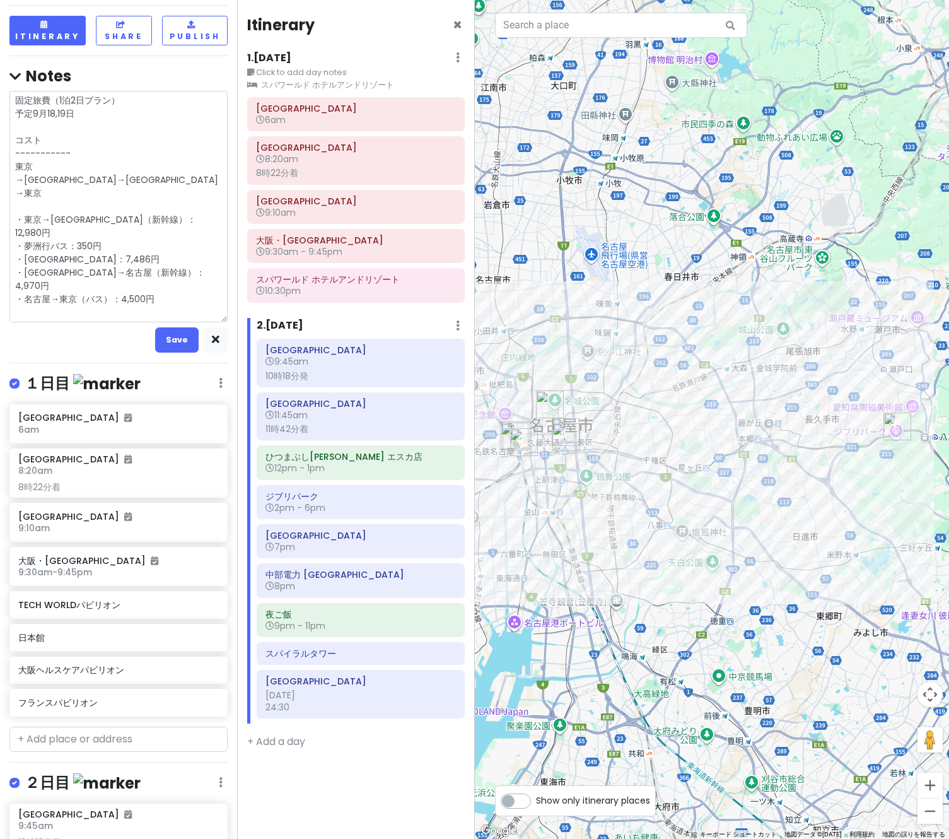
type textarea "固定旅費（1泊2日プラン） 予定9月18,19日 コスト ----------- 東京→大阪→名古屋→東京 ・東京→大阪（新幹線）：12,980円 ・夢洲行バ…"
type textarea "x"
type textarea "固定旅費（1泊2日プラン） 予定9月18,19日 コスト ----------- 東京→大阪→名古屋→東京 ・東京→大阪（新幹線）：12,980円 ・夢洲行バ…"
type textarea "x"
type textarea "固定旅費（1泊2日プラン） 予定9月18,19日 コスト ----------- 東京→大阪→名古屋→東京 ・東京→大阪（新幹線）：12,980円 ・夢洲行バ…"
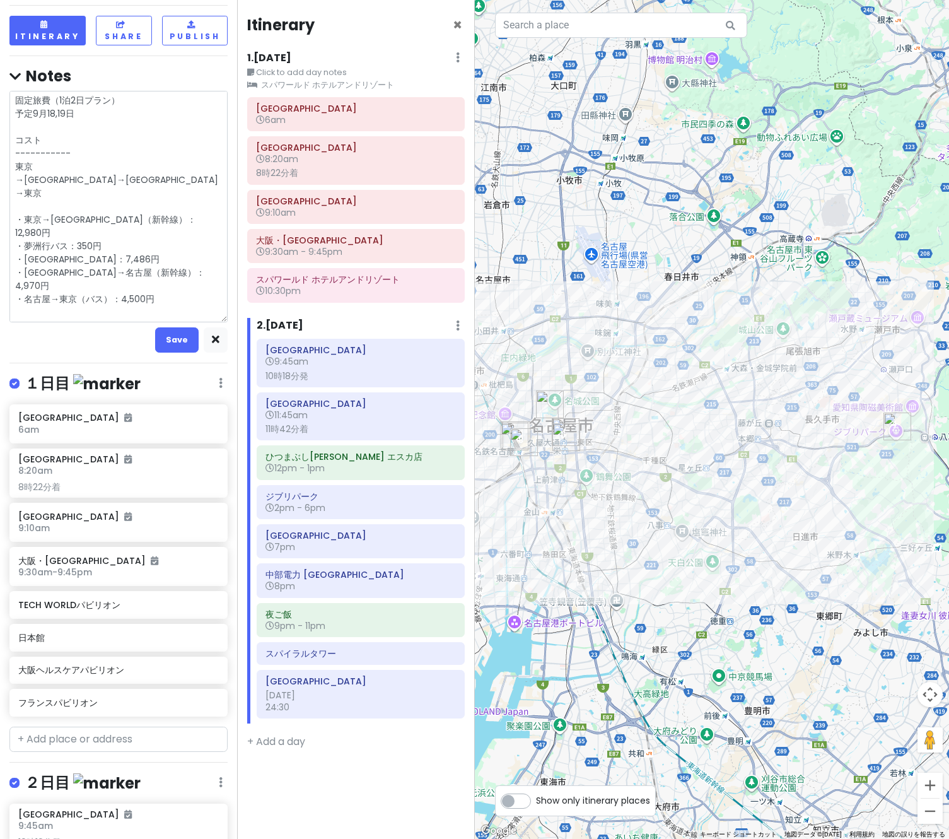
type textarea "x"
type textarea "固定旅費（1泊2日プラン） 予定9月18,19日 コスト ----------- 東京→大阪→名古屋→東京 ・東京→大阪（新幹線）：12,980円 ・夢洲行バ…"
type textarea "x"
type textarea "固定旅費（1泊2日プラン） 予定9月18,19日 コスト ----------- 東京→大阪→名古屋→東京 ・東京→大阪（新幹線）：12,980円 ・夢洲行バ…"
type textarea "x"
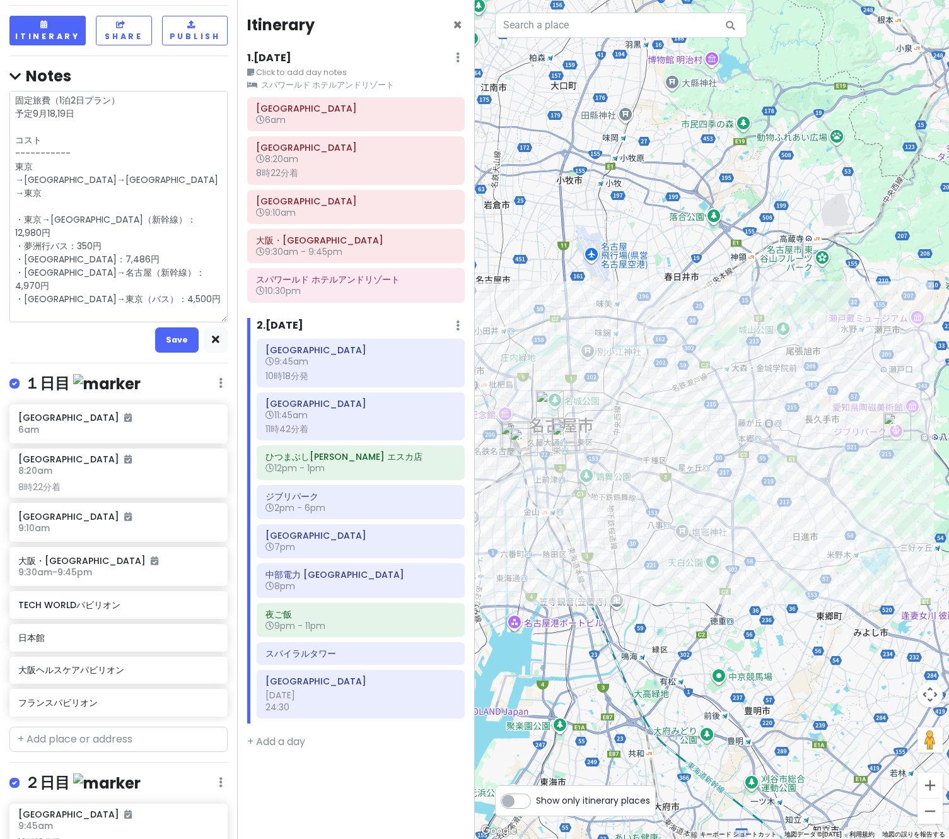
type textarea "固定旅費（1泊2日プラン） 予定9月18,19日 コスト ----------- 東京→大阪→名古屋→東京 ・東京→大阪（新幹線）：12,980円 ・夢洲行バ…"
type textarea "x"
type textarea "固定旅費（1泊2日プラン） 予定9月18,19日 コスト ----------- 東京→大阪→名古屋→東京 ・東京→大阪（新幹線）：12,980円 ・夢洲行バ…"
type textarea "x"
type textarea "固定旅費（1泊2日プラン） 予定9月18,19日 コスト ----------- 東京→大阪→名古屋→東京 ・東京→大阪（新幹線）：12,980円 ・夢洲行バ…"
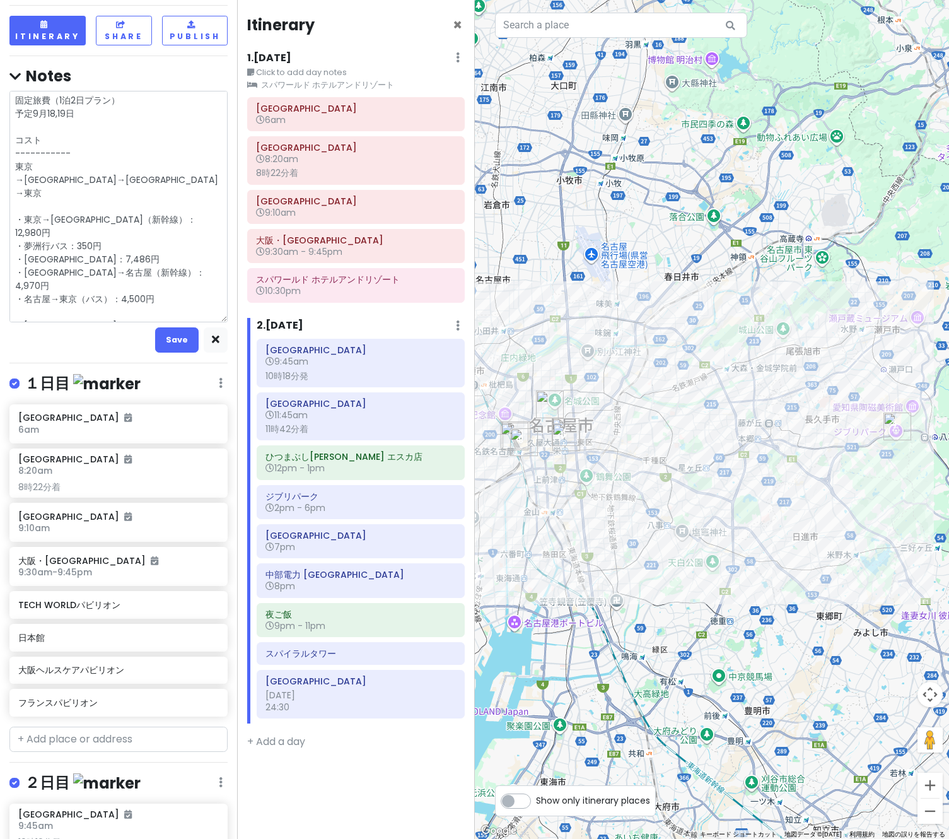
type textarea "x"
type textarea "固定旅費（1泊2日プラン） 予定9月18,19日 コスト ----------- 東京→大阪→名古屋→東京 ・東京→大阪（新幹線）：12,980円 ・夢洲行バ…"
type textarea "x"
type textarea "固定旅費（1泊2日プラン） 予定9月18,19日 コスト ----------- 東京→大阪→名古屋→東京 ・東京→大阪（新幹線）：12,980円 ・夢洲行バ…"
type textarea "x"
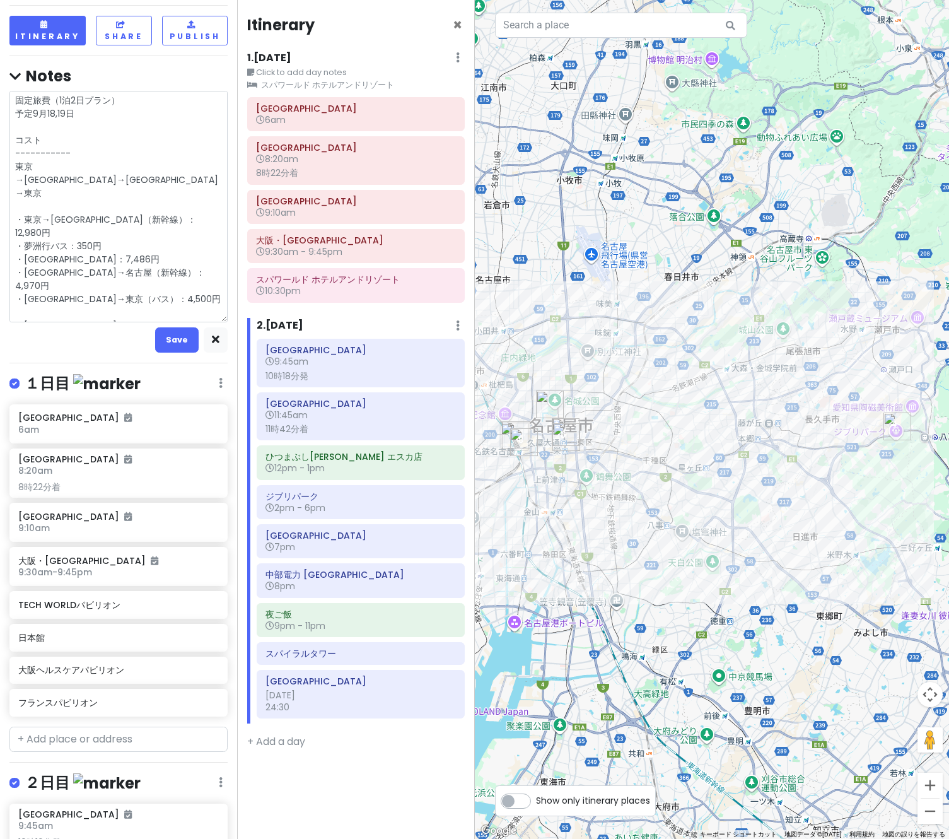
type textarea "固定旅費（1泊2日プラン） 予定9月18,19日 コスト ----------- 東京→大阪→名古屋→東京 ・東京→大阪（新幹線）：12,980円 ・夢洲行バ…"
type textarea "x"
type textarea "固定旅費（1泊2日プラン） 予定9月18,19日 コスト ----------- 東京→大阪→名古屋→東京 ・東京→大阪（新幹線）：12,980円 ・夢洲行バ…"
type textarea "x"
type textarea "固定旅費（1泊2日プラン） 予定9月18,19日 コスト ----------- 東京→大阪→名古屋→東京 ・東京→大阪（新幹線）：12,980円 ・夢洲行バ…"
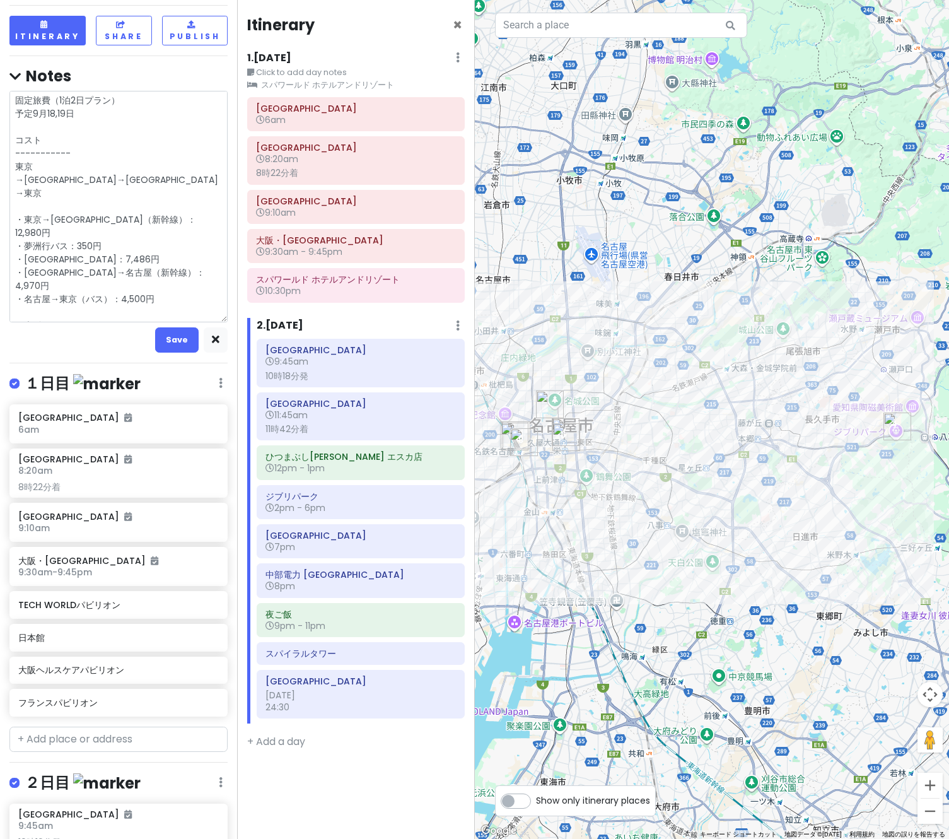
type textarea "x"
type textarea "固定旅費（1泊2日プラン） 予定9月18,19日 コスト ----------- 東京→大阪→名古屋→東京 ・東京→大阪（新幹線）：12,980円 ・夢洲行バ…"
type textarea "x"
click at [170, 338] on button "Save" at bounding box center [177, 339] width 44 height 25
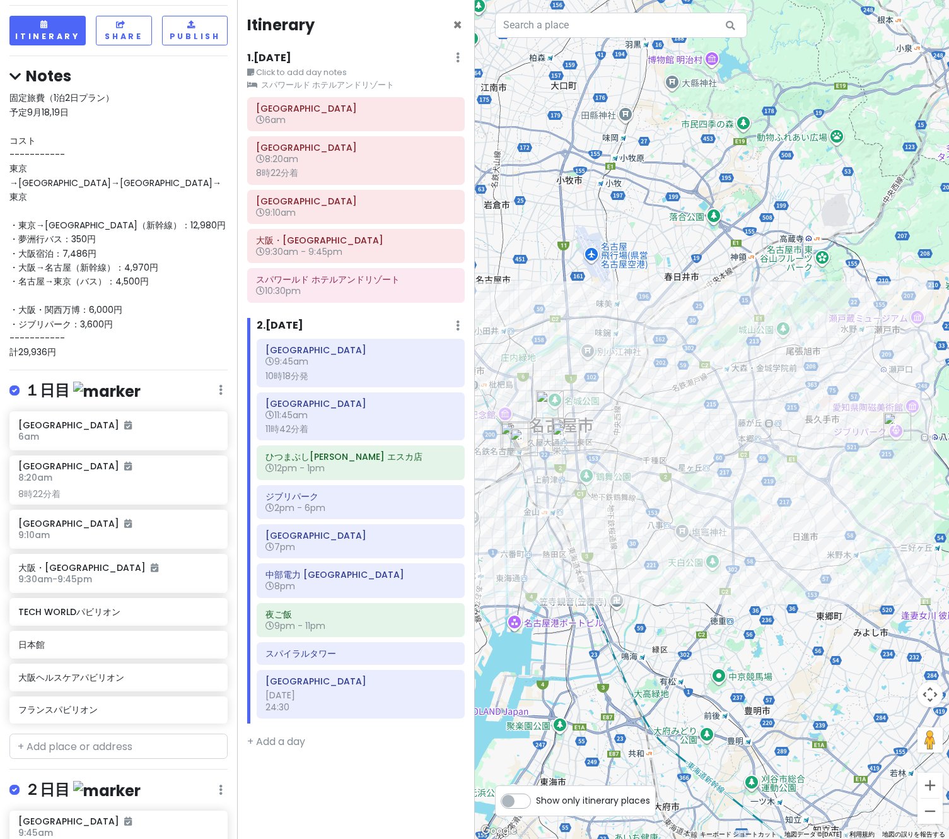
click at [49, 138] on div "固定旅費（1泊2日プラン） 予定9月18,19日 コスト ----------- 東京→大阪→名古屋→東京 ・東京→大阪（新幹線）：12,980円 ・夢洲行バ…" at bounding box center [118, 225] width 218 height 268
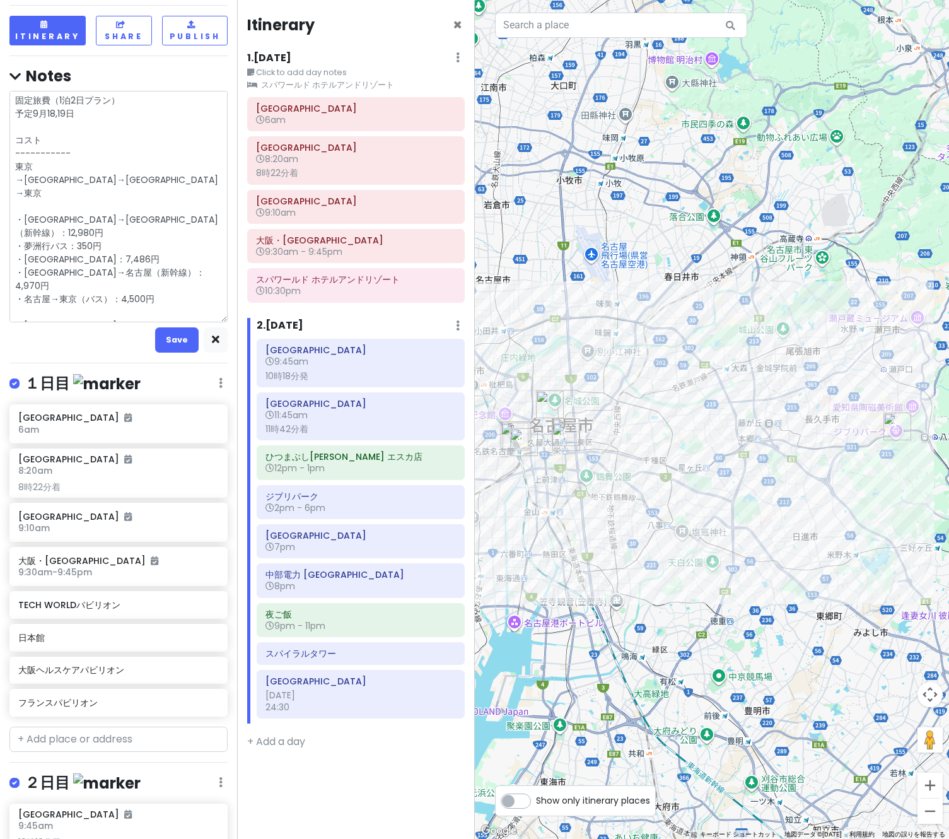
click at [57, 138] on textarea "固定旅費（1泊2日プラン） 予定9月18,19日 コスト ----------- 東京→大阪→名古屋→東京 ・東京→大阪（新幹線）：12,980円 ・夢洲行バ…" at bounding box center [118, 206] width 218 height 231
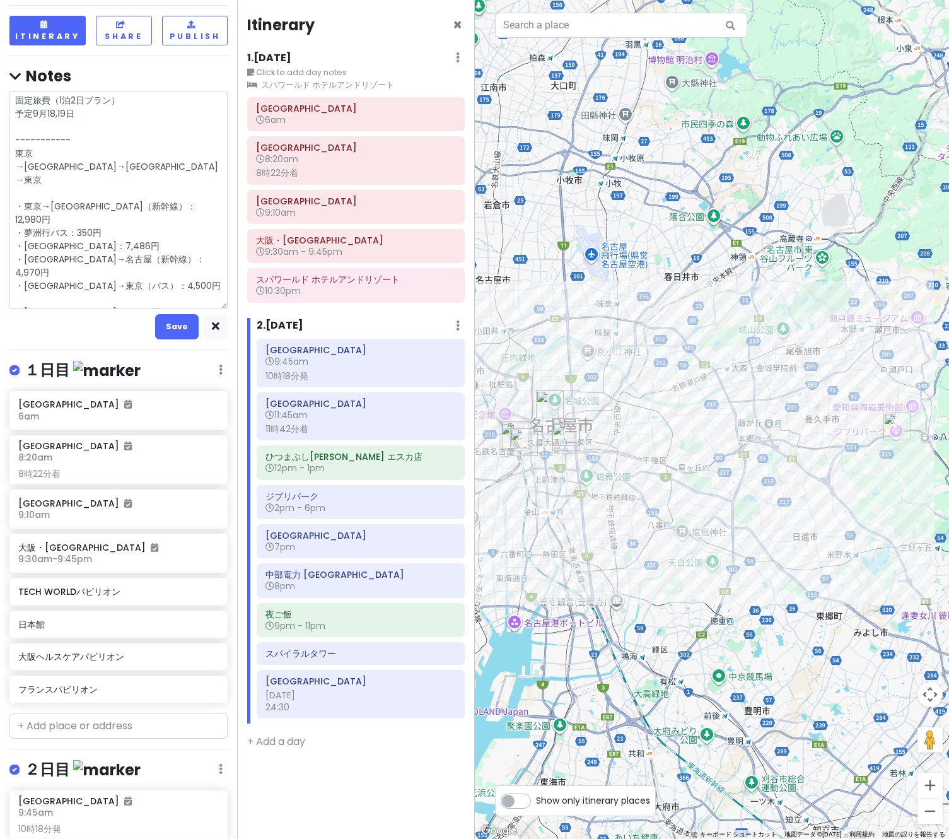
drag, startPoint x: 50, startPoint y: 100, endPoint x: -15, endPoint y: 97, distance: 64.4
click at [0, 97] on html "万博名古屋旅 Private Change Dates Make a Copy Delete Trip Go Pro ⚡️ Give Feedback 💡 S…" at bounding box center [474, 419] width 949 height 839
click at [78, 128] on textarea "固定旅費（1泊2日プラン） 予定9月18,19日 ----------- 東京→大阪→名古屋→東京 ・東京→大阪（新幹線）：12,980円 ・夢洲行バス：35…" at bounding box center [118, 200] width 218 height 218
click at [80, 116] on textarea "固定旅費（1泊2日プラン） 予定9月18,19日 固定旅費 ----------- 東京→大阪→名古屋→東京 ・東京→大阪（新幹線）：12,980円 ・夢洲行…" at bounding box center [118, 200] width 218 height 218
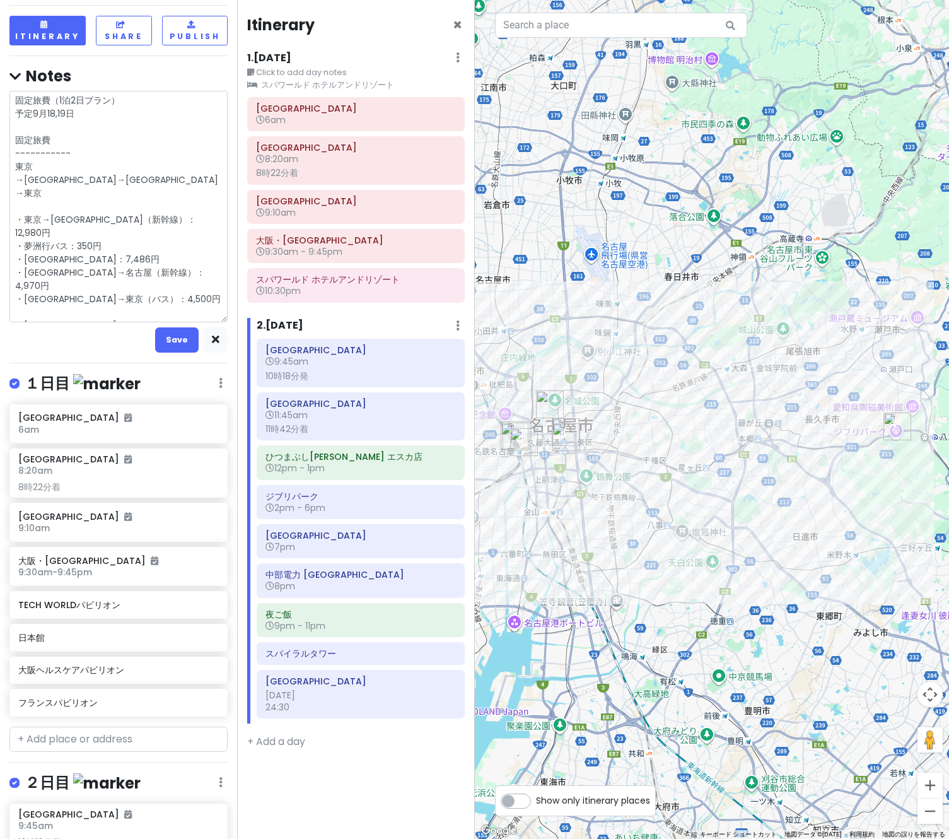
drag, startPoint x: 120, startPoint y: 102, endPoint x: -73, endPoint y: 95, distance: 193.7
click at [0, 95] on html "万博名古屋旅 Private Change Dates Make a Copy Delete Trip Go Pro ⚡️ Give Feedback 💡 S…" at bounding box center [474, 419] width 949 height 839
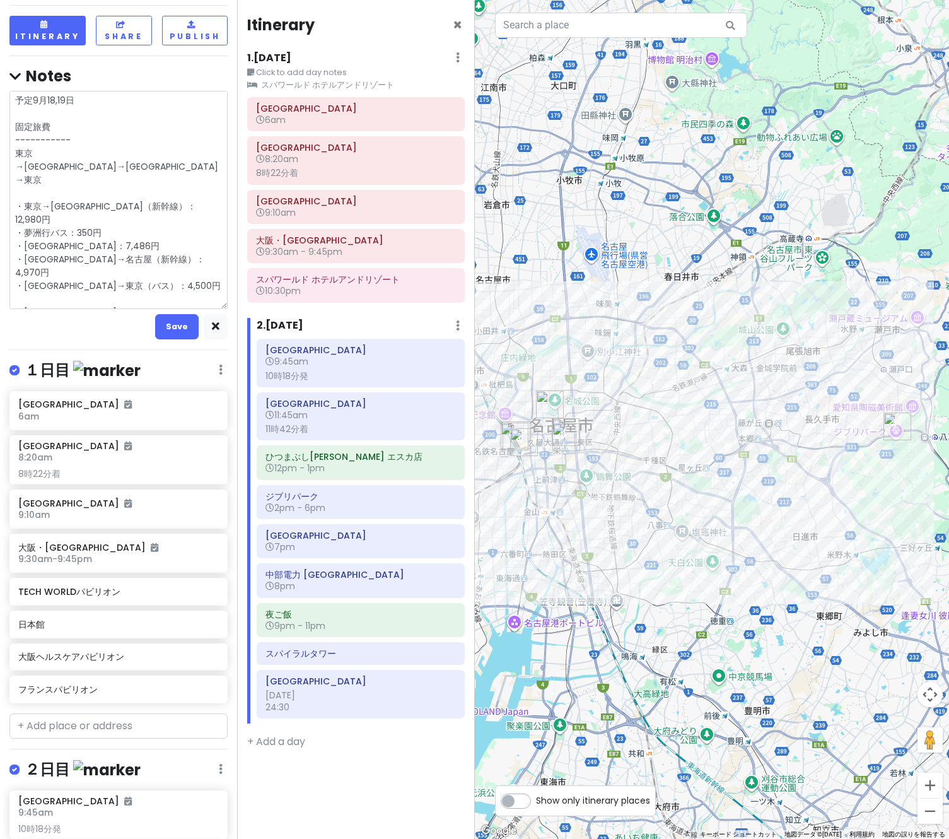
drag, startPoint x: 28, startPoint y: 103, endPoint x: 14, endPoint y: 94, distance: 16.8
click at [14, 94] on textarea "予定9月18,19日 固定旅費 ----------- 東京→大阪→名古屋→東京 ・東京→大阪（新幹線）：12,980円 ・夢洲行バス：350円 ・大阪宿泊：…" at bounding box center [118, 200] width 218 height 218
drag, startPoint x: 29, startPoint y: 100, endPoint x: 1, endPoint y: 98, distance: 27.8
click at [1, 98] on div "万博名古屋旅 Private Change Dates Make a Copy Delete Trip Go Pro ⚡️ Give Feedback 💡 S…" at bounding box center [118, 419] width 237 height 839
click at [177, 332] on button "Save" at bounding box center [177, 326] width 44 height 25
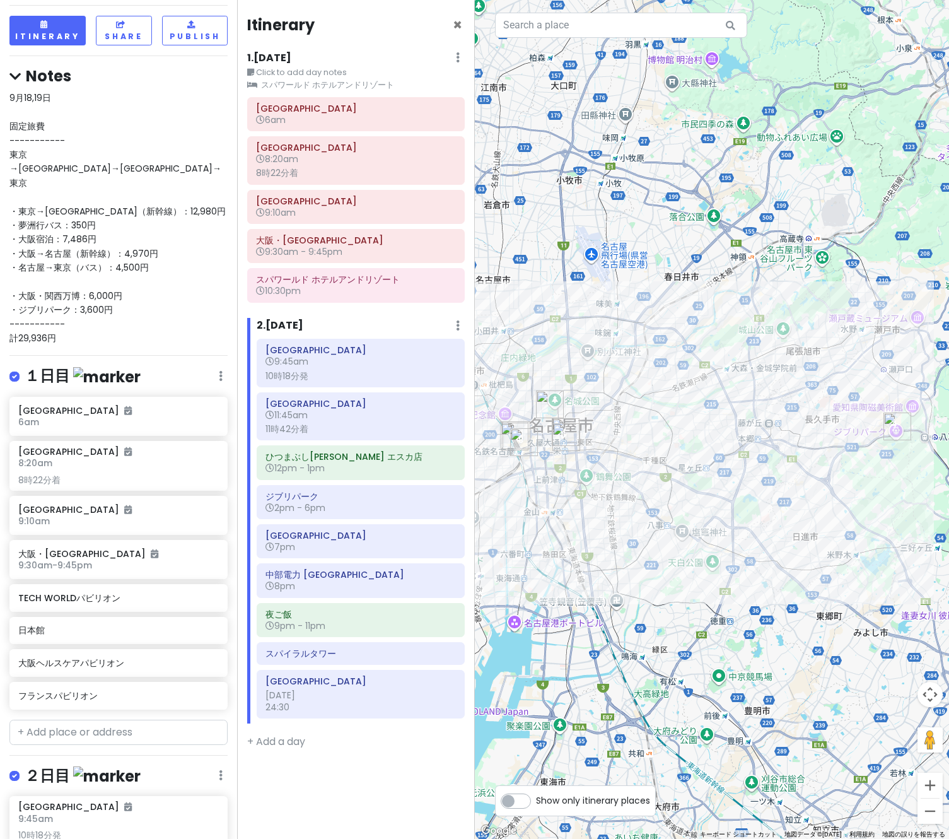
click at [119, 293] on div "9月18,19日 固定旅費 ----------- 東京→大阪→名古屋→東京 ・東京→大阪（新幹線）：12,980円 ・夢洲行バス：350円 ・大阪宿泊：7,…" at bounding box center [118, 218] width 218 height 254
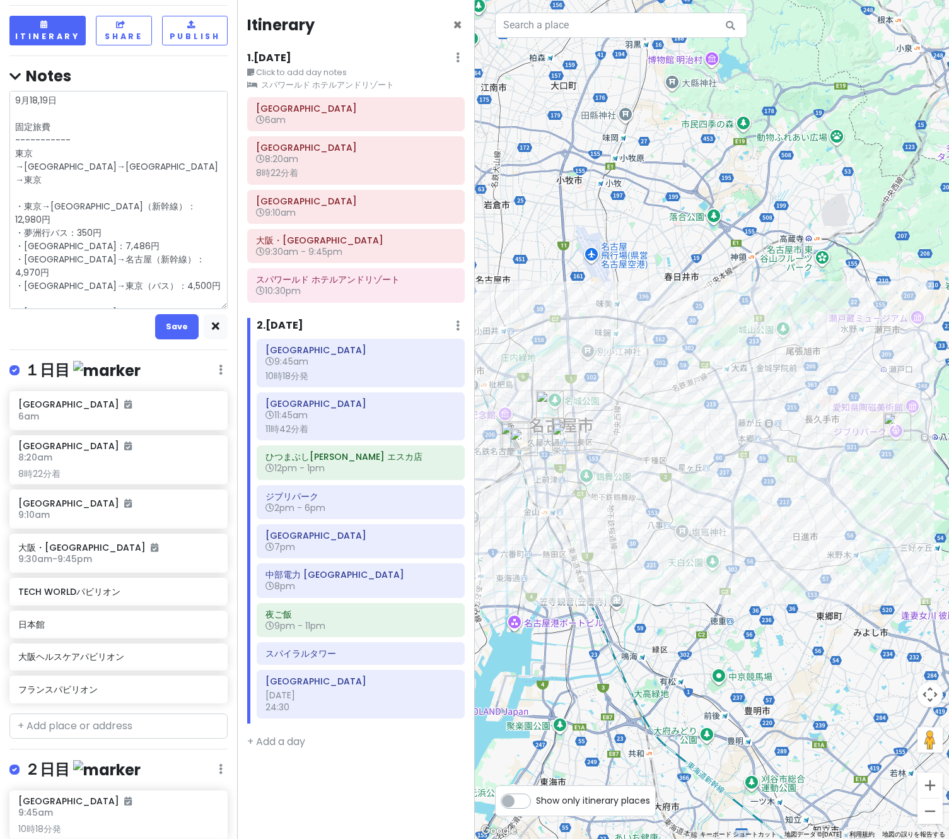
click at [74, 291] on textarea "9月18,19日 固定旅費 ----------- 東京→大阪→名古屋→東京 ・東京→大阪（新幹線）：12,980円 ・夢洲行バス：350円 ・大阪宿泊：7,…" at bounding box center [118, 200] width 218 height 218
click at [20, 300] on textarea "9月18,19日 固定旅費 ----------- 東京→大阪→名古屋→東京 ・東京→大阪（新幹線）：12,980円 ・夢洲行バス：350円 ・大阪宿泊：7,…" at bounding box center [118, 200] width 218 height 218
click at [32, 296] on textarea "9月18,19日 固定旅費 ----------- 東京→大阪→名古屋→東京 ・東京→大阪（新幹線）：12,980円 ・夢洲行バス：350円 ・大阪宿泊：7,…" at bounding box center [118, 200] width 218 height 218
click at [182, 322] on button "Save" at bounding box center [177, 326] width 44 height 25
